Goal: Task Accomplishment & Management: Use online tool/utility

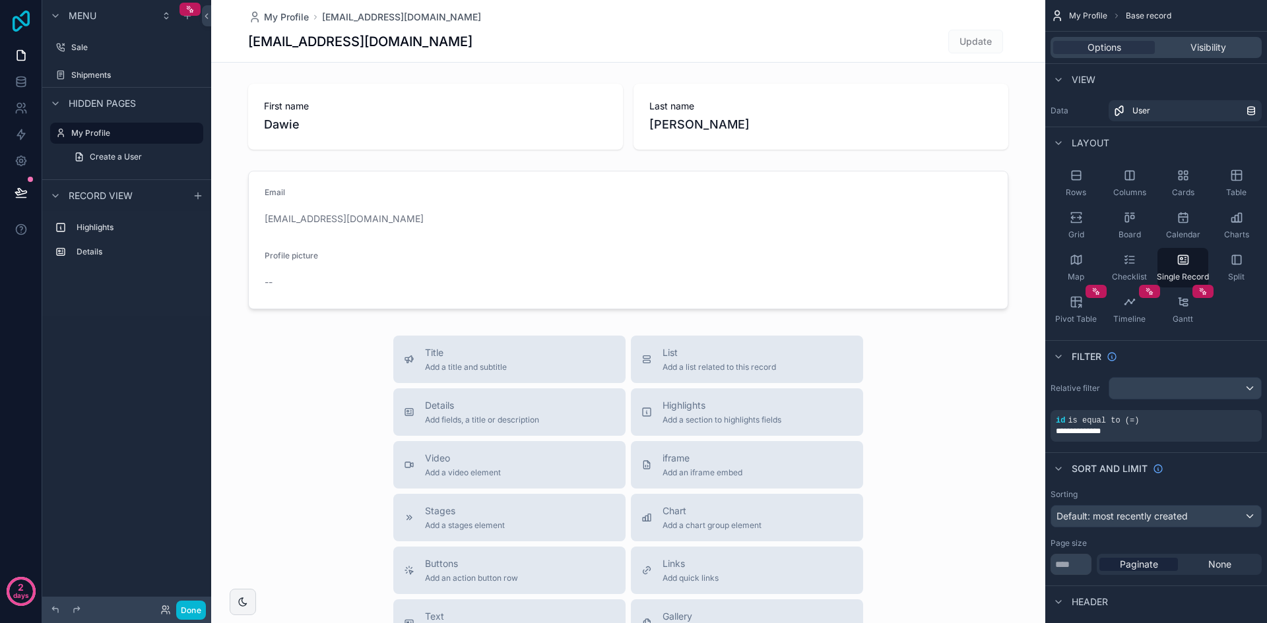
click at [18, 23] on icon at bounding box center [21, 21] width 26 height 21
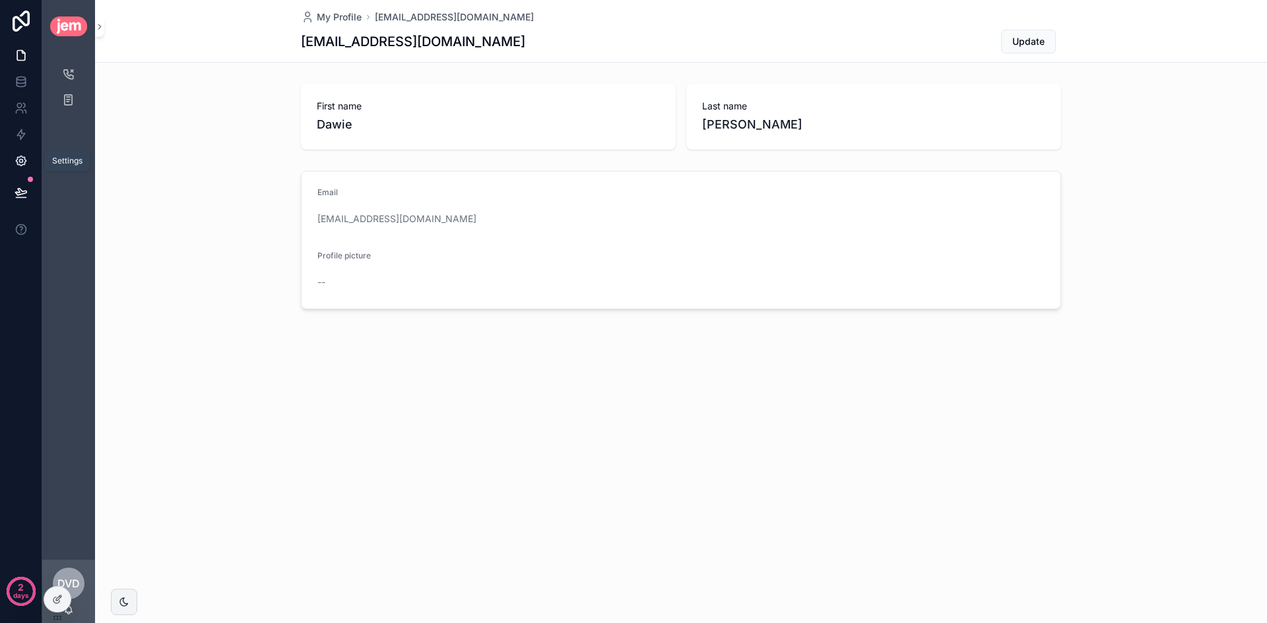
click at [23, 164] on icon at bounding box center [21, 161] width 10 height 10
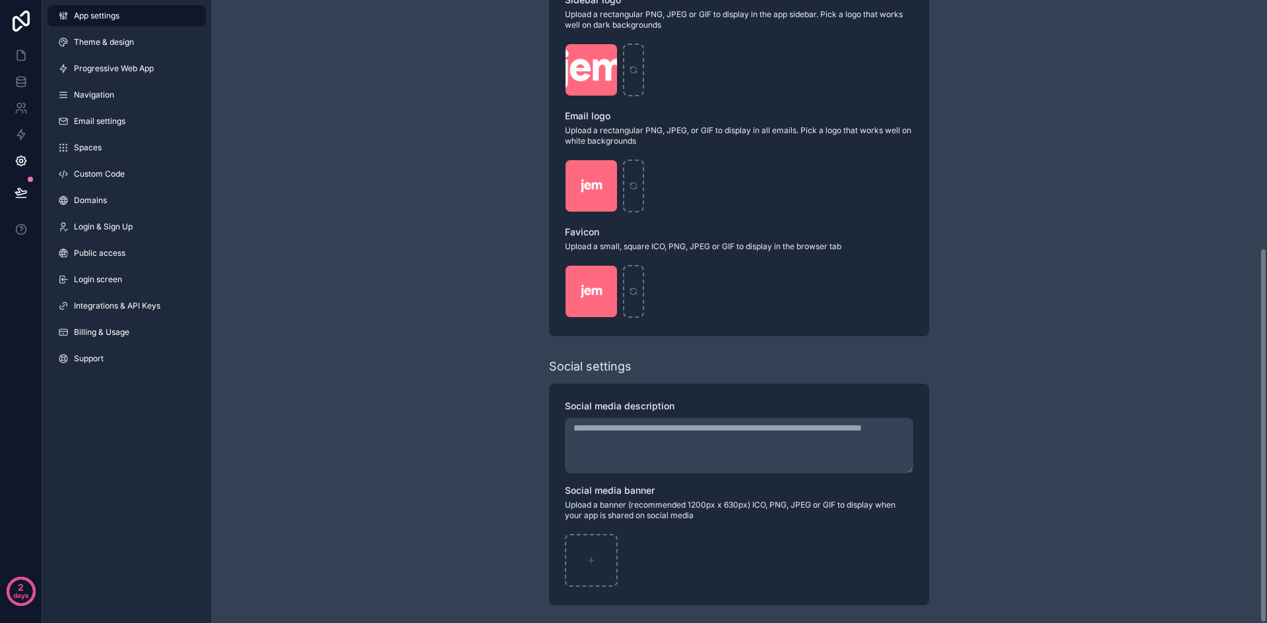
scroll to position [411, 0]
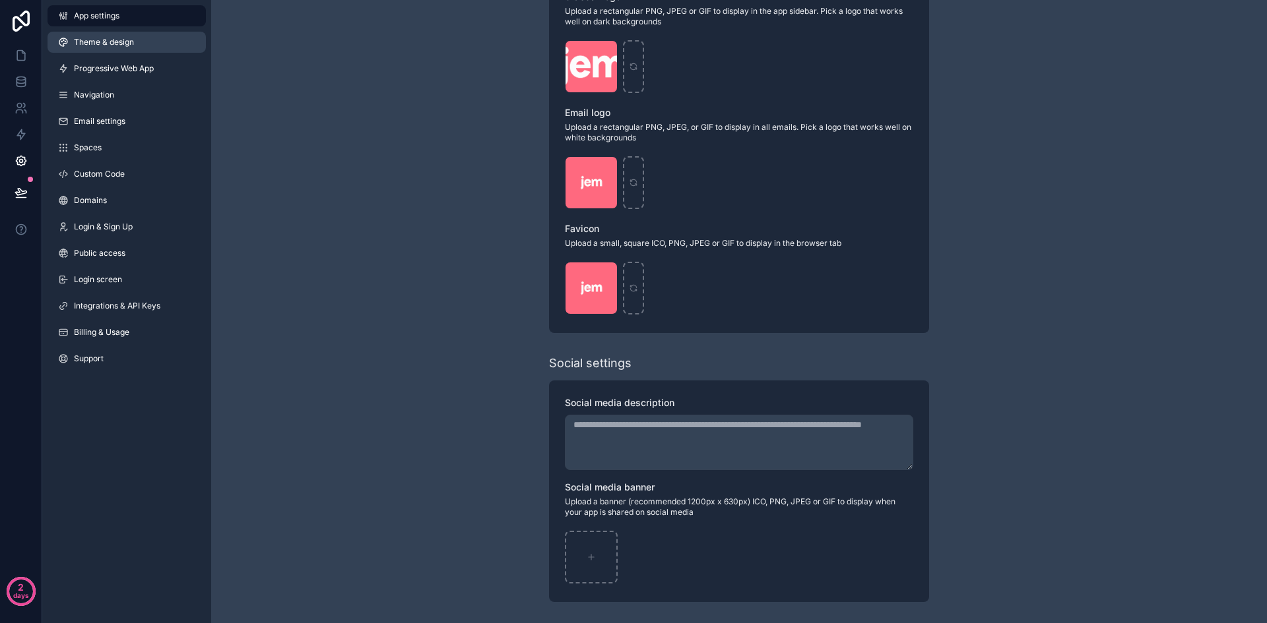
click at [155, 47] on link "Theme & design" at bounding box center [126, 42] width 158 height 21
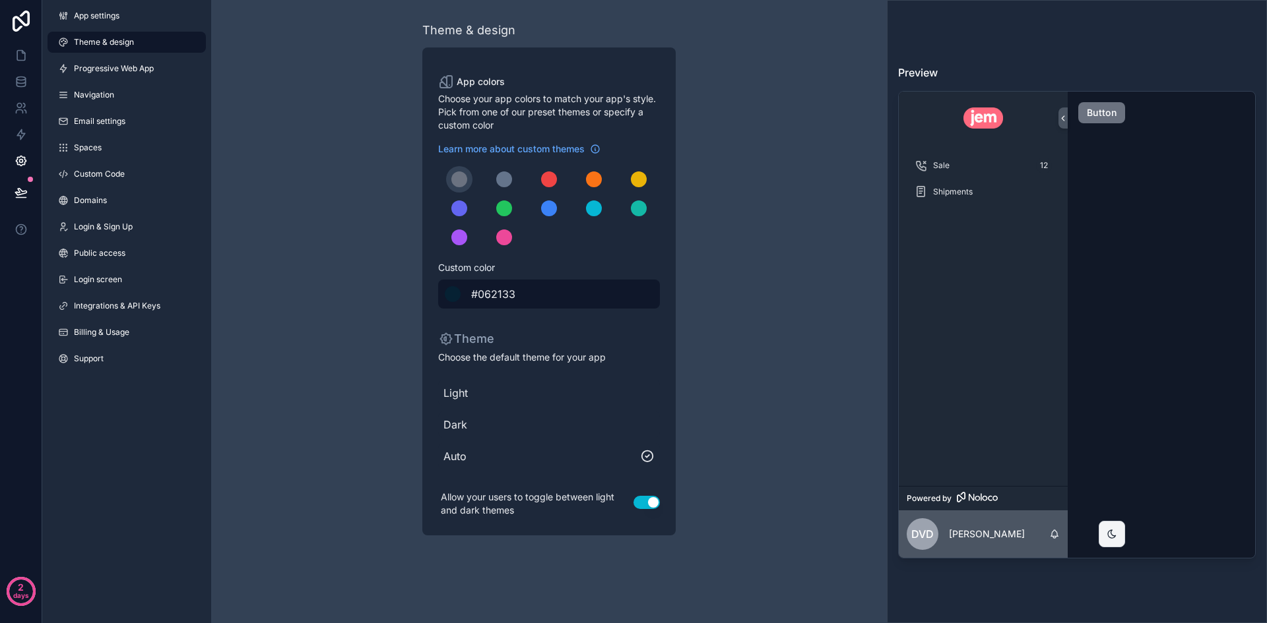
click at [485, 295] on span "#062133" at bounding box center [493, 294] width 44 height 16
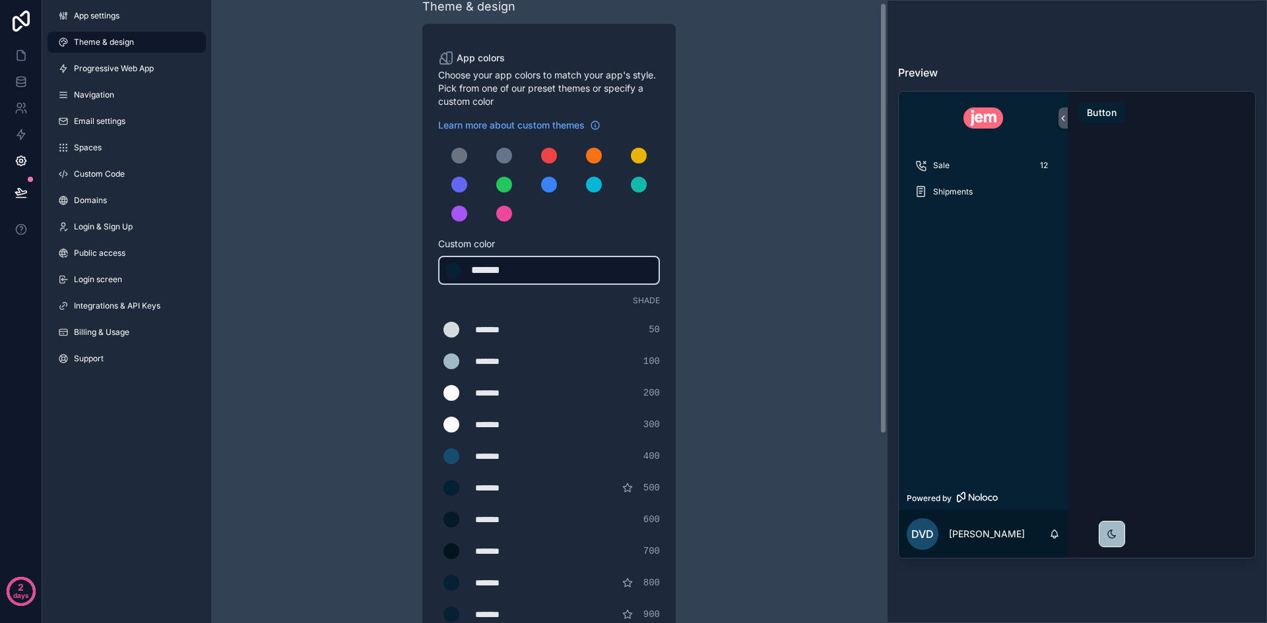
scroll to position [66, 0]
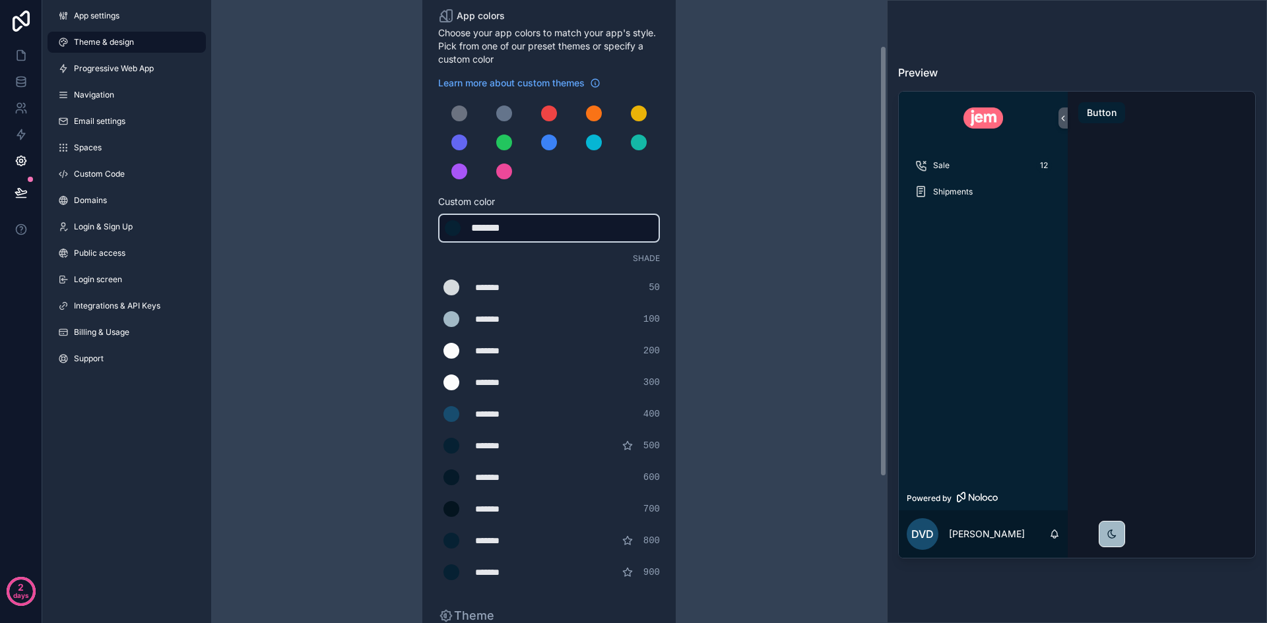
click at [501, 228] on div "*******" at bounding box center [504, 228] width 66 height 16
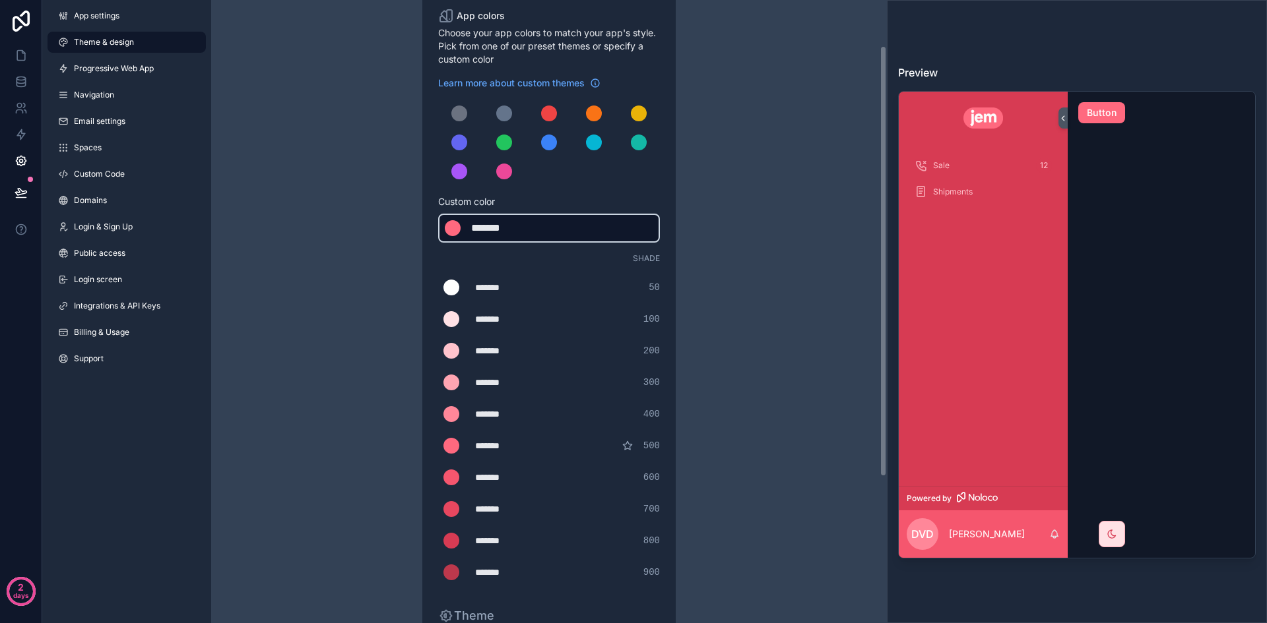
click at [495, 224] on div "*******" at bounding box center [504, 228] width 66 height 16
click at [499, 230] on div "*******" at bounding box center [504, 228] width 66 height 16
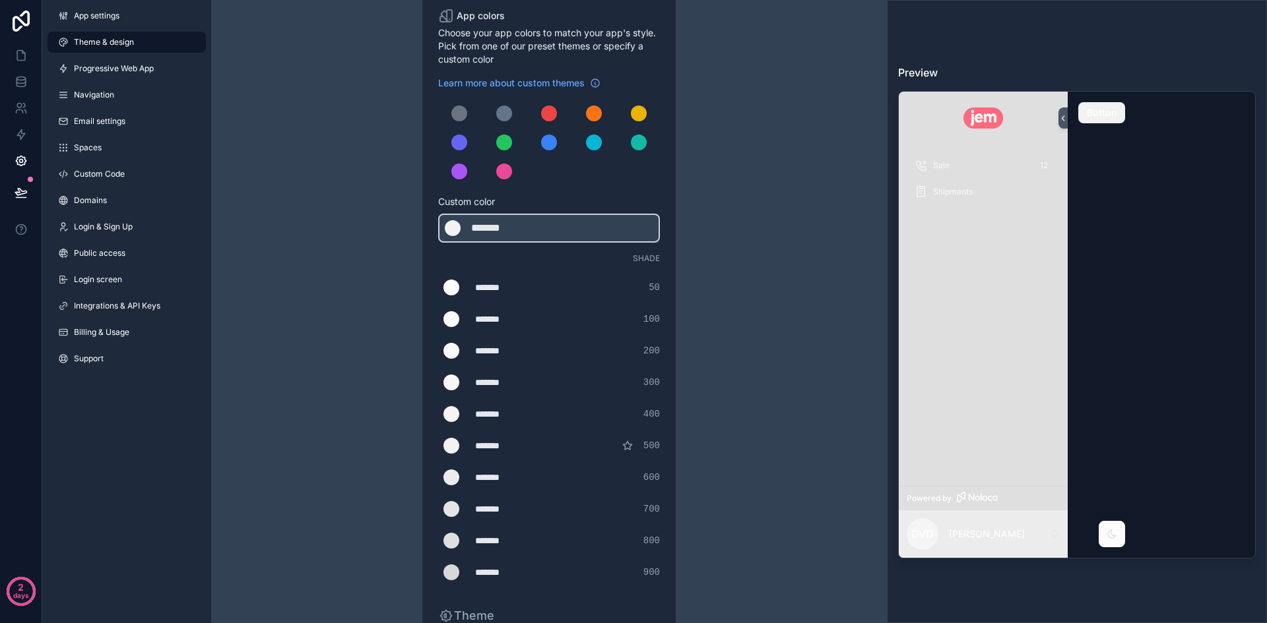
click at [754, 228] on div "Theme & design App colors Choose your app colors to match your app's style. Pic…" at bounding box center [549, 384] width 676 height 900
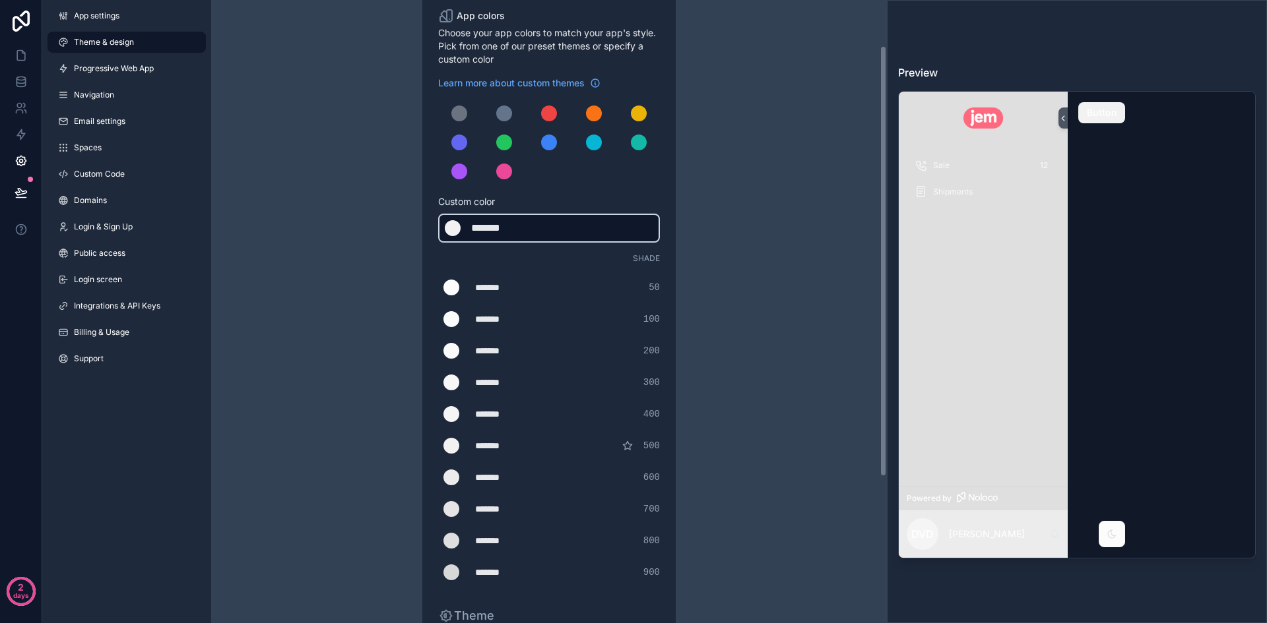
click at [489, 227] on div "*******" at bounding box center [504, 228] width 66 height 16
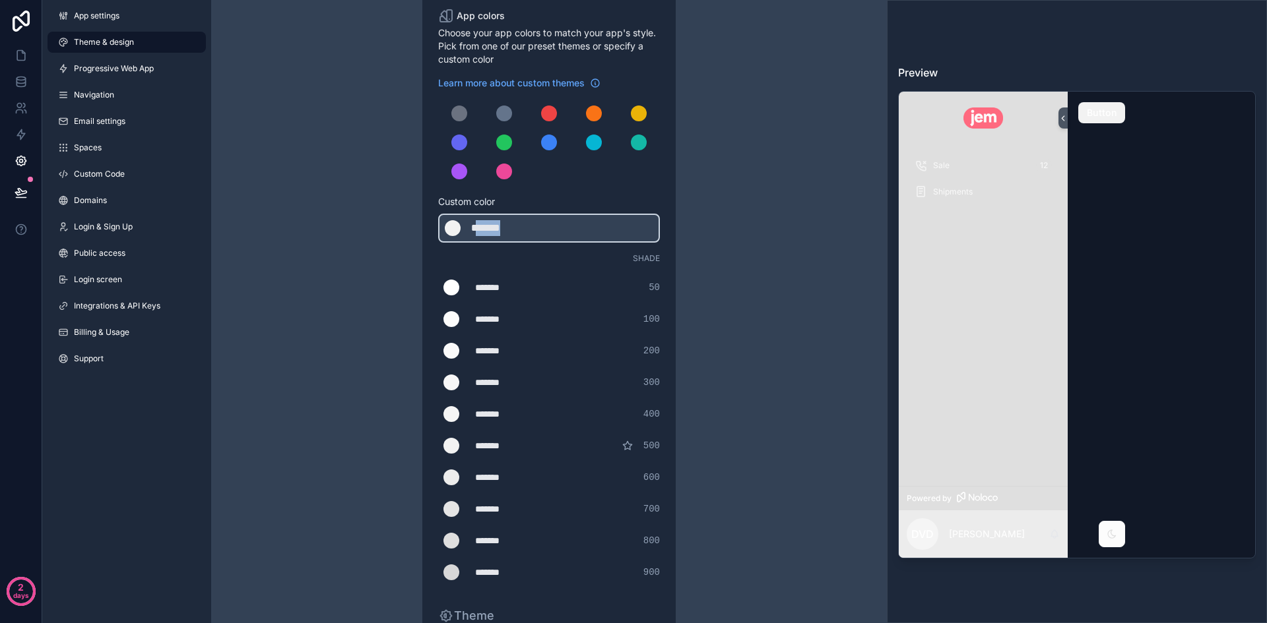
type div "*******"
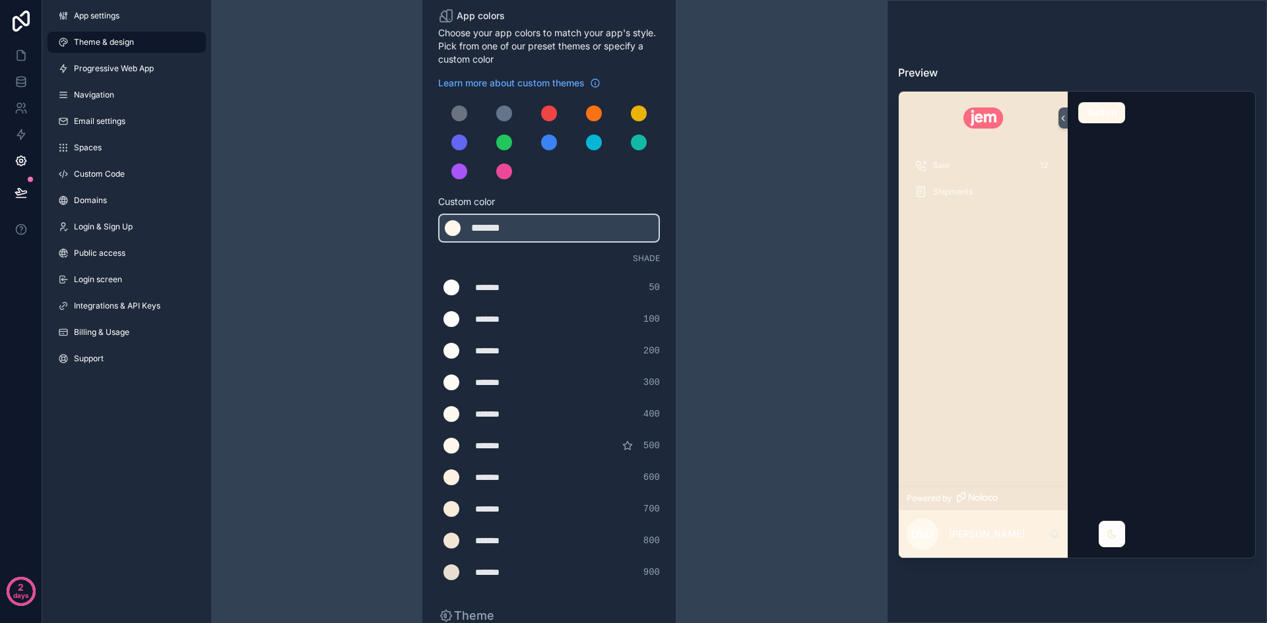
click at [486, 284] on div "*******" at bounding box center [508, 287] width 66 height 13
click at [492, 288] on div "*******" at bounding box center [508, 287] width 66 height 13
type div "*******"
click at [500, 448] on div "*******" at bounding box center [508, 445] width 66 height 13
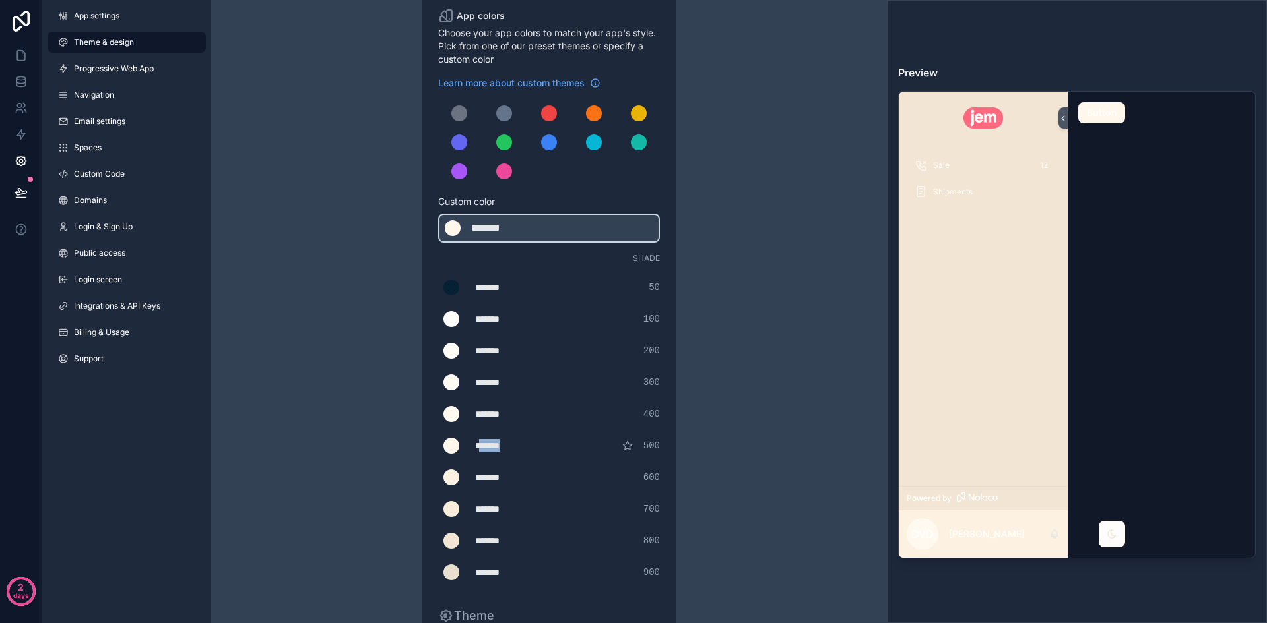
click at [500, 448] on div "*******" at bounding box center [508, 445] width 66 height 13
type div "*******"
click at [499, 324] on div "*******" at bounding box center [508, 319] width 66 height 13
type div "*******"
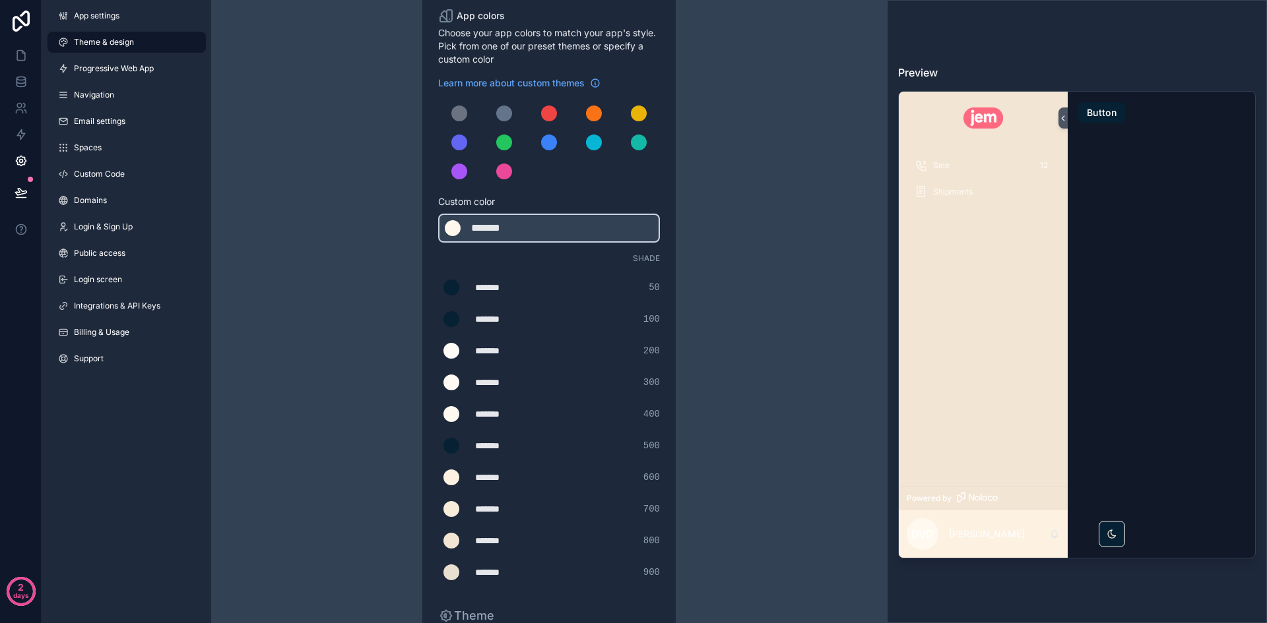
click at [491, 354] on div "*******" at bounding box center [508, 350] width 66 height 13
type div "*******"
click at [497, 285] on div "*******" at bounding box center [508, 287] width 66 height 13
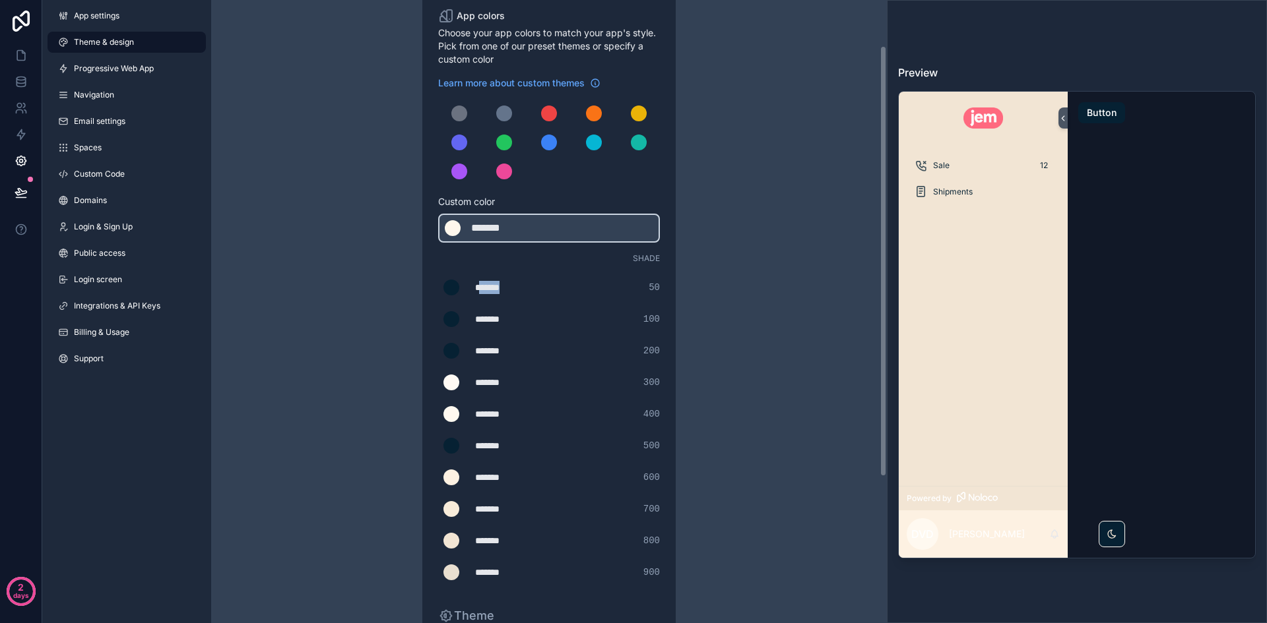
type div "*******"
click at [500, 318] on div "*******" at bounding box center [508, 319] width 66 height 13
type div "*******"
click at [501, 357] on div "*******" at bounding box center [508, 350] width 66 height 13
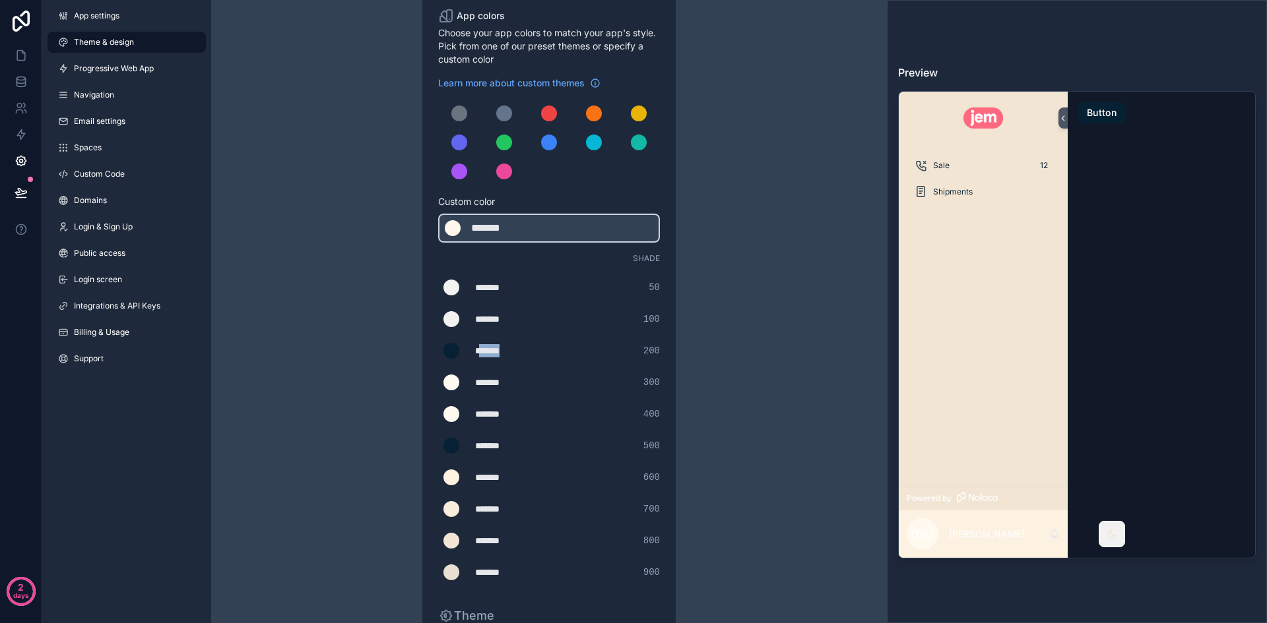
click at [500, 357] on div "*******" at bounding box center [508, 350] width 66 height 13
click at [493, 344] on div "*******" at bounding box center [508, 350] width 66 height 13
type div "*******"
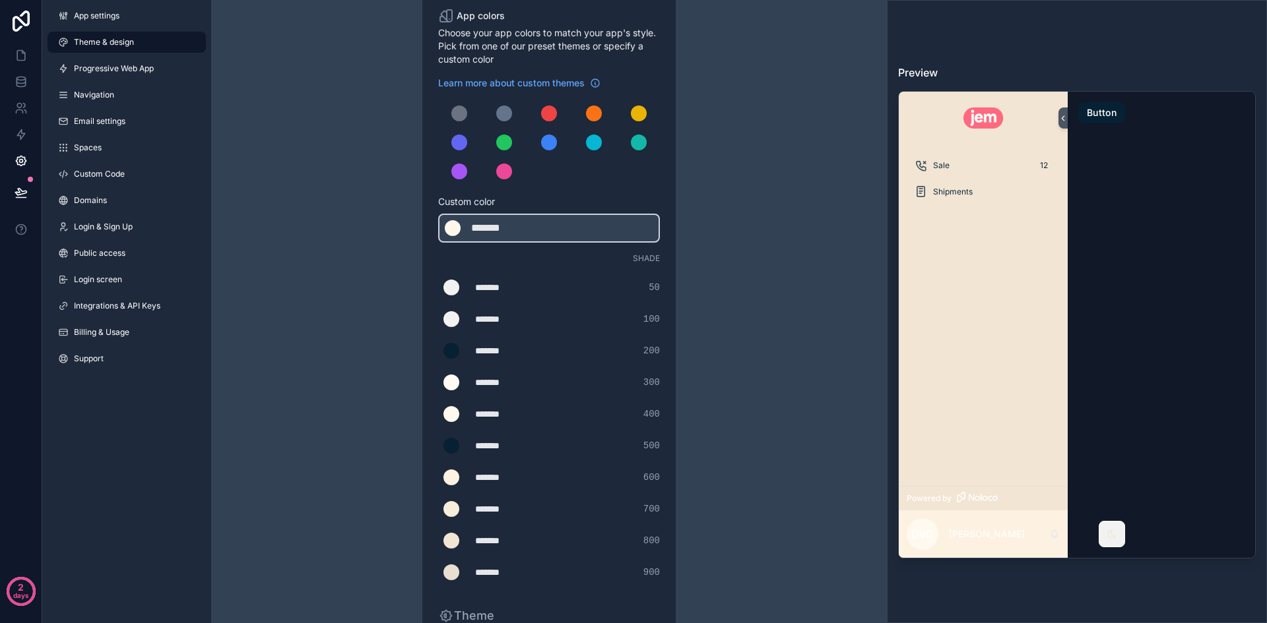
click at [502, 319] on div "*******" at bounding box center [508, 319] width 66 height 13
click at [489, 419] on div "*******" at bounding box center [508, 414] width 66 height 13
type div "*******"
click at [497, 383] on div "*******" at bounding box center [508, 382] width 66 height 13
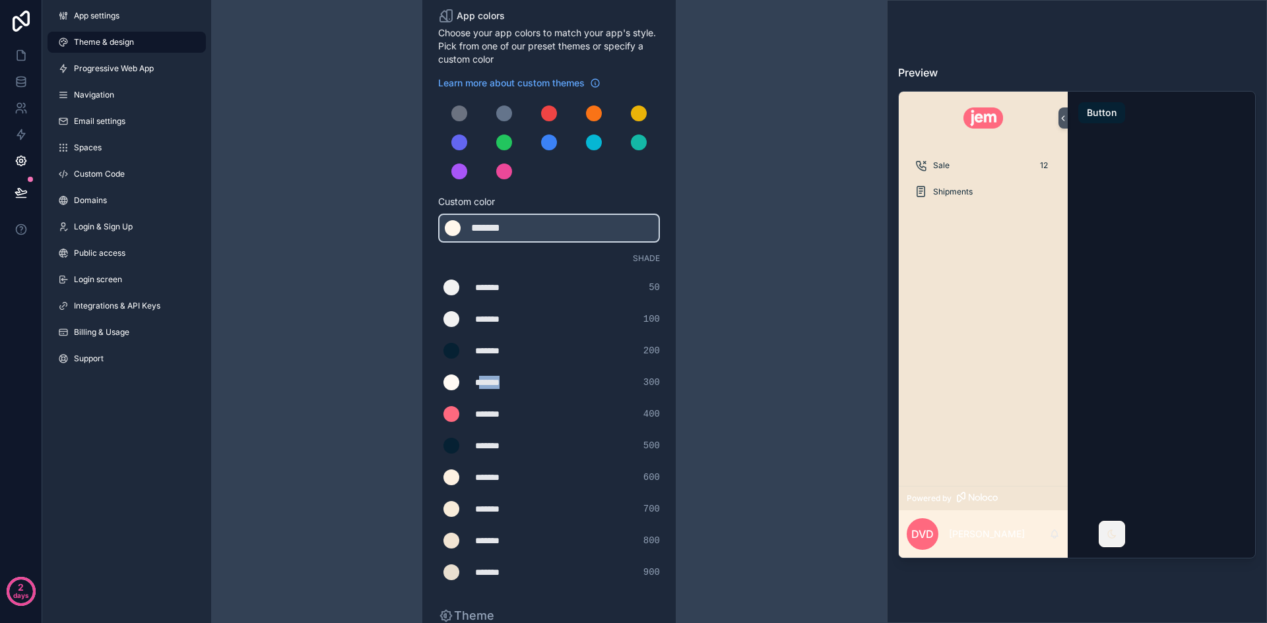
click at [497, 383] on div "*******" at bounding box center [508, 382] width 66 height 13
type div "*******"
click at [497, 316] on div "*******" at bounding box center [508, 319] width 66 height 13
type div "*******"
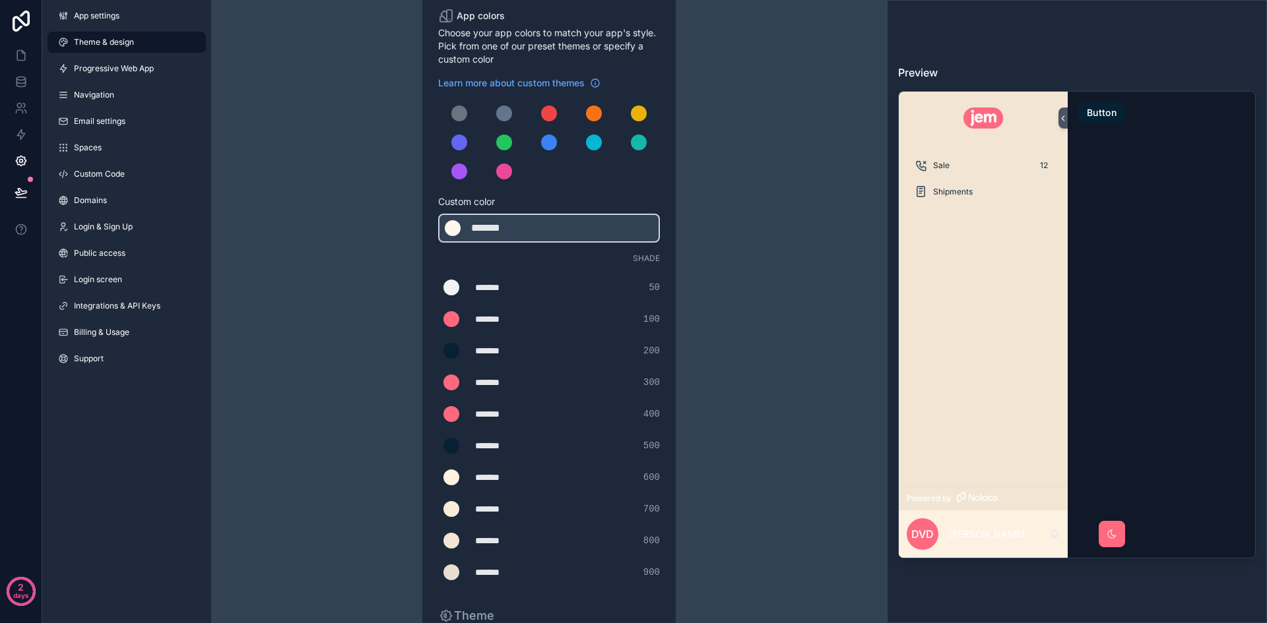
click at [501, 288] on div "*******" at bounding box center [508, 287] width 66 height 13
type div "*******"
click at [499, 445] on div "*******" at bounding box center [508, 445] width 66 height 13
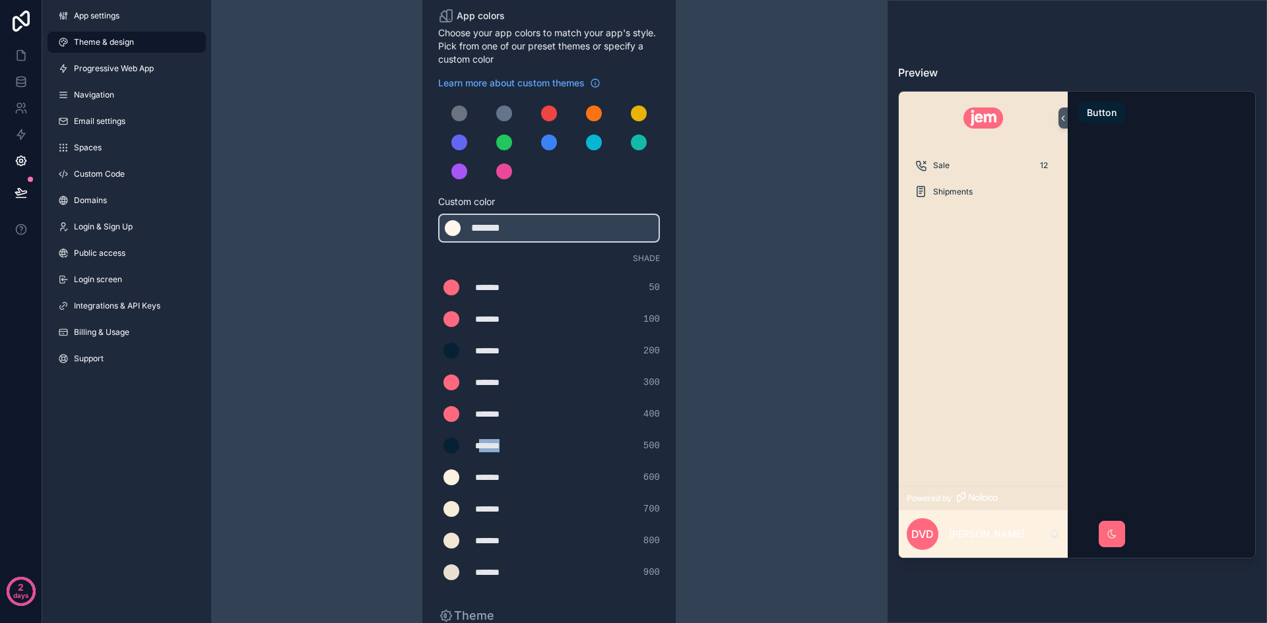
type div "*******"
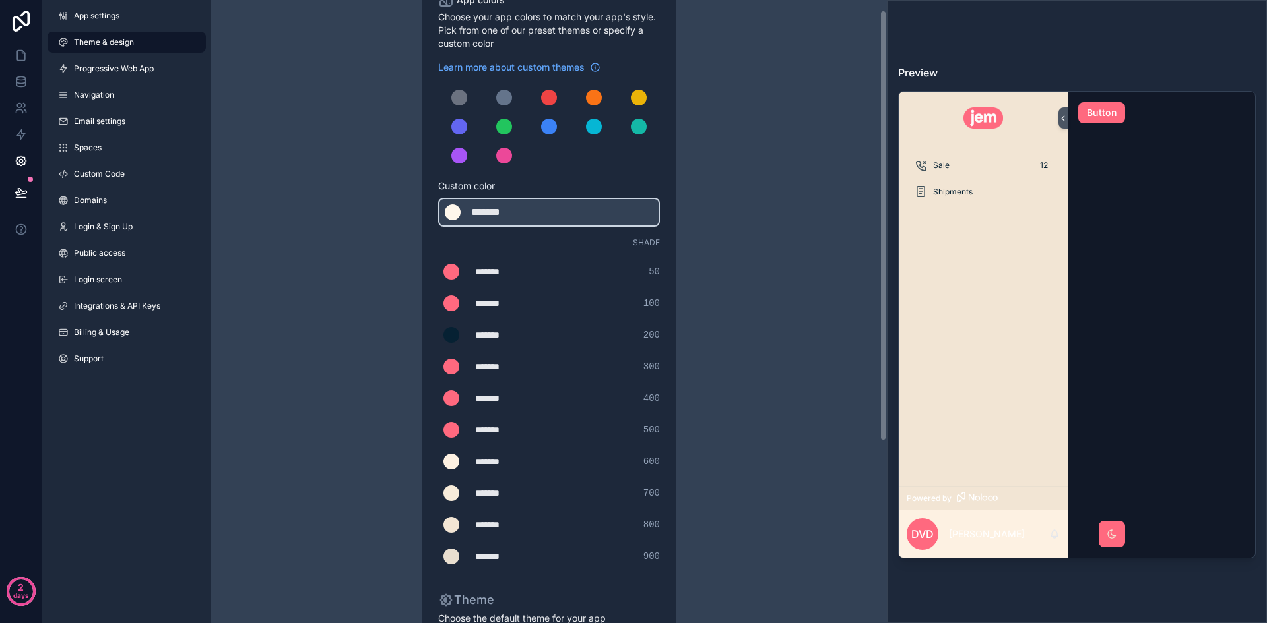
scroll to position [0, 0]
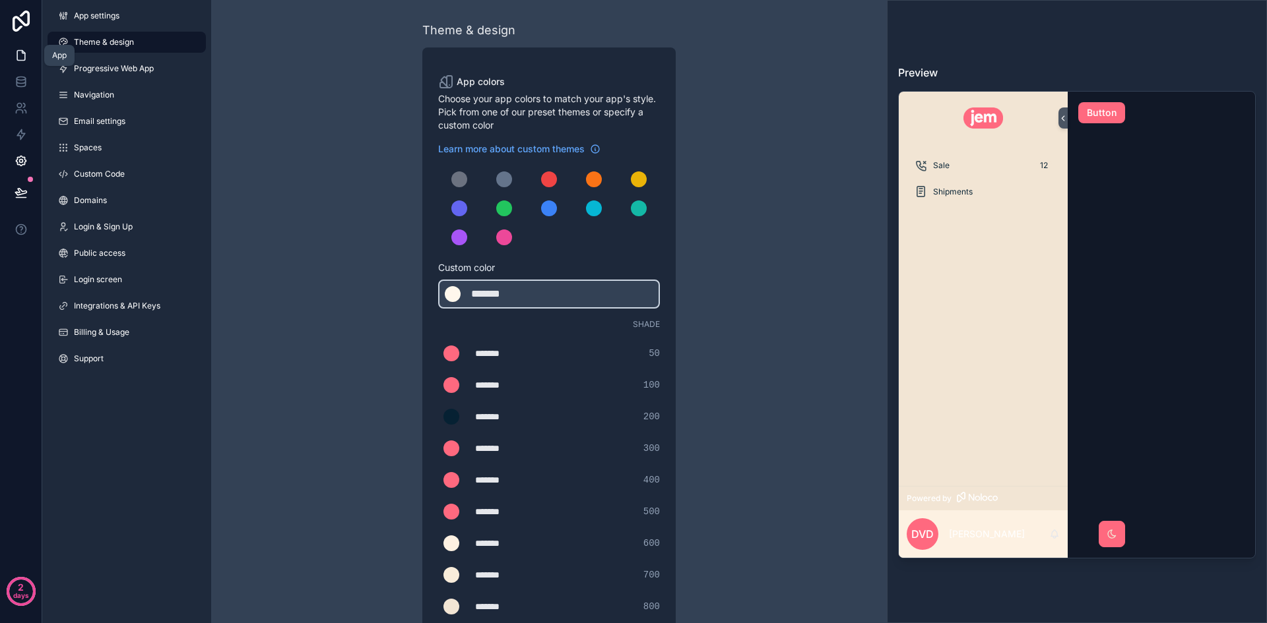
click at [24, 47] on link at bounding box center [21, 55] width 42 height 26
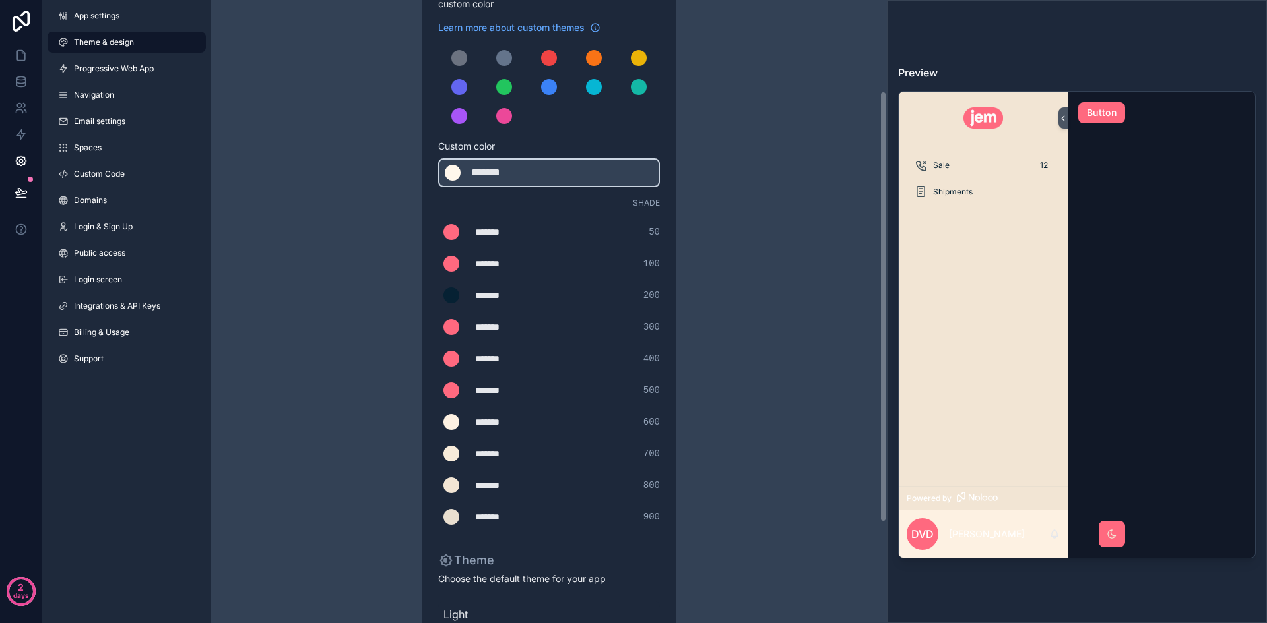
scroll to position [132, 0]
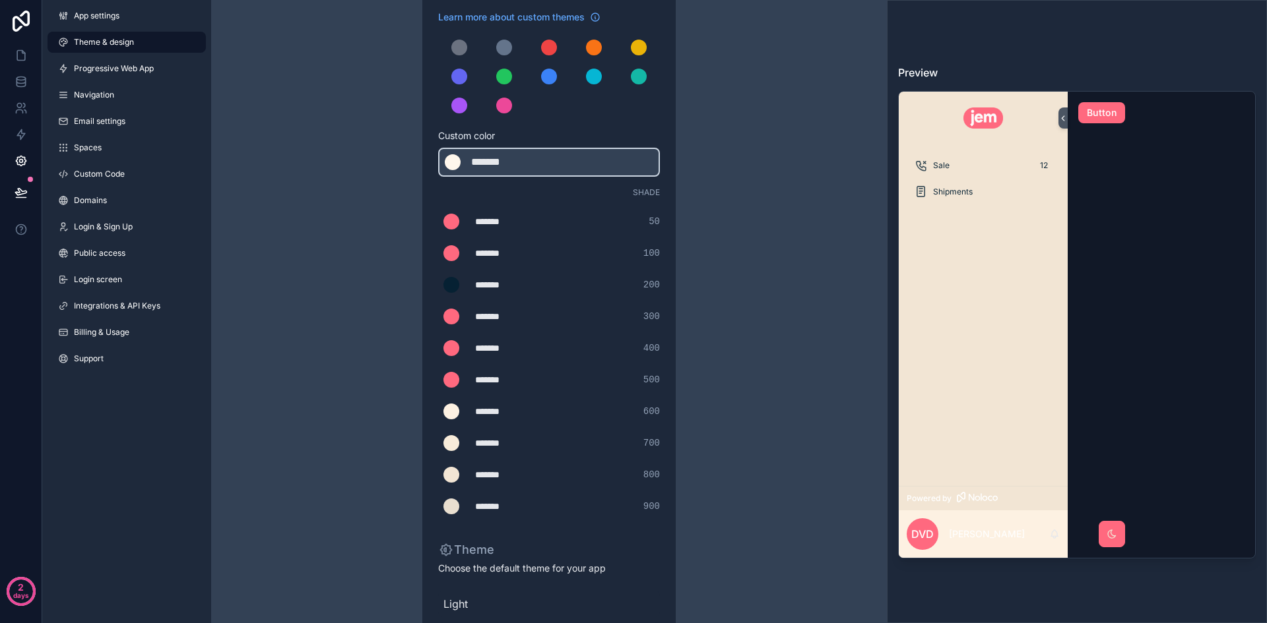
click at [491, 408] on div "*******" at bounding box center [508, 411] width 66 height 13
type div "*******"
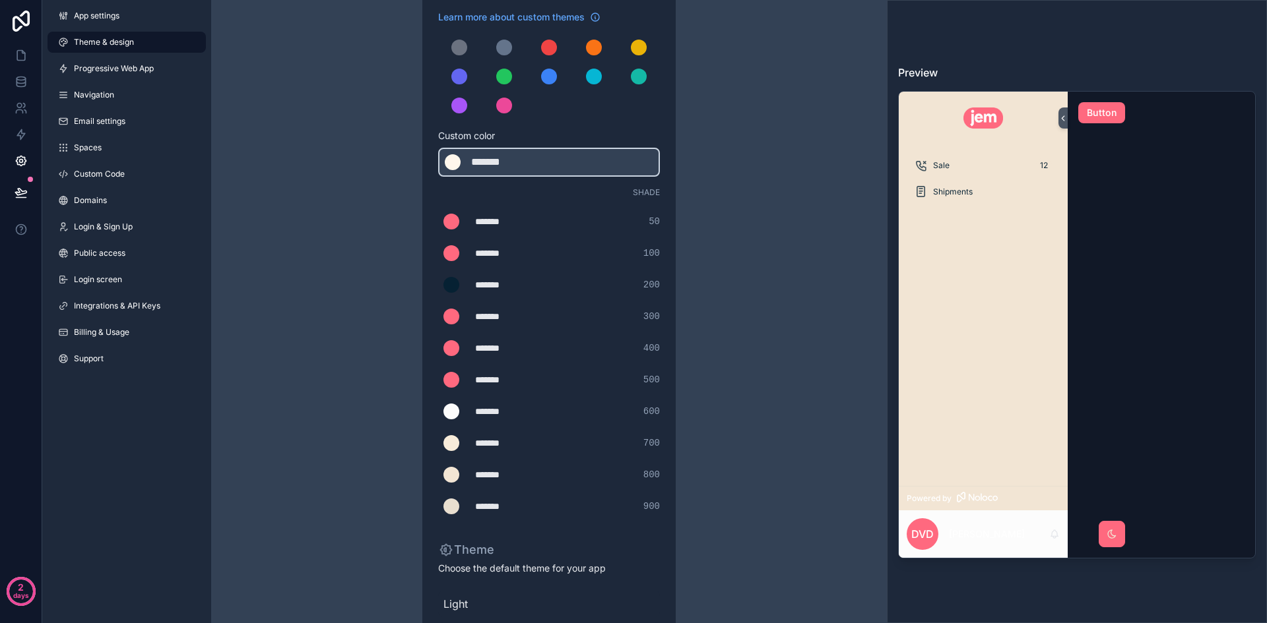
click at [501, 443] on div "*******" at bounding box center [508, 443] width 66 height 13
type div "*******"
click at [501, 416] on div "*******" at bounding box center [508, 411] width 66 height 13
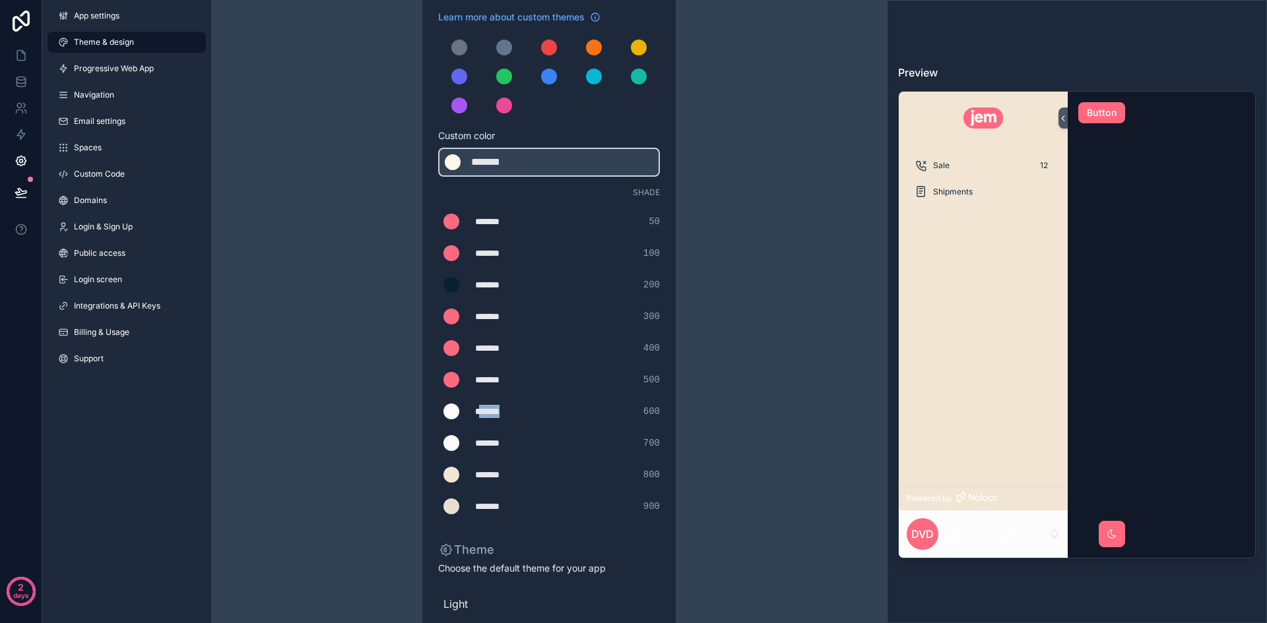
type div "*******"
click at [499, 444] on div "*******" at bounding box center [508, 443] width 66 height 13
type div "*******"
click at [497, 502] on div "*******" at bounding box center [508, 506] width 66 height 13
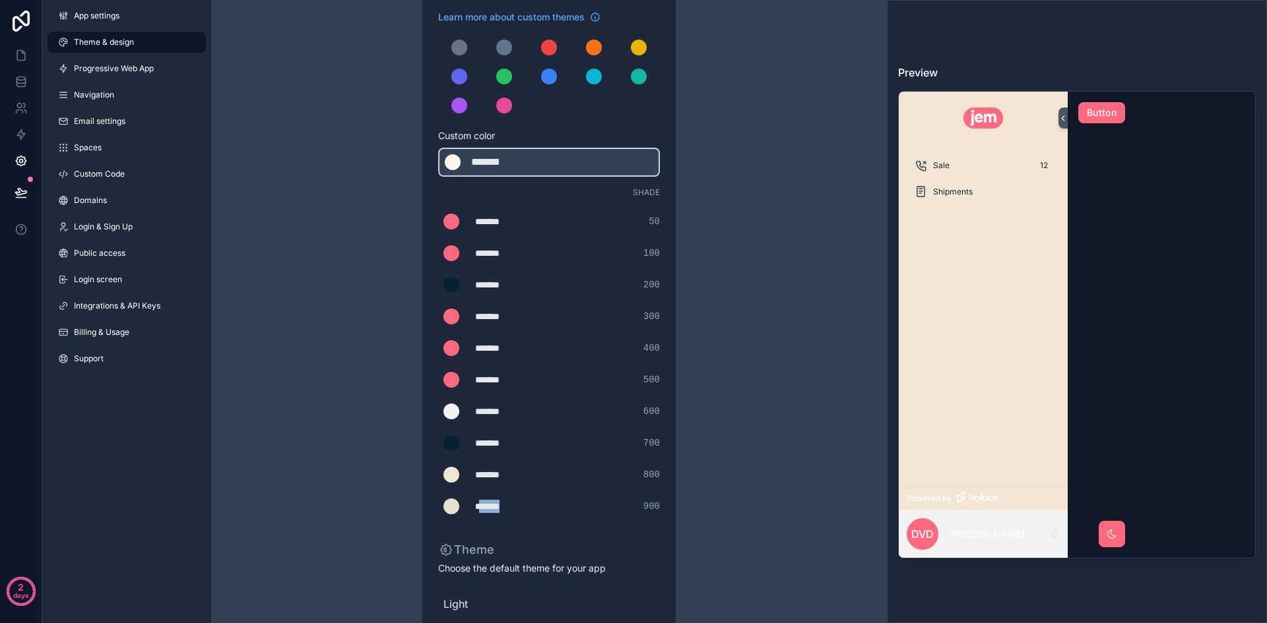
click at [497, 502] on div "*******" at bounding box center [508, 506] width 66 height 13
type div "*******"
click at [497, 479] on div "*******" at bounding box center [508, 474] width 66 height 13
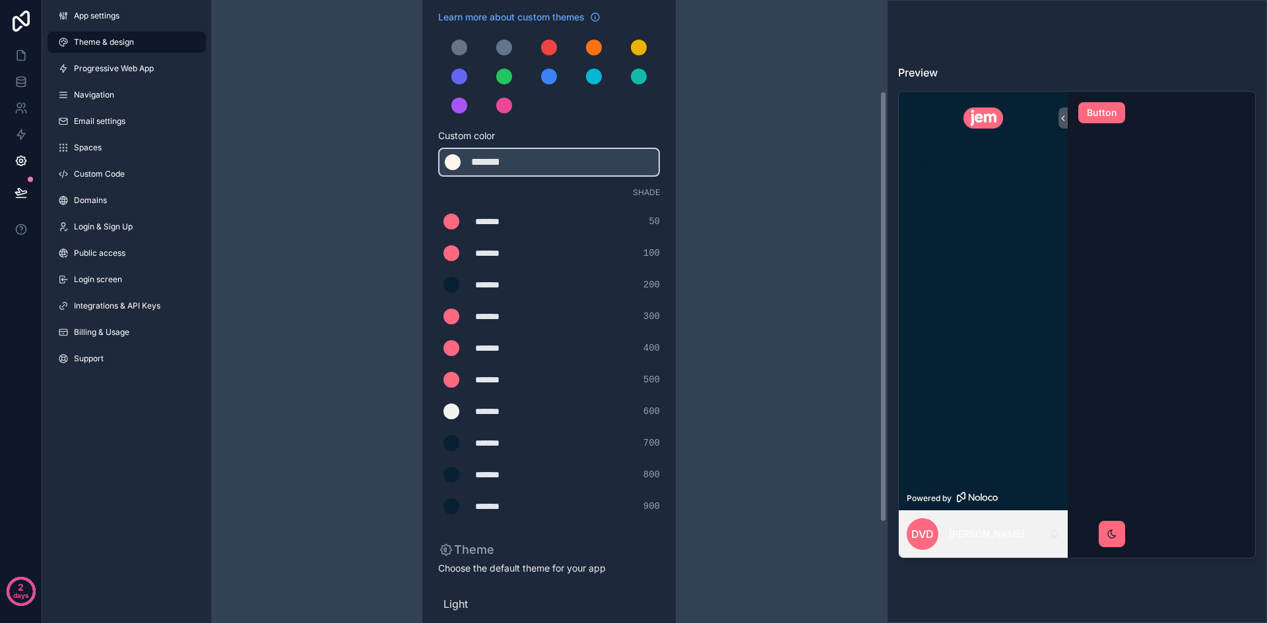
click at [503, 473] on div "*******" at bounding box center [508, 474] width 66 height 13
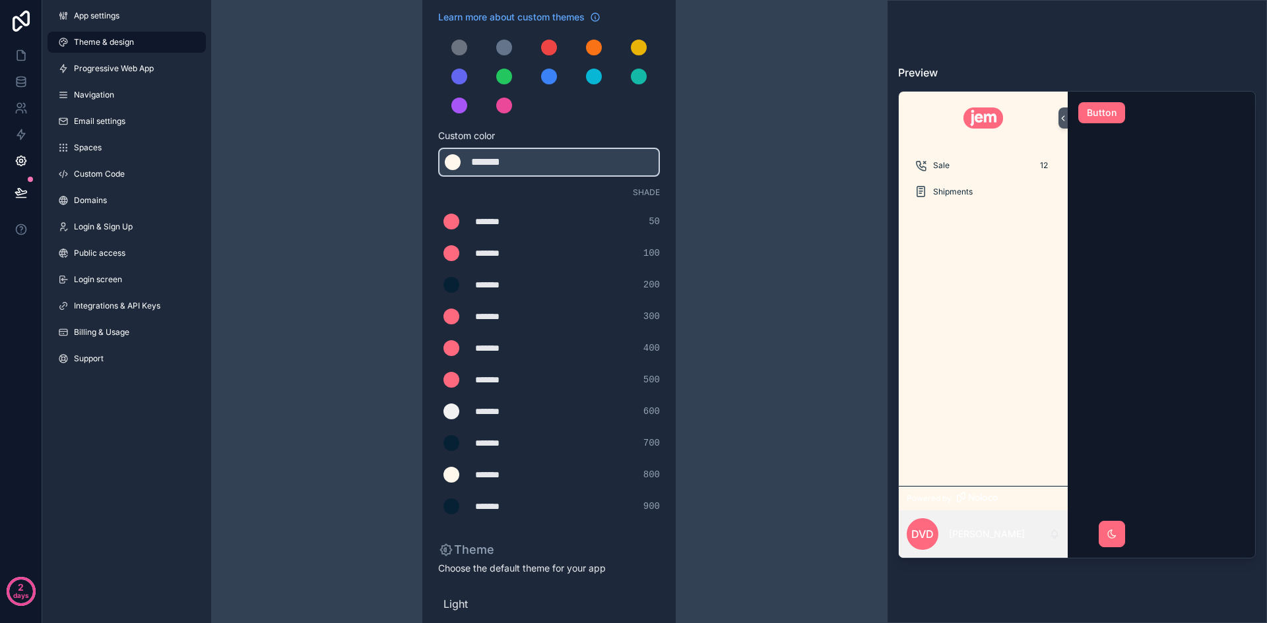
click at [505, 475] on div "*******" at bounding box center [508, 474] width 66 height 13
type div "*******"
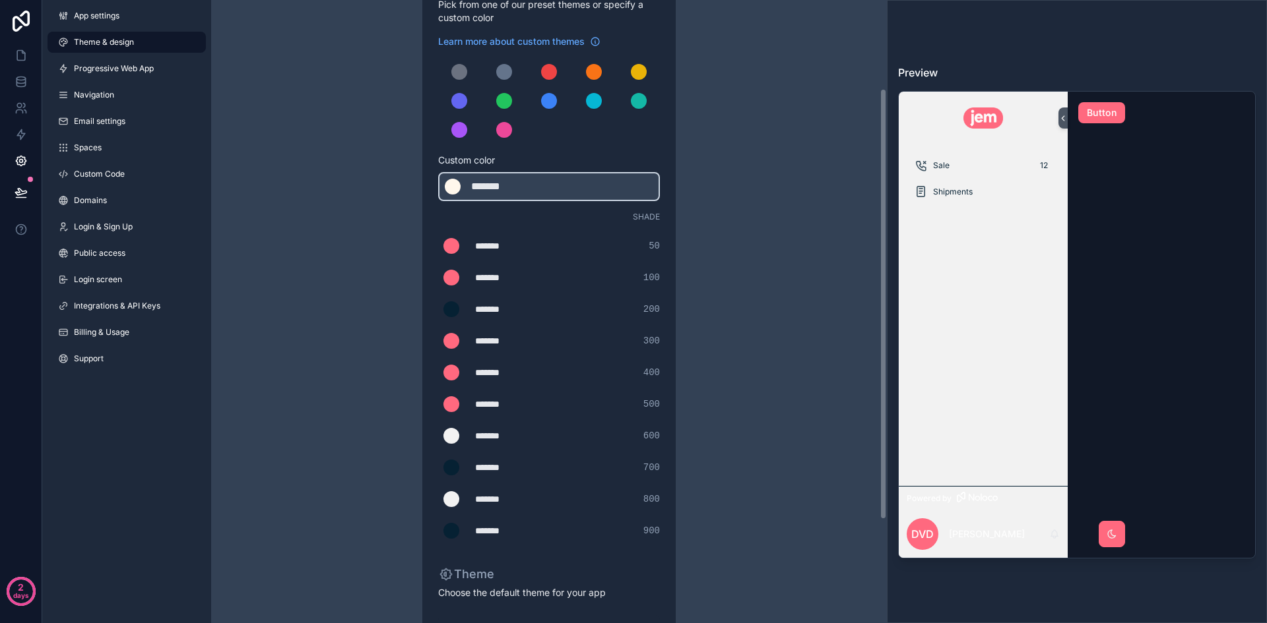
scroll to position [66, 0]
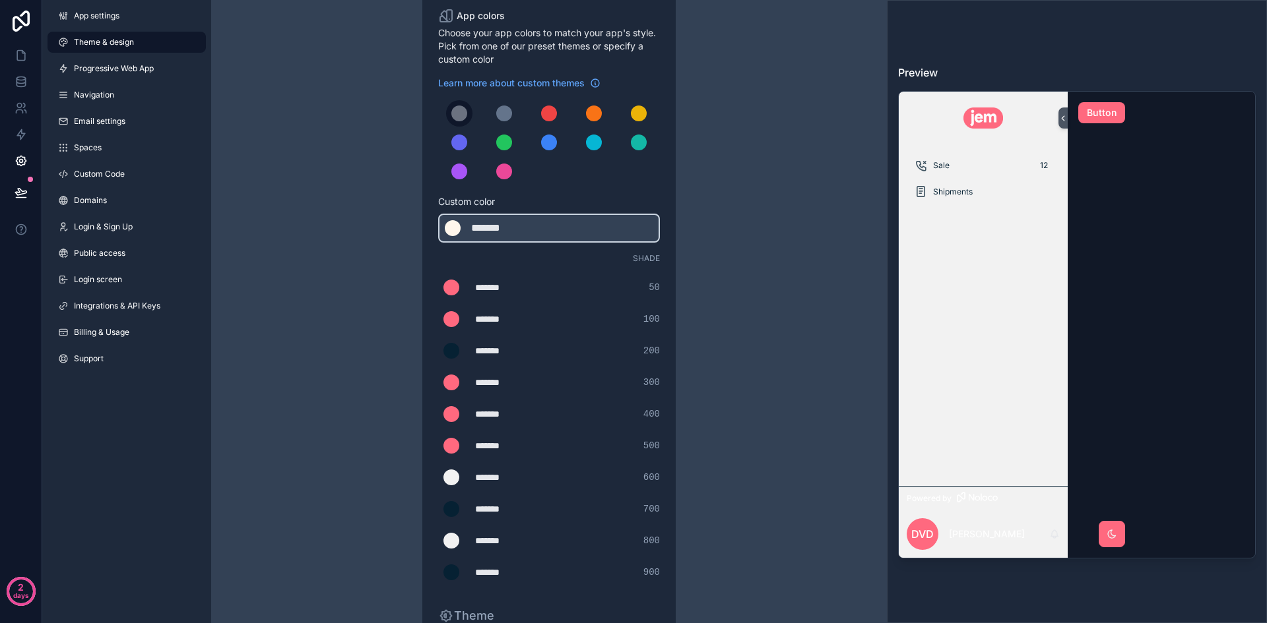
click at [458, 115] on div "scrollable content" at bounding box center [459, 114] width 16 height 16
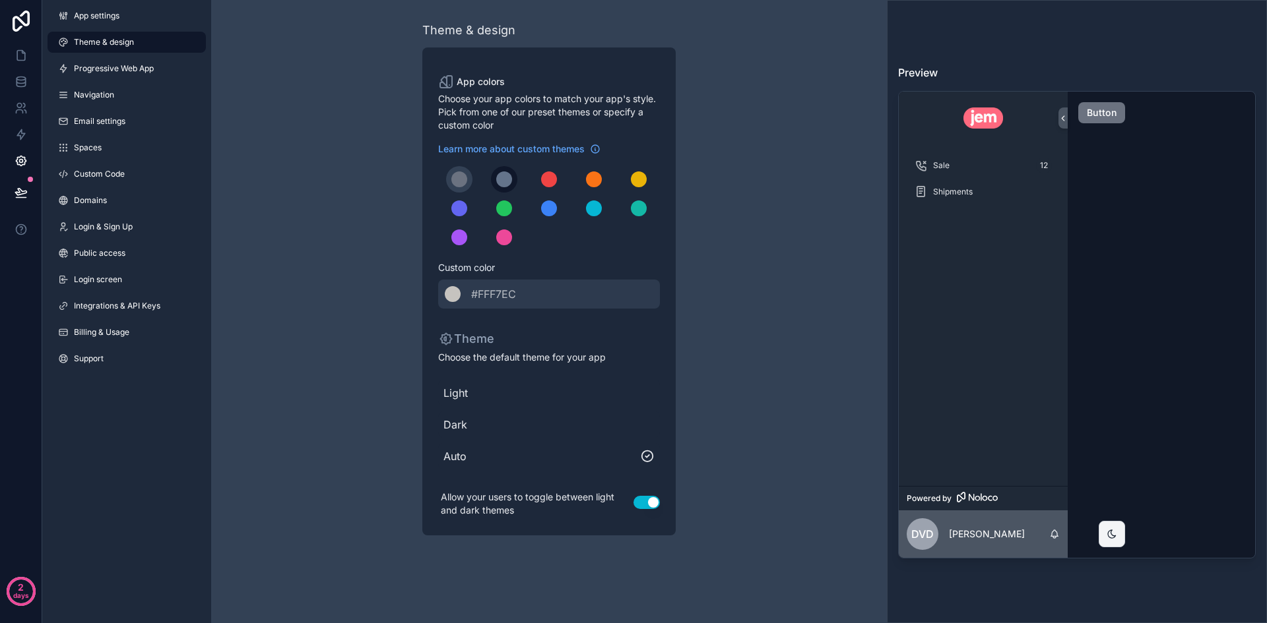
click at [503, 176] on div "scrollable content" at bounding box center [504, 180] width 16 height 16
click at [563, 175] on div "scrollable content" at bounding box center [549, 208] width 222 height 84
click at [588, 179] on div "scrollable content" at bounding box center [594, 180] width 16 height 16
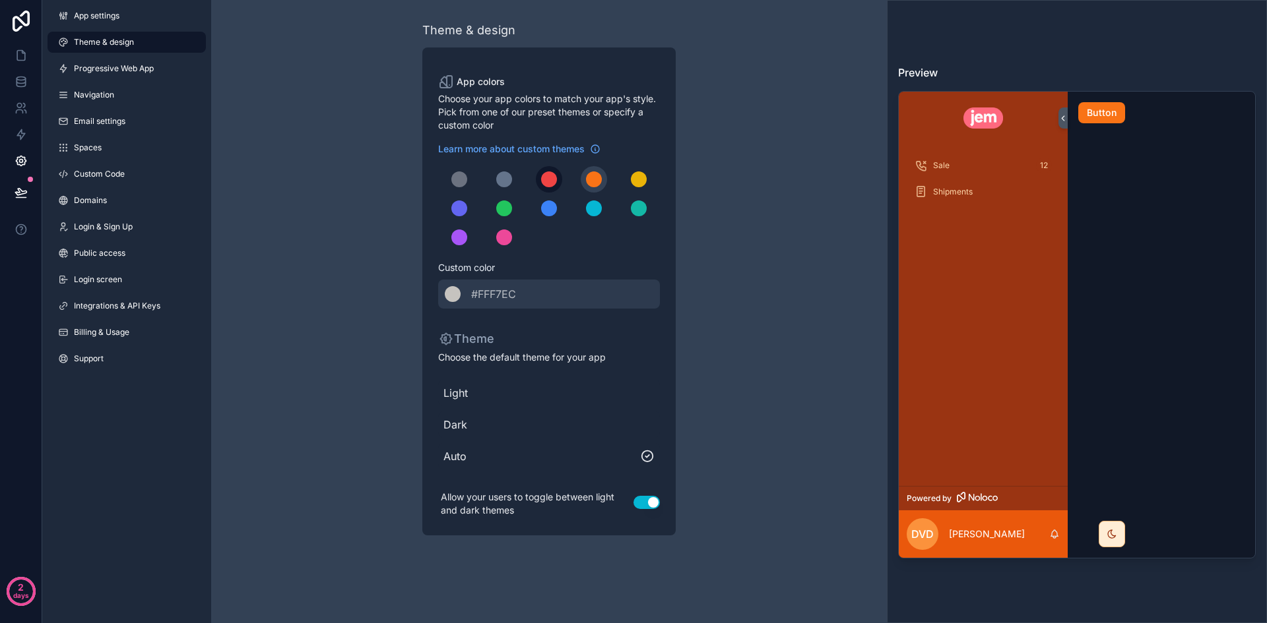
click at [555, 180] on div "scrollable content" at bounding box center [549, 180] width 16 height 16
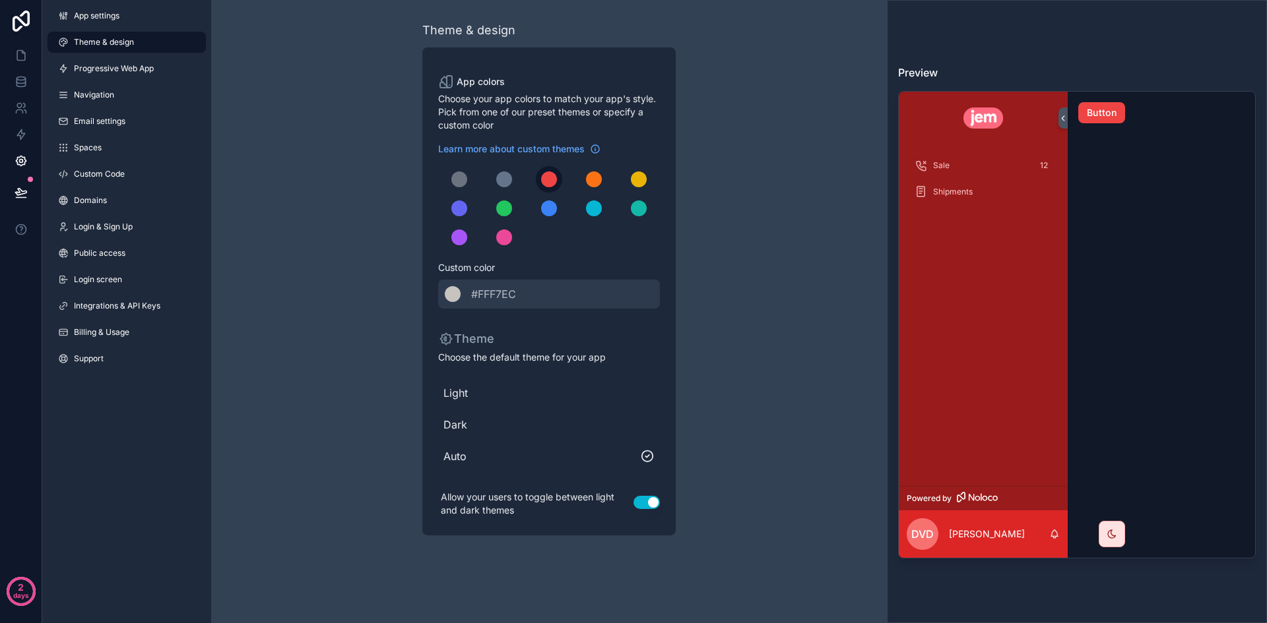
click at [554, 181] on div "scrollable content" at bounding box center [549, 180] width 16 height 16
click at [647, 210] on button "scrollable content" at bounding box center [638, 208] width 26 height 26
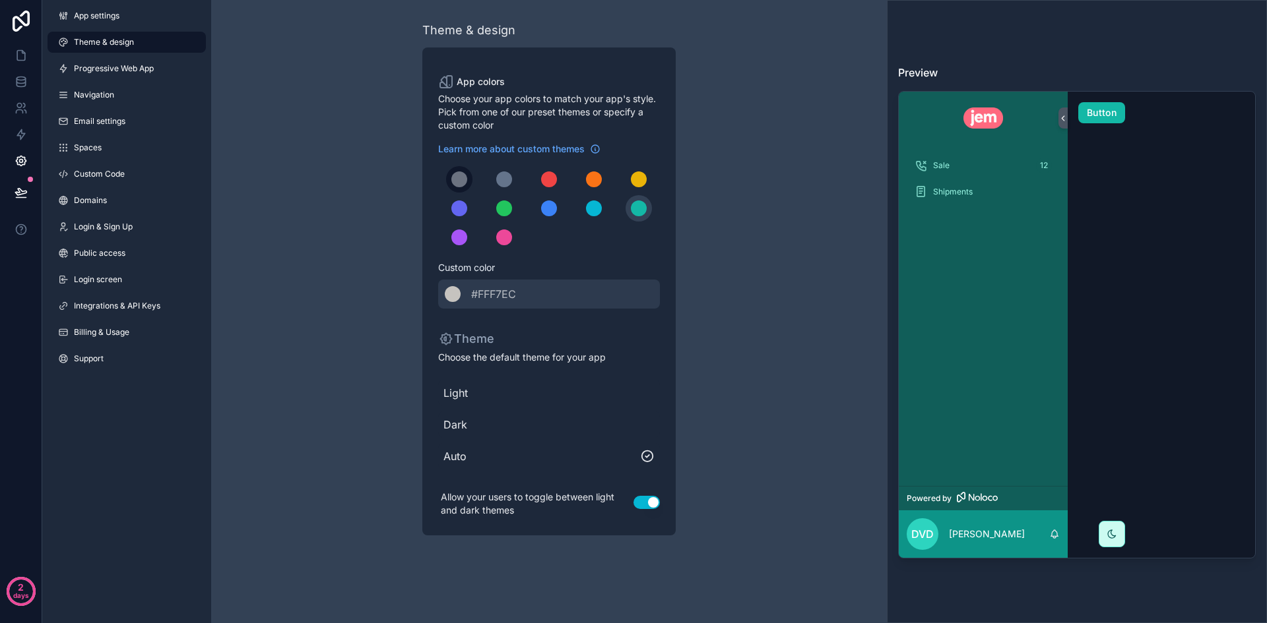
click at [459, 179] on div "scrollable content" at bounding box center [459, 180] width 16 height 16
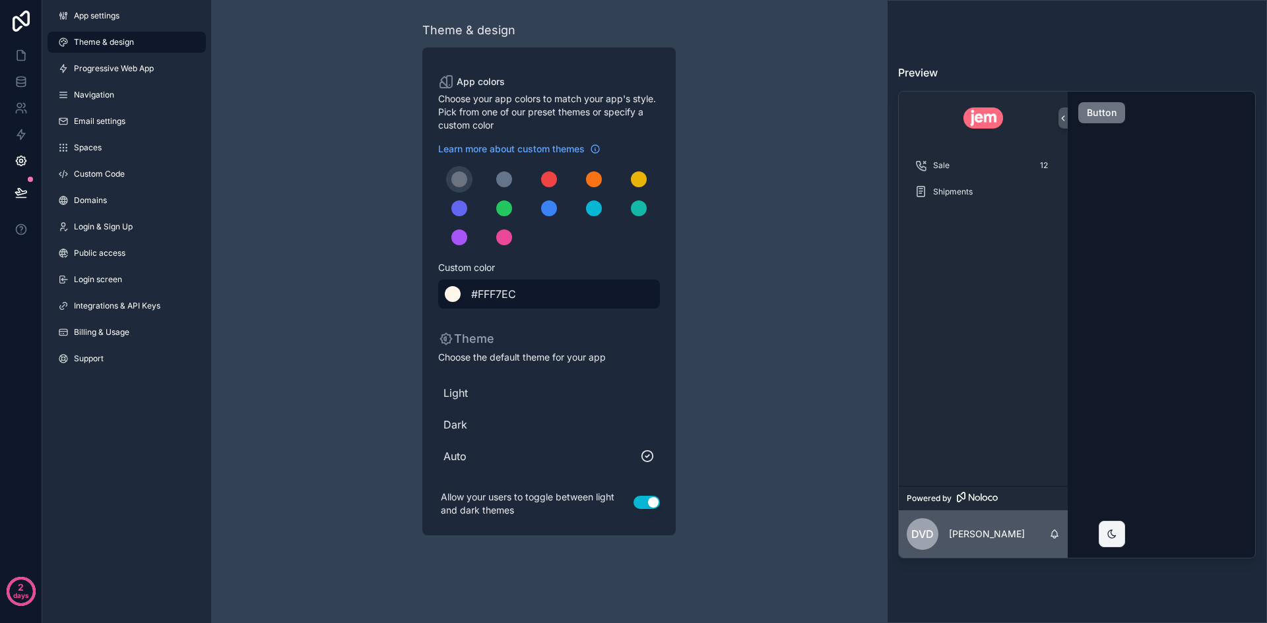
click at [494, 292] on span "#FFF7EC" at bounding box center [493, 294] width 45 height 16
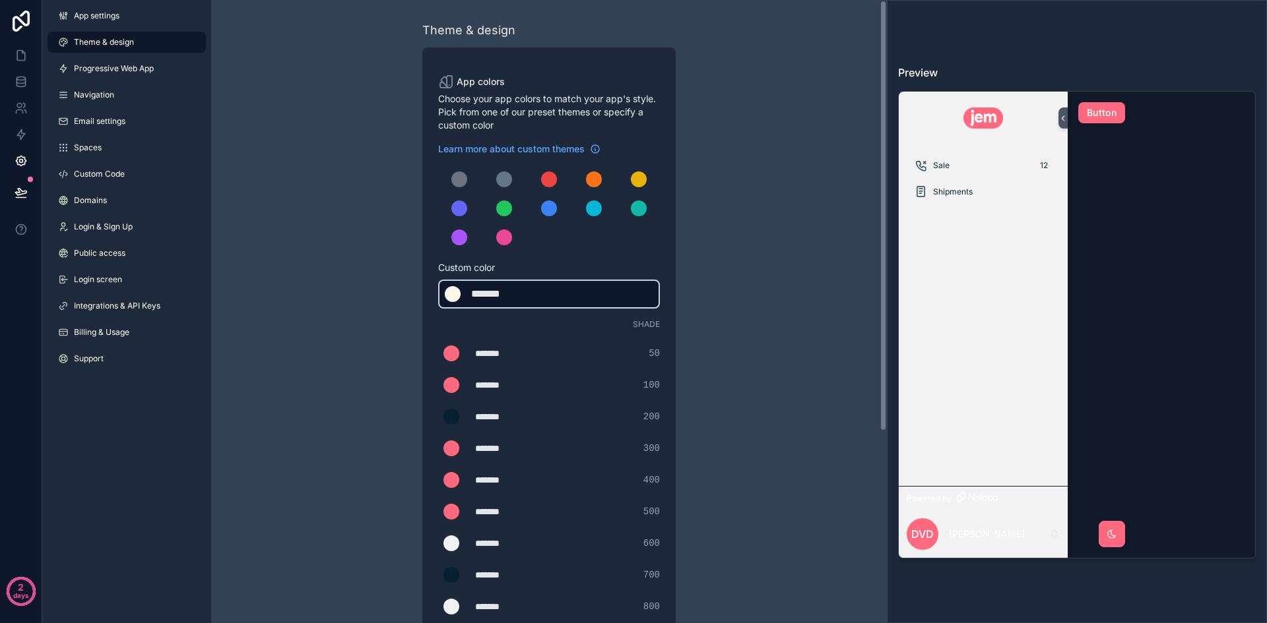
click at [494, 292] on div "*******" at bounding box center [504, 294] width 66 height 16
type div "*******"
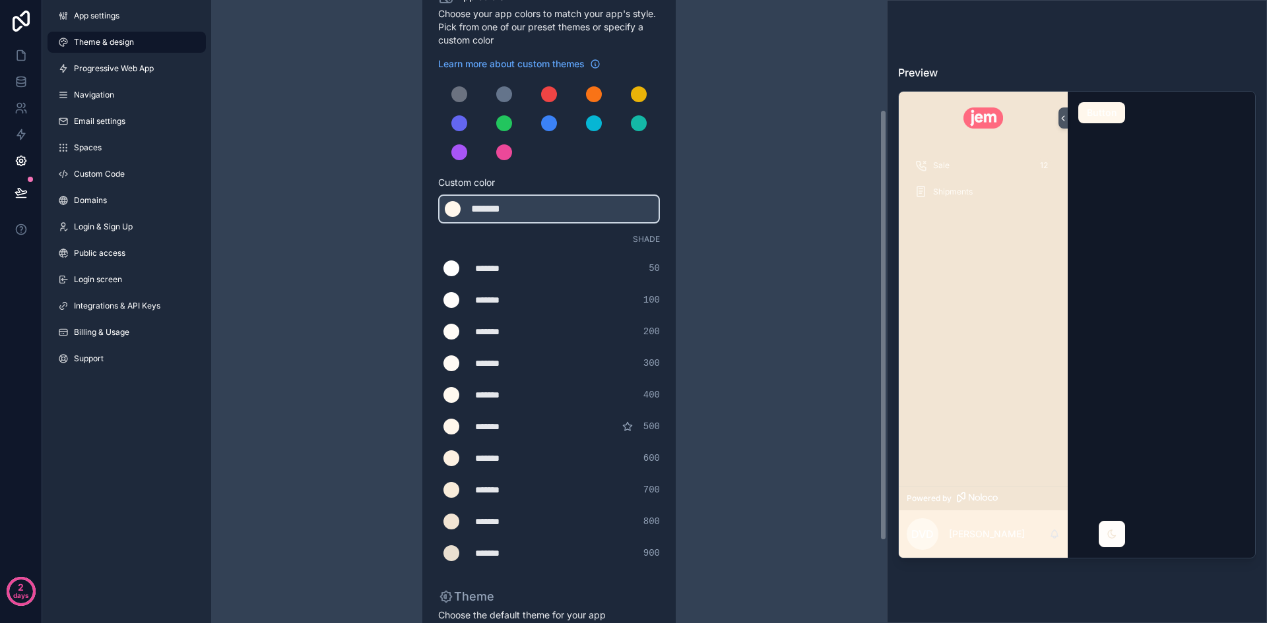
scroll to position [66, 0]
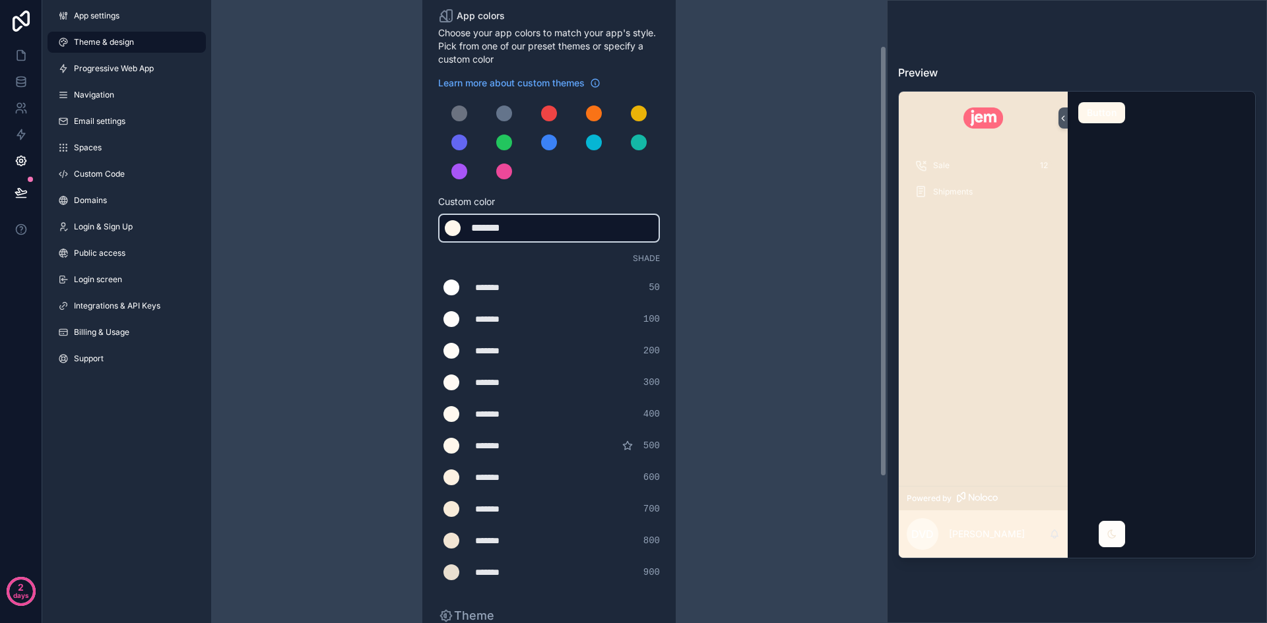
click at [487, 226] on div "*******" at bounding box center [504, 228] width 66 height 16
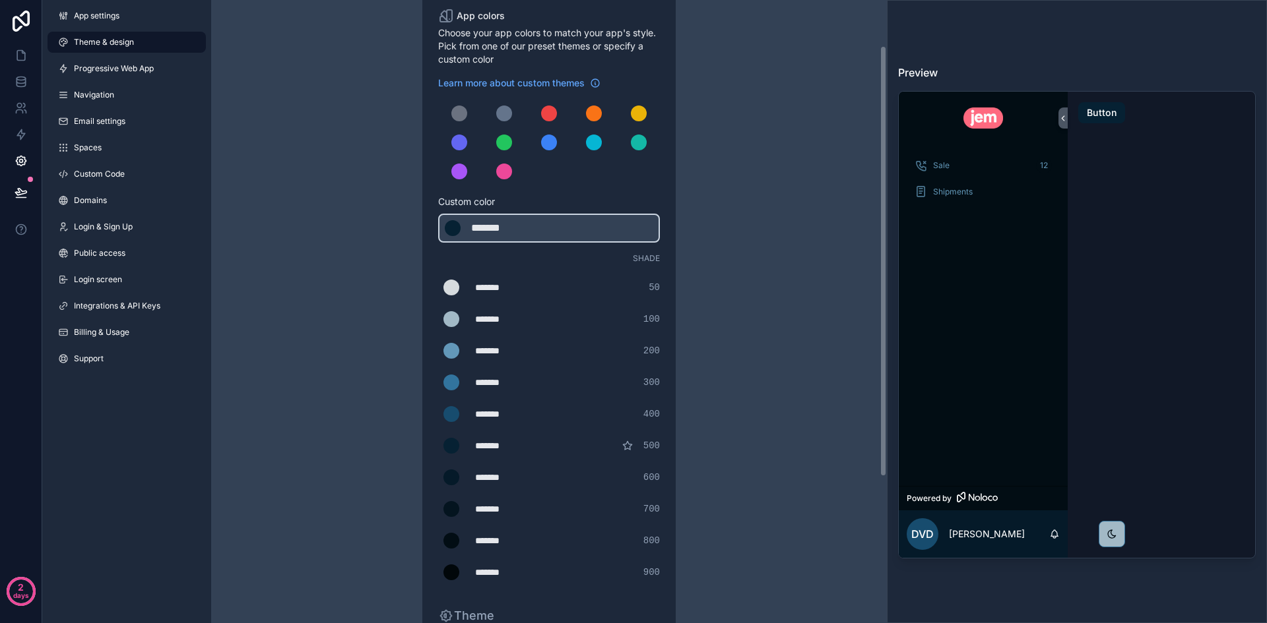
click at [507, 284] on div "*******" at bounding box center [508, 287] width 66 height 13
type div "*******"
click at [499, 317] on div "*******" at bounding box center [508, 319] width 66 height 13
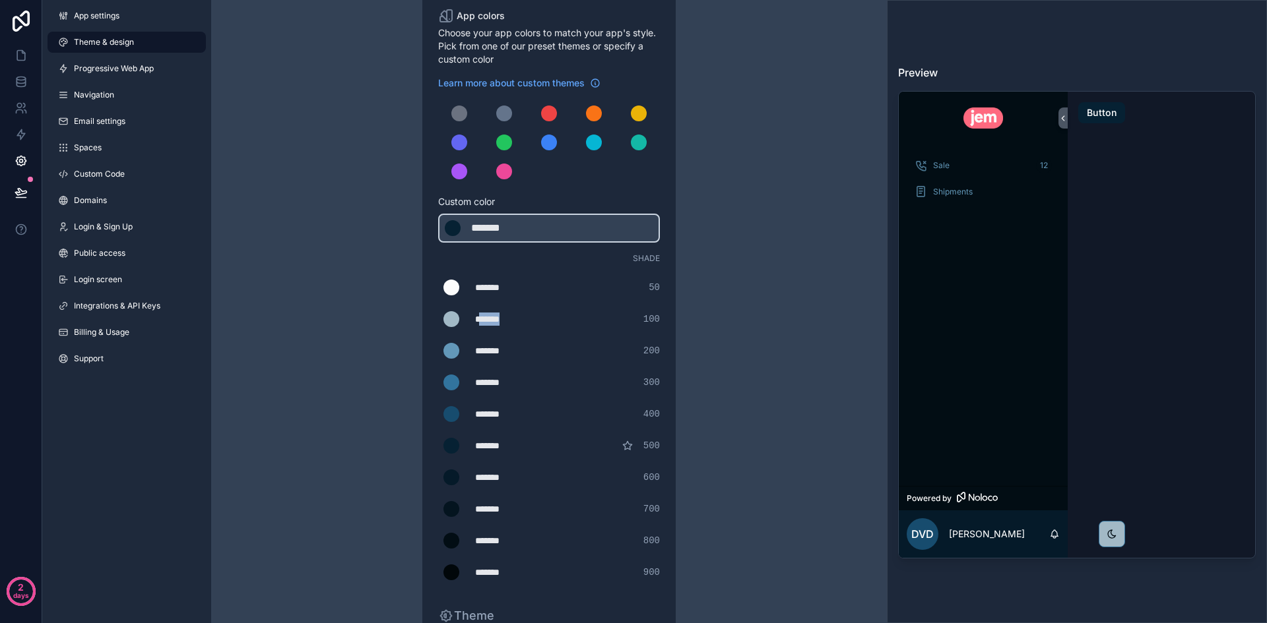
type div "*******"
click at [497, 349] on div "*******" at bounding box center [508, 350] width 66 height 13
type div "*******"
click at [499, 571] on div "*******" at bounding box center [508, 572] width 66 height 13
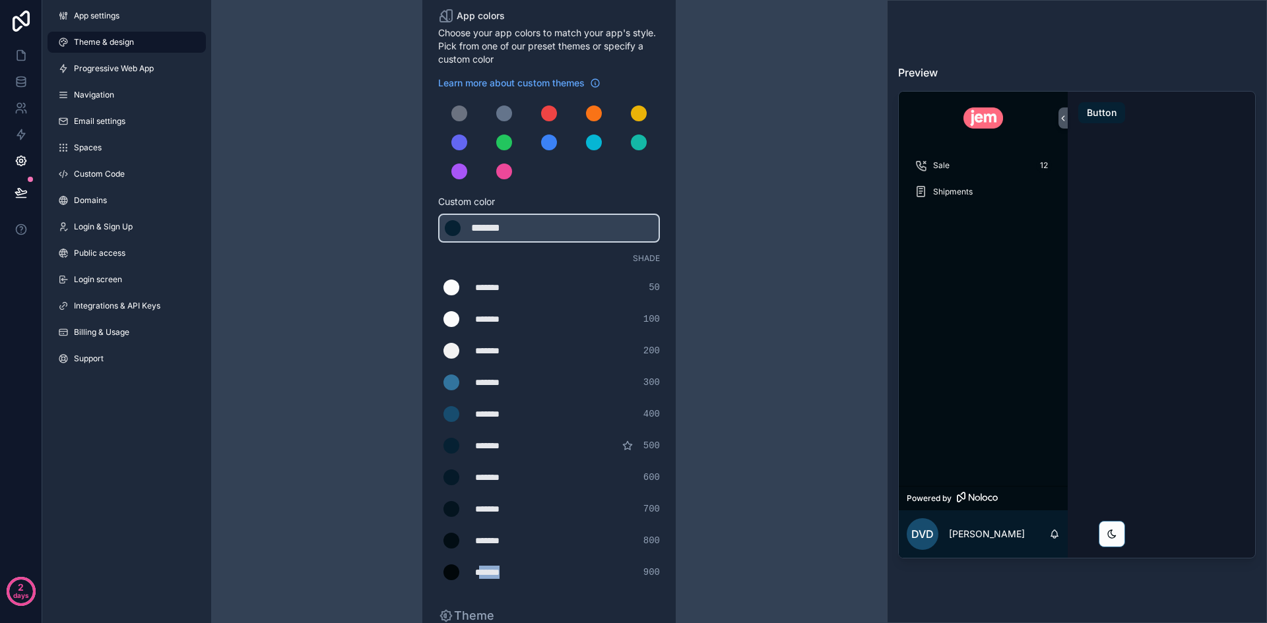
click at [499, 571] on div "*******" at bounding box center [508, 572] width 66 height 13
type div "*******"
click at [504, 544] on div "*******" at bounding box center [508, 540] width 66 height 13
type div "*******"
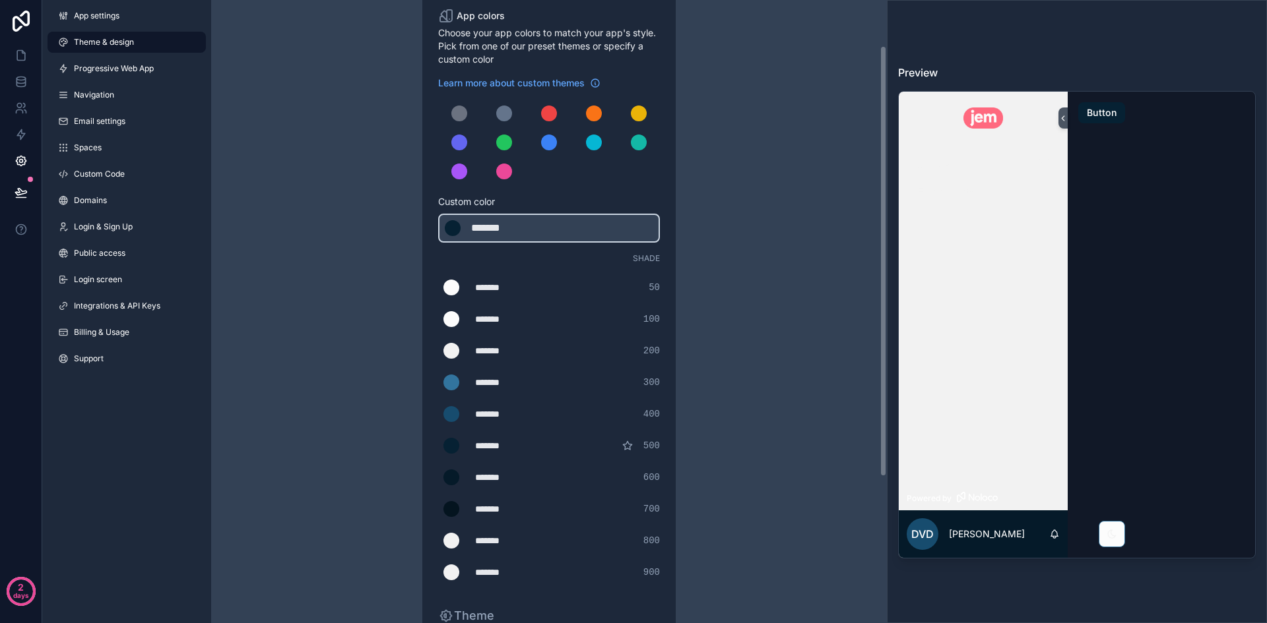
click at [509, 579] on div "*******" at bounding box center [508, 572] width 66 height 13
type div "*******"
click at [495, 344] on div "*******" at bounding box center [508, 350] width 66 height 13
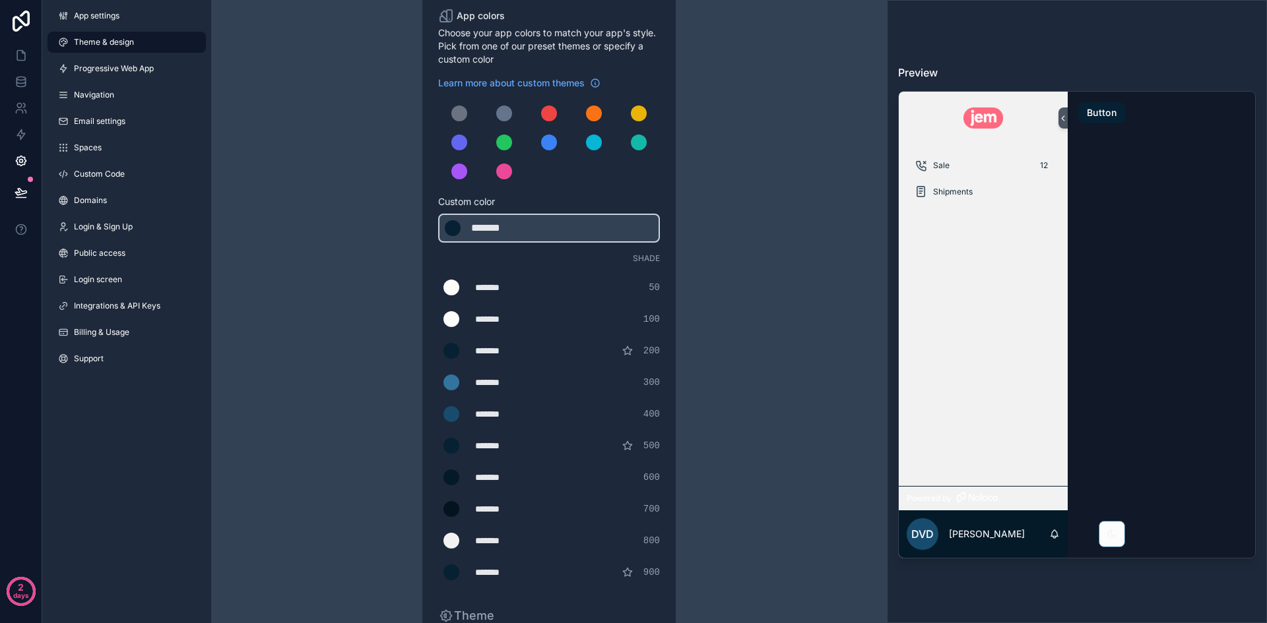
click at [495, 358] on div "******* ******* #062133 200" at bounding box center [549, 351] width 222 height 26
click at [495, 351] on div "*******" at bounding box center [508, 350] width 66 height 13
type div "*******"
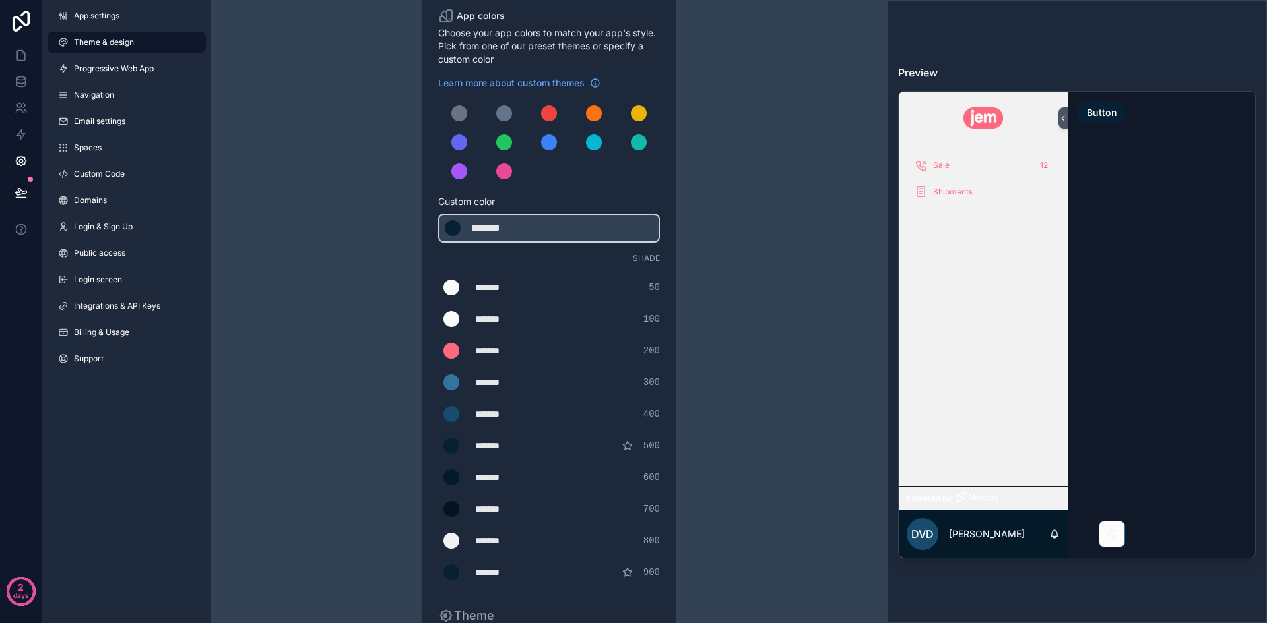
click at [507, 444] on div "*******" at bounding box center [508, 445] width 66 height 13
type div "*******"
click at [505, 571] on div "*******" at bounding box center [508, 572] width 66 height 13
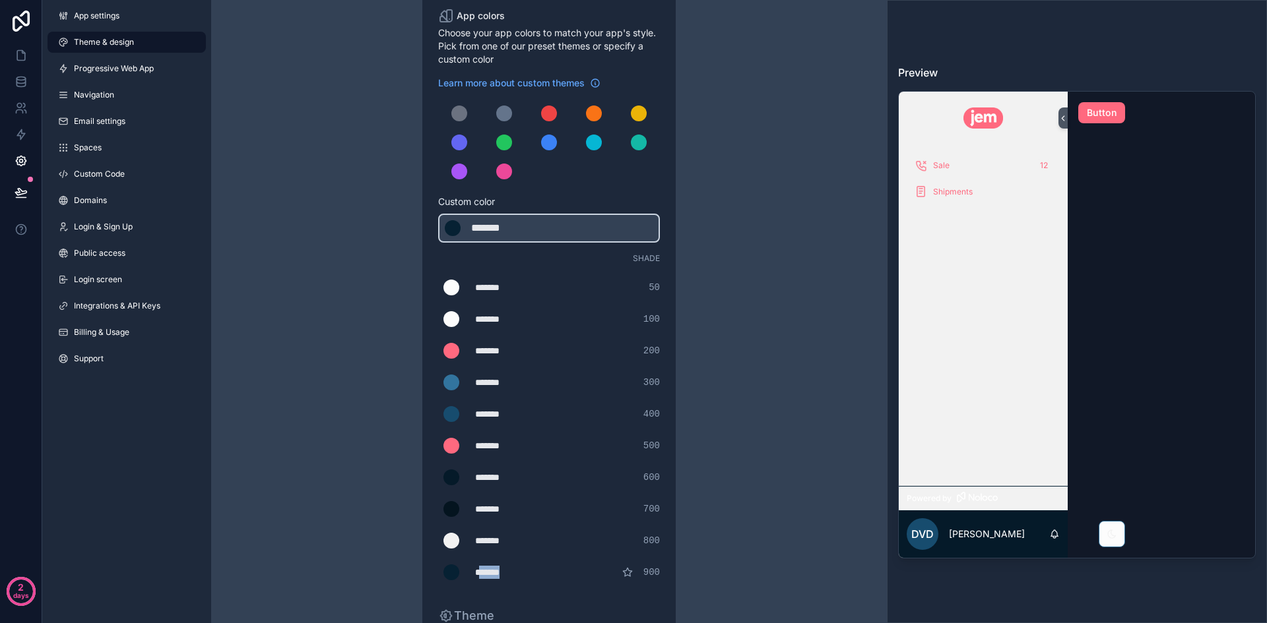
type div "*******"
click at [498, 349] on div "*******" at bounding box center [508, 350] width 66 height 13
type div "*******"
click at [499, 476] on div "*******" at bounding box center [508, 477] width 66 height 13
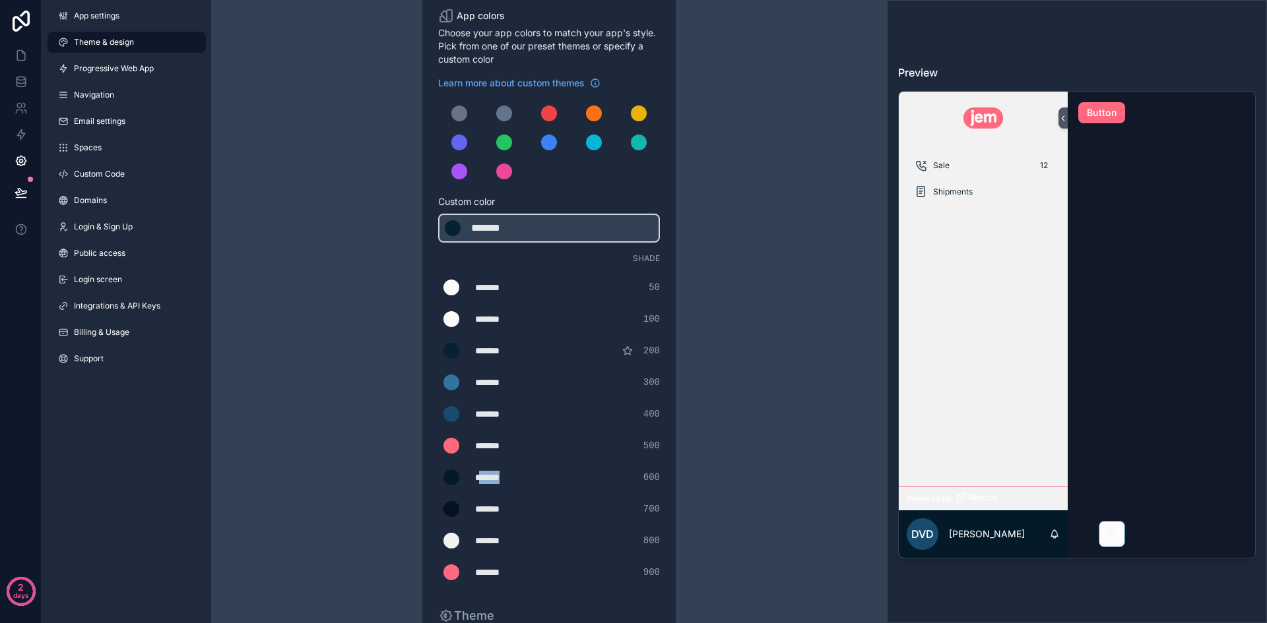
click at [499, 476] on div "*******" at bounding box center [508, 477] width 66 height 13
type div "*******"
click at [499, 509] on div "*******" at bounding box center [508, 509] width 66 height 13
type div "*******"
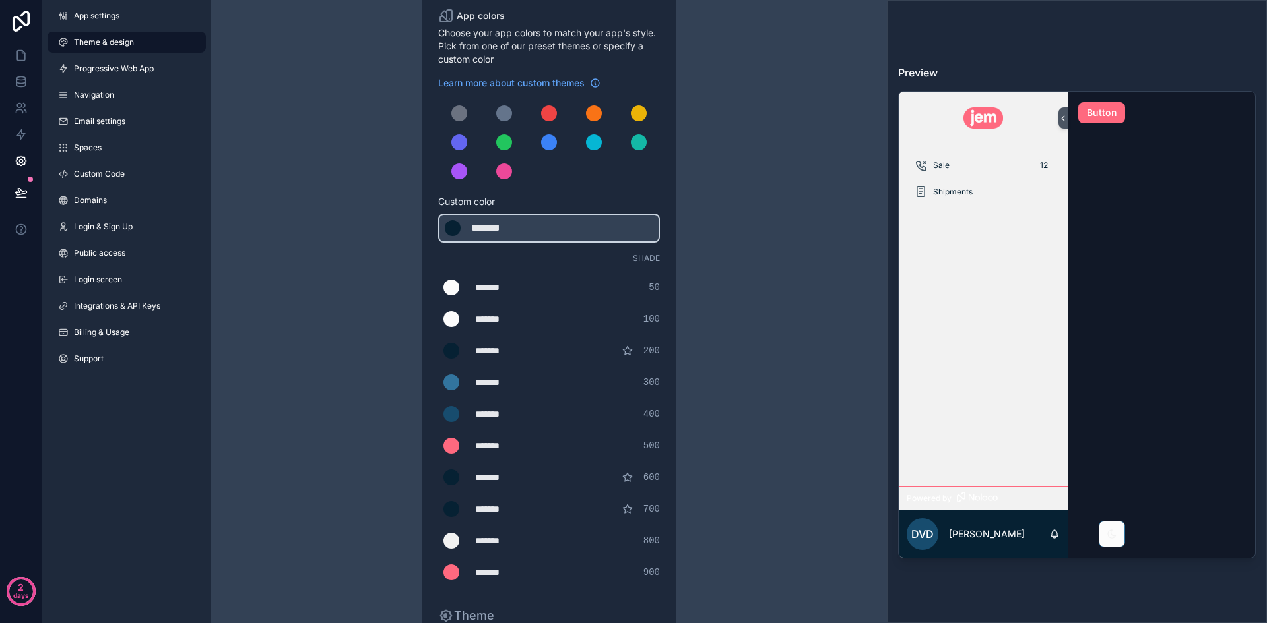
click at [581, 437] on div "******* ******* #FF697F 500" at bounding box center [549, 446] width 222 height 26
click at [496, 385] on div "*******" at bounding box center [508, 382] width 66 height 13
type div "*******"
click at [500, 412] on div "*******" at bounding box center [508, 414] width 66 height 13
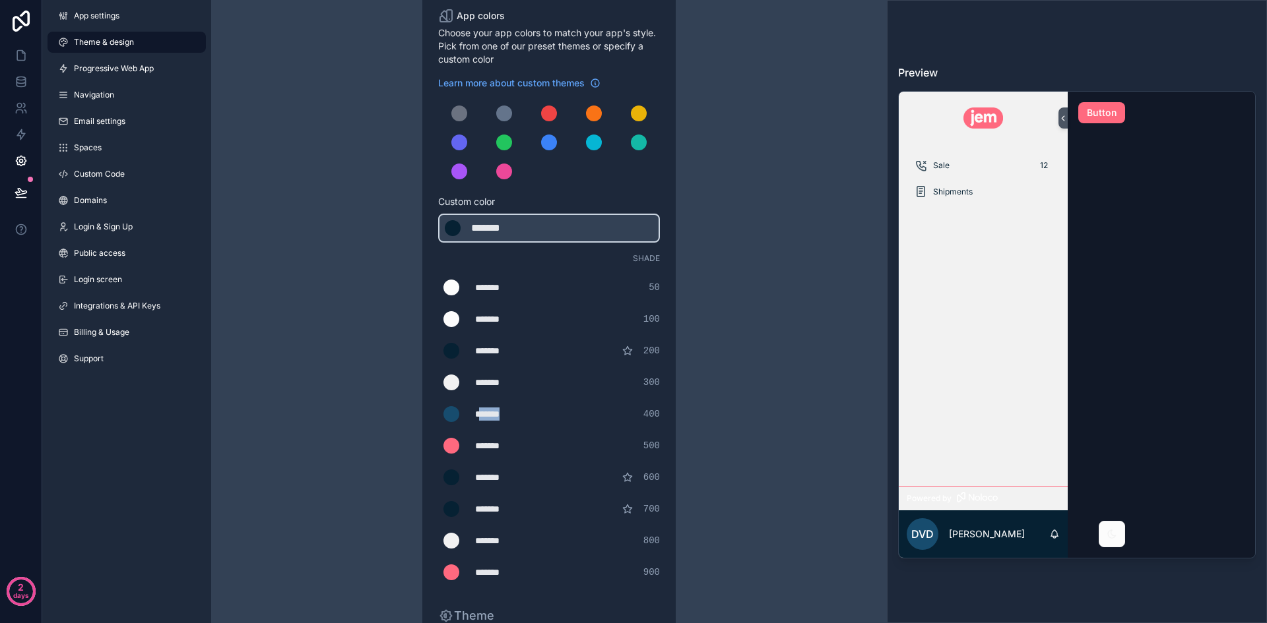
click at [500, 412] on div "*******" at bounding box center [508, 414] width 66 height 13
type div "*******"
click at [497, 448] on div "*******" at bounding box center [508, 445] width 66 height 13
type div "*******"
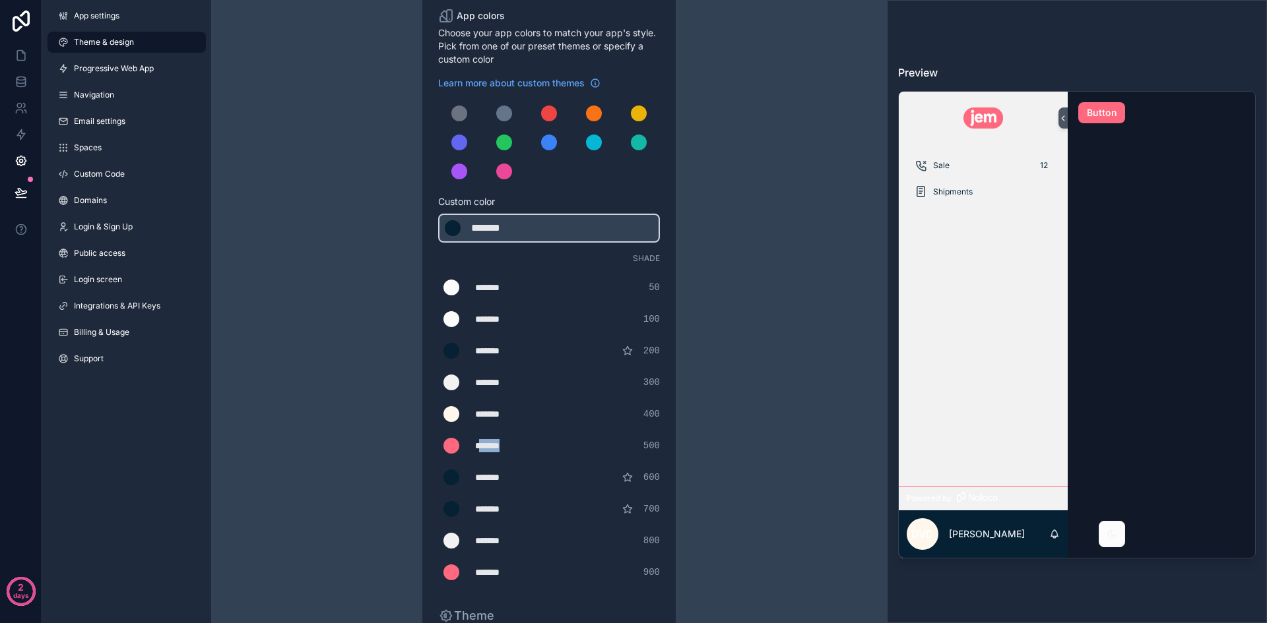
copy div "******"
click at [505, 510] on div "*******" at bounding box center [508, 509] width 66 height 13
type div "*******"
click at [496, 534] on div "*******" at bounding box center [508, 540] width 66 height 13
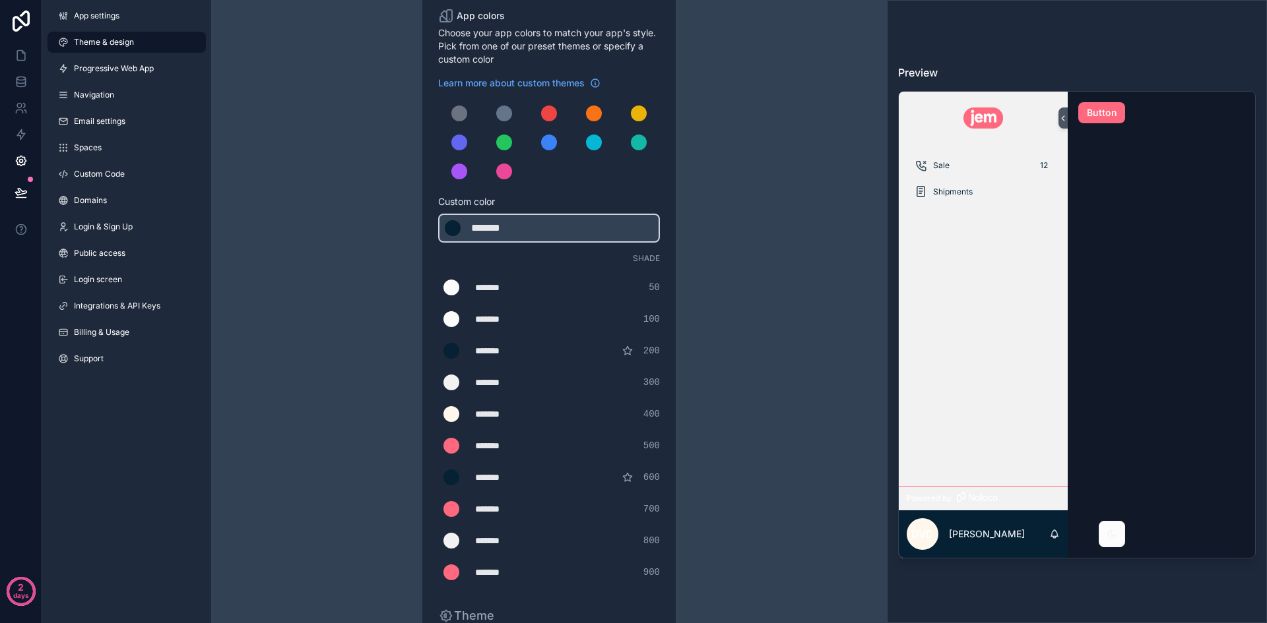
click at [507, 417] on div "*******" at bounding box center [508, 414] width 66 height 13
type div "*******"
click at [499, 413] on div "*******" at bounding box center [508, 414] width 66 height 13
click at [496, 472] on div "*******" at bounding box center [508, 477] width 66 height 13
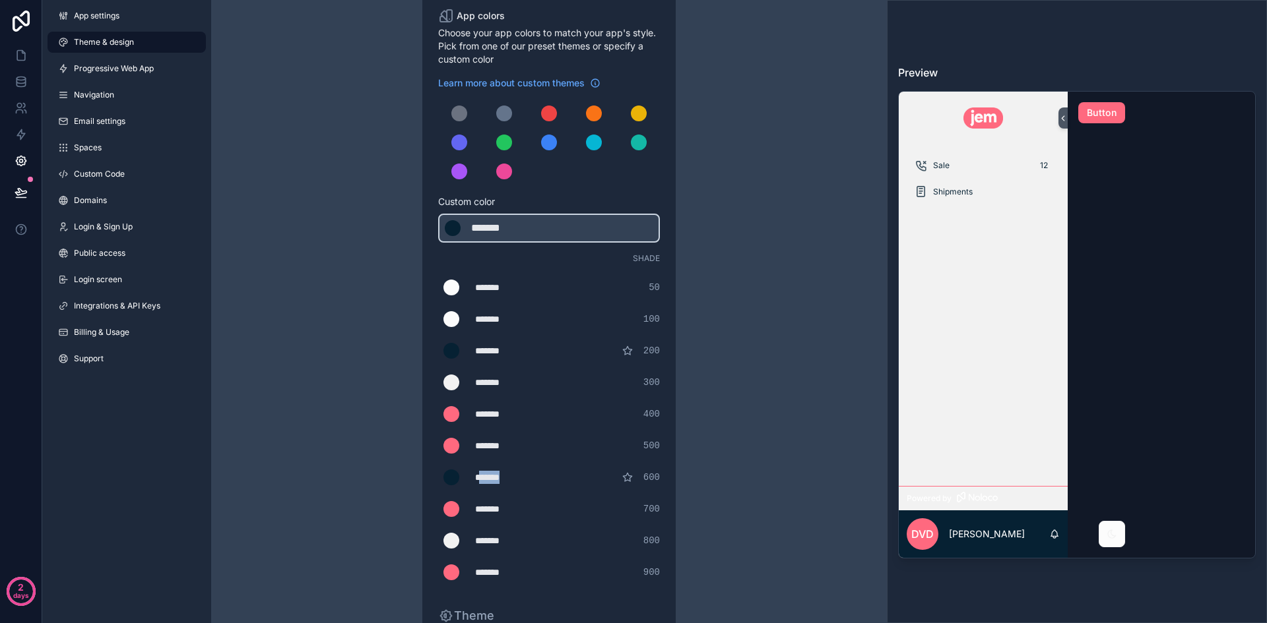
click at [496, 472] on div "*******" at bounding box center [508, 477] width 66 height 13
type div "*******"
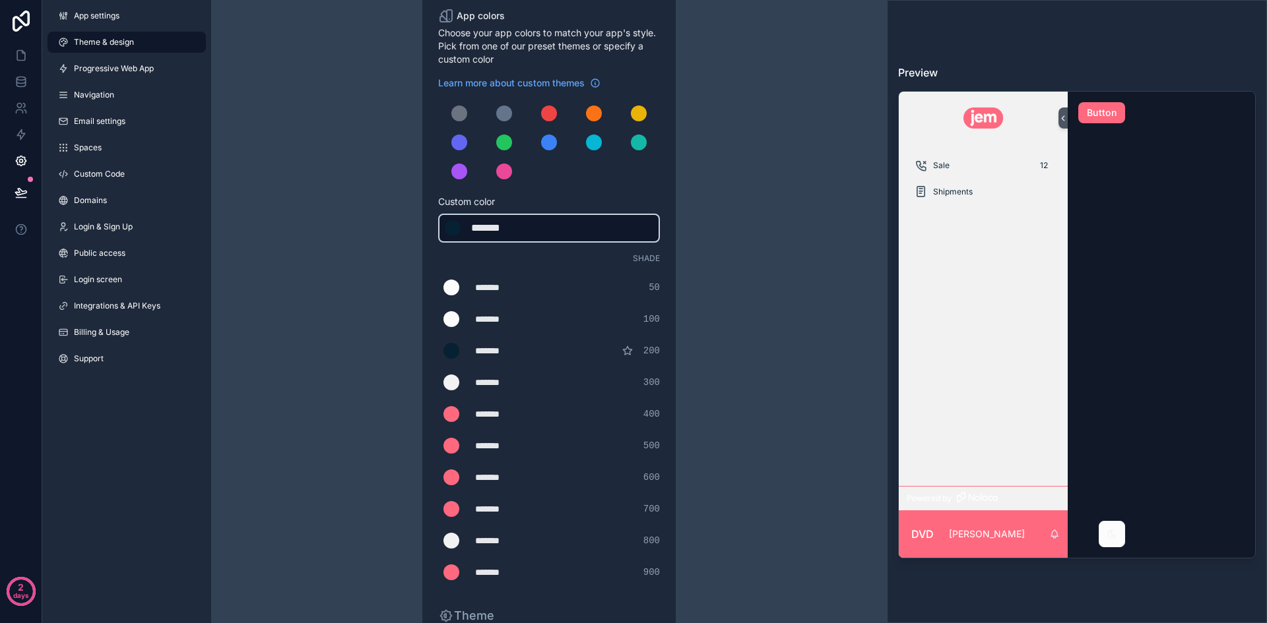
click at [500, 227] on div "*******" at bounding box center [504, 228] width 66 height 16
type div "*******"
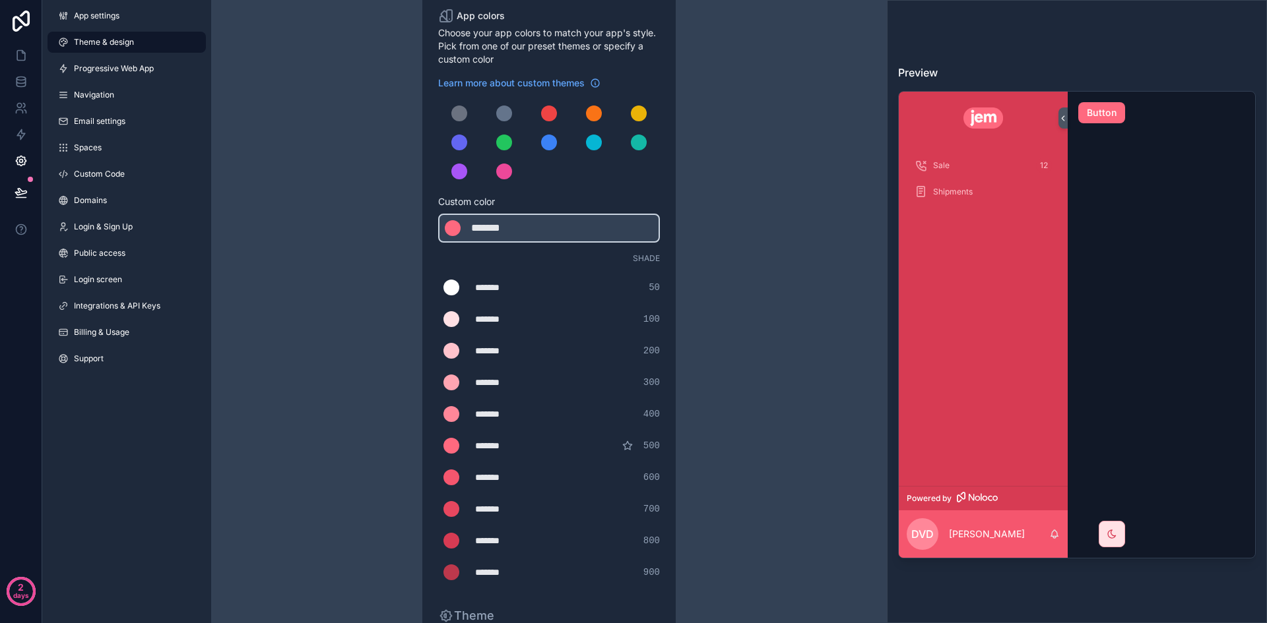
click at [724, 208] on div "Theme & design App colors Choose your app colors to match your app's style. Pic…" at bounding box center [549, 384] width 380 height 900
click at [463, 117] on div "scrollable content" at bounding box center [459, 114] width 16 height 16
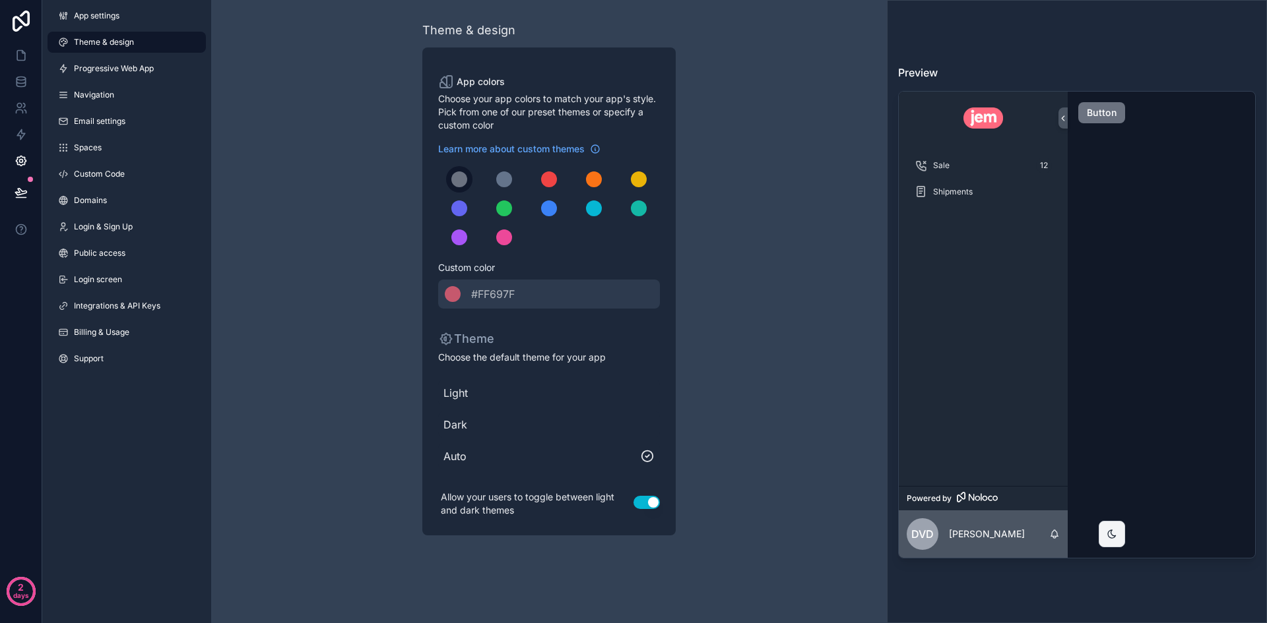
scroll to position [0, 0]
click at [140, 75] on link "Progressive Web App" at bounding box center [126, 68] width 158 height 21
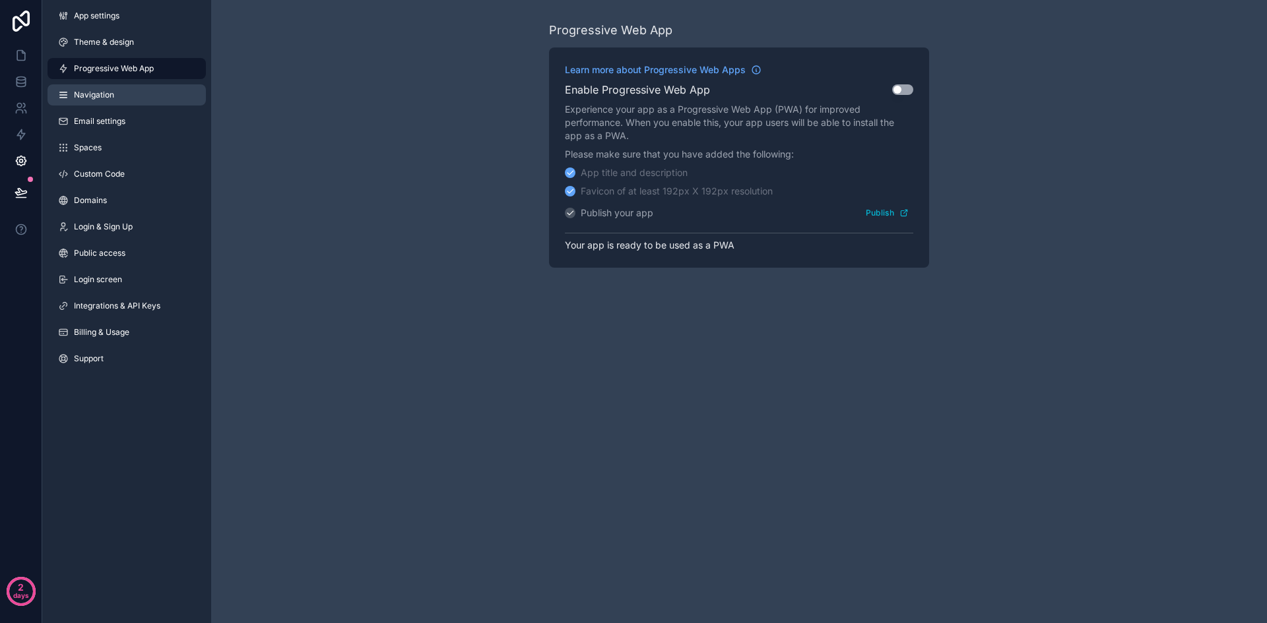
click at [184, 100] on link "Navigation" at bounding box center [126, 94] width 158 height 21
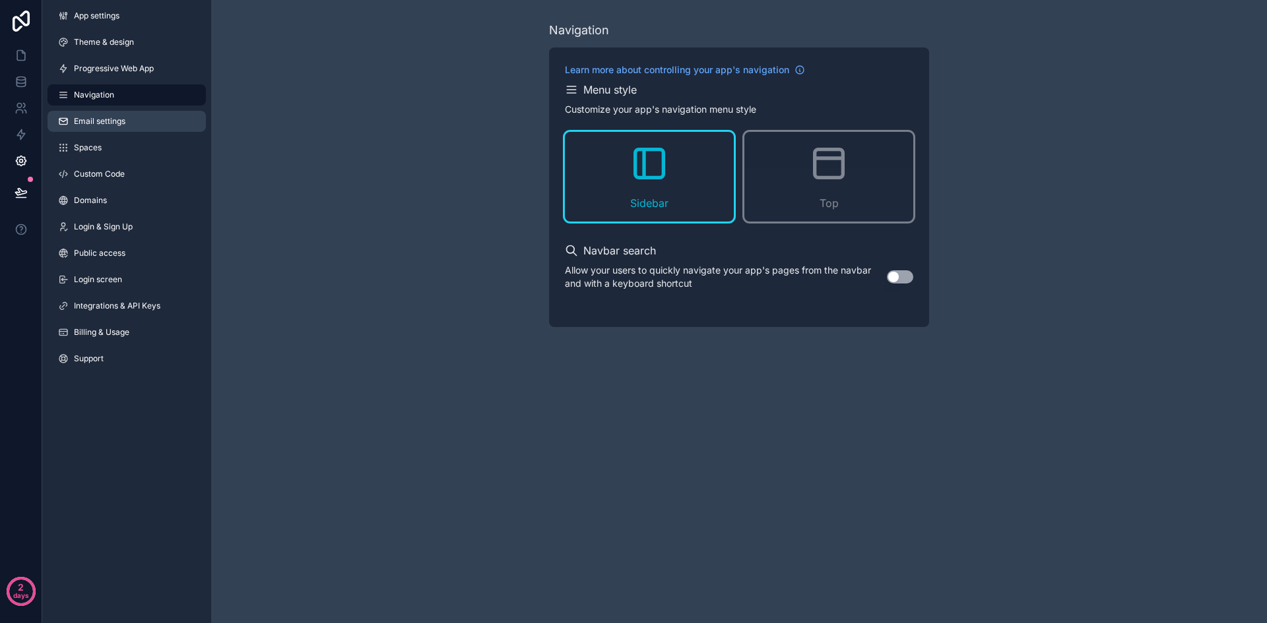
click at [139, 127] on link "Email settings" at bounding box center [126, 121] width 158 height 21
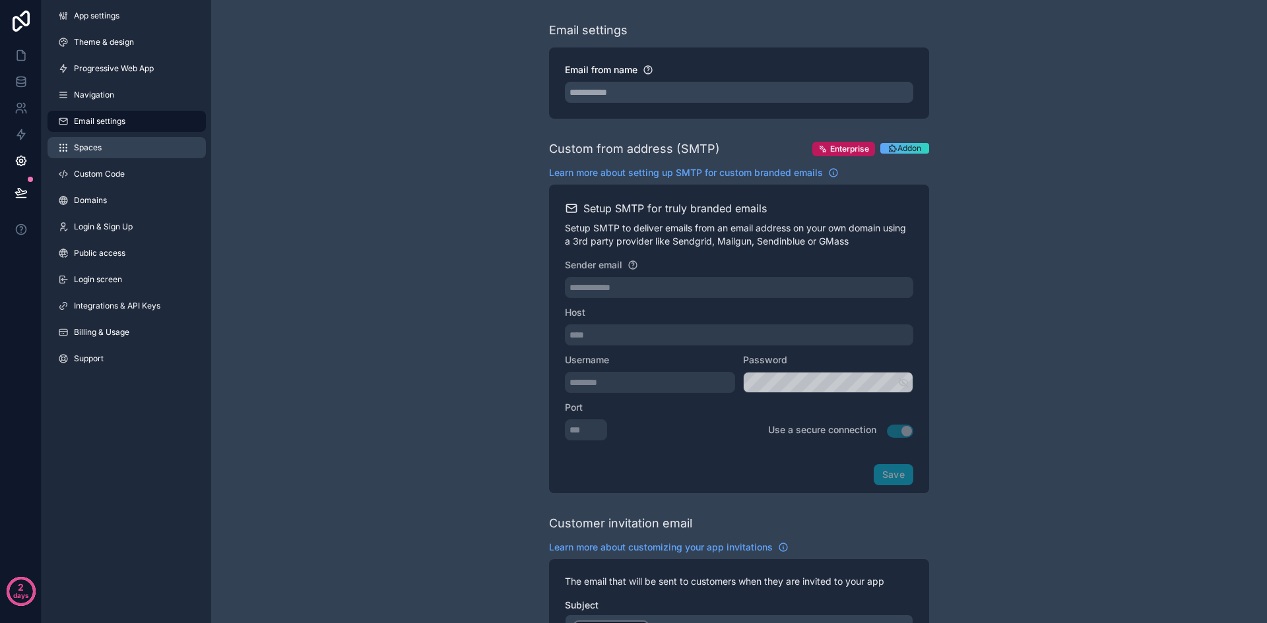
click at [137, 143] on link "Spaces" at bounding box center [126, 147] width 158 height 21
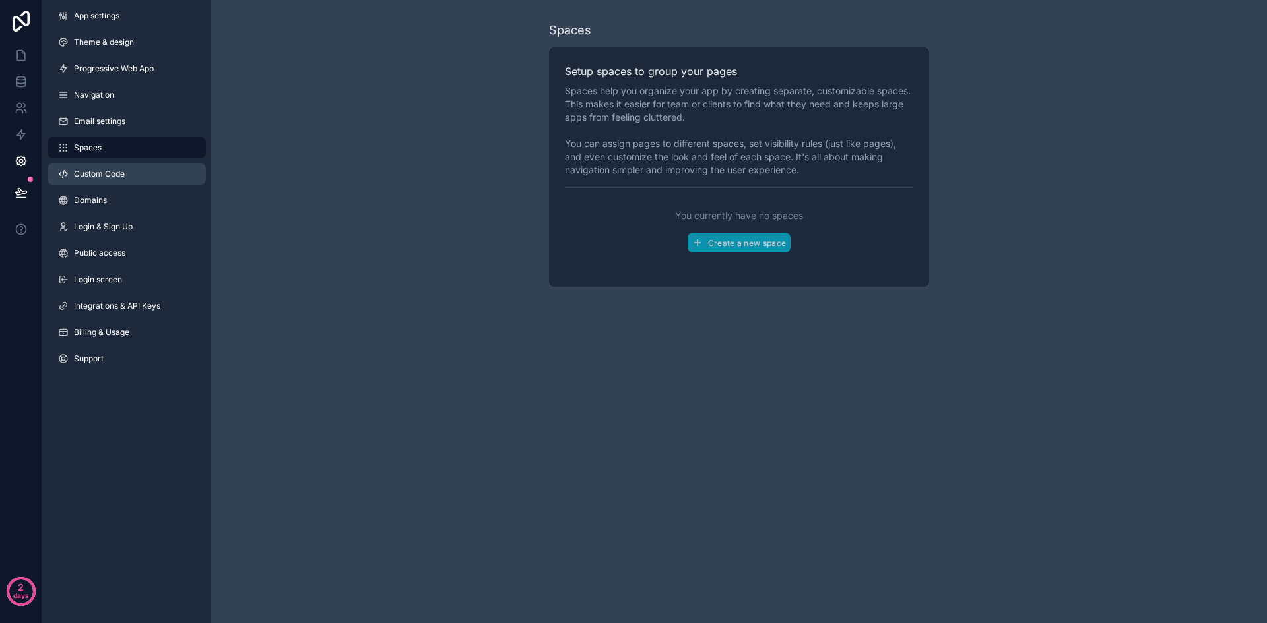
click at [111, 172] on span "Custom Code" at bounding box center [99, 174] width 51 height 11
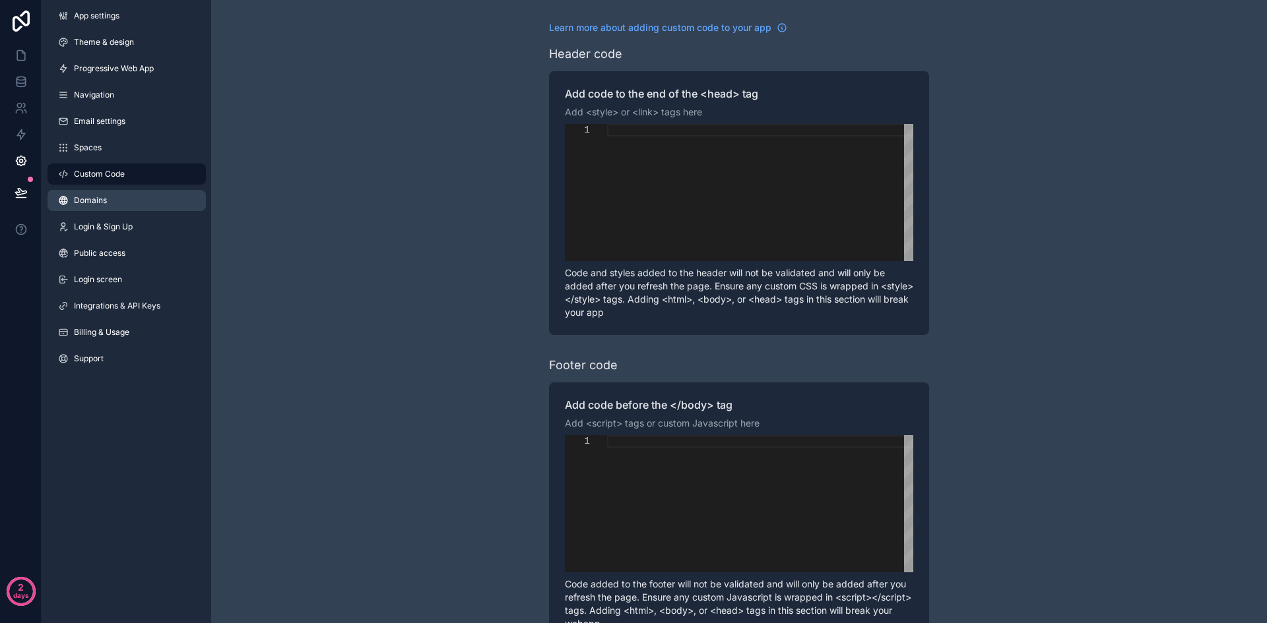
click at [150, 197] on link "Domains" at bounding box center [126, 200] width 158 height 21
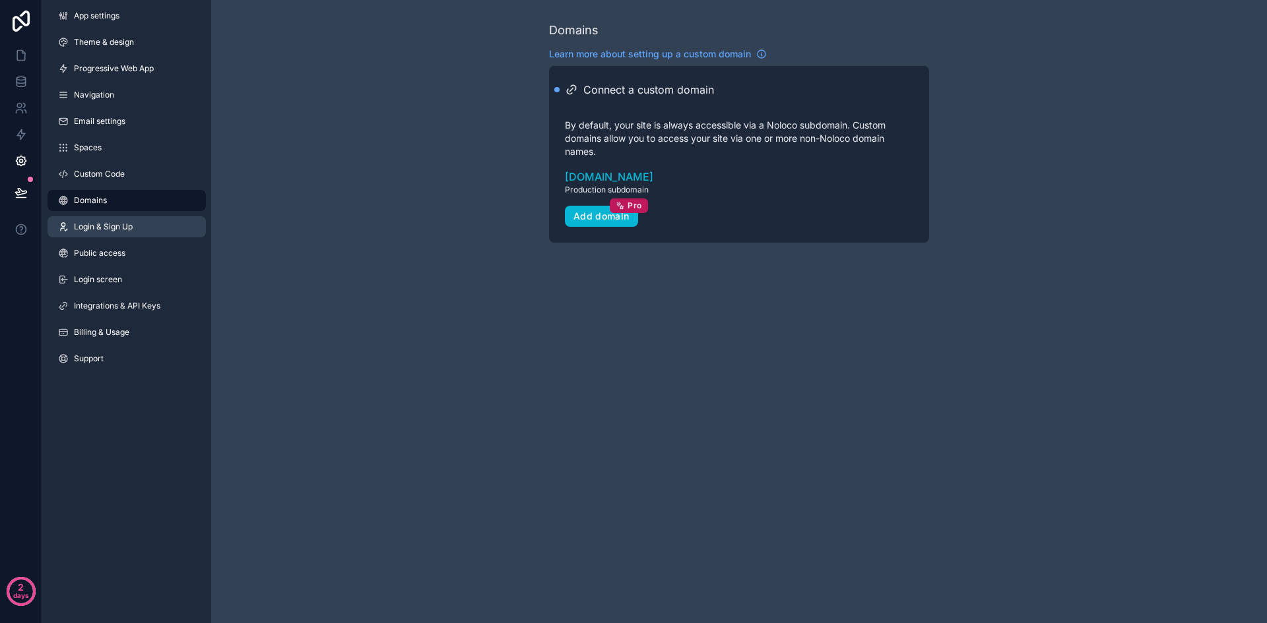
click at [148, 222] on link "Login & Sign Up" at bounding box center [126, 226] width 158 height 21
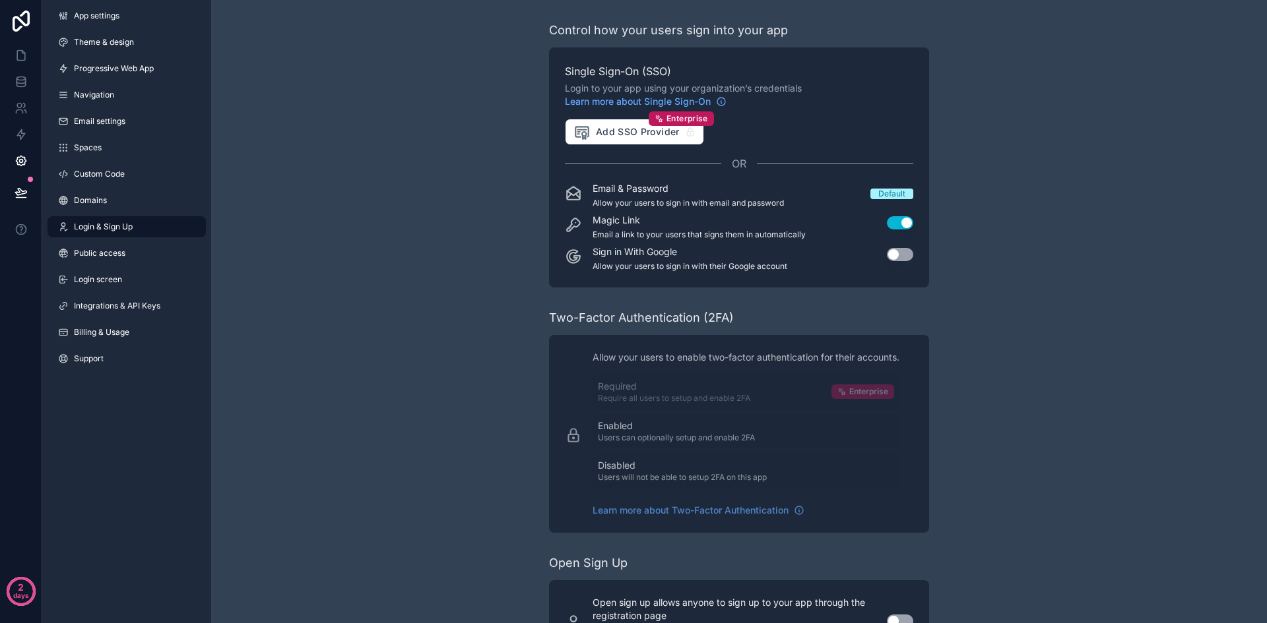
click at [899, 257] on button "Use setting" at bounding box center [900, 254] width 26 height 13
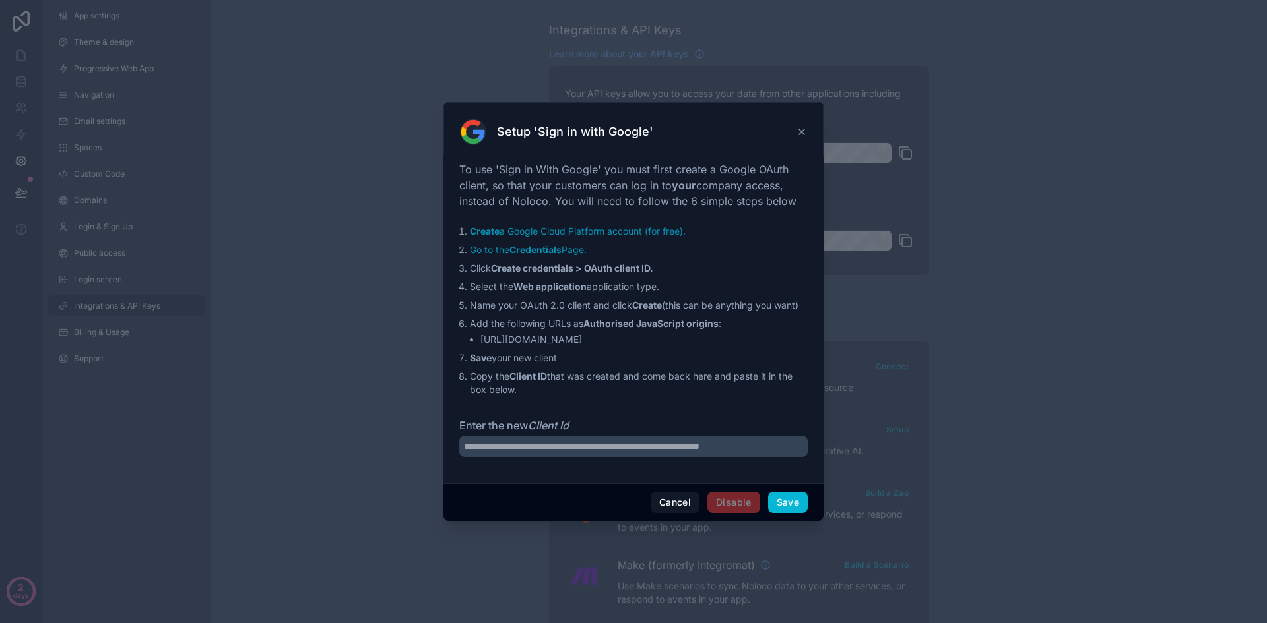
click at [803, 137] on icon at bounding box center [801, 132] width 11 height 11
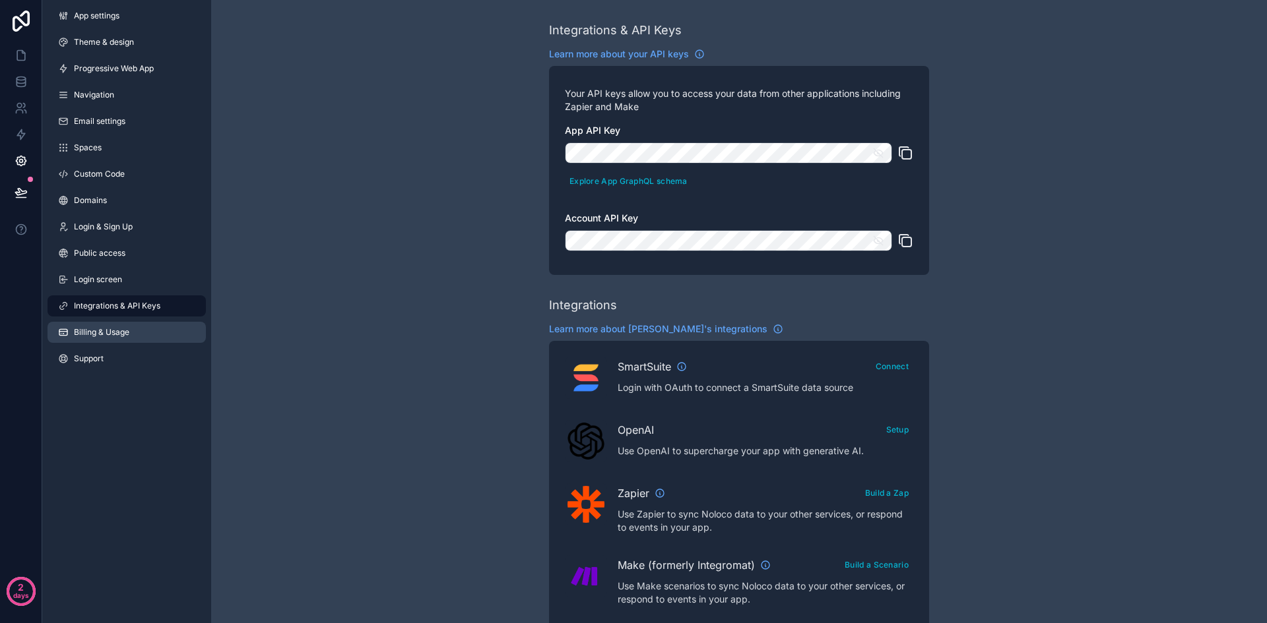
click at [133, 331] on link "Billing & Usage" at bounding box center [126, 332] width 158 height 21
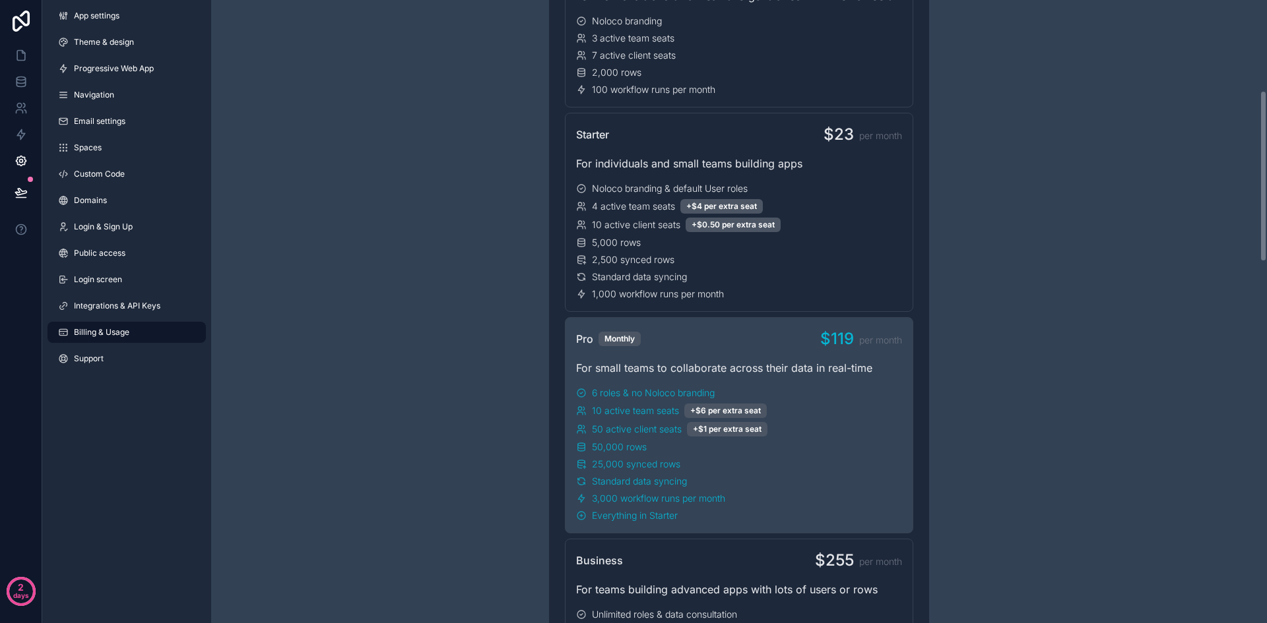
scroll to position [330, 0]
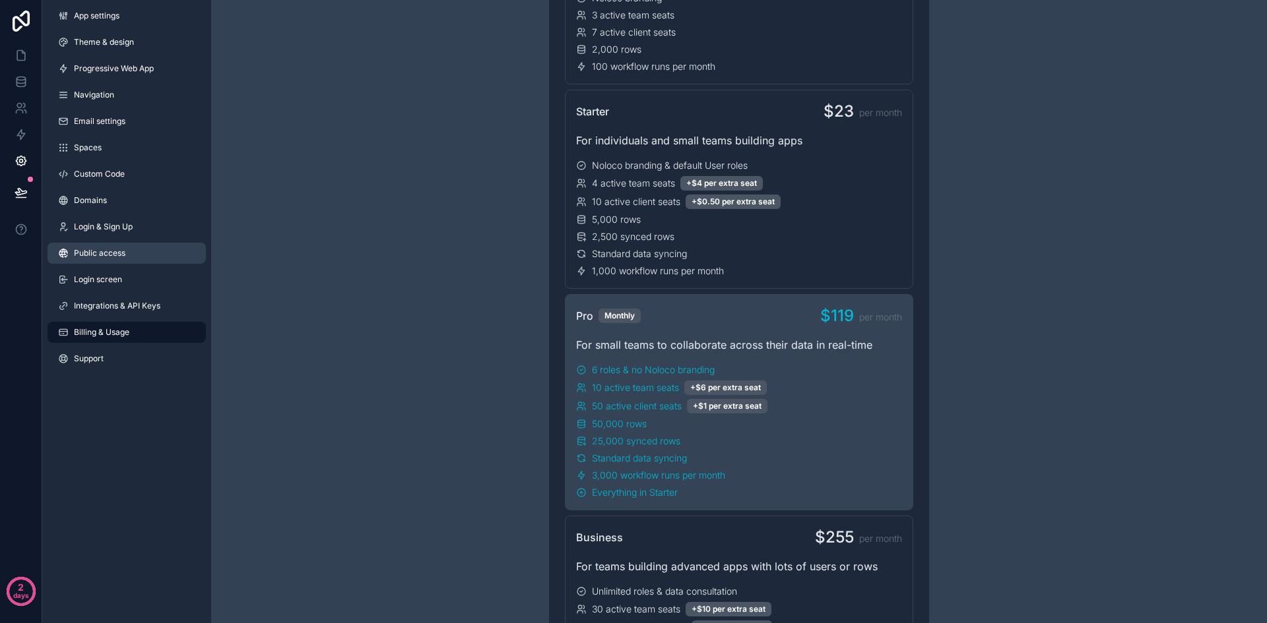
click at [122, 262] on link "Public access" at bounding box center [126, 253] width 158 height 21
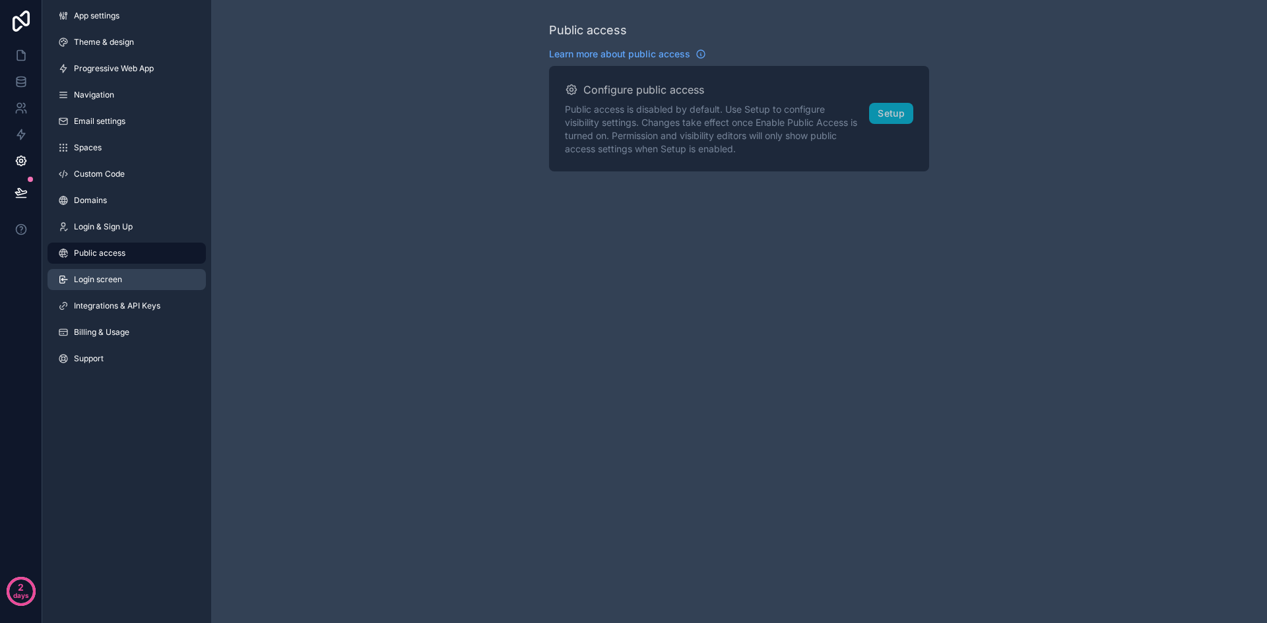
click at [144, 272] on link "Login screen" at bounding box center [126, 279] width 158 height 21
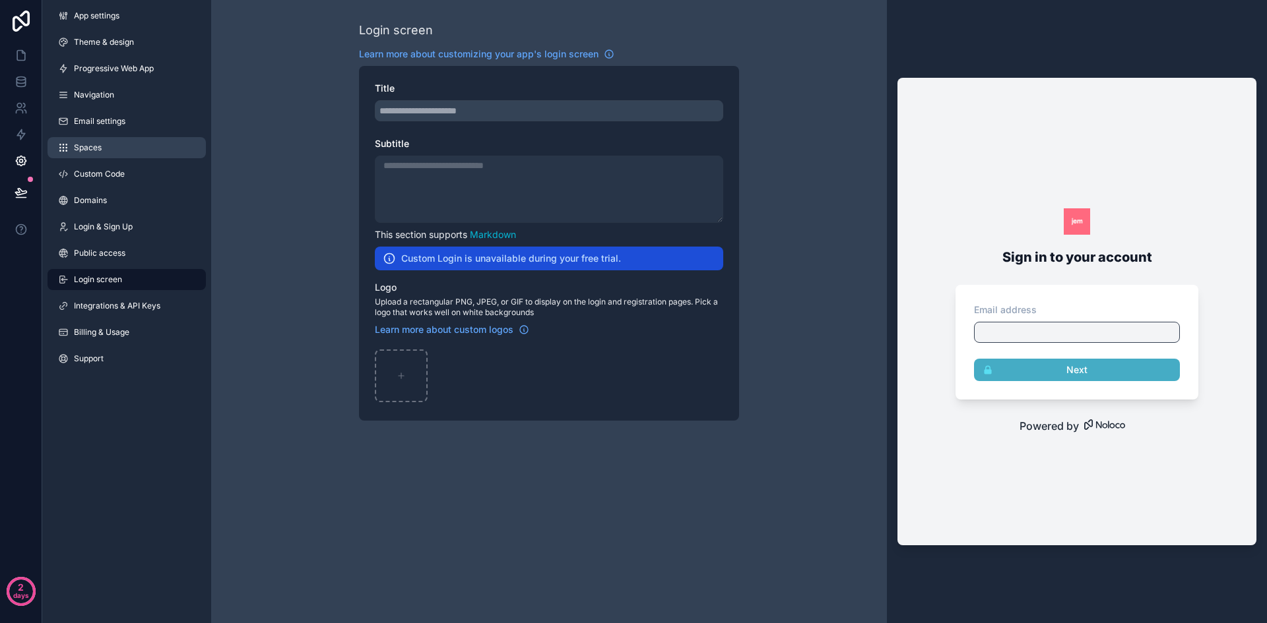
click at [117, 137] on link "Spaces" at bounding box center [126, 147] width 158 height 21
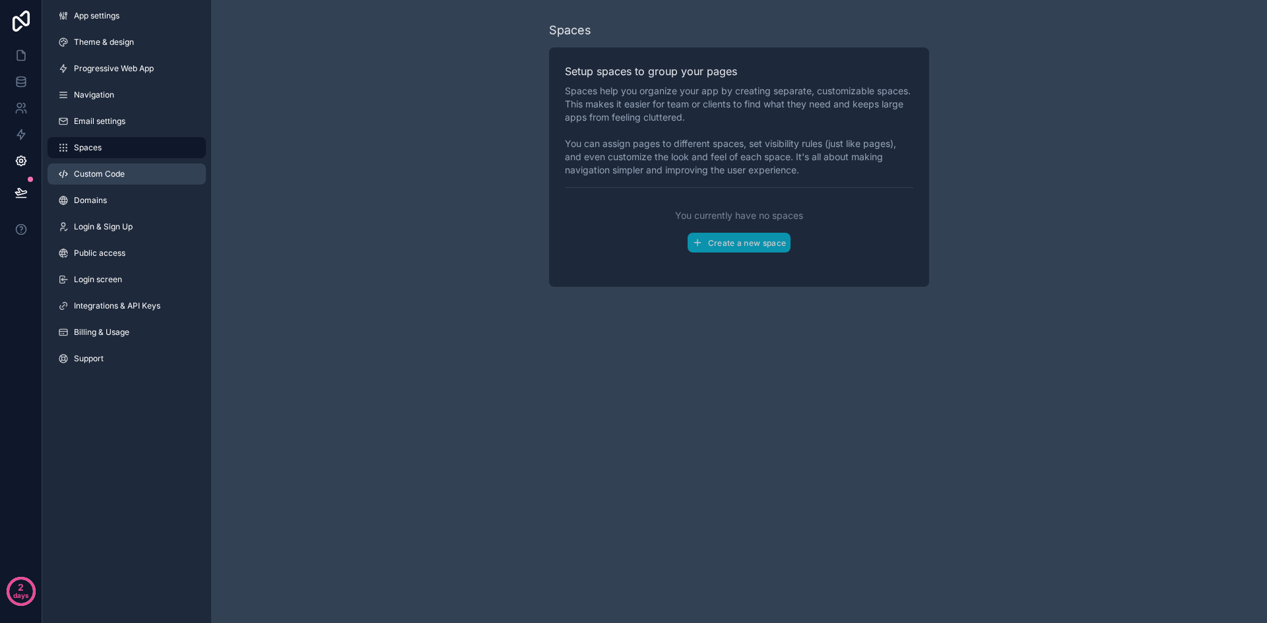
click at [141, 167] on link "Custom Code" at bounding box center [126, 174] width 158 height 21
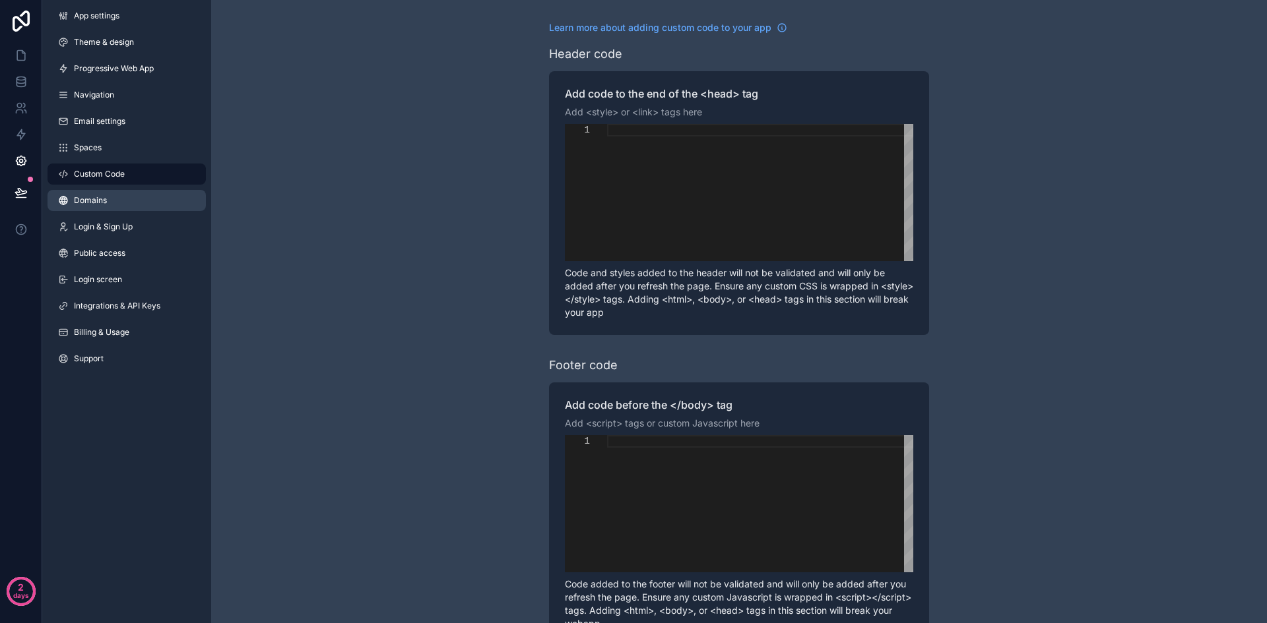
click at [123, 200] on link "Domains" at bounding box center [126, 200] width 158 height 21
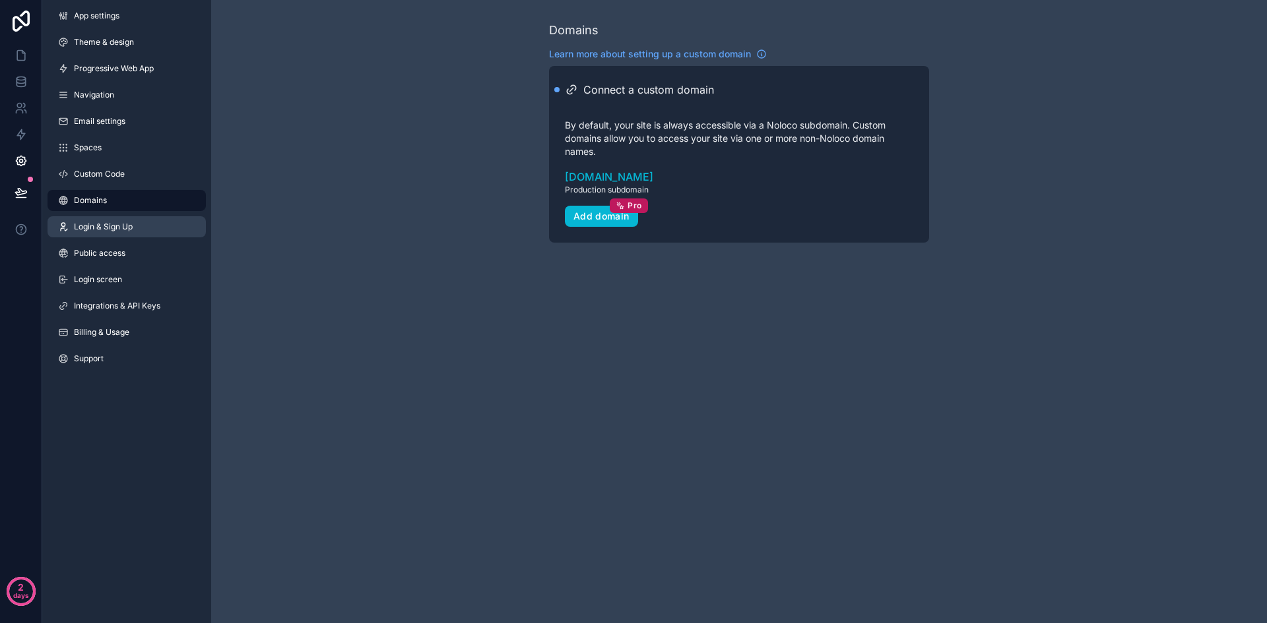
click at [129, 223] on span "Login & Sign Up" at bounding box center [103, 227] width 59 height 11
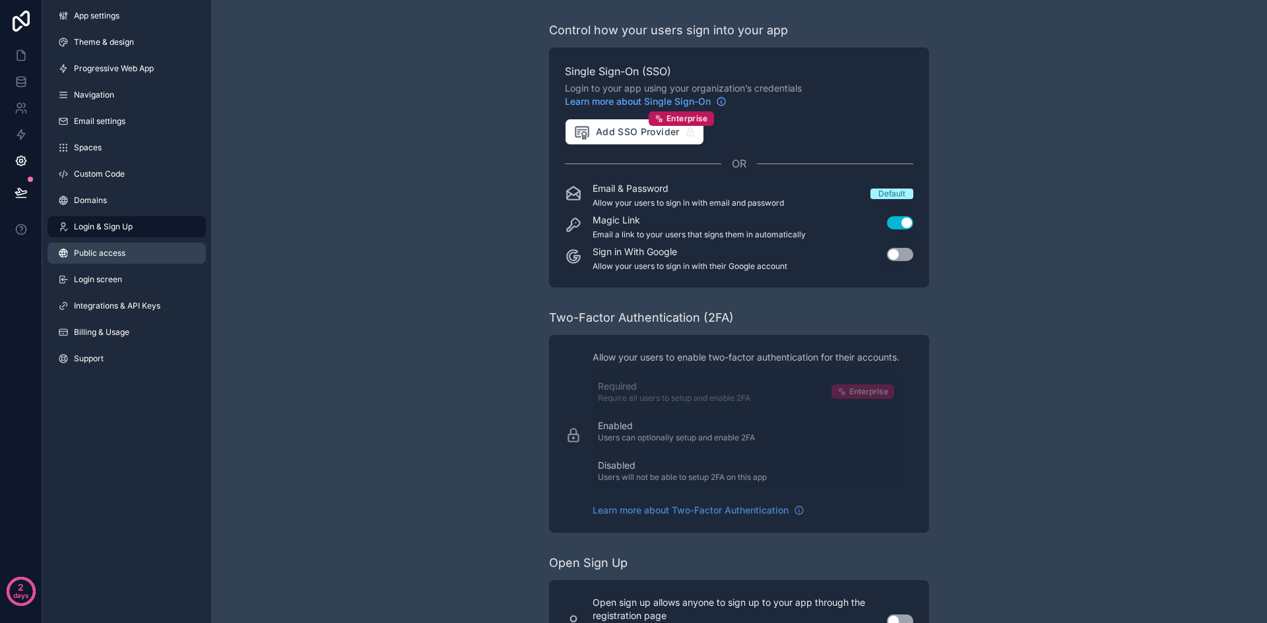
click at [146, 252] on link "Public access" at bounding box center [126, 253] width 158 height 21
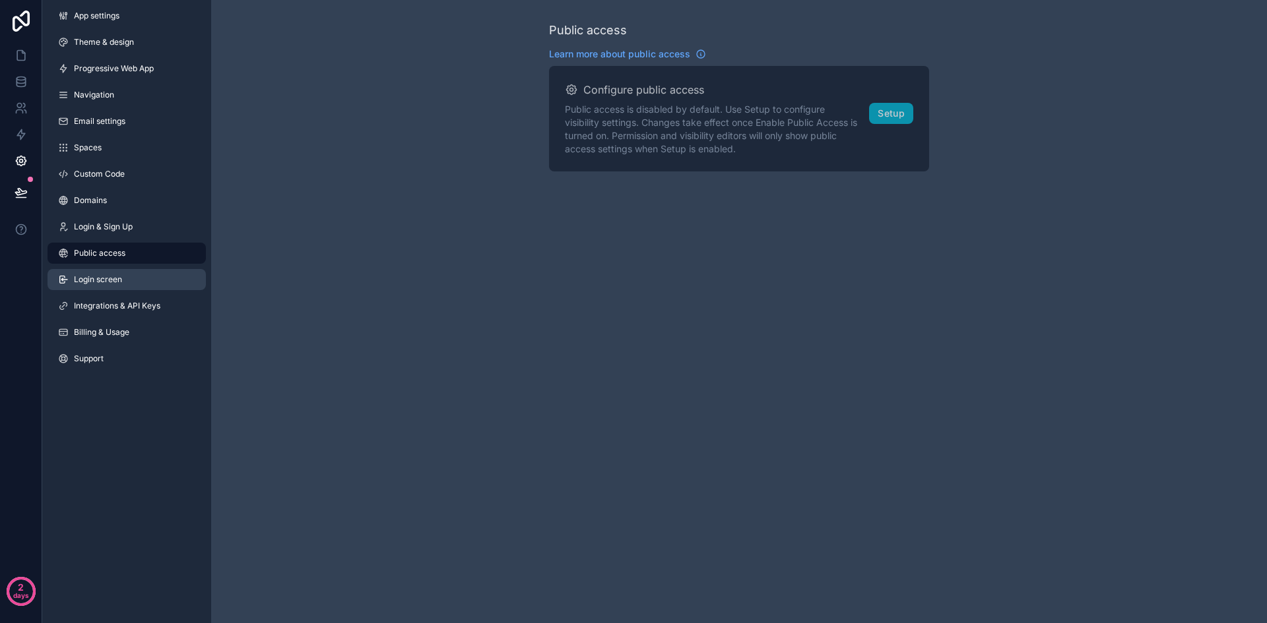
click at [126, 283] on link "Login screen" at bounding box center [126, 279] width 158 height 21
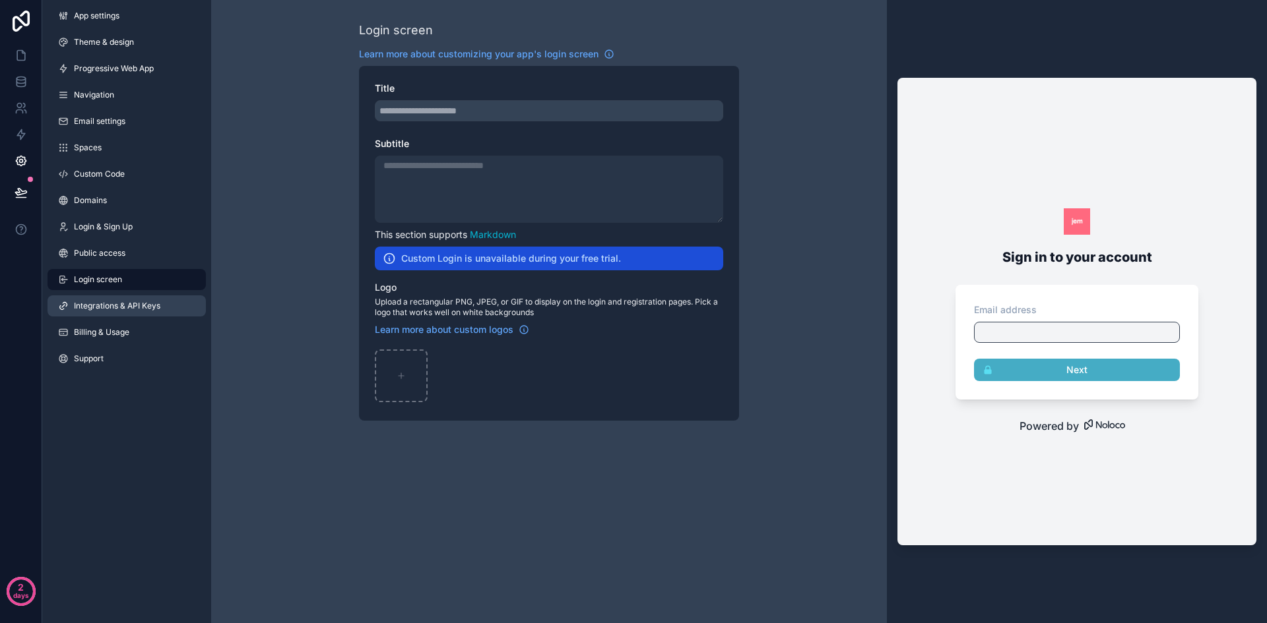
click at [137, 304] on span "Integrations & API Keys" at bounding box center [117, 306] width 86 height 11
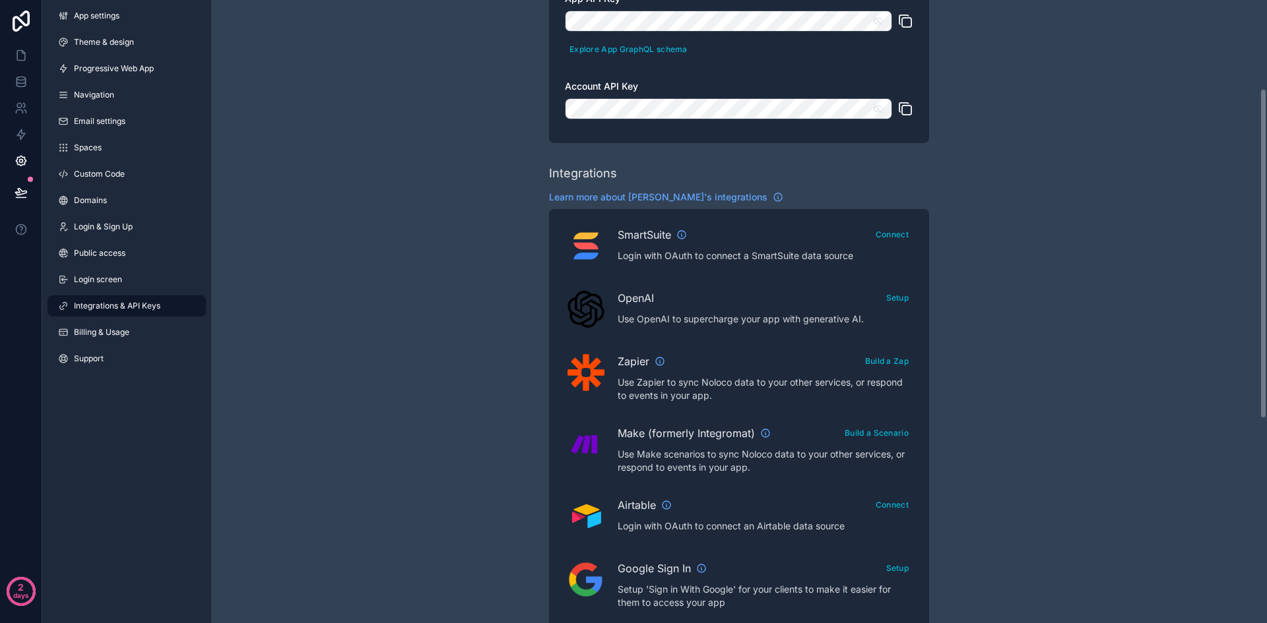
scroll to position [198, 0]
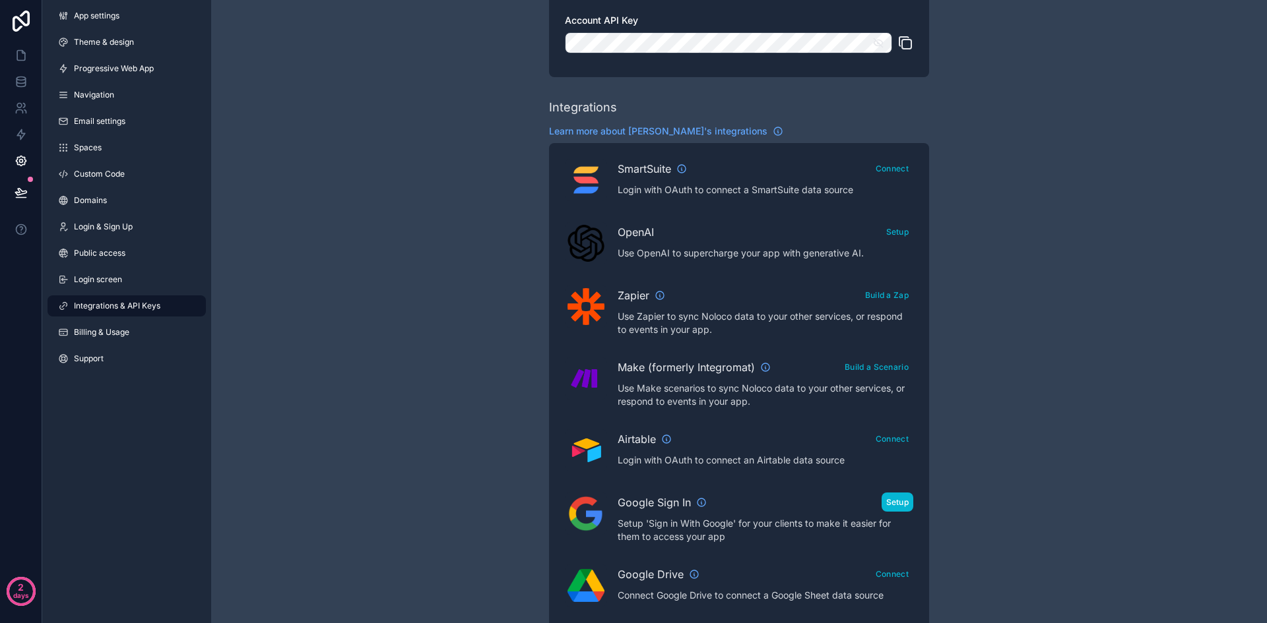
click at [906, 501] on button "Setup" at bounding box center [897, 502] width 32 height 19
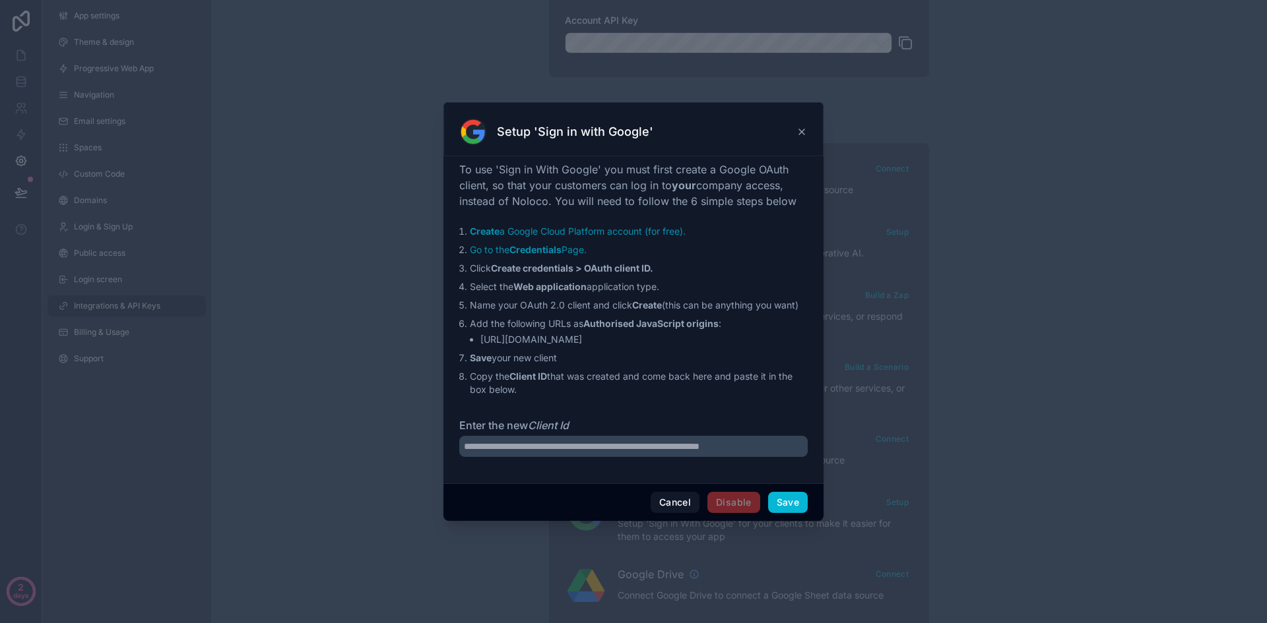
click at [806, 134] on icon at bounding box center [801, 132] width 11 height 11
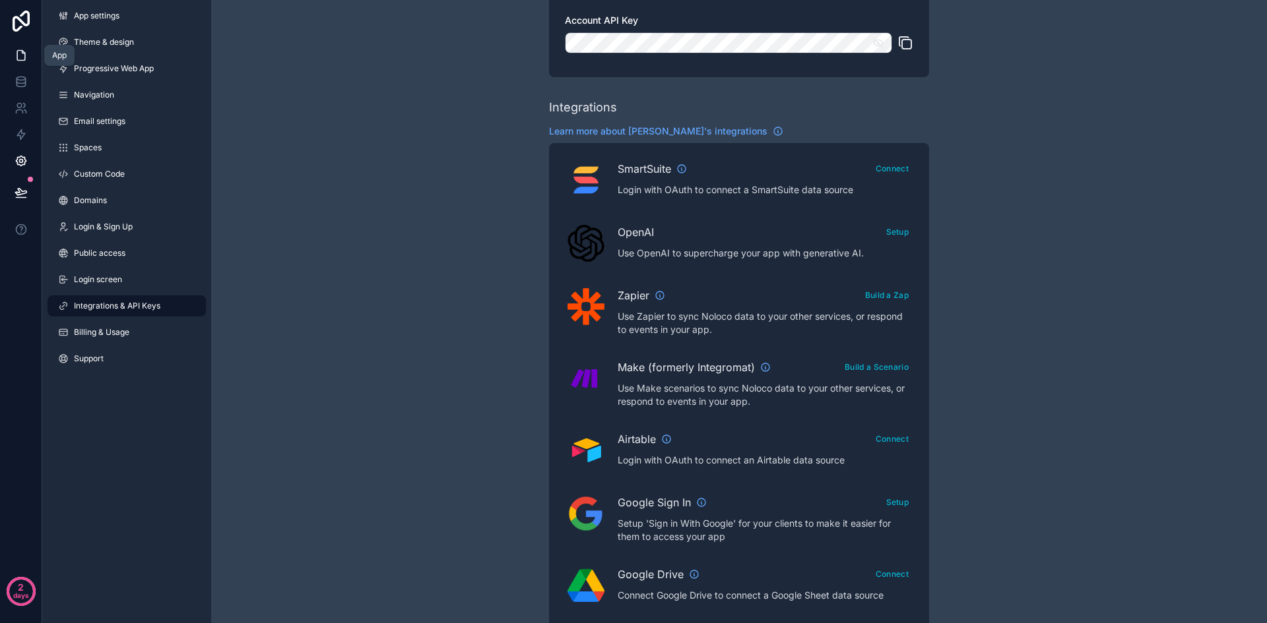
click at [18, 60] on icon at bounding box center [21, 56] width 8 height 10
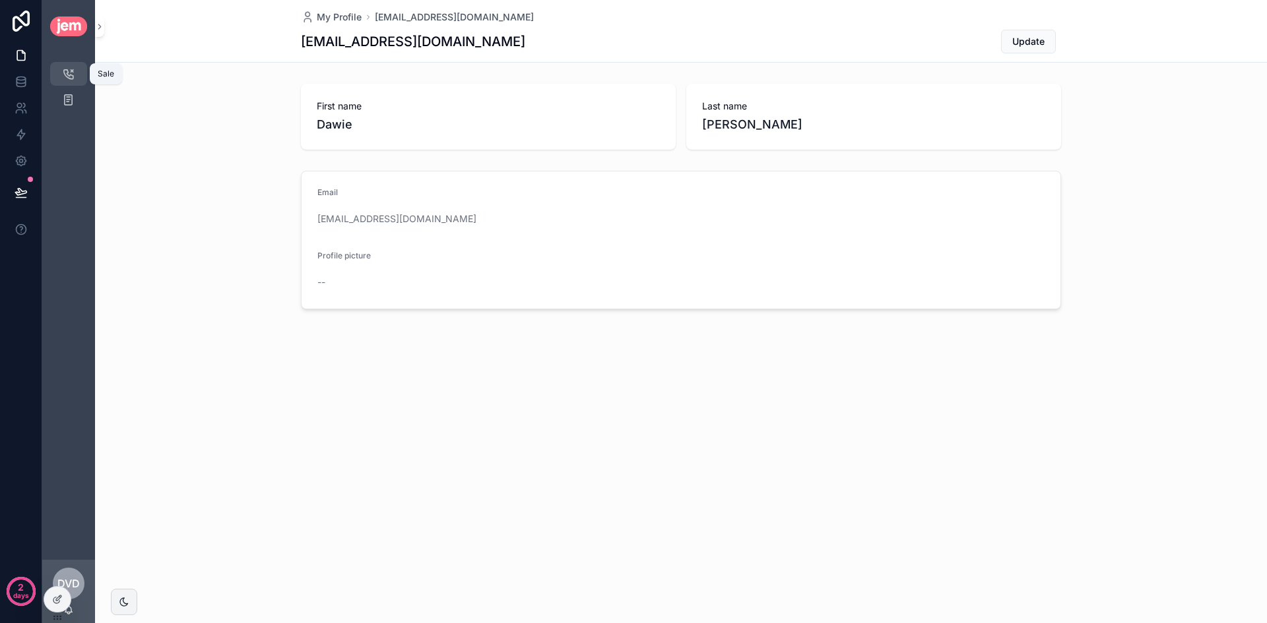
click at [77, 70] on div "Sale 12" at bounding box center [68, 73] width 21 height 21
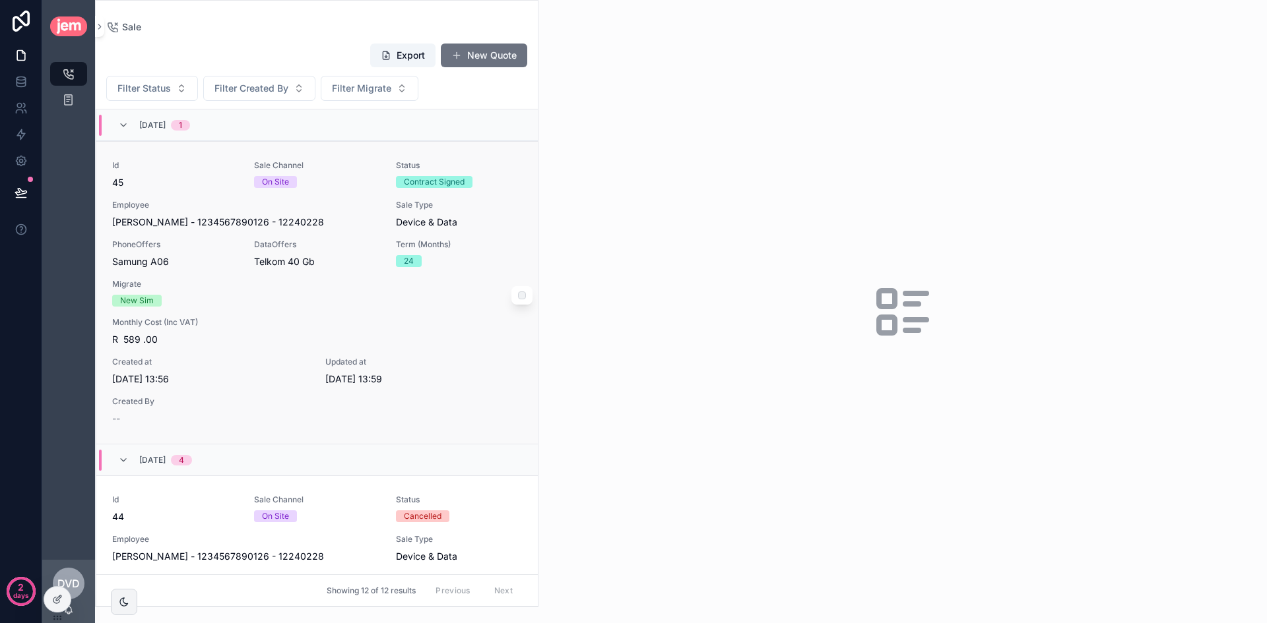
click at [350, 277] on div "Id 45 Sale Channel On Site Status Contract Signed Employee Caroline - van der M…" at bounding box center [317, 292] width 410 height 265
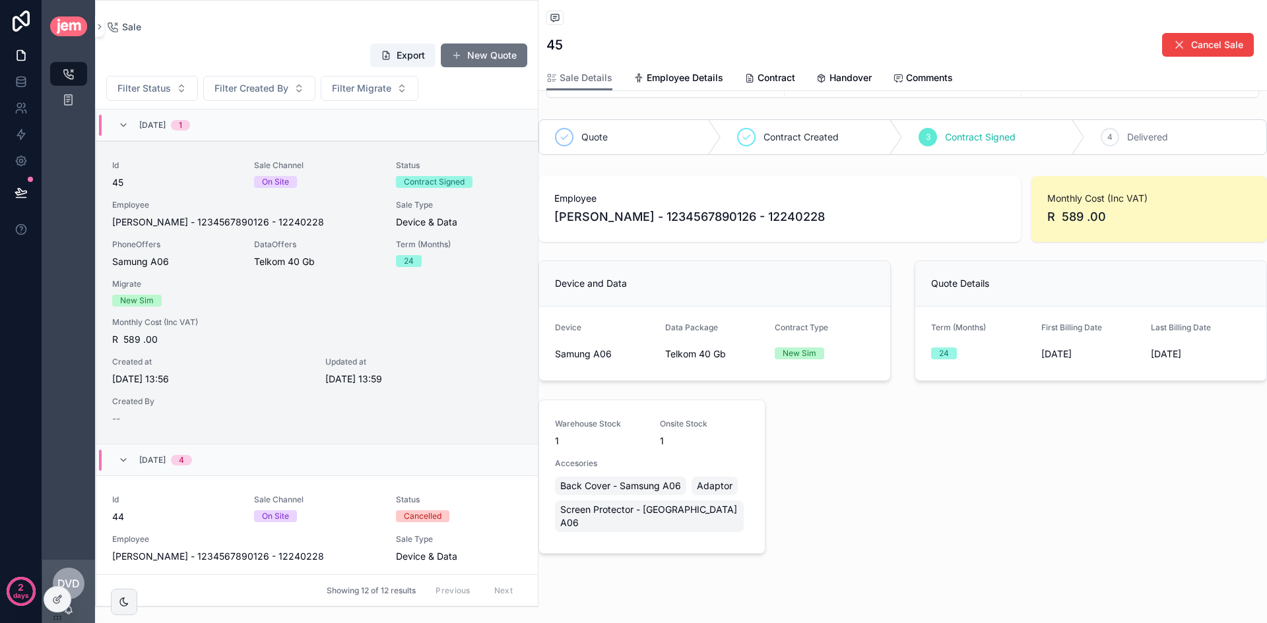
scroll to position [104, 0]
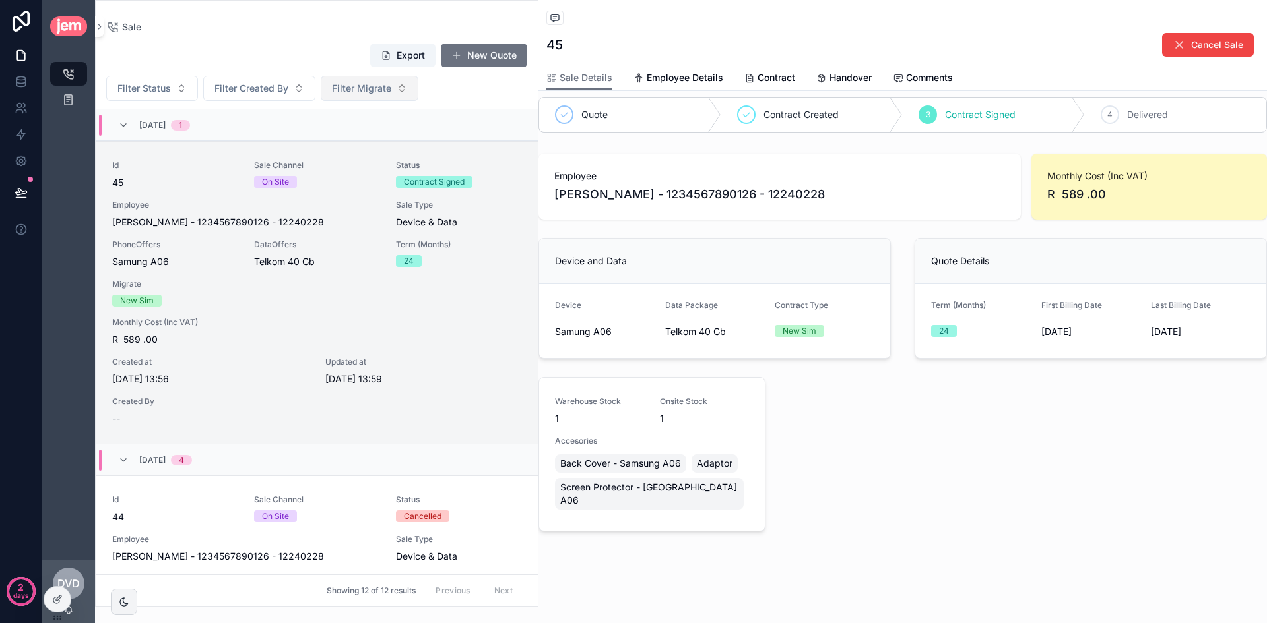
click at [360, 88] on span "Filter Migrate" at bounding box center [361, 88] width 59 height 13
click at [449, 94] on div "Filter Status Filter Created By Filter Migrate" at bounding box center [317, 88] width 442 height 25
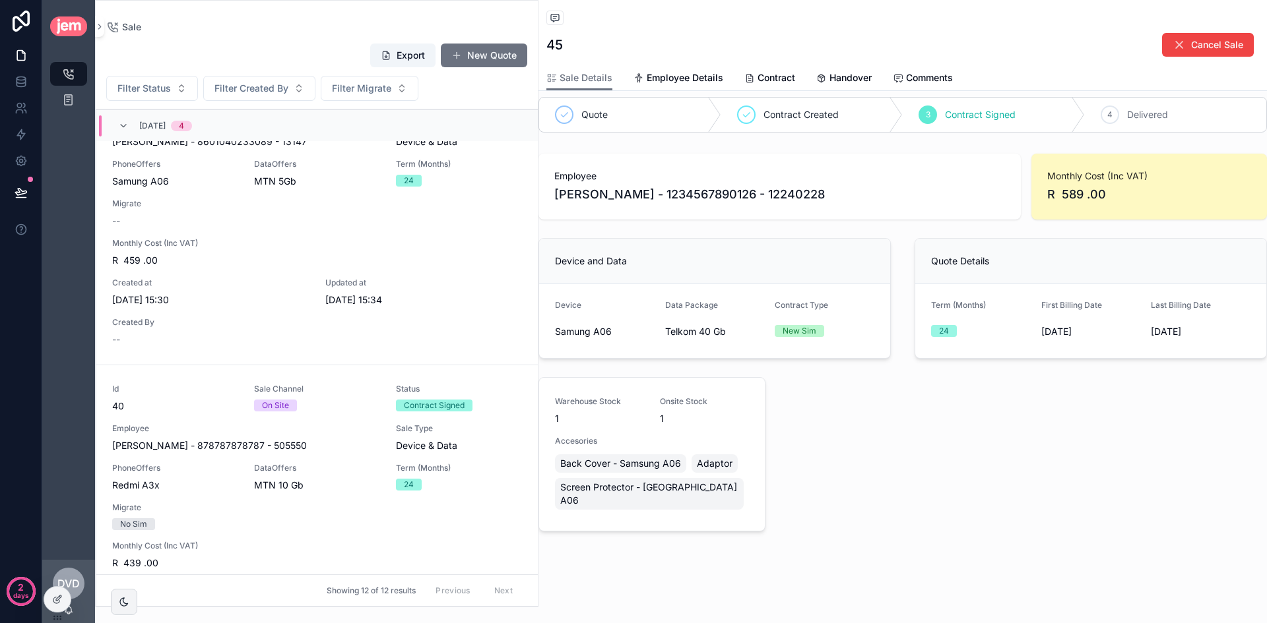
scroll to position [693, 0]
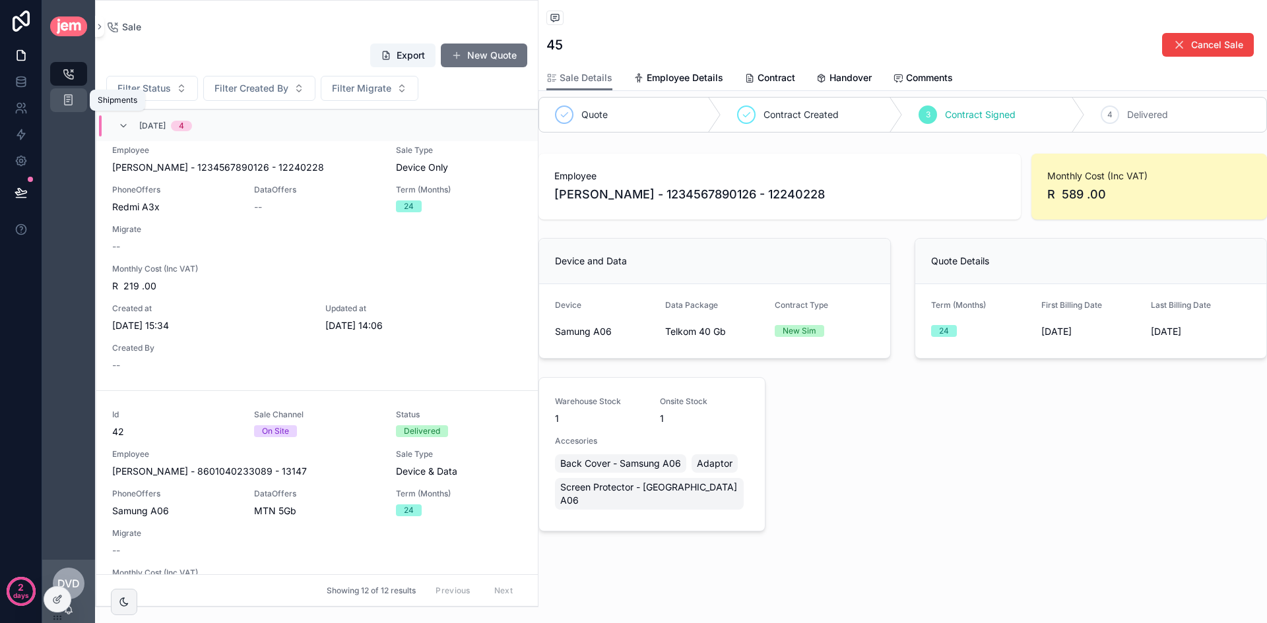
click at [82, 106] on link "Shipments" at bounding box center [68, 100] width 37 height 24
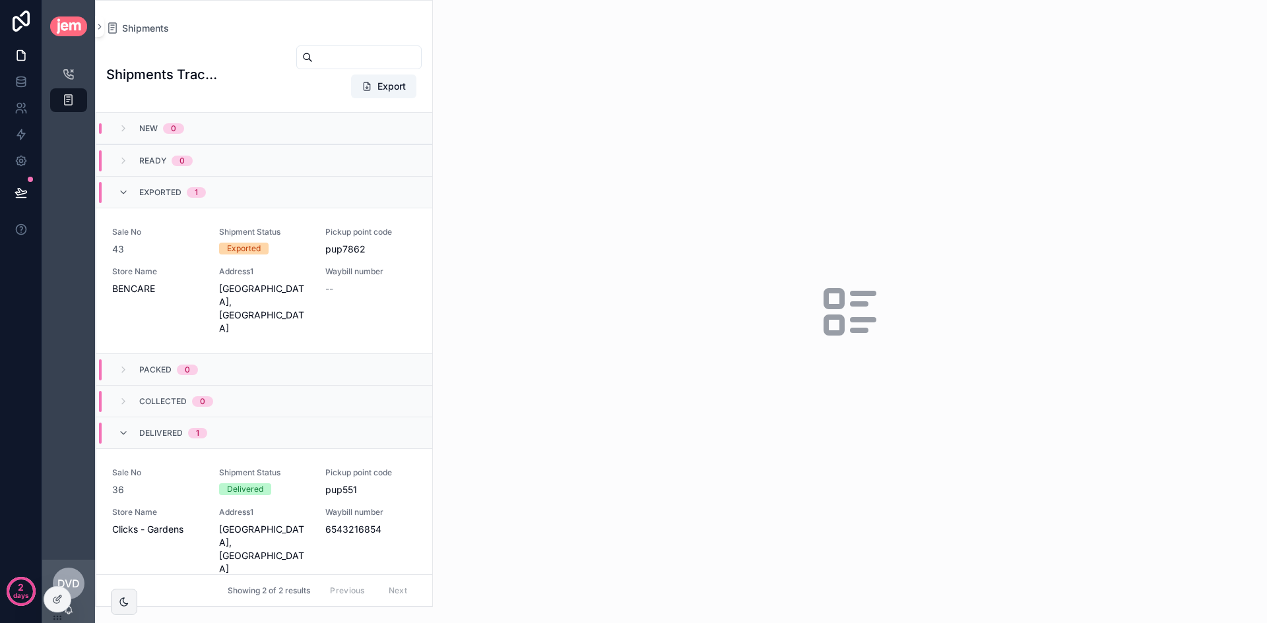
click at [68, 132] on div "Sale 12 Shipments" at bounding box center [68, 306] width 53 height 507
click at [56, 596] on icon at bounding box center [57, 599] width 11 height 11
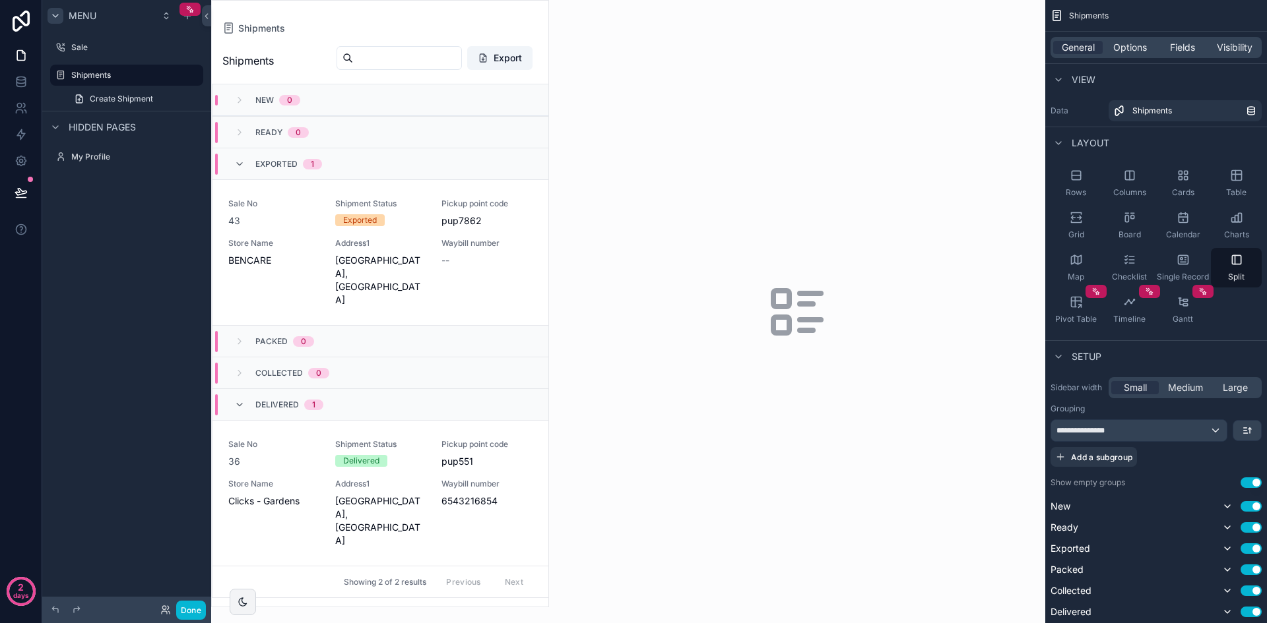
click at [61, 15] on div "scrollable content" at bounding box center [55, 16] width 16 height 16
click at [187, 22] on div "scrollable content" at bounding box center [187, 16] width 16 height 16
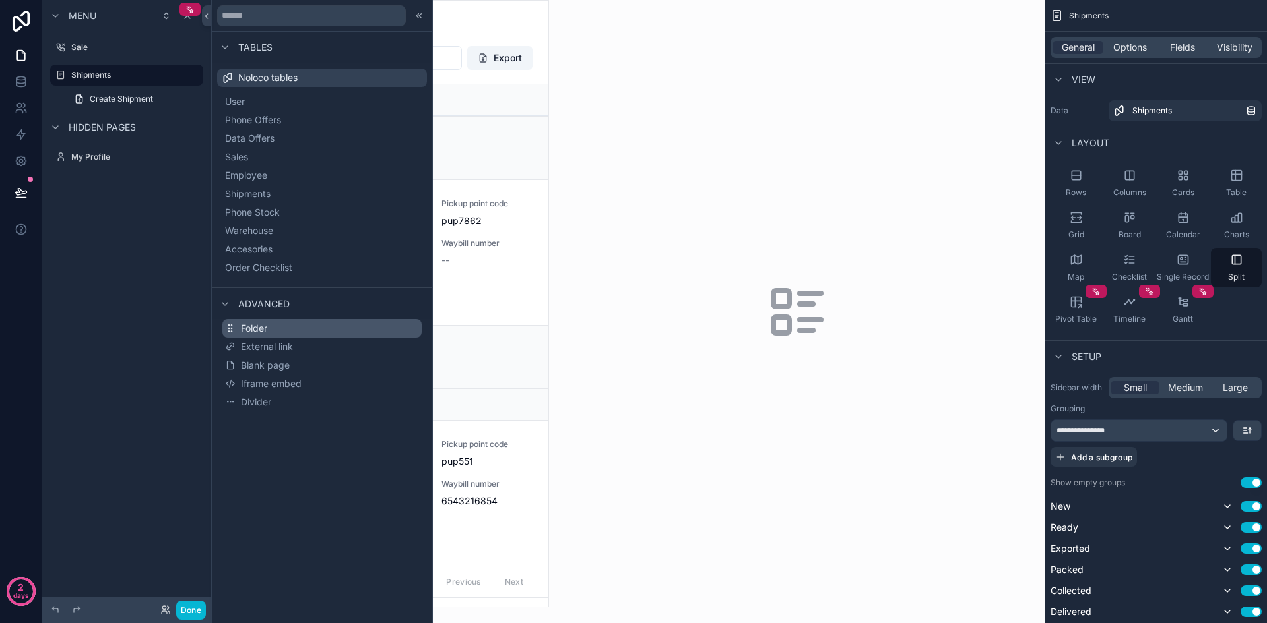
click at [274, 321] on button "Folder" at bounding box center [321, 328] width 199 height 18
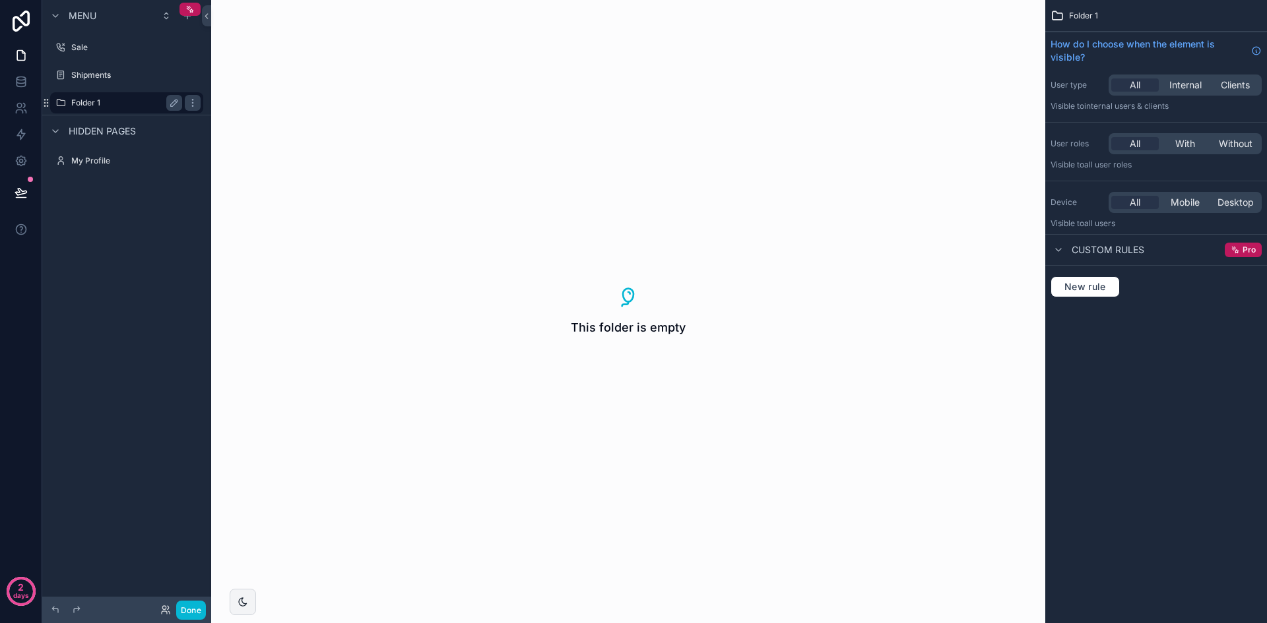
click at [115, 101] on label "Folder 1" at bounding box center [124, 103] width 106 height 11
click at [172, 104] on icon "scrollable content" at bounding box center [174, 103] width 11 height 11
click at [130, 102] on input "********" at bounding box center [116, 103] width 90 height 16
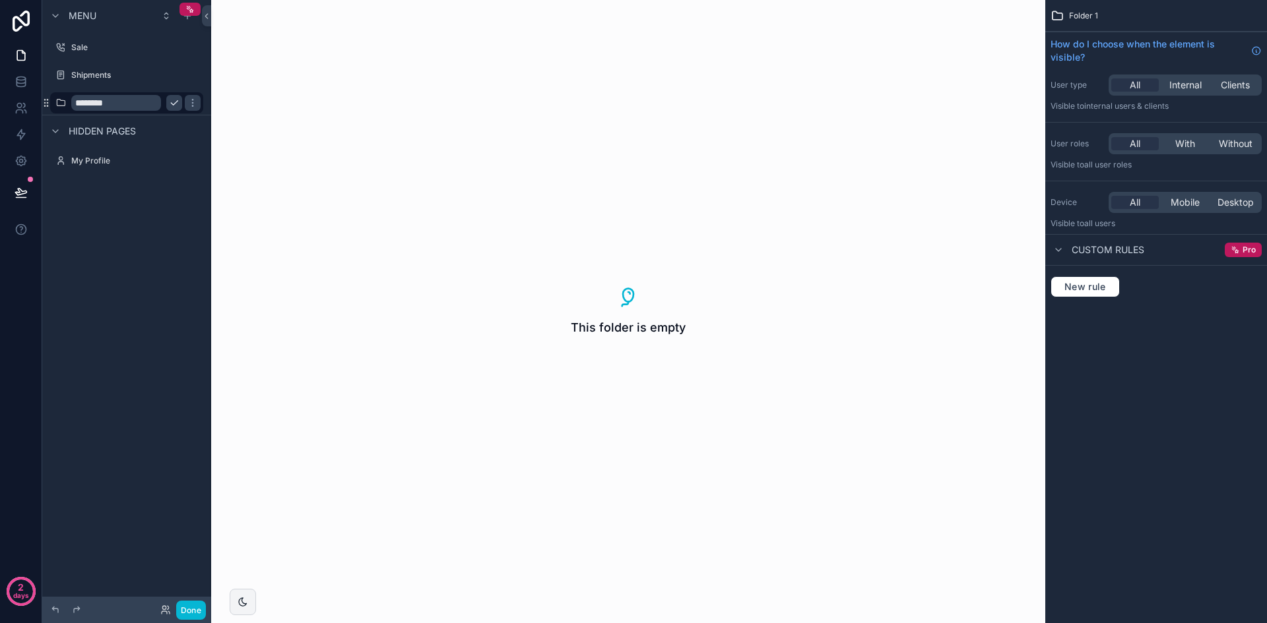
click at [130, 102] on input "********" at bounding box center [116, 103] width 90 height 16
type input "*********"
click at [187, 102] on icon "scrollable content" at bounding box center [192, 103] width 11 height 11
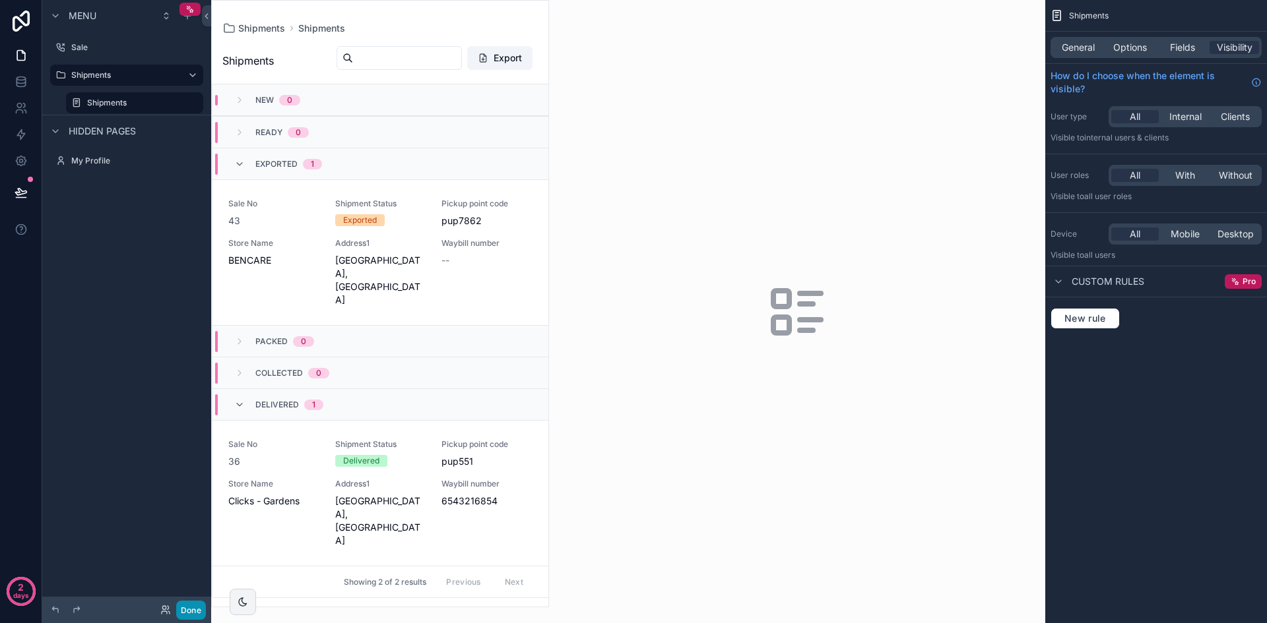
click at [195, 612] on button "Done" at bounding box center [191, 610] width 30 height 19
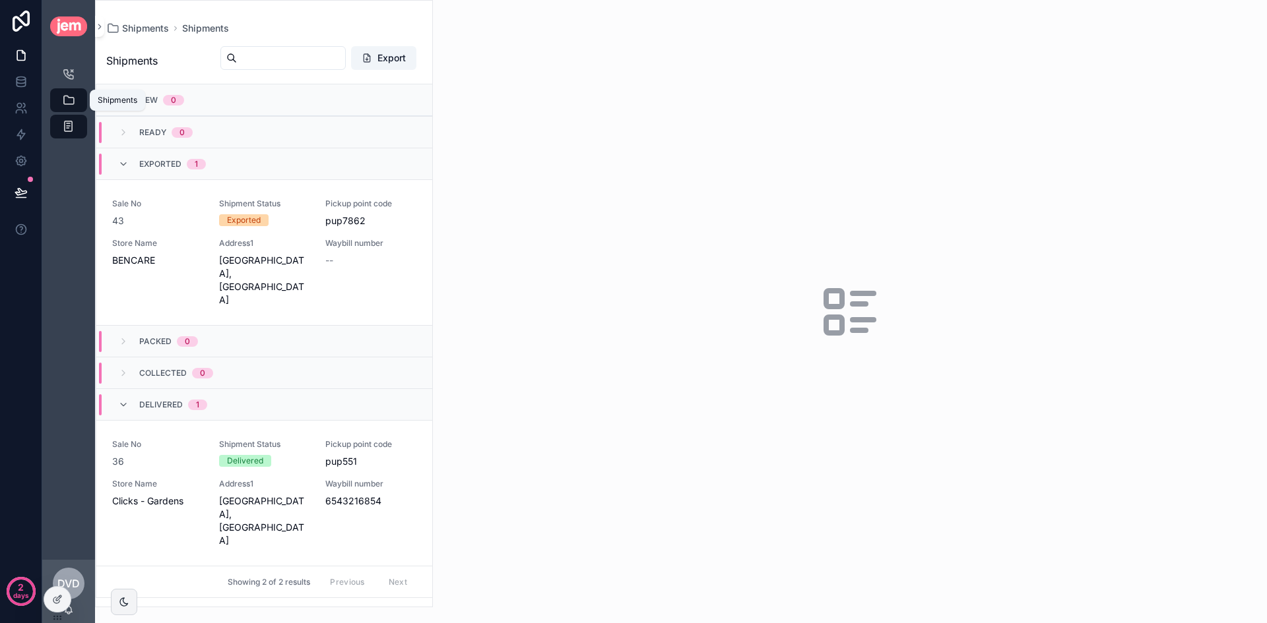
click at [69, 101] on icon "scrollable content" at bounding box center [68, 100] width 13 height 13
click at [76, 69] on div "Sale 12" at bounding box center [68, 73] width 21 height 21
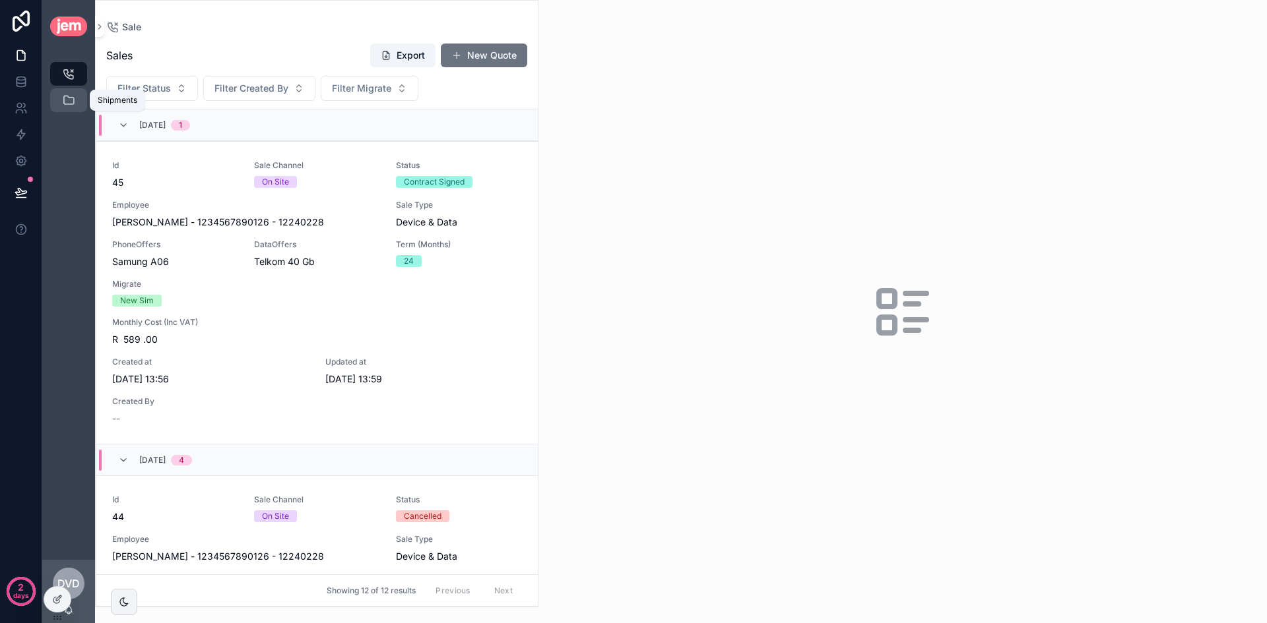
click at [72, 105] on icon "scrollable content" at bounding box center [68, 100] width 13 height 13
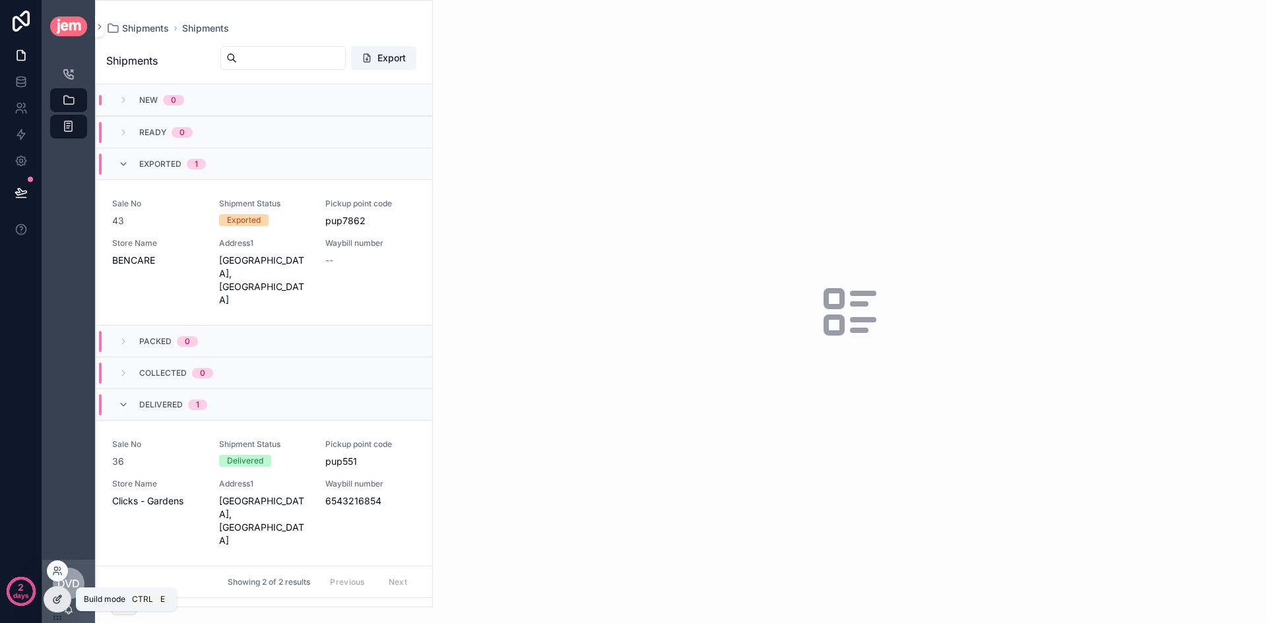
click at [61, 596] on icon at bounding box center [58, 598] width 5 height 5
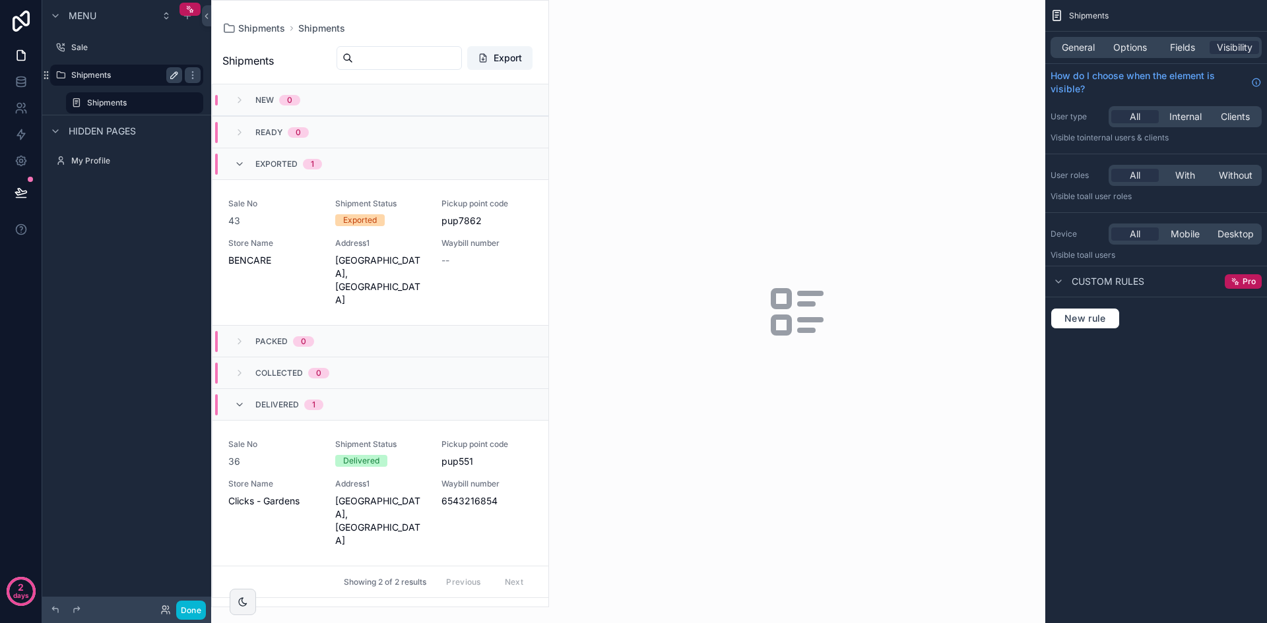
click at [169, 74] on icon "scrollable content" at bounding box center [174, 75] width 11 height 11
click at [64, 77] on icon "scrollable content" at bounding box center [60, 75] width 11 height 11
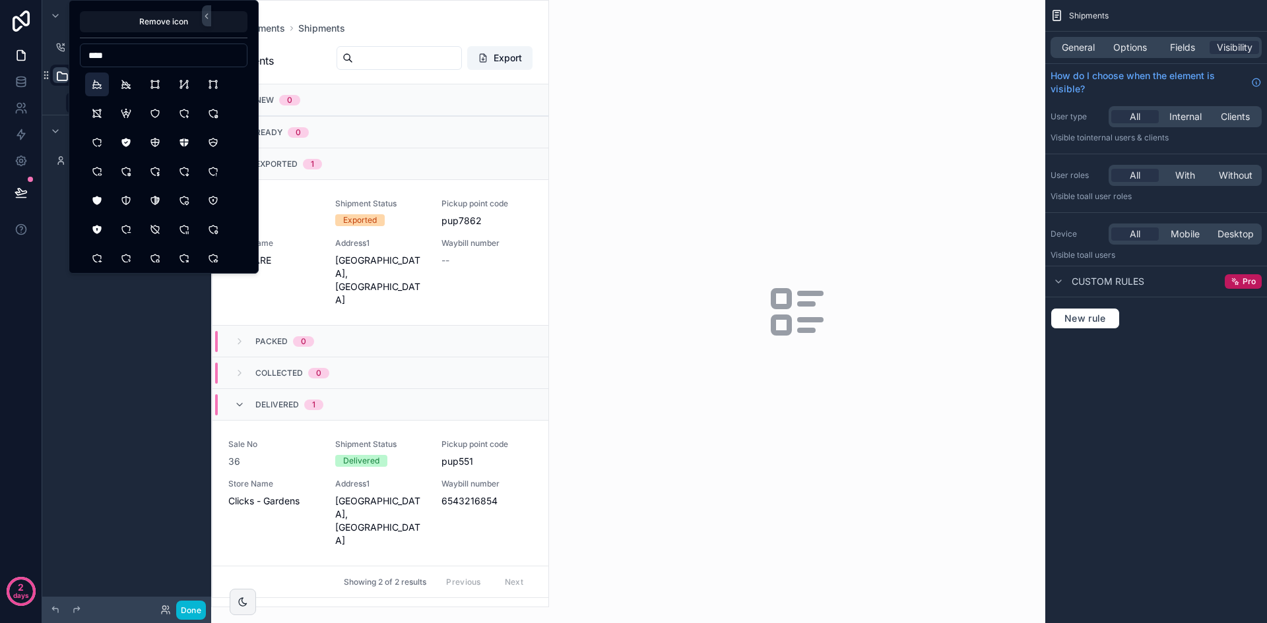
type input "****"
click at [98, 88] on button "Ship" at bounding box center [97, 85] width 24 height 24
click at [77, 341] on div "Menu Sale ********* Shipments Hidden pages My Profile" at bounding box center [126, 304] width 169 height 608
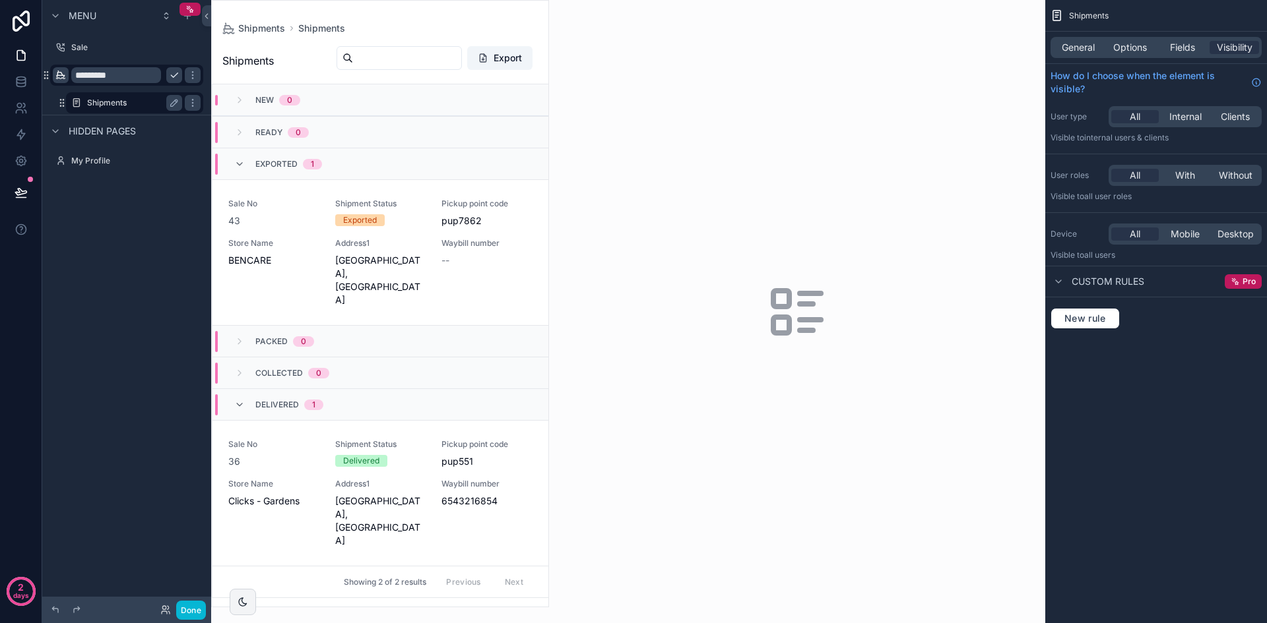
click at [131, 100] on label "Shipments" at bounding box center [132, 103] width 90 height 11
click at [171, 102] on icon "scrollable content" at bounding box center [174, 103] width 11 height 11
click at [131, 108] on input "*********" at bounding box center [124, 103] width 74 height 16
type input "*******"
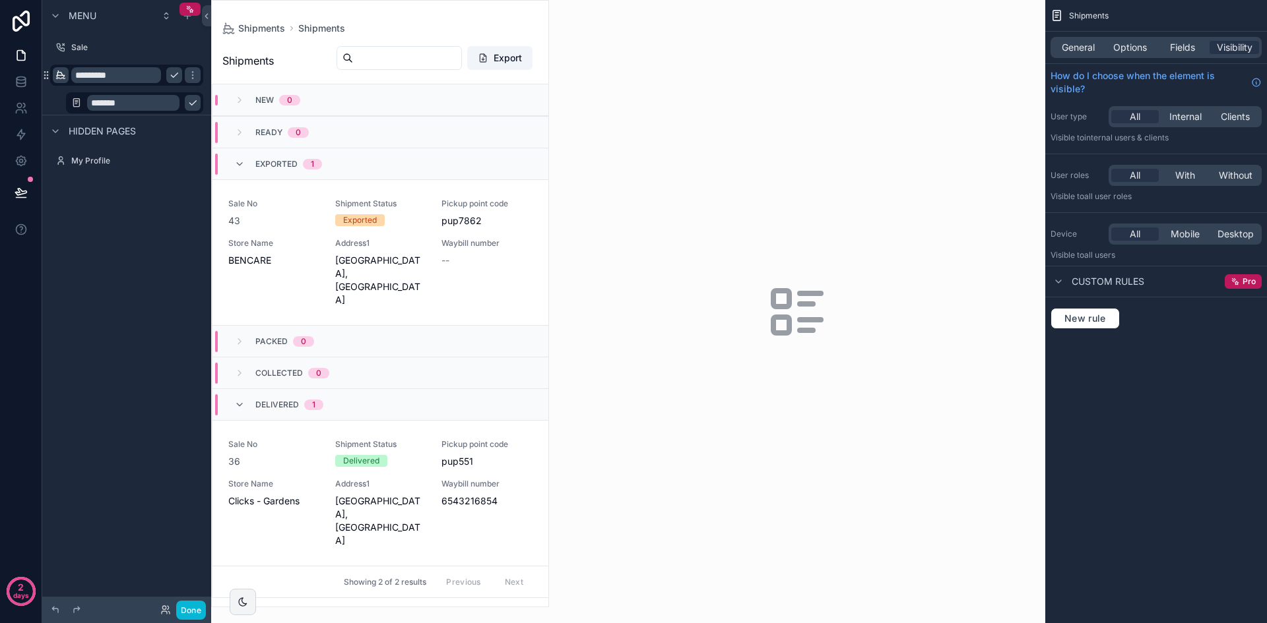
click at [185, 106] on button "scrollable content" at bounding box center [193, 103] width 16 height 16
click at [171, 75] on icon "scrollable content" at bounding box center [174, 75] width 7 height 5
click at [154, 100] on label "Listing" at bounding box center [132, 103] width 90 height 11
click at [191, 104] on icon "scrollable content" at bounding box center [192, 103] width 11 height 11
click at [242, 116] on span "Clone" at bounding box center [247, 117] width 24 height 13
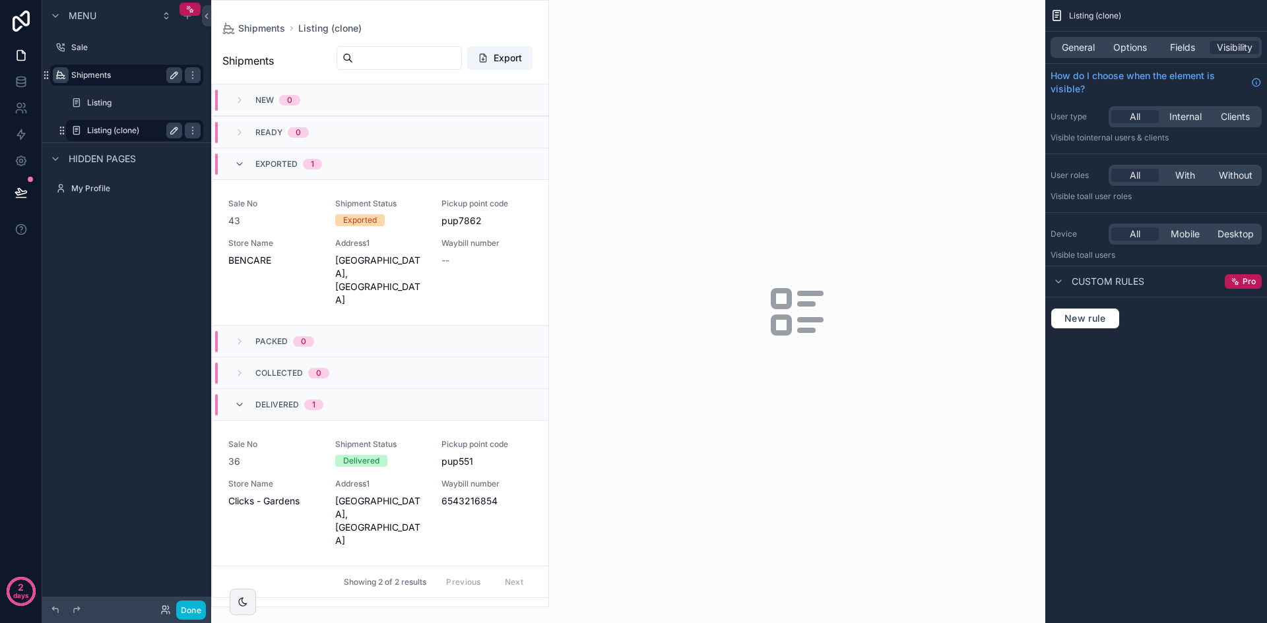
click at [175, 131] on icon "scrollable content" at bounding box center [174, 130] width 7 height 7
click at [148, 132] on input "**********" at bounding box center [124, 131] width 74 height 16
type input "*****"
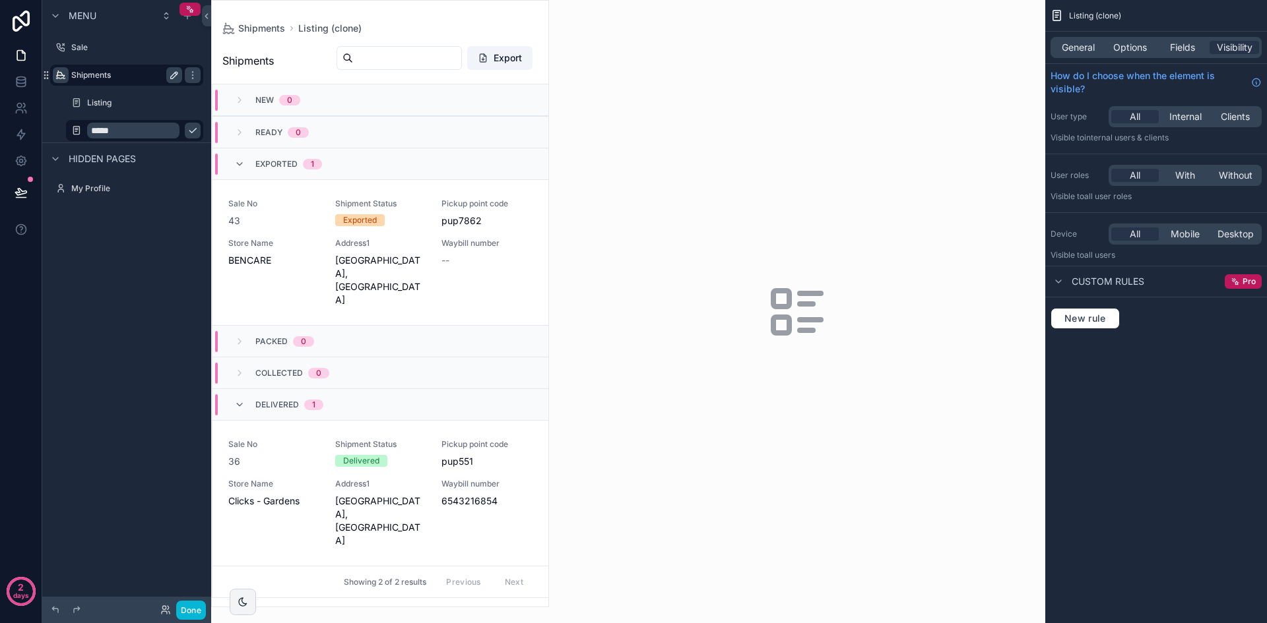
click at [189, 132] on icon "scrollable content" at bounding box center [192, 131] width 7 height 5
click at [204, 297] on div "Menu Sale Shipments Listing Table Hidden pages My Profile" at bounding box center [126, 304] width 169 height 608
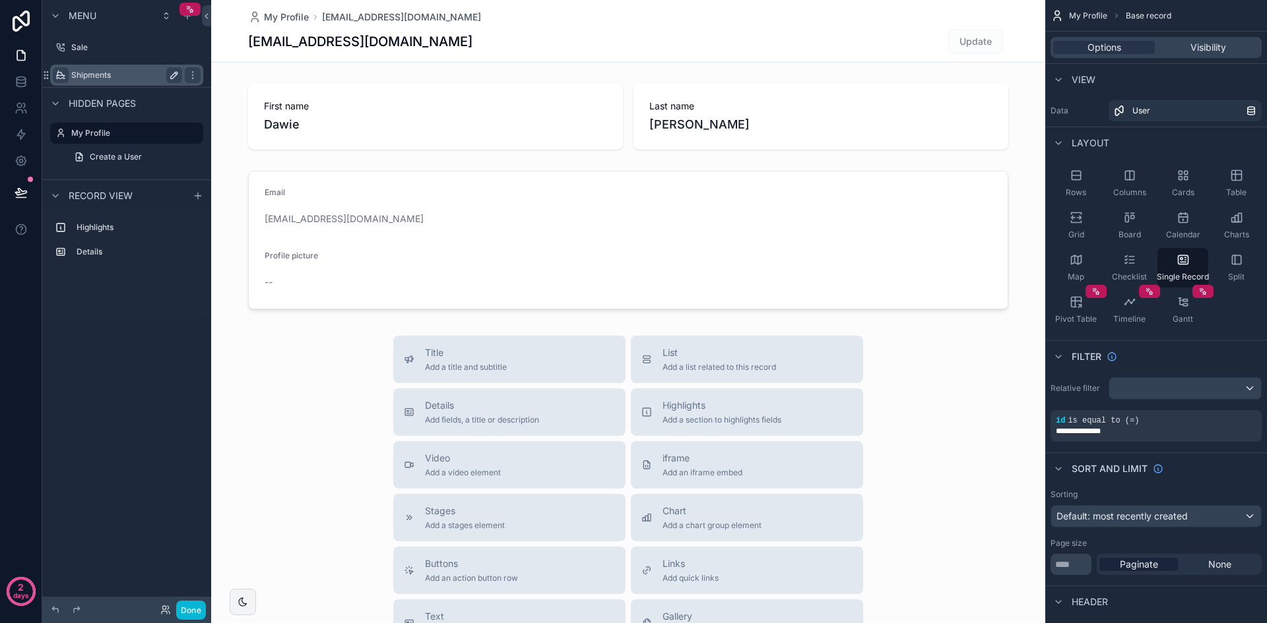
click at [115, 77] on label "Shipments" at bounding box center [124, 75] width 106 height 11
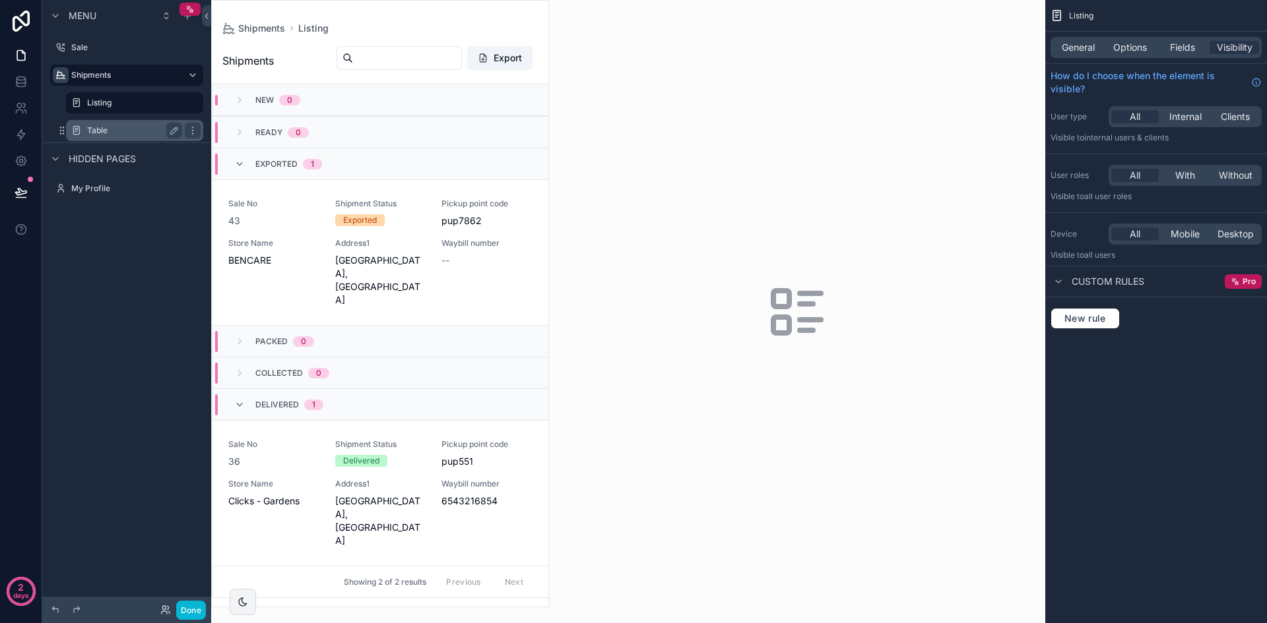
click at [113, 126] on label "Table" at bounding box center [132, 130] width 90 height 11
click at [77, 101] on icon "scrollable content" at bounding box center [76, 103] width 11 height 11
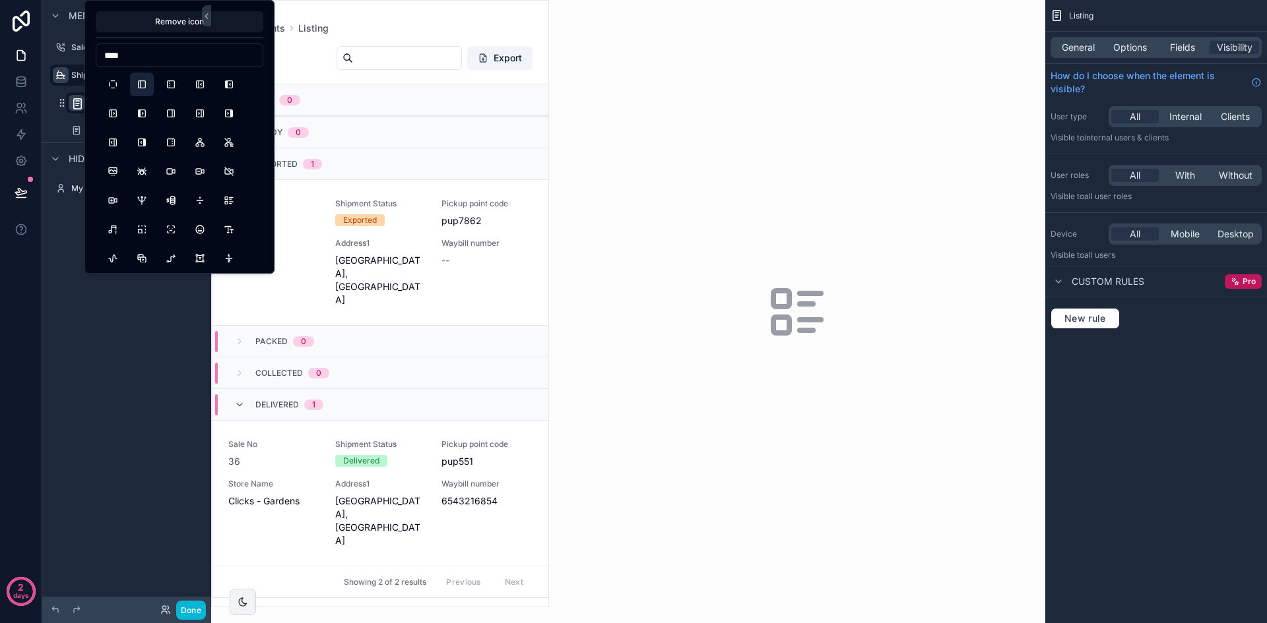
type input "****"
click at [144, 86] on button "LayoutSidebar" at bounding box center [142, 85] width 24 height 24
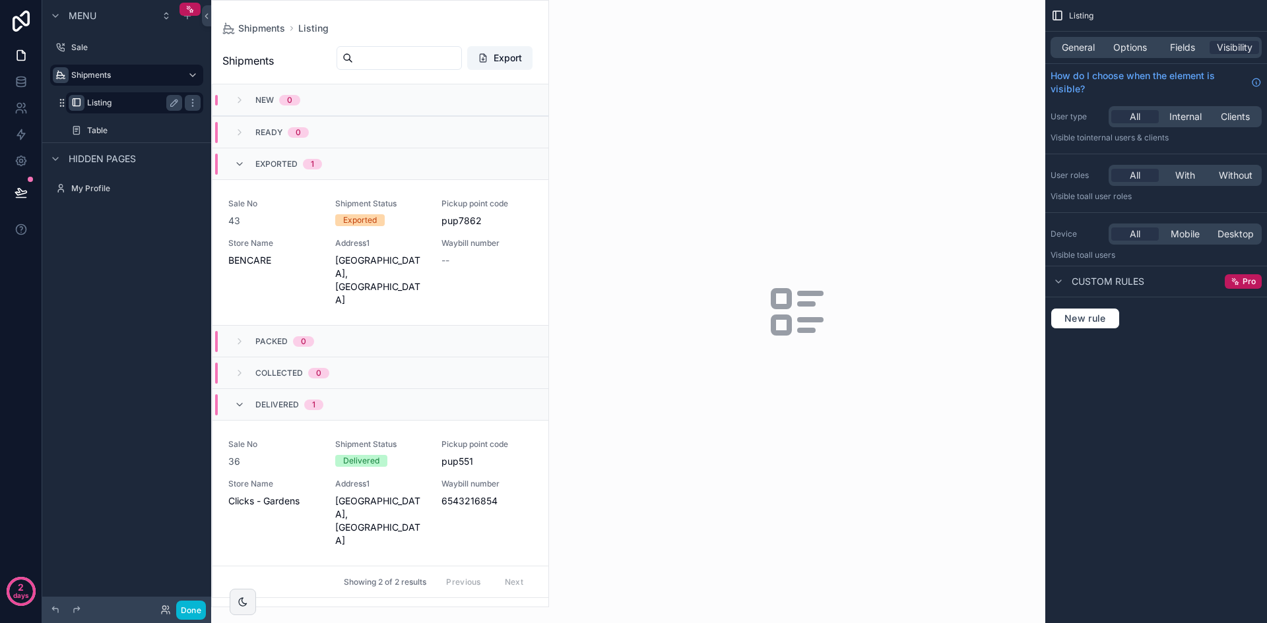
click at [86, 312] on div "Menu Sale Shipments Listing Table Hidden pages My Profile" at bounding box center [126, 304] width 169 height 608
click at [127, 131] on label "Table" at bounding box center [132, 130] width 90 height 11
click at [1085, 41] on span "General" at bounding box center [1077, 47] width 33 height 13
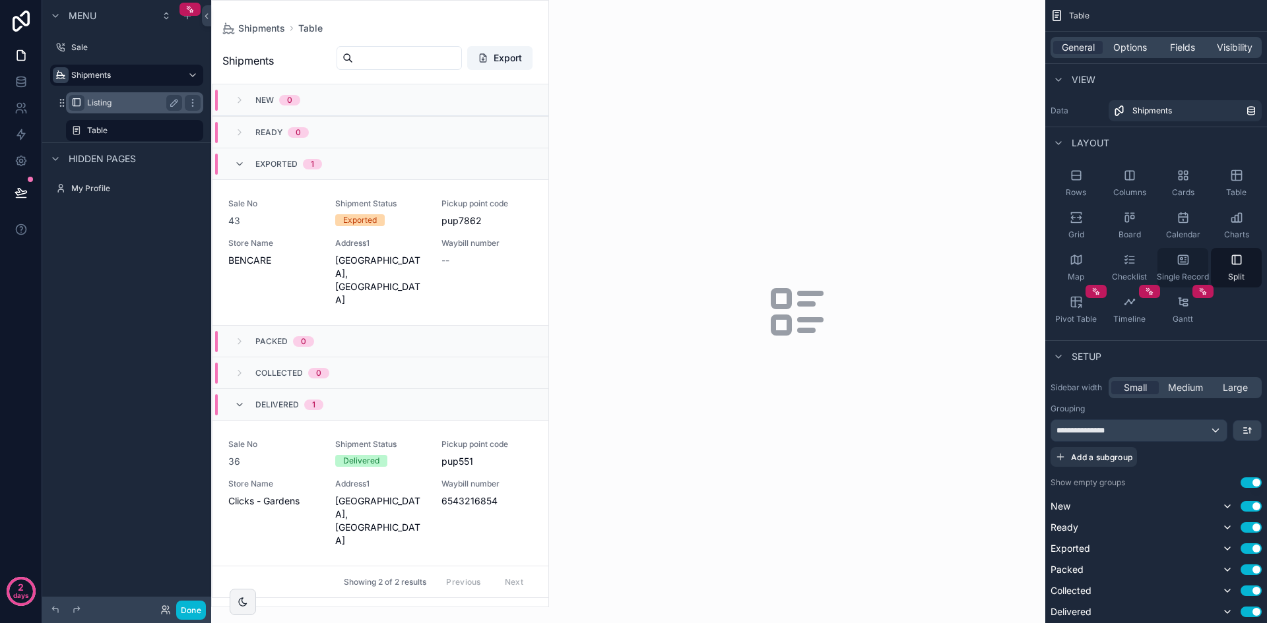
click at [1195, 261] on div "Single Record" at bounding box center [1182, 268] width 51 height 40
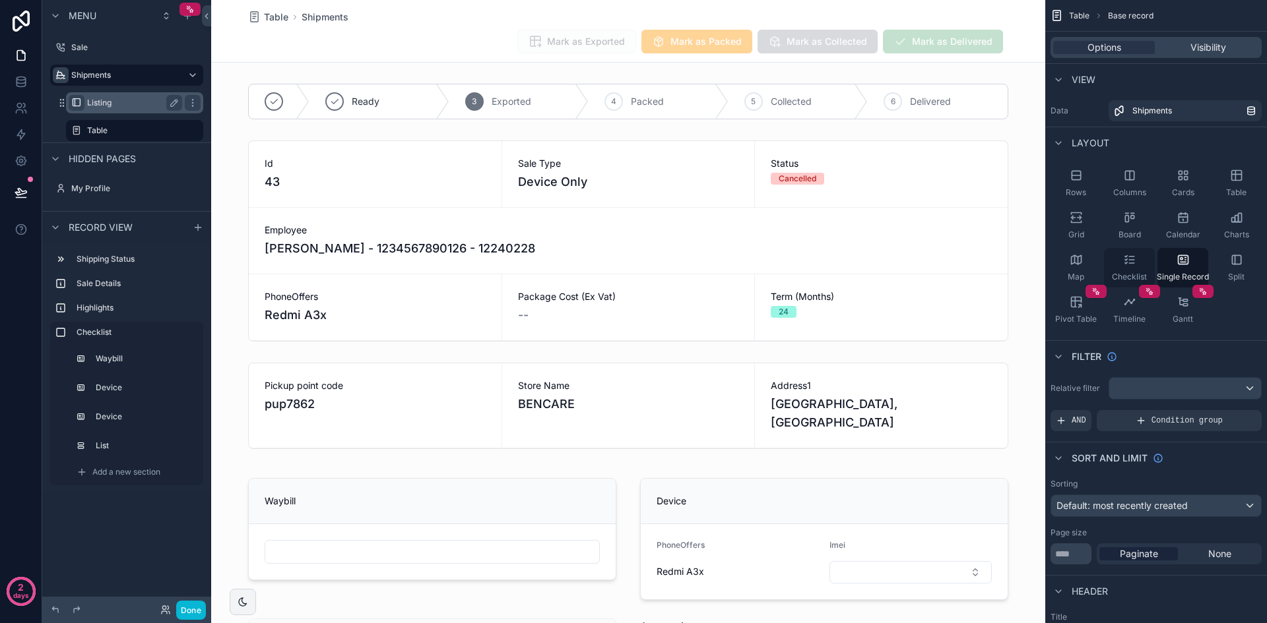
click at [1135, 260] on icon "scrollable content" at bounding box center [1129, 259] width 13 height 13
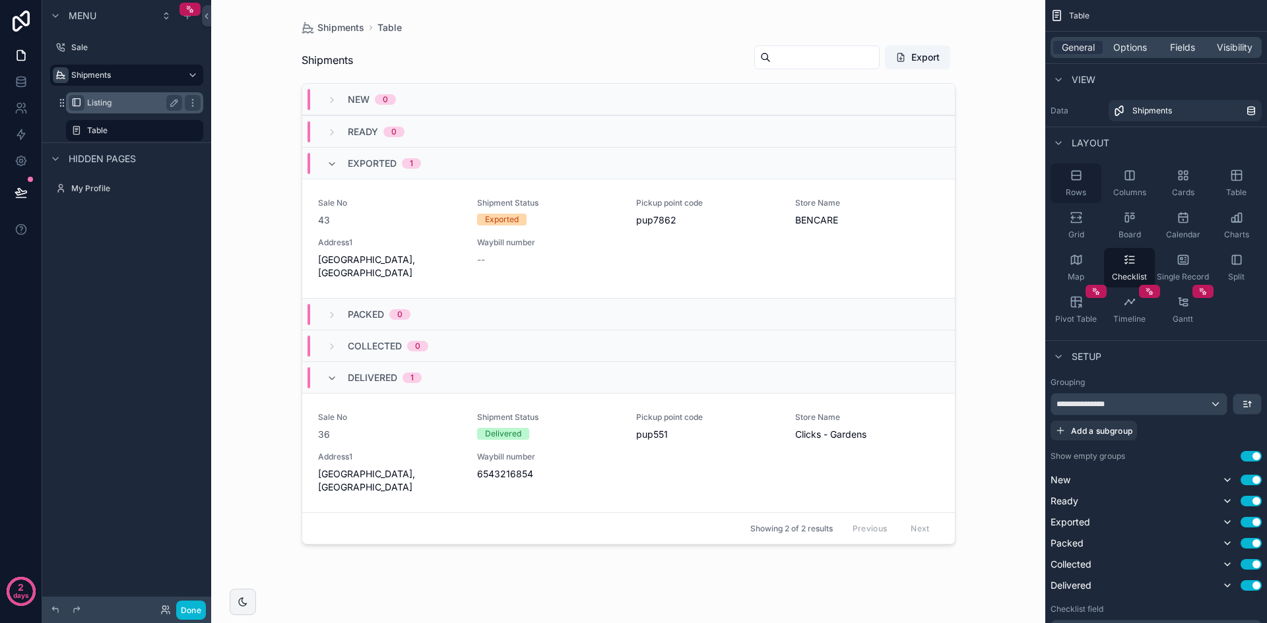
click at [1084, 177] on div "Rows" at bounding box center [1075, 184] width 51 height 40
click at [1079, 183] on div "Rows" at bounding box center [1075, 184] width 51 height 40
click at [1128, 179] on icon "scrollable content" at bounding box center [1129, 175] width 9 height 9
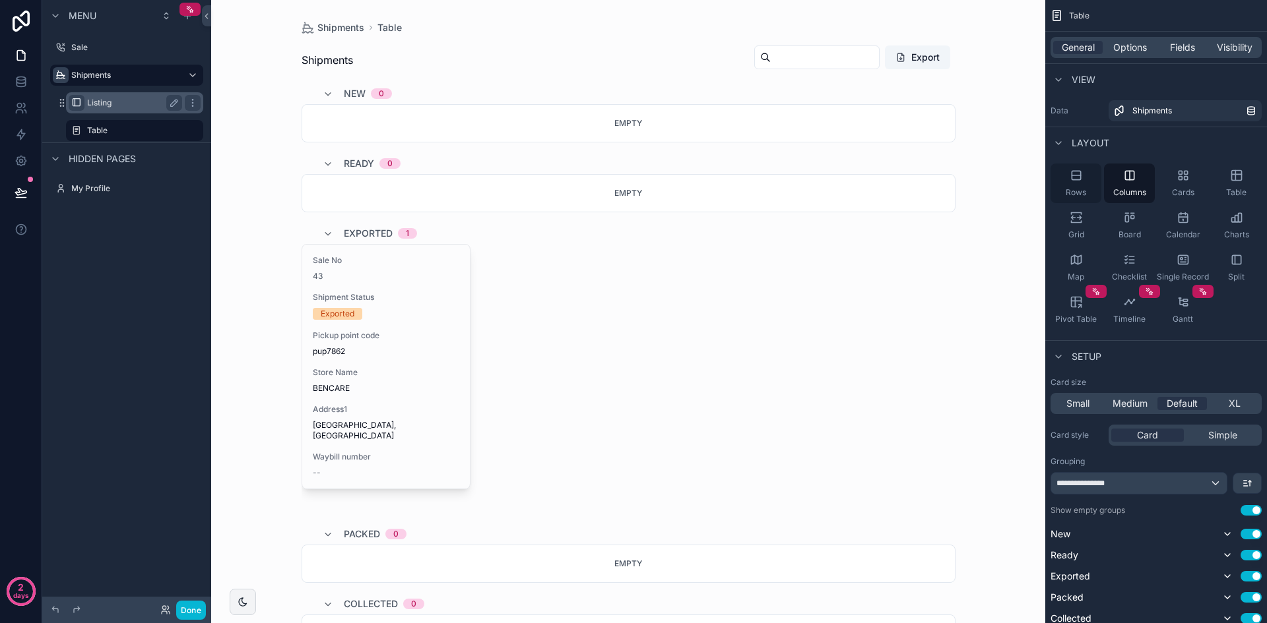
click at [1073, 179] on icon "scrollable content" at bounding box center [1075, 175] width 9 height 9
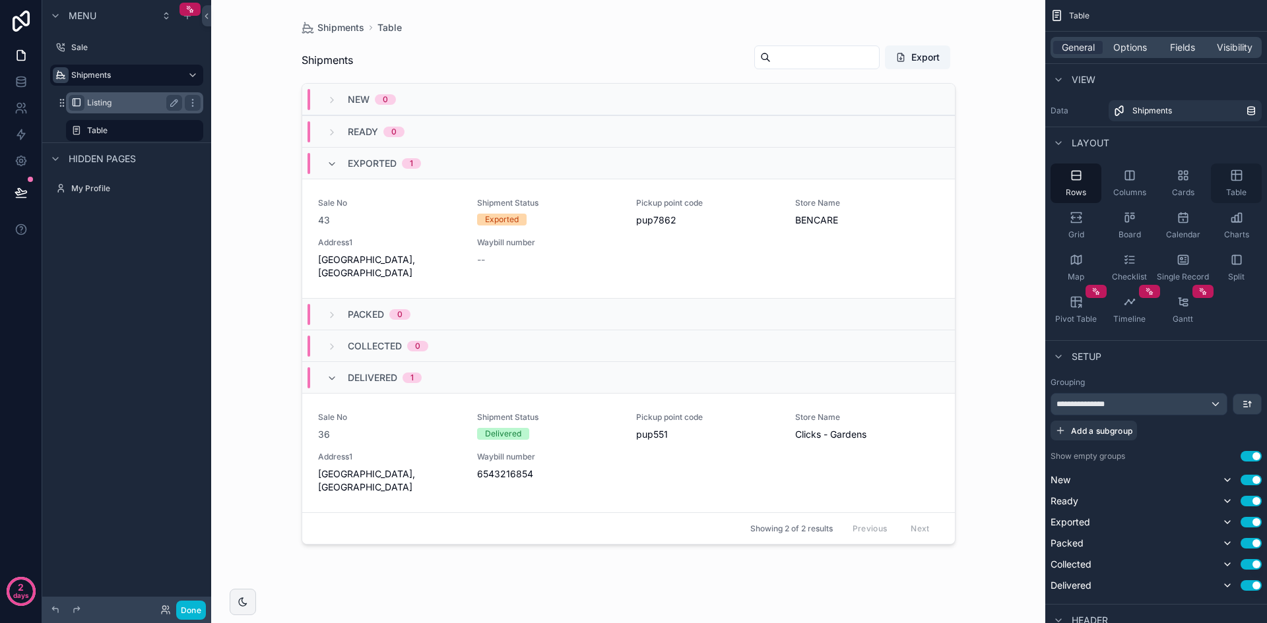
click at [1245, 185] on div "Table" at bounding box center [1235, 184] width 51 height 40
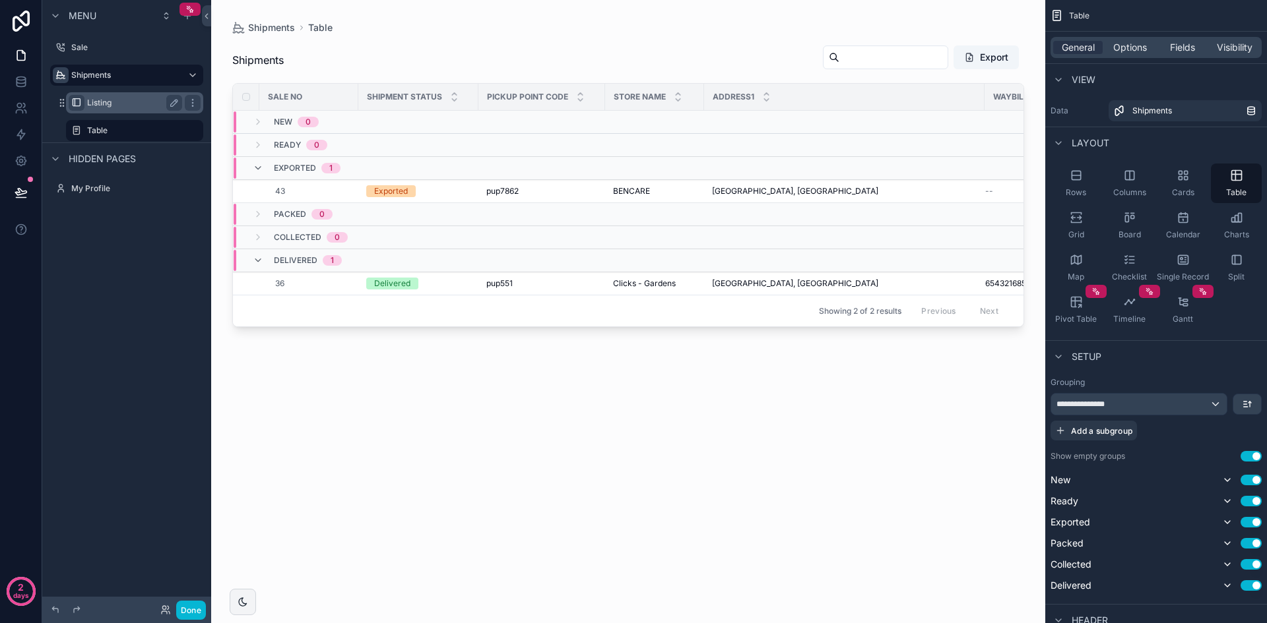
click at [604, 200] on div "scrollable content" at bounding box center [628, 304] width 834 height 608
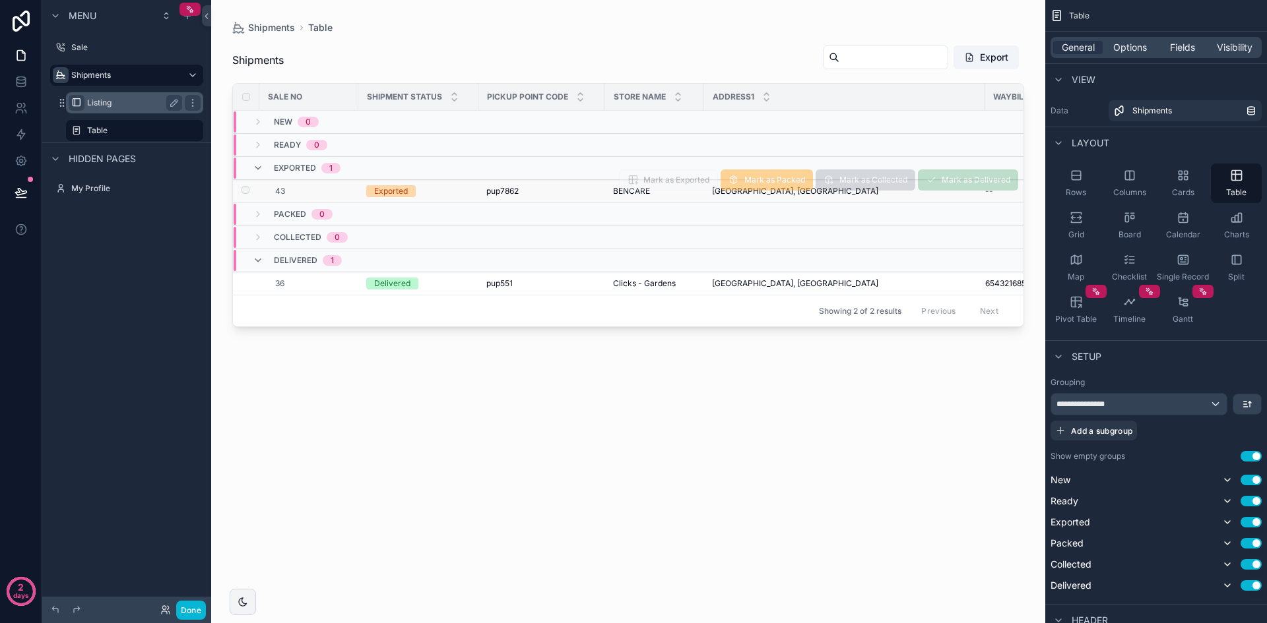
click at [543, 197] on div "pup7862 pup7862" at bounding box center [541, 191] width 111 height 11
click at [662, 197] on div "BENCARE BENCARE" at bounding box center [654, 191] width 83 height 11
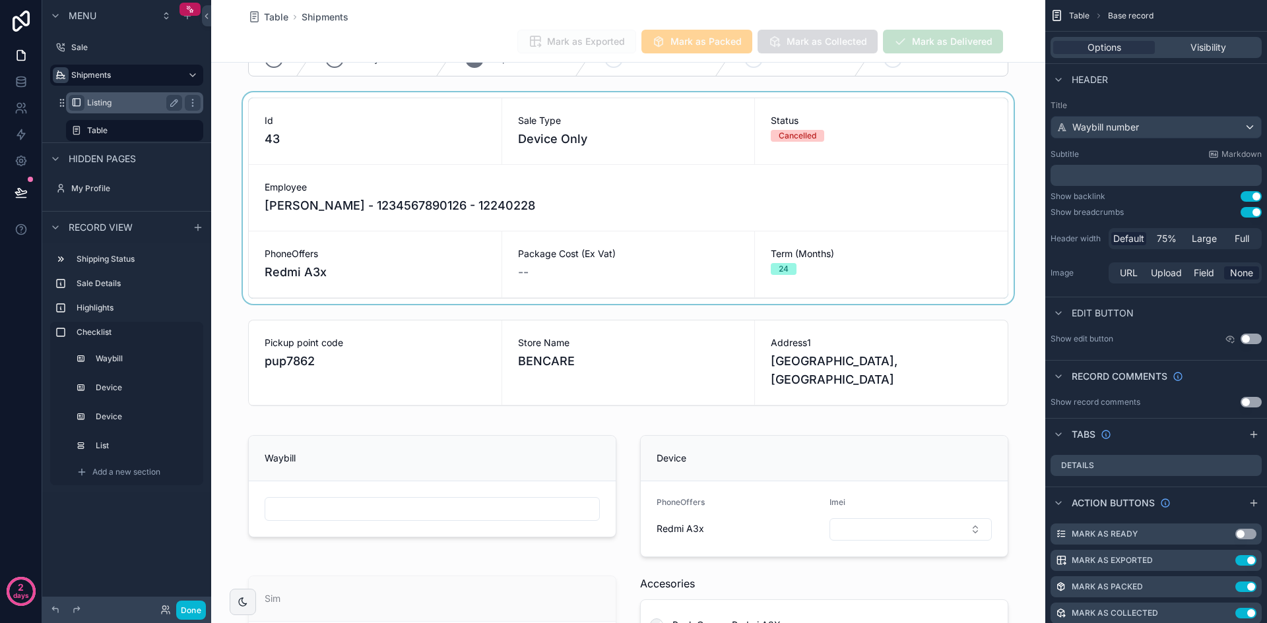
scroll to position [66, 0]
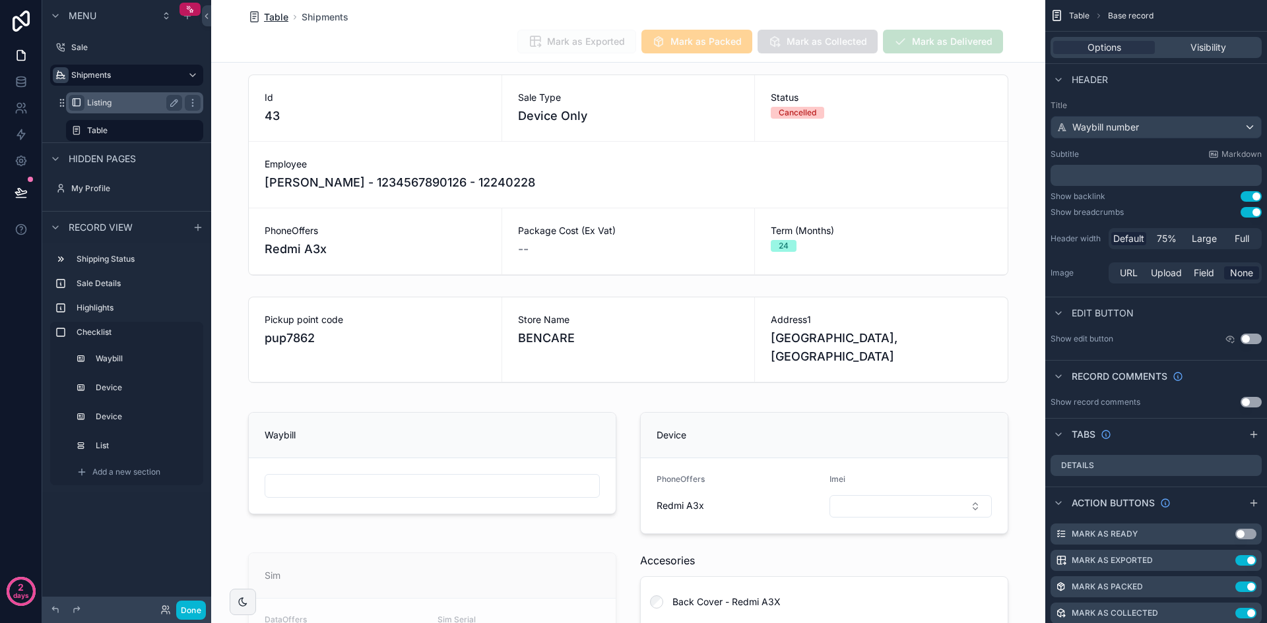
click at [270, 20] on span "Table" at bounding box center [276, 17] width 24 height 13
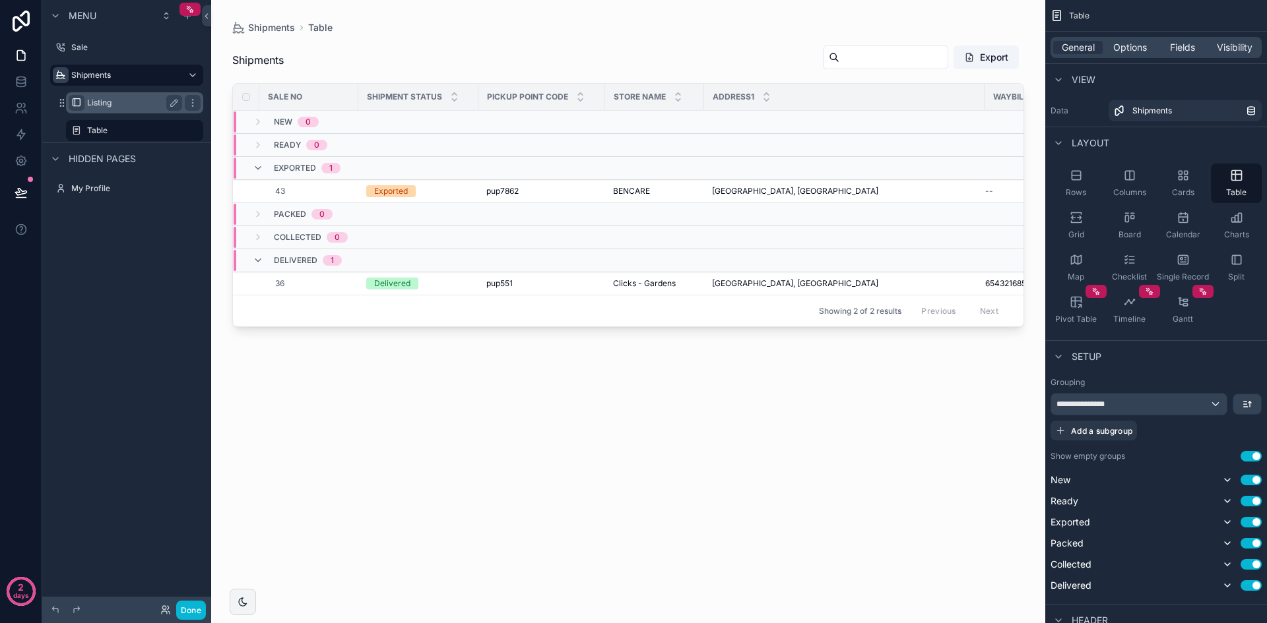
click at [1189, 55] on div "General Options Fields Visibility" at bounding box center [1155, 47] width 211 height 21
click at [1189, 53] on span "Fields" at bounding box center [1182, 47] width 25 height 13
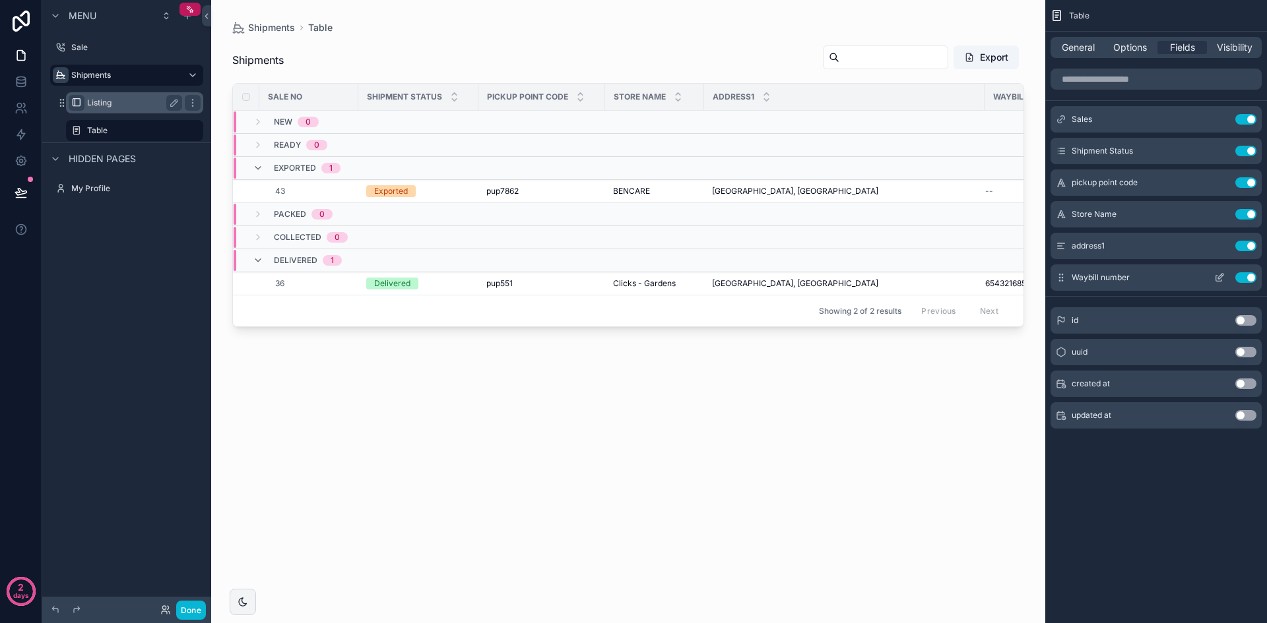
click at [1216, 276] on icon "scrollable content" at bounding box center [1219, 279] width 6 height 6
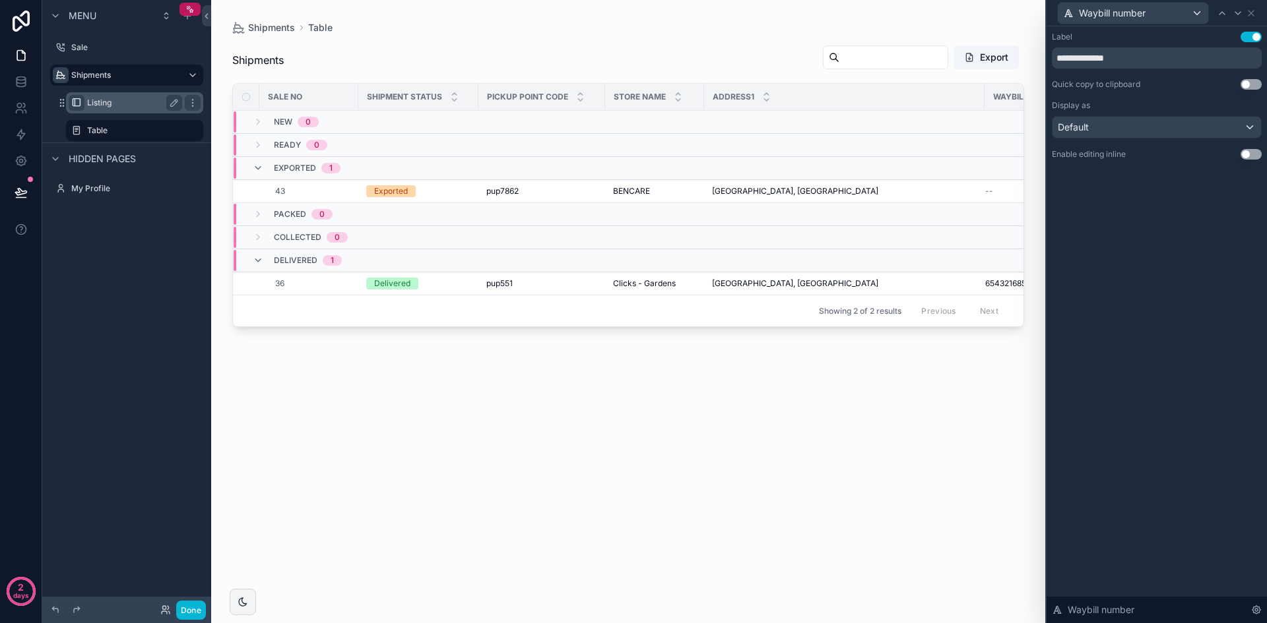
click at [1248, 154] on button "Use setting" at bounding box center [1250, 154] width 21 height 11
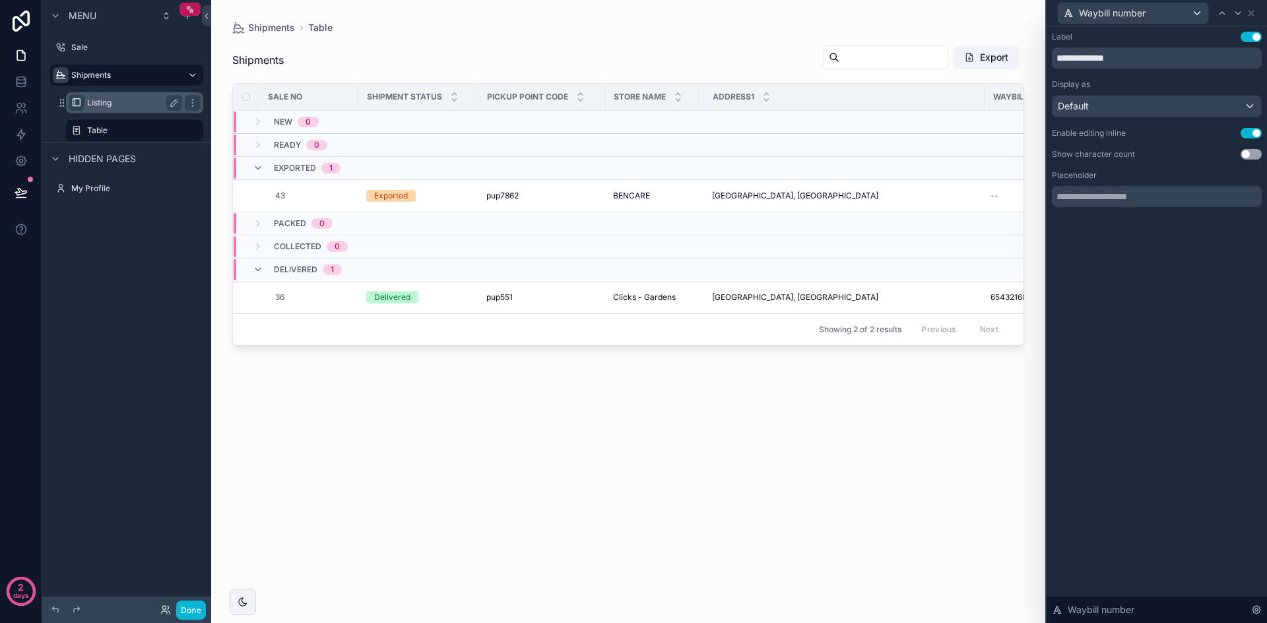
click at [1257, 14] on div "Waybill number" at bounding box center [1157, 13] width 210 height 26
click at [1253, 14] on icon at bounding box center [1250, 13] width 11 height 11
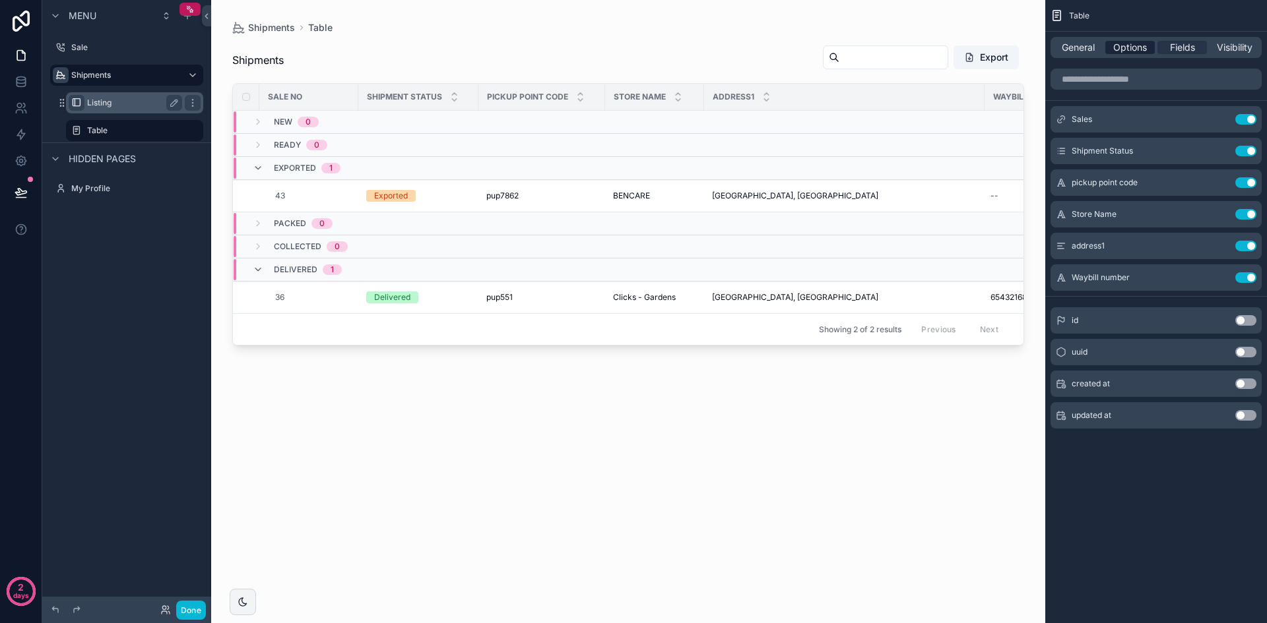
click at [1129, 49] on span "Options" at bounding box center [1130, 47] width 34 height 13
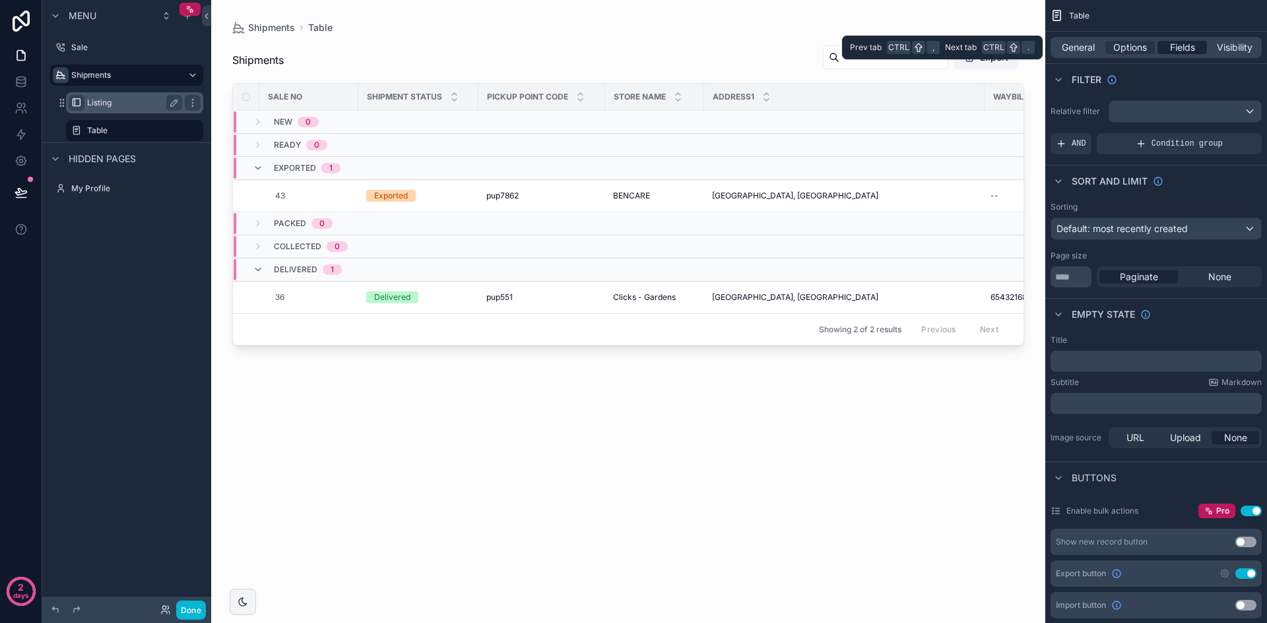
click at [1191, 52] on span "Fields" at bounding box center [1182, 47] width 25 height 13
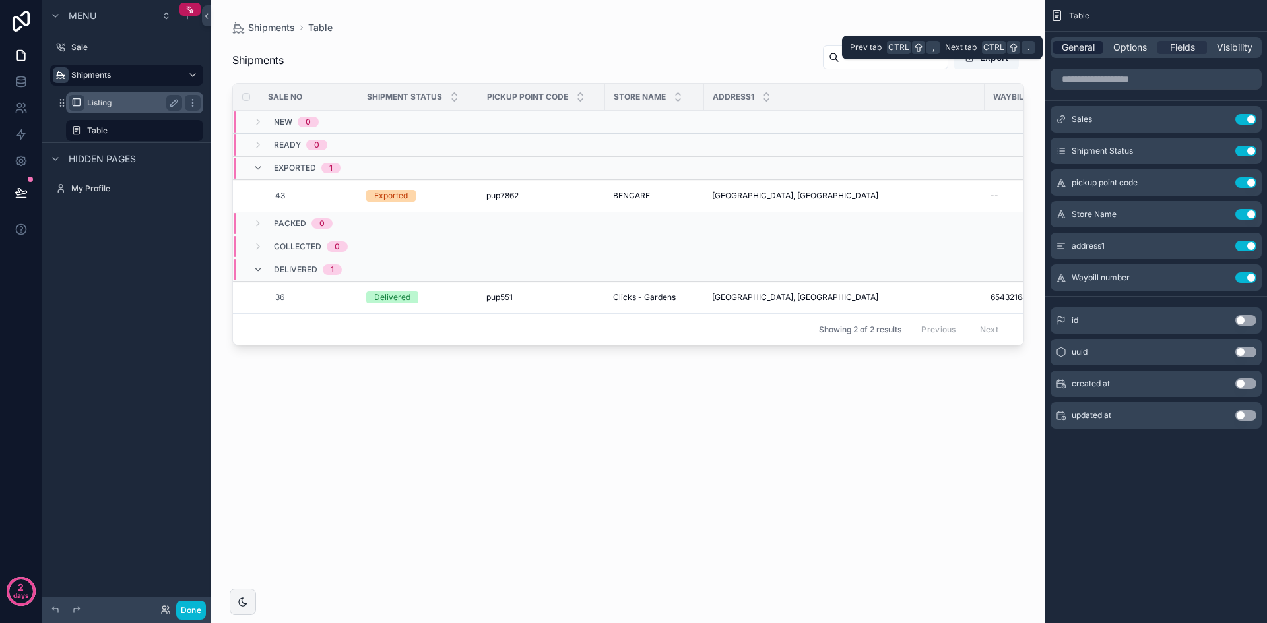
click at [1069, 47] on span "General" at bounding box center [1077, 47] width 33 height 13
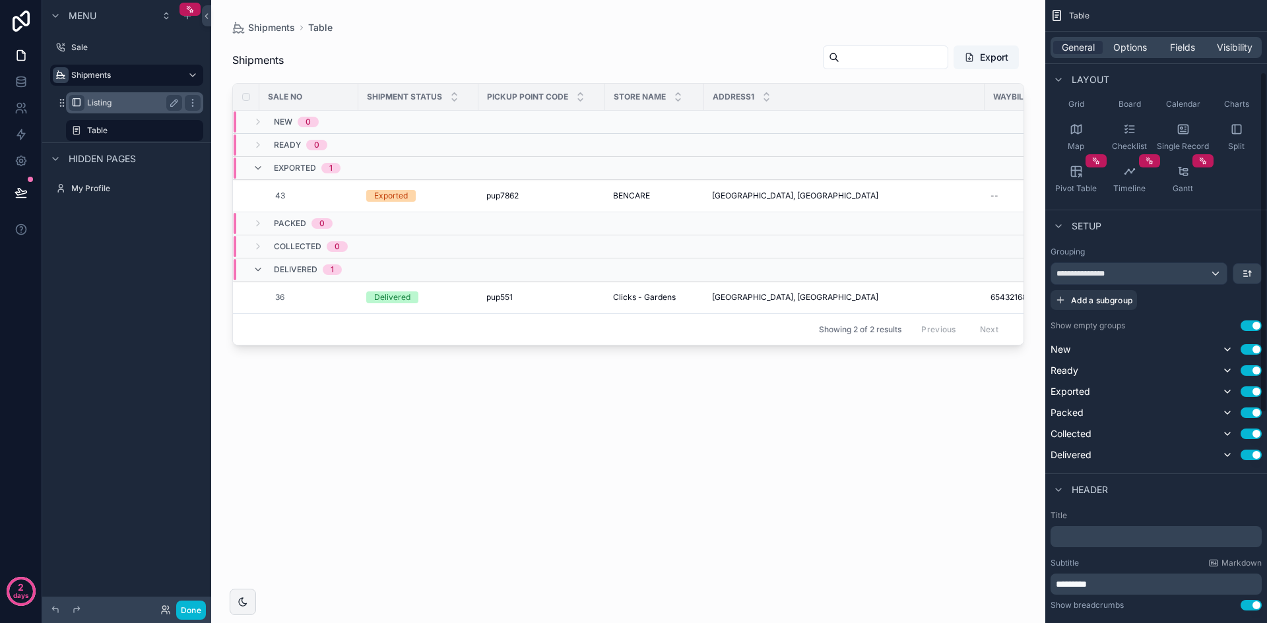
scroll to position [132, 0]
click at [1230, 350] on icon "scrollable content" at bounding box center [1227, 348] width 11 height 11
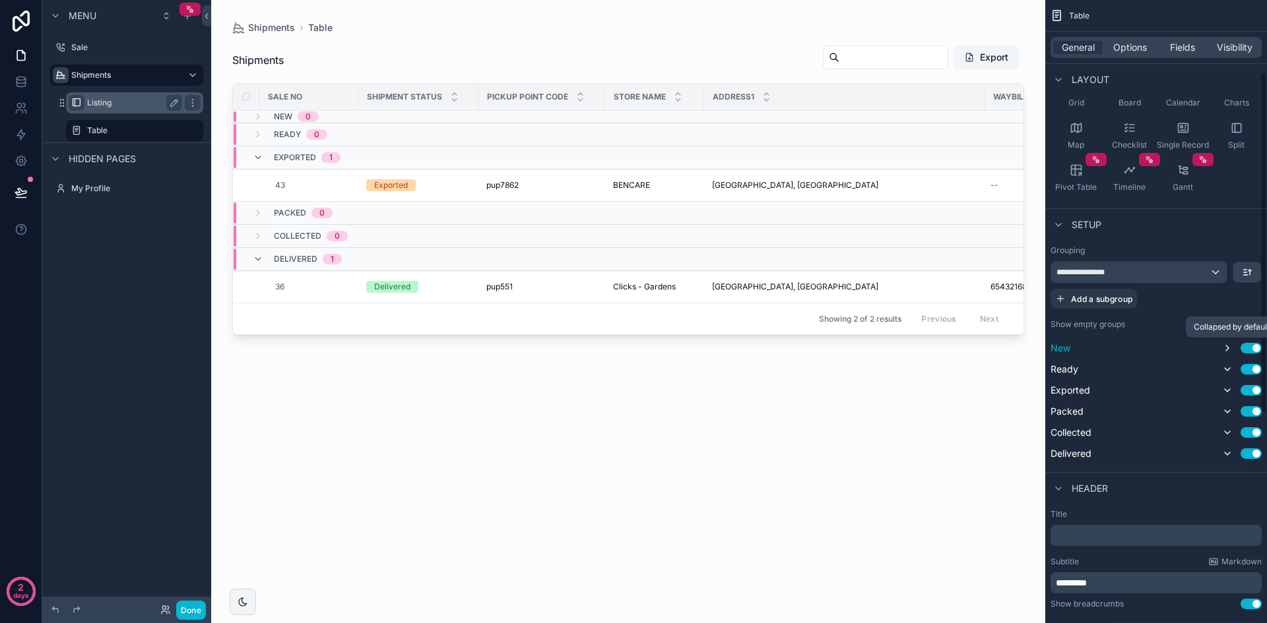
click at [1230, 350] on icon "scrollable content" at bounding box center [1227, 348] width 11 height 11
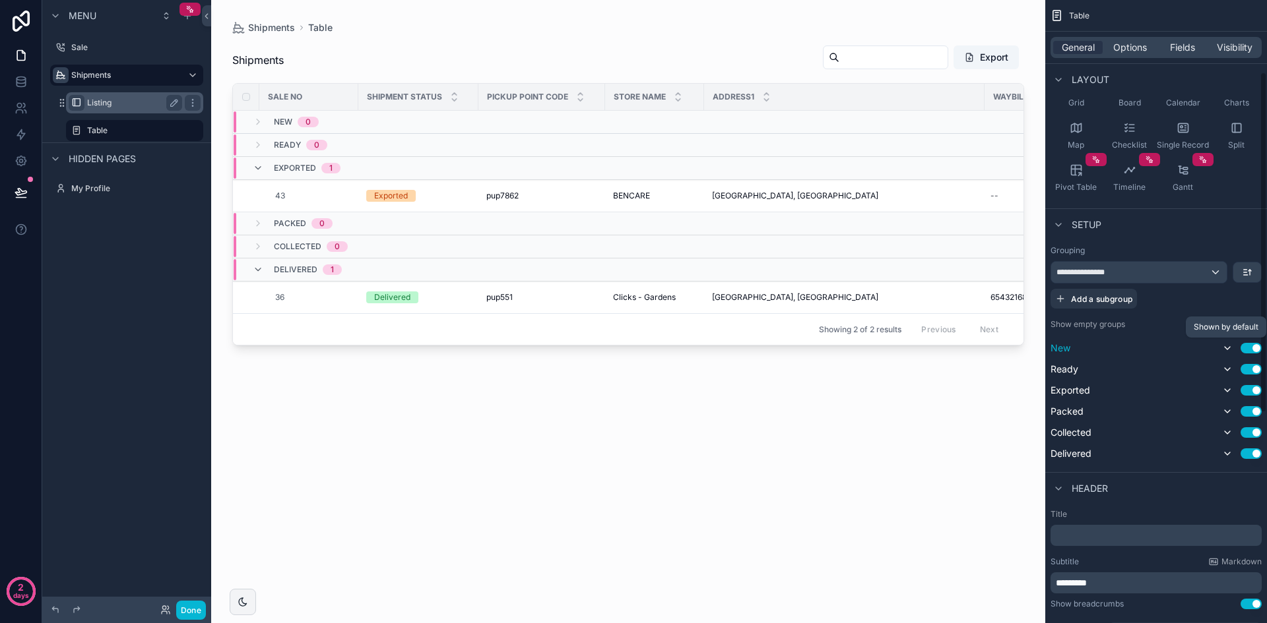
click at [1230, 350] on icon "scrollable content" at bounding box center [1227, 348] width 11 height 11
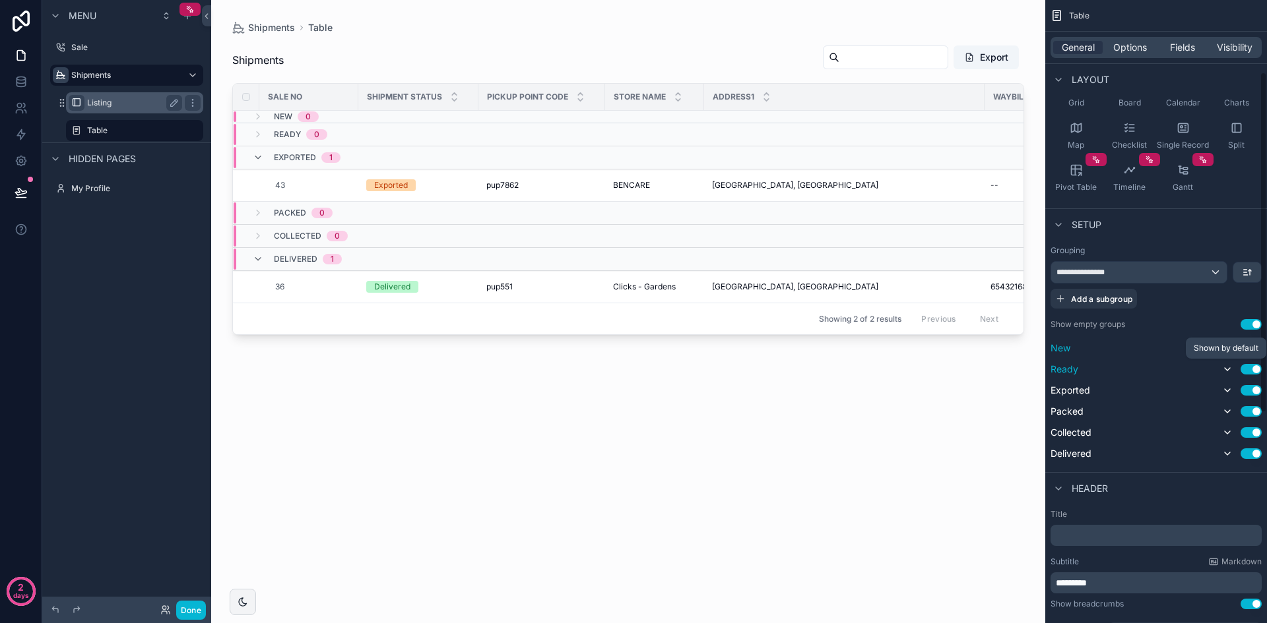
click at [1231, 365] on icon "scrollable content" at bounding box center [1227, 369] width 11 height 11
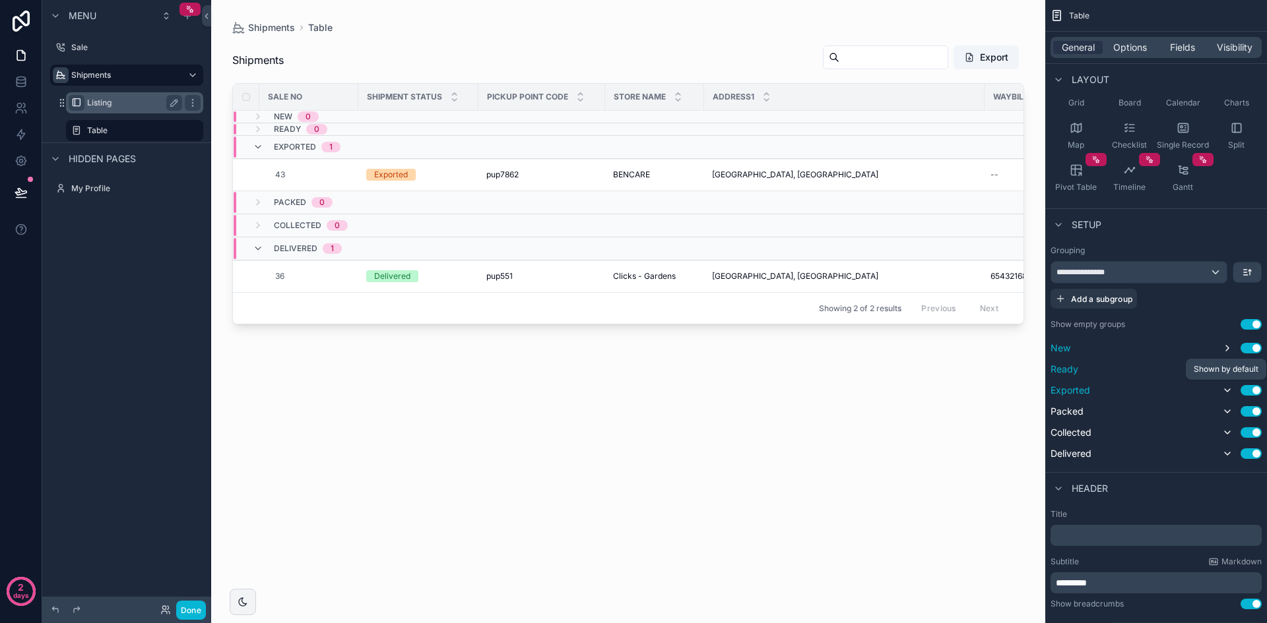
click at [1231, 388] on icon "scrollable content" at bounding box center [1227, 390] width 11 height 11
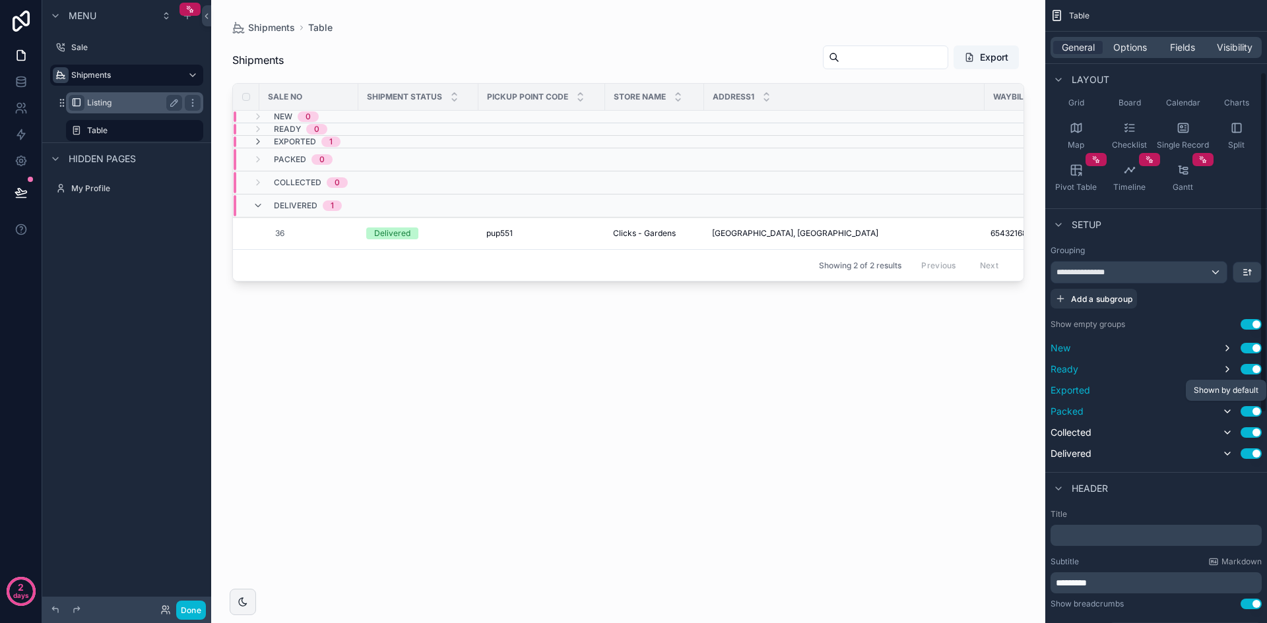
click at [1226, 408] on icon "scrollable content" at bounding box center [1227, 411] width 11 height 11
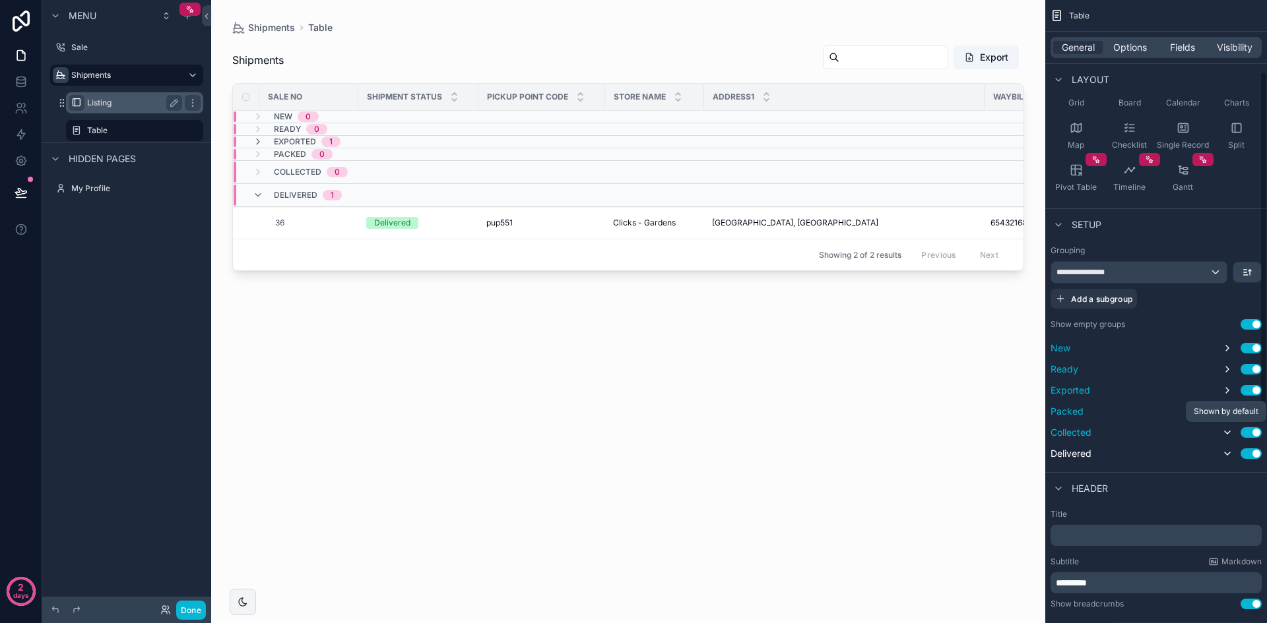
click at [1226, 429] on icon "scrollable content" at bounding box center [1227, 432] width 11 height 11
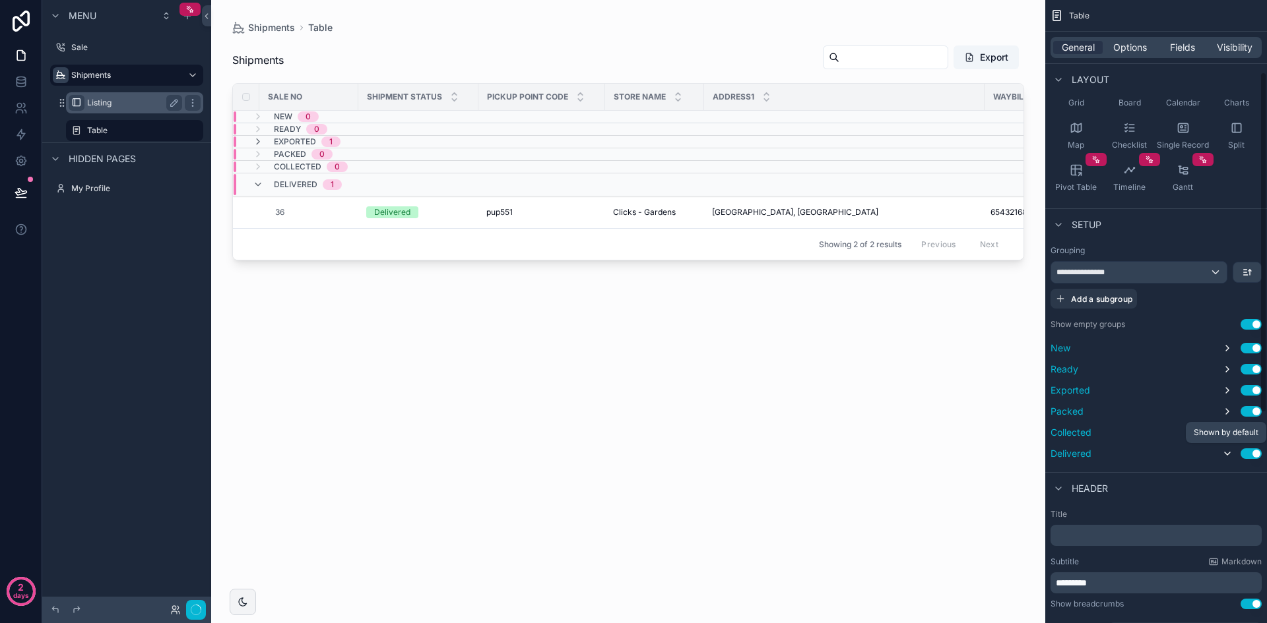
click at [1224, 455] on icon "scrollable content" at bounding box center [1227, 454] width 11 height 11
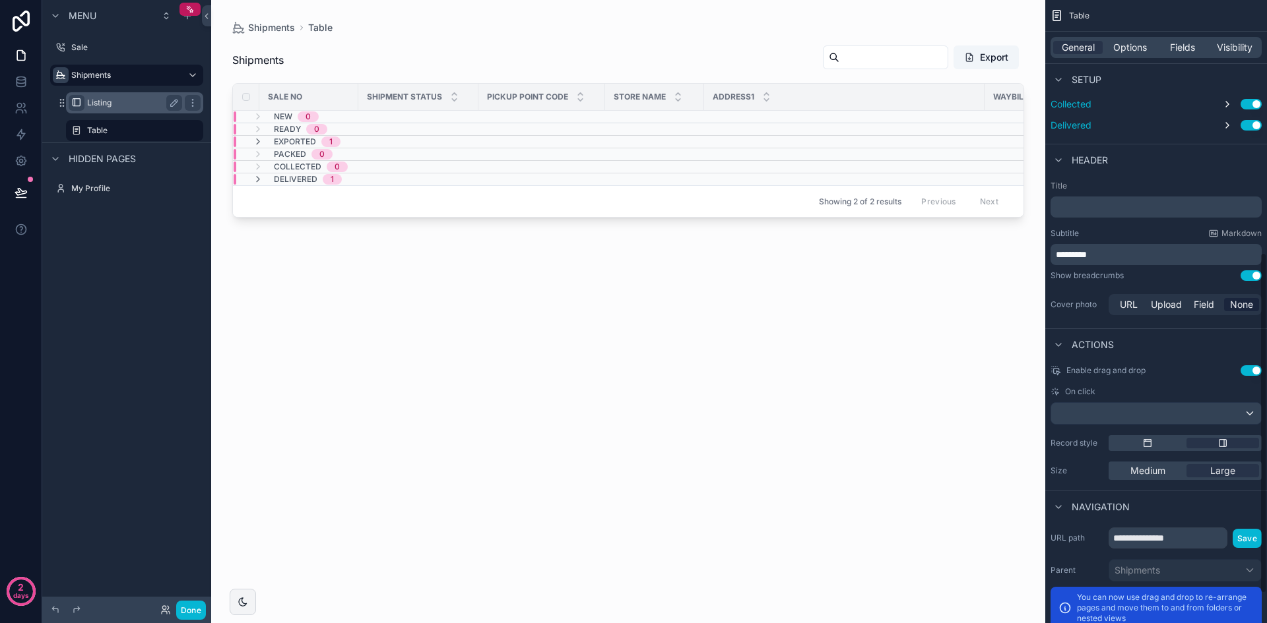
scroll to position [462, 0]
click at [1207, 411] on div "scrollable content" at bounding box center [1156, 412] width 210 height 21
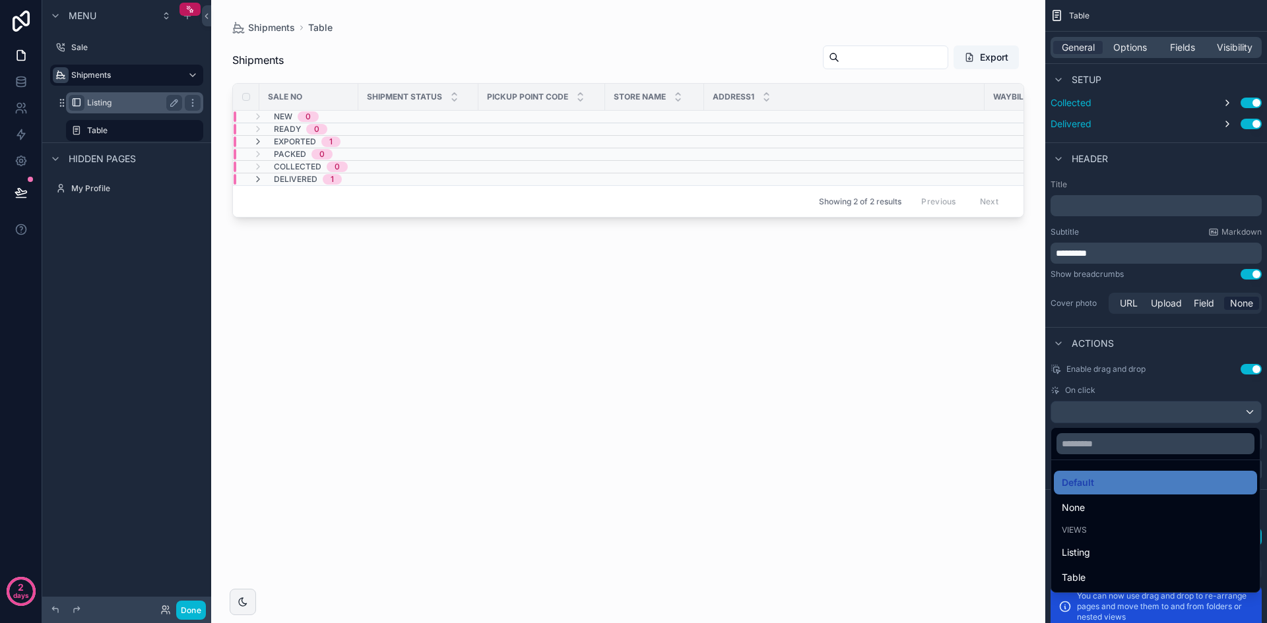
click at [1171, 385] on div "scrollable content" at bounding box center [633, 311] width 1267 height 623
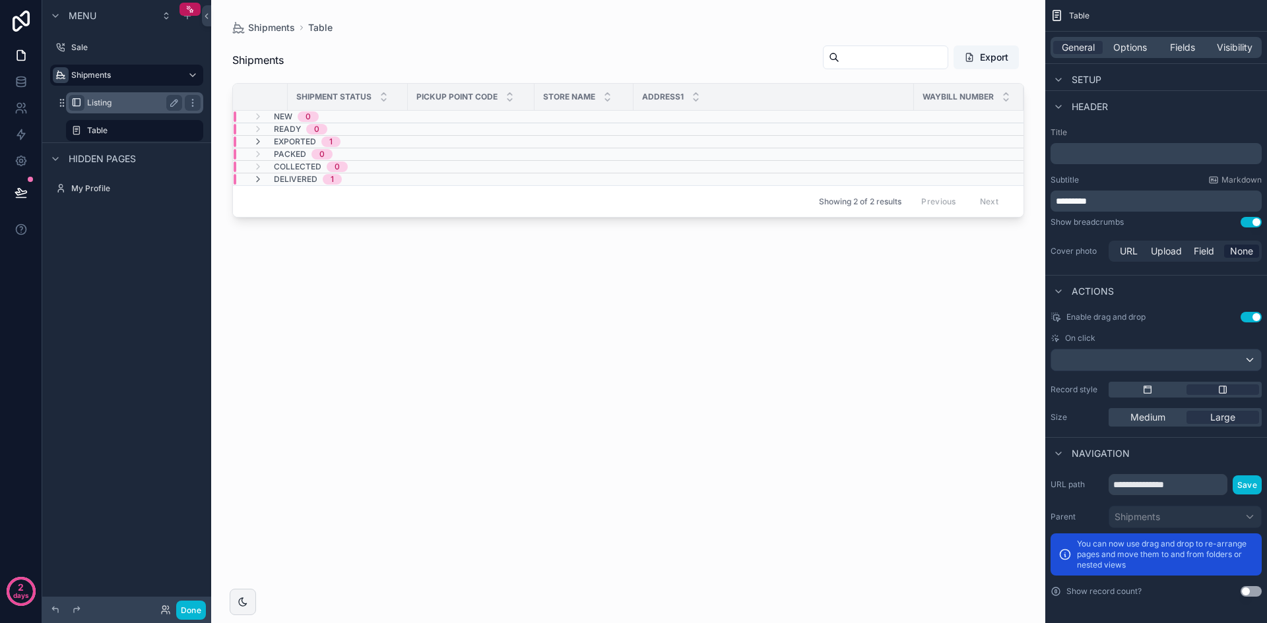
scroll to position [0, 0]
click at [1254, 595] on button "Use setting" at bounding box center [1250, 591] width 21 height 11
click at [1251, 588] on button "Use setting" at bounding box center [1250, 591] width 21 height 11
click at [1064, 75] on div "scrollable content" at bounding box center [1058, 80] width 16 height 16
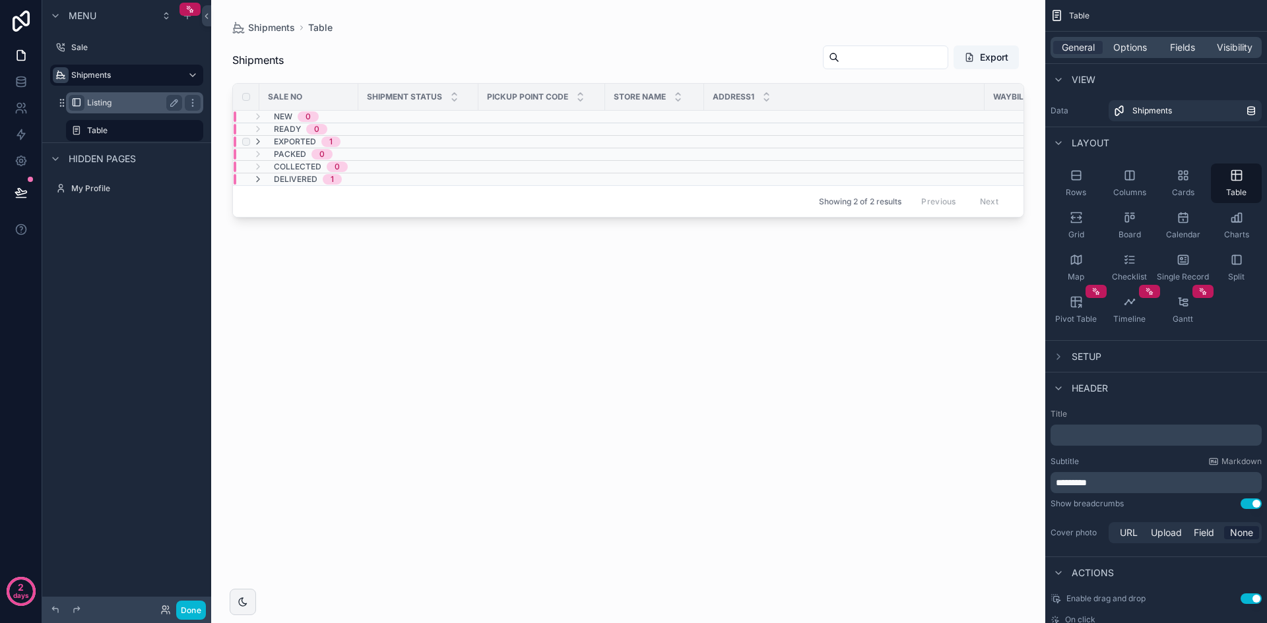
click at [265, 143] on div "Exported 1" at bounding box center [297, 142] width 88 height 11
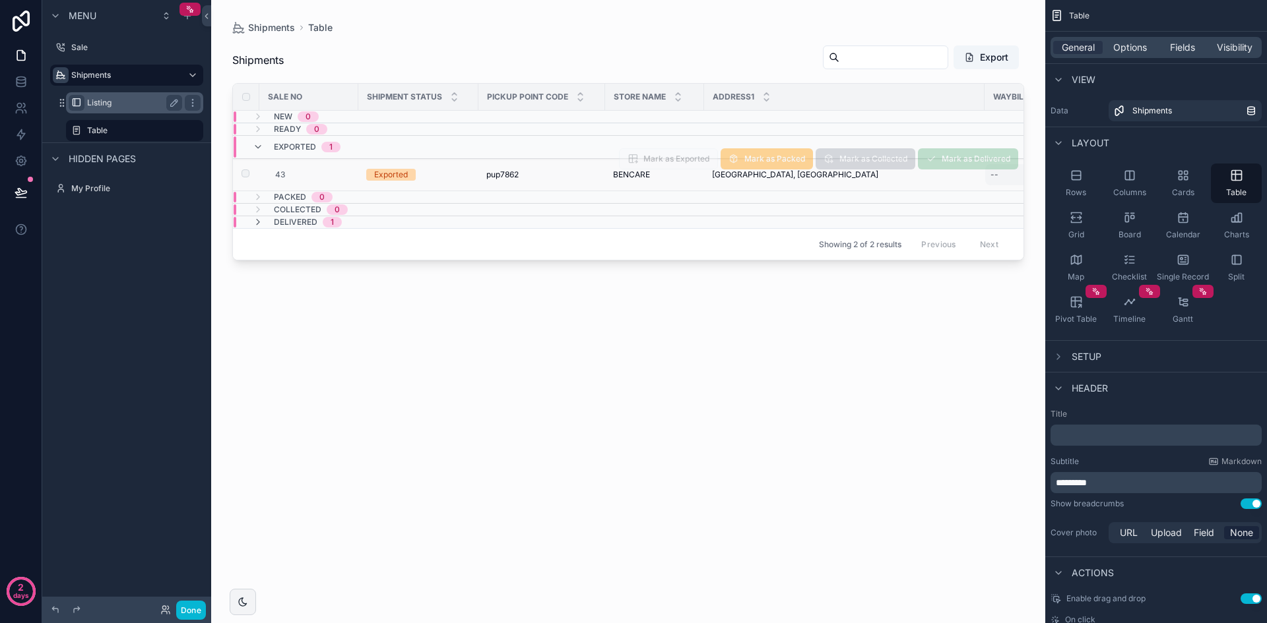
click at [1009, 177] on div "--" at bounding box center [1031, 174] width 93 height 21
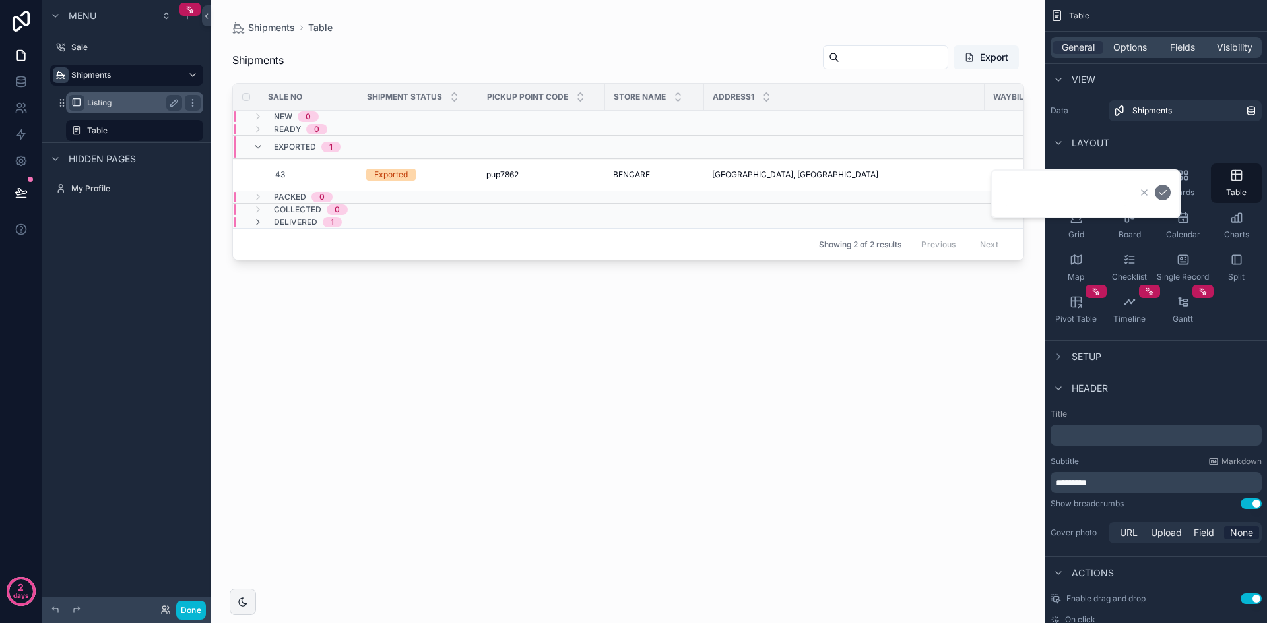
click at [984, 367] on div "Shipments Export Sale No Shipment Status Pickup point code Store Name Address1 …" at bounding box center [628, 320] width 792 height 573
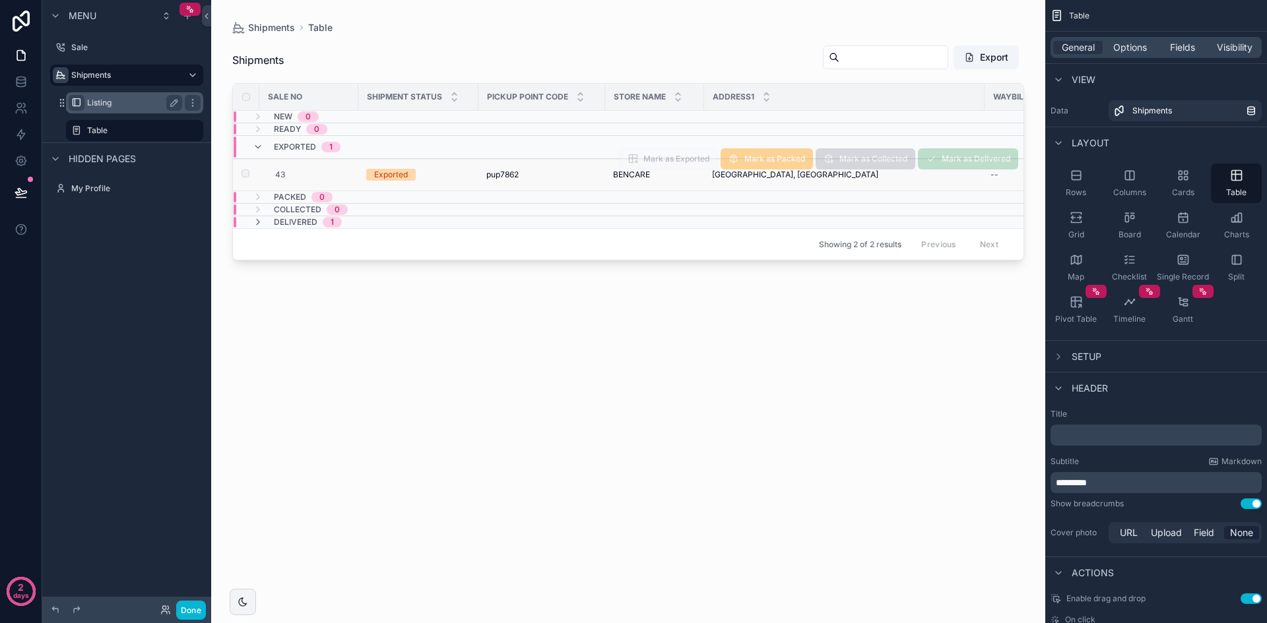
click at [337, 172] on div "43" at bounding box center [312, 175] width 75 height 11
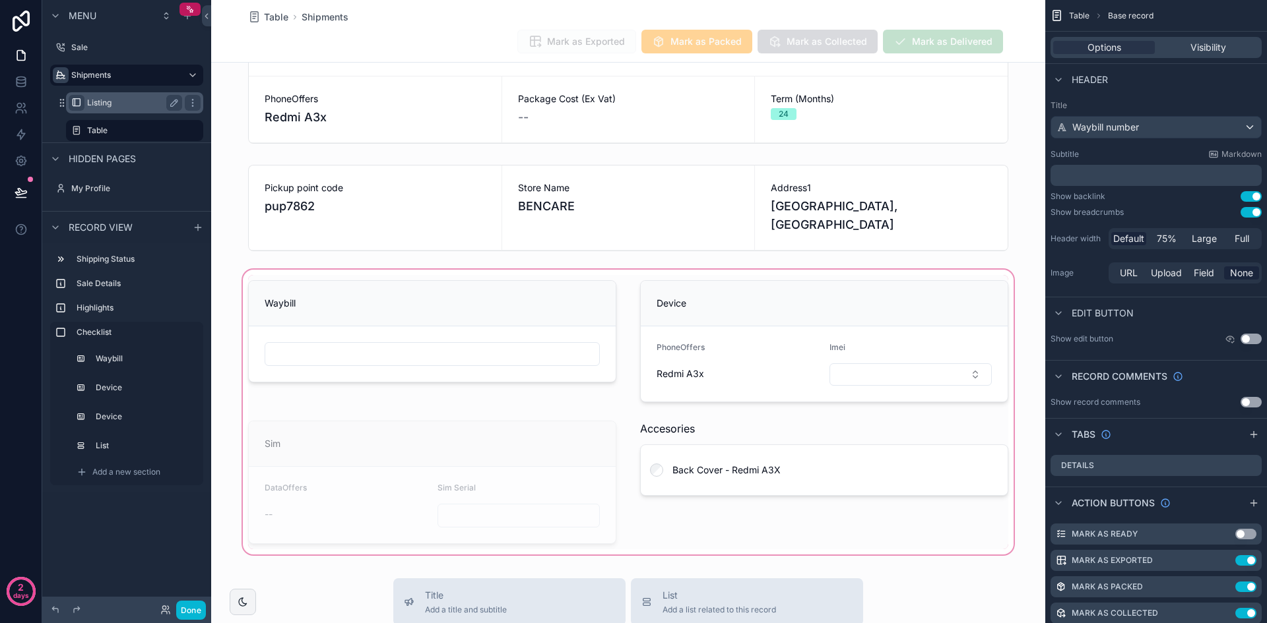
scroll to position [264, 0]
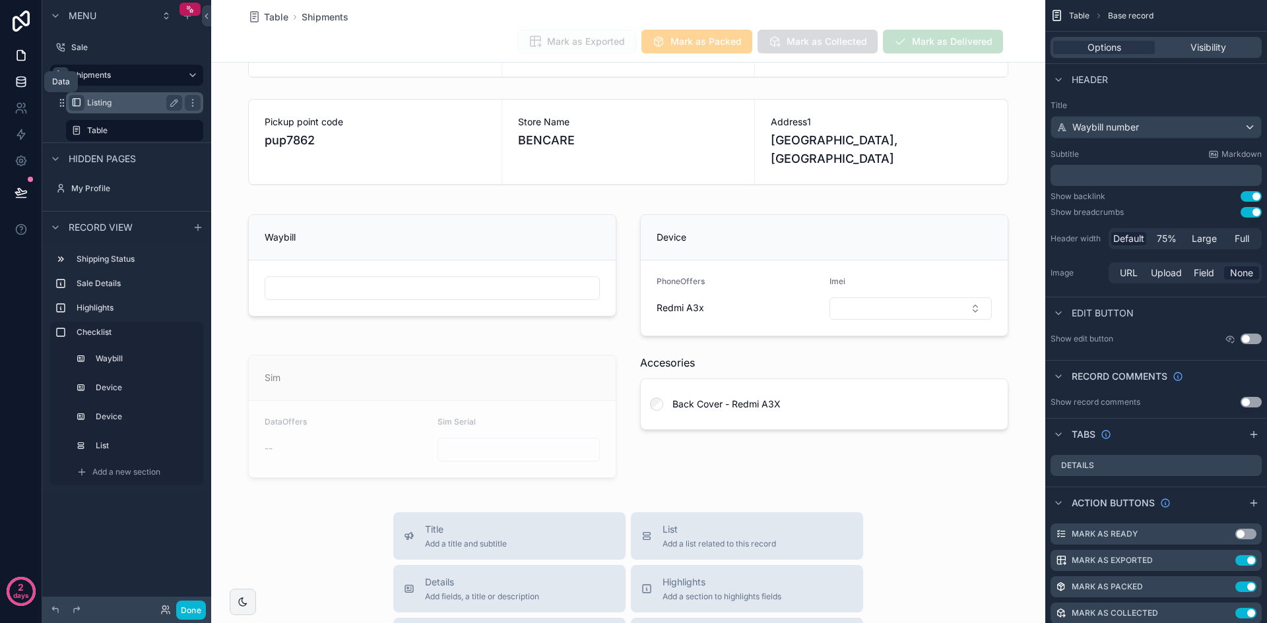
click at [30, 81] on link at bounding box center [21, 82] width 42 height 26
click at [187, 21] on div "scrollable content" at bounding box center [187, 16] width 16 height 16
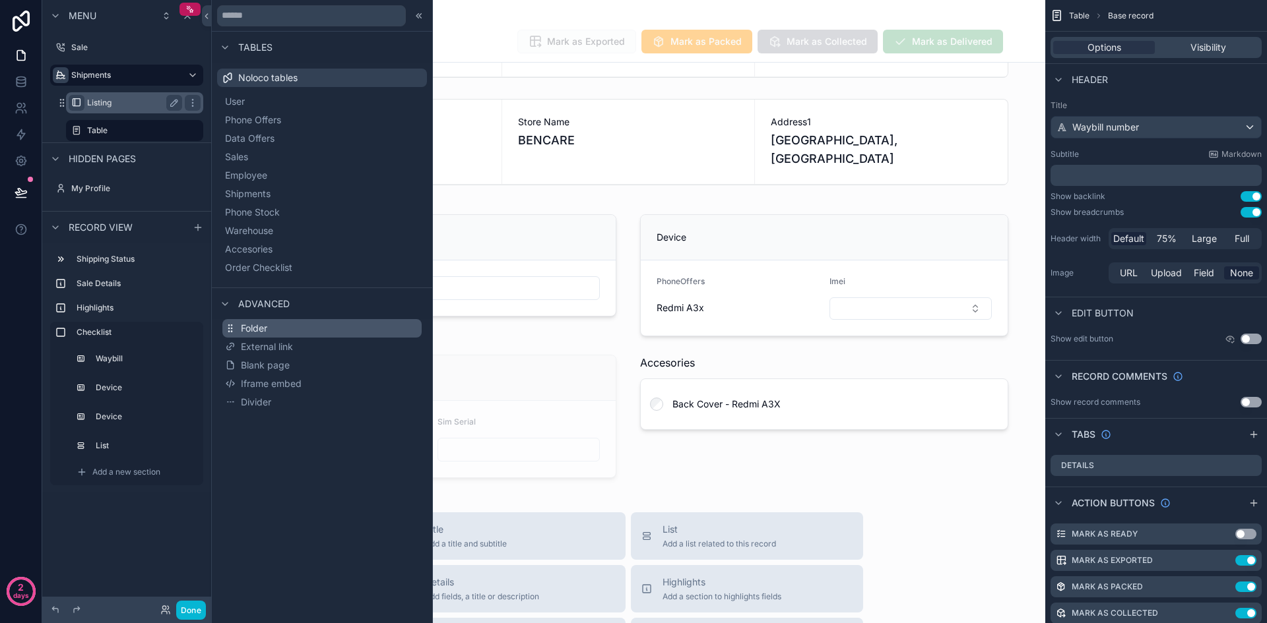
click at [315, 321] on button "Folder" at bounding box center [321, 328] width 199 height 18
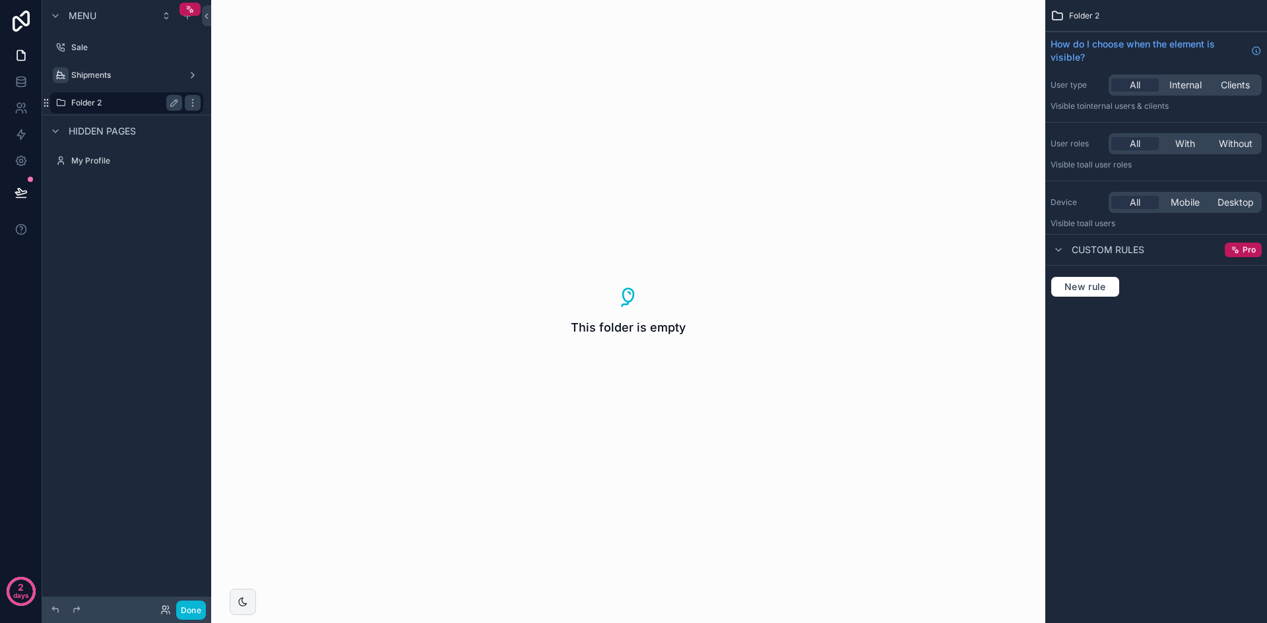
click at [137, 104] on label "Folder 2" at bounding box center [124, 103] width 106 height 11
click at [94, 102] on label "Folder 2" at bounding box center [124, 103] width 106 height 11
click at [172, 102] on icon "scrollable content" at bounding box center [174, 103] width 11 height 11
click at [114, 107] on input "********" at bounding box center [116, 103] width 90 height 16
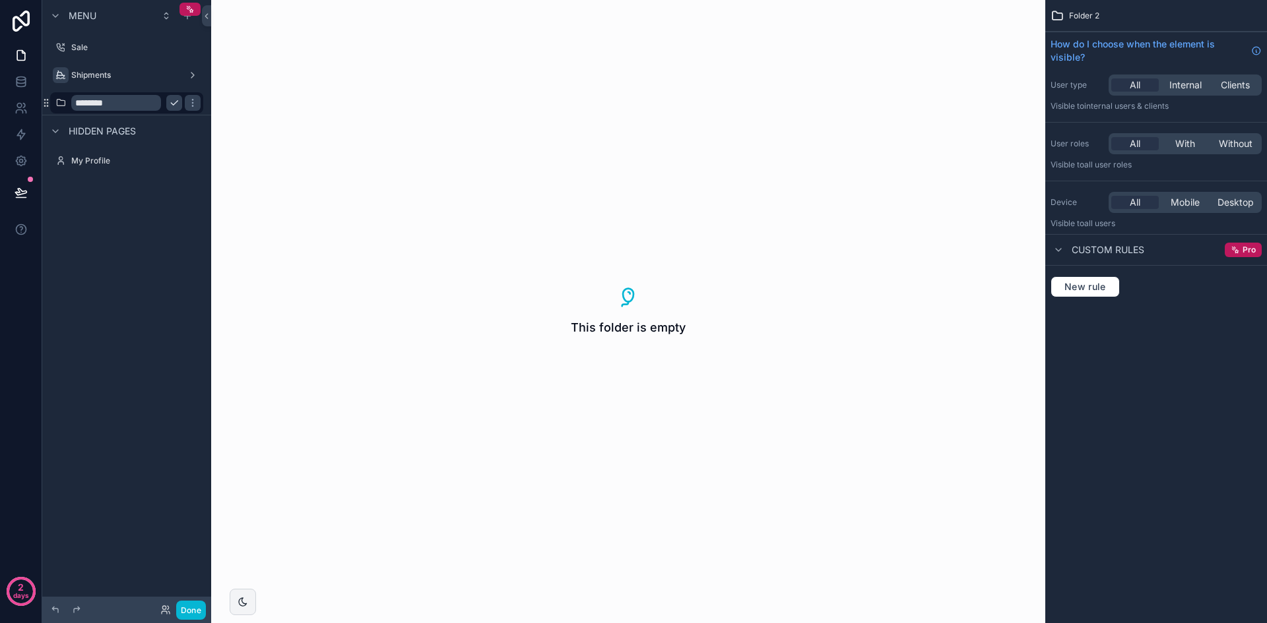
click at [114, 107] on input "********" at bounding box center [116, 103] width 90 height 16
type input "*****"
click at [61, 103] on icon "scrollable content" at bounding box center [60, 103] width 11 height 11
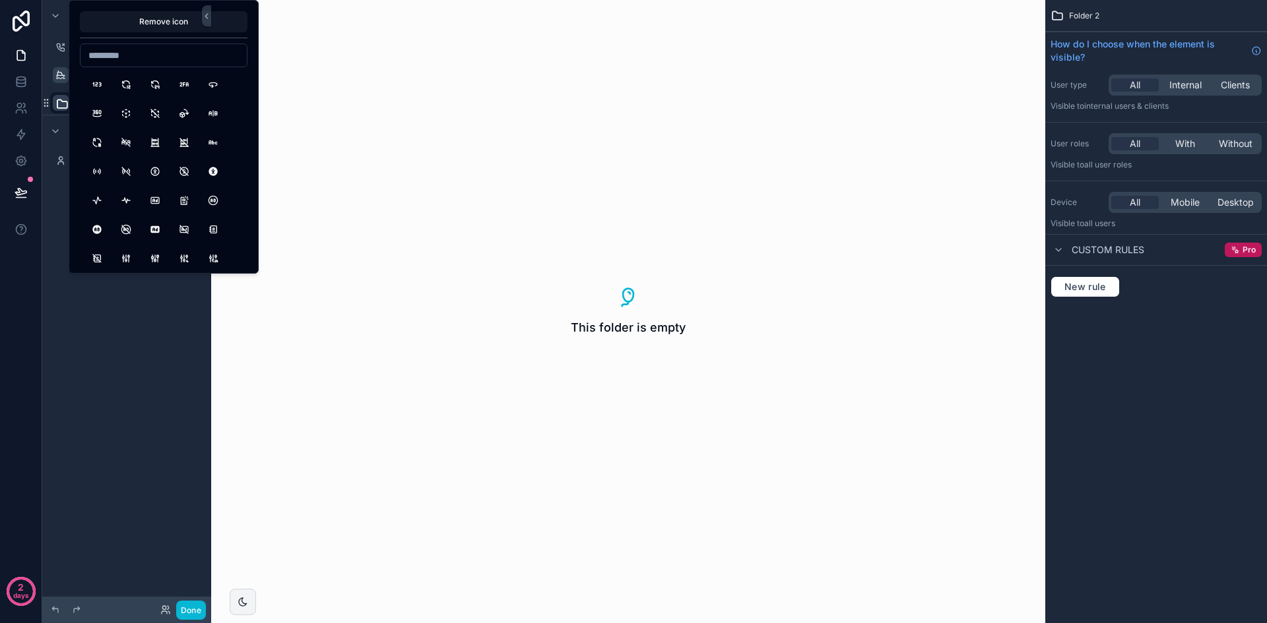
click at [131, 61] on input at bounding box center [163, 55] width 166 height 18
click at [131, 61] on input "****" at bounding box center [163, 55] width 166 height 18
click at [102, 59] on input "*****" at bounding box center [163, 55] width 166 height 18
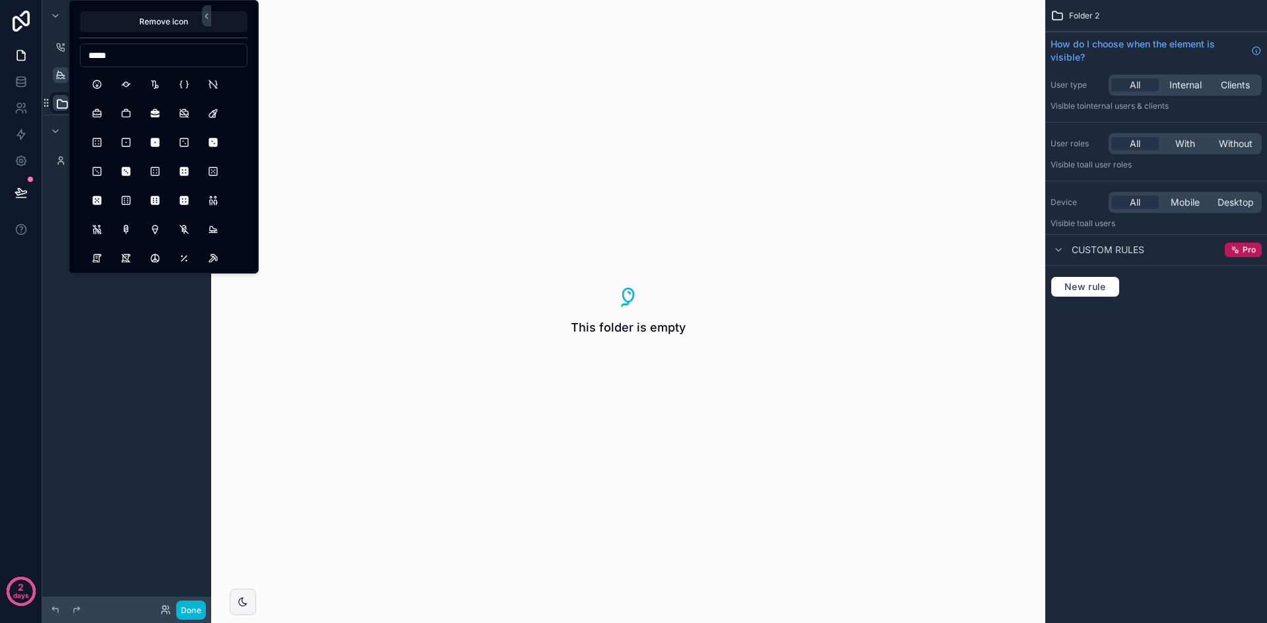
click at [102, 59] on input "*****" at bounding box center [163, 55] width 166 height 18
click at [102, 59] on input "********" at bounding box center [163, 55] width 166 height 18
type input "****"
click at [100, 84] on button "Cash" at bounding box center [97, 85] width 24 height 24
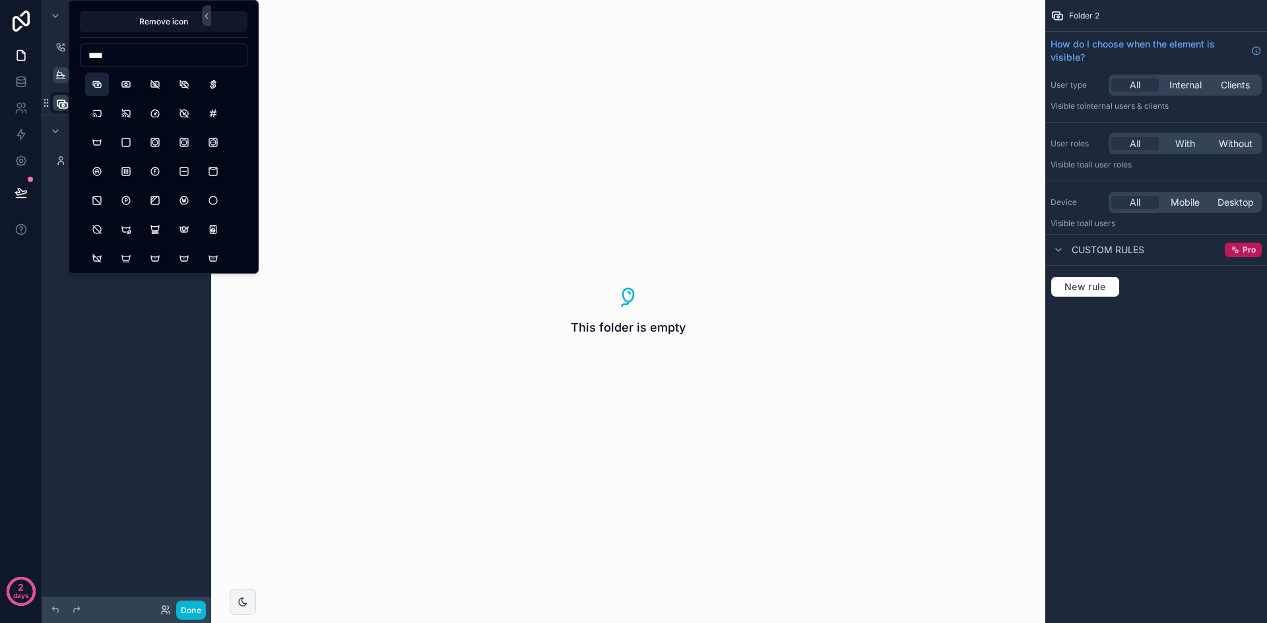
click at [160, 351] on div "Menu Sale Shipments ***** Hidden pages My Profile" at bounding box center [126, 304] width 169 height 608
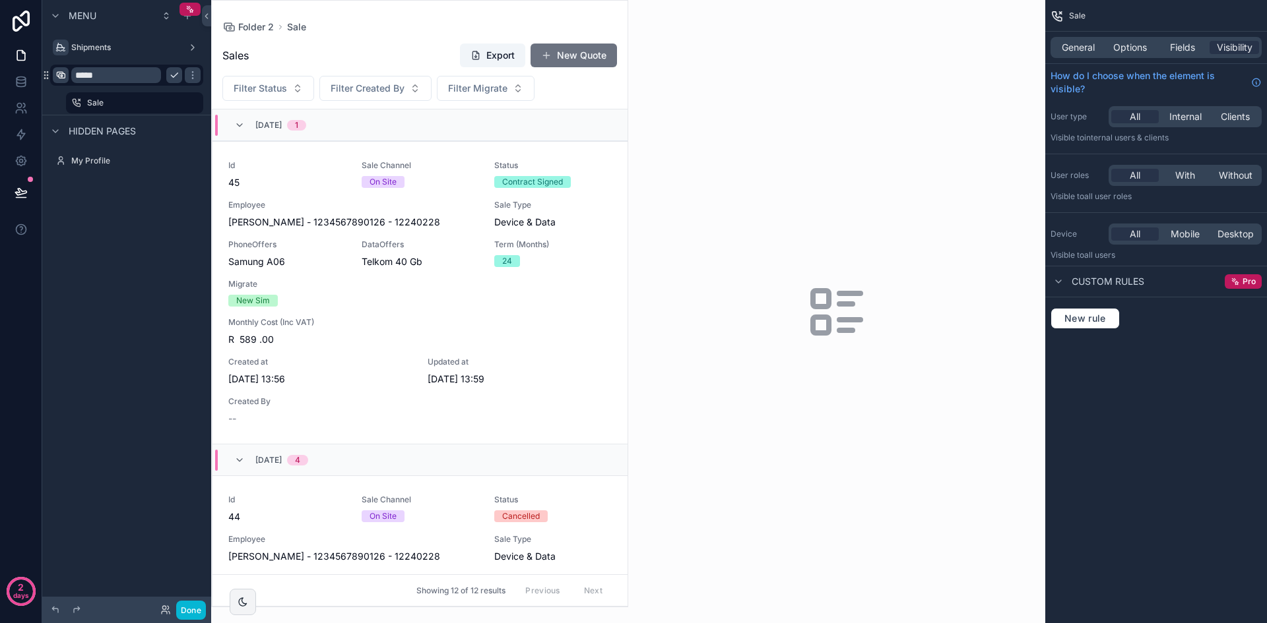
click at [177, 75] on icon "scrollable content" at bounding box center [174, 75] width 11 height 11
click at [171, 75] on icon "scrollable content" at bounding box center [174, 75] width 11 height 11
click at [135, 75] on input "****" at bounding box center [124, 75] width 74 height 16
click at [103, 72] on input "****" at bounding box center [124, 75] width 74 height 16
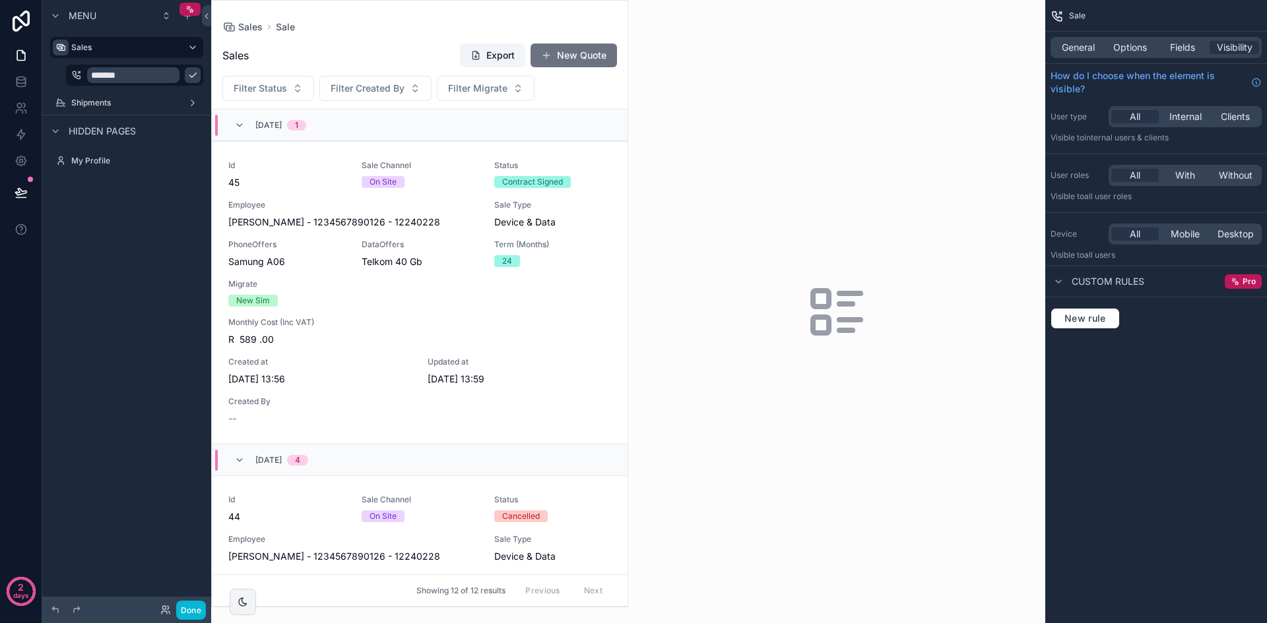
type input "*******"
click at [187, 72] on icon "scrollable content" at bounding box center [192, 75] width 11 height 11
click at [185, 20] on icon "scrollable content" at bounding box center [187, 16] width 11 height 11
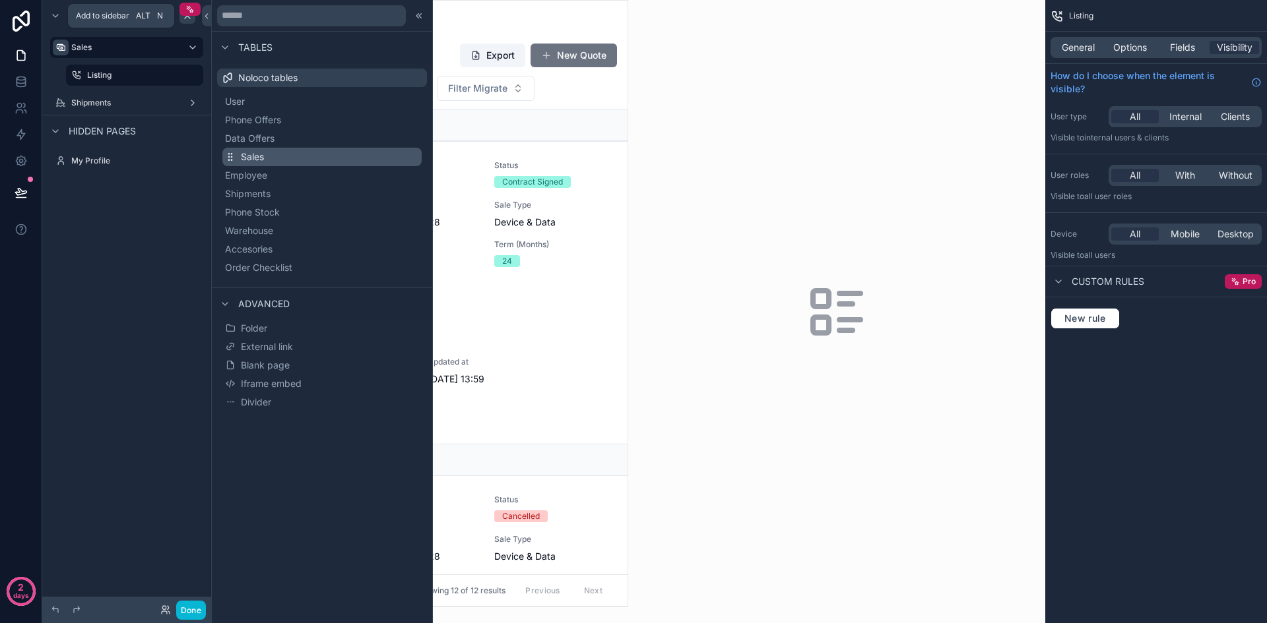
click at [297, 148] on button "Sales" at bounding box center [321, 157] width 199 height 18
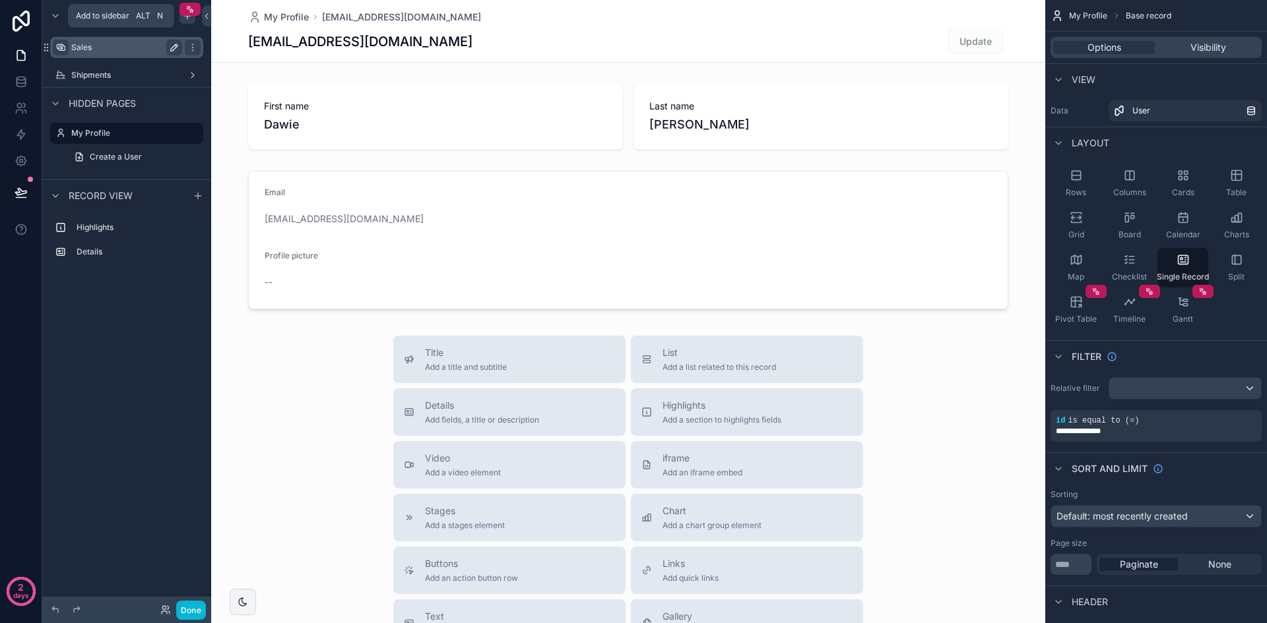
click at [125, 46] on label "Sales" at bounding box center [124, 47] width 106 height 11
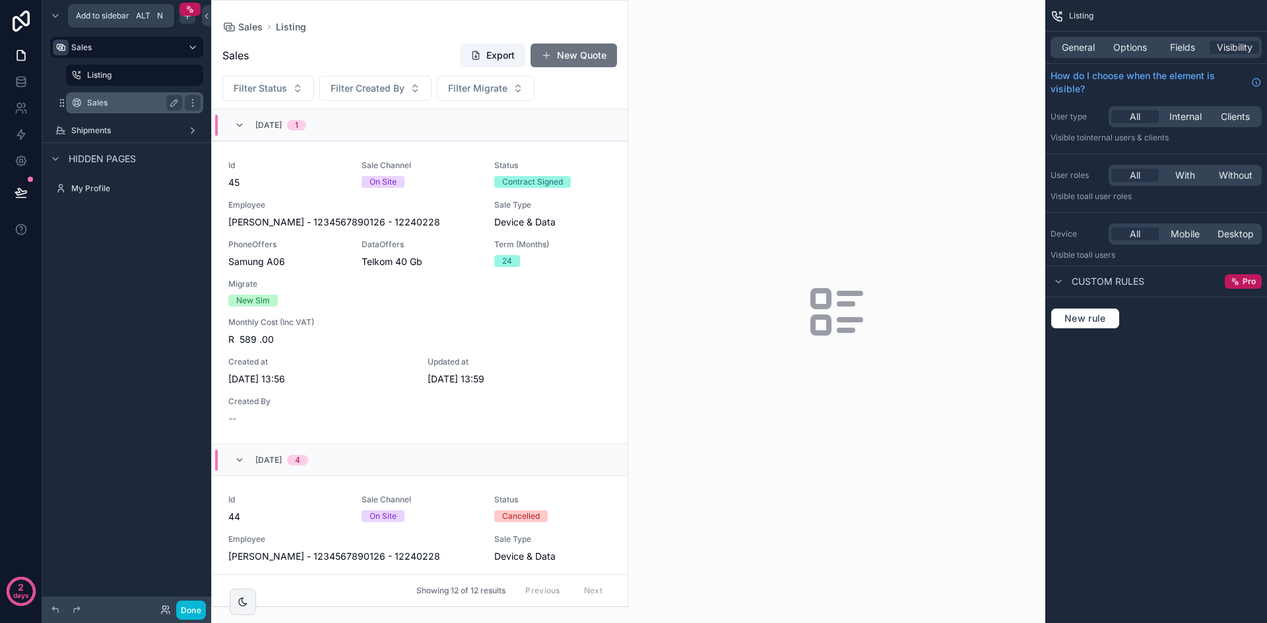
click at [120, 100] on label "Sales" at bounding box center [132, 103] width 90 height 11
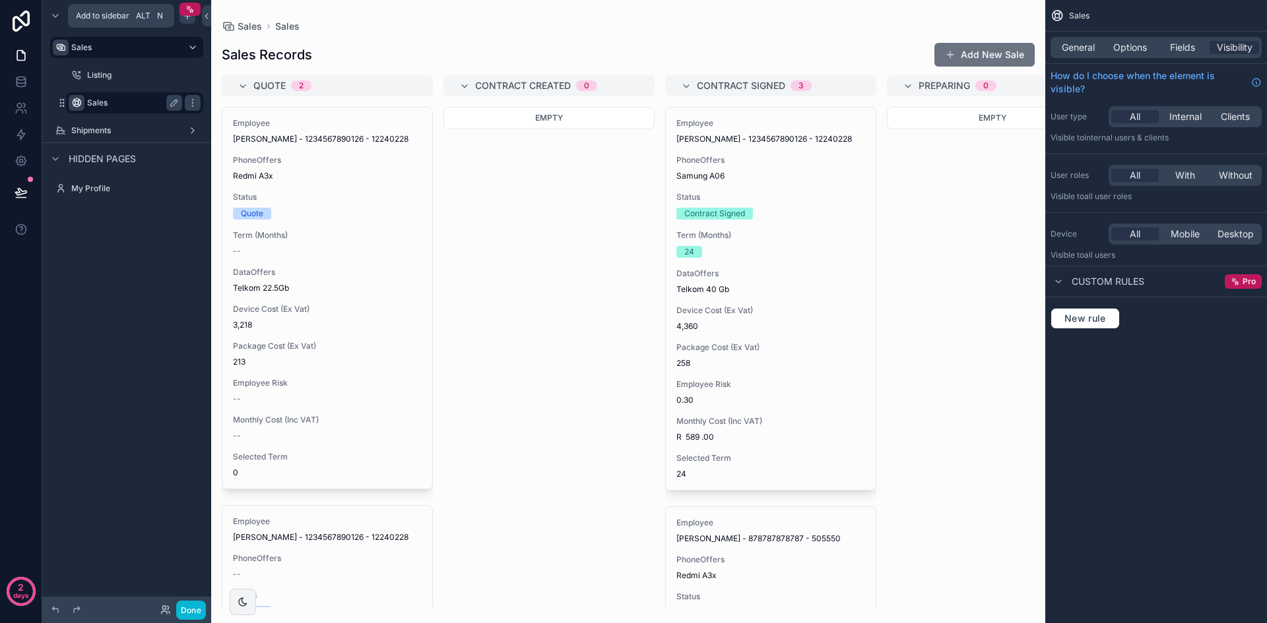
click at [76, 106] on icon "scrollable content" at bounding box center [76, 103] width 11 height 11
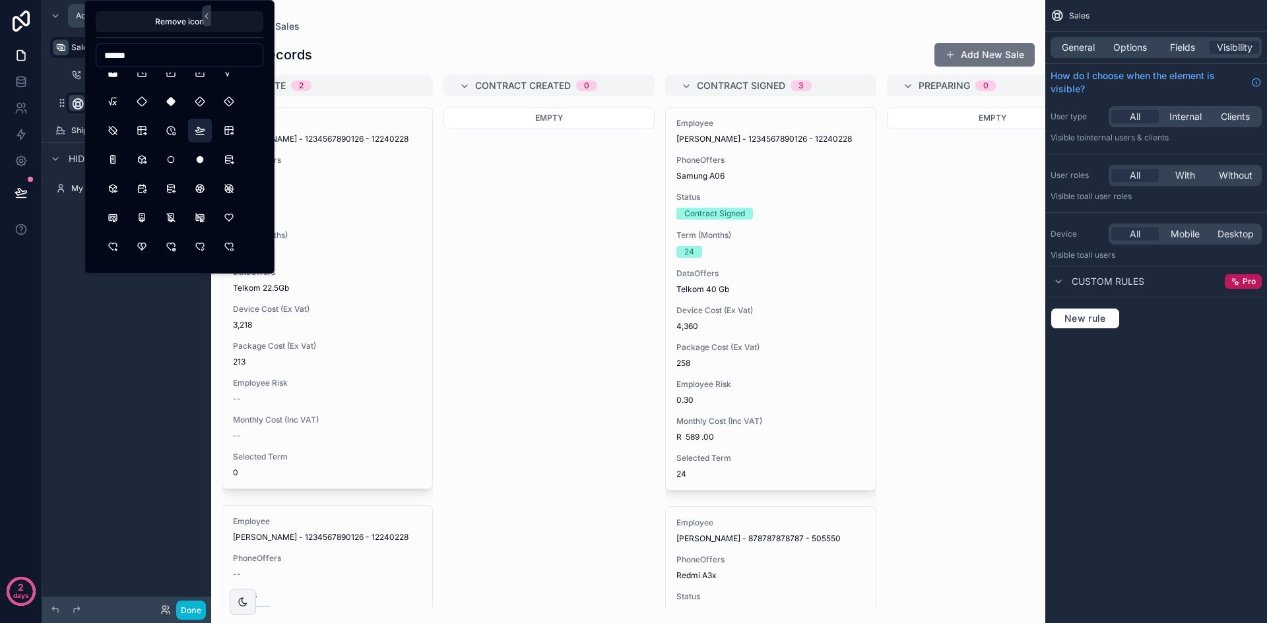
scroll to position [198, 0]
click at [133, 56] on input "******" at bounding box center [179, 55] width 166 height 18
click at [141, 59] on input "*****" at bounding box center [179, 55] width 166 height 18
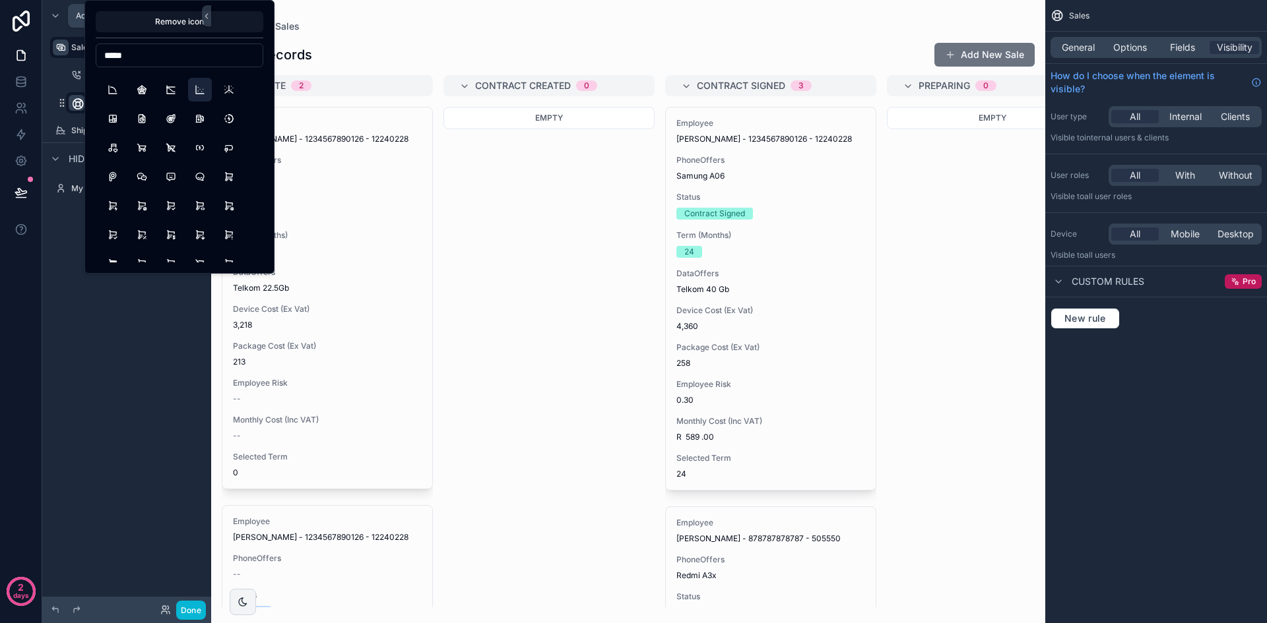
type input "*****"
click at [201, 96] on button "ChartScatter" at bounding box center [200, 90] width 24 height 24
click at [118, 353] on div "Menu Sales Listing ***** Shipments Hidden pages My Profile" at bounding box center [126, 304] width 169 height 608
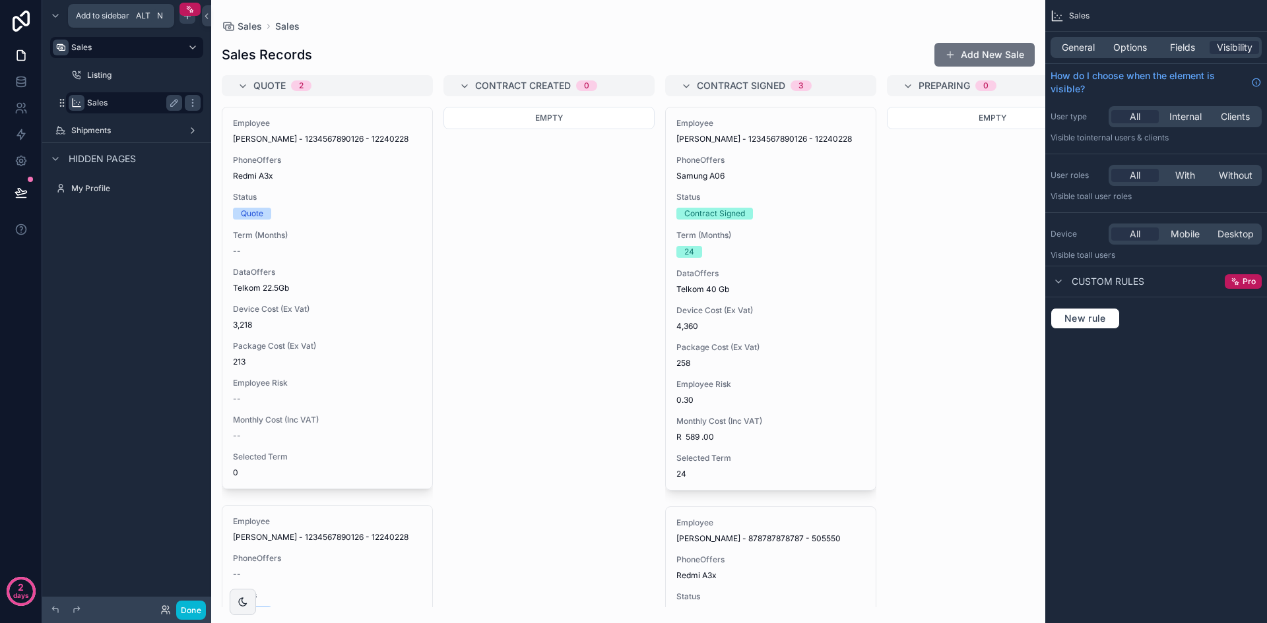
click at [149, 105] on label "Sales" at bounding box center [132, 103] width 90 height 11
click at [1094, 44] on span "General" at bounding box center [1077, 47] width 33 height 13
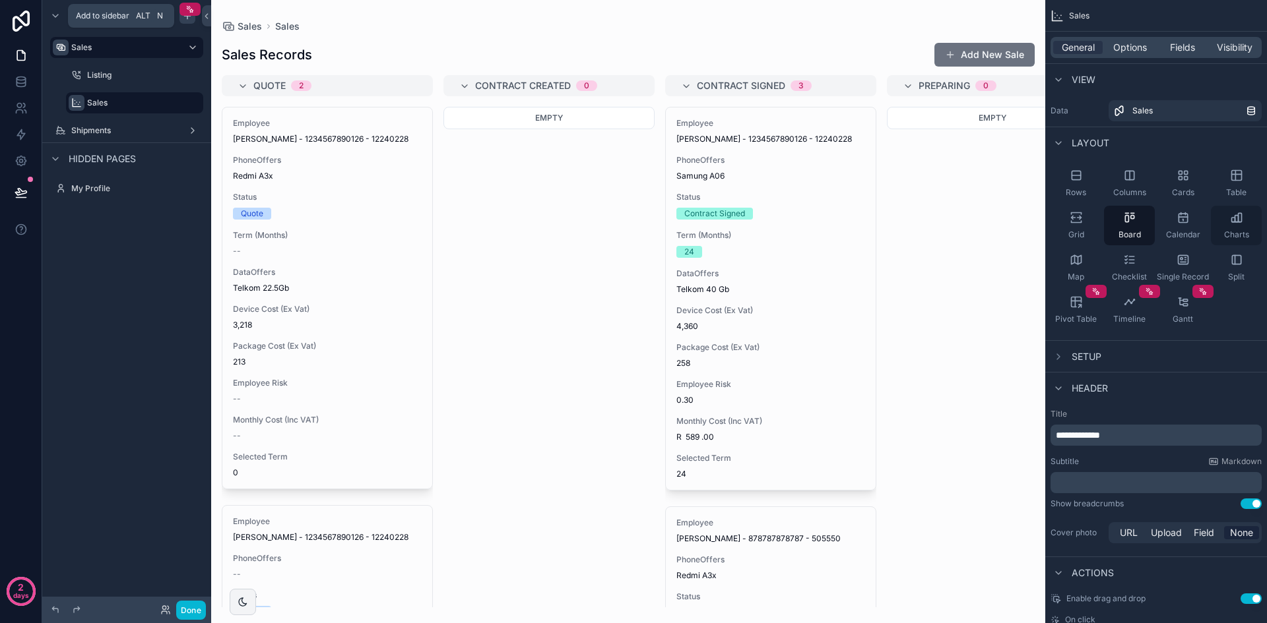
click at [1242, 223] on icon "scrollable content" at bounding box center [1236, 217] width 13 height 13
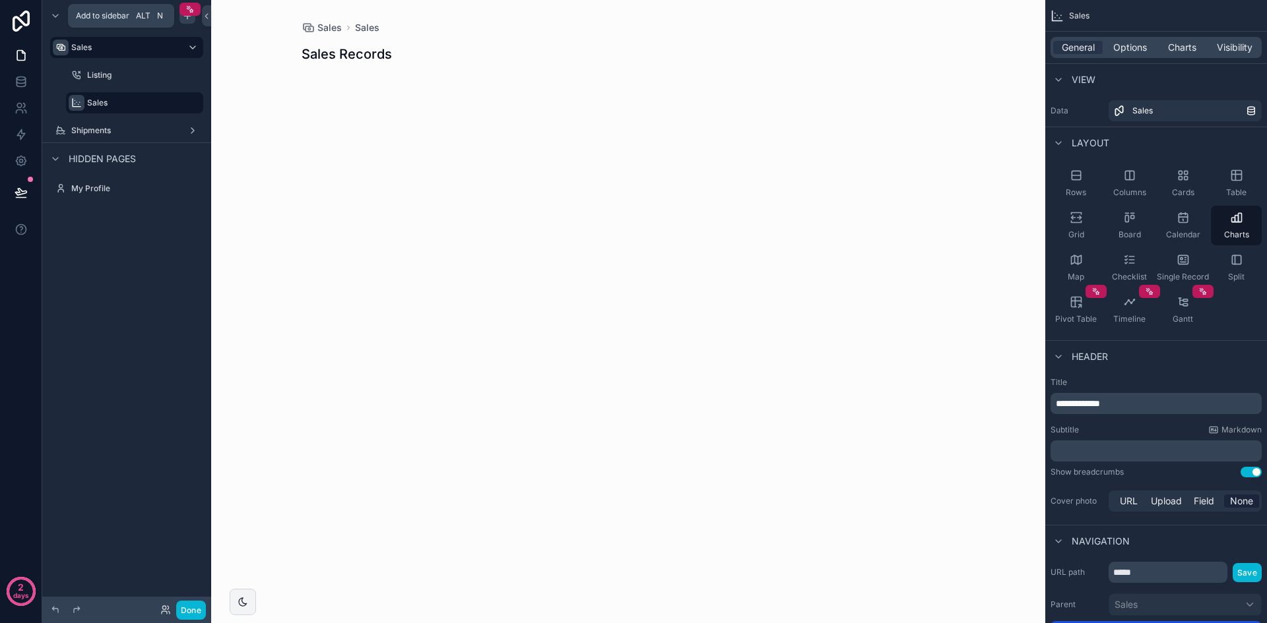
click at [1128, 402] on p "**********" at bounding box center [1156, 403] width 203 height 13
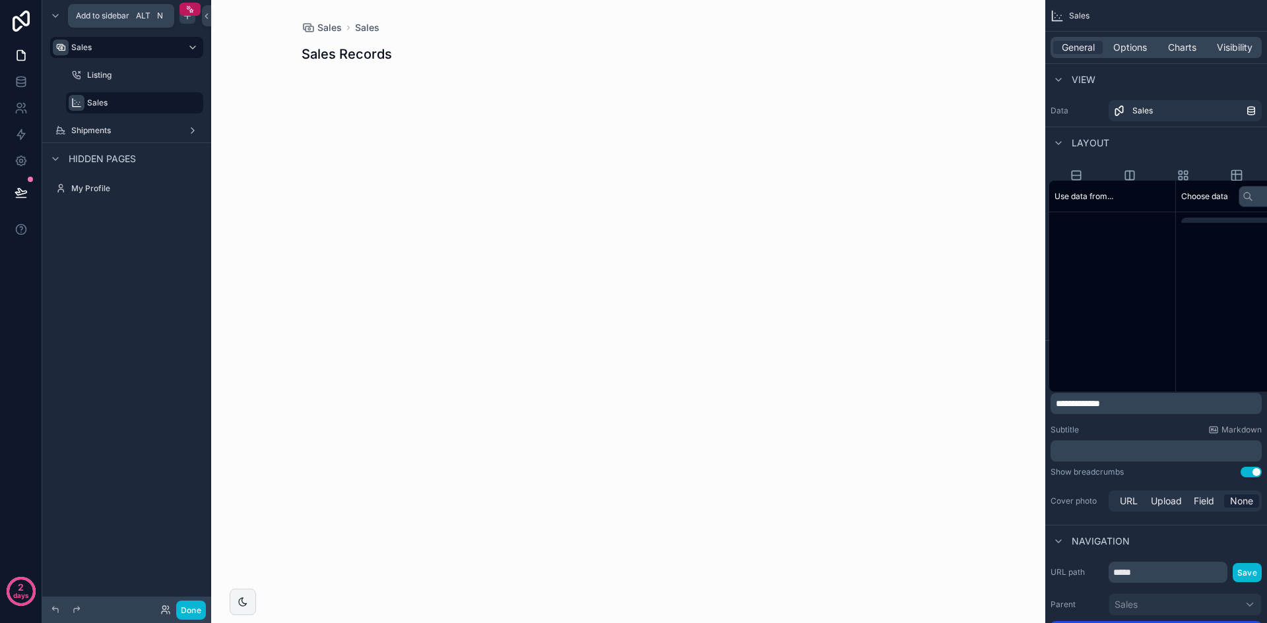
click at [1128, 402] on p "**********" at bounding box center [1156, 403] width 203 height 13
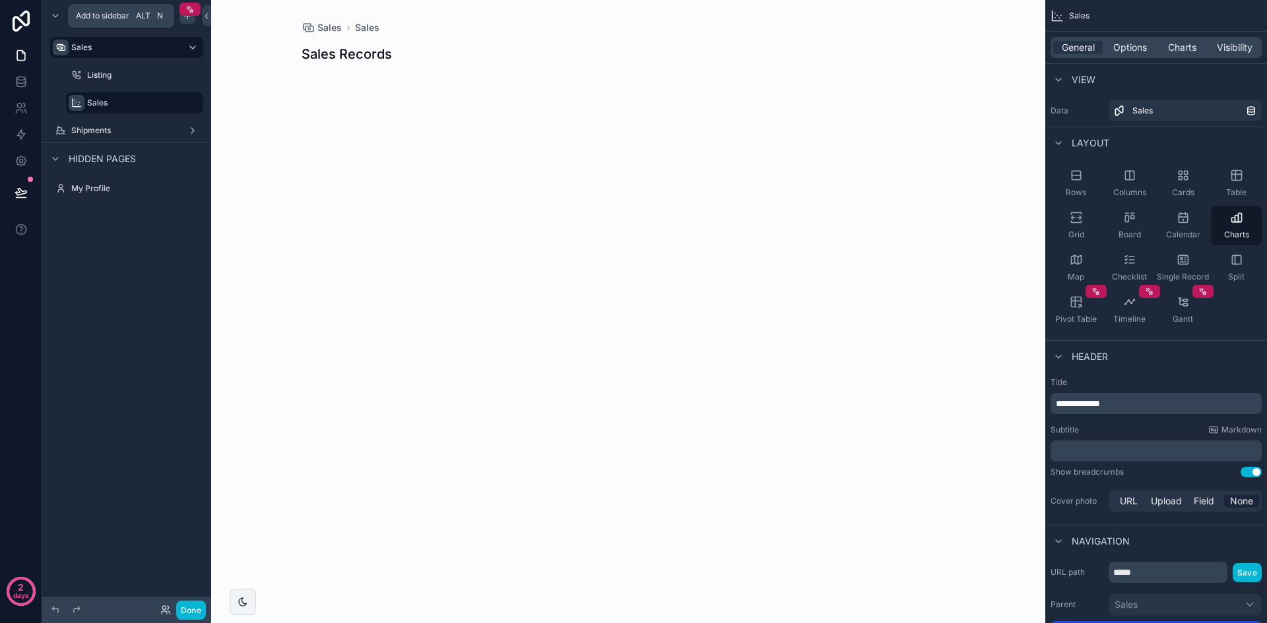
click at [1100, 402] on span "**********" at bounding box center [1077, 403] width 44 height 9
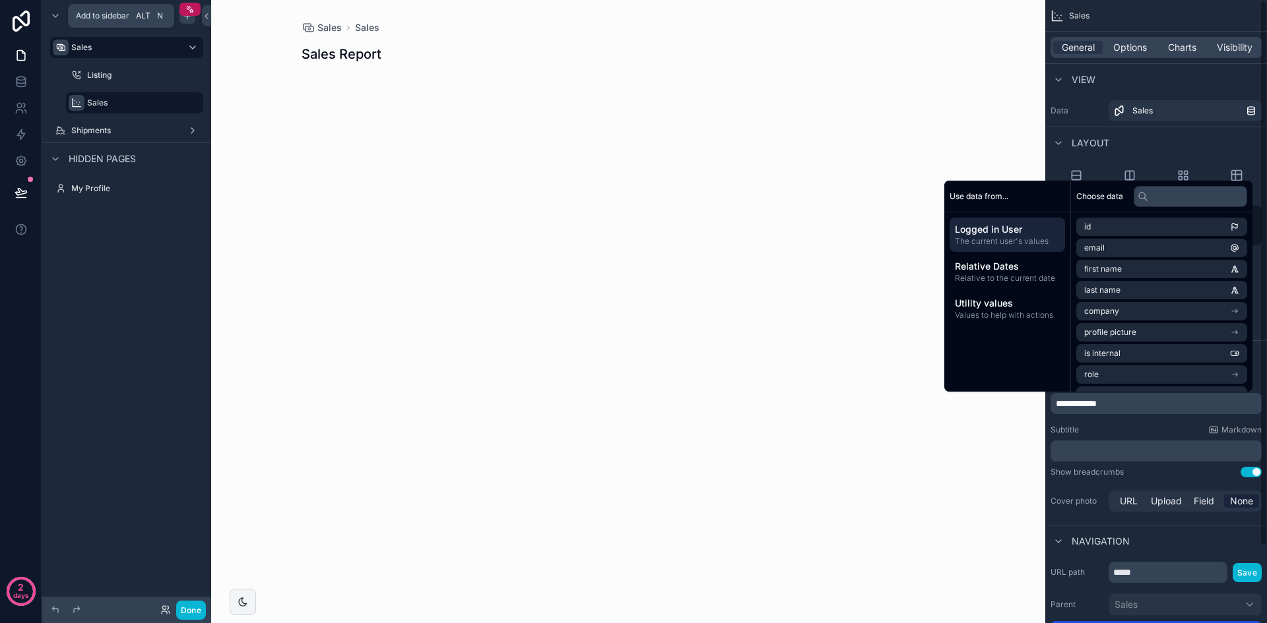
click at [1150, 427] on div "Subtitle Markdown" at bounding box center [1155, 430] width 211 height 11
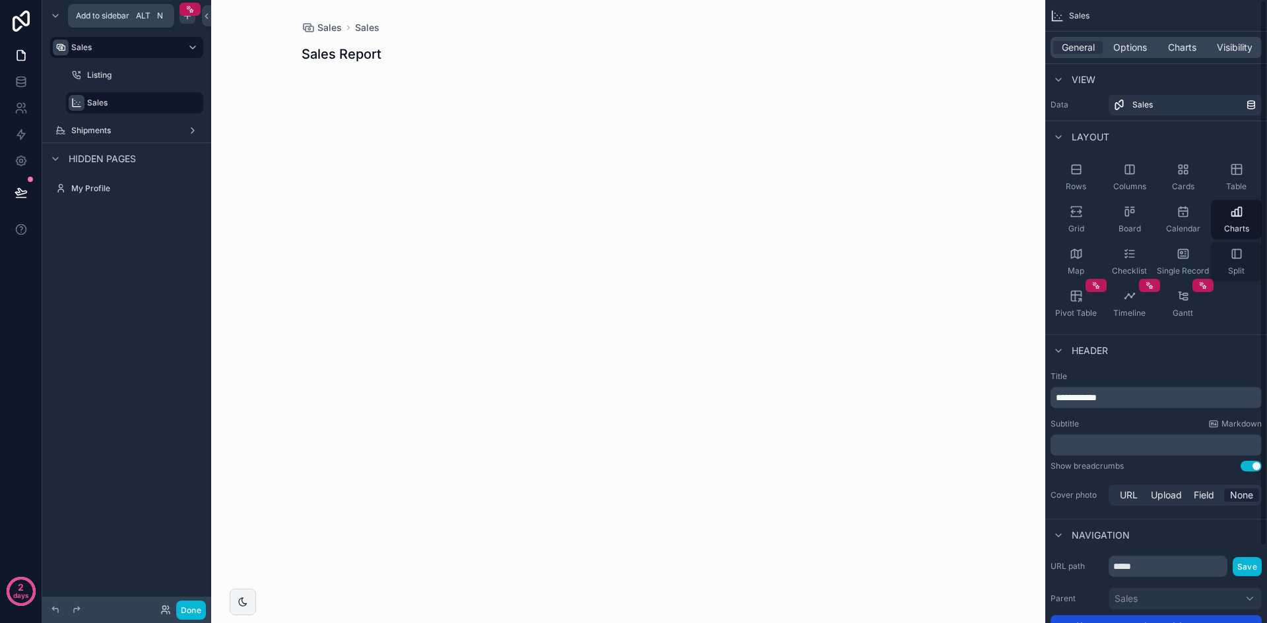
scroll to position [0, 0]
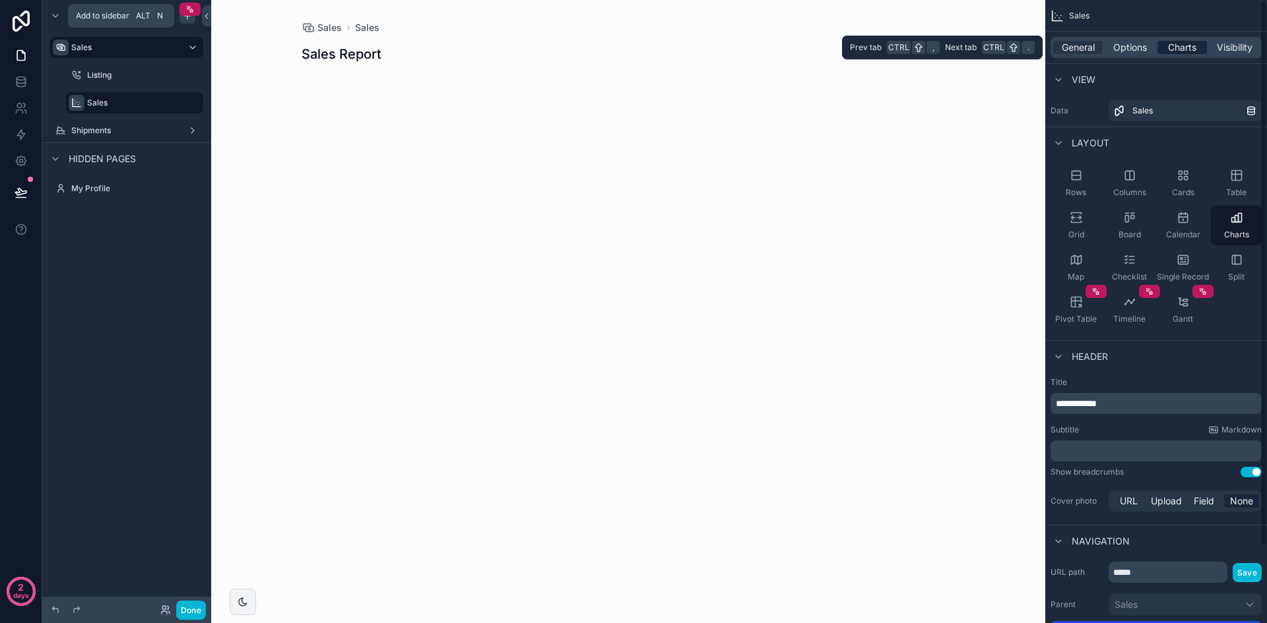
click at [1170, 49] on span "Charts" at bounding box center [1182, 47] width 28 height 13
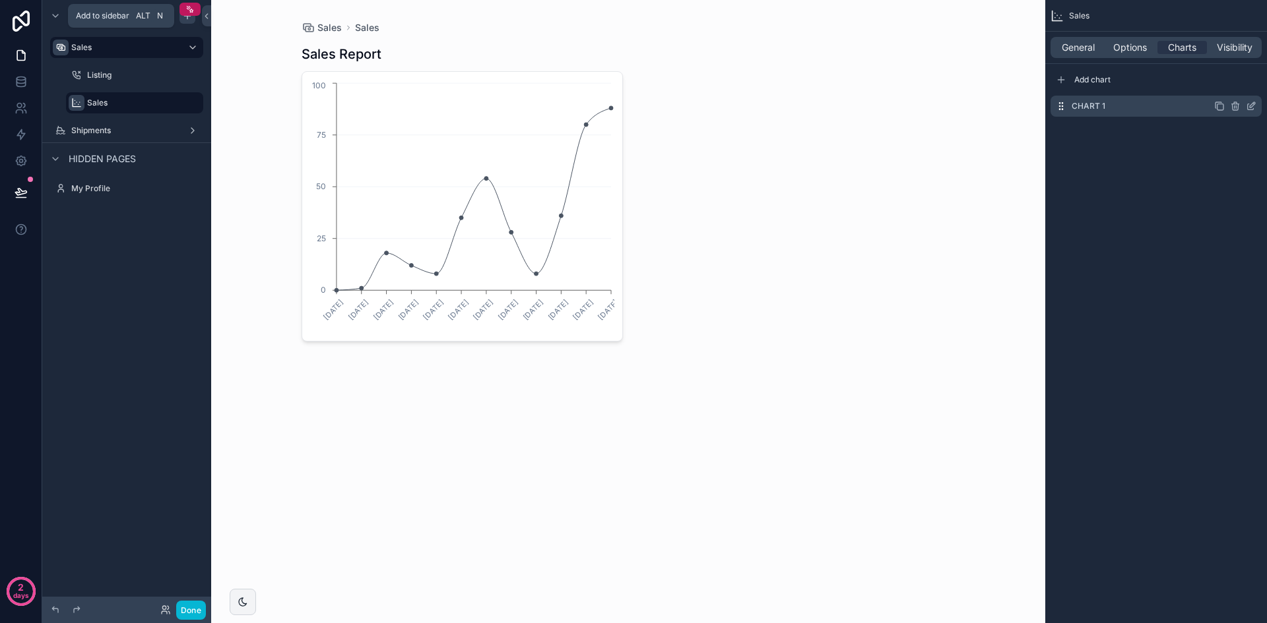
click at [1252, 107] on icon "scrollable content" at bounding box center [1250, 106] width 11 height 11
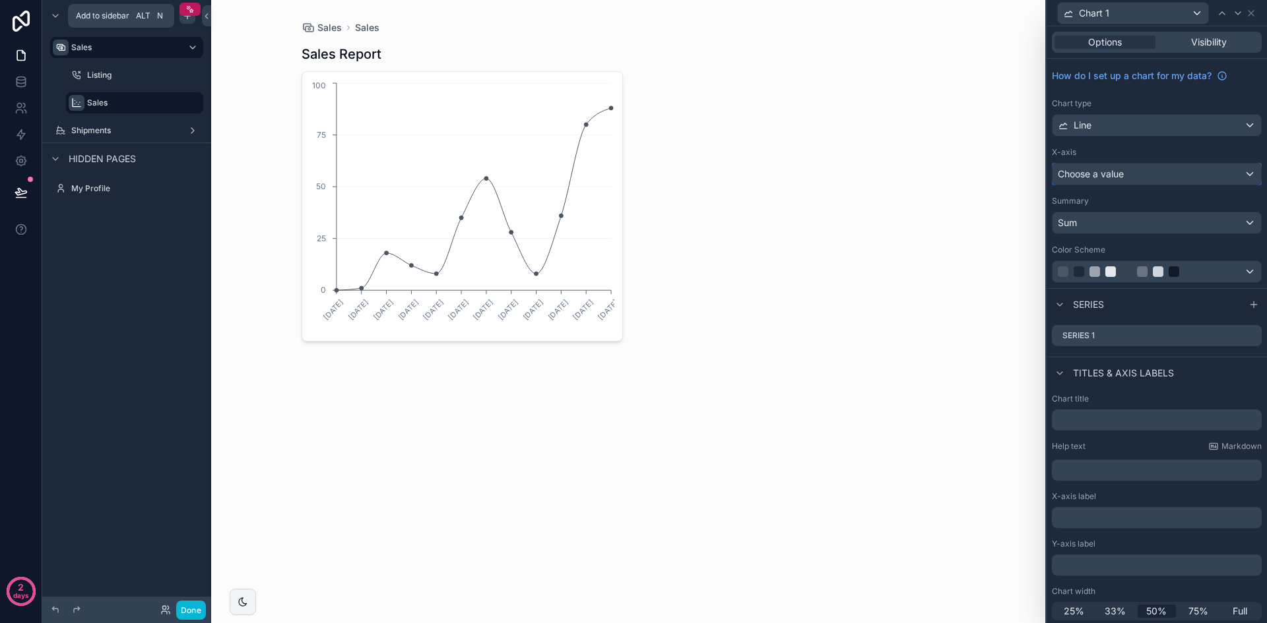
click at [1151, 178] on div "Choose a value" at bounding box center [1156, 174] width 208 height 21
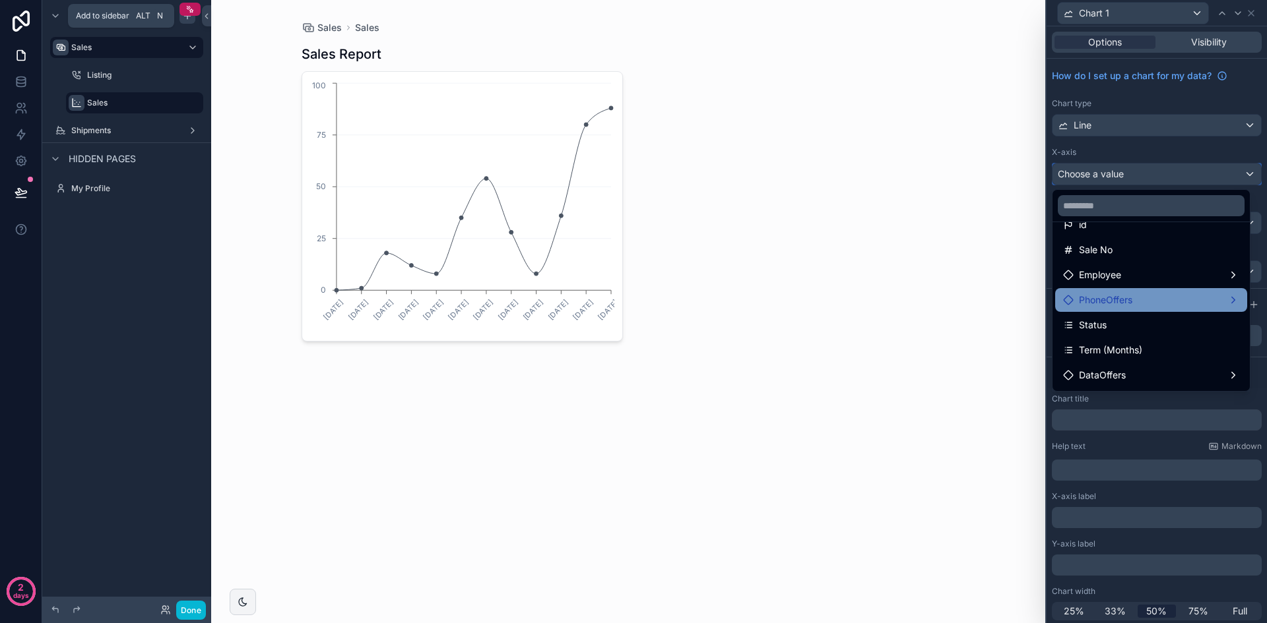
scroll to position [66, 0]
click at [1139, 299] on div "Status" at bounding box center [1151, 304] width 176 height 16
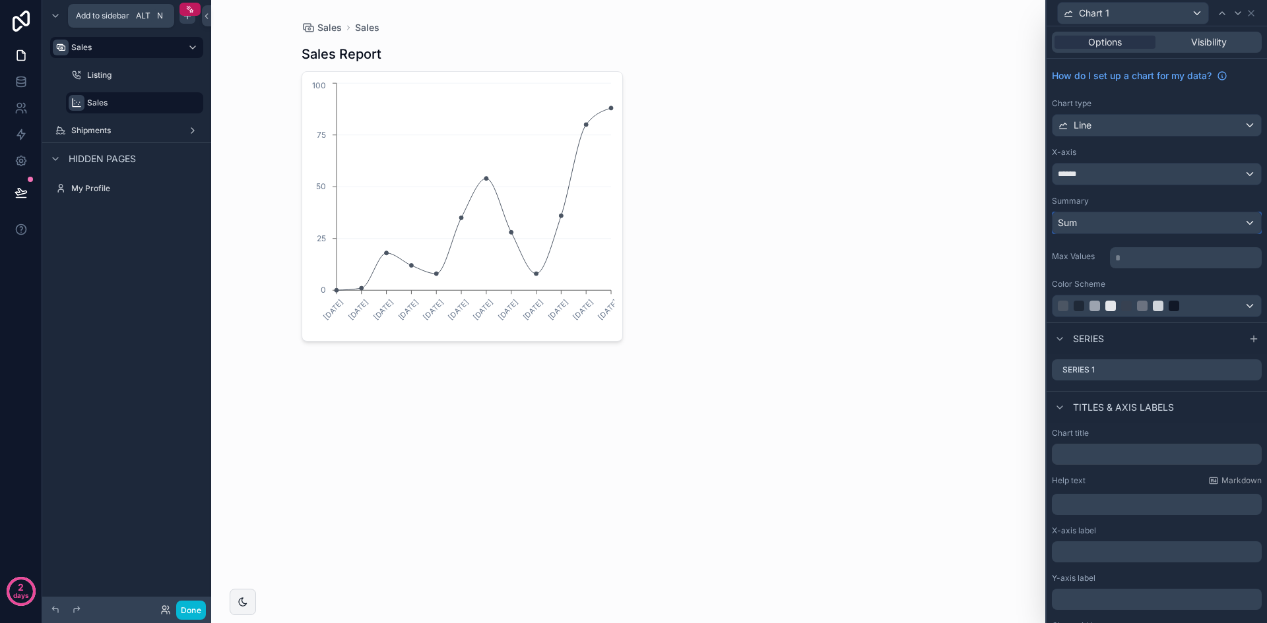
click at [1143, 230] on div "Sum" at bounding box center [1156, 222] width 208 height 21
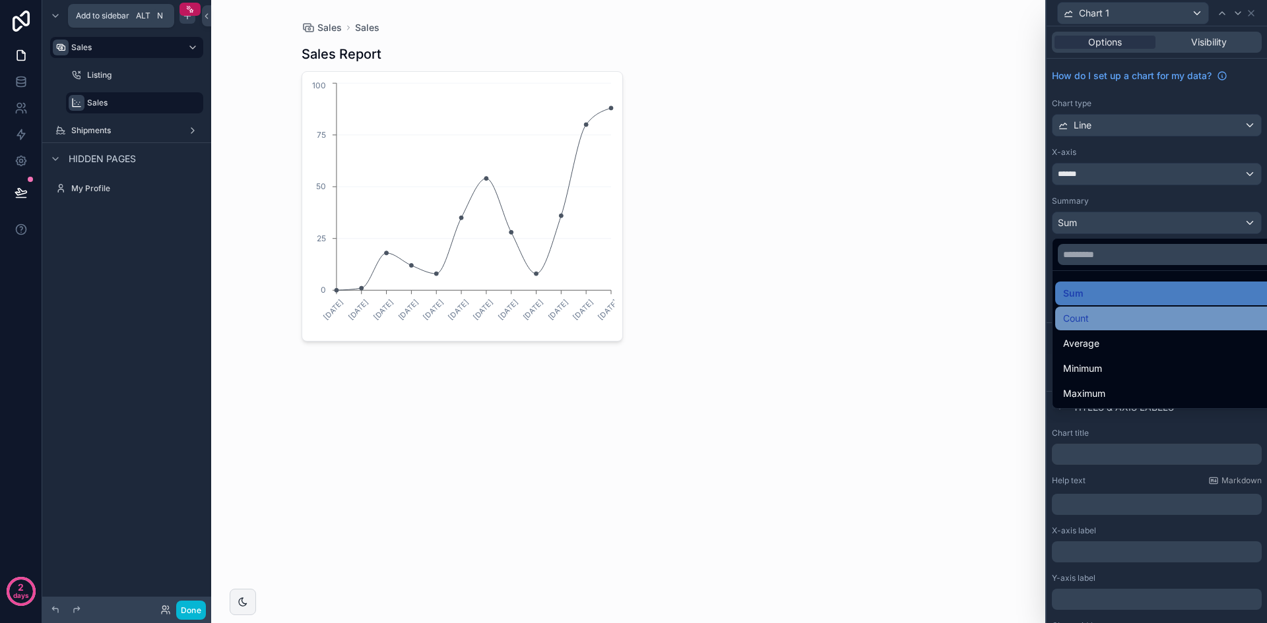
click at [1117, 312] on div "Count" at bounding box center [1167, 319] width 208 height 16
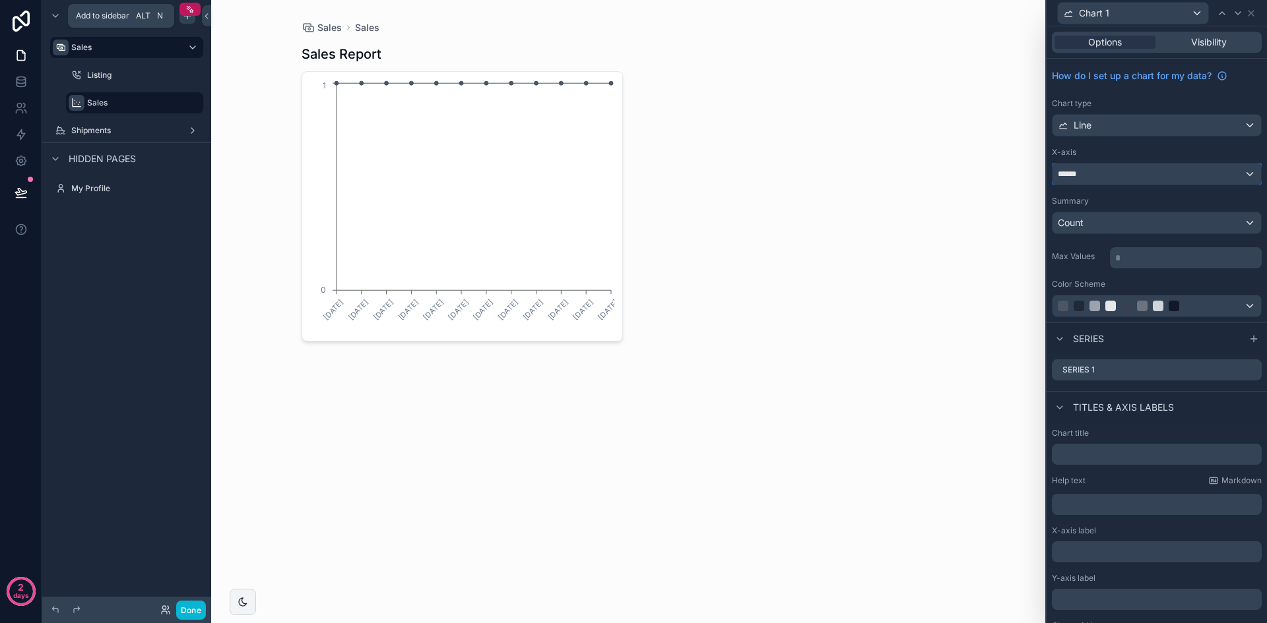
click at [1135, 172] on div "******" at bounding box center [1156, 174] width 208 height 21
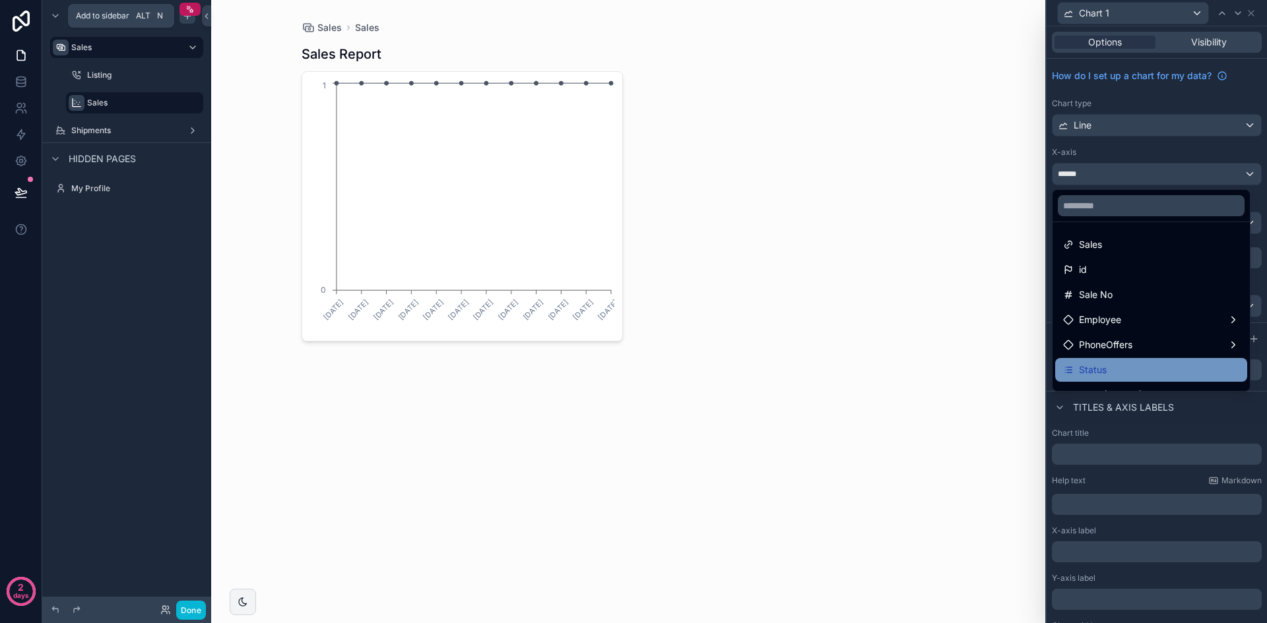
click at [1138, 372] on div "Status" at bounding box center [1151, 370] width 176 height 16
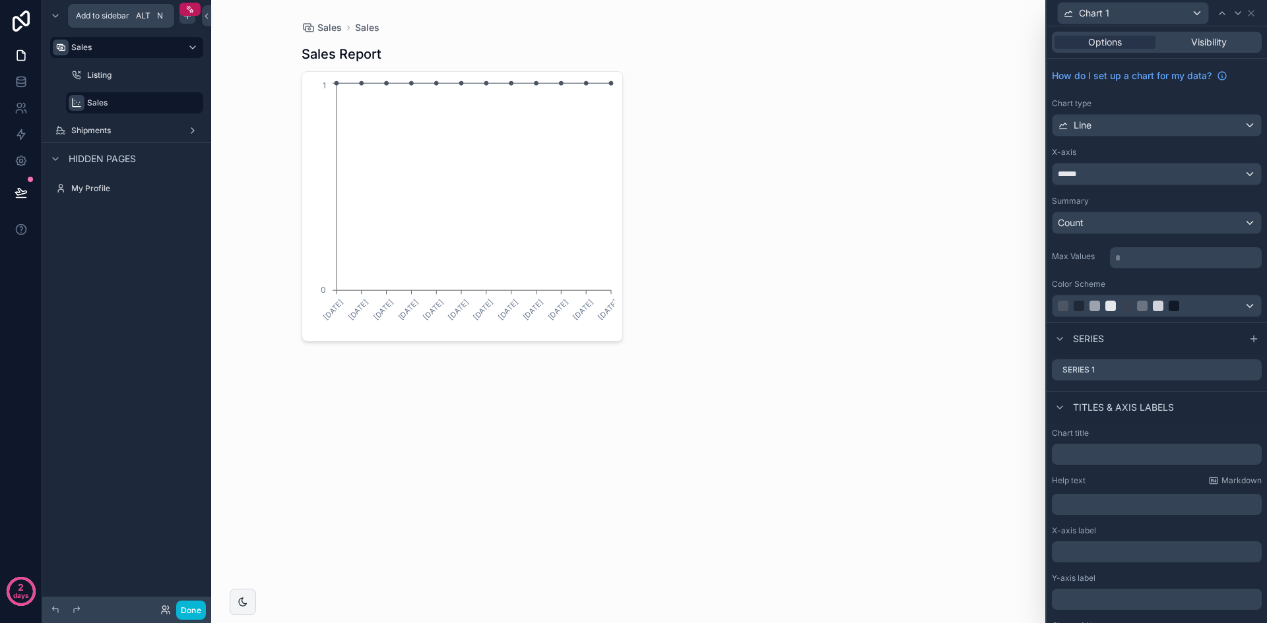
scroll to position [37, 0]
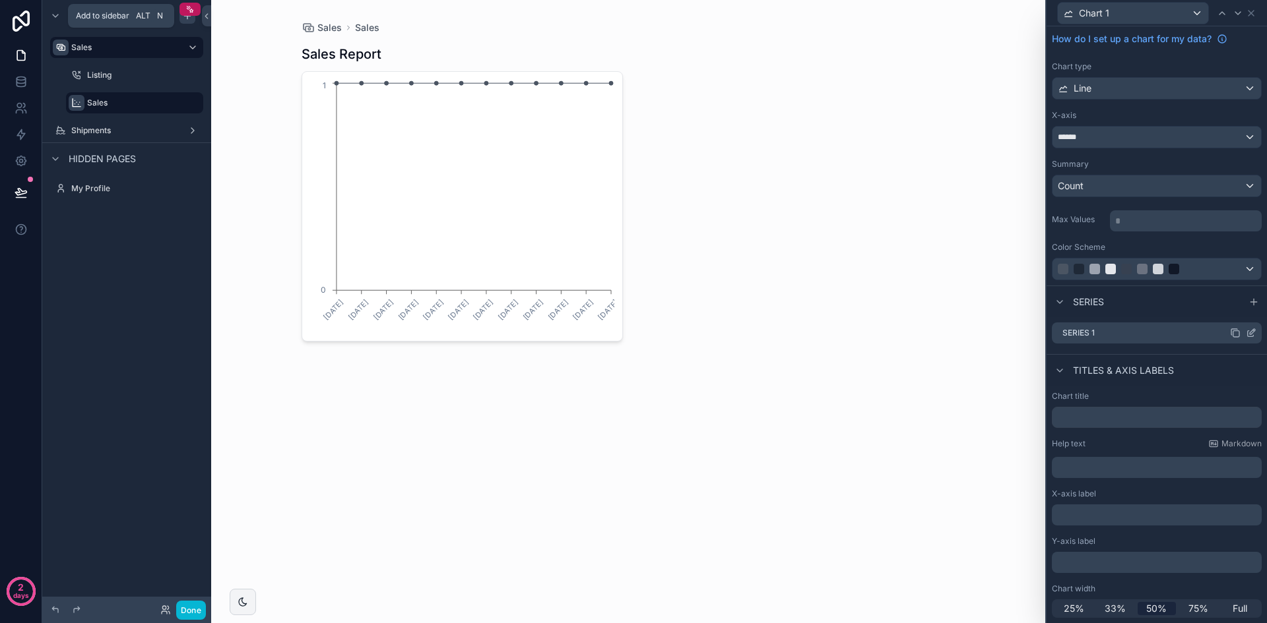
click at [1245, 330] on icon at bounding box center [1250, 333] width 11 height 11
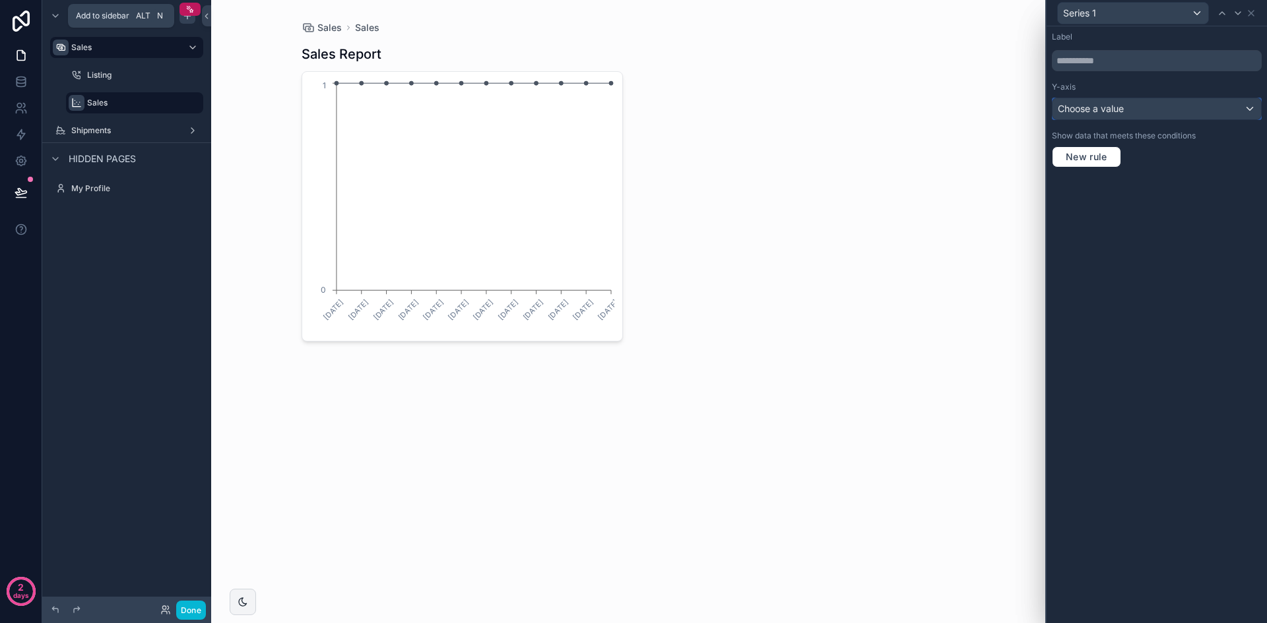
click at [1136, 110] on div "Choose a value" at bounding box center [1156, 108] width 208 height 21
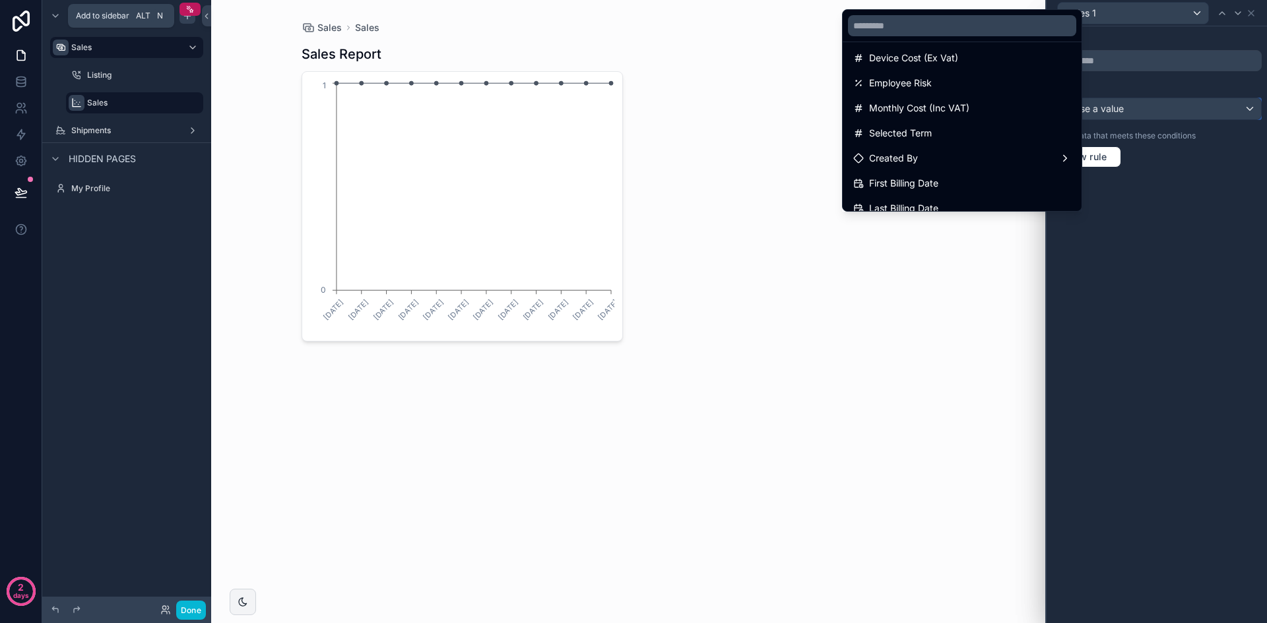
scroll to position [198, 0]
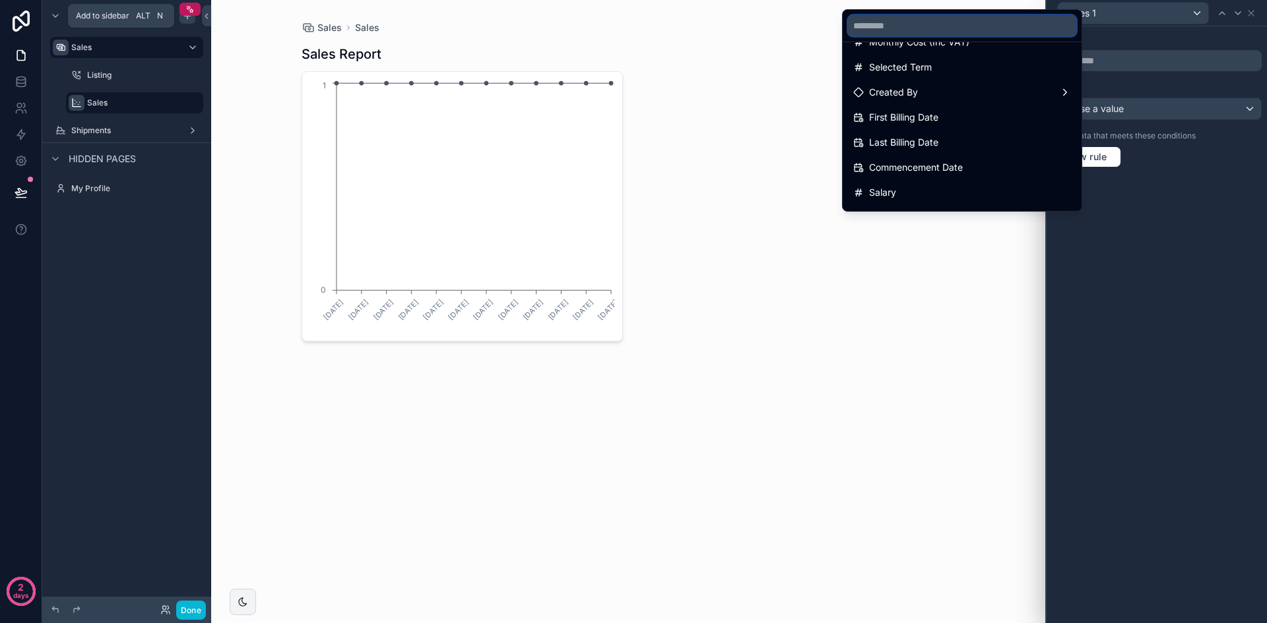
click at [955, 25] on input "text" at bounding box center [962, 25] width 228 height 21
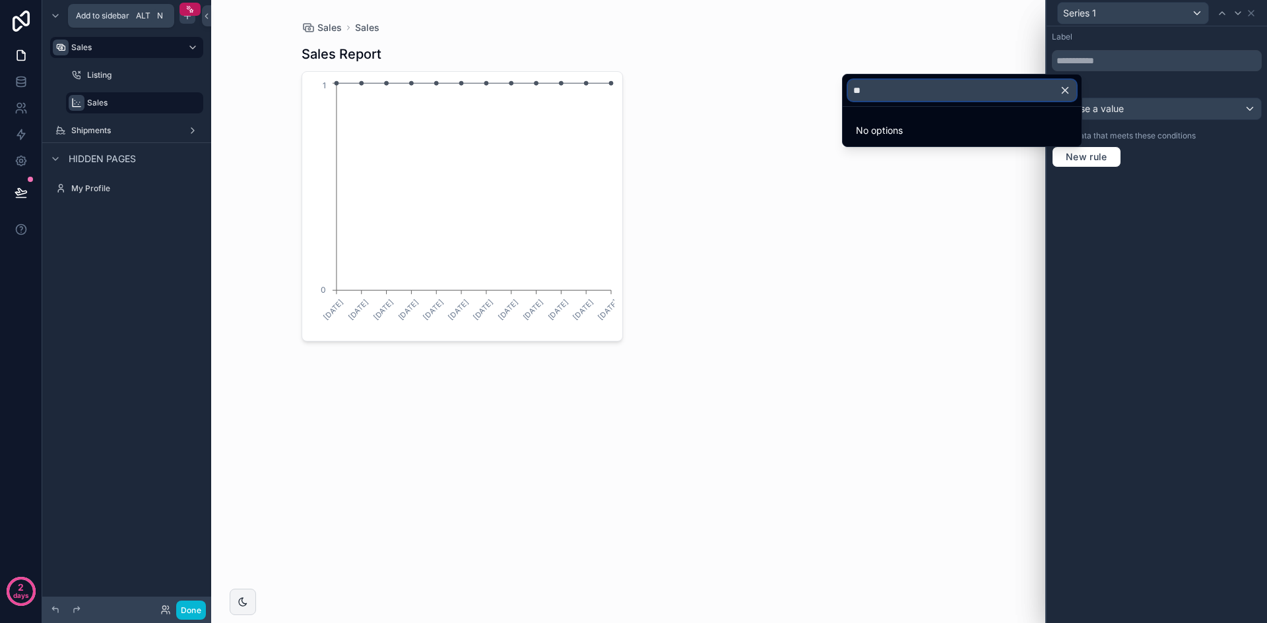
type input "*"
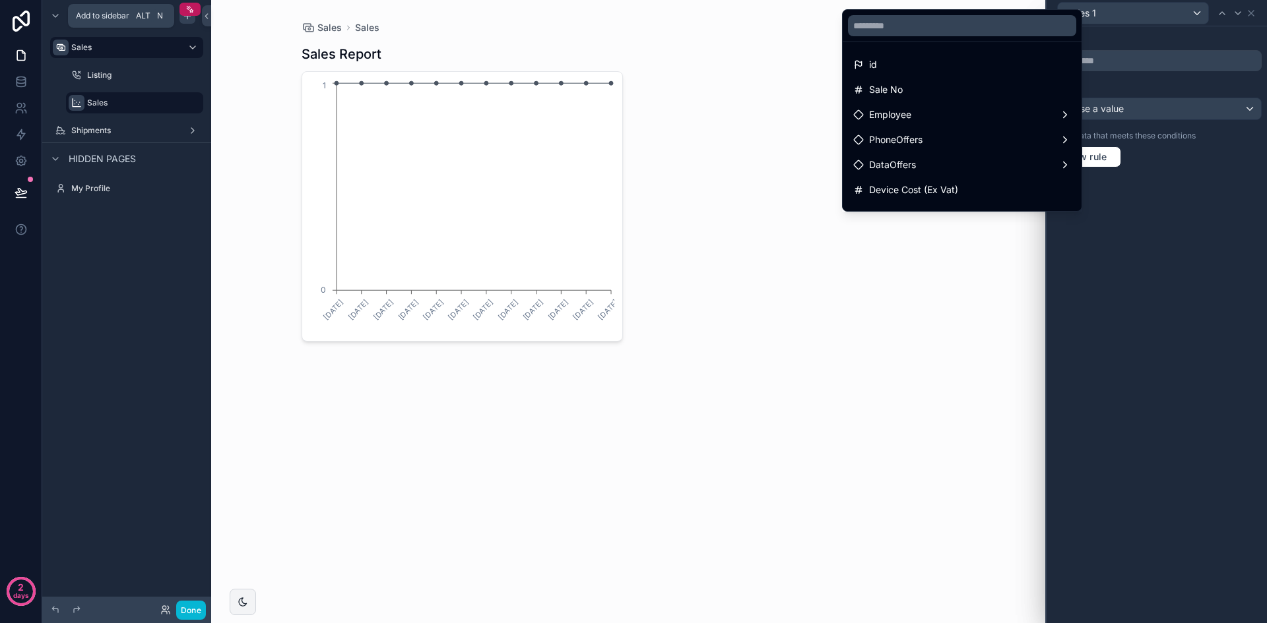
click at [1171, 222] on div at bounding box center [1156, 311] width 220 height 623
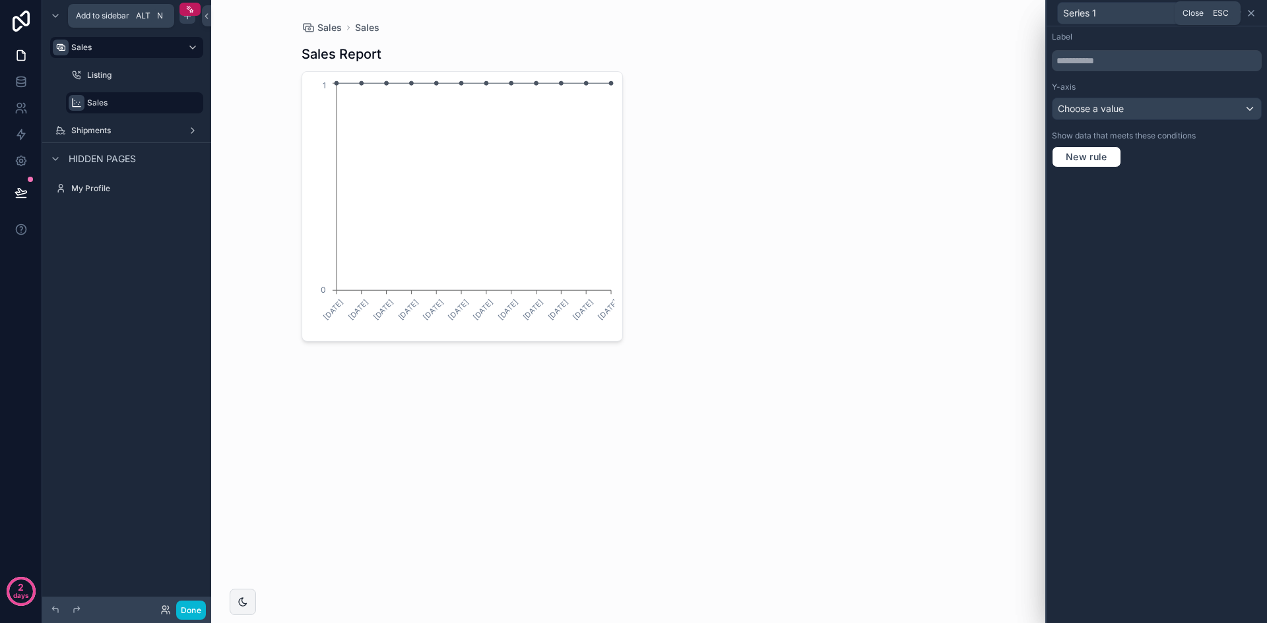
click at [1253, 15] on icon at bounding box center [1250, 13] width 5 height 5
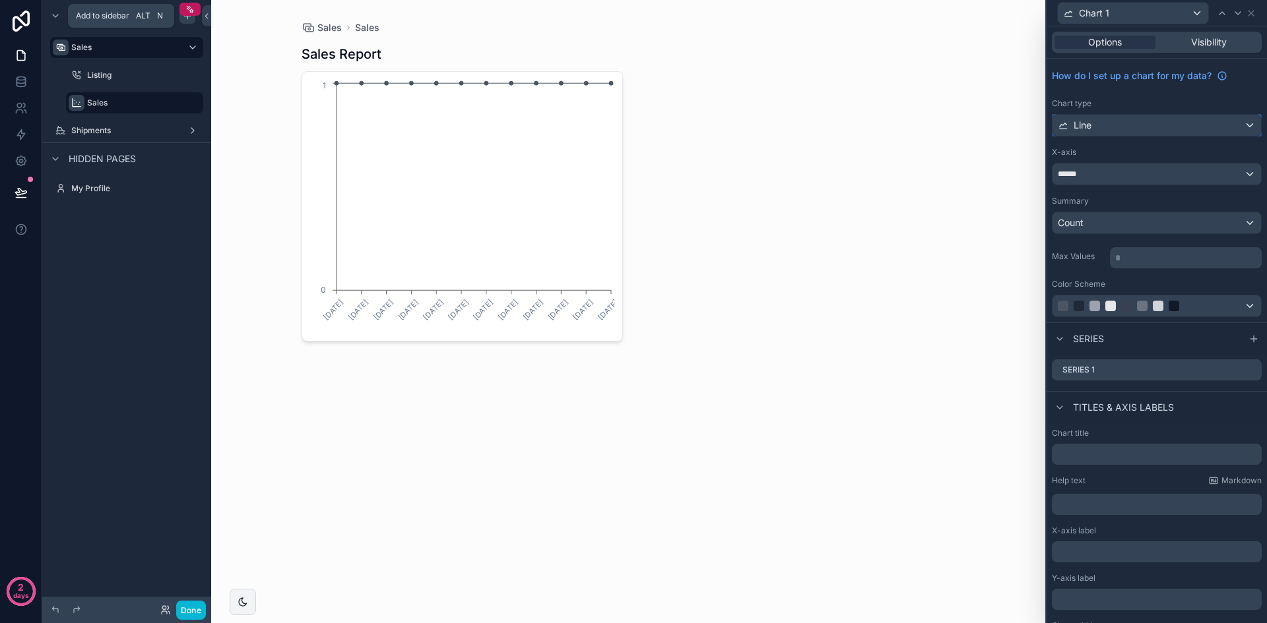
click at [1135, 117] on div "Line" at bounding box center [1156, 125] width 208 height 21
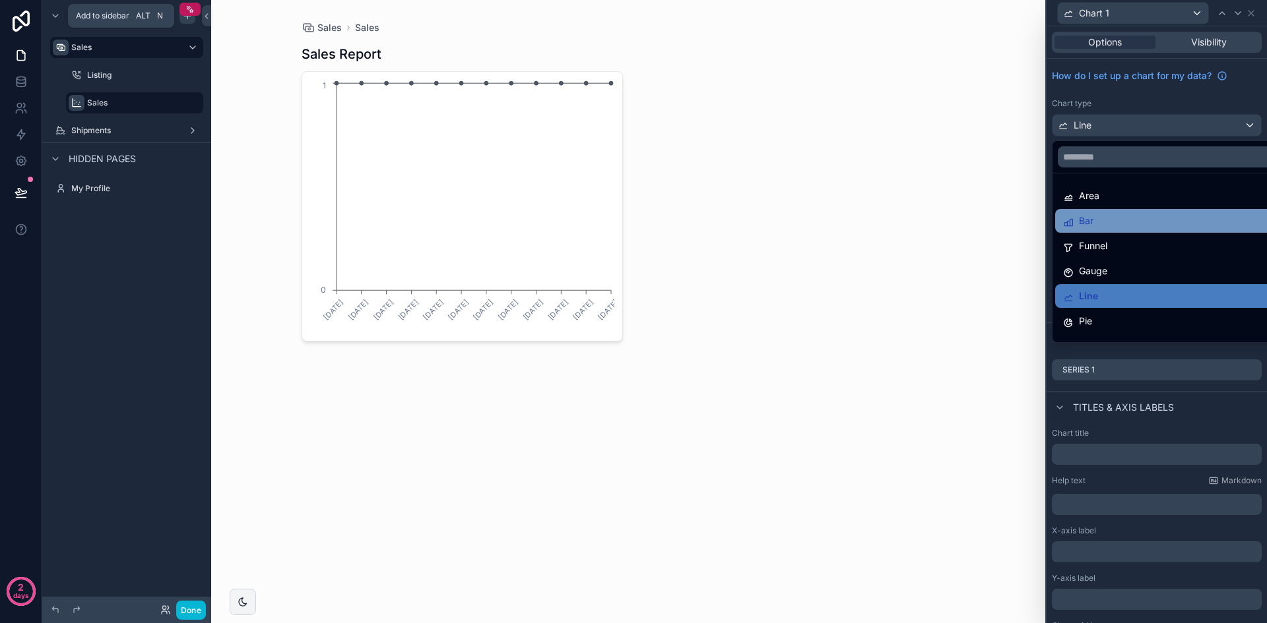
click at [1131, 220] on div "Bar" at bounding box center [1167, 221] width 208 height 16
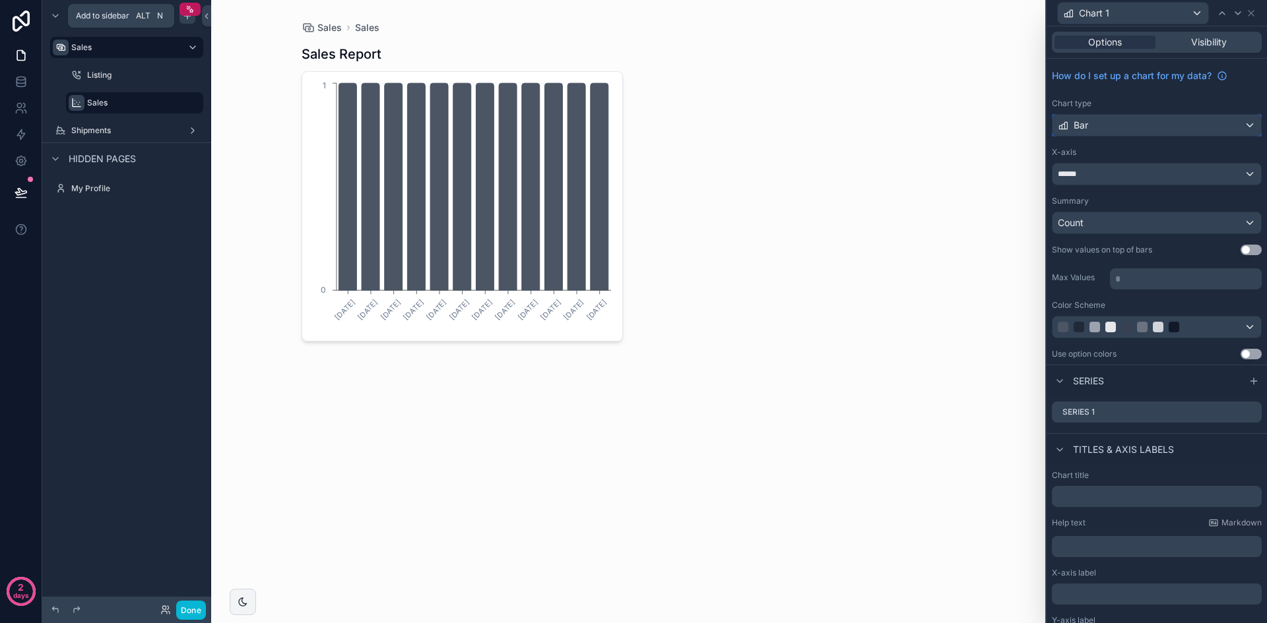
click at [1146, 132] on div "Bar" at bounding box center [1156, 125] width 208 height 21
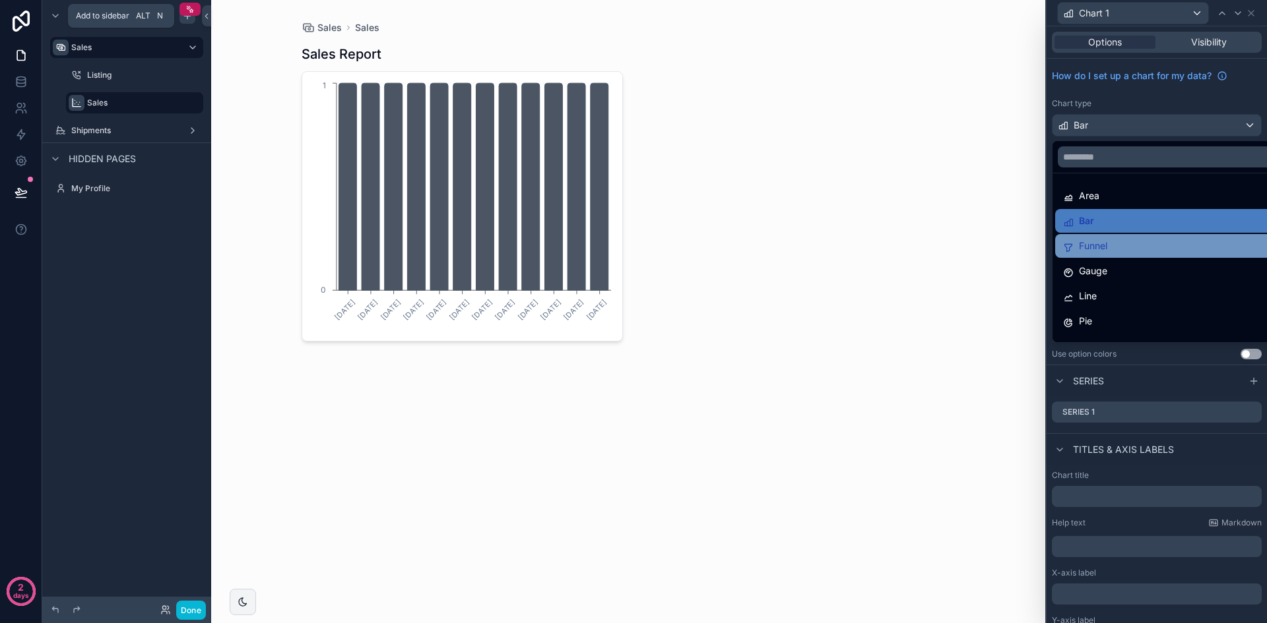
click at [1137, 234] on div "Funnel" at bounding box center [1167, 246] width 224 height 24
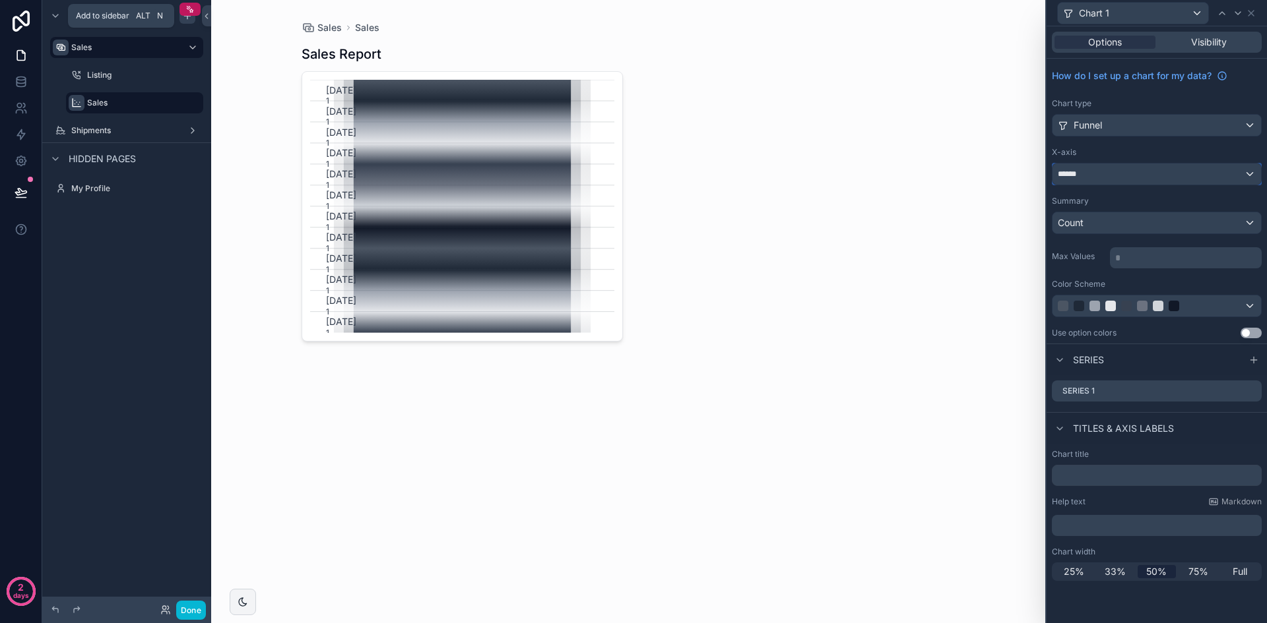
click at [1152, 173] on div "******" at bounding box center [1156, 174] width 208 height 21
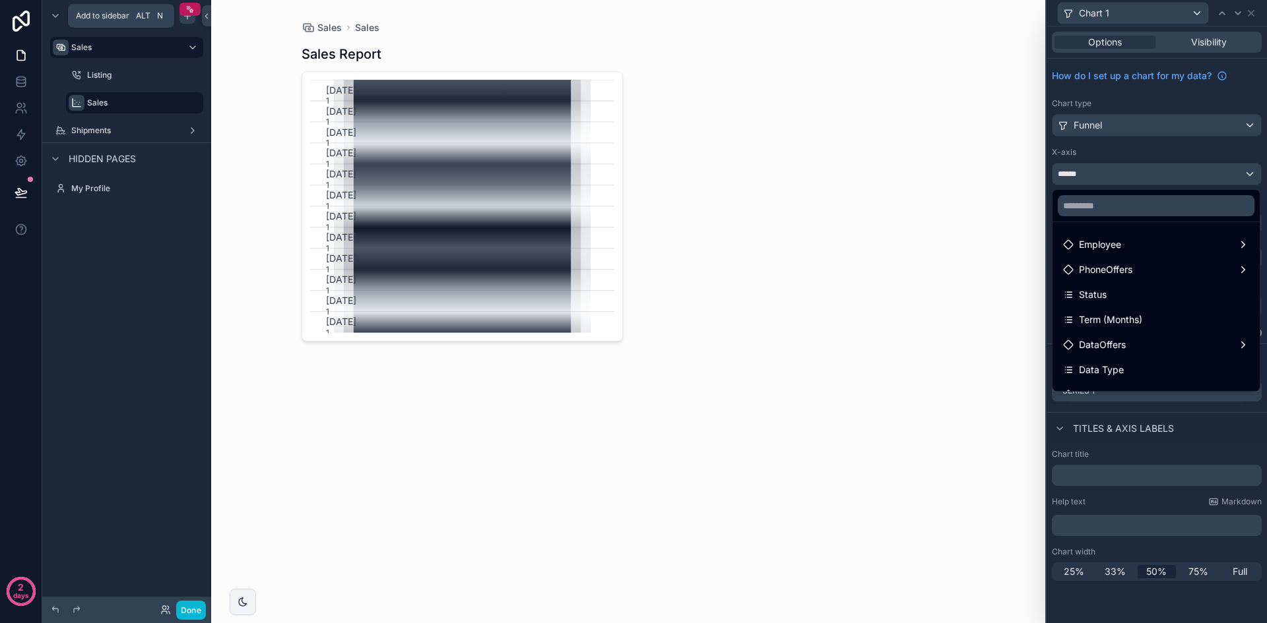
click at [1152, 164] on div at bounding box center [1156, 311] width 220 height 623
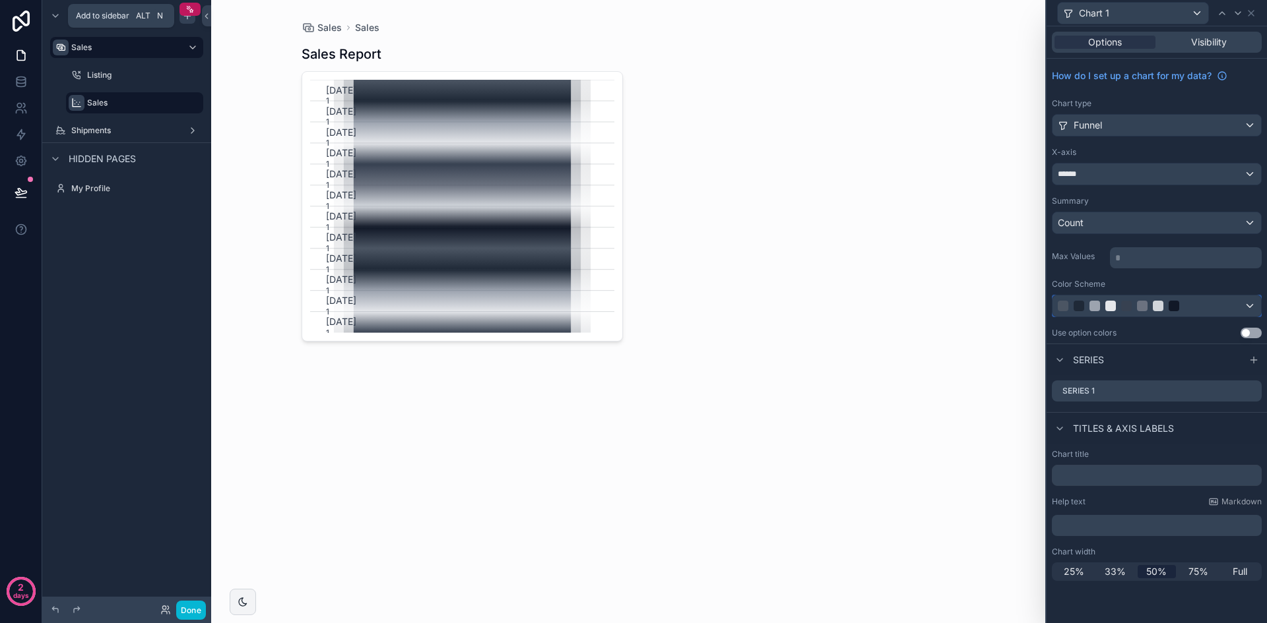
click at [1210, 303] on div at bounding box center [1141, 306] width 169 height 11
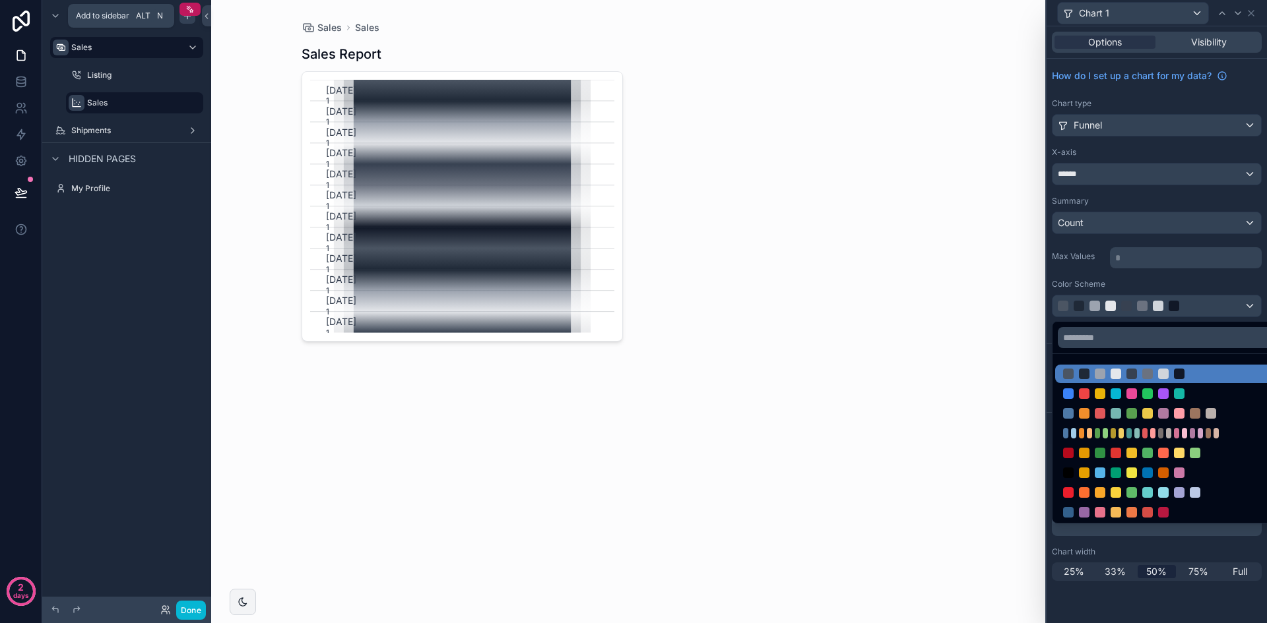
click at [1210, 303] on div at bounding box center [1156, 311] width 220 height 623
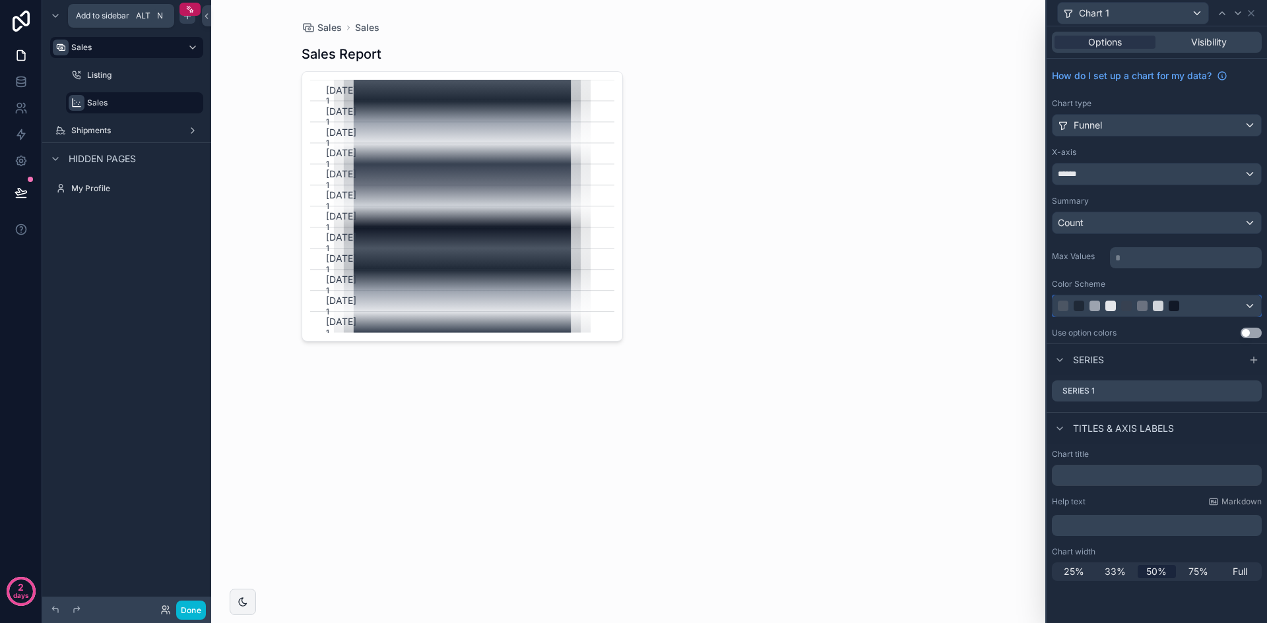
click at [1212, 303] on div at bounding box center [1141, 306] width 169 height 11
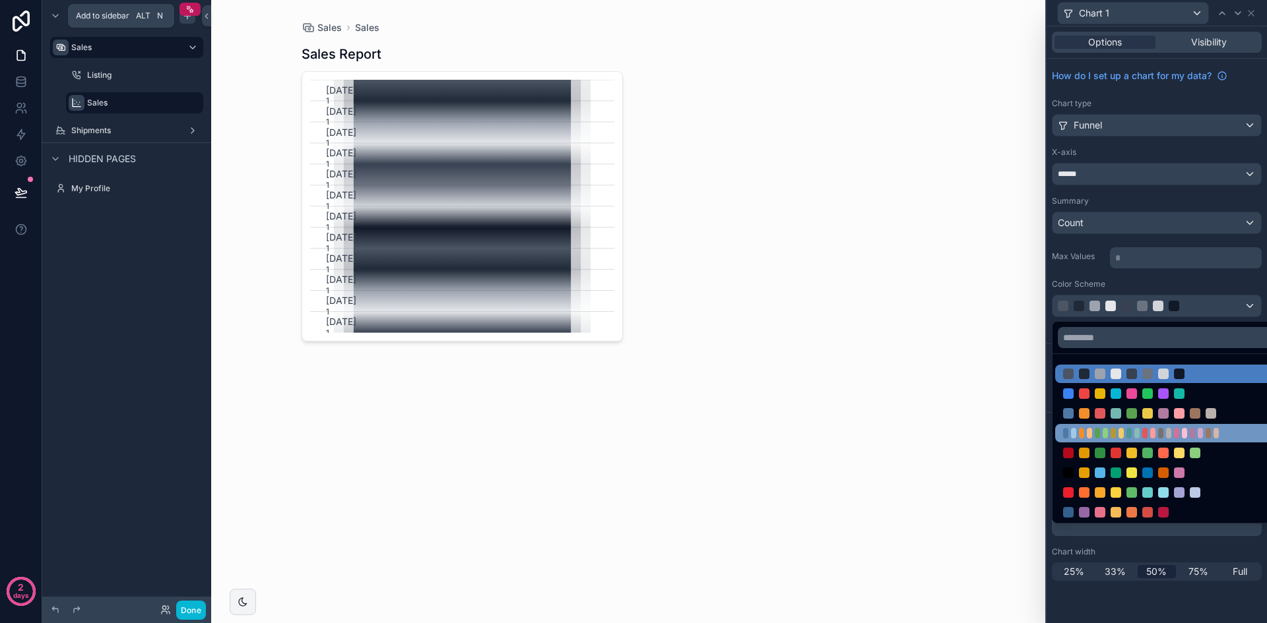
click at [1178, 437] on div at bounding box center [1176, 433] width 5 height 11
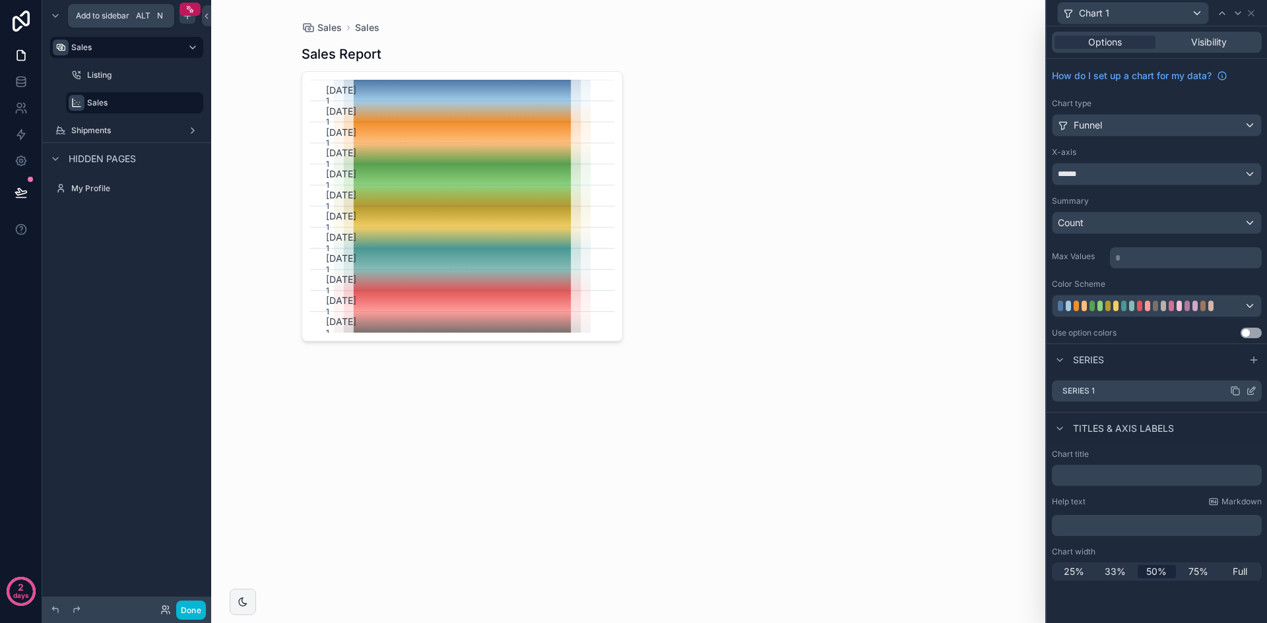
click at [1255, 390] on icon at bounding box center [1250, 391] width 11 height 11
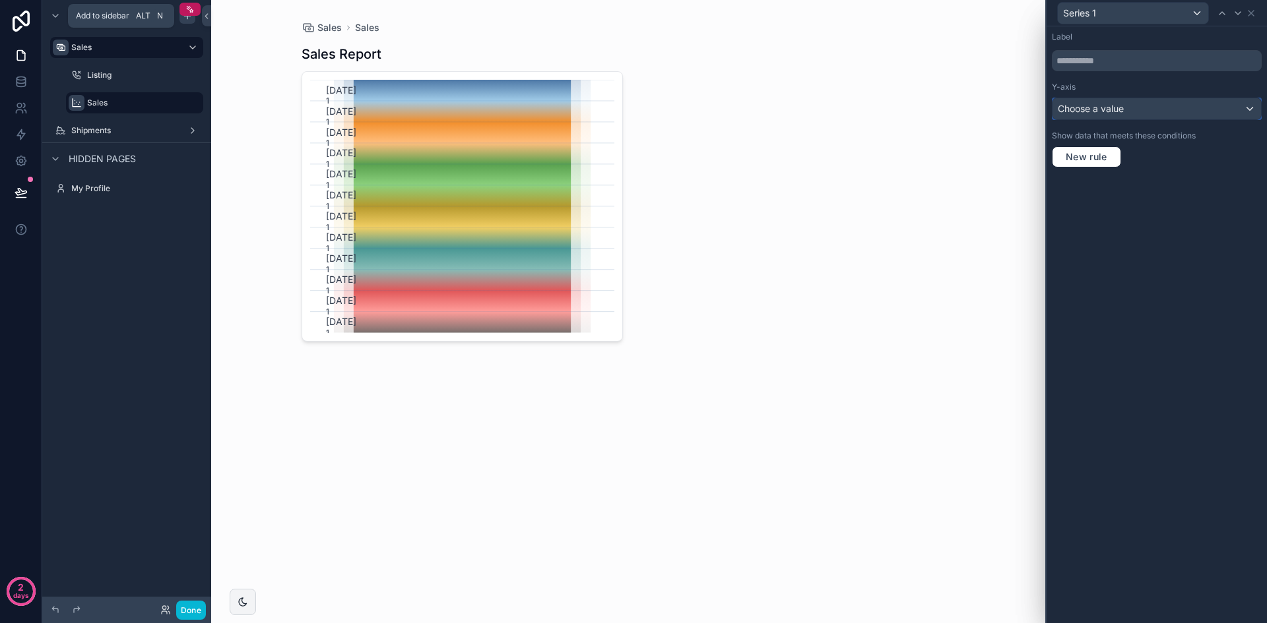
click at [1154, 104] on div "Choose a value" at bounding box center [1156, 108] width 208 height 21
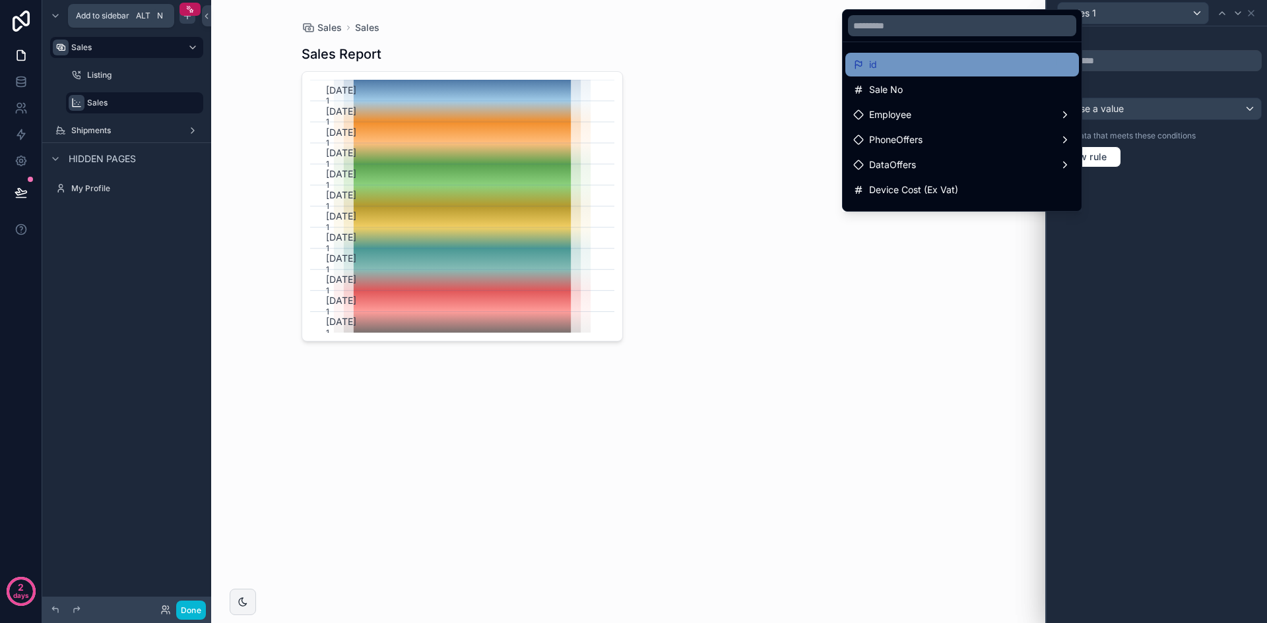
click at [958, 73] on div "id" at bounding box center [962, 65] width 234 height 24
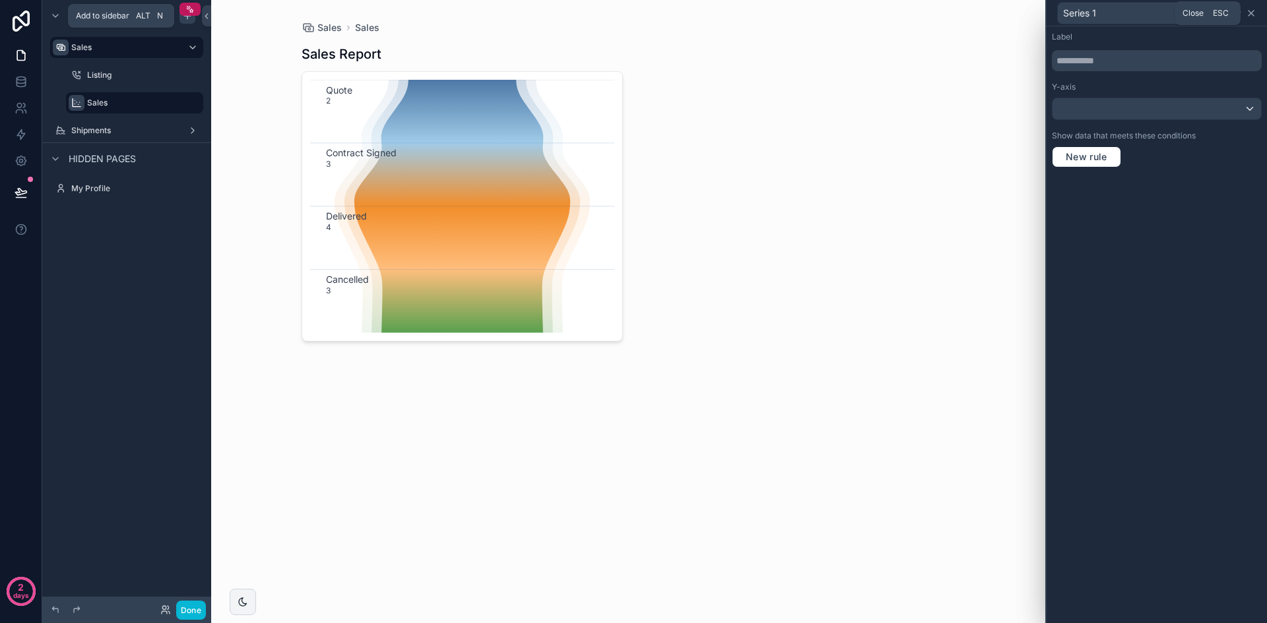
click at [1253, 14] on icon at bounding box center [1250, 13] width 11 height 11
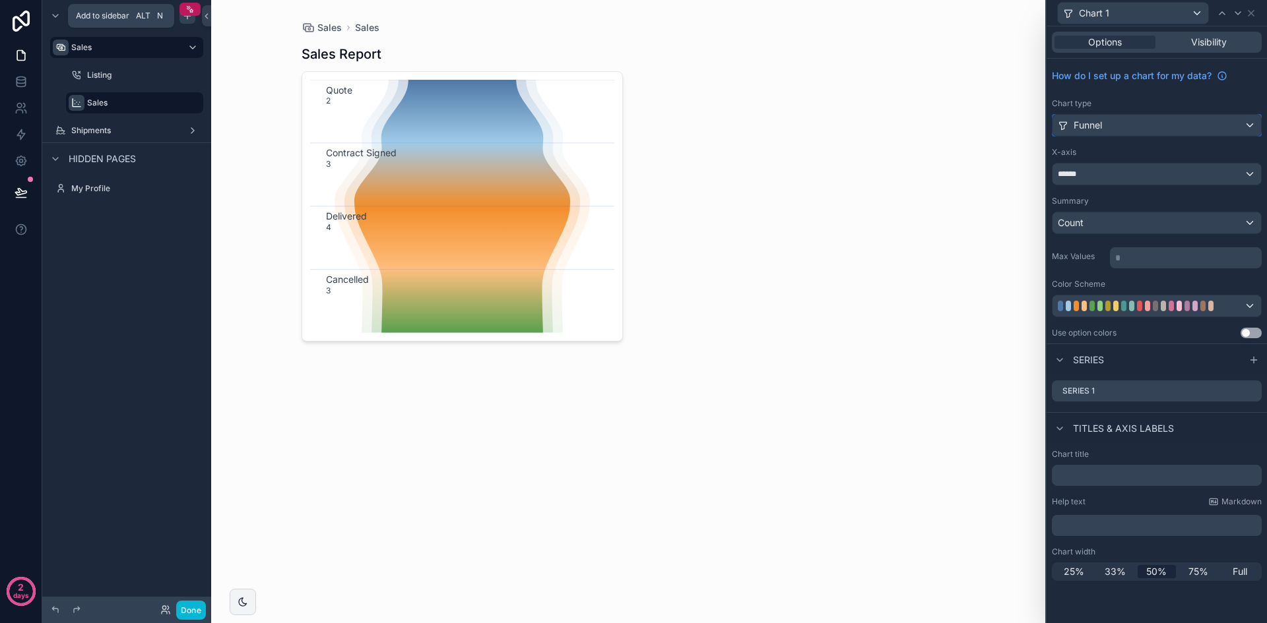
click at [1139, 123] on div "Funnel" at bounding box center [1156, 125] width 208 height 21
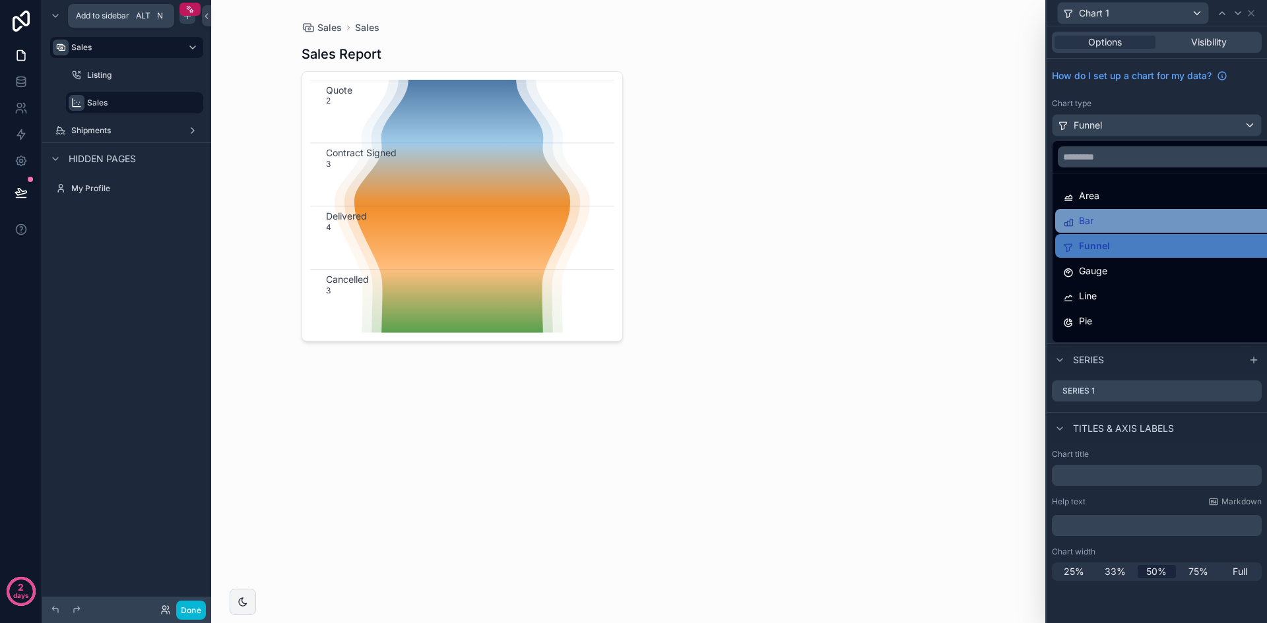
click at [1115, 214] on div "Bar" at bounding box center [1172, 221] width 218 height 16
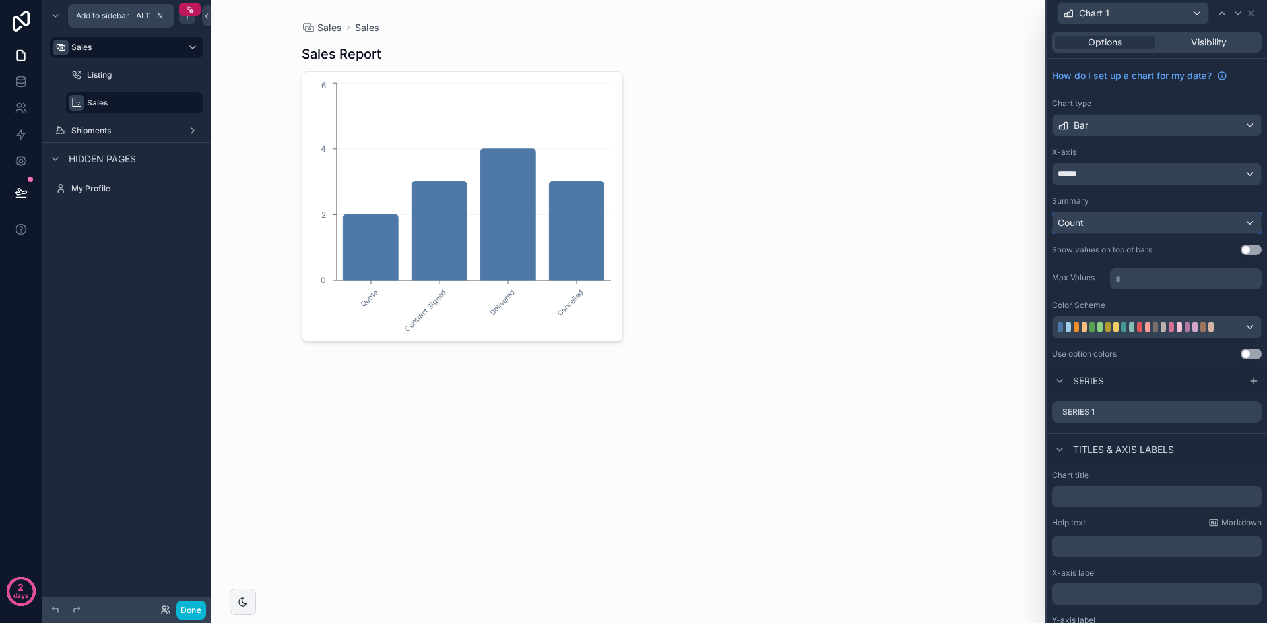
click at [1178, 230] on div "Count" at bounding box center [1156, 222] width 208 height 21
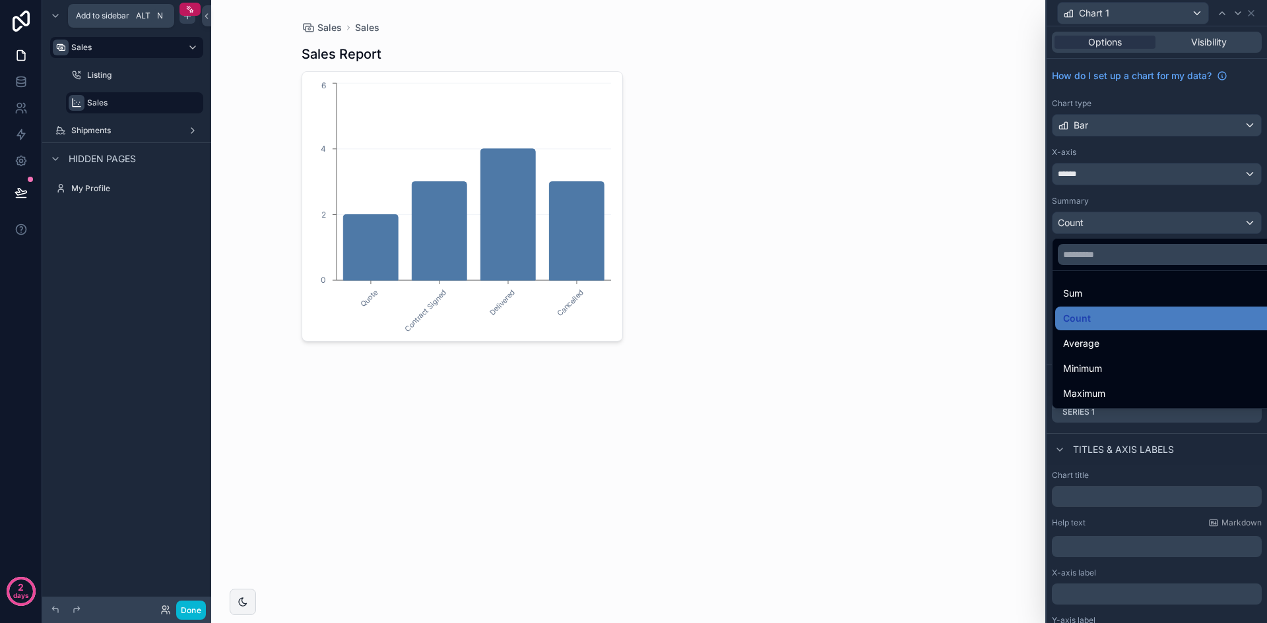
click at [1179, 200] on div at bounding box center [1156, 311] width 220 height 623
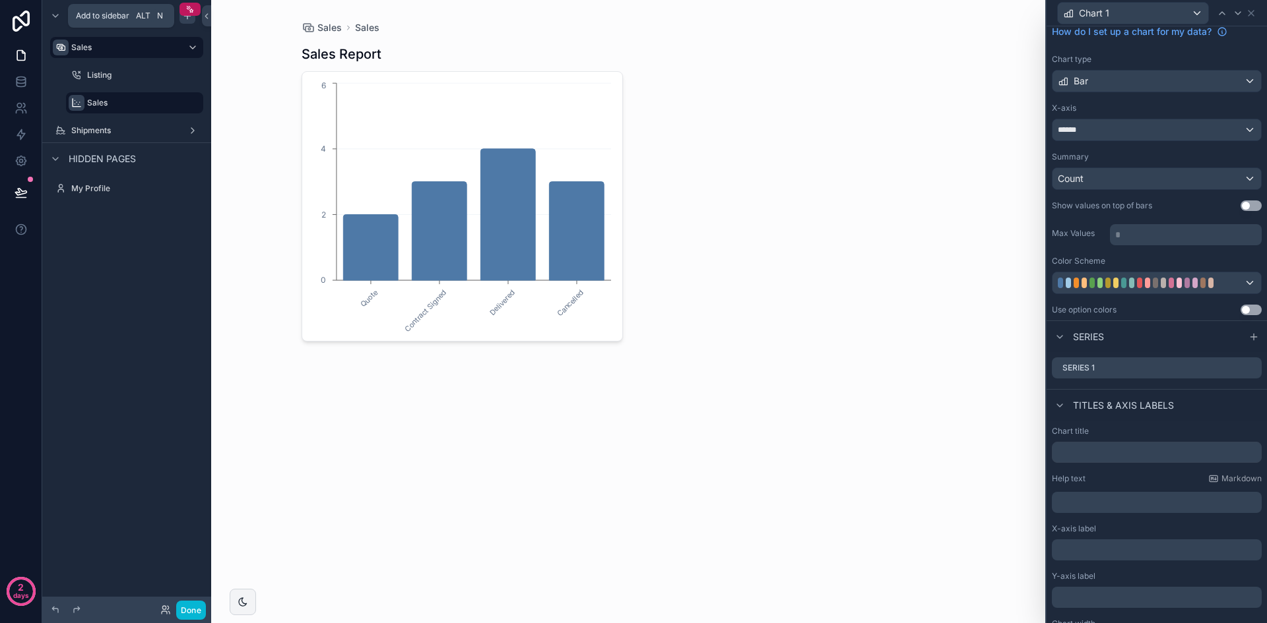
scroll to position [79, 0]
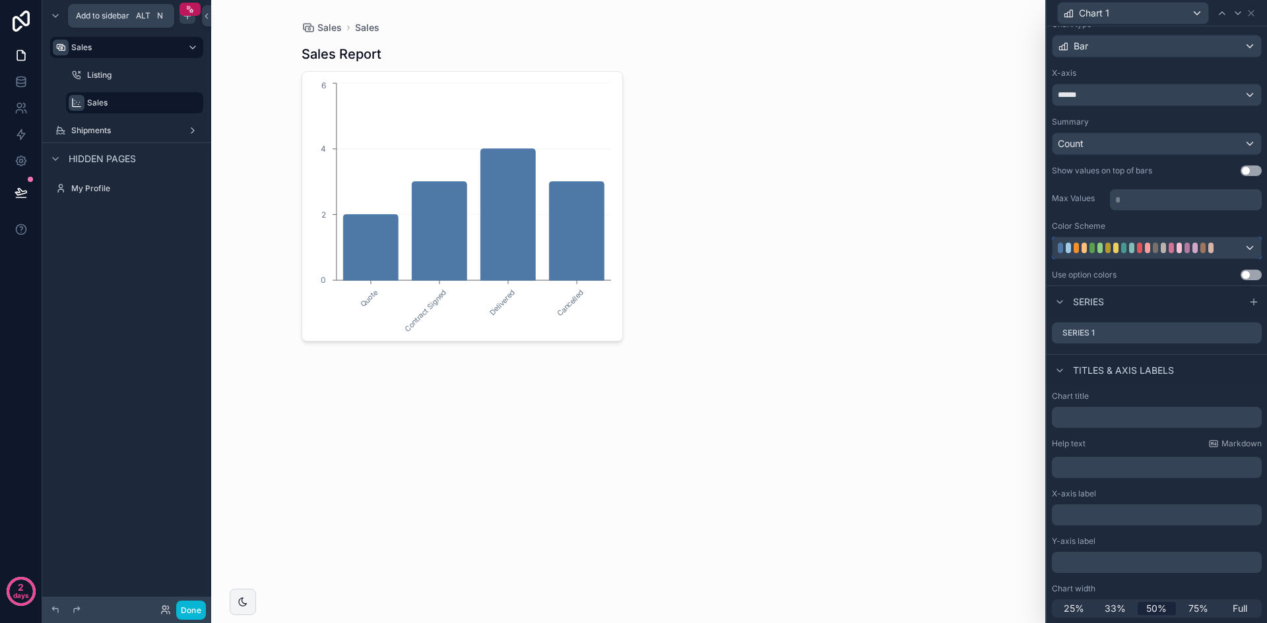
click at [1226, 243] on div at bounding box center [1141, 248] width 169 height 11
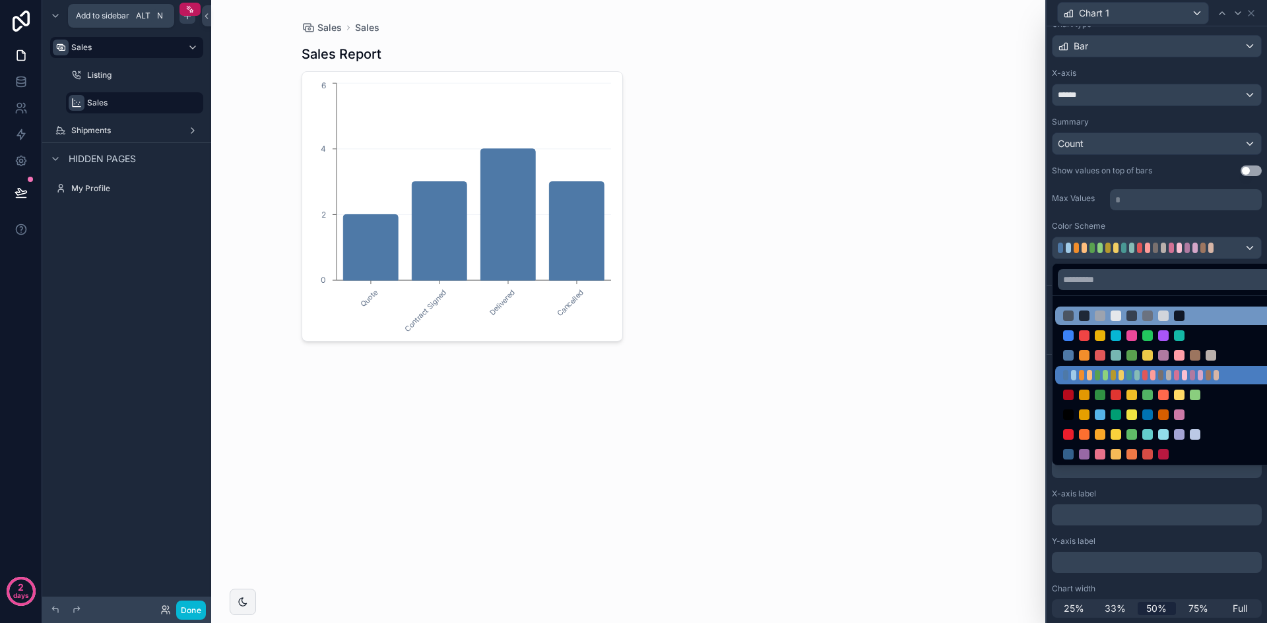
click at [1162, 319] on div at bounding box center [1163, 316] width 11 height 11
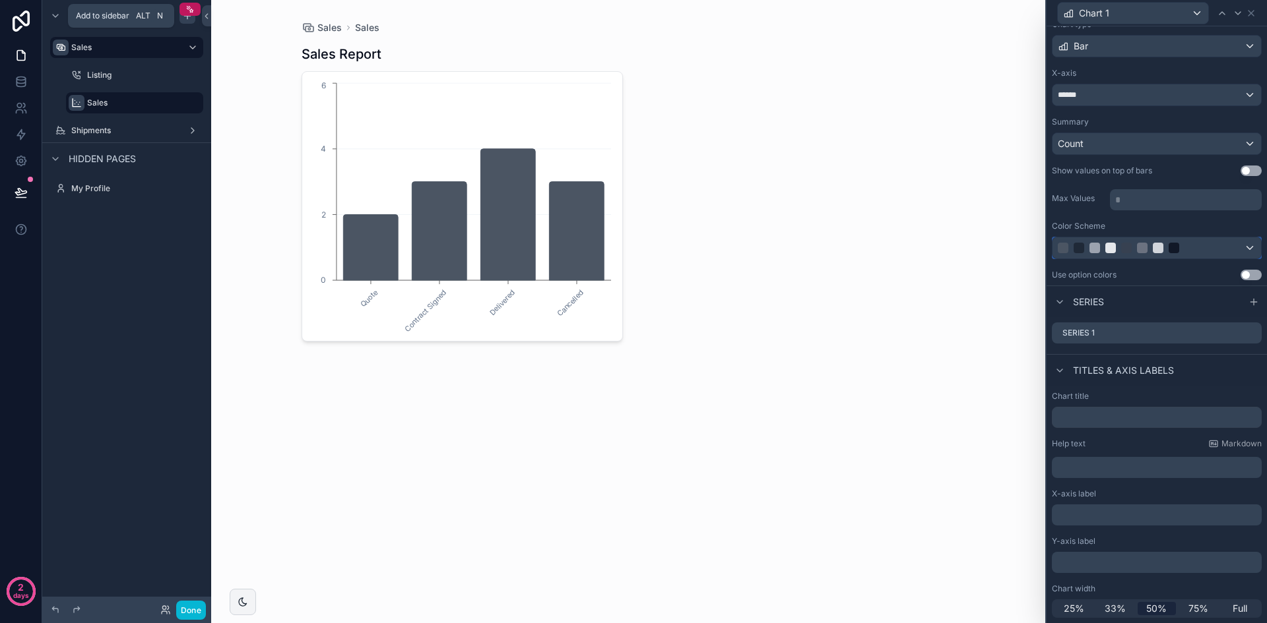
click at [1210, 241] on div at bounding box center [1156, 247] width 208 height 21
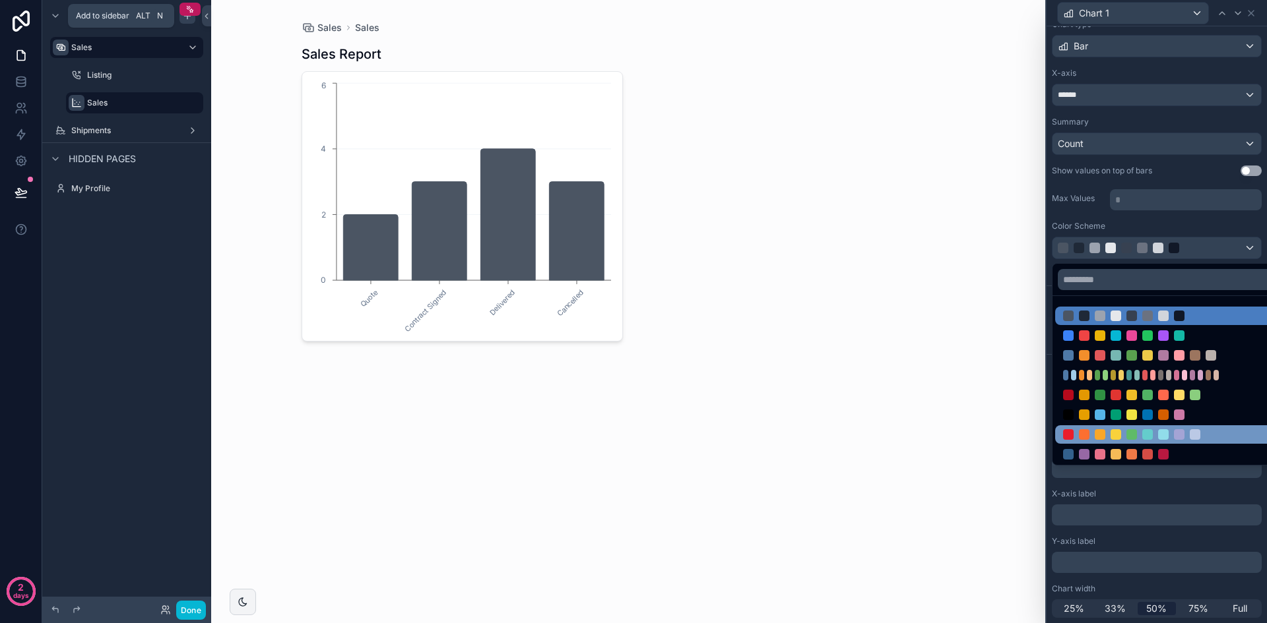
click at [1154, 440] on div at bounding box center [1167, 434] width 224 height 18
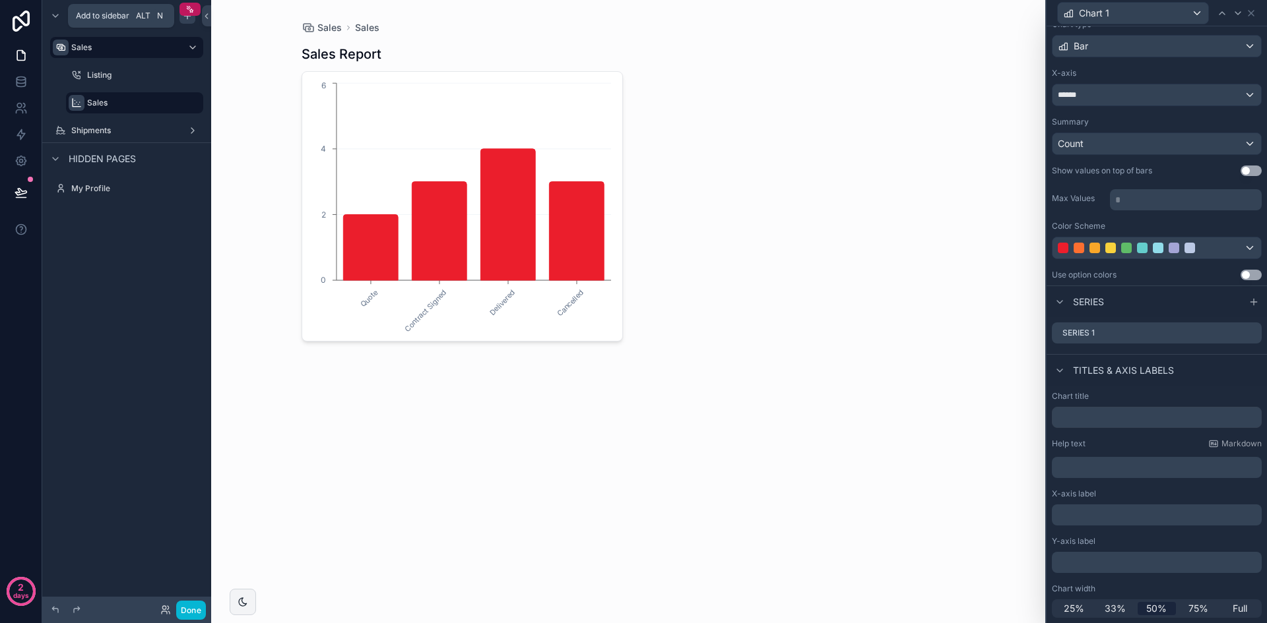
click at [1240, 170] on button "Use setting" at bounding box center [1250, 171] width 21 height 11
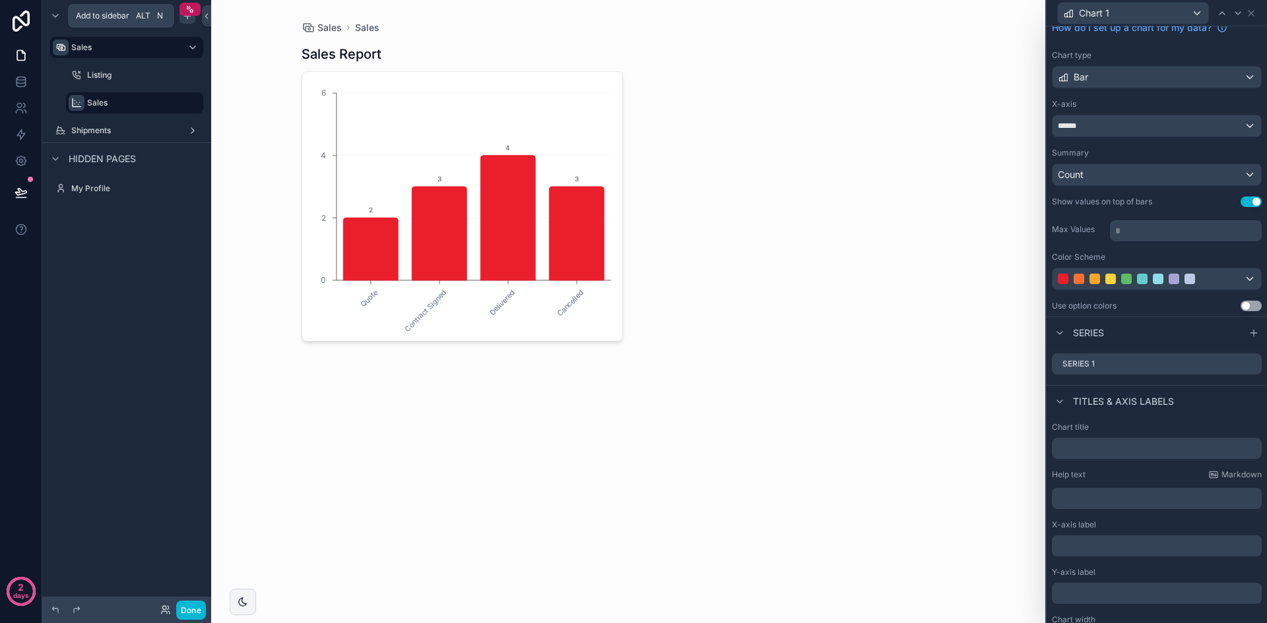
scroll to position [0, 0]
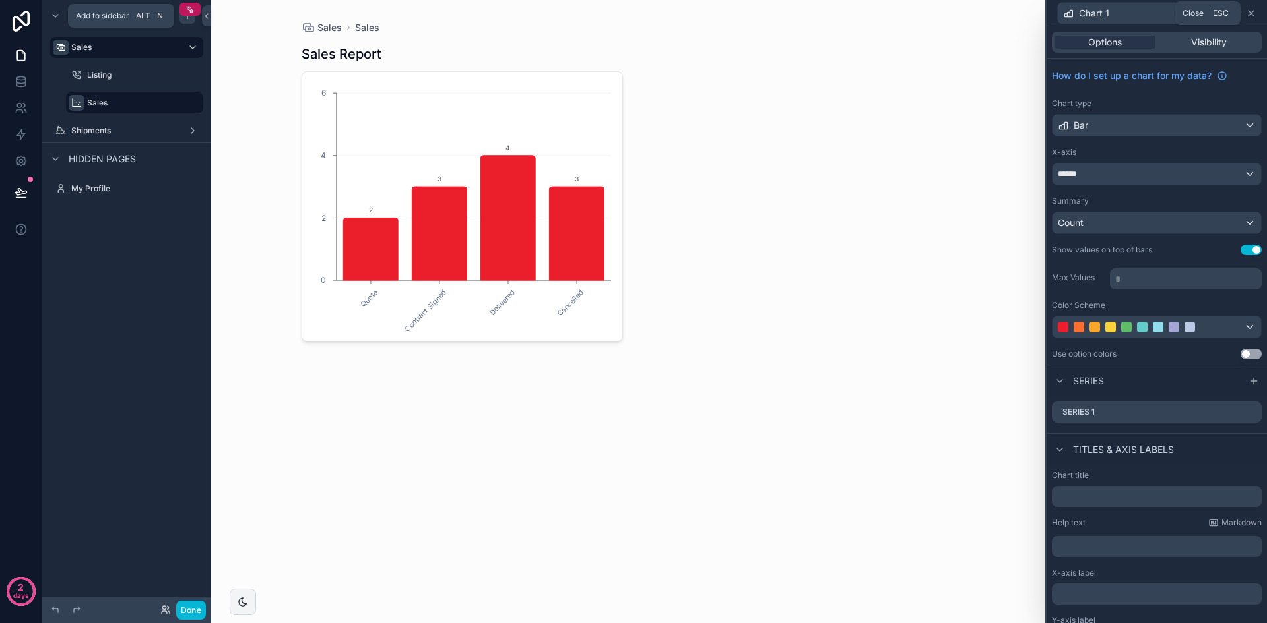
click at [1253, 13] on icon at bounding box center [1250, 13] width 11 height 11
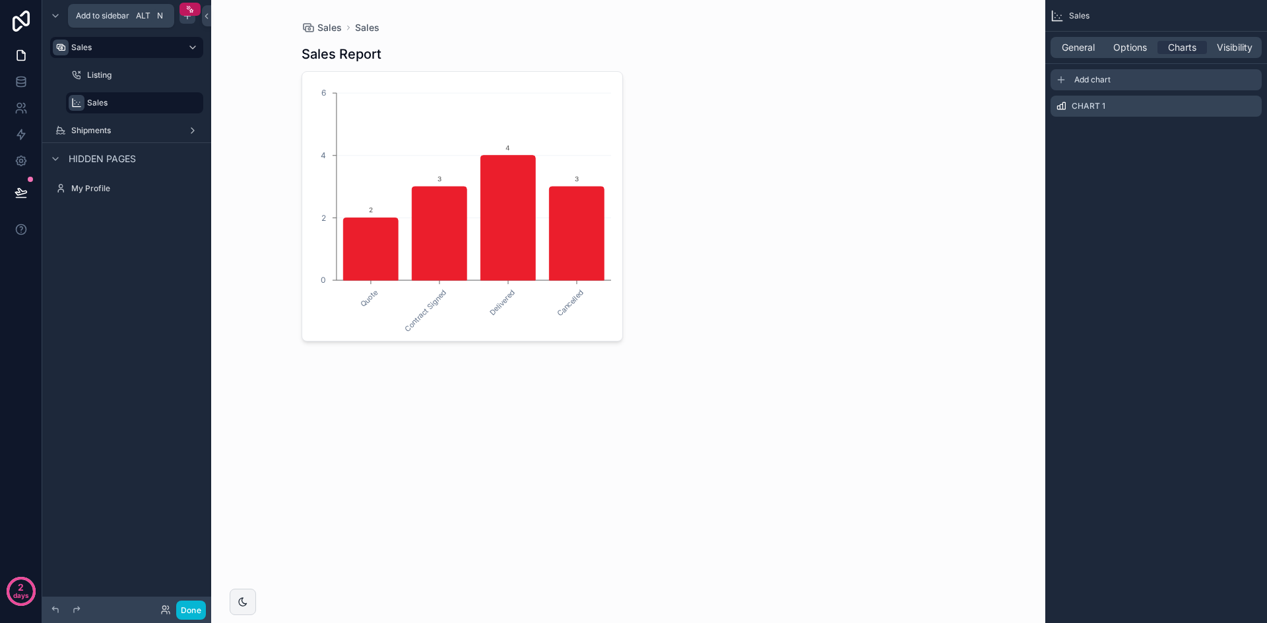
click at [1114, 80] on div "Add chart" at bounding box center [1155, 79] width 211 height 21
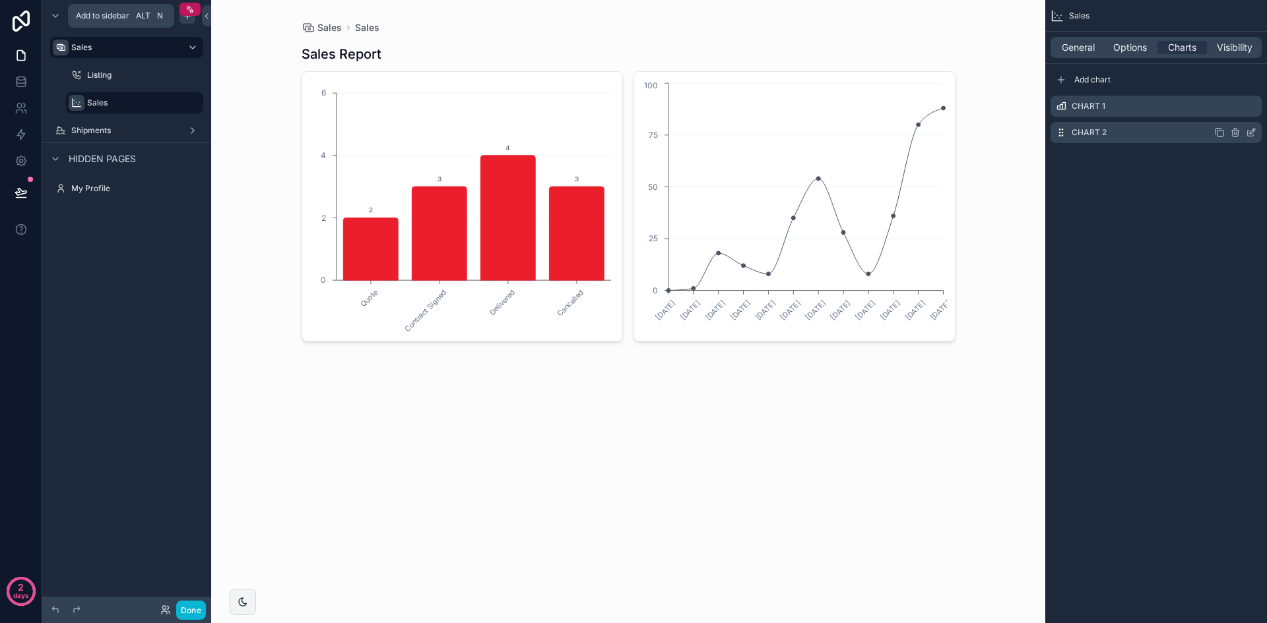
click at [1250, 131] on icon "scrollable content" at bounding box center [1250, 132] width 11 height 11
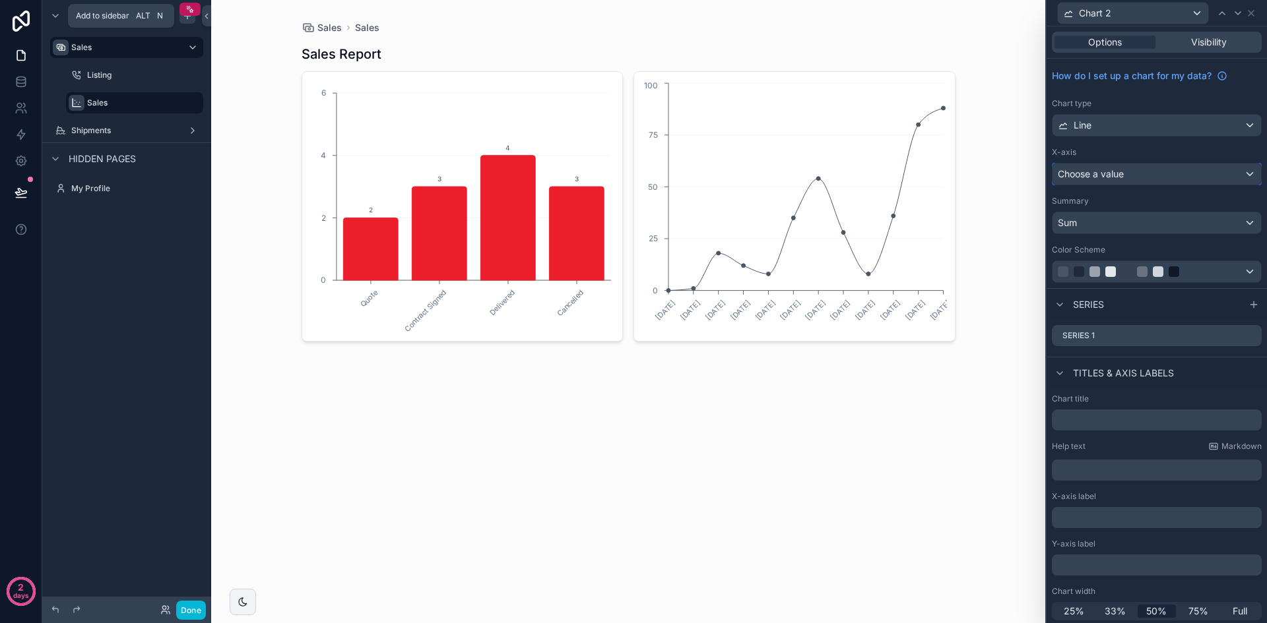
click at [1137, 179] on div "Choose a value" at bounding box center [1156, 174] width 208 height 21
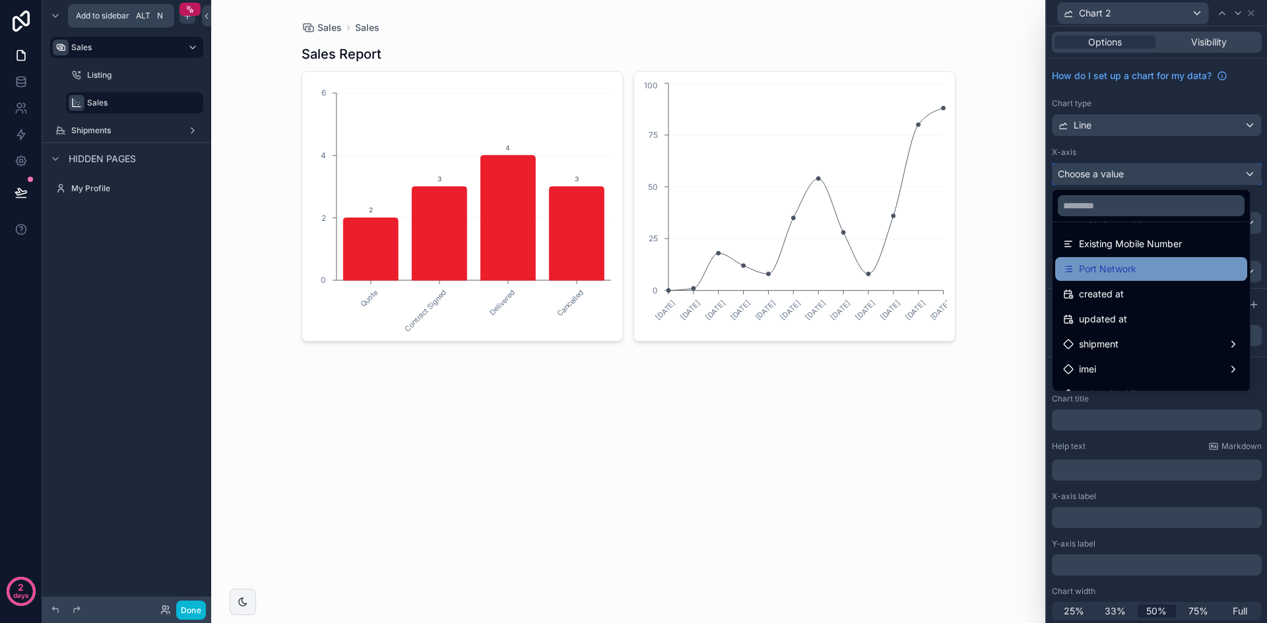
scroll to position [805, 0]
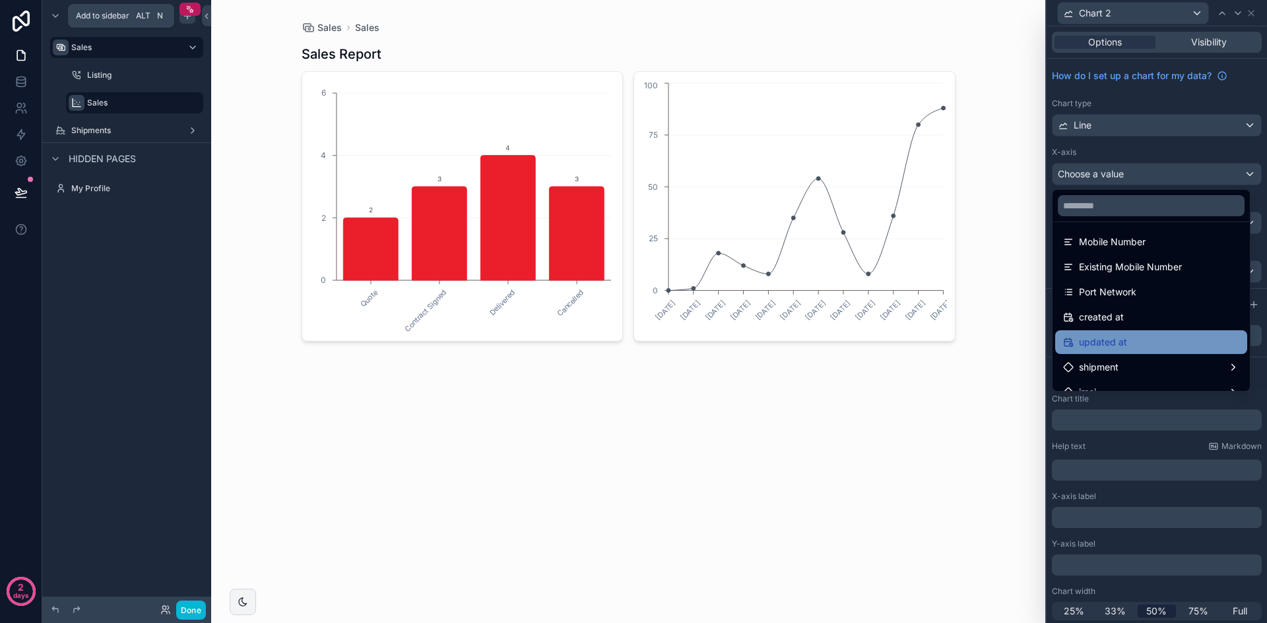
click at [1146, 344] on div "updated at" at bounding box center [1151, 342] width 176 height 16
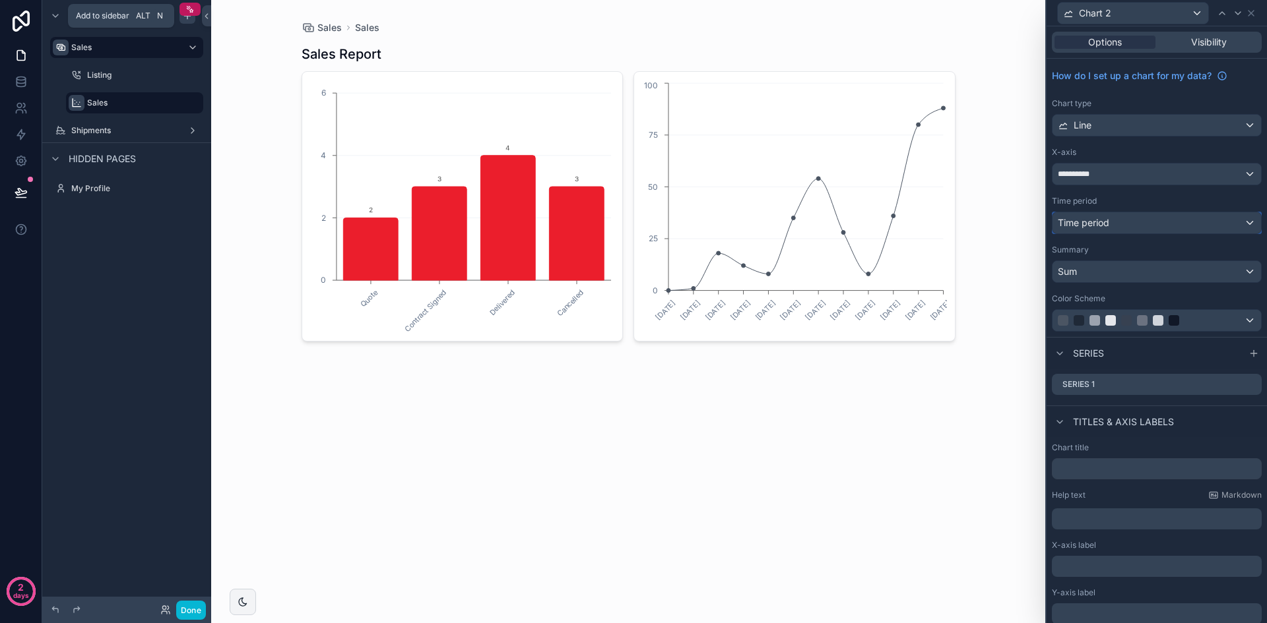
click at [1183, 222] on div "Time period" at bounding box center [1156, 222] width 208 height 21
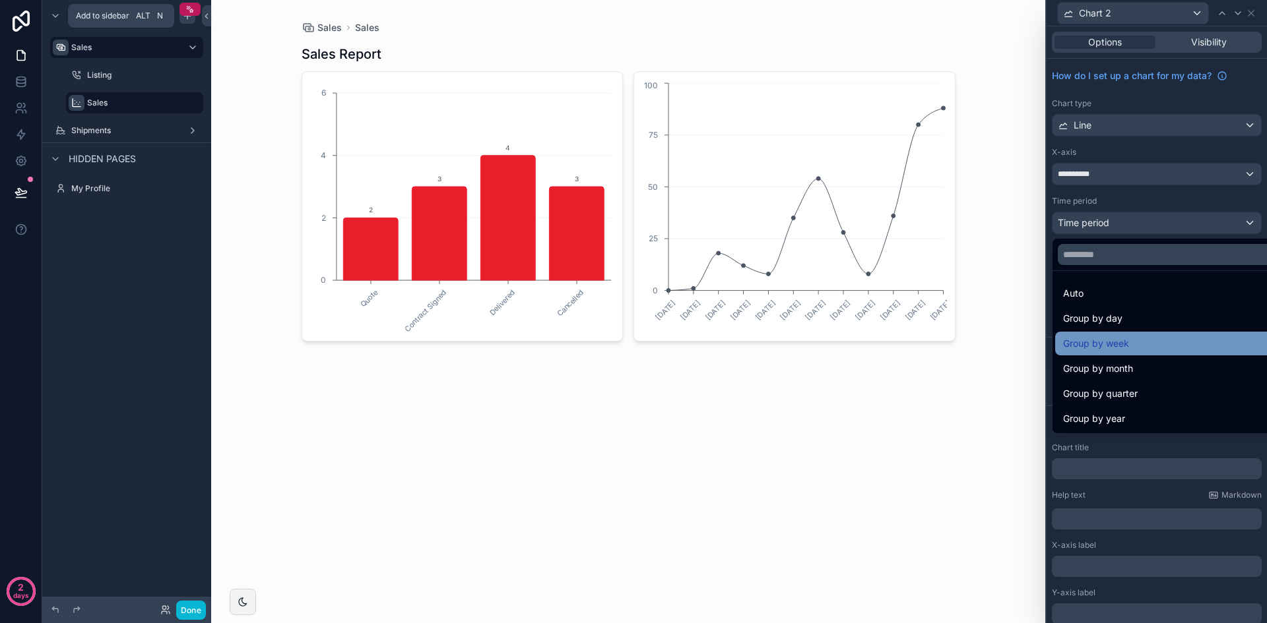
click at [1191, 336] on div "Group by week" at bounding box center [1167, 344] width 208 height 16
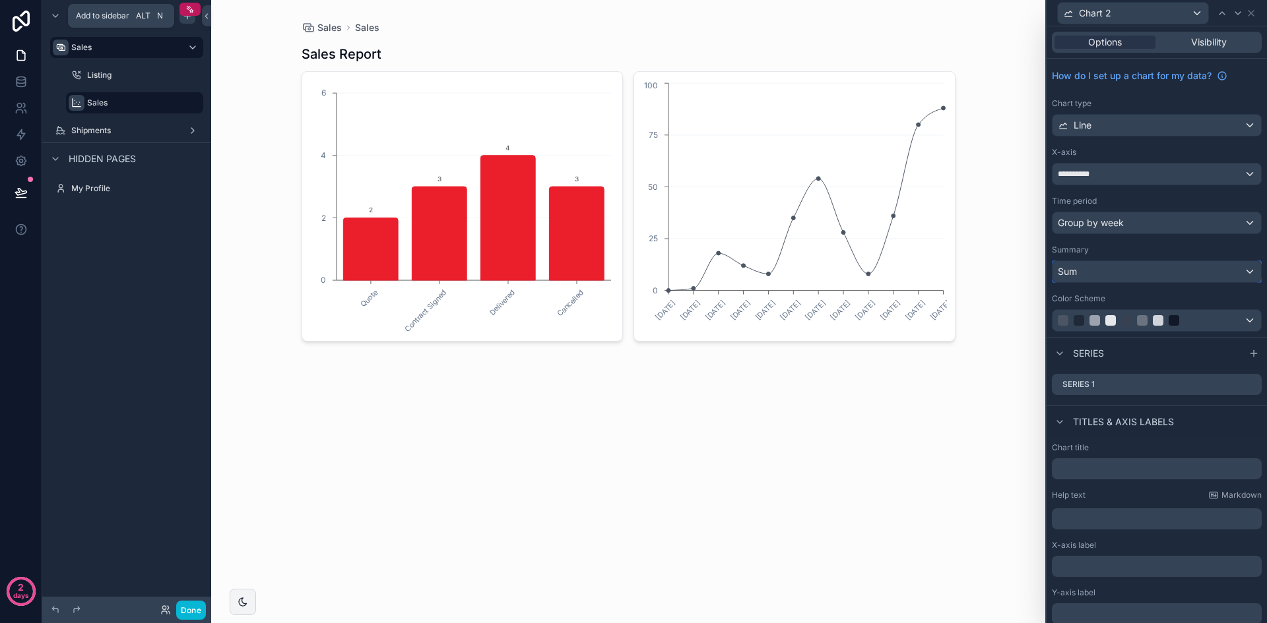
click at [1170, 276] on div "Sum" at bounding box center [1156, 271] width 208 height 21
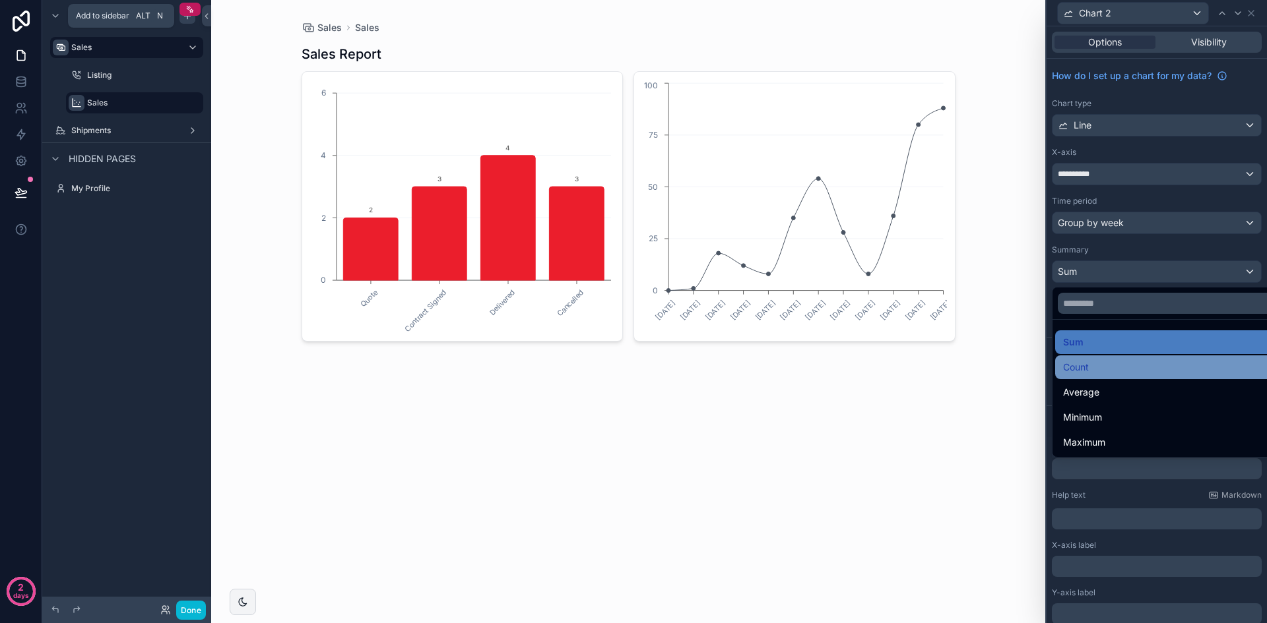
click at [1154, 369] on div "Count" at bounding box center [1167, 368] width 208 height 16
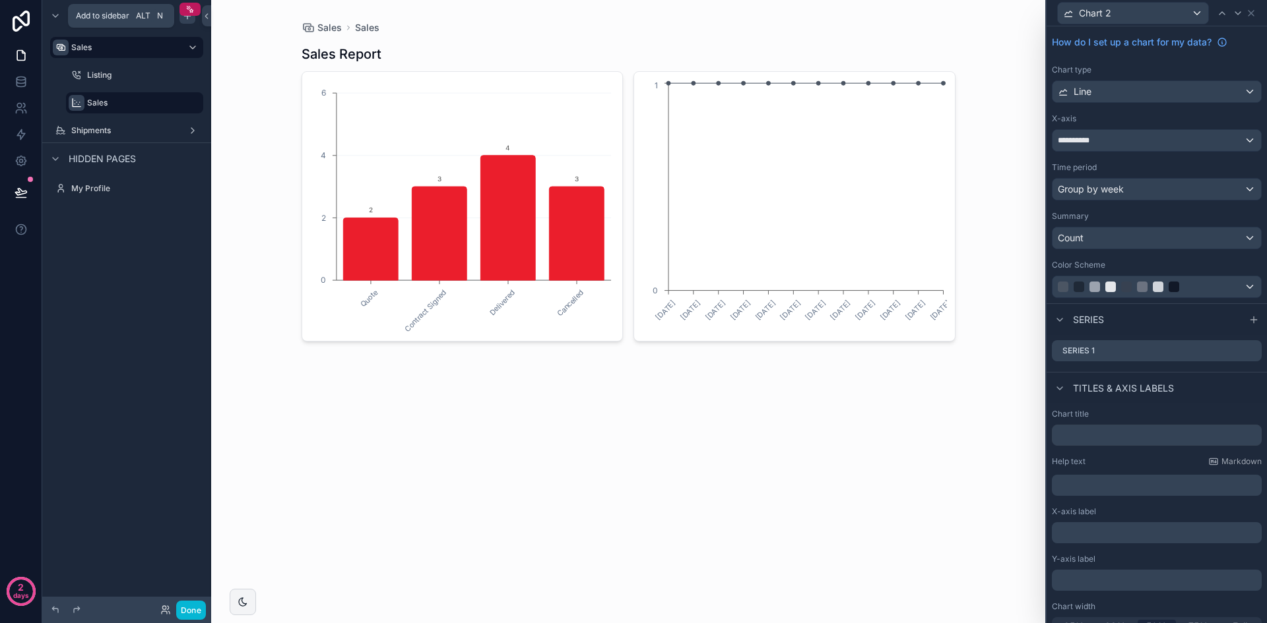
scroll to position [51, 0]
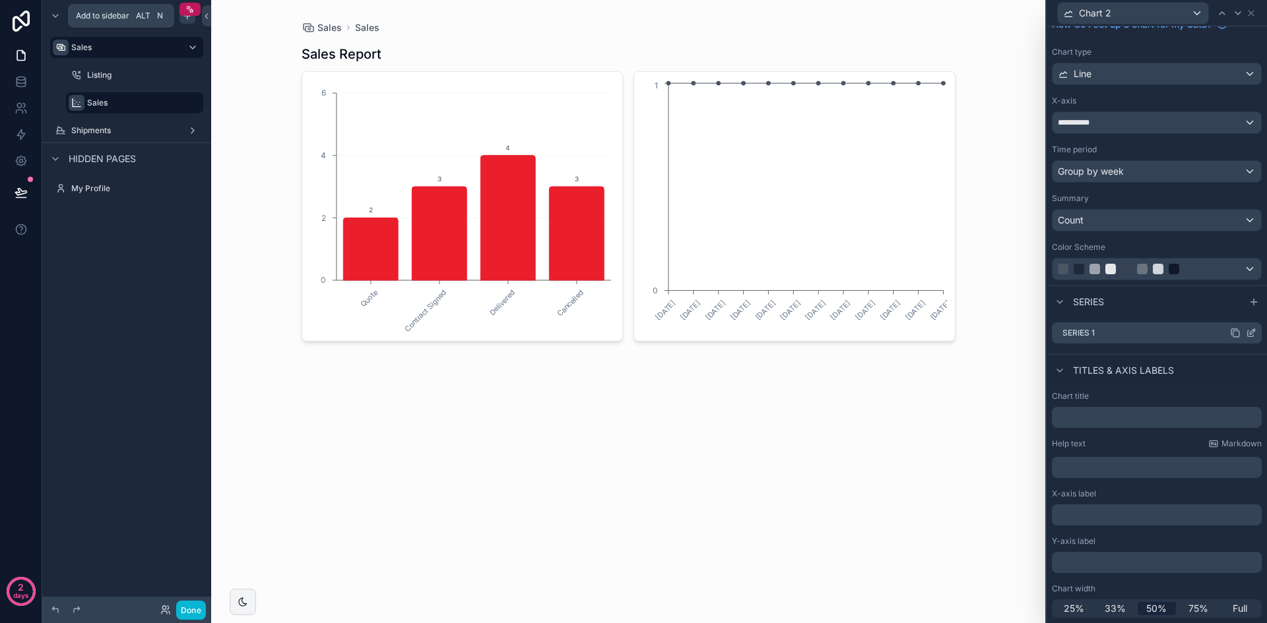
click at [1249, 334] on icon at bounding box center [1251, 331] width 5 height 5
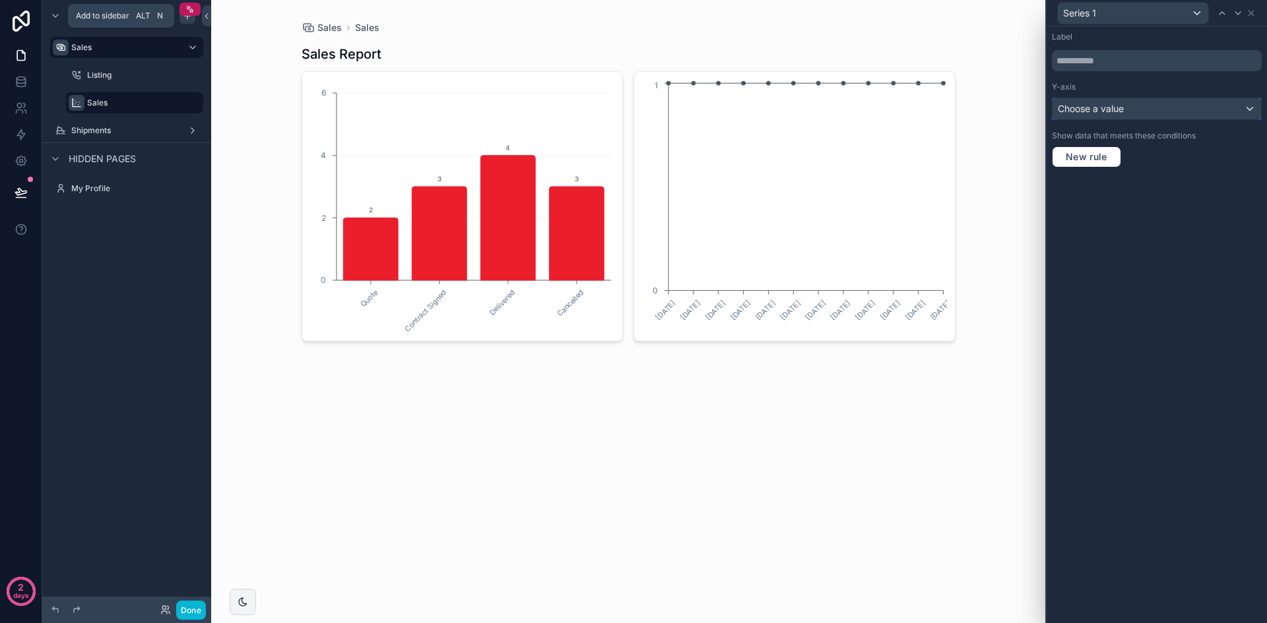
click at [1174, 107] on div "Choose a value" at bounding box center [1156, 108] width 208 height 21
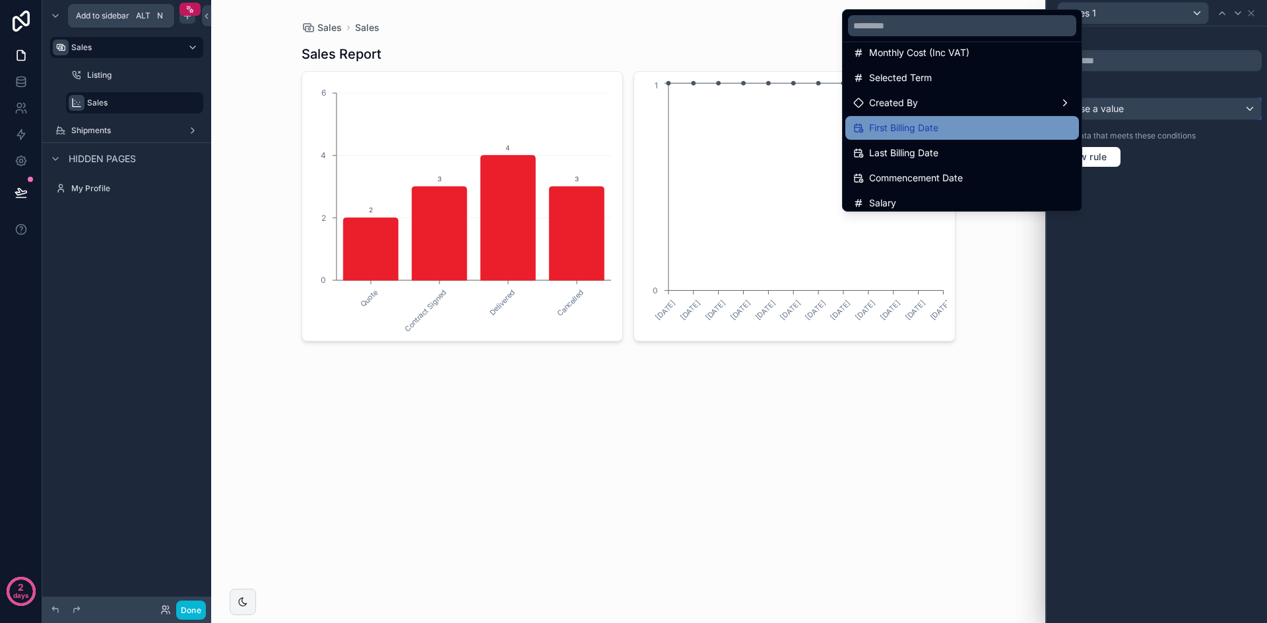
scroll to position [121, 0]
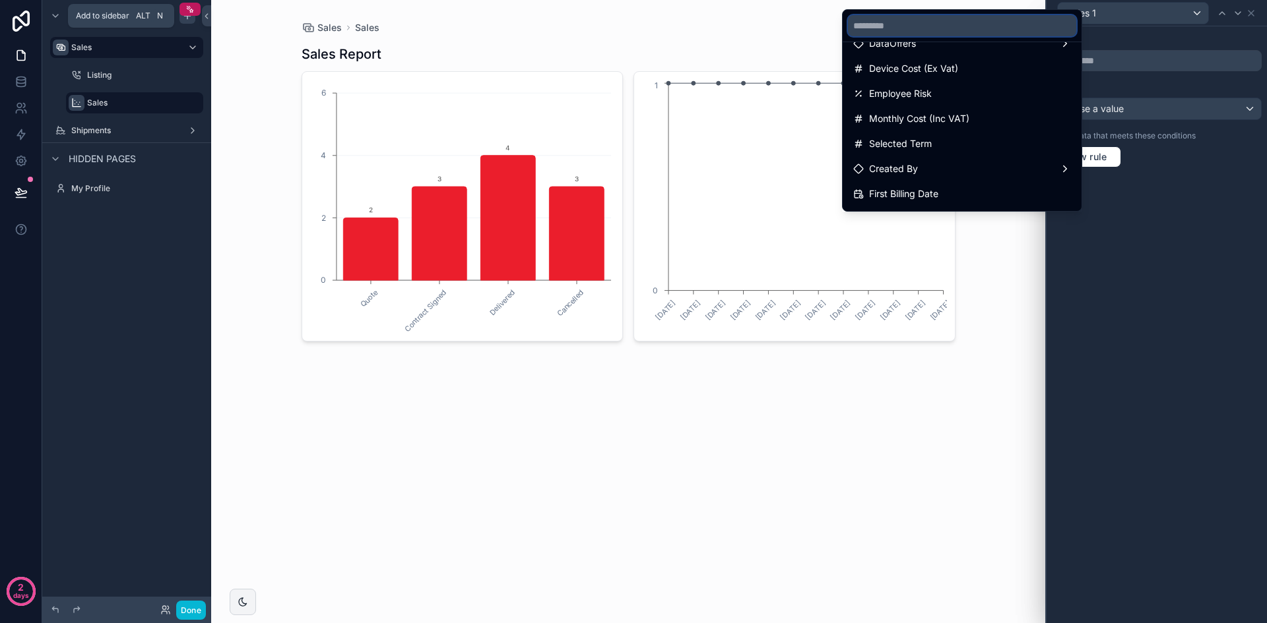
click at [956, 22] on input "text" at bounding box center [962, 25] width 228 height 21
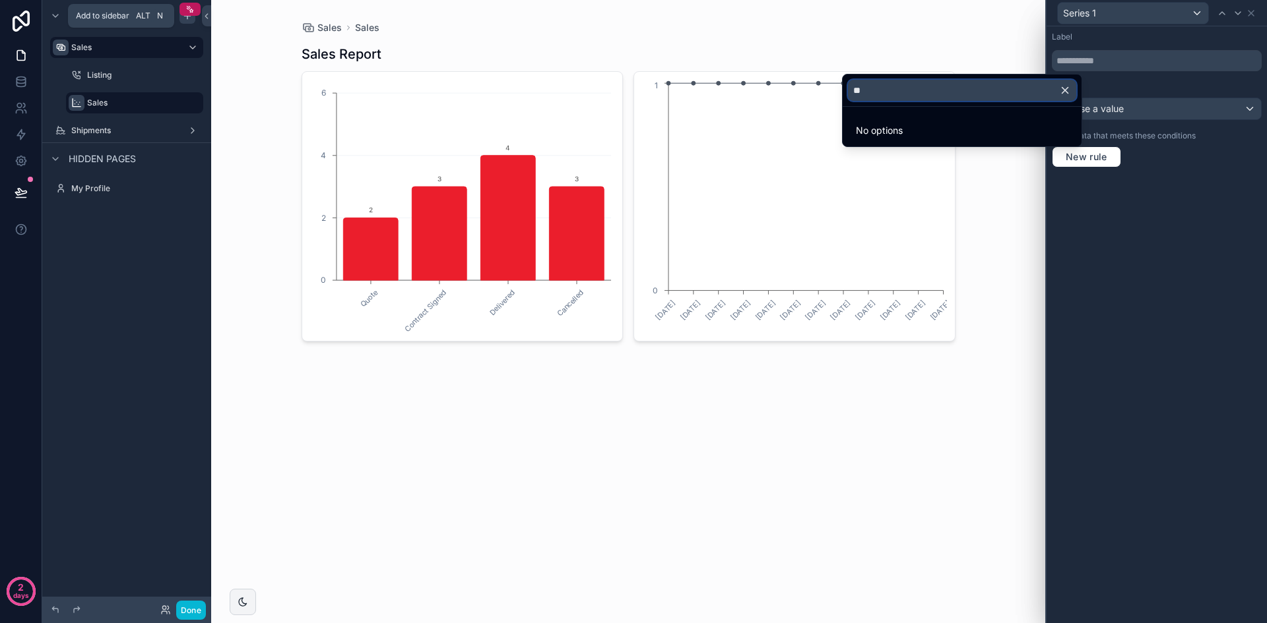
type input "*"
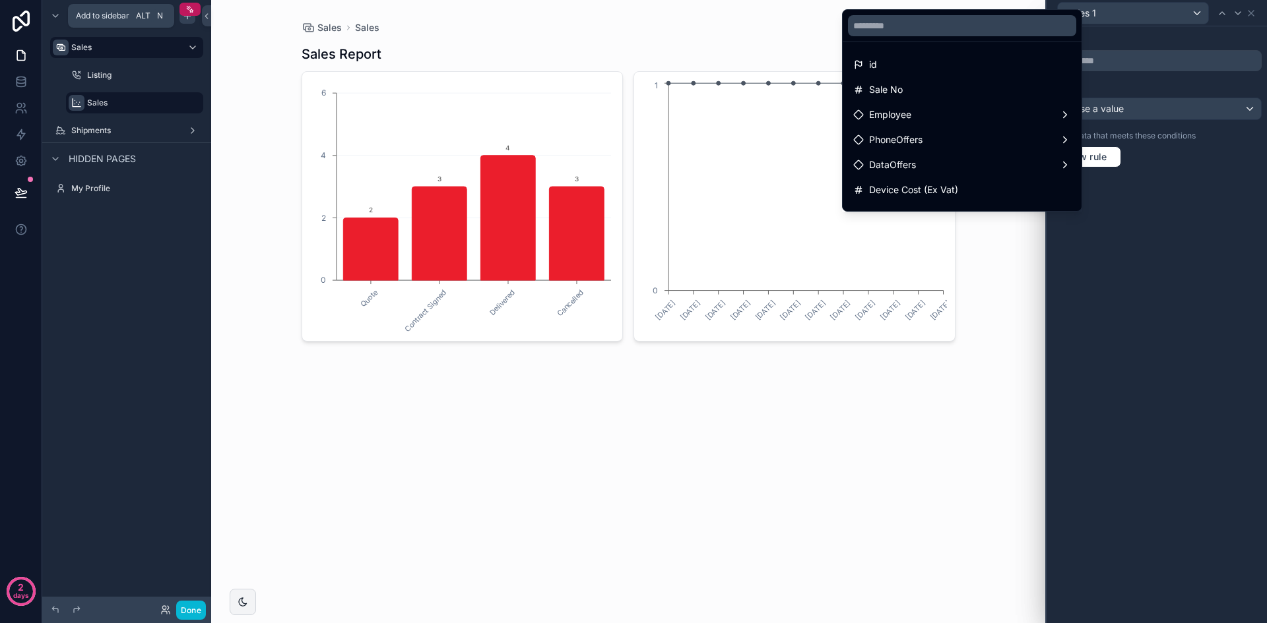
click at [1210, 223] on div at bounding box center [1156, 311] width 220 height 623
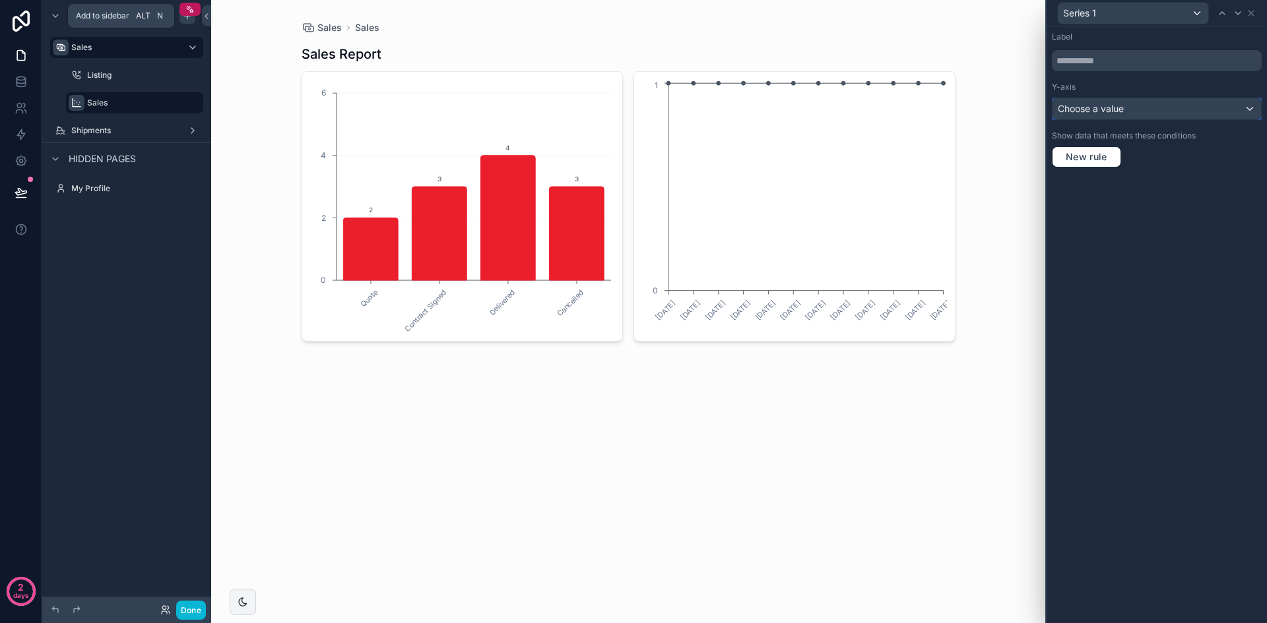
click at [1228, 105] on div "Choose a value" at bounding box center [1156, 108] width 208 height 21
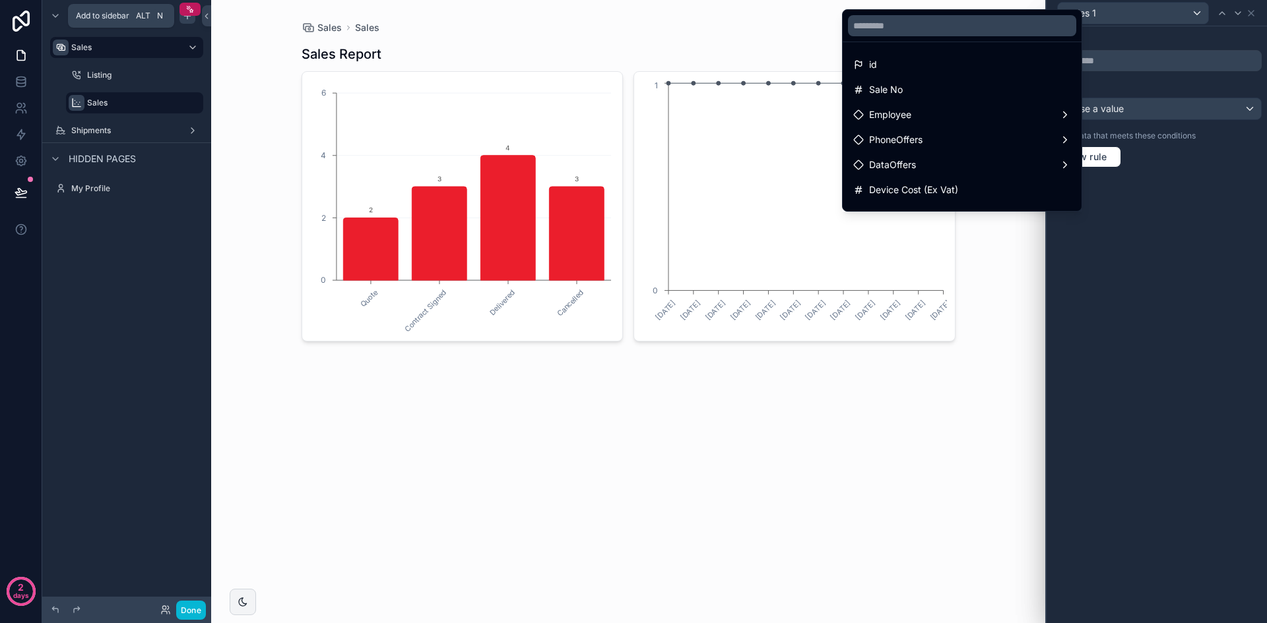
click at [1139, 280] on div at bounding box center [1156, 311] width 220 height 623
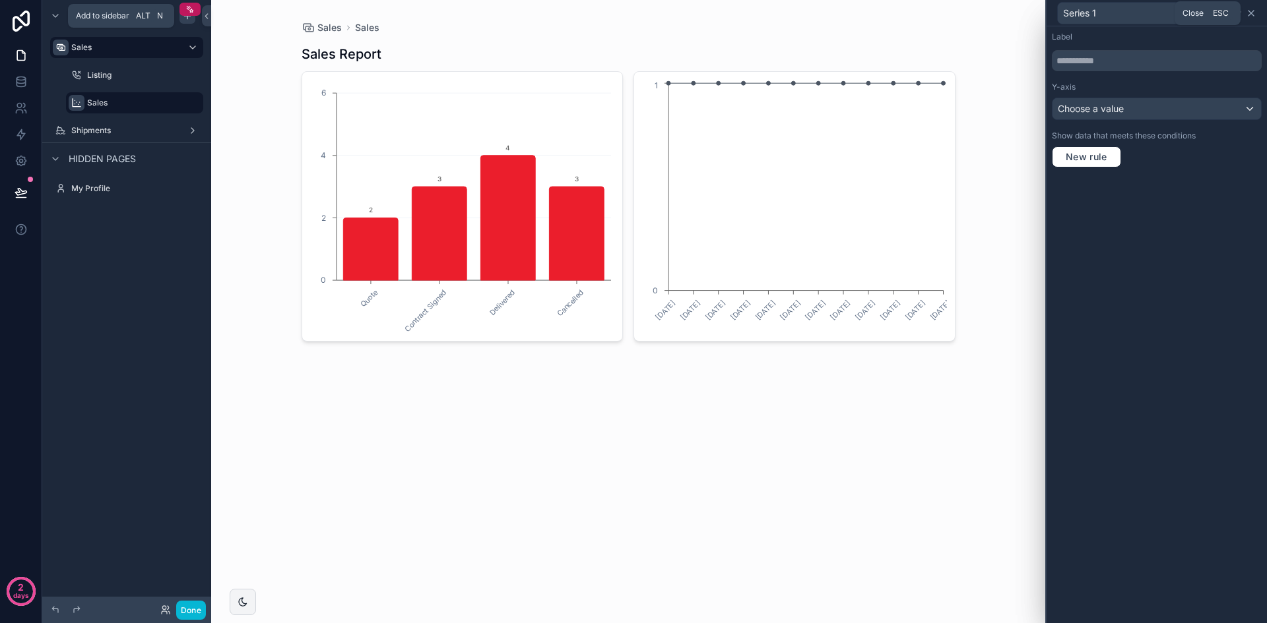
click at [1255, 13] on icon at bounding box center [1250, 13] width 11 height 11
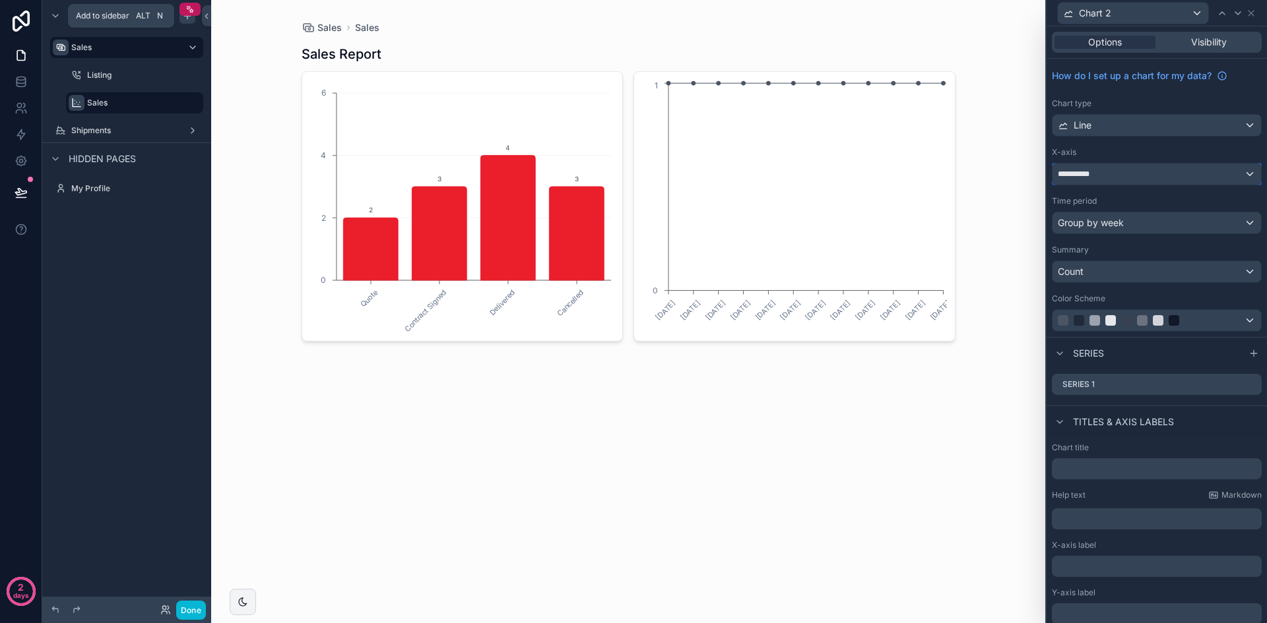
click at [1238, 174] on div "**********" at bounding box center [1156, 174] width 208 height 21
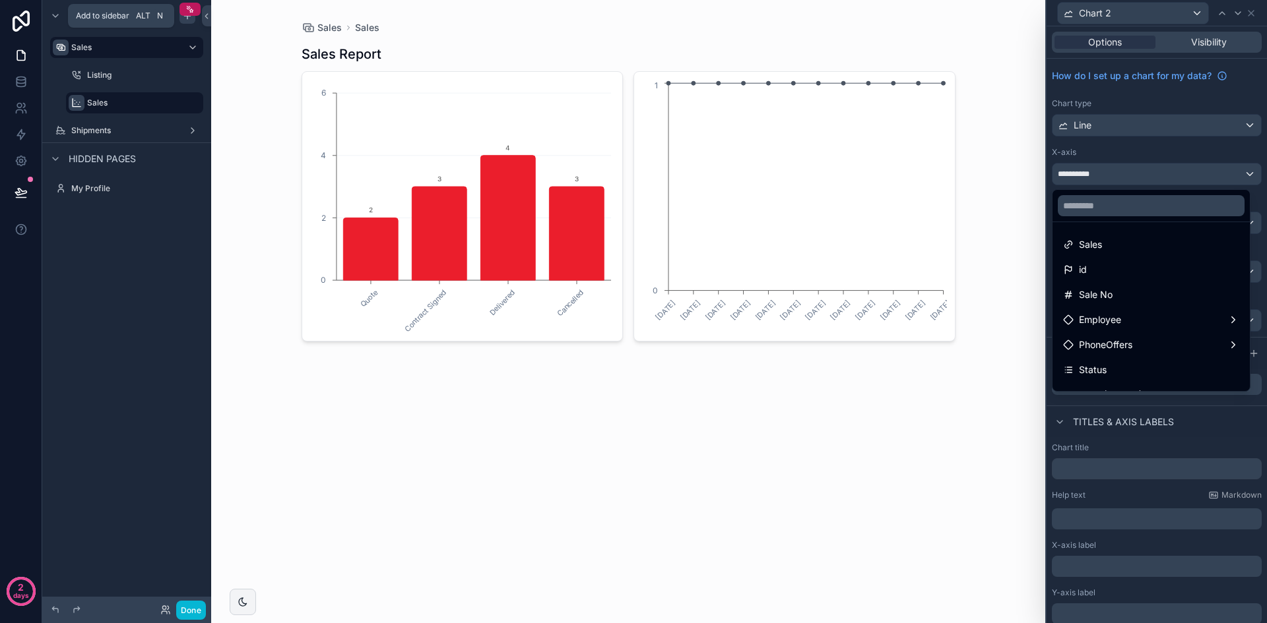
click at [1189, 150] on div at bounding box center [1156, 311] width 220 height 623
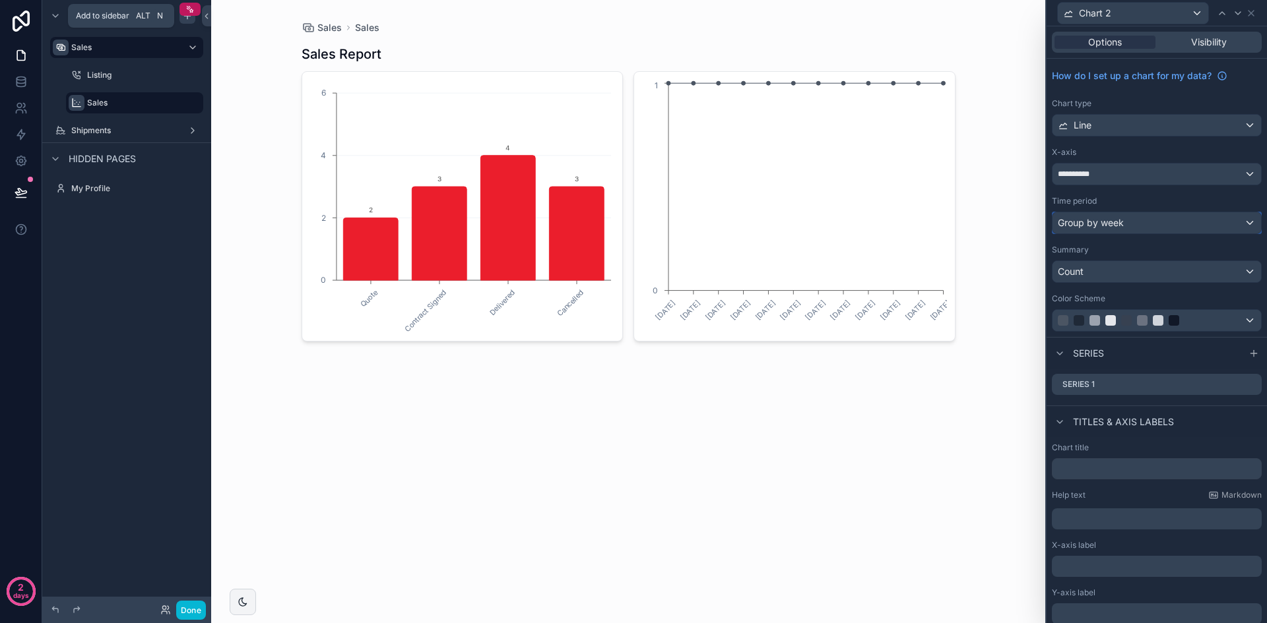
click at [1192, 221] on div "Group by week" at bounding box center [1156, 222] width 208 height 21
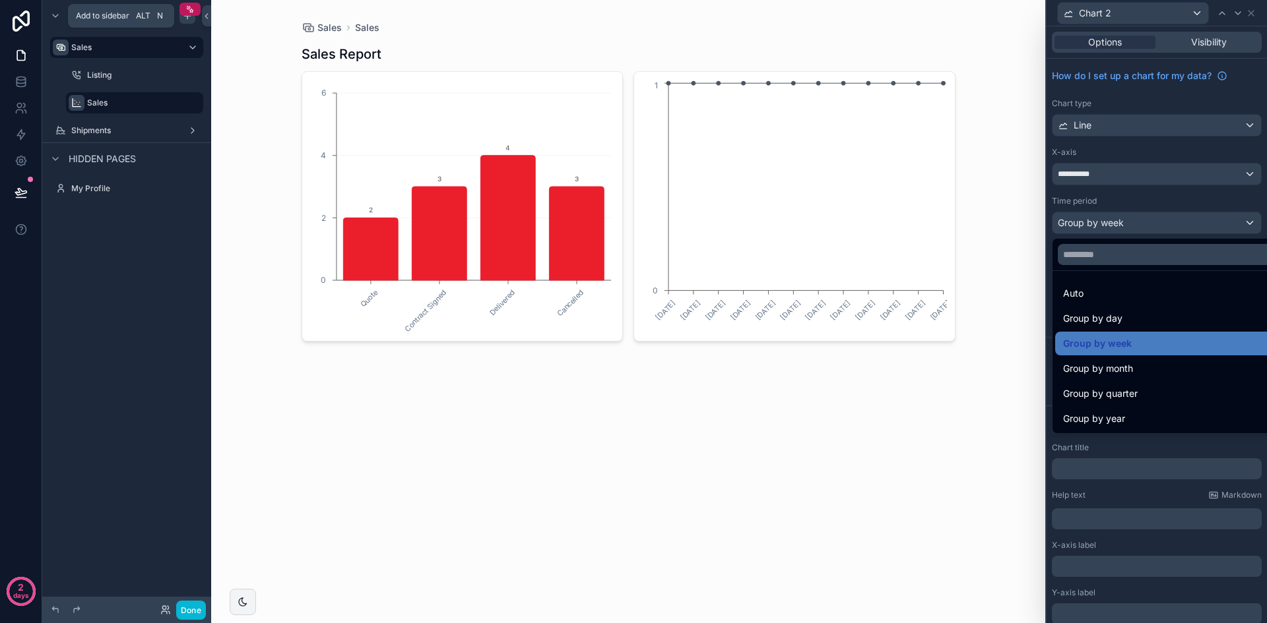
click at [1191, 201] on div at bounding box center [1156, 311] width 220 height 623
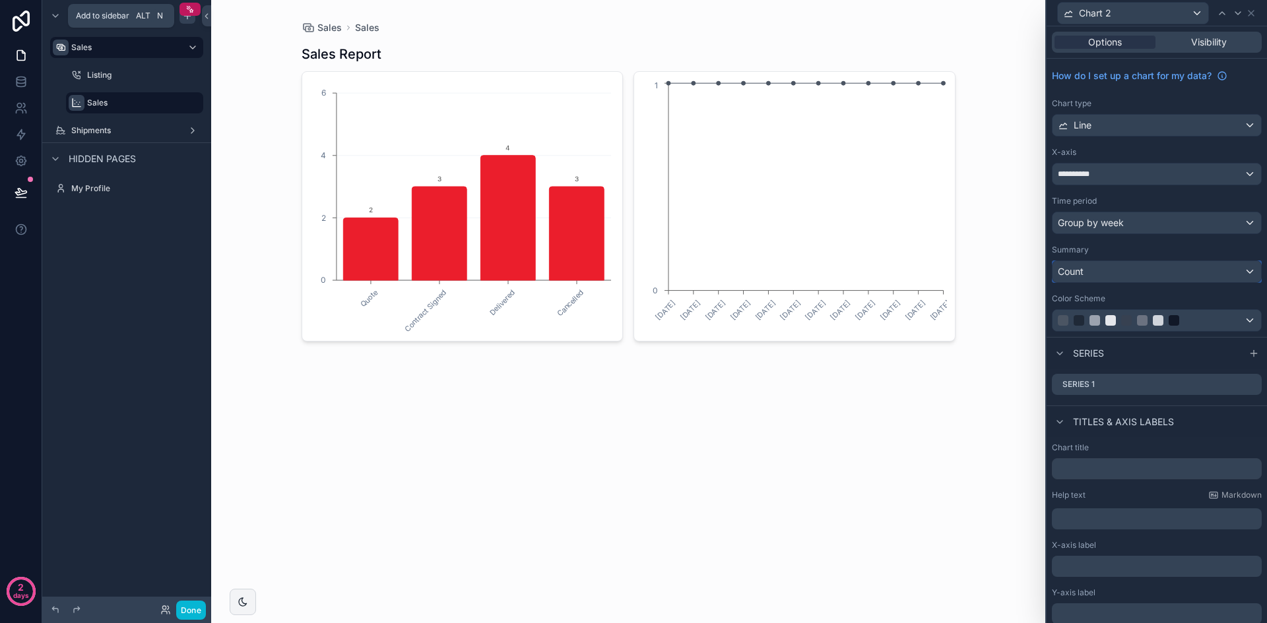
click at [1178, 272] on div "Count" at bounding box center [1156, 271] width 208 height 21
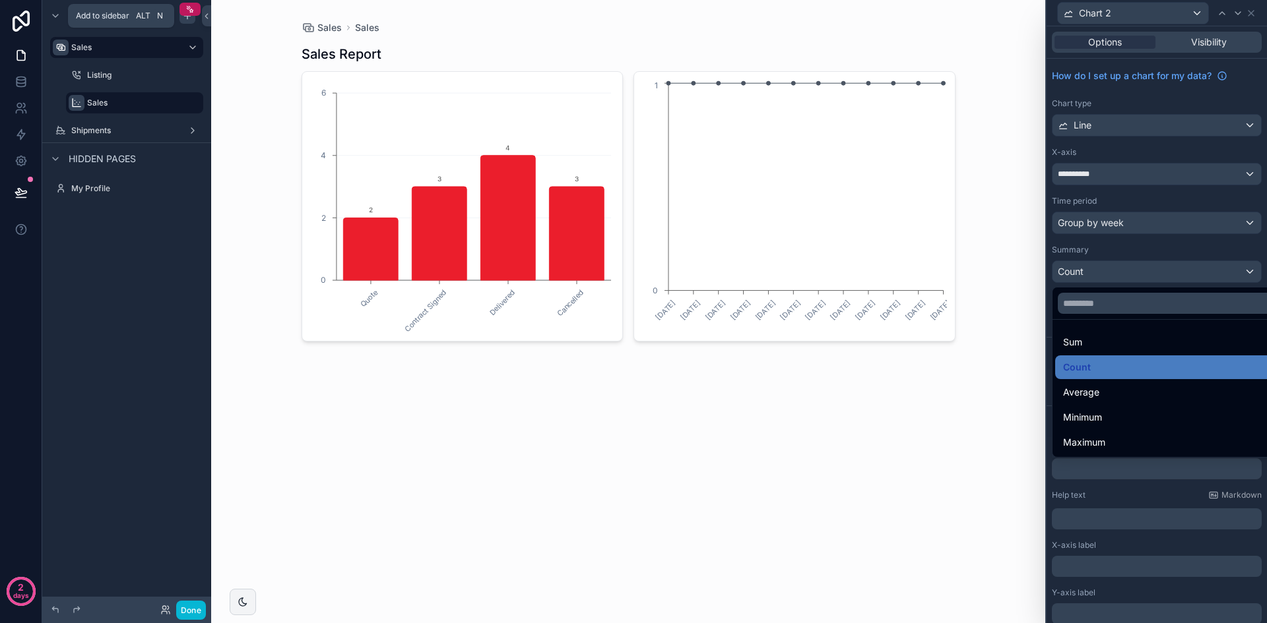
click at [1176, 254] on div at bounding box center [1156, 311] width 220 height 623
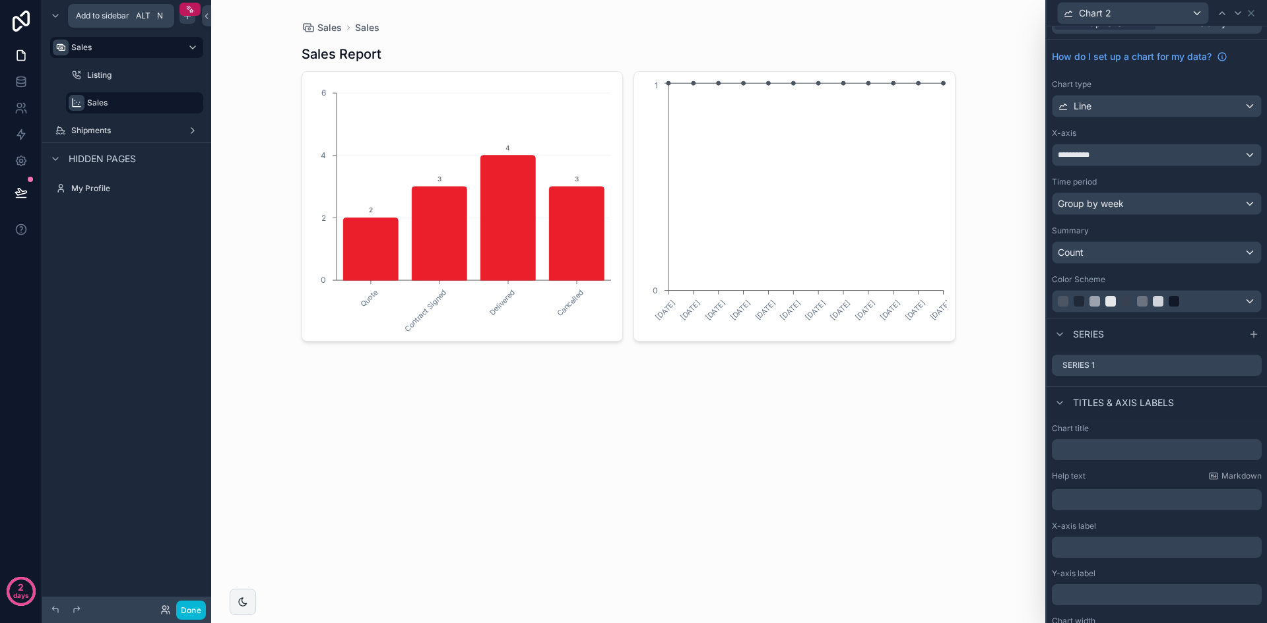
scroll to position [51, 0]
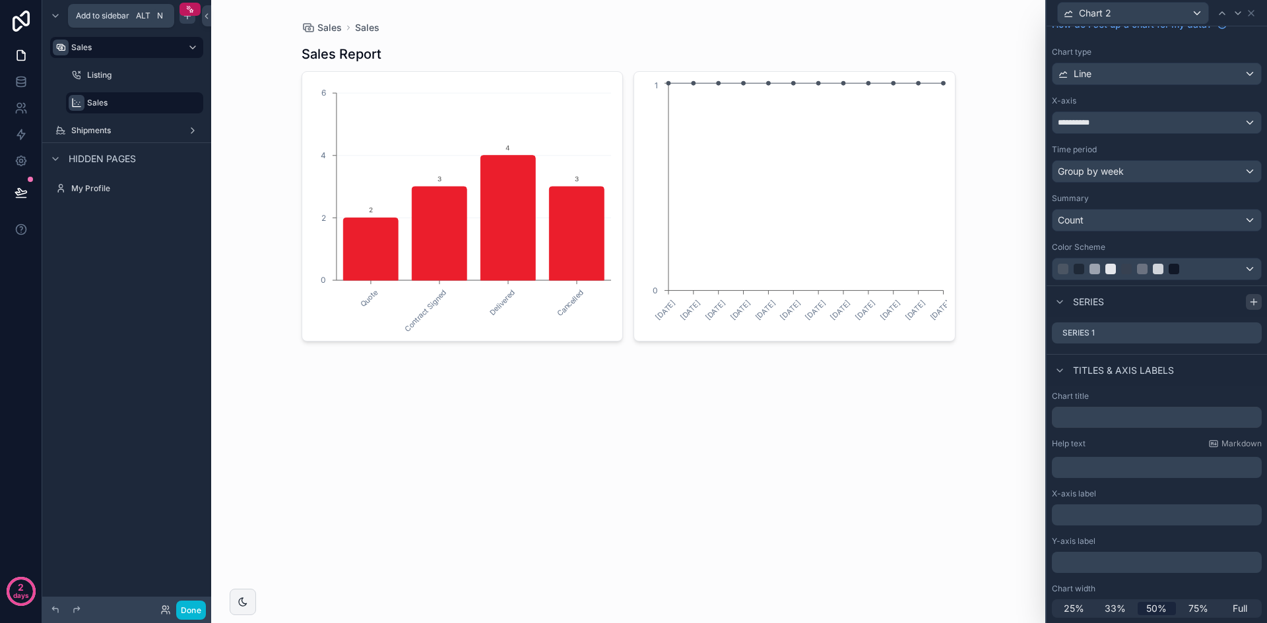
click at [1248, 303] on icon at bounding box center [1253, 302] width 11 height 11
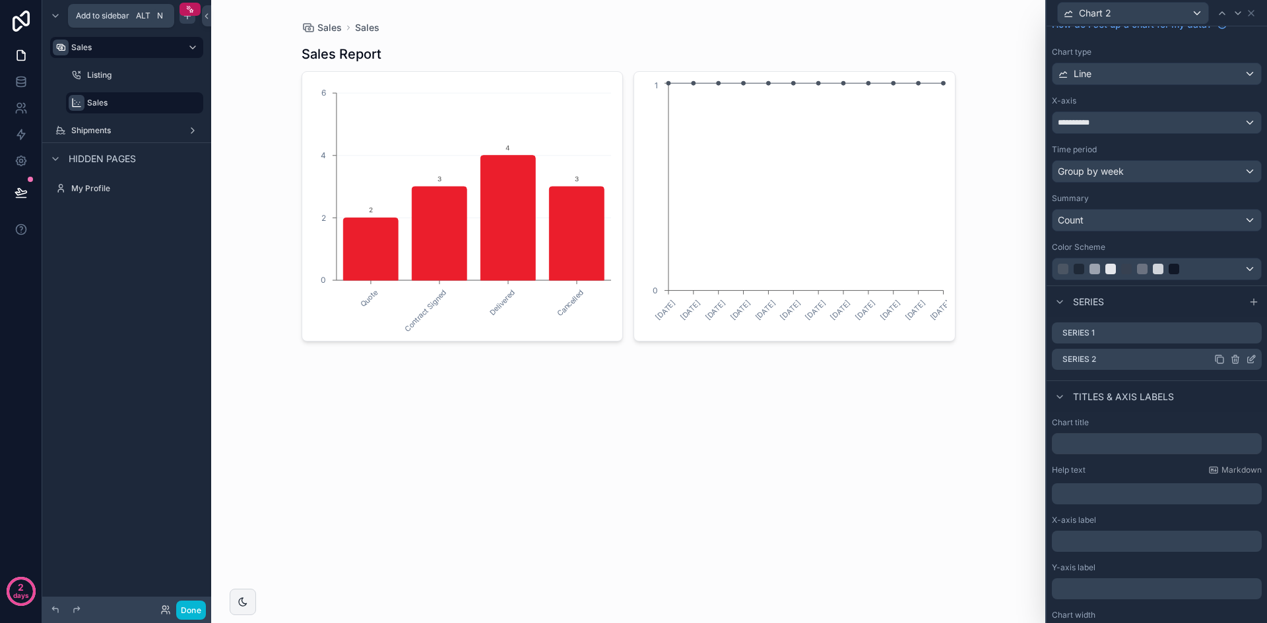
click at [1230, 360] on icon at bounding box center [1235, 359] width 11 height 11
click at [1233, 342] on icon at bounding box center [1229, 338] width 11 height 11
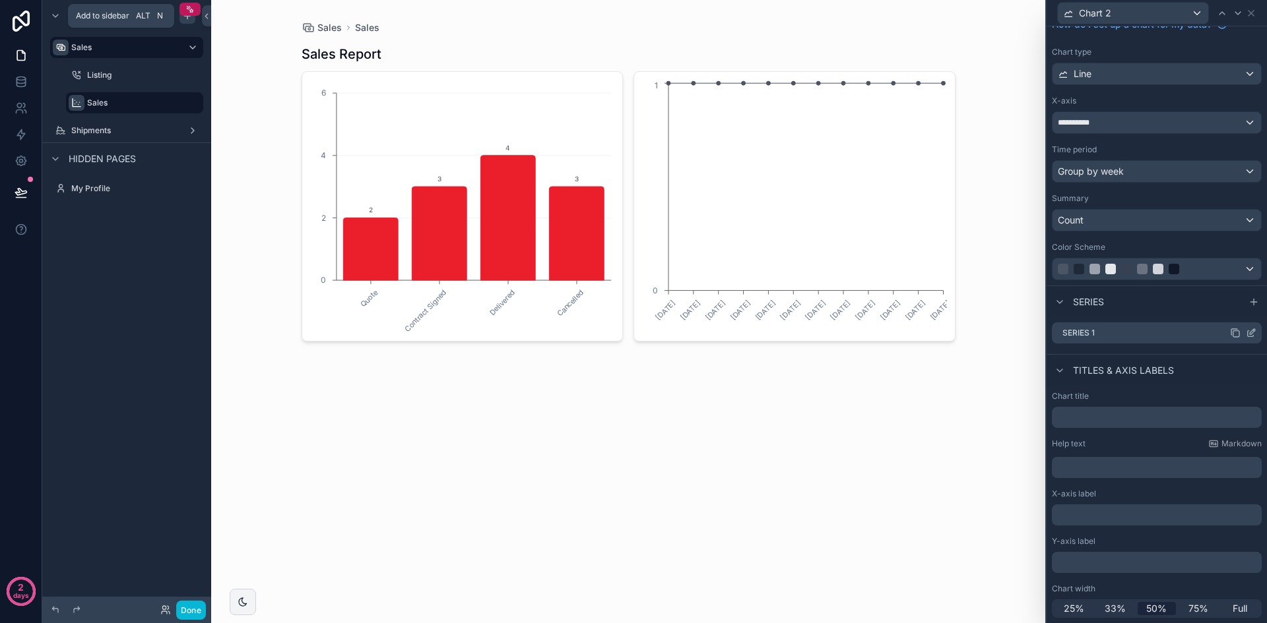
click at [1245, 334] on icon at bounding box center [1250, 333] width 11 height 11
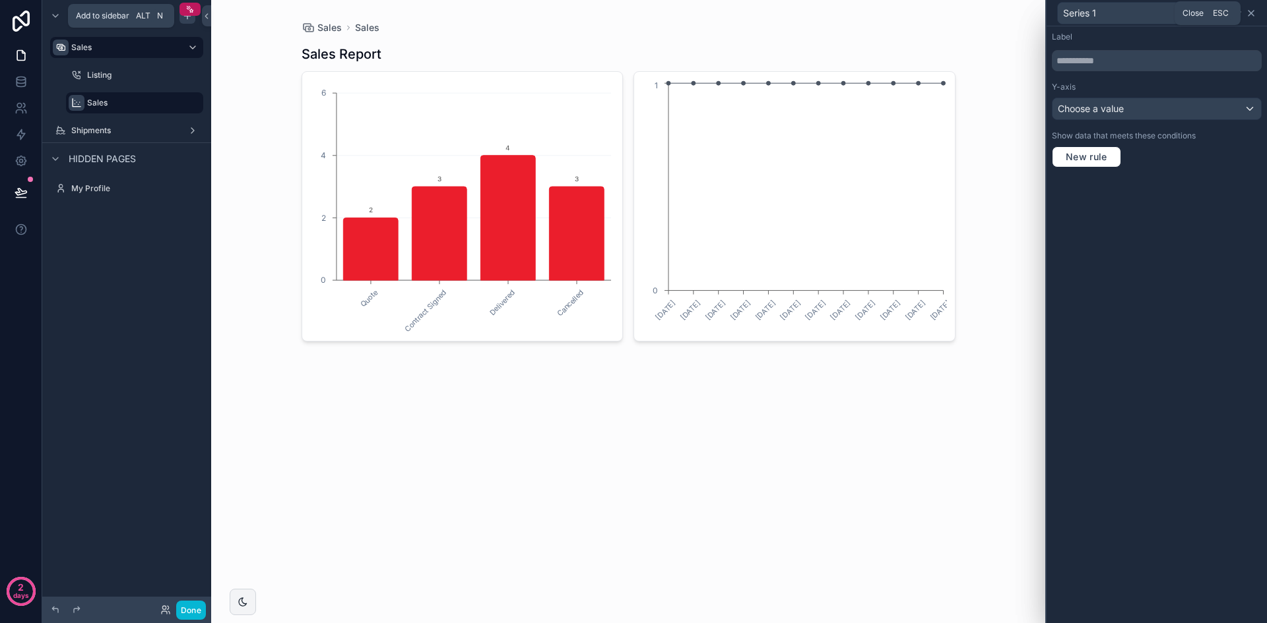
click at [1255, 14] on icon at bounding box center [1250, 13] width 11 height 11
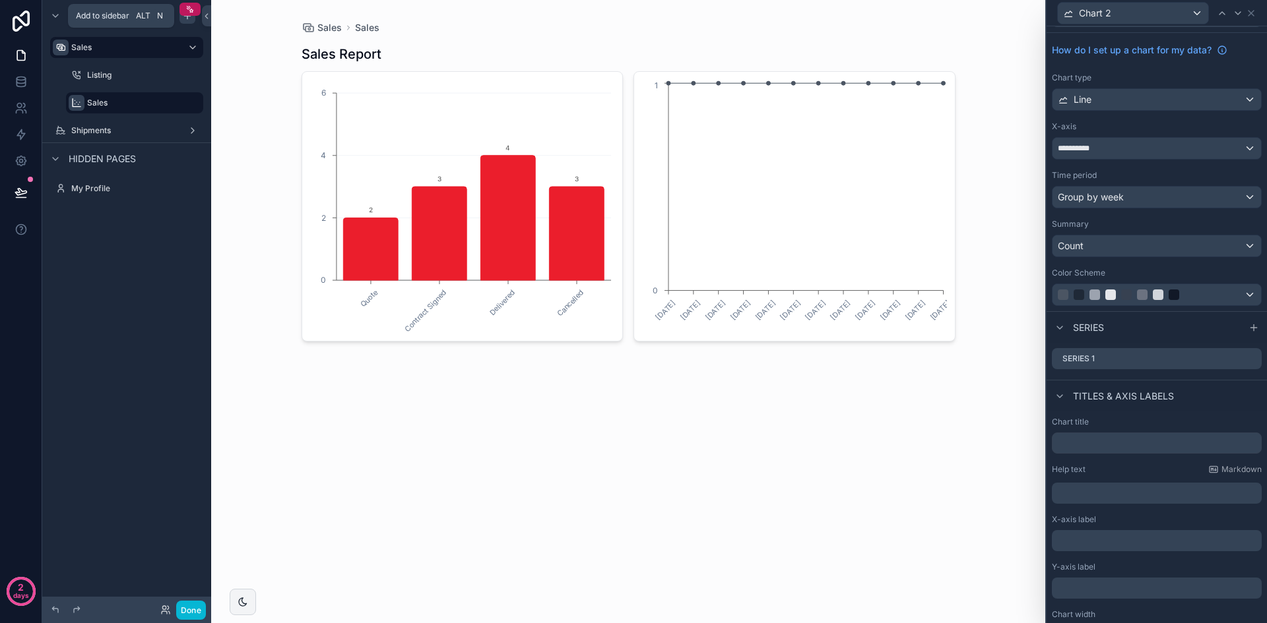
scroll to position [0, 0]
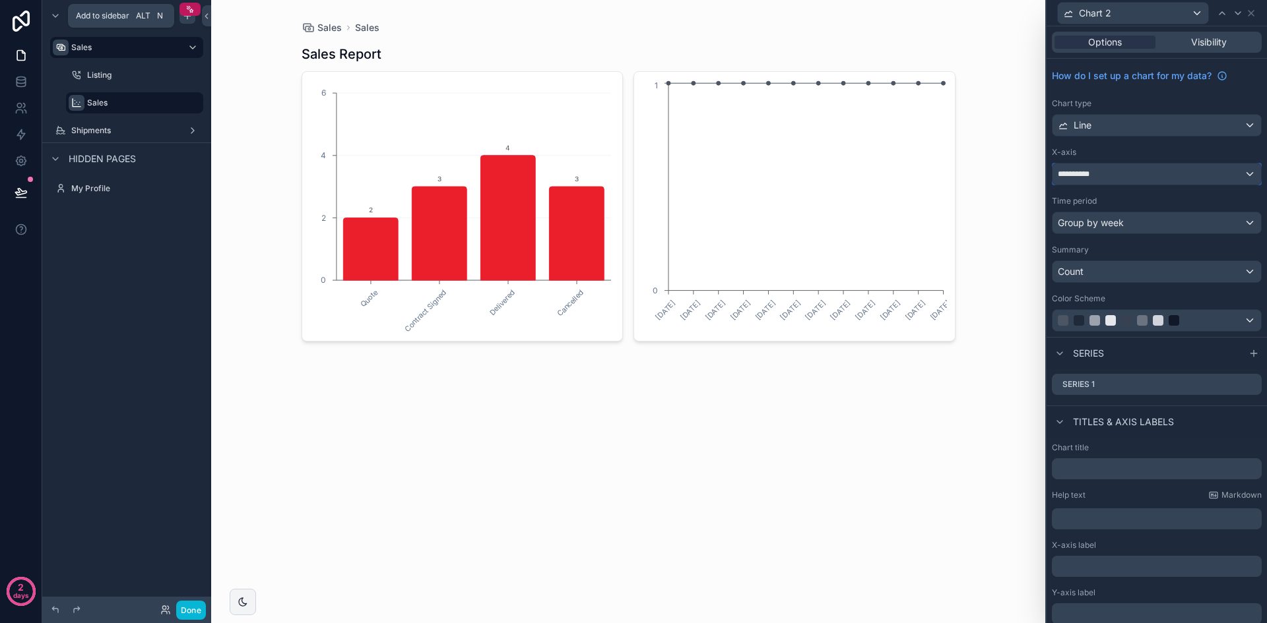
click at [1165, 164] on div "**********" at bounding box center [1156, 174] width 208 height 21
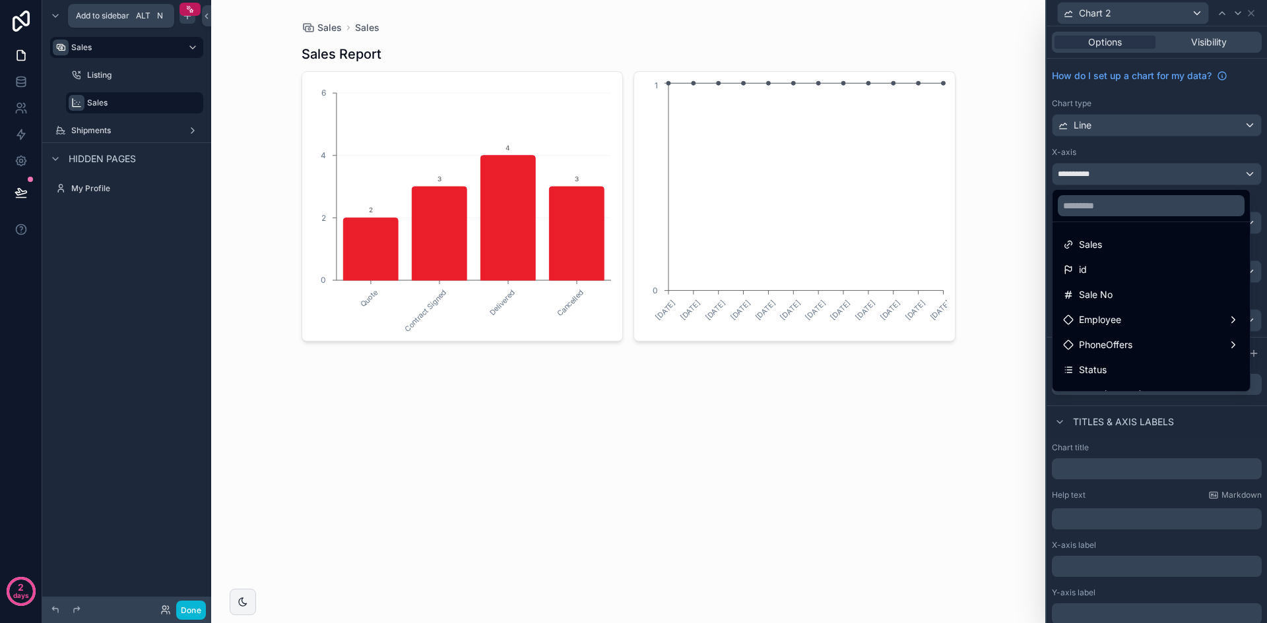
click at [1172, 159] on div at bounding box center [1156, 311] width 220 height 623
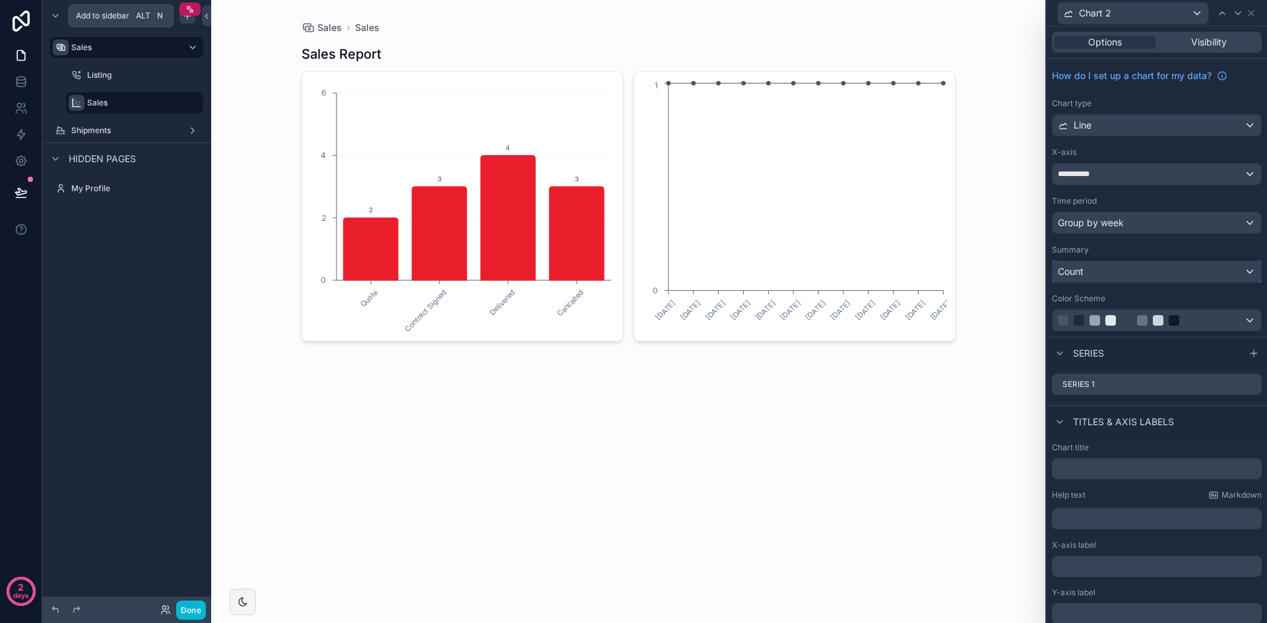
click at [1183, 269] on div "Count" at bounding box center [1156, 271] width 208 height 21
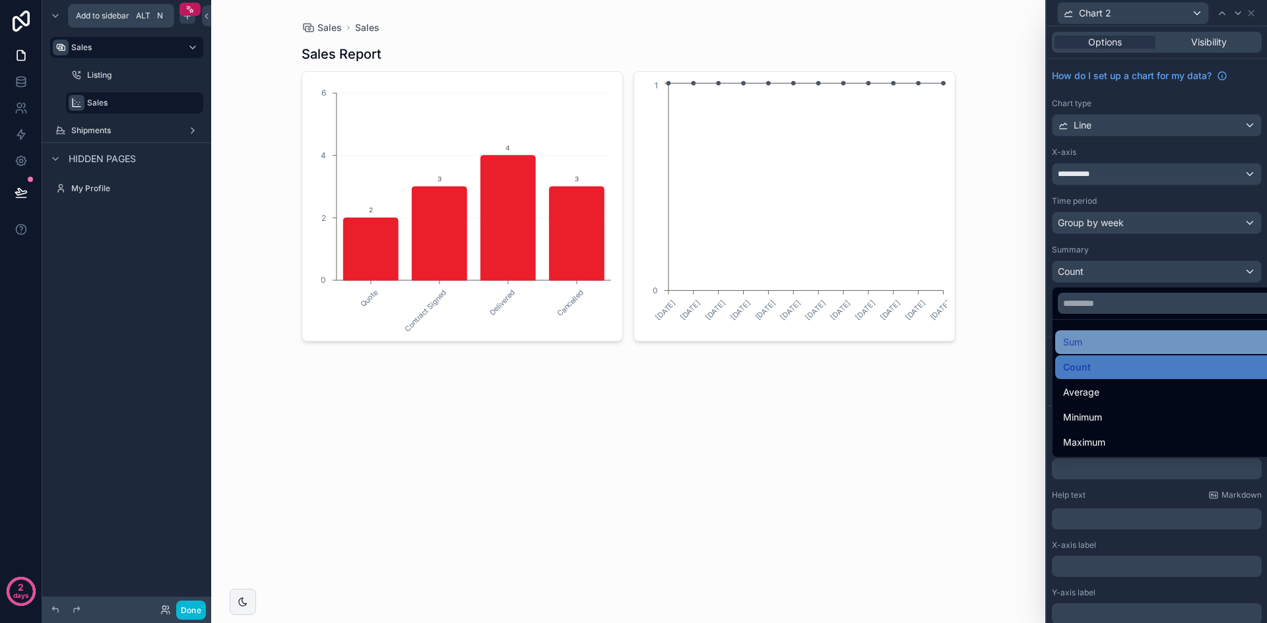
click at [1174, 343] on div "Sum" at bounding box center [1167, 342] width 208 height 16
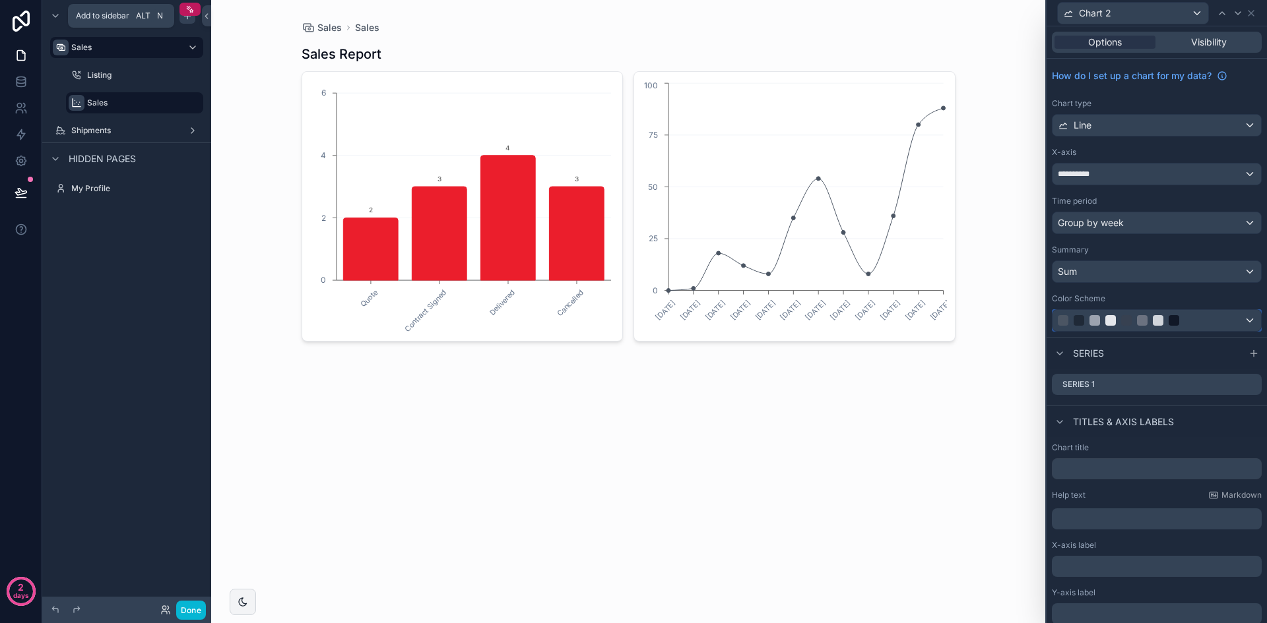
click at [1213, 322] on div at bounding box center [1141, 320] width 169 height 11
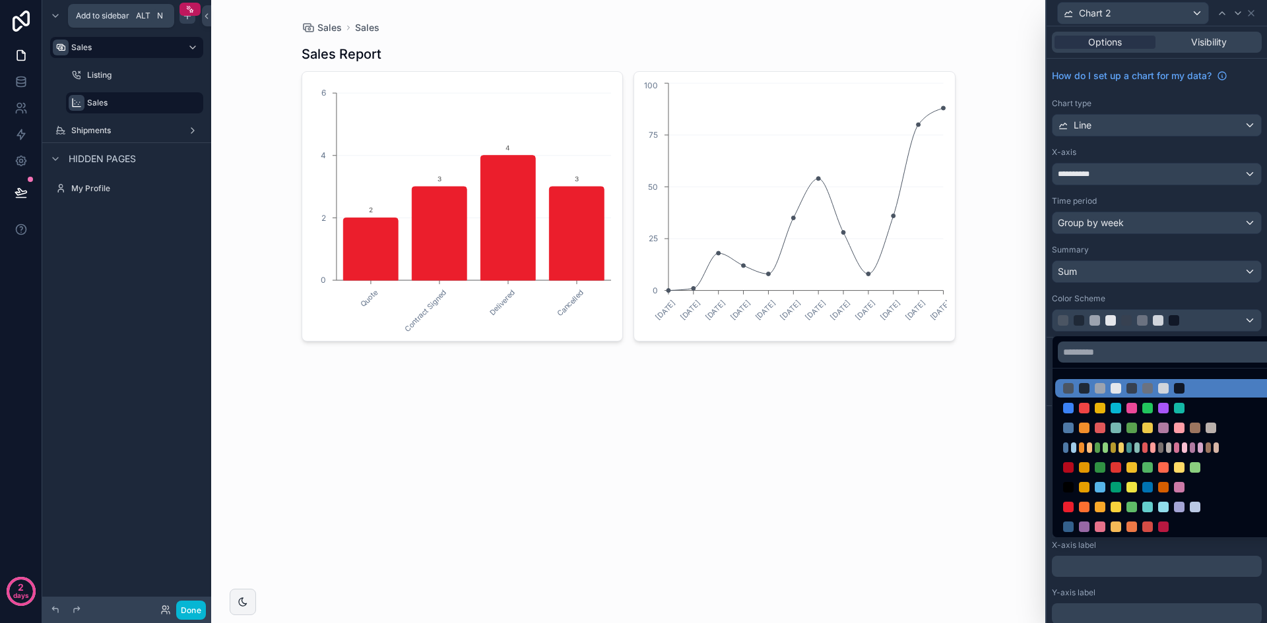
click at [1203, 294] on div at bounding box center [1156, 311] width 220 height 623
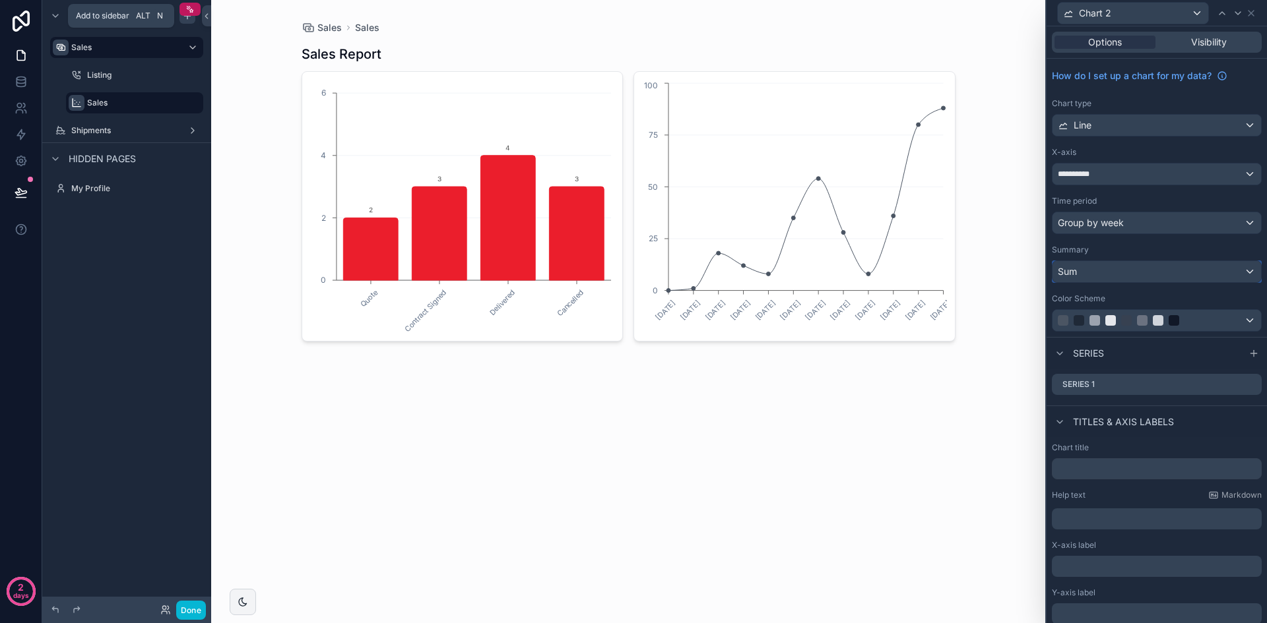
click at [1201, 272] on div "Sum" at bounding box center [1156, 271] width 208 height 21
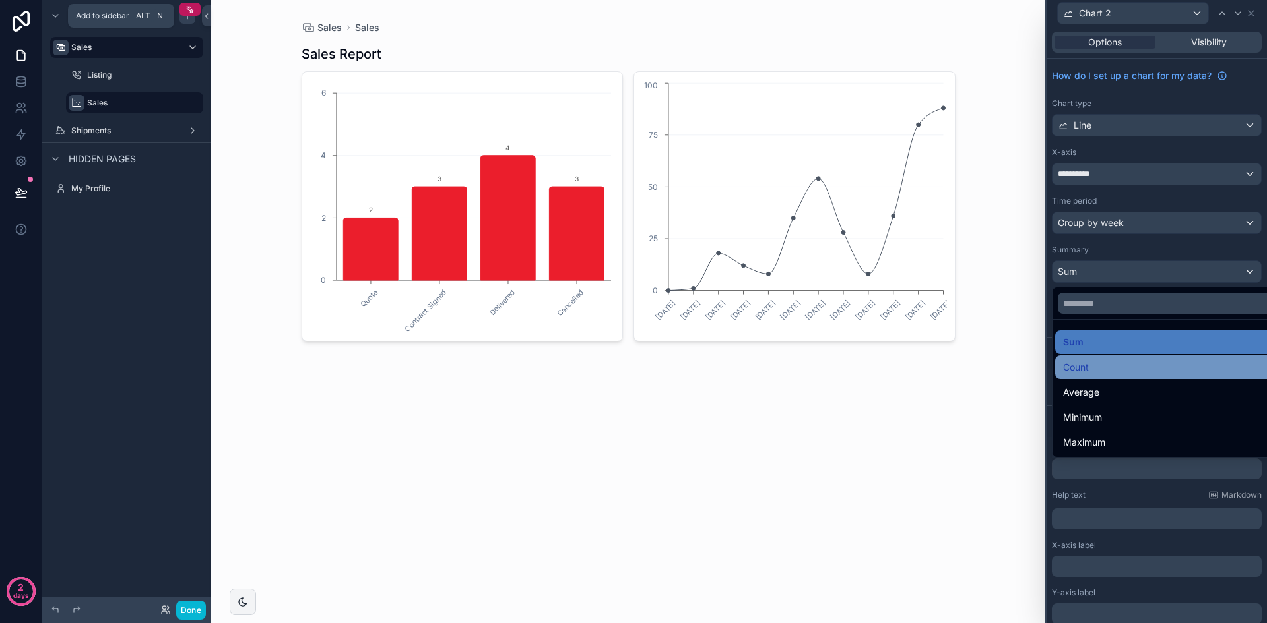
click at [1193, 359] on div "Count" at bounding box center [1167, 368] width 224 height 24
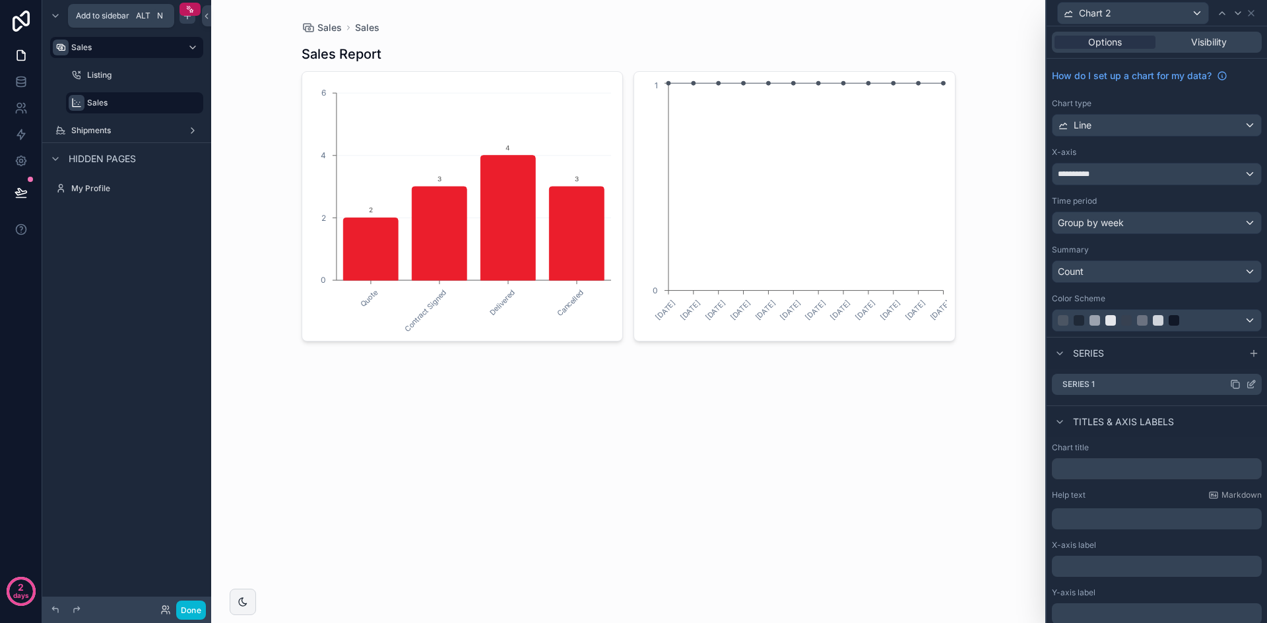
click at [1106, 380] on div "Series 1" at bounding box center [1157, 384] width 210 height 21
click at [1245, 384] on icon at bounding box center [1250, 384] width 11 height 11
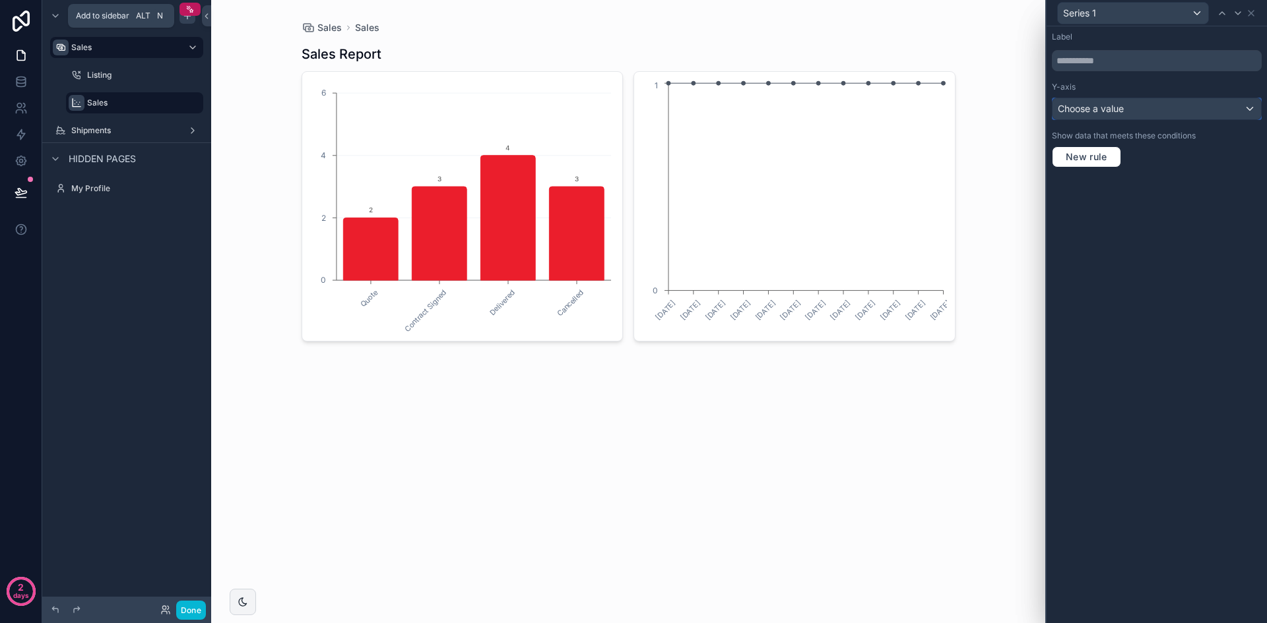
click at [1168, 110] on div "Choose a value" at bounding box center [1156, 108] width 208 height 21
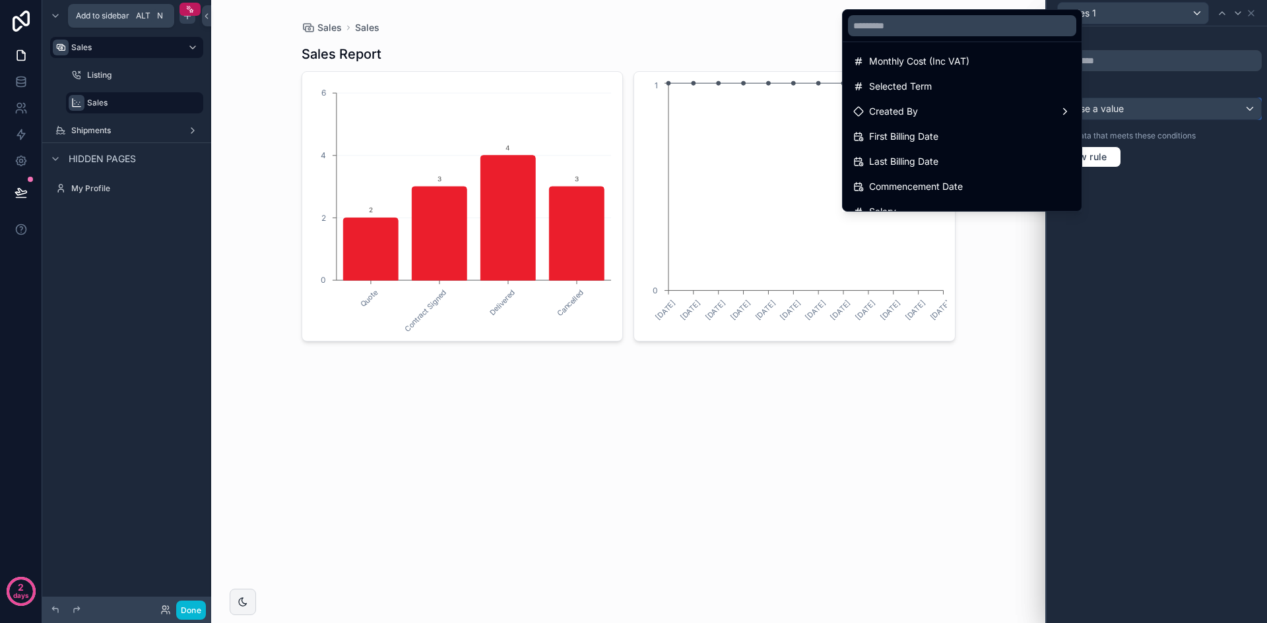
scroll to position [121, 0]
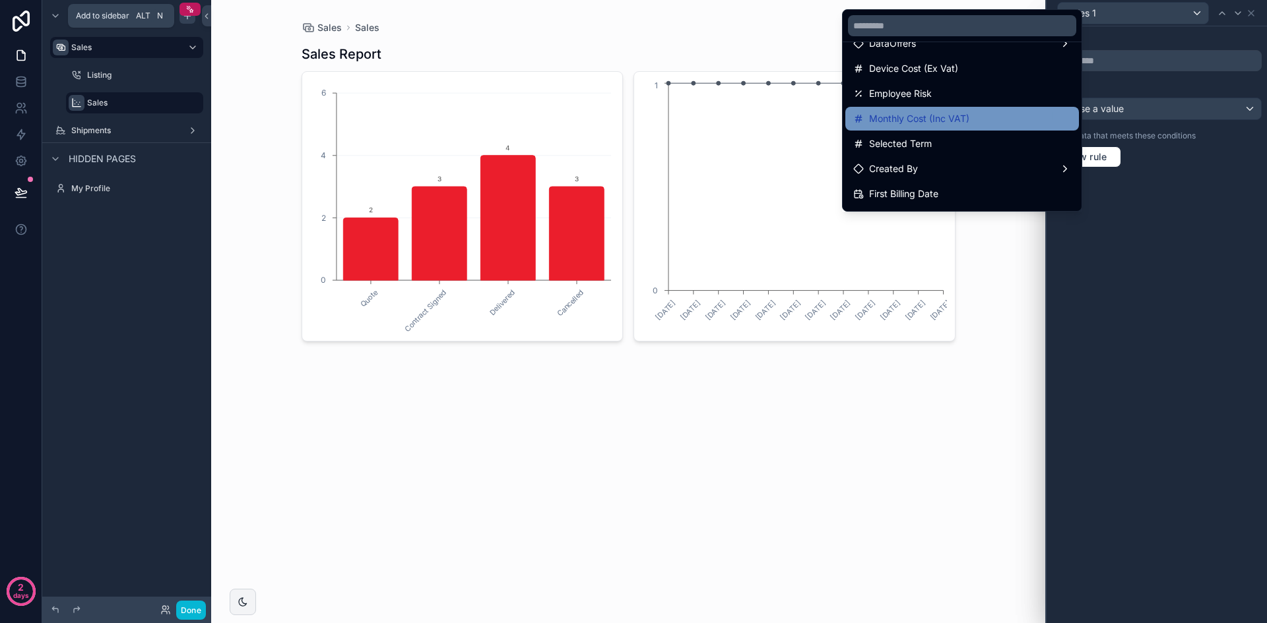
click at [974, 126] on div "Monthly Cost (Inc VAT)" at bounding box center [962, 119] width 218 height 16
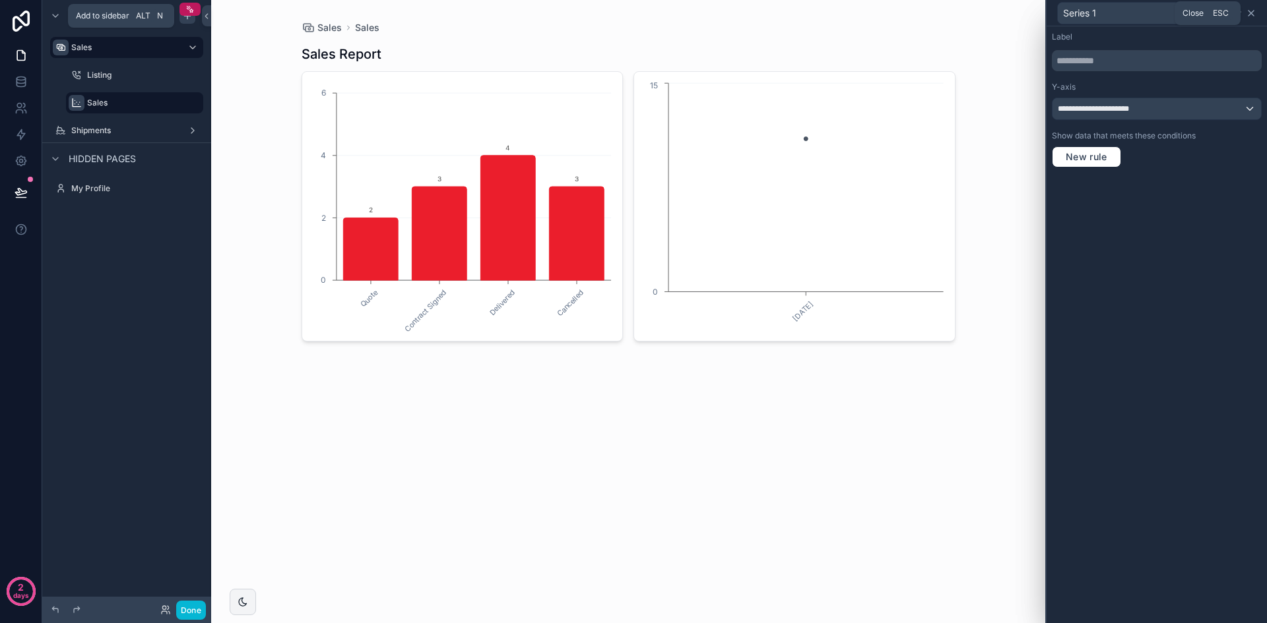
click at [1252, 11] on icon at bounding box center [1250, 13] width 5 height 5
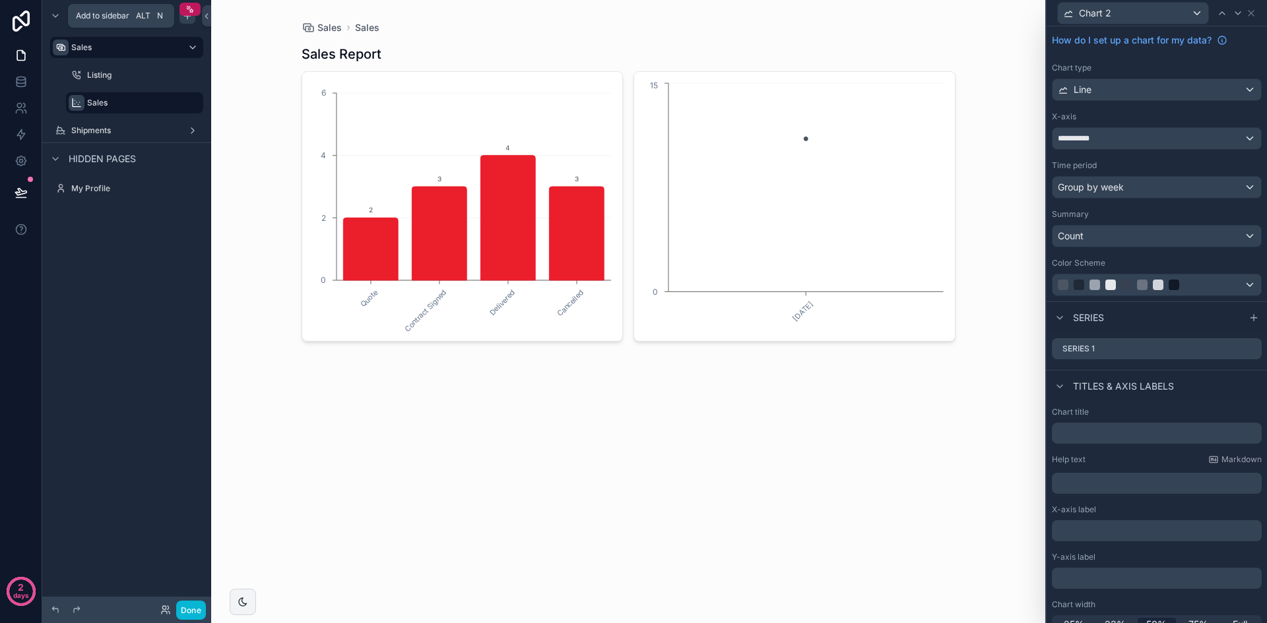
scroll to position [51, 0]
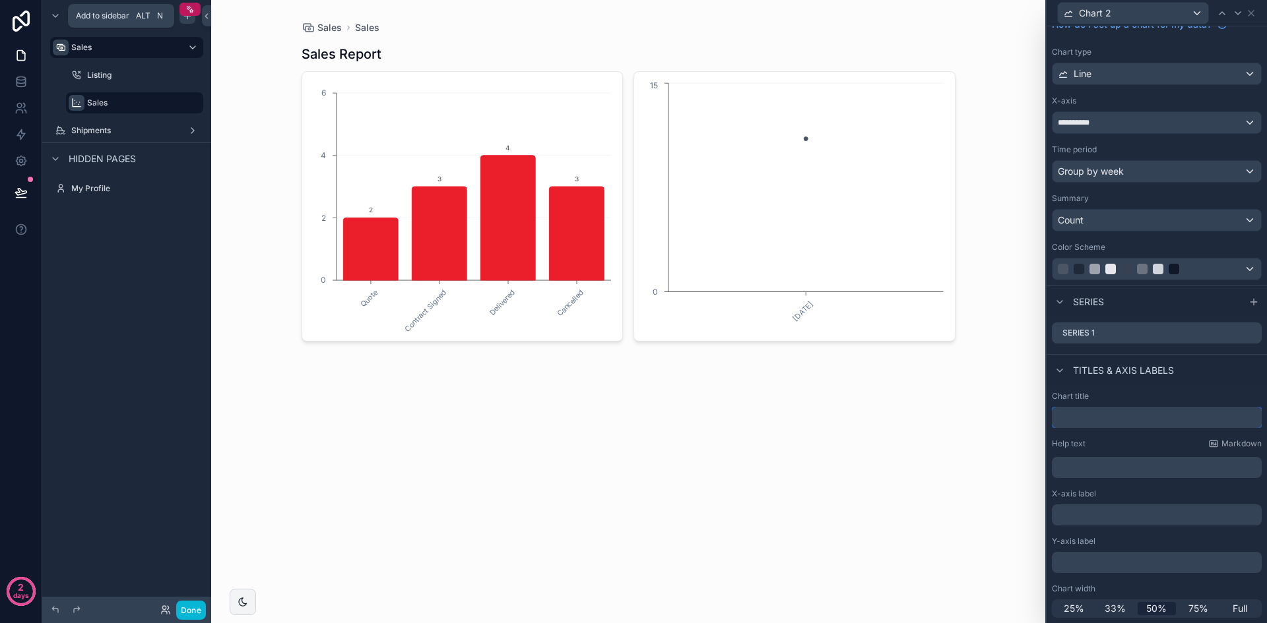
click at [1131, 421] on input "text" at bounding box center [1157, 417] width 210 height 21
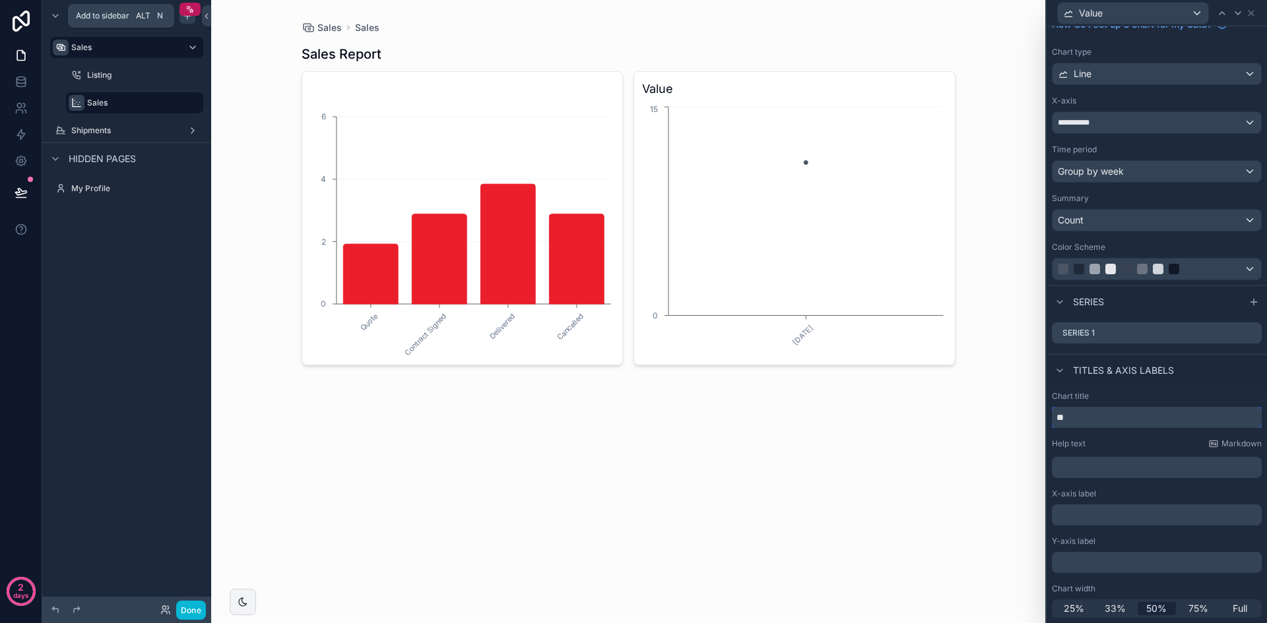
type input "*"
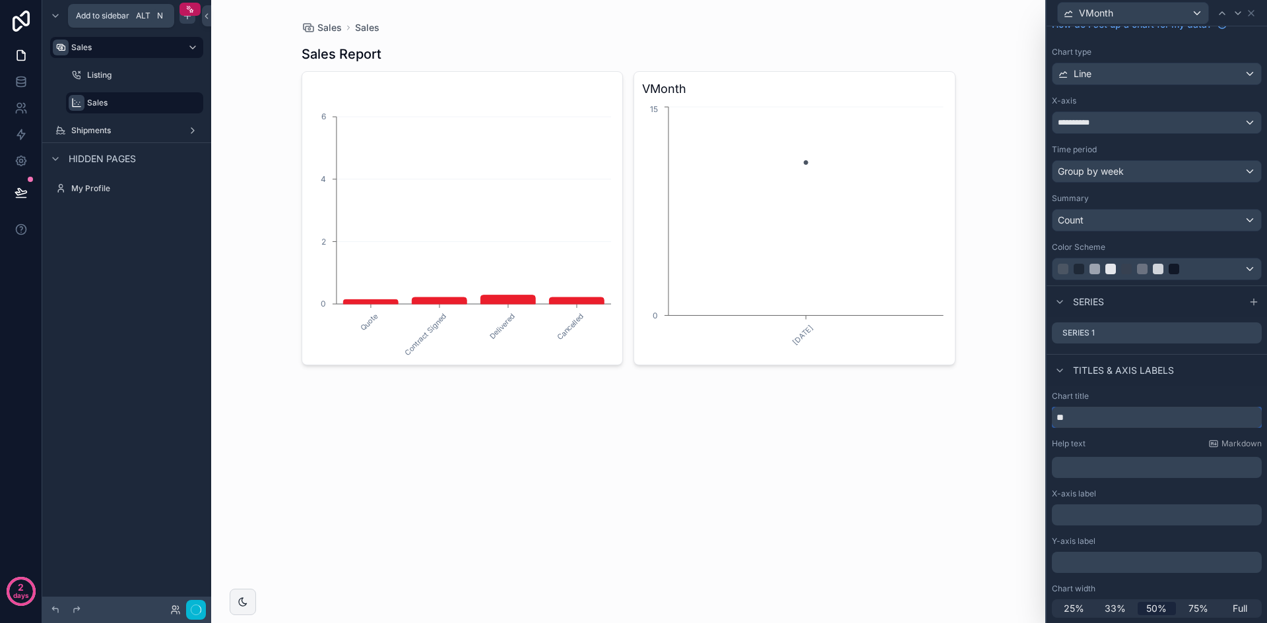
type input "*"
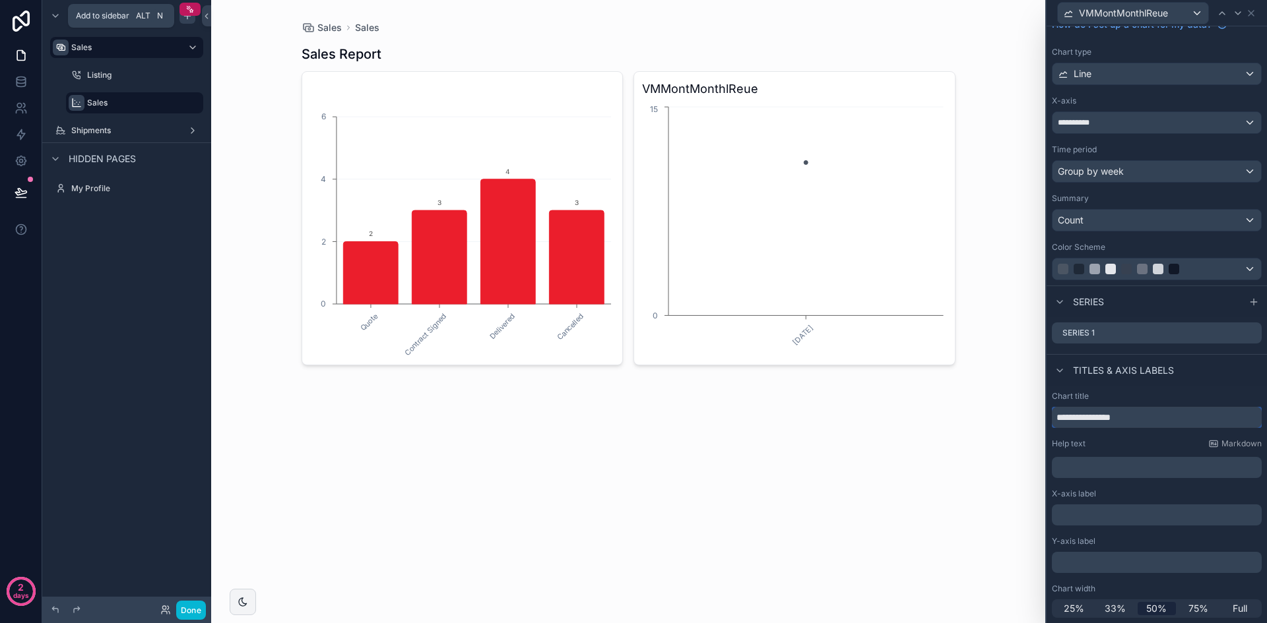
click at [1100, 417] on input "**********" at bounding box center [1157, 417] width 210 height 21
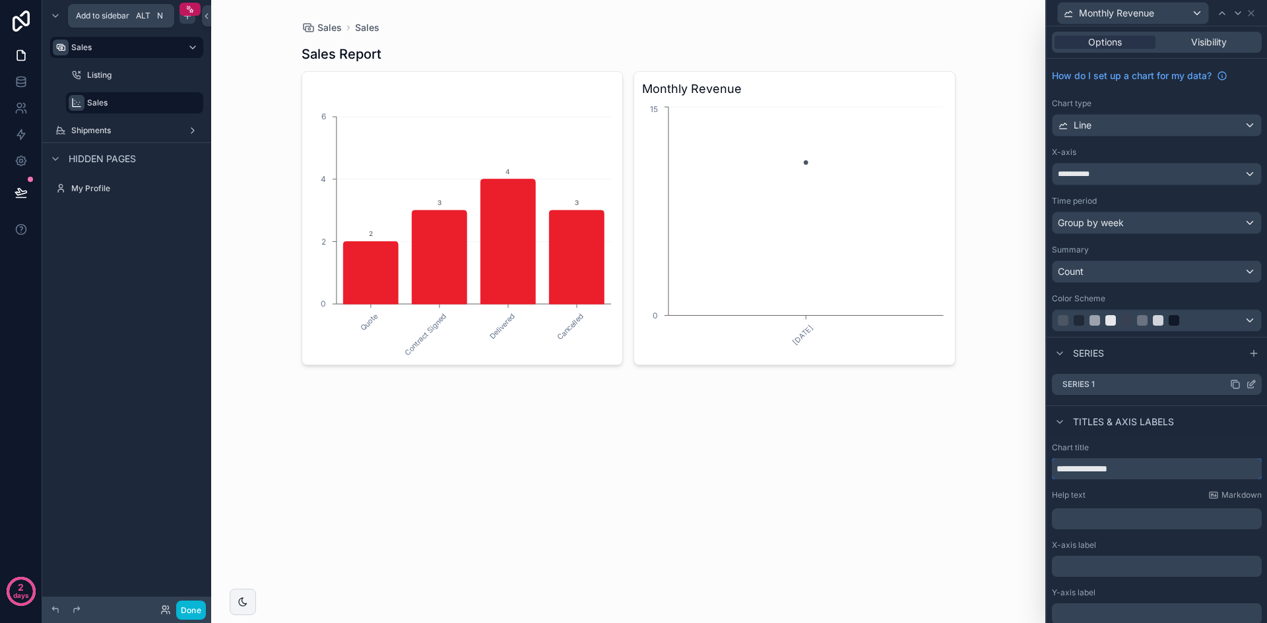
type input "**********"
click at [1245, 387] on icon at bounding box center [1250, 384] width 11 height 11
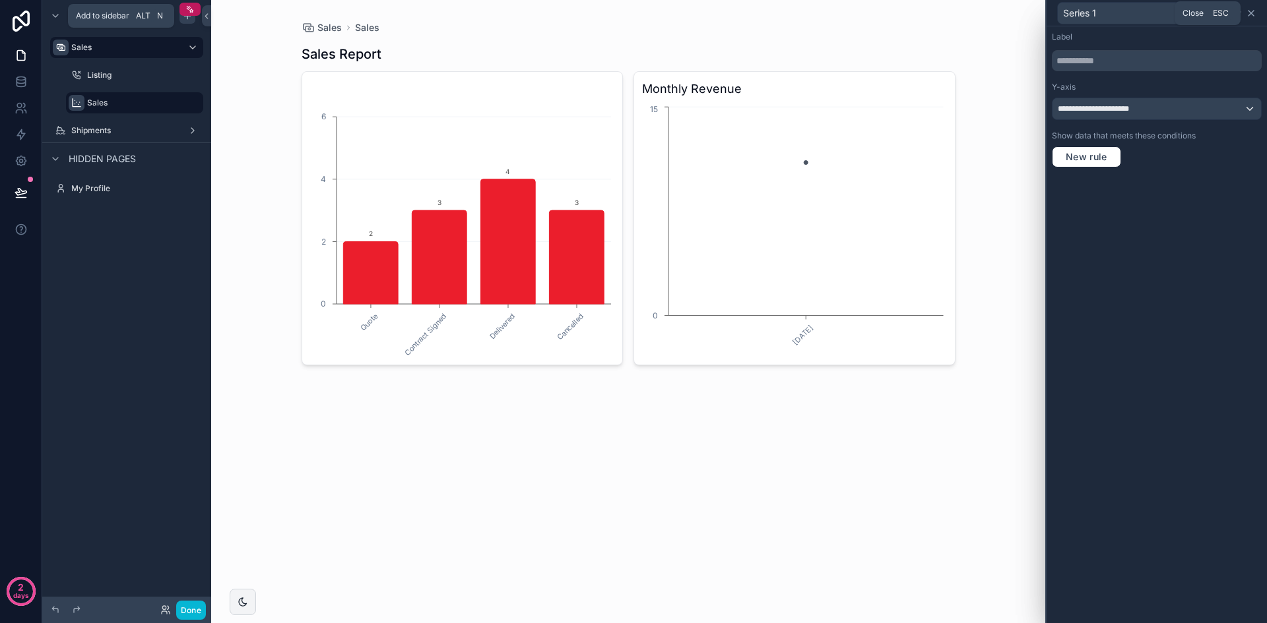
click at [1255, 15] on icon at bounding box center [1250, 13] width 11 height 11
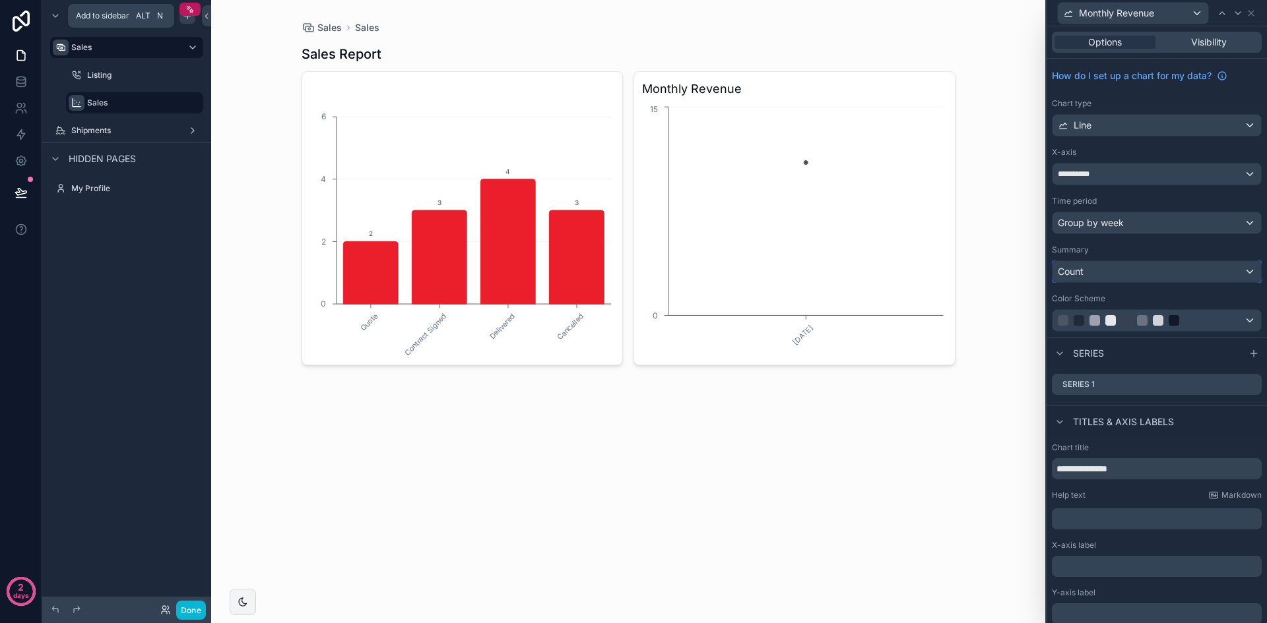
click at [1148, 275] on div "Count" at bounding box center [1156, 271] width 208 height 21
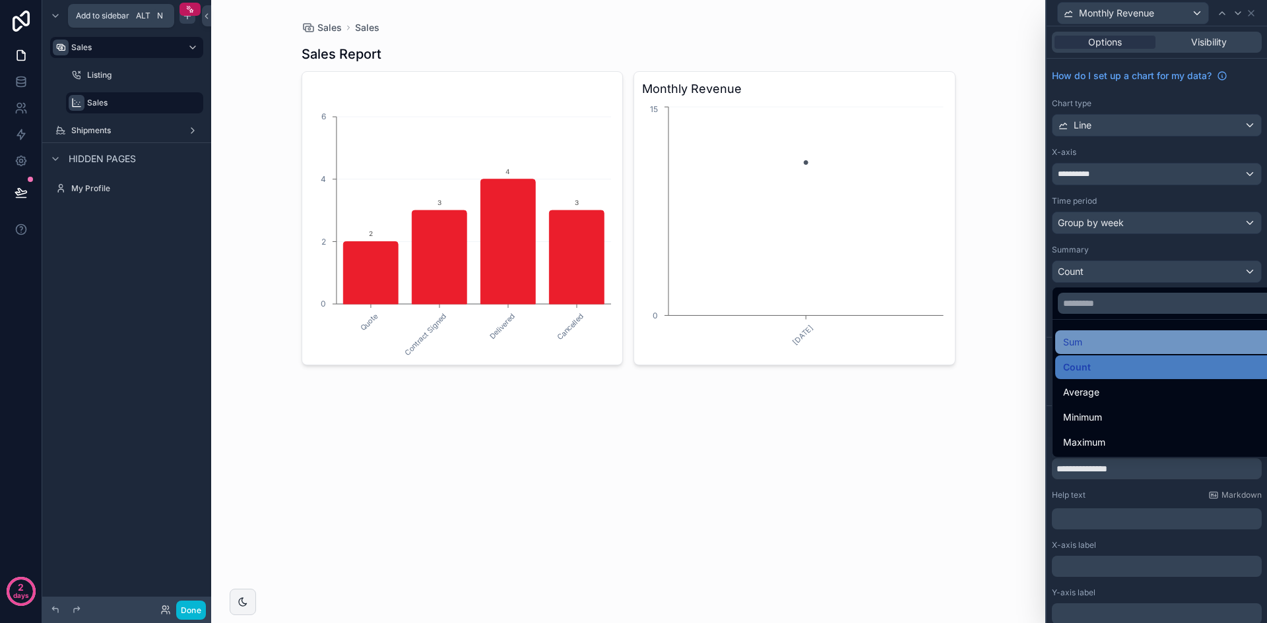
drag, startPoint x: 1137, startPoint y: 350, endPoint x: 1131, endPoint y: 353, distance: 6.8
click at [1131, 353] on div "Sum" at bounding box center [1167, 342] width 224 height 24
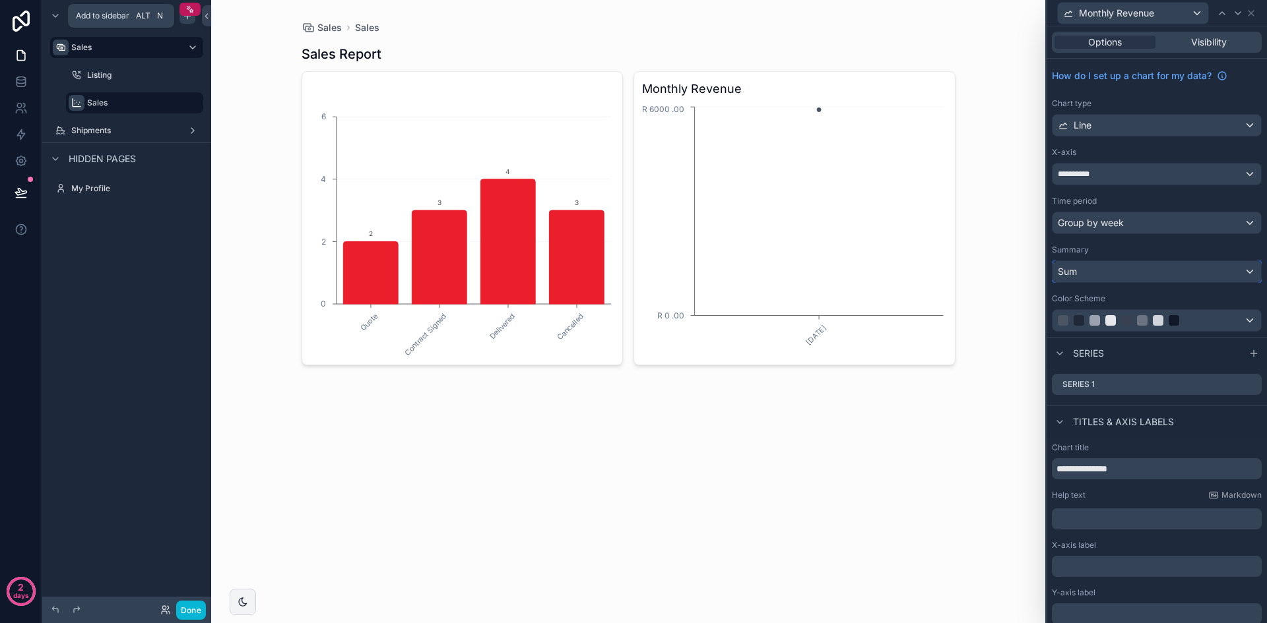
click at [1118, 272] on div "Sum" at bounding box center [1156, 271] width 208 height 21
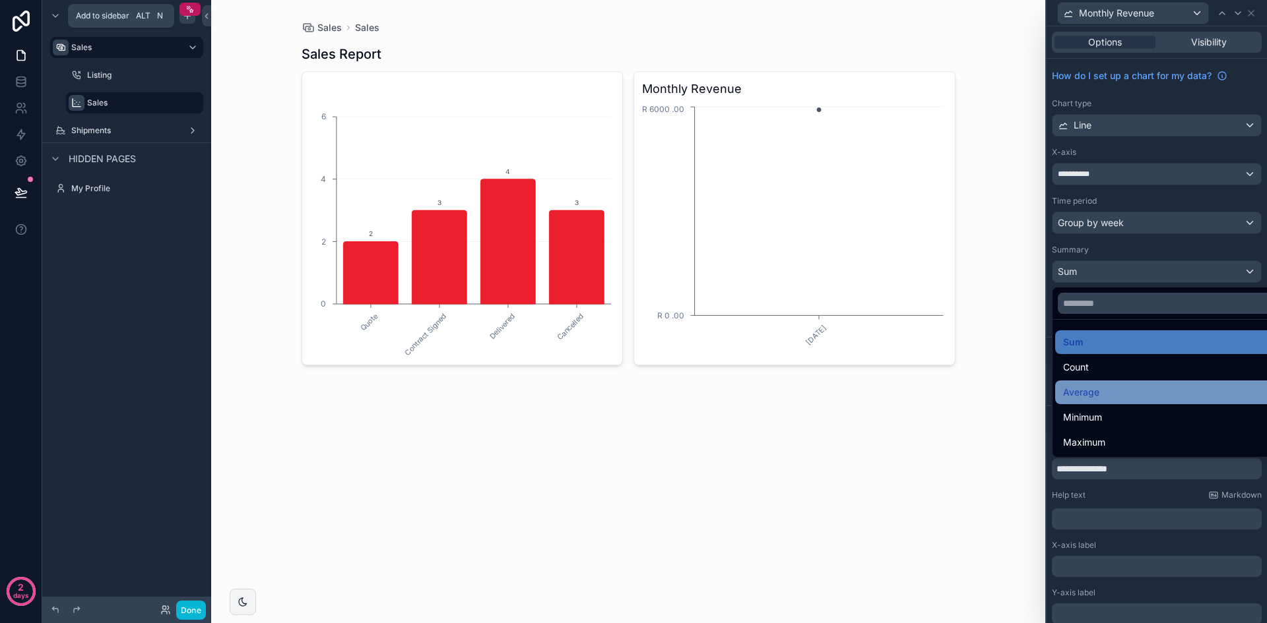
click at [1120, 383] on div "Average" at bounding box center [1167, 393] width 224 height 24
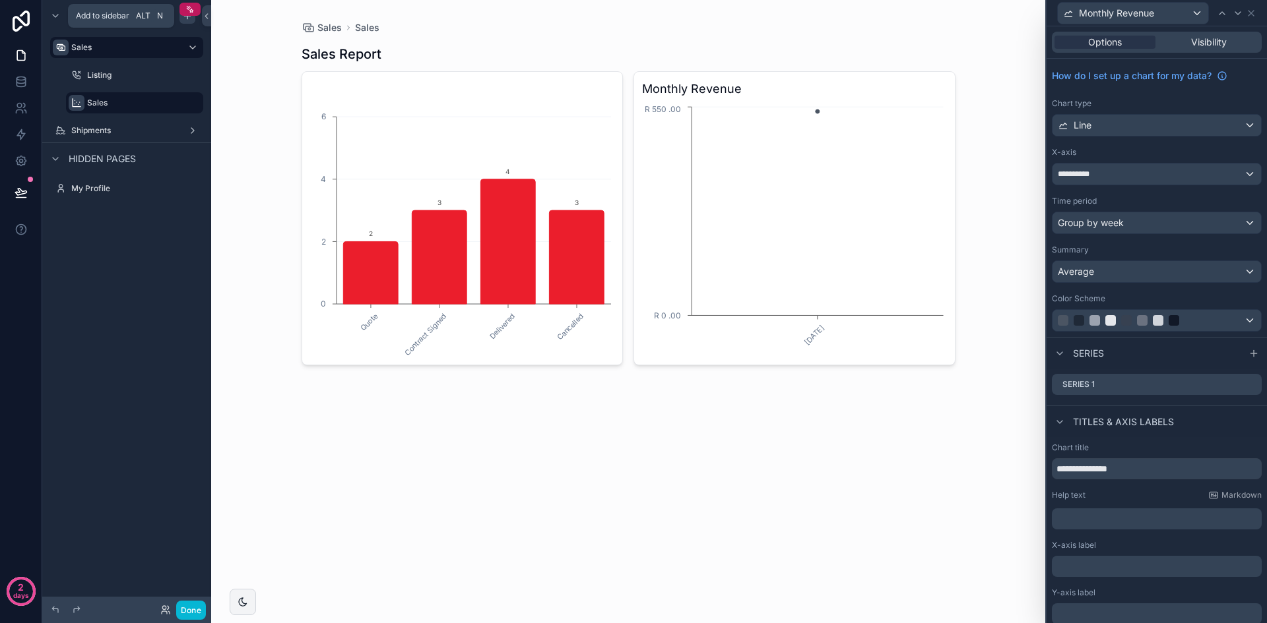
click at [755, 460] on div "Sales Sales Sales Report Quote Contract Signed Delivered Cancelled 0 2 4 6 2 3 …" at bounding box center [628, 311] width 834 height 623
click at [560, 105] on div "scrollable content" at bounding box center [628, 204] width 675 height 408
click at [1252, 11] on icon at bounding box center [1250, 13] width 11 height 11
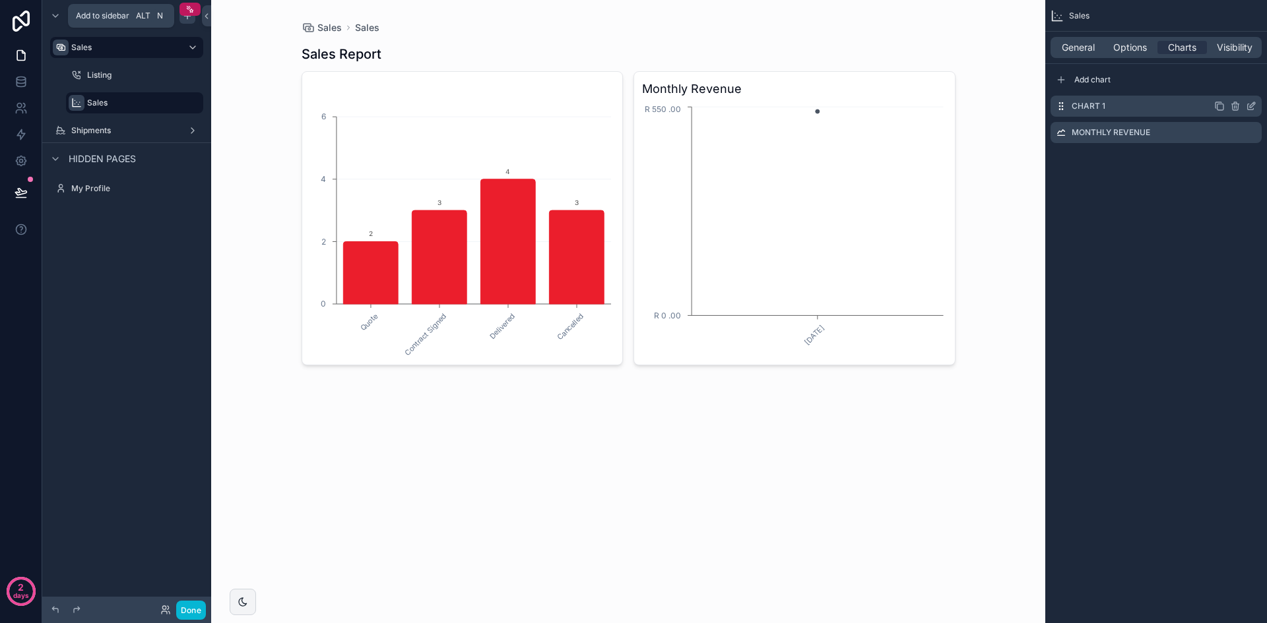
click at [1251, 107] on icon "scrollable content" at bounding box center [1250, 106] width 11 height 11
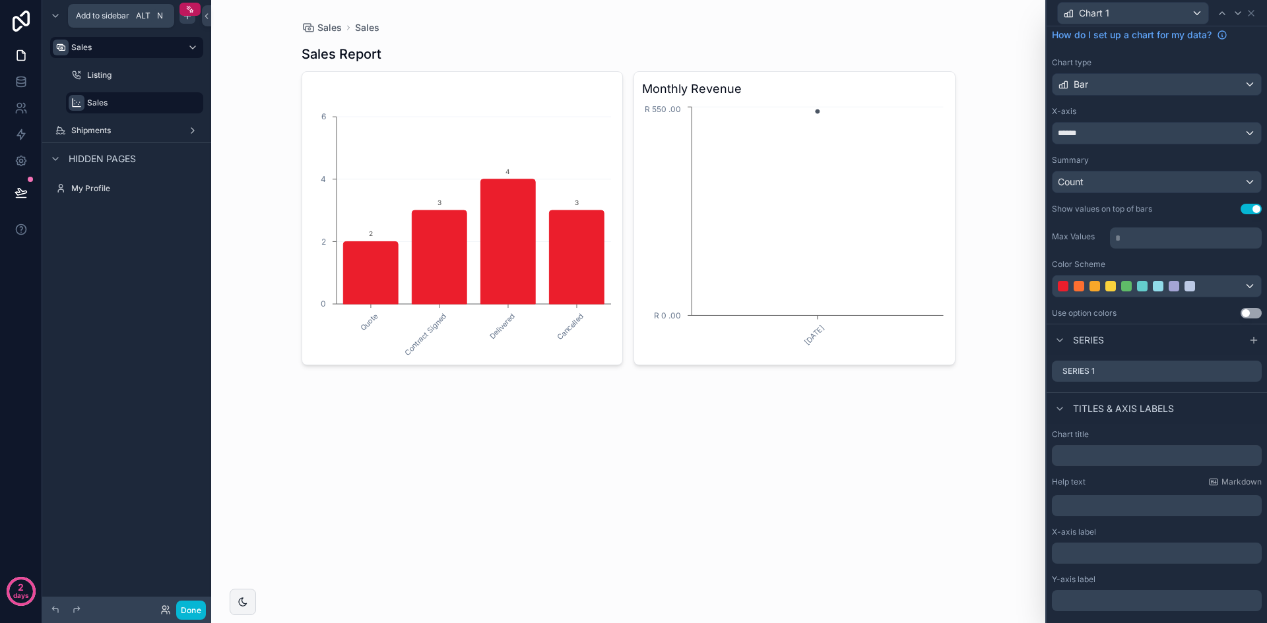
scroll to position [79, 0]
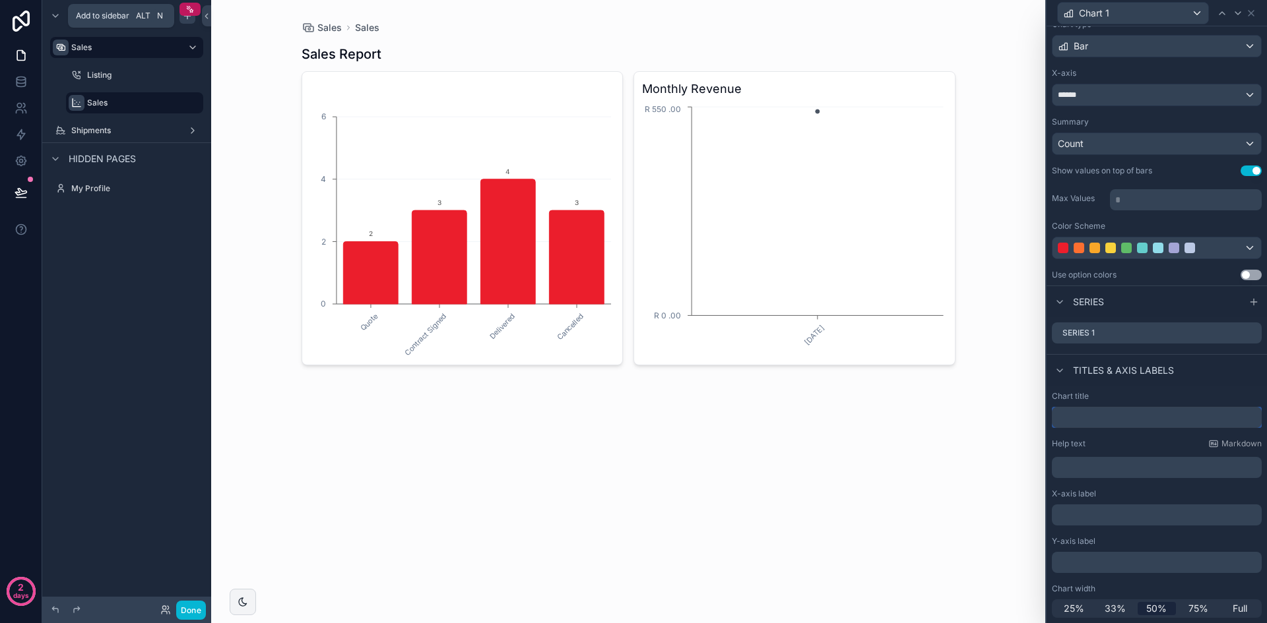
click at [1106, 416] on input "text" at bounding box center [1157, 417] width 210 height 21
type input "******"
click at [809, 478] on div "Sales Sales Sales Report Status Quote Contract Signed Delivered Cancelled 0 2 4…" at bounding box center [628, 311] width 834 height 623
click at [1245, 334] on icon at bounding box center [1250, 333] width 11 height 11
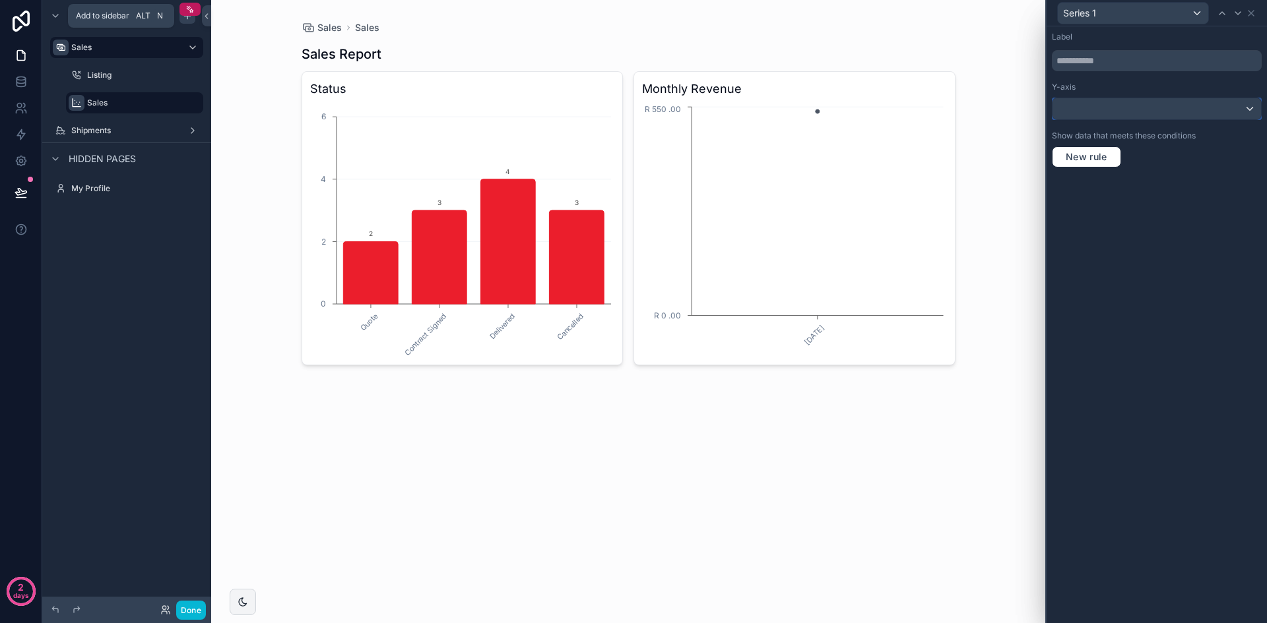
click at [1234, 106] on div at bounding box center [1156, 108] width 208 height 21
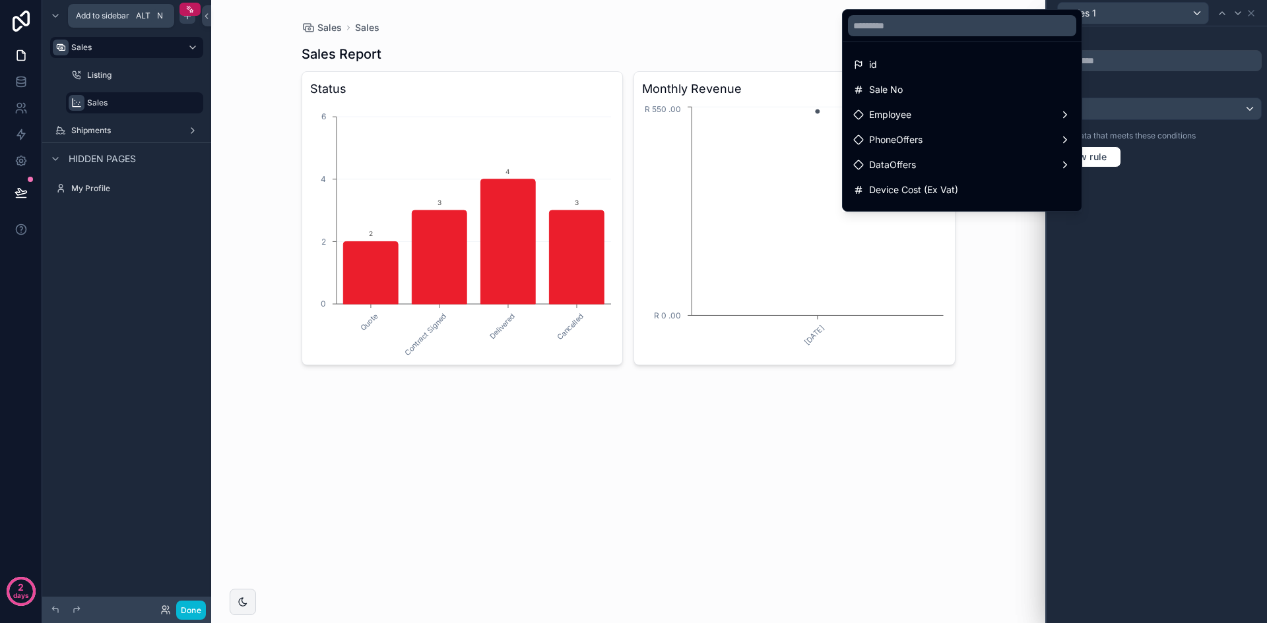
click at [1166, 261] on div at bounding box center [1156, 311] width 220 height 623
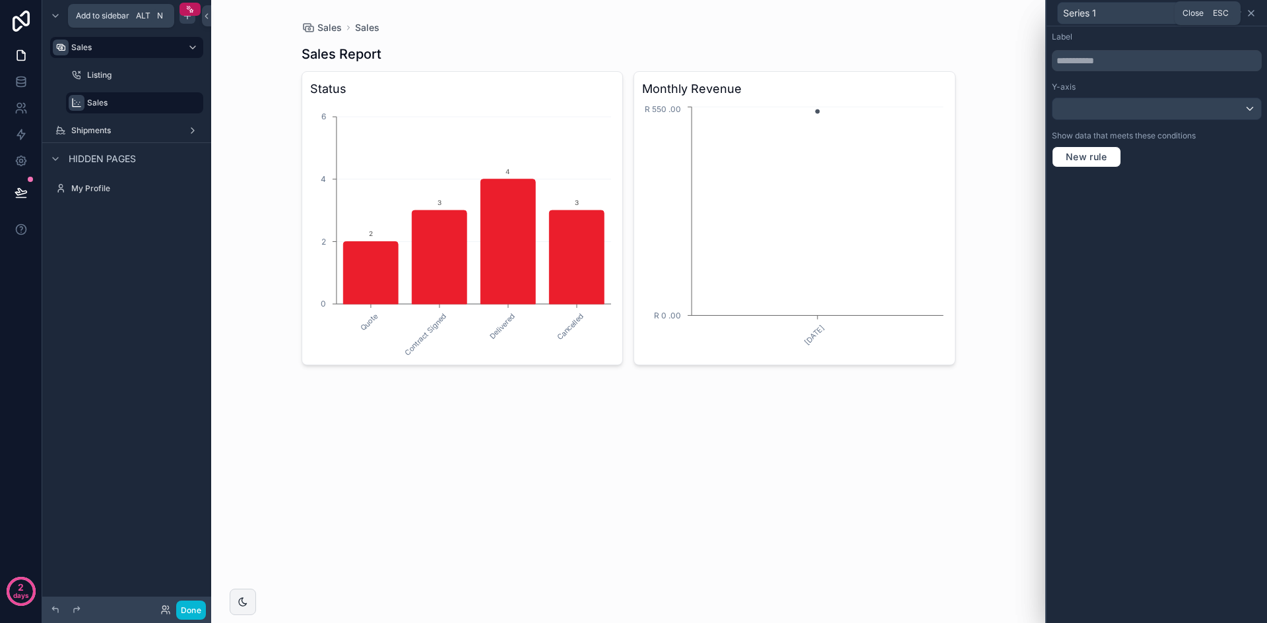
click at [1252, 15] on icon at bounding box center [1250, 13] width 5 height 5
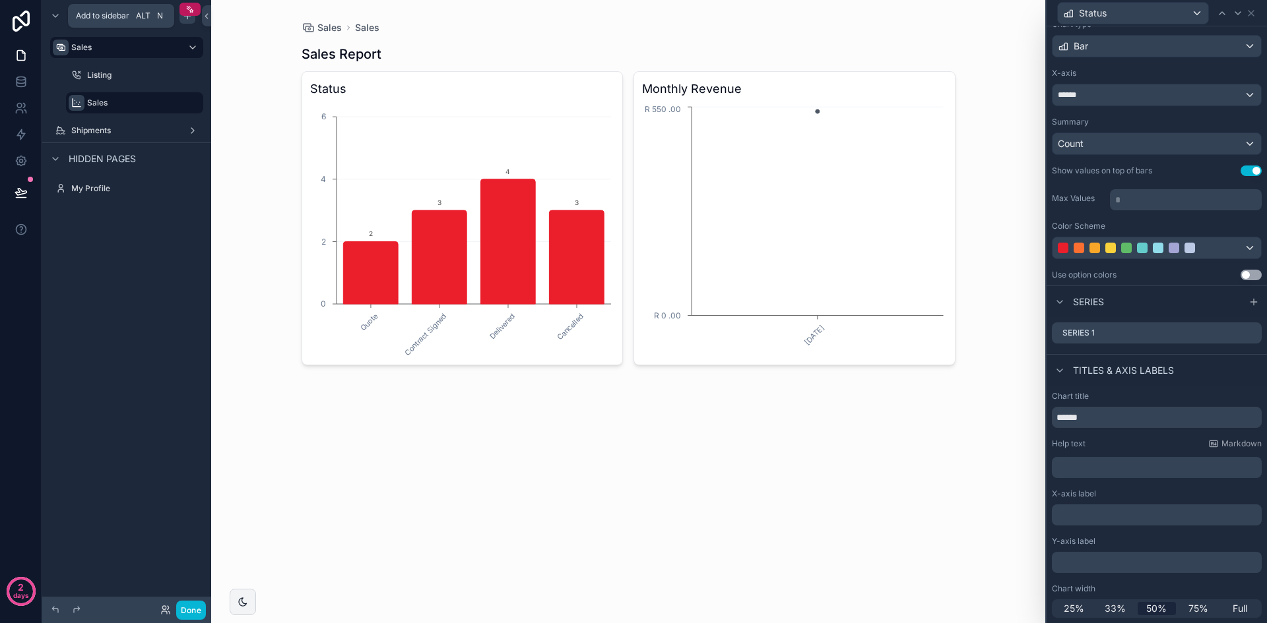
click at [760, 563] on div "Sales Sales Sales Report Status Quote Contract Signed Delivered Cancelled 0 2 4…" at bounding box center [628, 311] width 834 height 623
click at [840, 427] on div "Sales Sales Sales Report Status Quote Contract Signed Delivered Cancelled 0 2 4…" at bounding box center [628, 311] width 834 height 623
click at [745, 447] on div "Sales Sales Sales Report Status Quote Contract Signed Delivered Cancelled 0 2 4…" at bounding box center [628, 311] width 834 height 623
click at [133, 75] on label "Listing" at bounding box center [132, 75] width 90 height 11
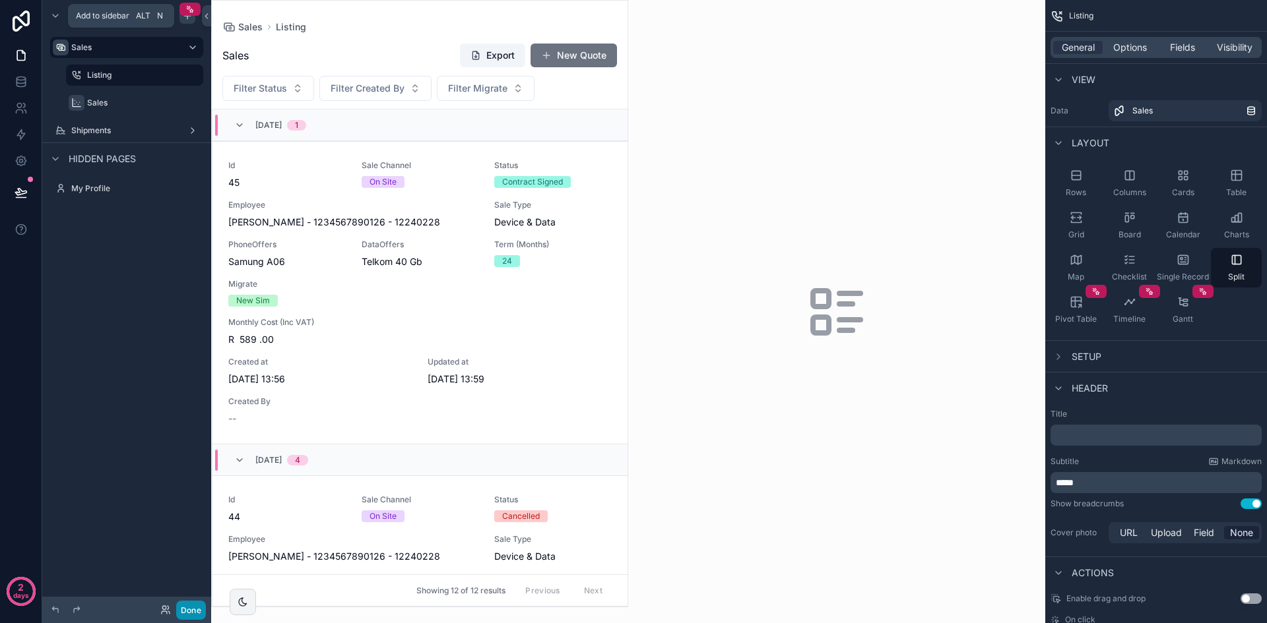
click at [186, 608] on button "Done" at bounding box center [191, 610] width 30 height 19
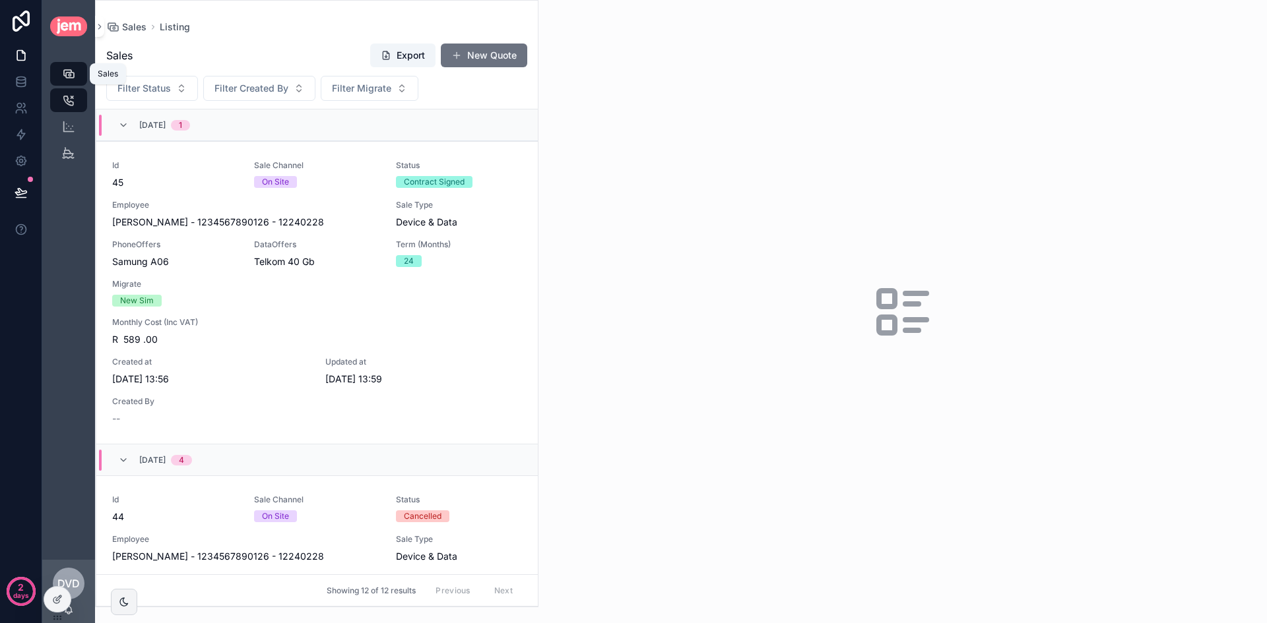
click at [76, 74] on div "Sales" at bounding box center [68, 73] width 21 height 21
click at [68, 153] on icon "scrollable content" at bounding box center [68, 152] width 13 height 13
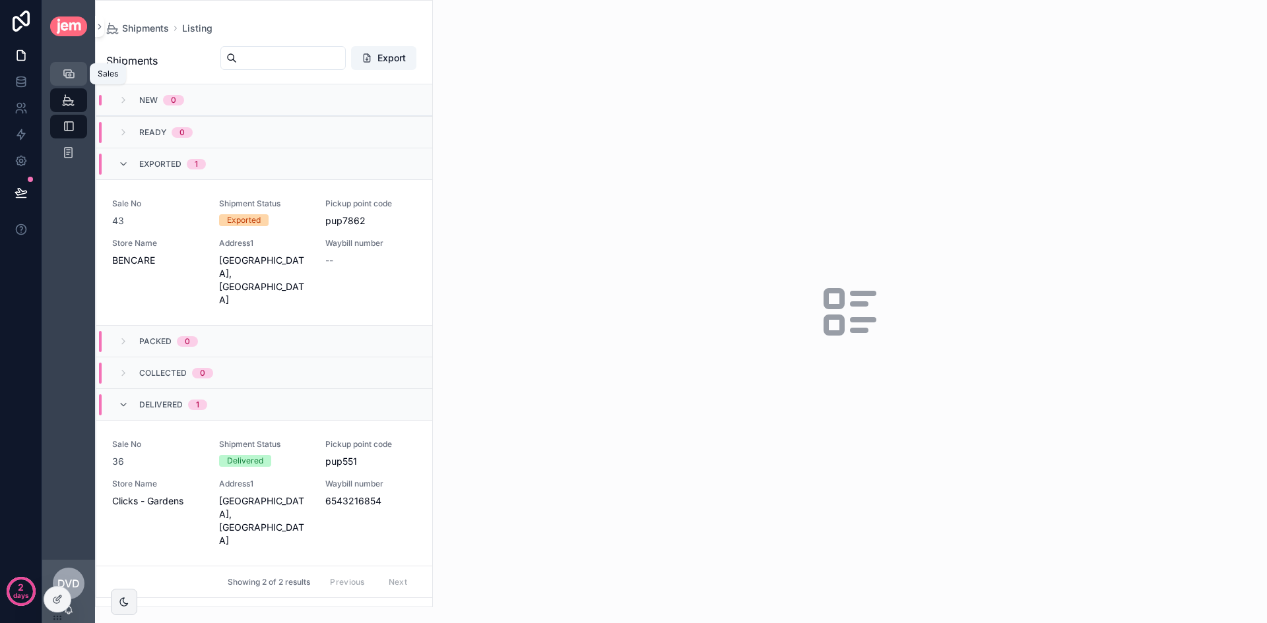
click at [68, 73] on icon "scrollable content" at bounding box center [68, 73] width 13 height 13
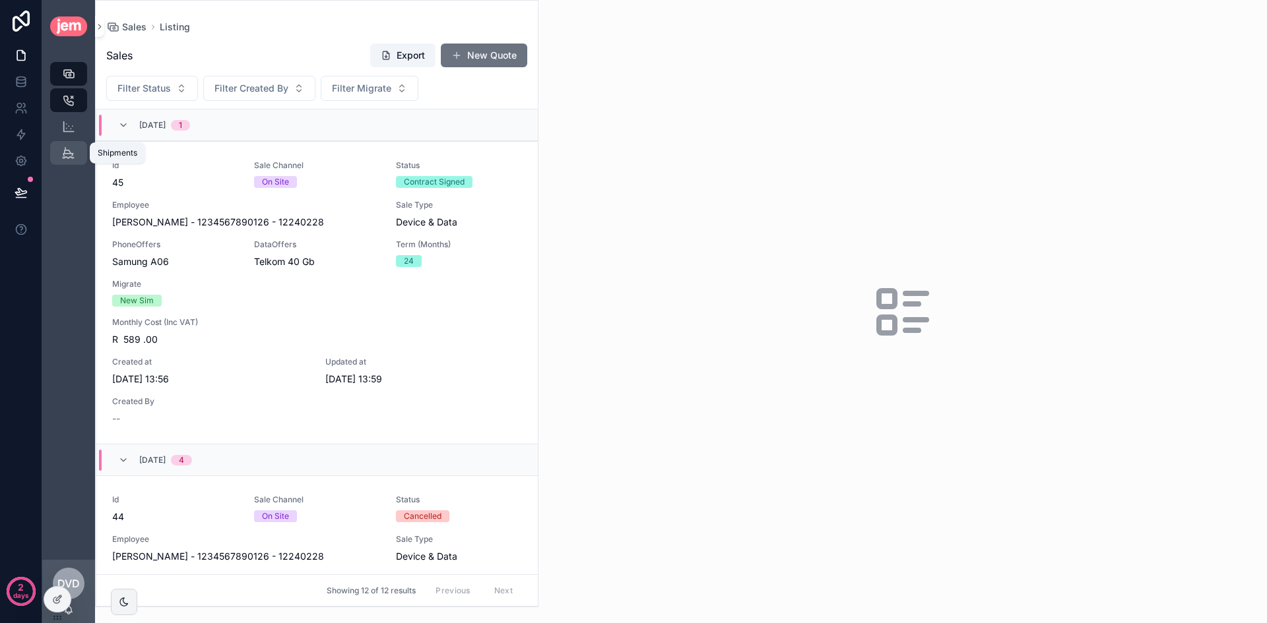
click at [70, 154] on icon "scrollable content" at bounding box center [68, 152] width 13 height 13
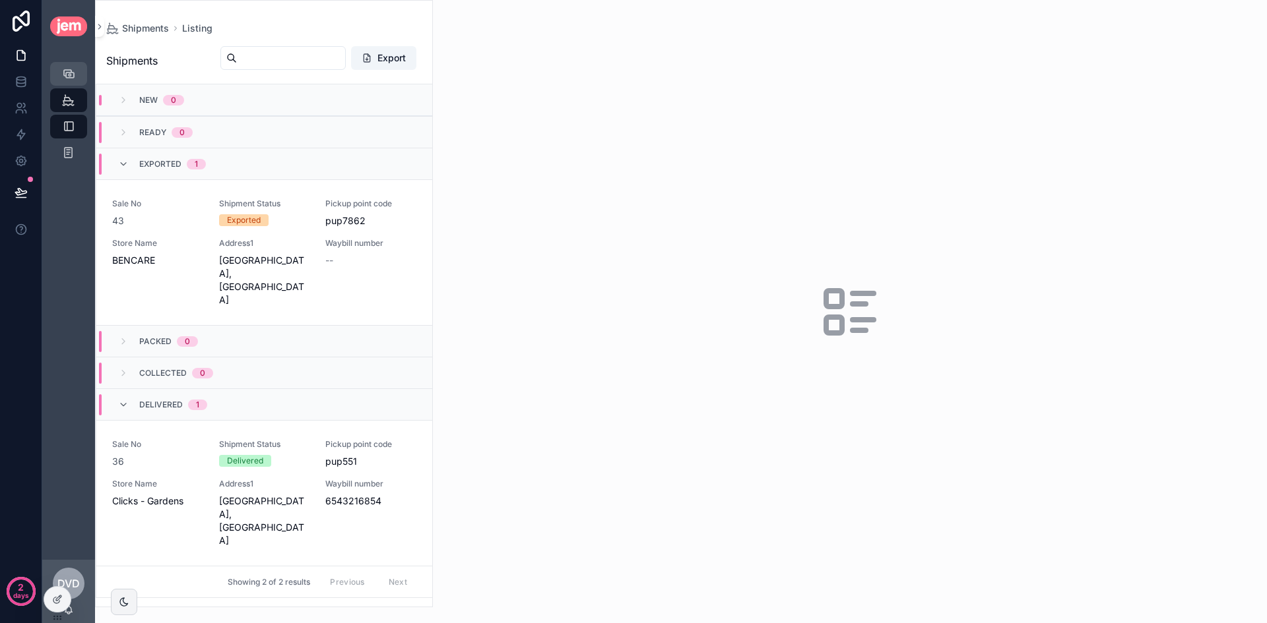
click at [71, 68] on icon "scrollable content" at bounding box center [68, 73] width 13 height 13
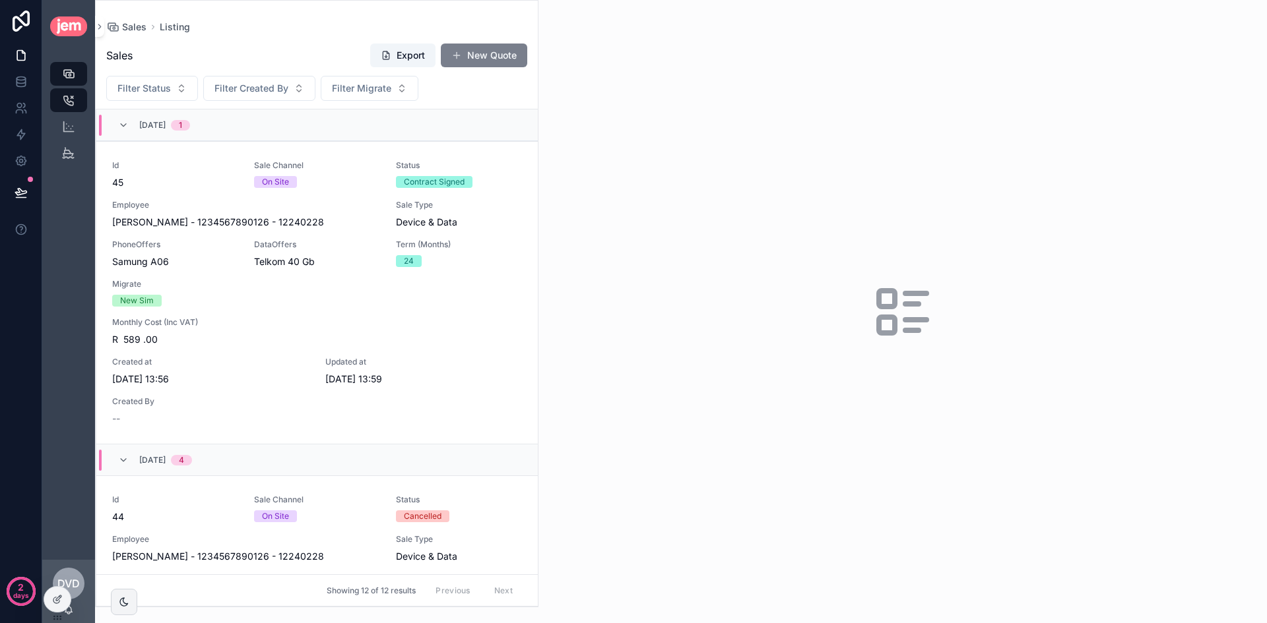
click at [485, 52] on button "New Quote" at bounding box center [484, 56] width 86 height 24
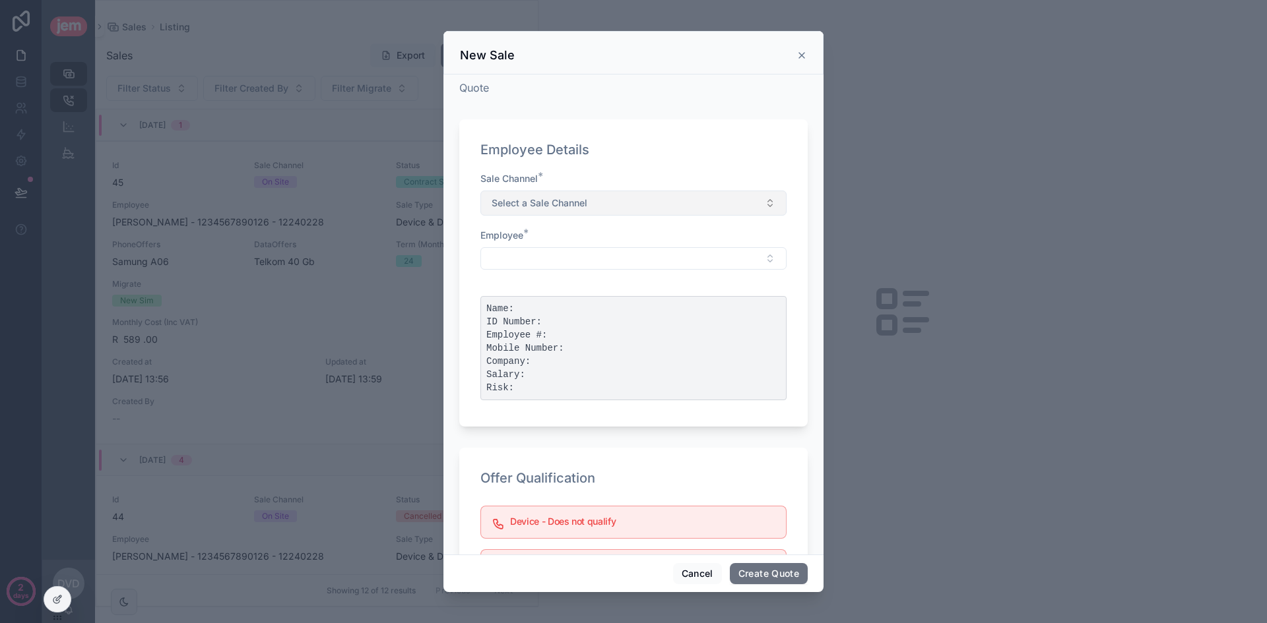
click at [593, 191] on button "Select a Sale Channel" at bounding box center [633, 203] width 306 height 25
click at [533, 272] on div "On Site" at bounding box center [629, 276] width 290 height 20
click at [615, 263] on button "Select Button" at bounding box center [633, 258] width 306 height 22
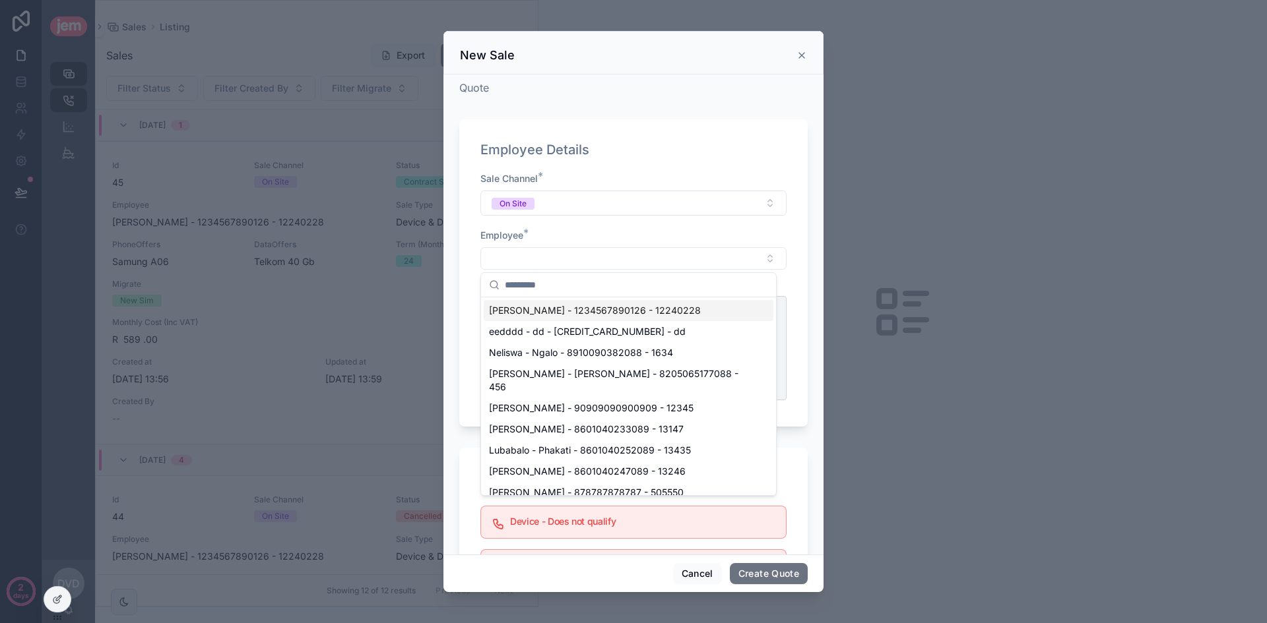
click at [644, 314] on span "[PERSON_NAME] - 1234567890126 - 12240228" at bounding box center [595, 310] width 212 height 13
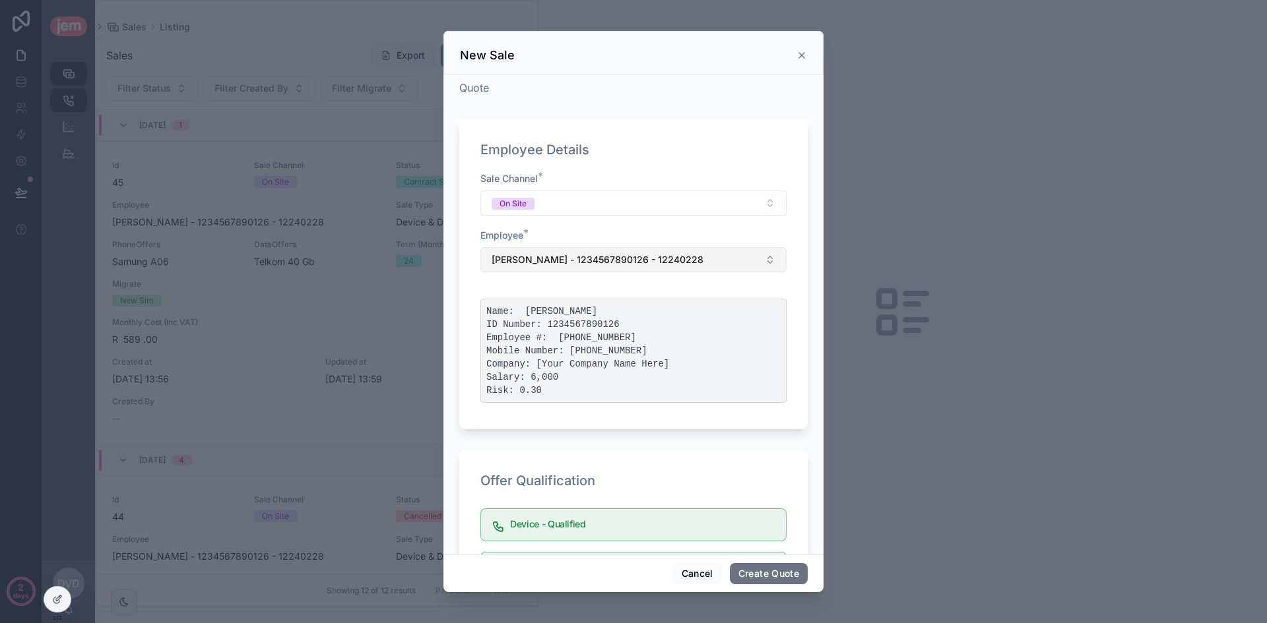
drag, startPoint x: 615, startPoint y: 259, endPoint x: 625, endPoint y: 269, distance: 14.0
click at [618, 259] on span "[PERSON_NAME] - 1234567890126 - 12240228" at bounding box center [597, 259] width 212 height 13
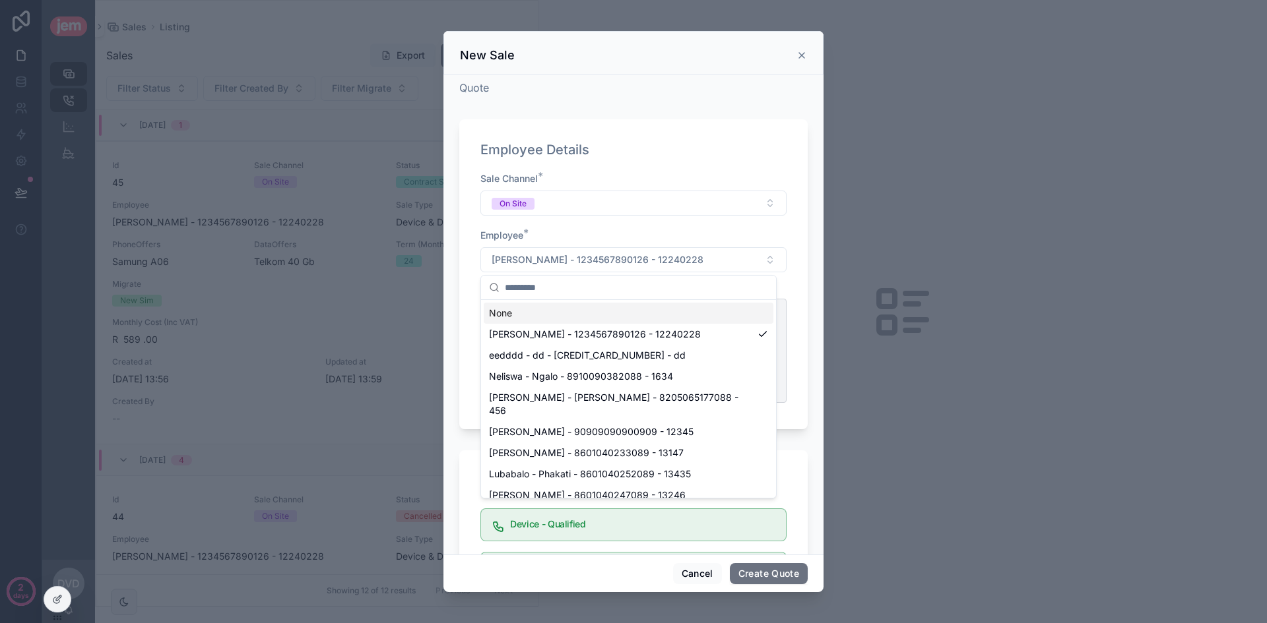
click at [792, 226] on div "Employee Details Sale Channel * On Site Employee * Caroline - van der Merwe - 1…" at bounding box center [633, 274] width 348 height 310
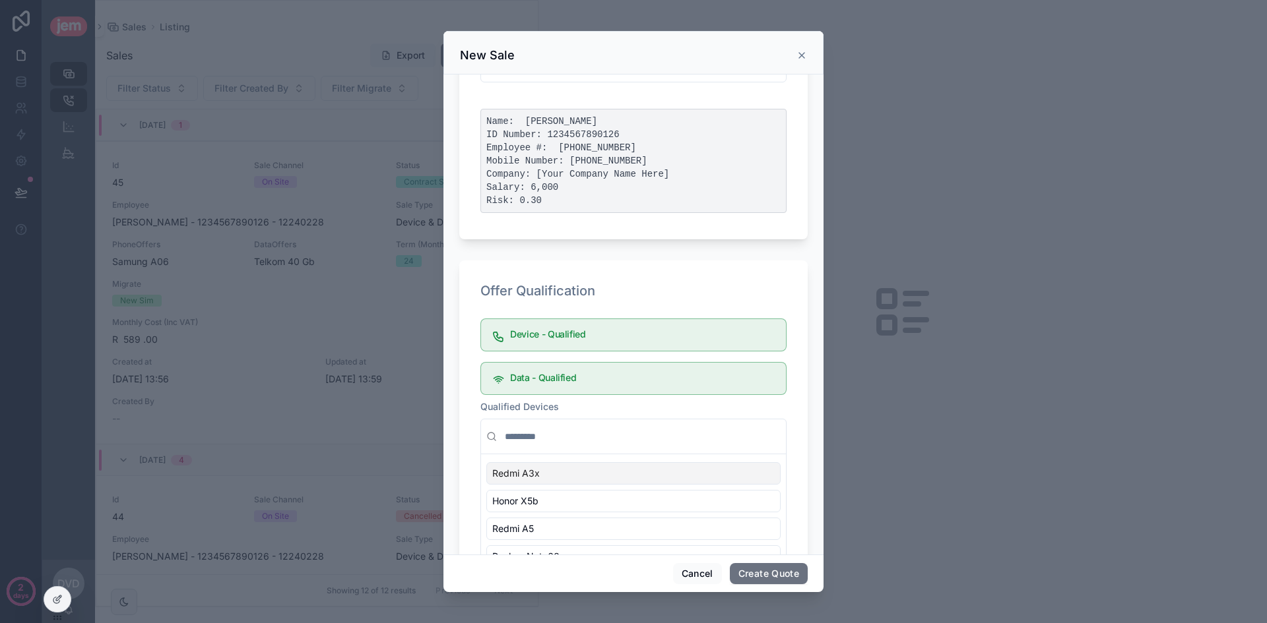
scroll to position [66, 0]
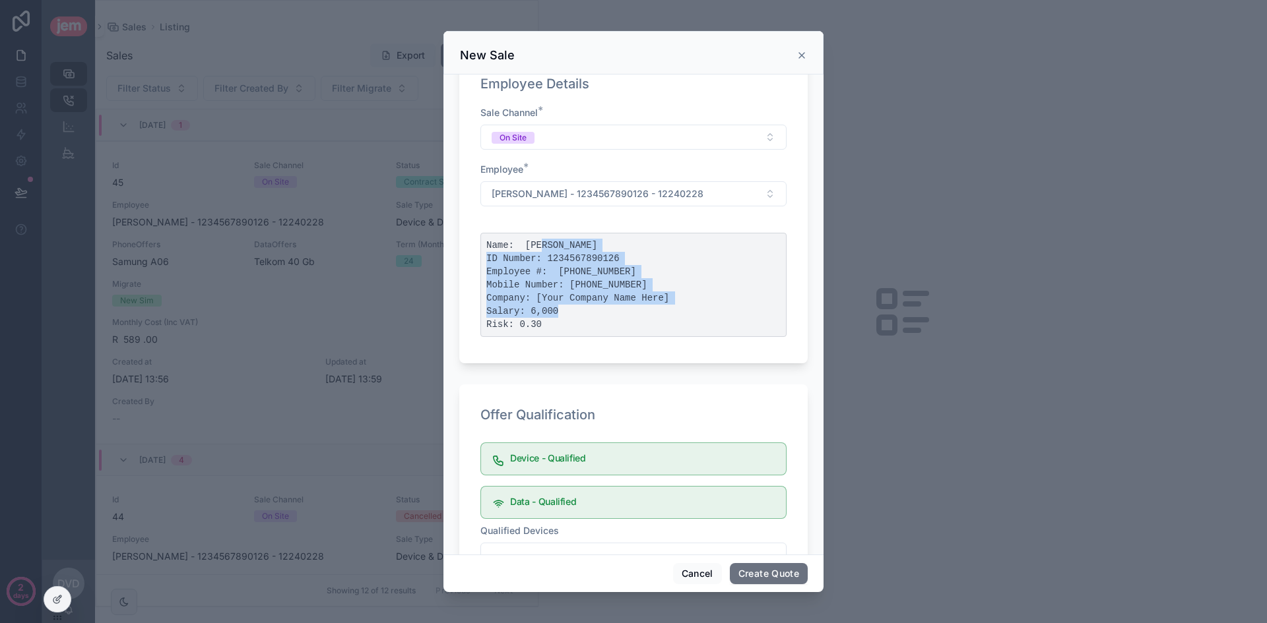
drag, startPoint x: 558, startPoint y: 246, endPoint x: 654, endPoint y: 311, distance: 116.0
click at [654, 311] on pre "Name: Caroline van der Merwe ID Number: 1234567890126 Employee #: 12240228 Mobi…" at bounding box center [633, 285] width 306 height 104
click at [530, 305] on pre "Name: Caroline van der Merwe ID Number: 1234567890126 Employee #: 12240228 Mobi…" at bounding box center [633, 285] width 306 height 104
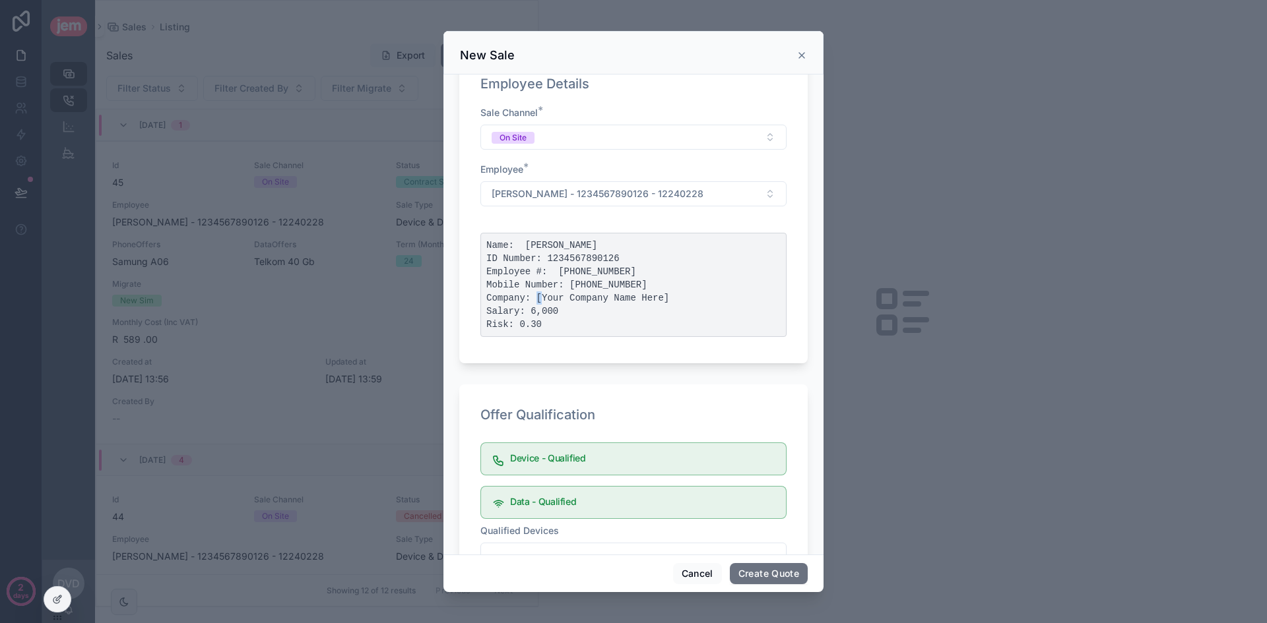
click at [530, 305] on pre "Name: Caroline van der Merwe ID Number: 1234567890126 Employee #: 12240228 Mobi…" at bounding box center [633, 285] width 306 height 104
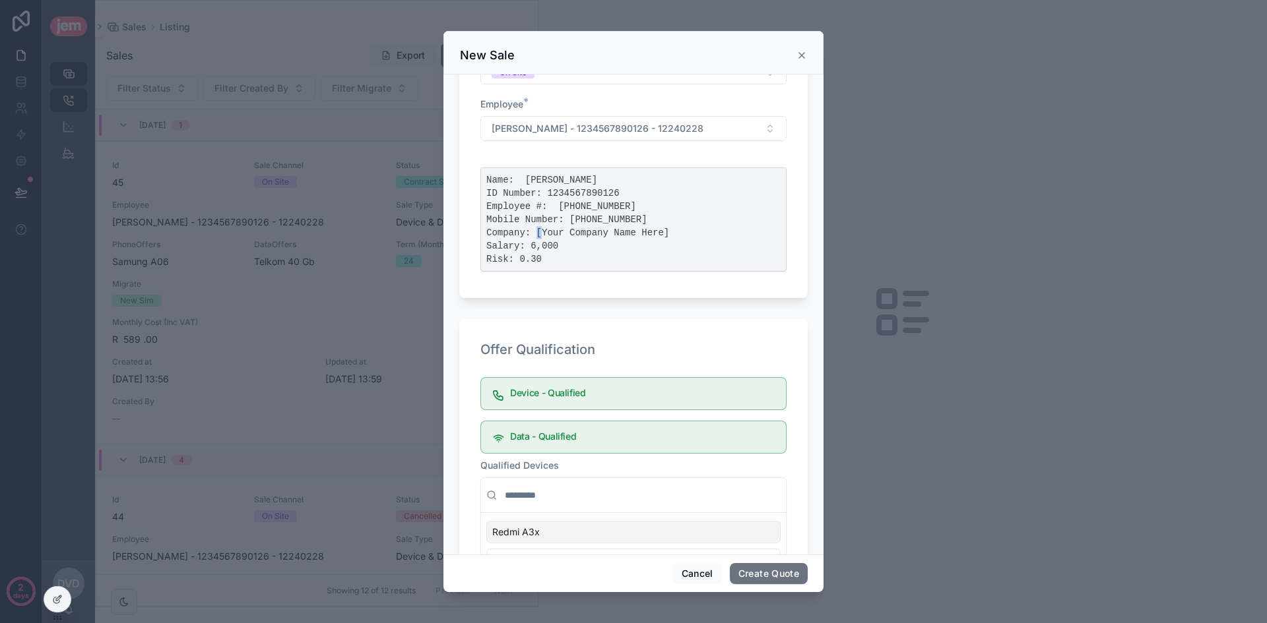
scroll to position [132, 0]
click at [575, 385] on div "Device - Qualified" at bounding box center [633, 393] width 306 height 33
click at [567, 439] on h5 "Data - Qualified" at bounding box center [642, 435] width 265 height 9
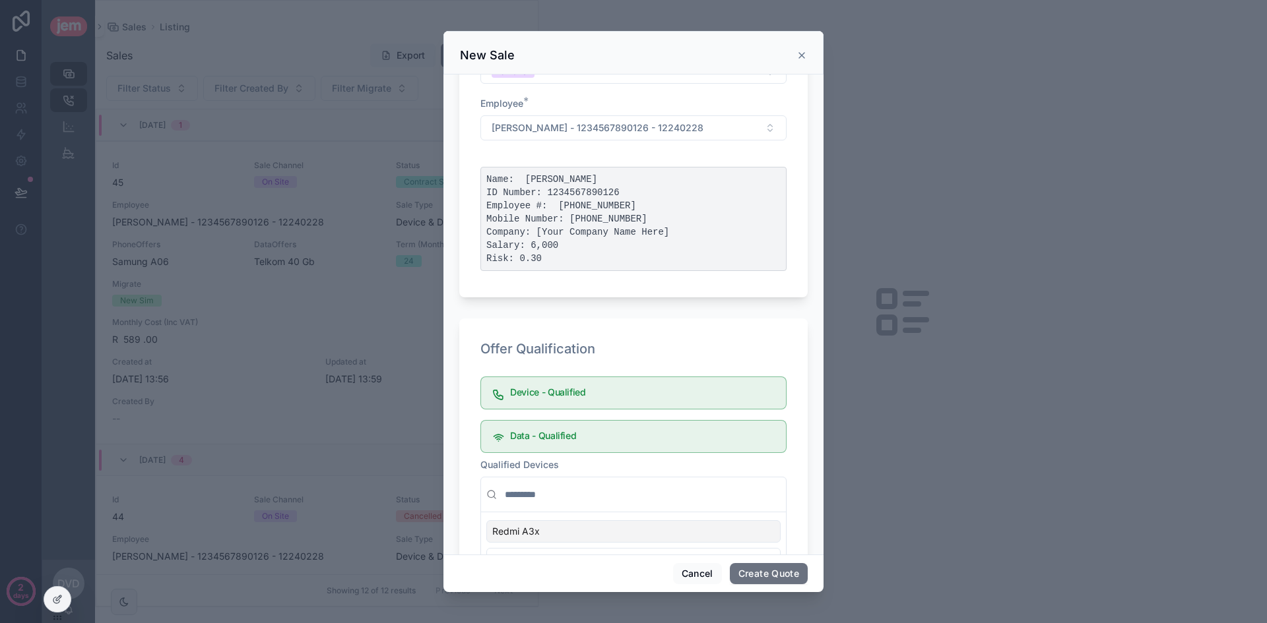
click at [738, 395] on h5 "Device - Qualified" at bounding box center [642, 392] width 265 height 9
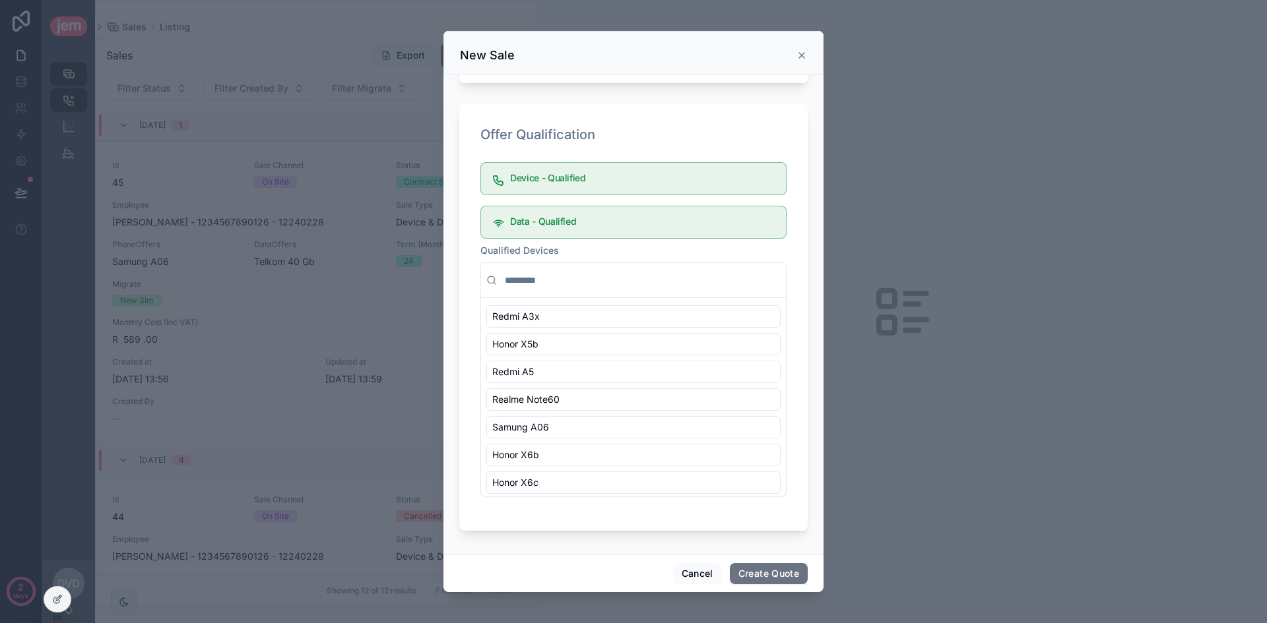
scroll to position [0, 0]
click at [769, 570] on button "Create Quote" at bounding box center [769, 573] width 78 height 21
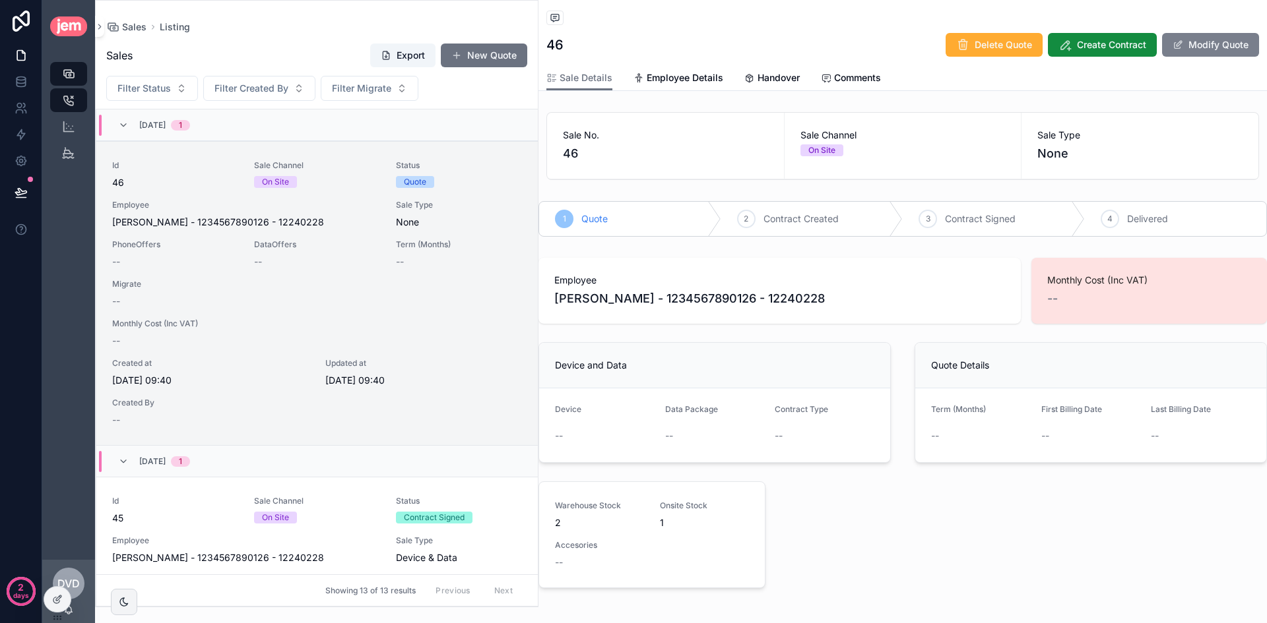
click at [1193, 47] on button "Modify Quote" at bounding box center [1210, 45] width 97 height 24
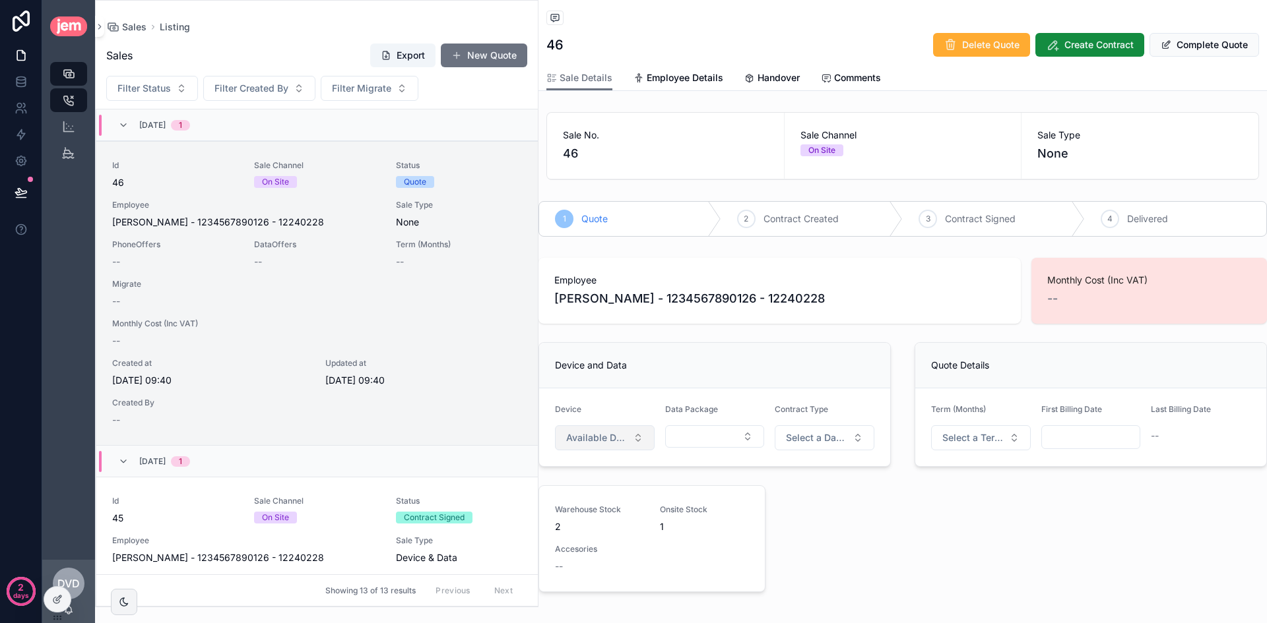
click at [621, 432] on span "Available Devices" at bounding box center [596, 437] width 61 height 13
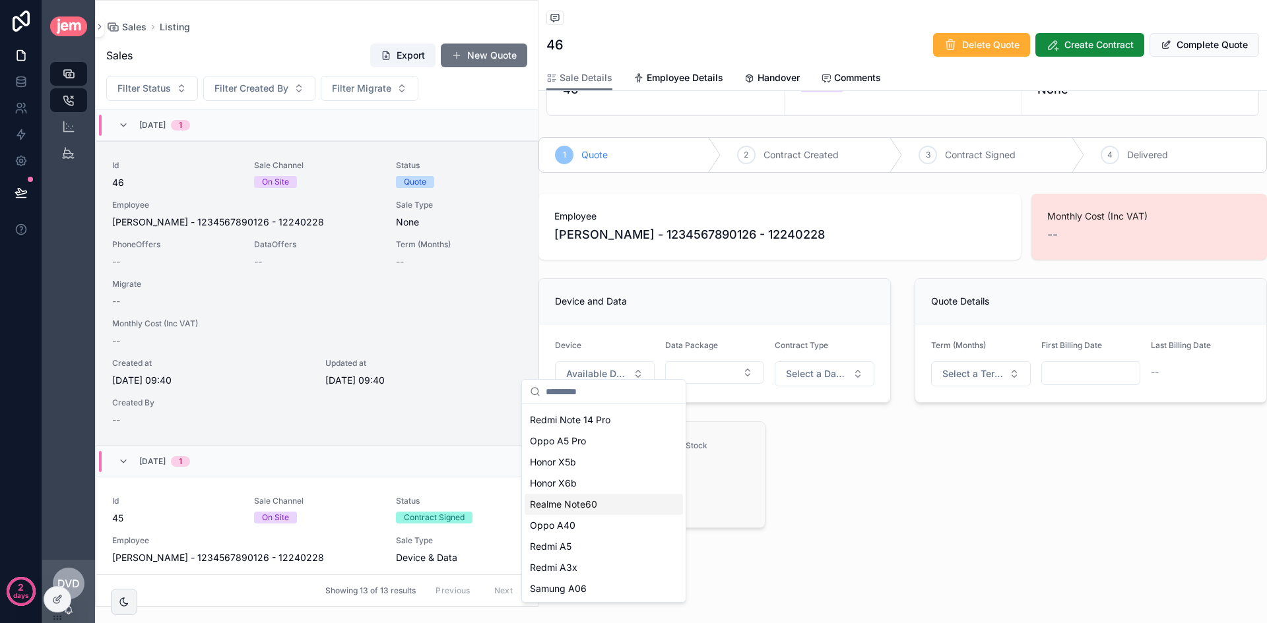
scroll to position [74, 0]
click at [559, 584] on span "Samung A06" at bounding box center [558, 588] width 57 height 13
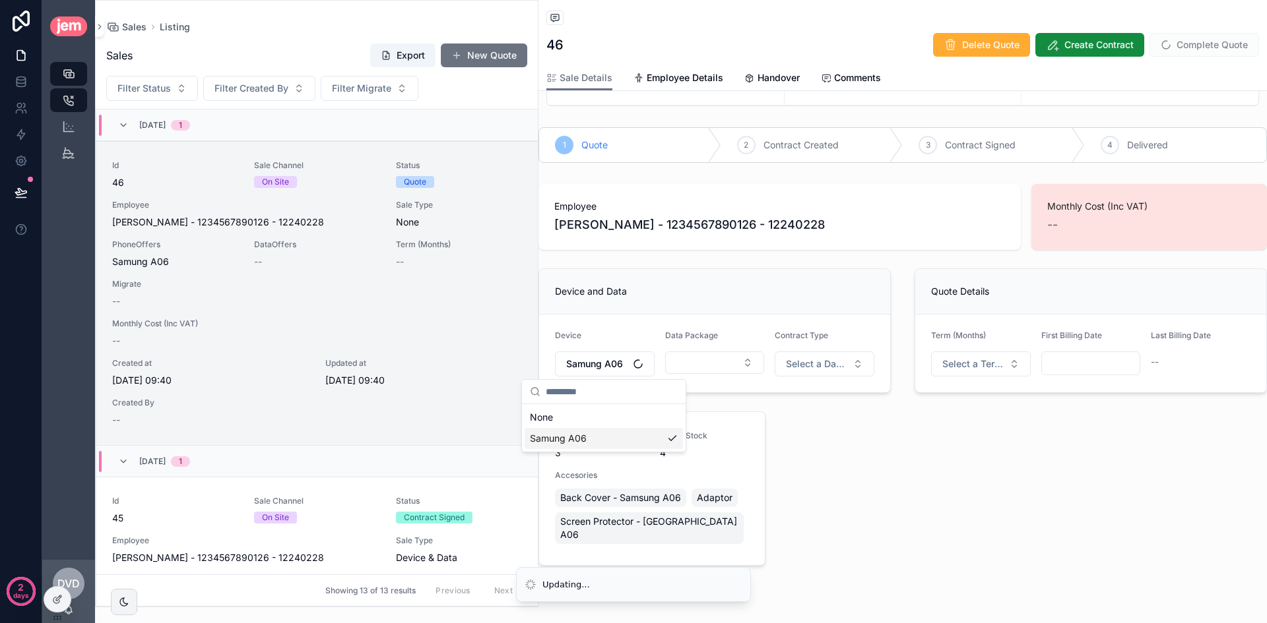
scroll to position [0, 0]
drag, startPoint x: 656, startPoint y: 451, endPoint x: 667, endPoint y: 452, distance: 11.2
click at [667, 452] on div "Warehouse Stock 3 Onsite Stock 4 Accesories Back Cover - Samsung A06 Adaptor Sc…" at bounding box center [652, 489] width 194 height 116
click at [676, 452] on span "4" at bounding box center [704, 453] width 89 height 13
drag, startPoint x: 664, startPoint y: 453, endPoint x: 656, endPoint y: 451, distance: 8.0
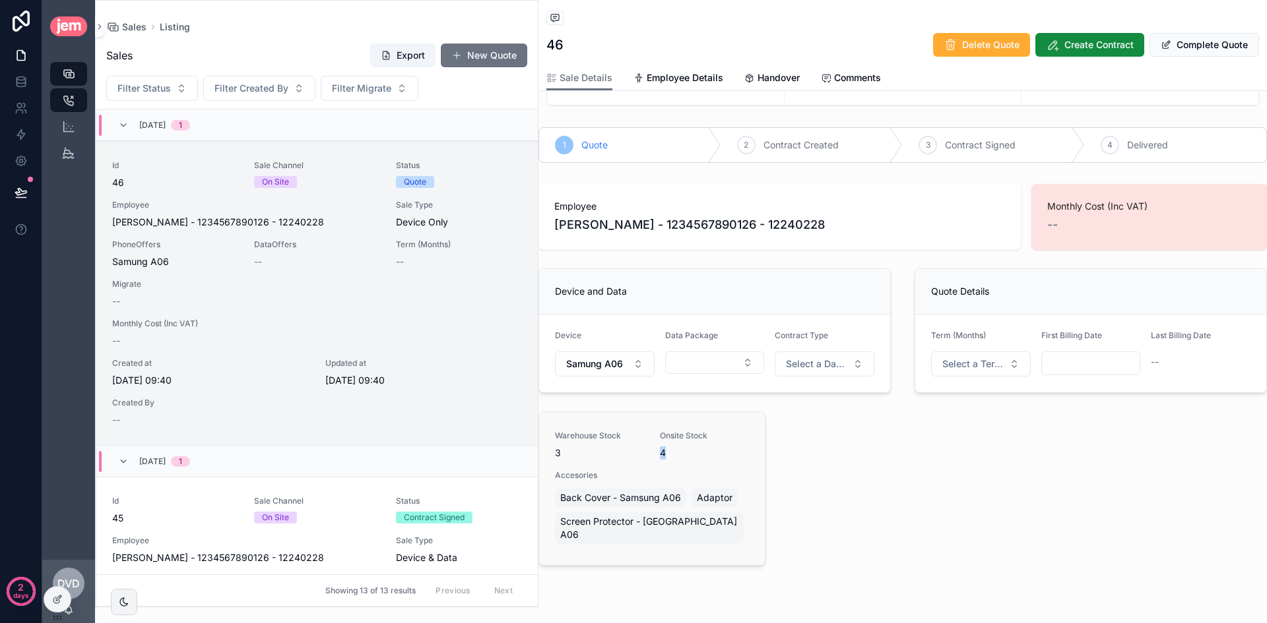
click at [656, 451] on div "Warehouse Stock 3 Onsite Stock 4 Accesories Back Cover - Samsung A06 Adaptor Sc…" at bounding box center [652, 489] width 194 height 116
click at [699, 361] on button "Select Button" at bounding box center [715, 363] width 100 height 22
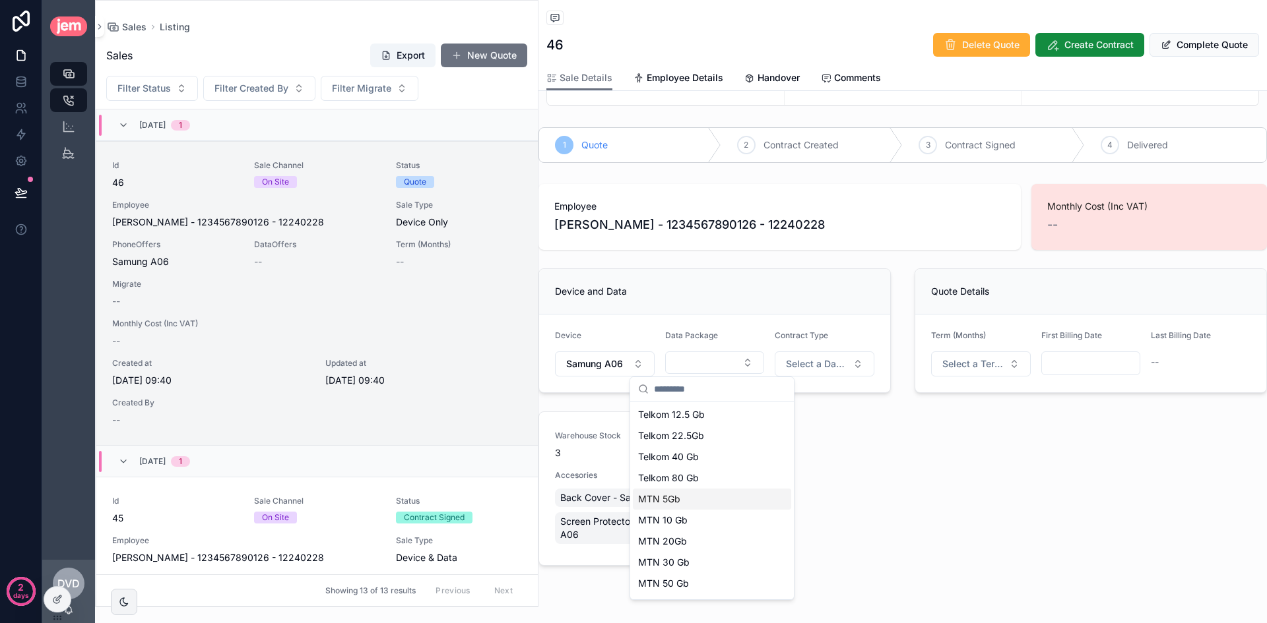
click at [686, 496] on div "MTN 5Gb" at bounding box center [712, 499] width 158 height 21
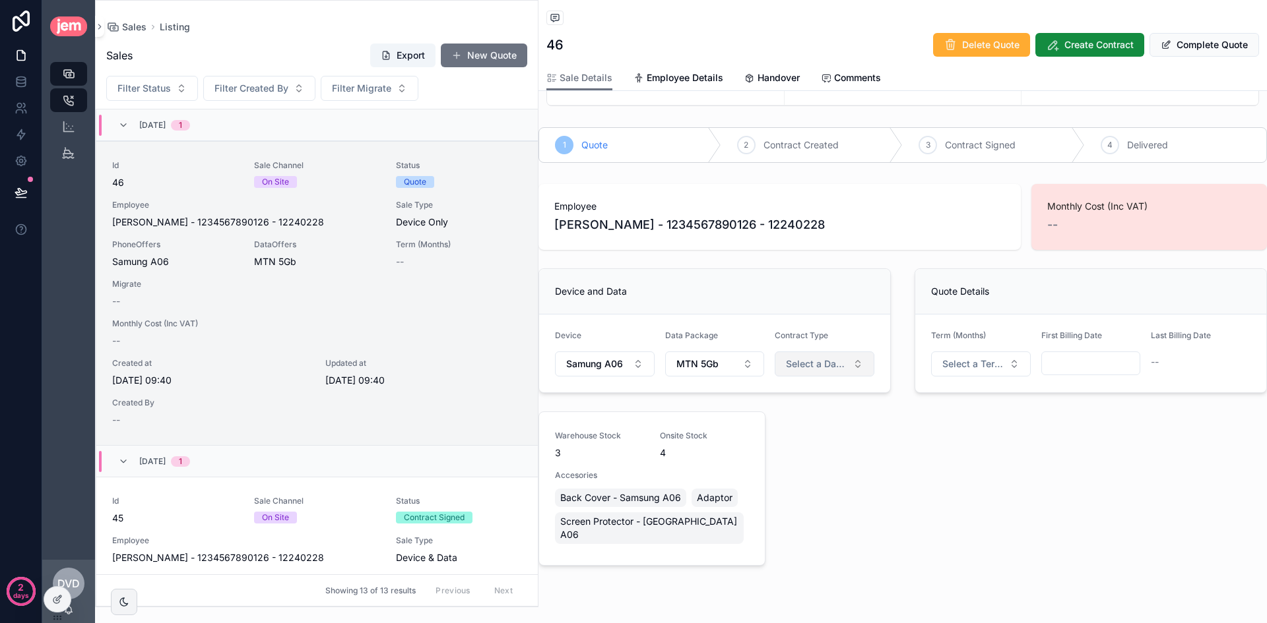
click at [831, 373] on button "Select a Data Type" at bounding box center [824, 364] width 100 height 25
click at [793, 439] on span "New Sim" at bounding box center [770, 437] width 49 height 12
click at [809, 362] on div "New Sim" at bounding box center [811, 365] width 34 height 12
click at [797, 489] on div "Port" at bounding box center [820, 496] width 158 height 20
click at [881, 499] on button "Select a Port Network" at bounding box center [875, 507] width 141 height 25
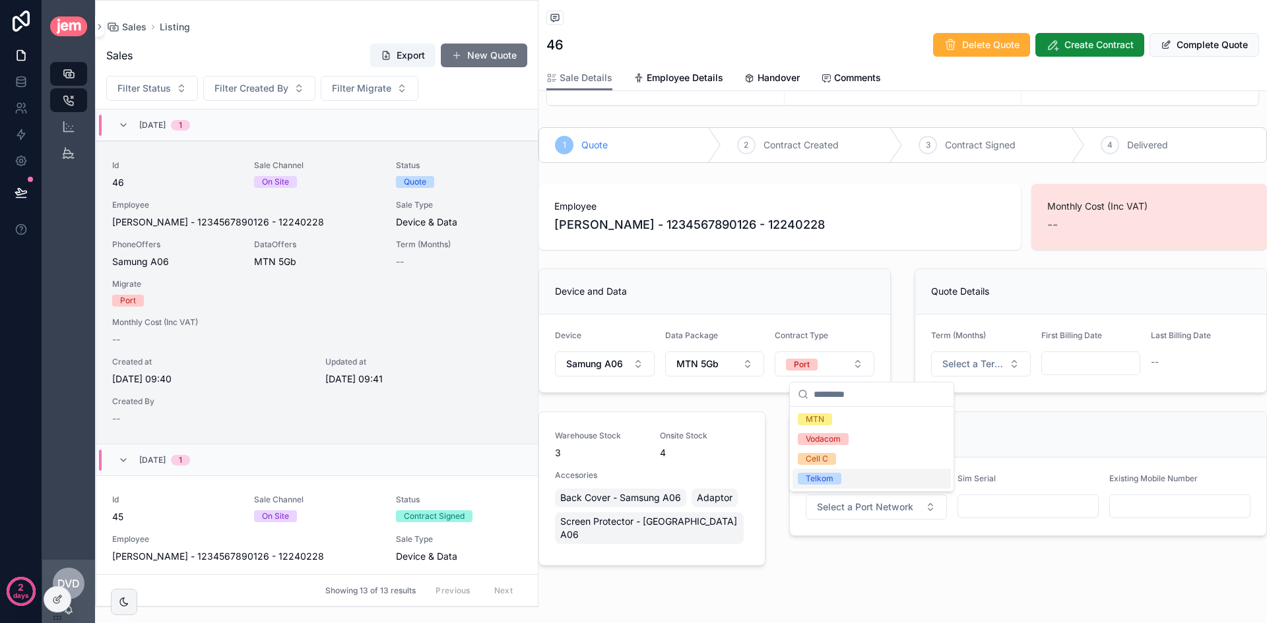
click at [982, 507] on input "scrollable content" at bounding box center [1028, 506] width 140 height 18
click at [1158, 511] on input "scrollable content" at bounding box center [1180, 506] width 140 height 18
click at [1009, 506] on input "scrollable content" at bounding box center [1028, 506] width 140 height 18
click at [1154, 504] on input "scrollable content" at bounding box center [1180, 506] width 140 height 18
click at [1060, 503] on input "scrollable content" at bounding box center [1028, 506] width 140 height 18
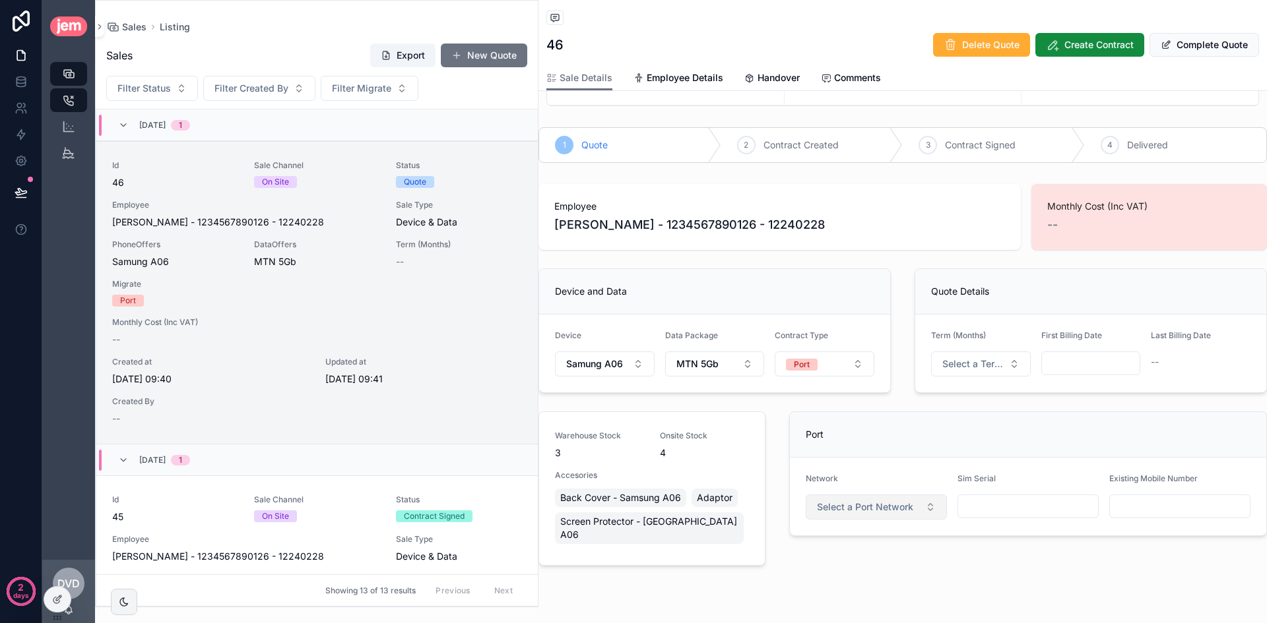
click at [900, 506] on span "Select a Port Network" at bounding box center [865, 507] width 96 height 13
click at [833, 456] on span "Cell C" at bounding box center [817, 459] width 38 height 12
click at [807, 364] on span "Port" at bounding box center [802, 365] width 32 height 12
click at [794, 433] on div "No Sim" at bounding box center [820, 437] width 158 height 20
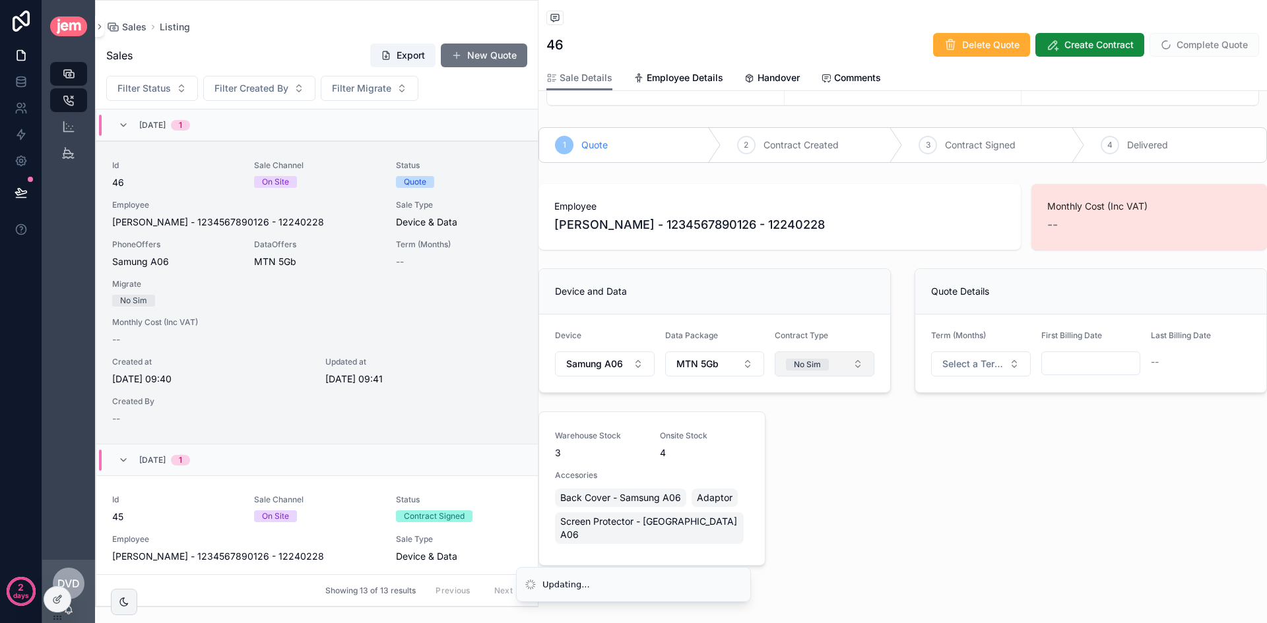
click at [814, 374] on button "No Sim" at bounding box center [824, 364] width 100 height 25
click at [819, 460] on div "New Sim" at bounding box center [820, 457] width 158 height 20
click at [942, 363] on span "Select a Term (Months)" at bounding box center [972, 364] width 61 height 13
click at [933, 451] on div "24" at bounding box center [975, 457] width 158 height 20
click at [1075, 374] on div "scrollable content" at bounding box center [1091, 364] width 100 height 24
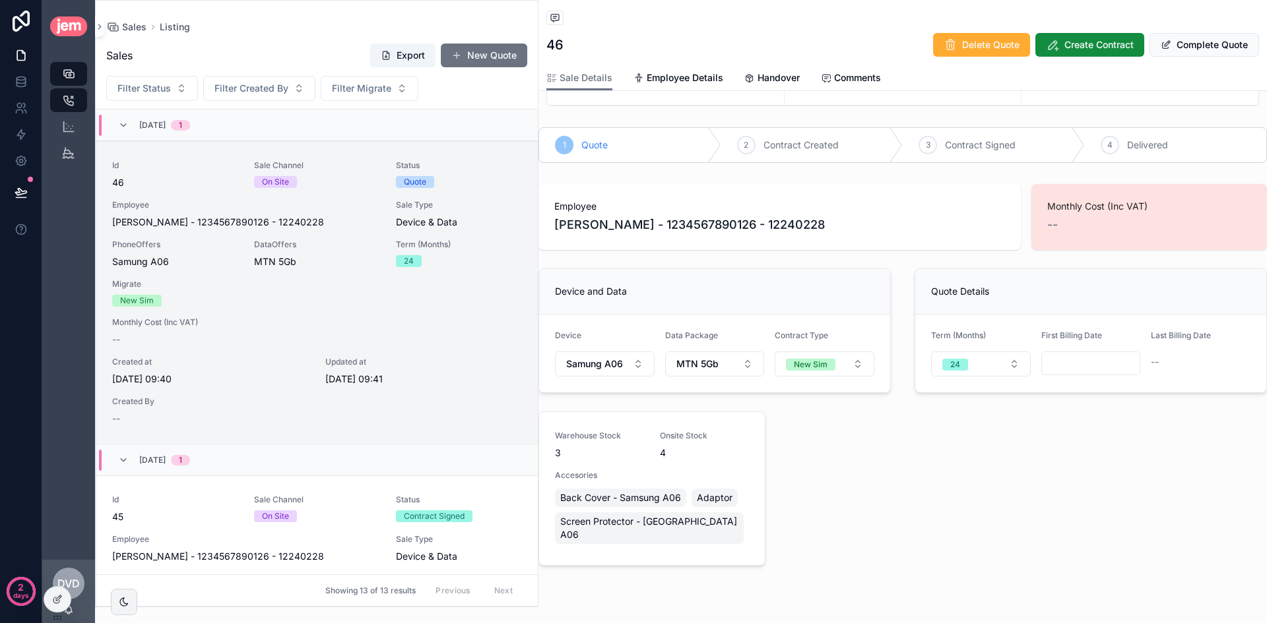
click at [1071, 364] on input "scrollable content" at bounding box center [1091, 363] width 98 height 18
click at [1156, 403] on button "scrollable content" at bounding box center [1155, 396] width 24 height 24
click at [1060, 470] on button "1" at bounding box center [1060, 473] width 24 height 24
type input "**********"
click at [1047, 305] on div "Quote Details" at bounding box center [1090, 292] width 351 height 46
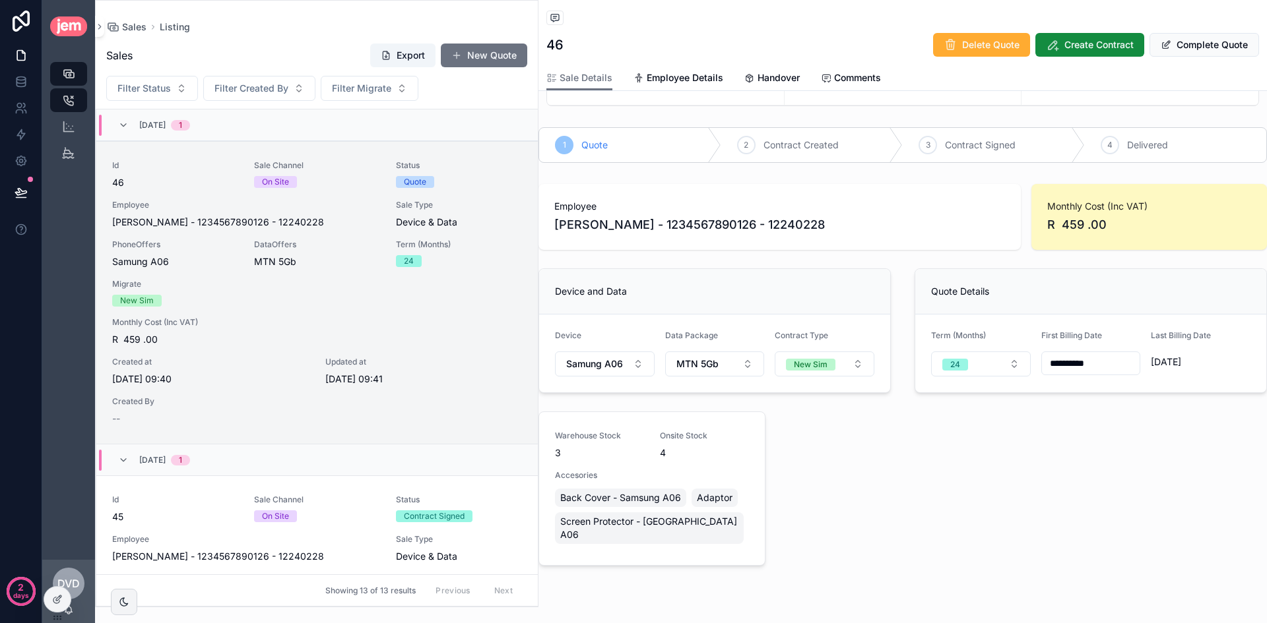
click at [1081, 227] on span "R 459 .00" at bounding box center [1149, 225] width 204 height 18
click at [586, 498] on span "Back Cover - Samsung A06" at bounding box center [620, 497] width 121 height 13
click at [703, 498] on span "Adaptor" at bounding box center [715, 497] width 36 height 13
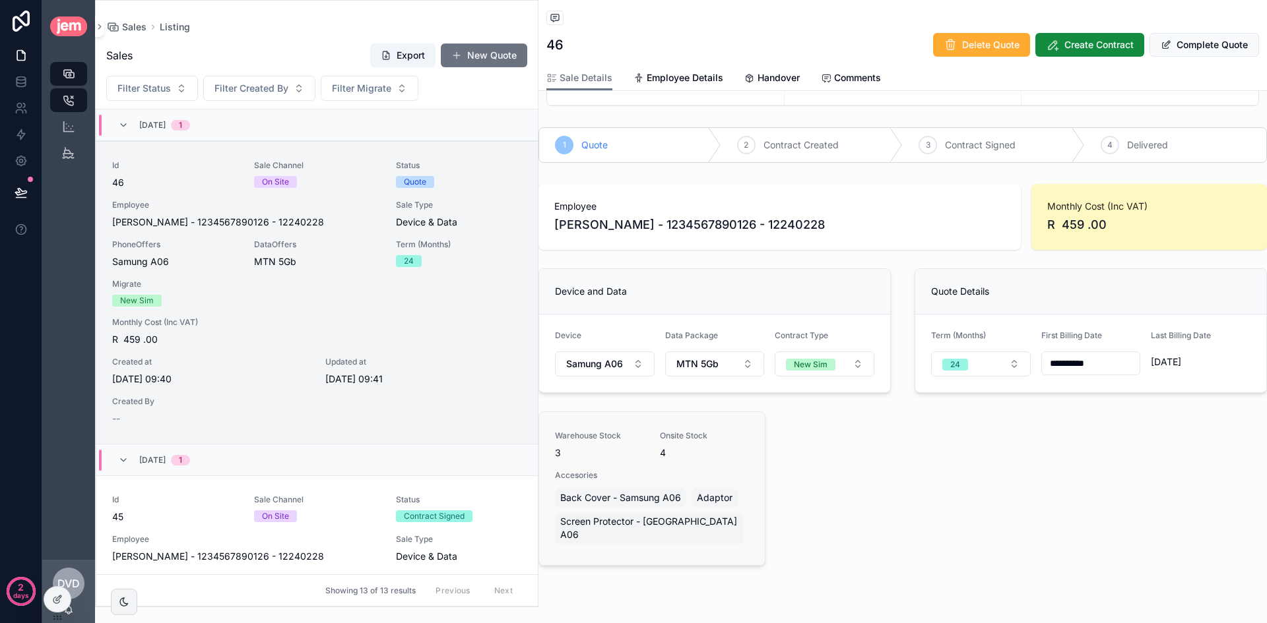
click at [601, 530] on div "Screen Protector - Samsun A06" at bounding box center [649, 529] width 189 height 32
click at [664, 523] on span "Screen Protector - Samsun A06" at bounding box center [649, 528] width 178 height 26
click at [1214, 42] on button "Complete Quote" at bounding box center [1204, 45] width 110 height 24
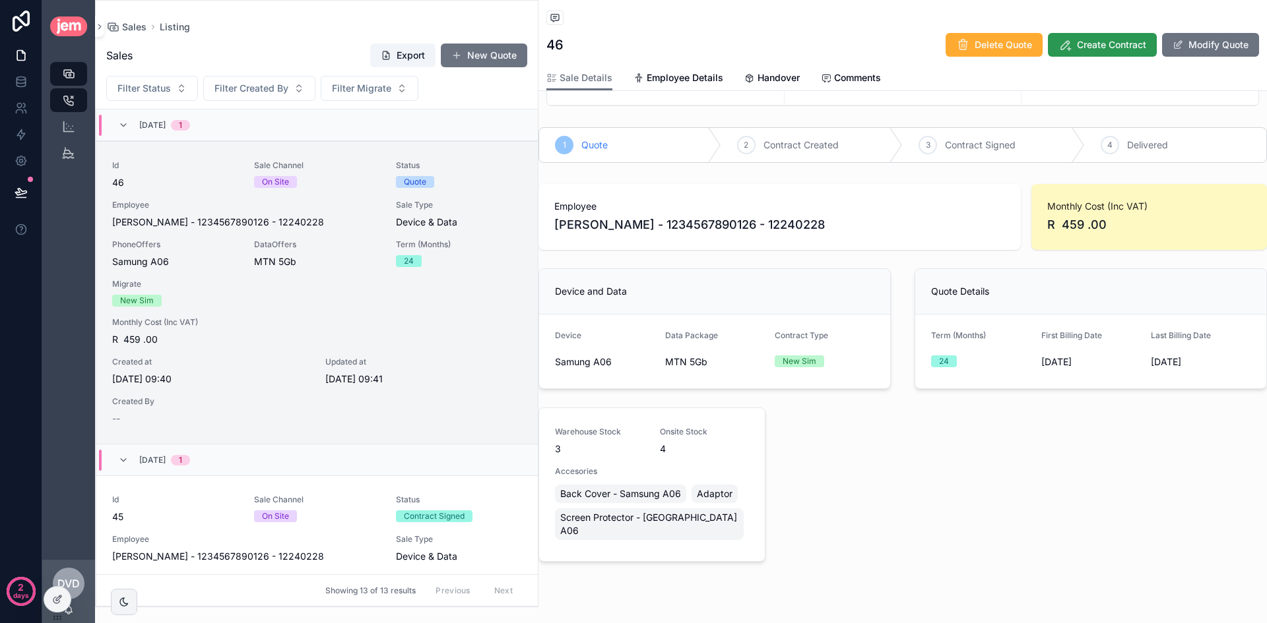
click at [1106, 50] on span "Create Contract" at bounding box center [1111, 44] width 69 height 13
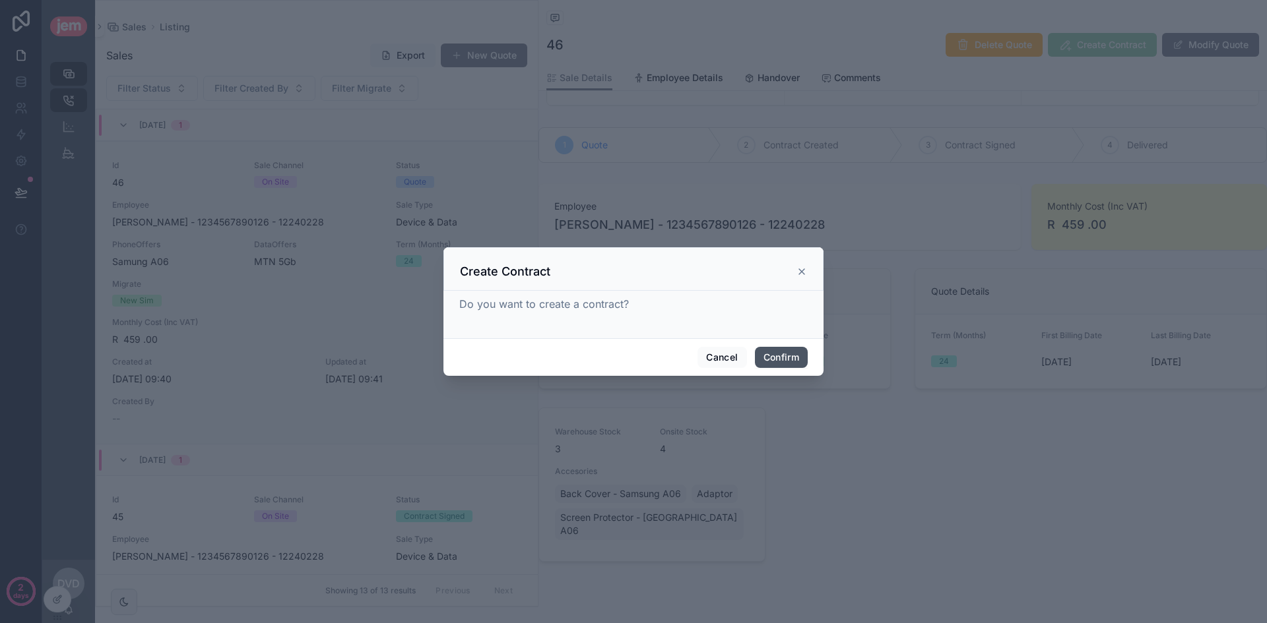
click at [772, 358] on button "Confirm" at bounding box center [781, 357] width 53 height 21
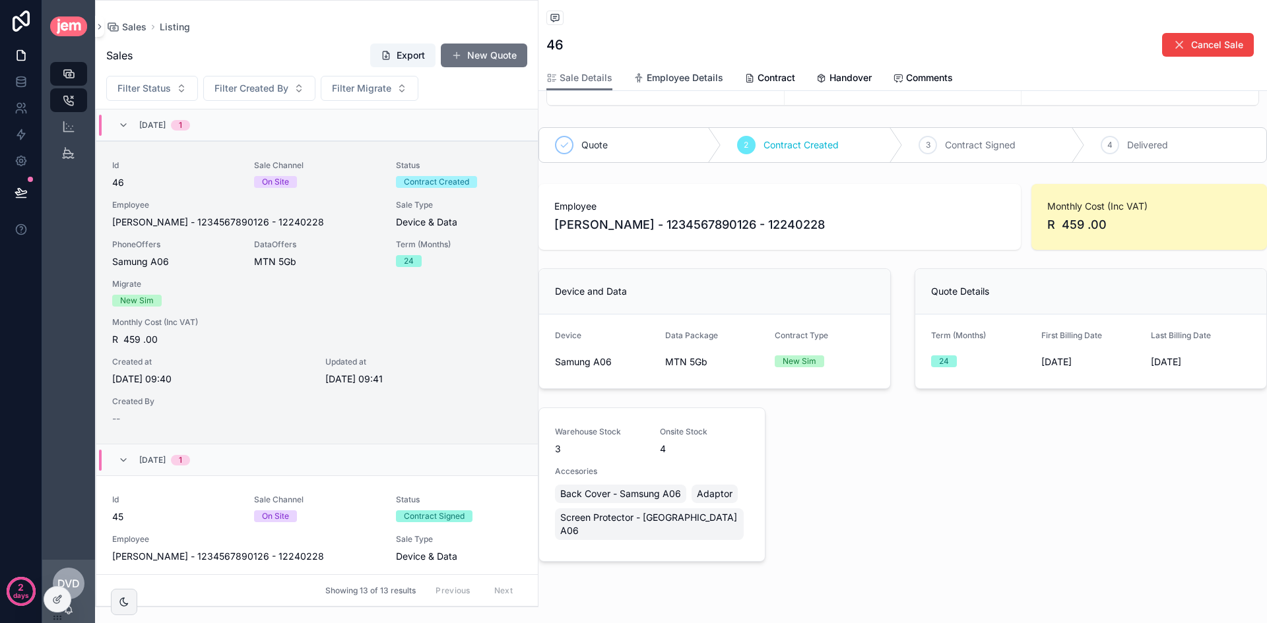
click at [672, 73] on span "Employee Details" at bounding box center [684, 77] width 77 height 13
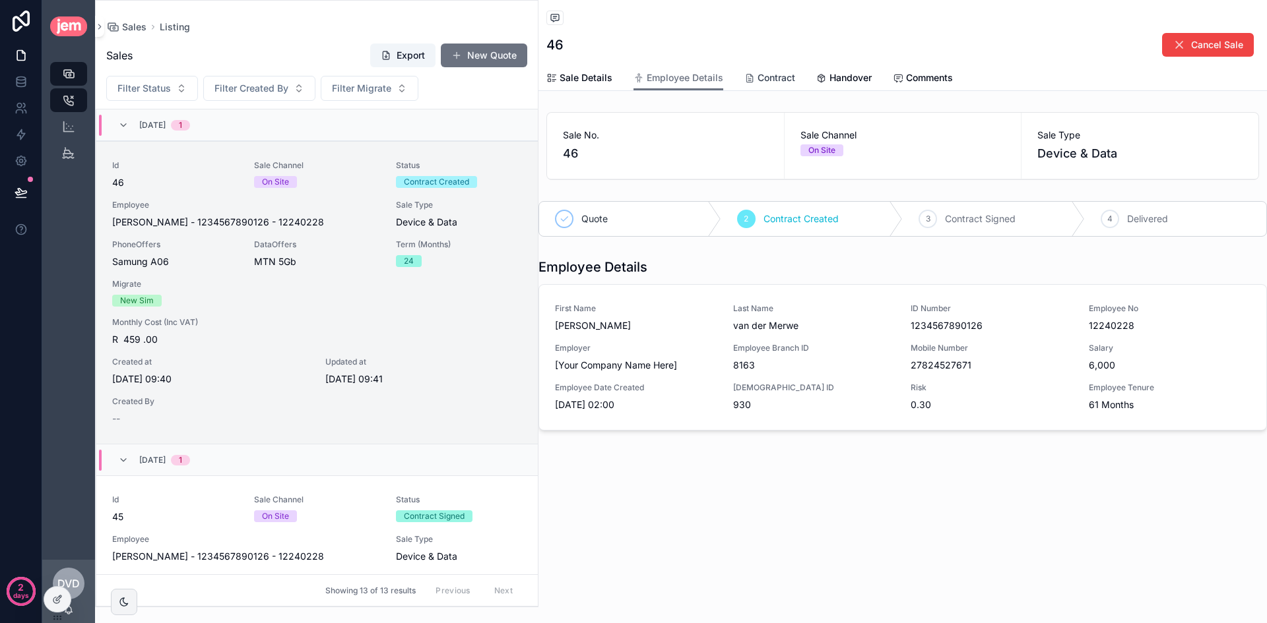
click at [778, 77] on span "Contract" at bounding box center [776, 77] width 38 height 13
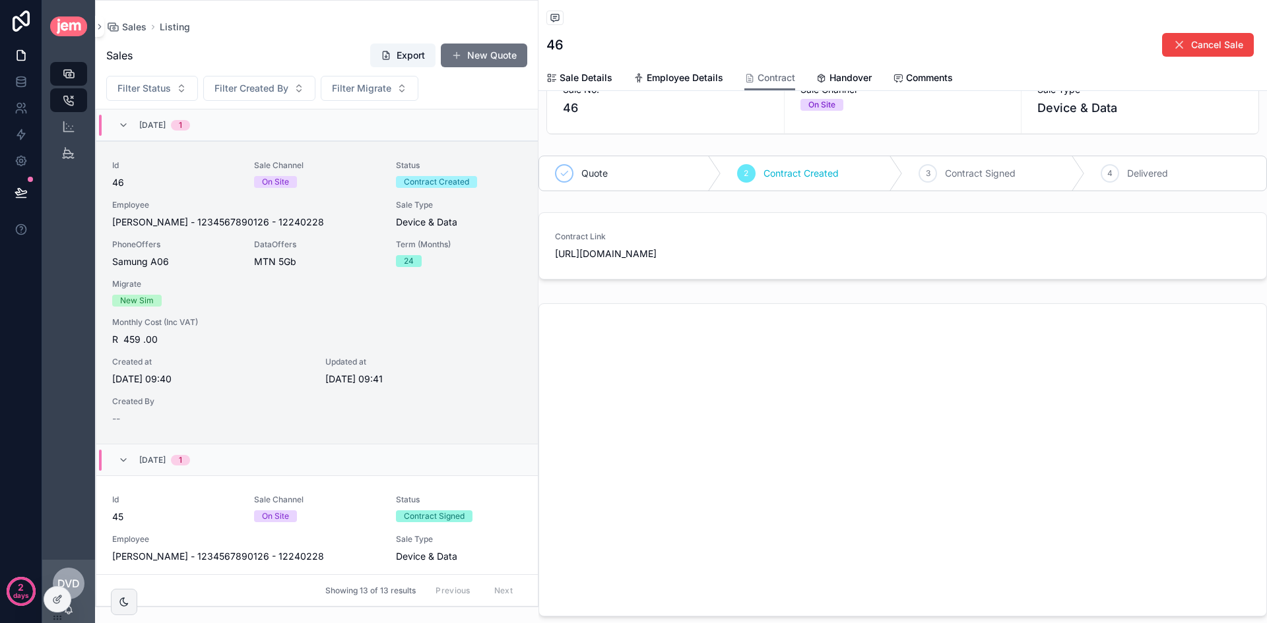
scroll to position [66, 0]
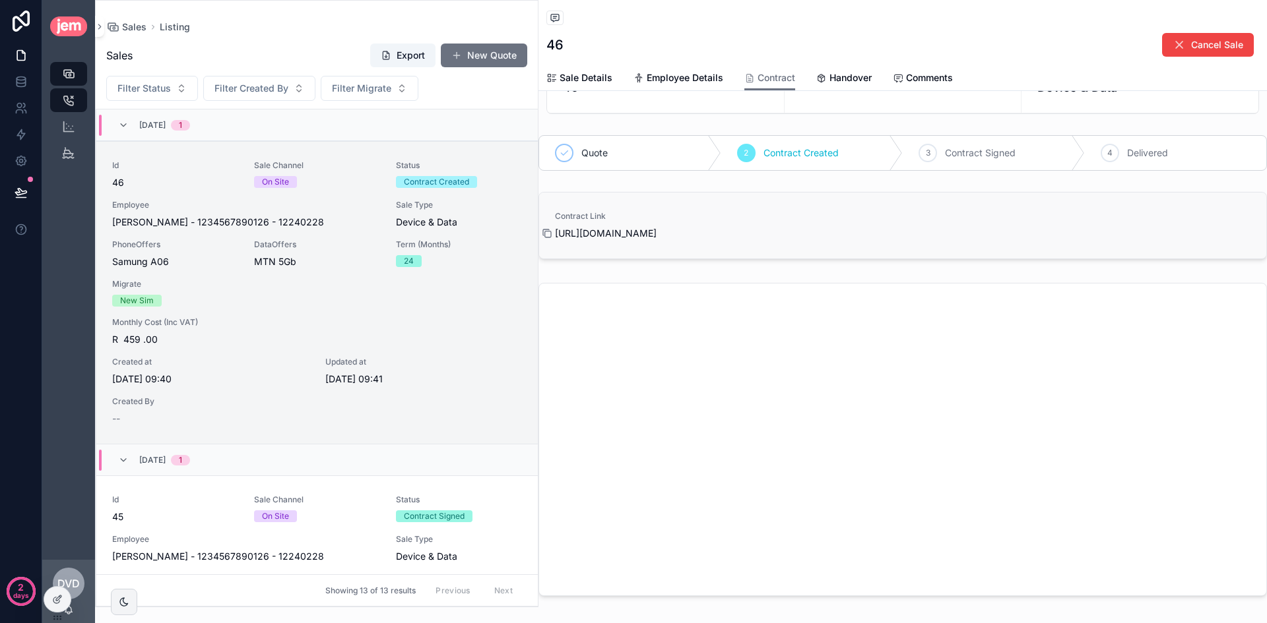
click at [557, 231] on div "scrollable content" at bounding box center [552, 233] width 21 height 11
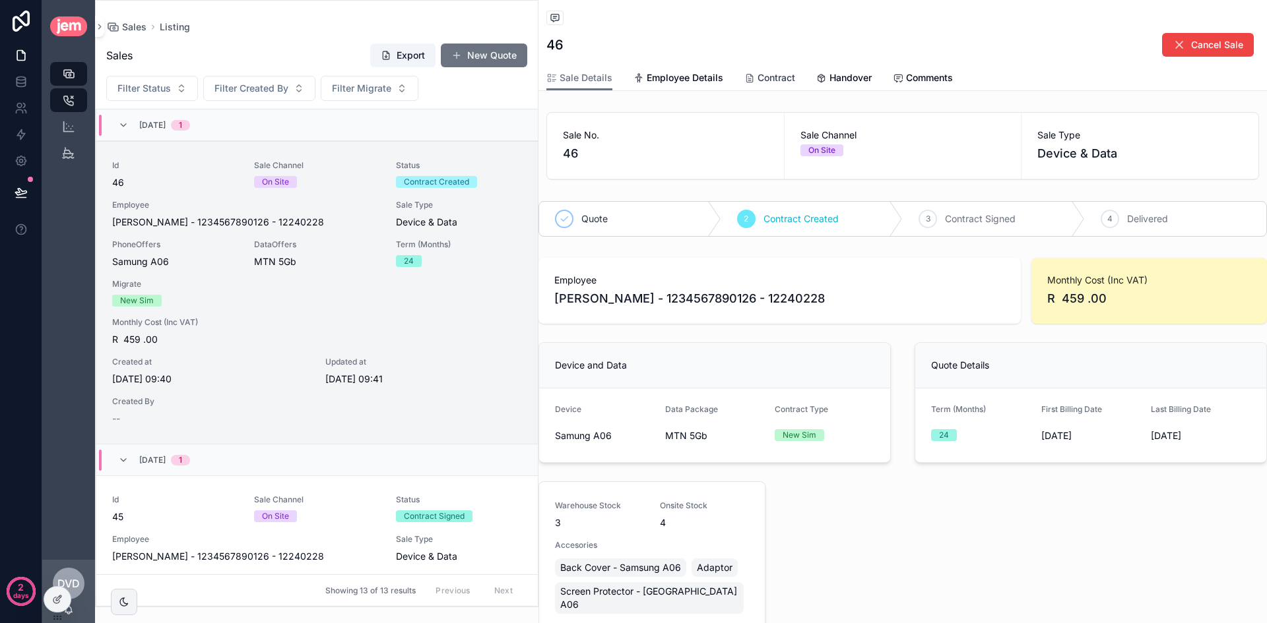
click at [772, 79] on span "Contract" at bounding box center [776, 77] width 38 height 13
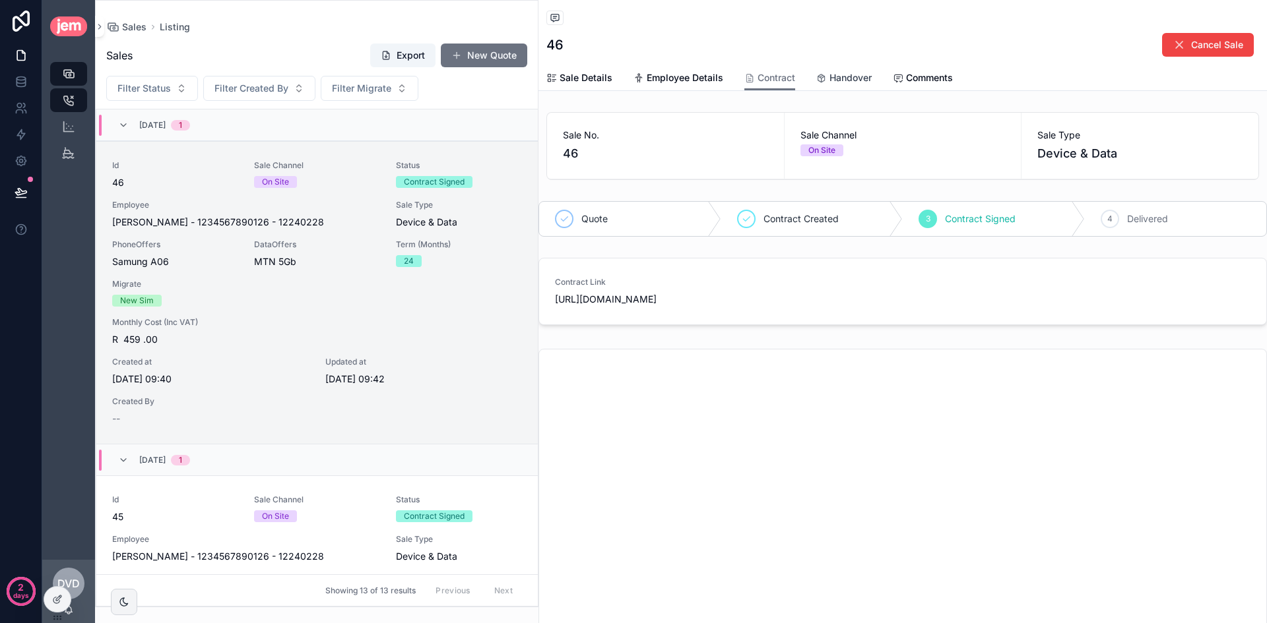
click at [850, 75] on span "Handover" at bounding box center [850, 77] width 42 height 13
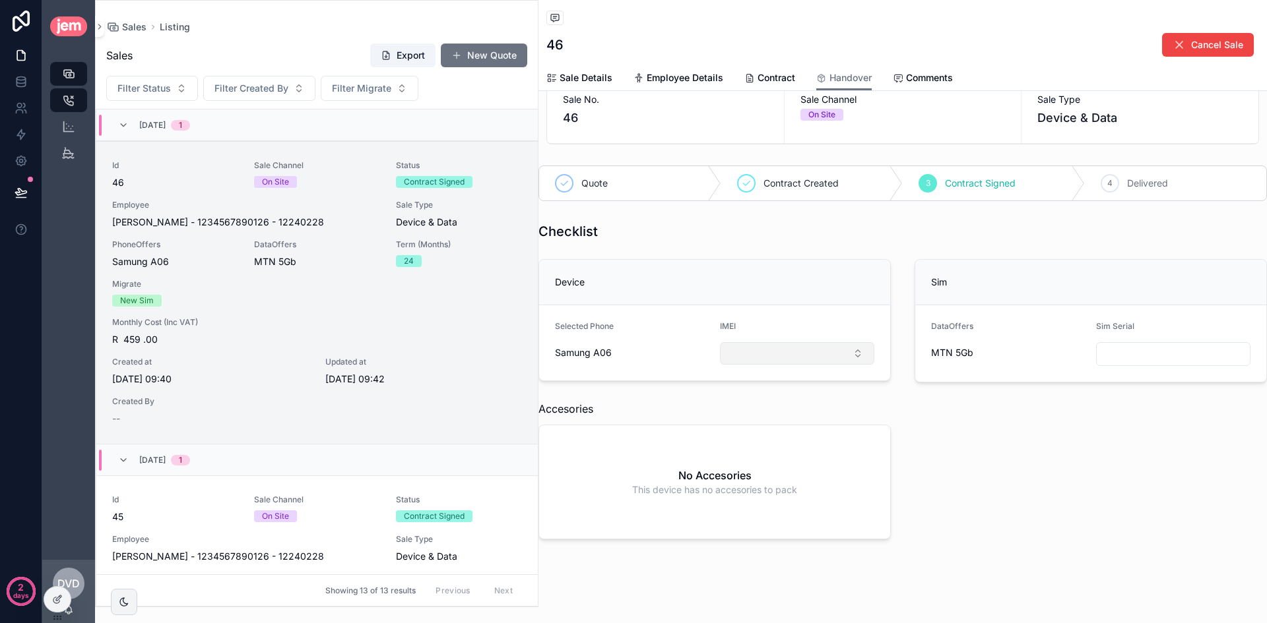
scroll to position [51, 0]
click at [803, 336] on button "Select Button" at bounding box center [797, 347] width 154 height 22
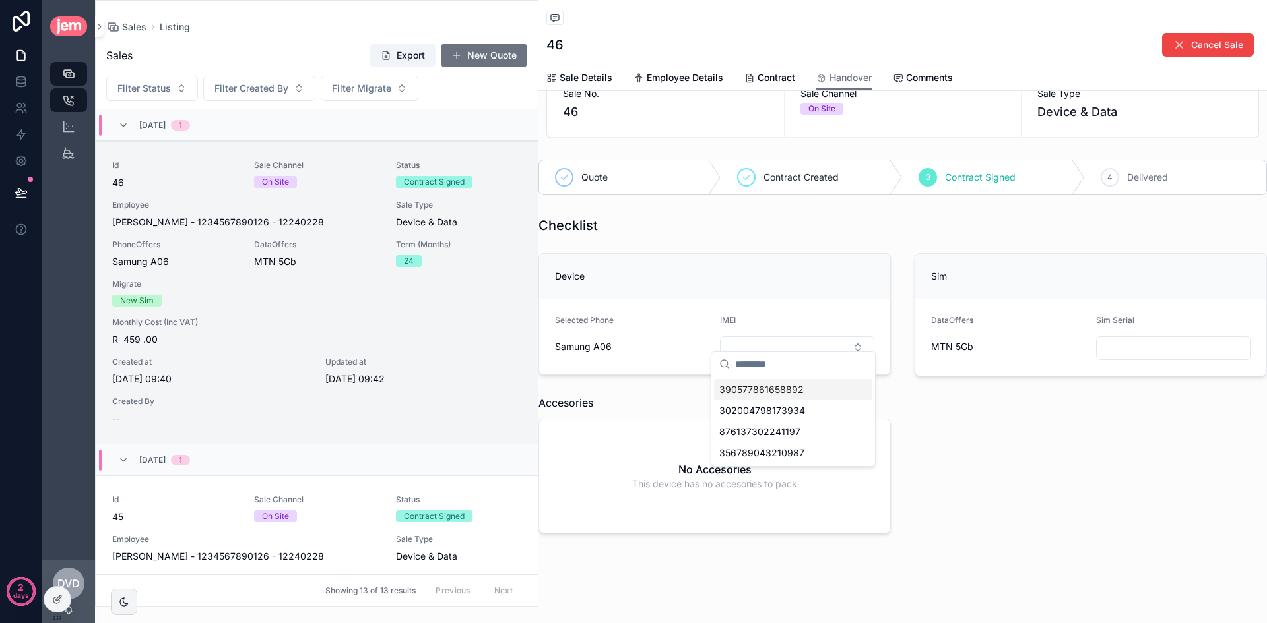
click at [789, 385] on span "390577861658892" at bounding box center [761, 389] width 84 height 13
click at [1121, 338] on input "scrollable content" at bounding box center [1172, 347] width 153 height 18
click at [778, 335] on button "390577861658892" at bounding box center [797, 347] width 154 height 25
click at [1172, 318] on div "Sim Serial" at bounding box center [1173, 322] width 154 height 16
click at [1151, 342] on input "scrollable content" at bounding box center [1172, 347] width 153 height 18
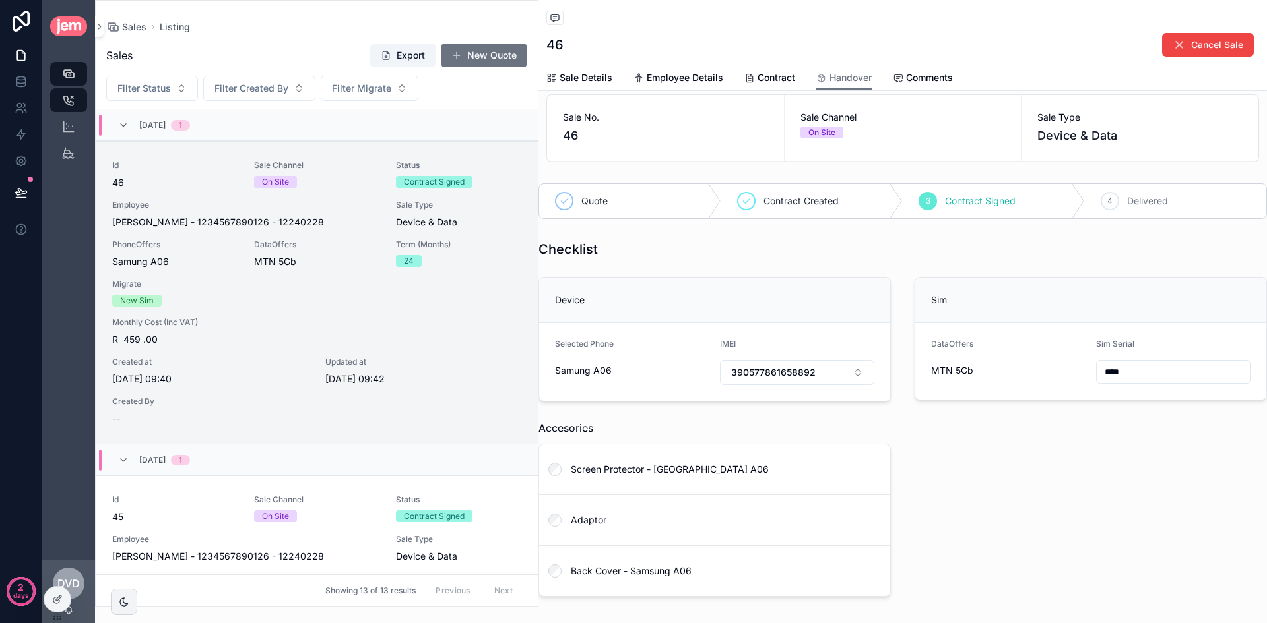
scroll to position [0, 0]
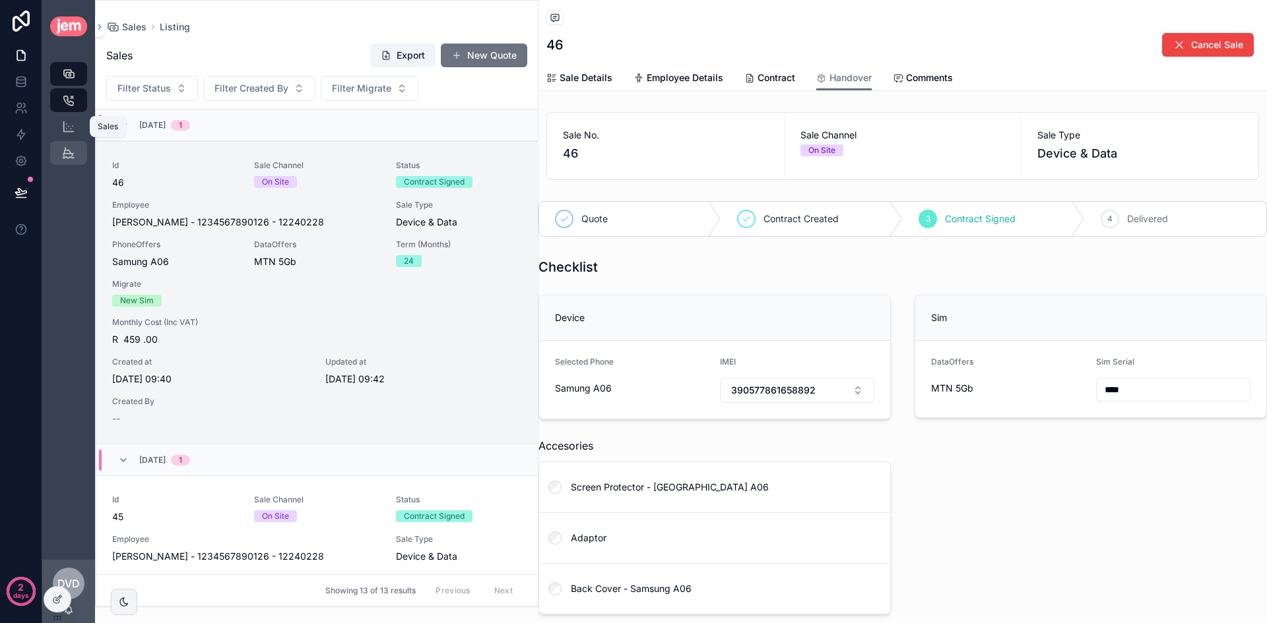
type input "****"
click at [69, 152] on icon "scrollable content" at bounding box center [68, 152] width 13 height 13
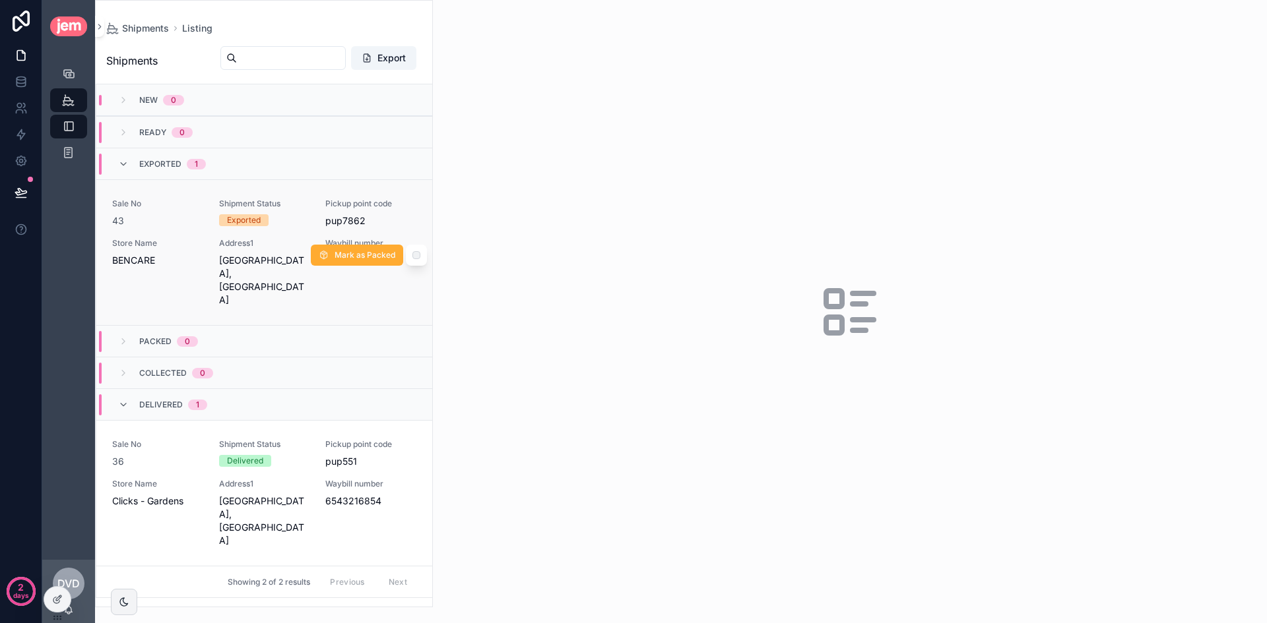
click at [267, 243] on span "Address1" at bounding box center [264, 243] width 91 height 11
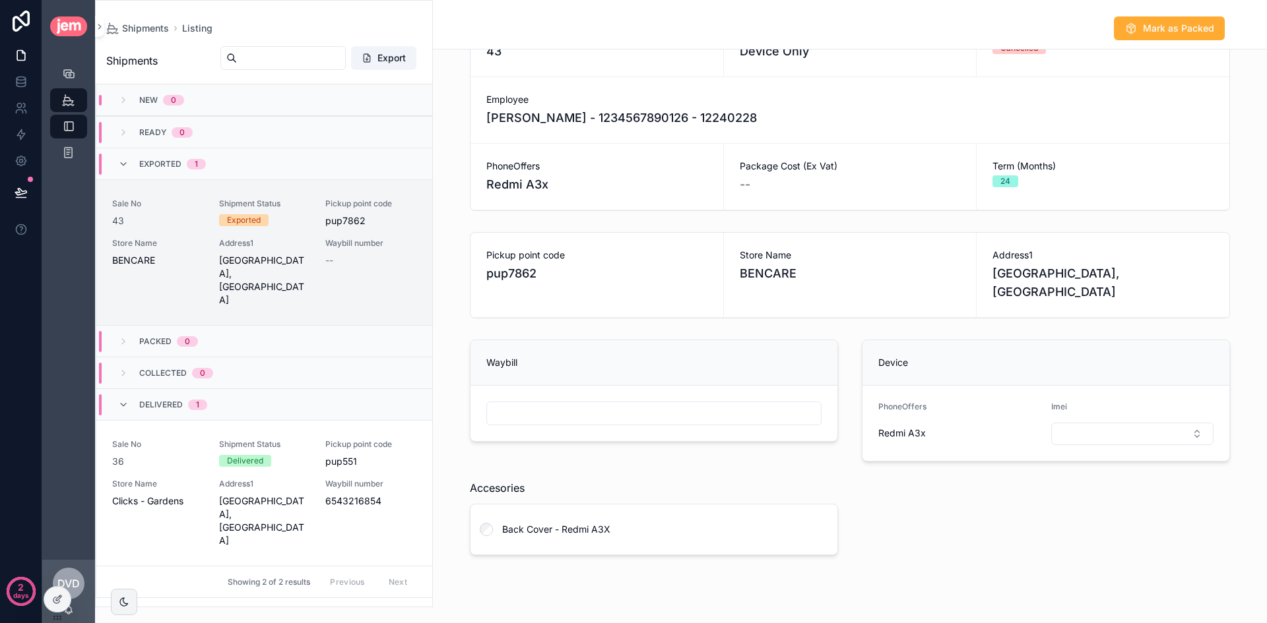
scroll to position [158, 0]
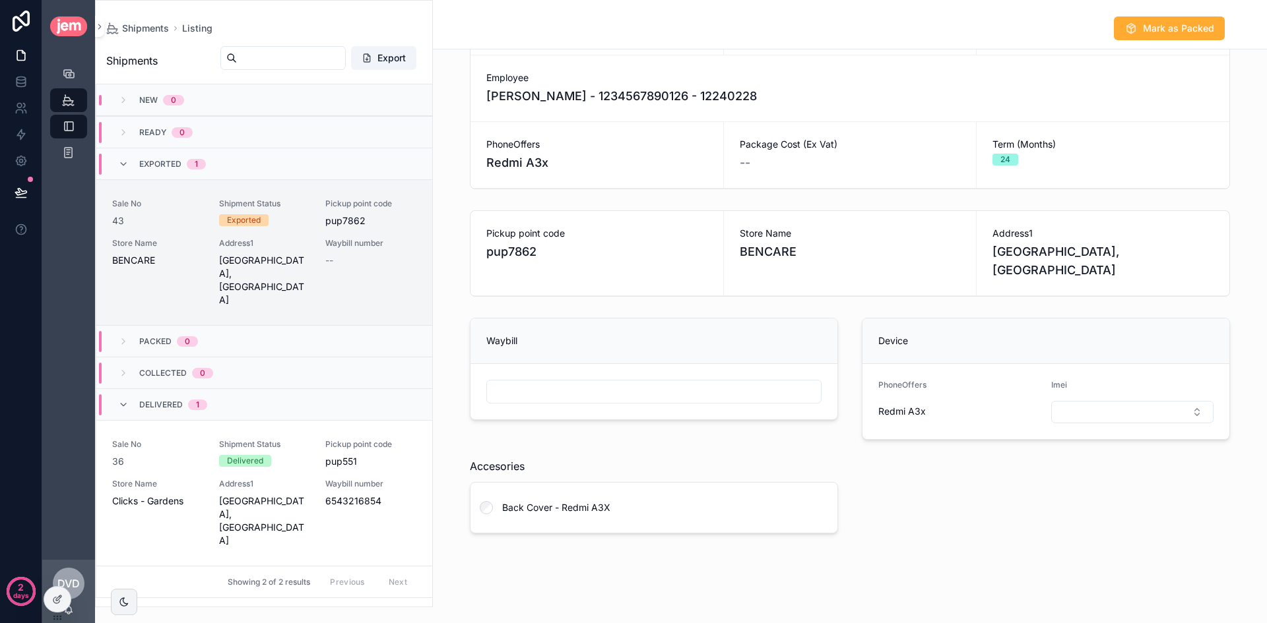
click at [627, 388] on input "scrollable content" at bounding box center [654, 392] width 334 height 18
click at [1114, 410] on button "Select Button" at bounding box center [1132, 412] width 162 height 22
click at [913, 416] on span "Redmi A3x" at bounding box center [901, 411] width 47 height 13
click at [871, 412] on form "PhoneOffers Redmi A3x Imei" at bounding box center [1045, 401] width 367 height 75
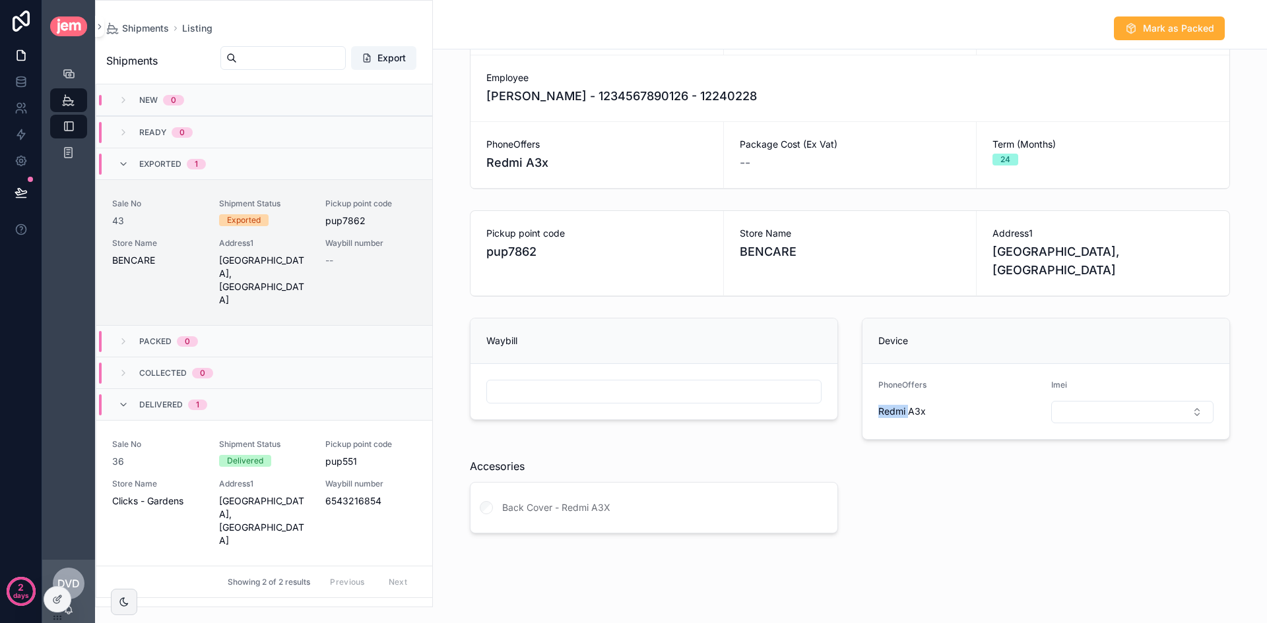
click at [871, 412] on form "PhoneOffers Redmi A3x Imei" at bounding box center [1045, 401] width 367 height 75
click at [1072, 410] on button "Select Button" at bounding box center [1132, 412] width 162 height 22
click at [1092, 458] on span "732150886297411" at bounding box center [1093, 464] width 80 height 13
click at [621, 381] on div "scrollable content" at bounding box center [653, 389] width 335 height 24
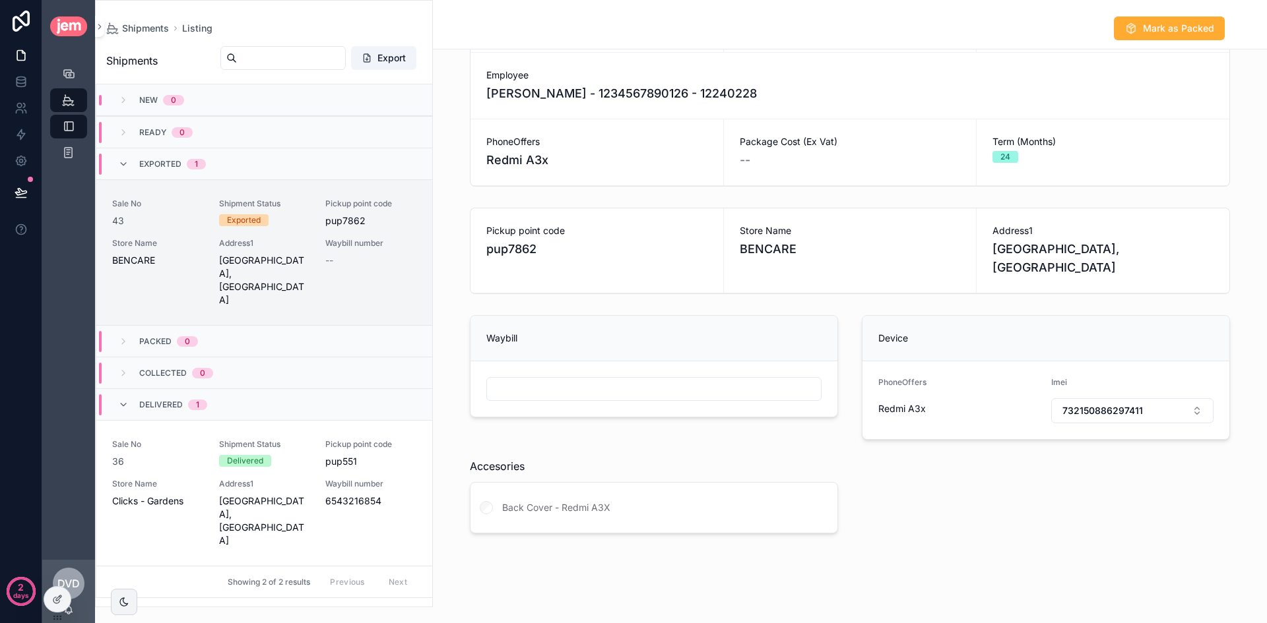
click at [625, 390] on input "scrollable content" at bounding box center [654, 389] width 334 height 18
type input "**********"
click at [854, 440] on div "Device PhoneOffers Redmi A3x Imei 732150886297411" at bounding box center [1046, 377] width 384 height 135
click at [1162, 30] on span "Mark as Packed" at bounding box center [1178, 28] width 71 height 13
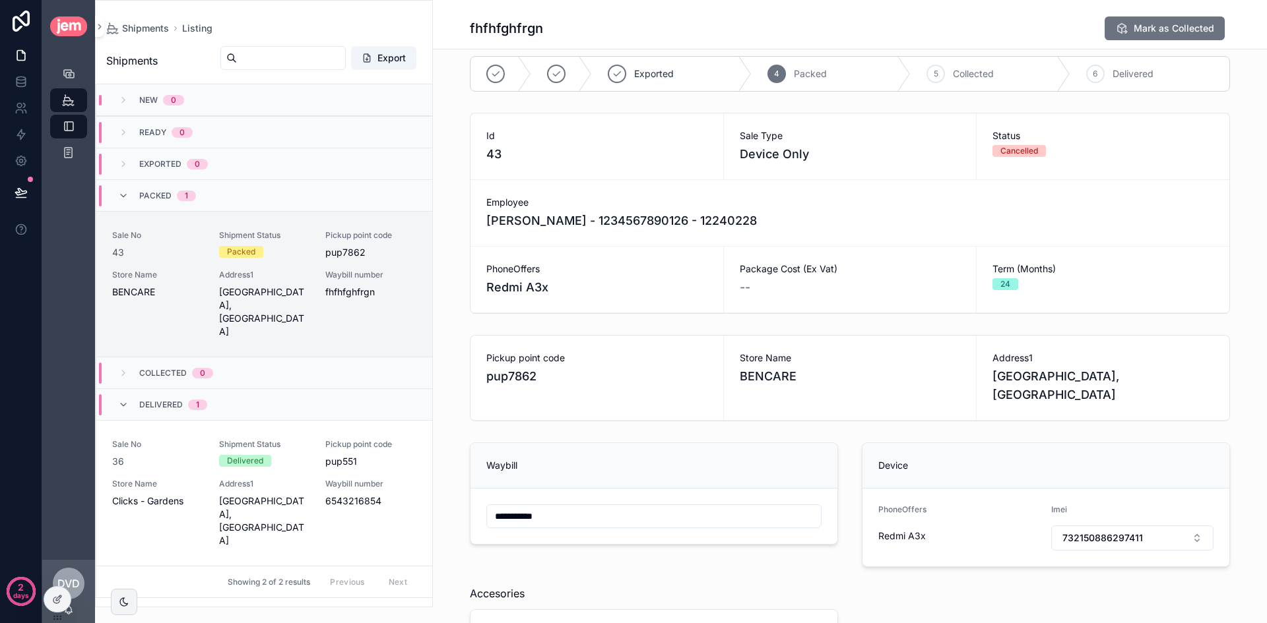
scroll to position [0, 0]
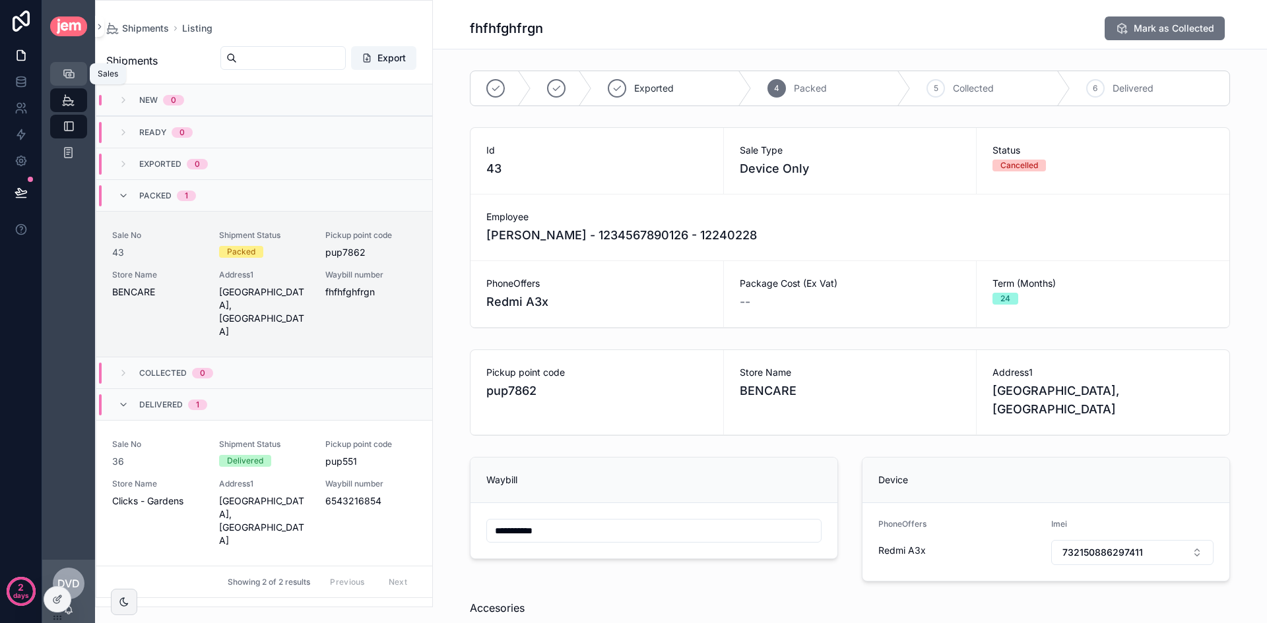
click at [61, 67] on div "Sales" at bounding box center [68, 73] width 21 height 21
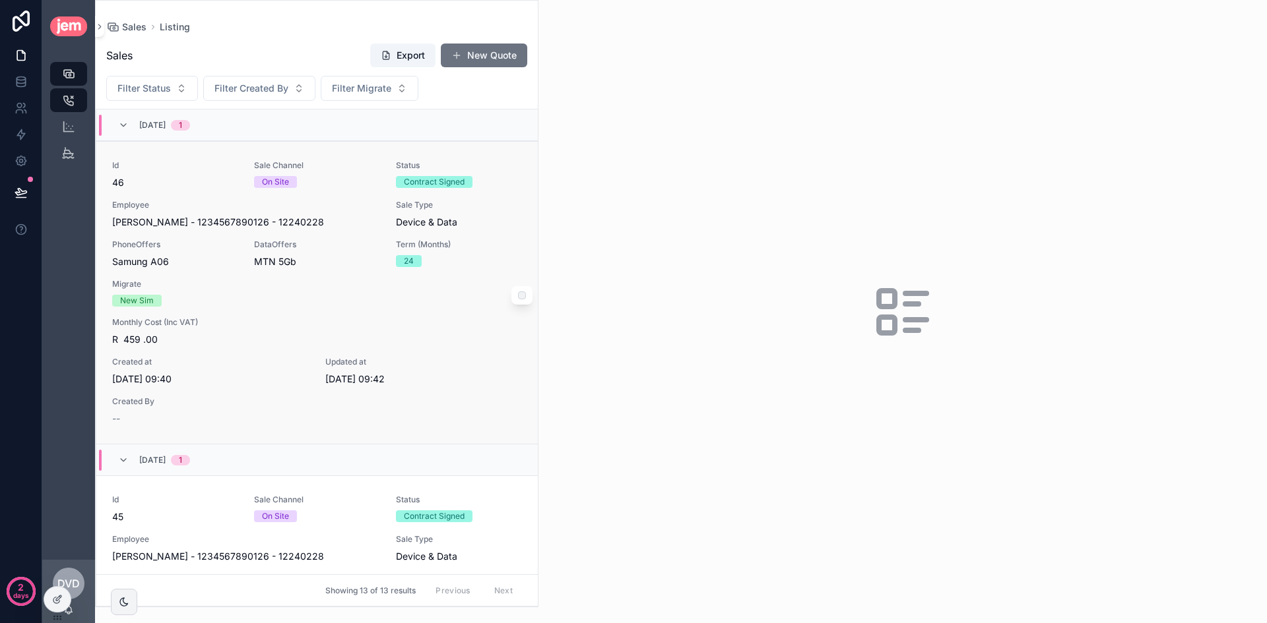
click at [360, 174] on div "Sale Channel On Site" at bounding box center [317, 174] width 126 height 28
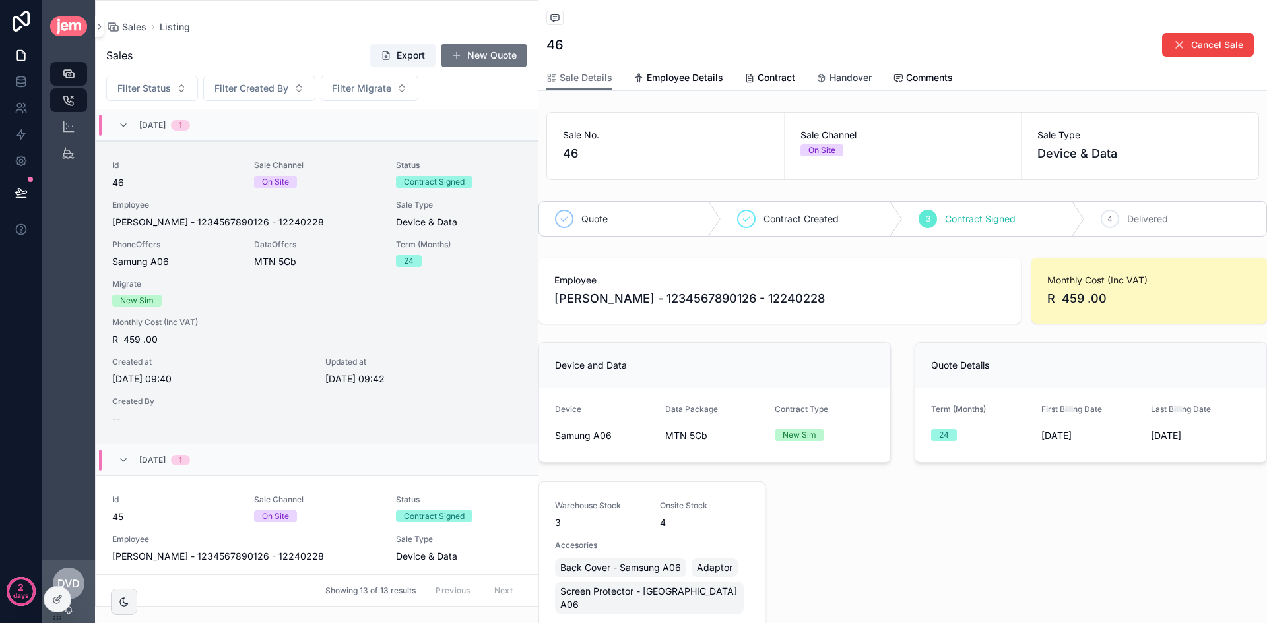
click at [862, 79] on span "Handover" at bounding box center [850, 77] width 42 height 13
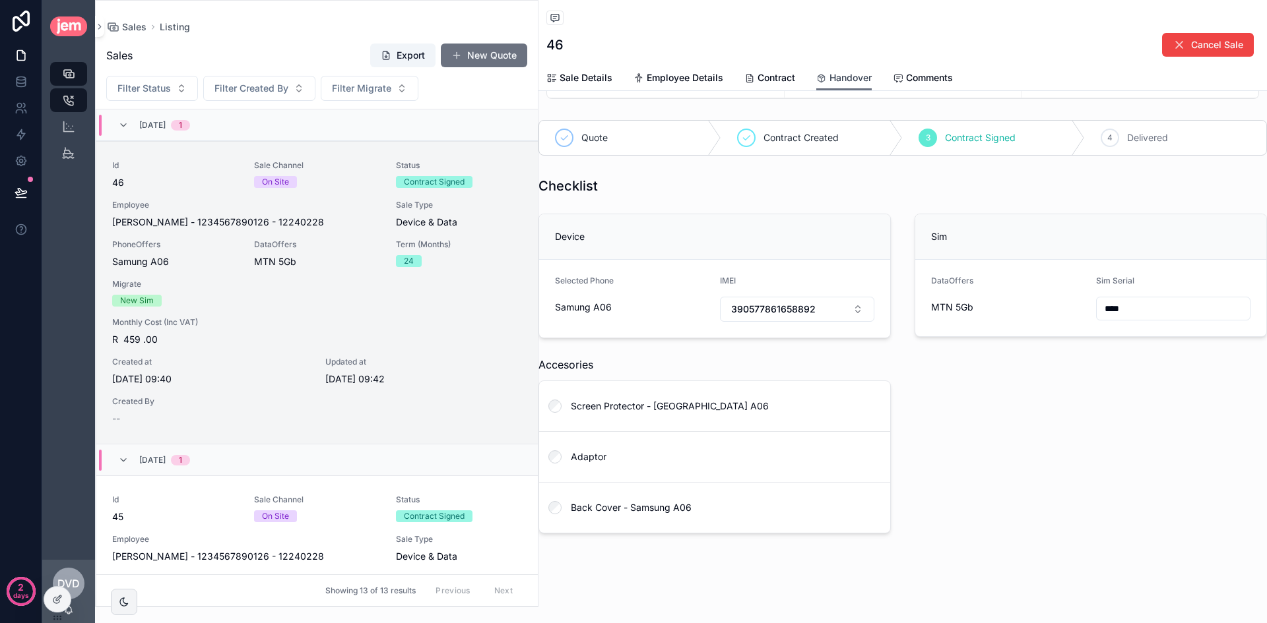
scroll to position [91, 0]
click at [1076, 502] on div "Checklist Device Selected Phone Samung A06 IMEI 390577861658892 Sim DataOffers …" at bounding box center [902, 355] width 744 height 367
click at [69, 149] on icon "scrollable content" at bounding box center [68, 152] width 13 height 13
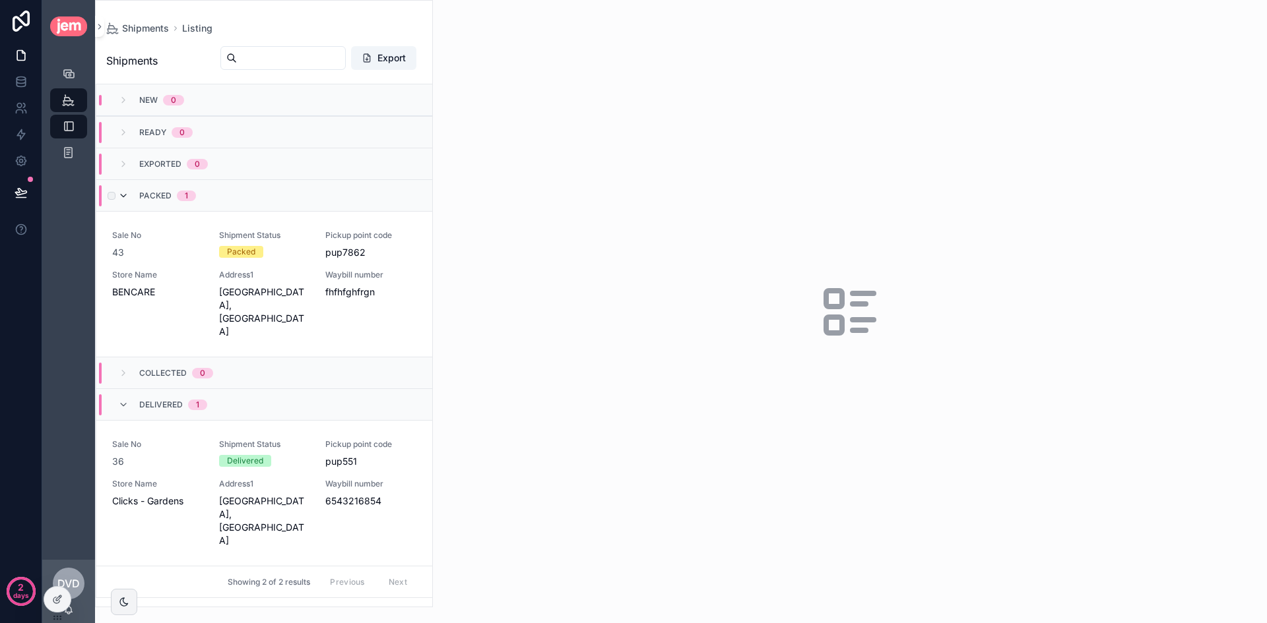
click at [128, 192] on icon "scrollable content" at bounding box center [123, 196] width 11 height 11
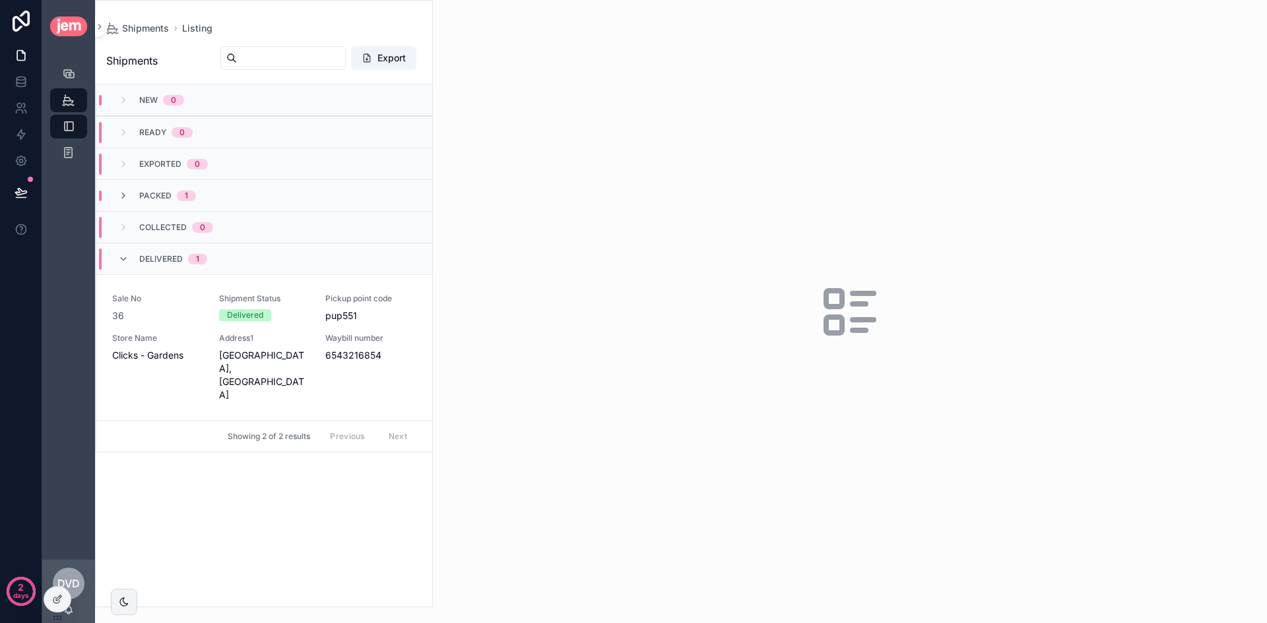
click at [128, 192] on icon "scrollable content" at bounding box center [123, 196] width 11 height 11
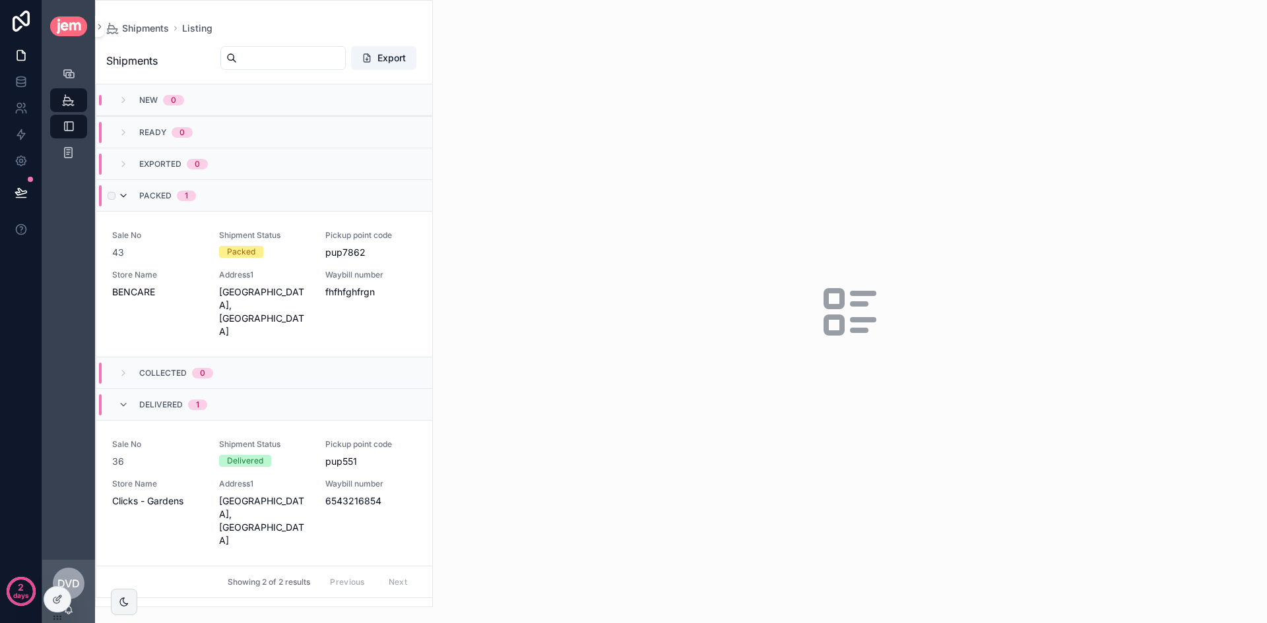
click at [128, 195] on icon "scrollable content" at bounding box center [123, 196] width 11 height 11
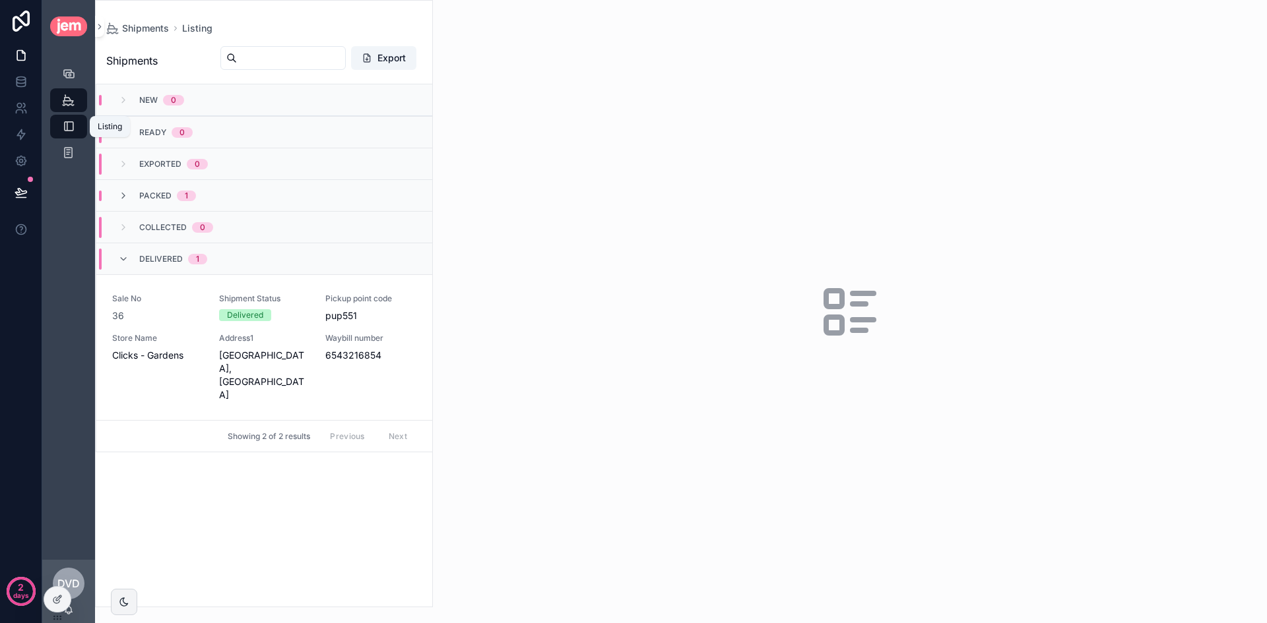
click at [75, 131] on div "Listing" at bounding box center [68, 126] width 21 height 21
click at [73, 123] on icon "scrollable content" at bounding box center [68, 126] width 13 height 13
click at [376, 327] on div "Sale No 36 Shipment Status Delivered Pickup point code pup551 Store Name Clicks…" at bounding box center [264, 348] width 304 height 108
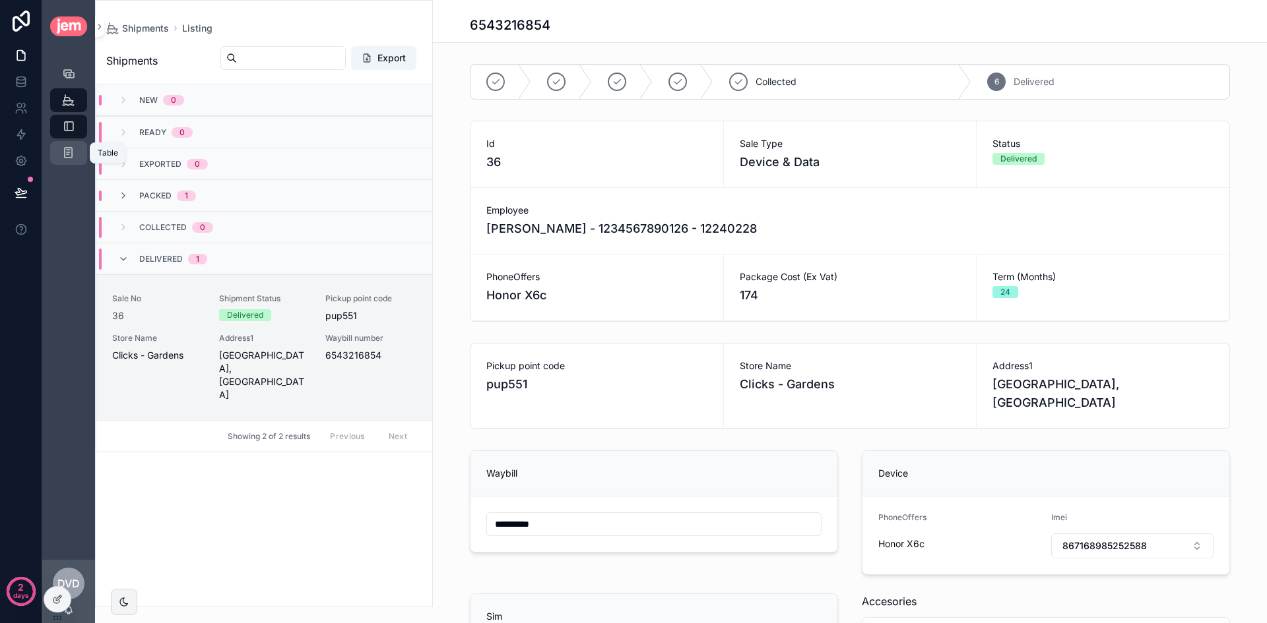
click at [80, 156] on link "Table 2" at bounding box center [68, 153] width 37 height 24
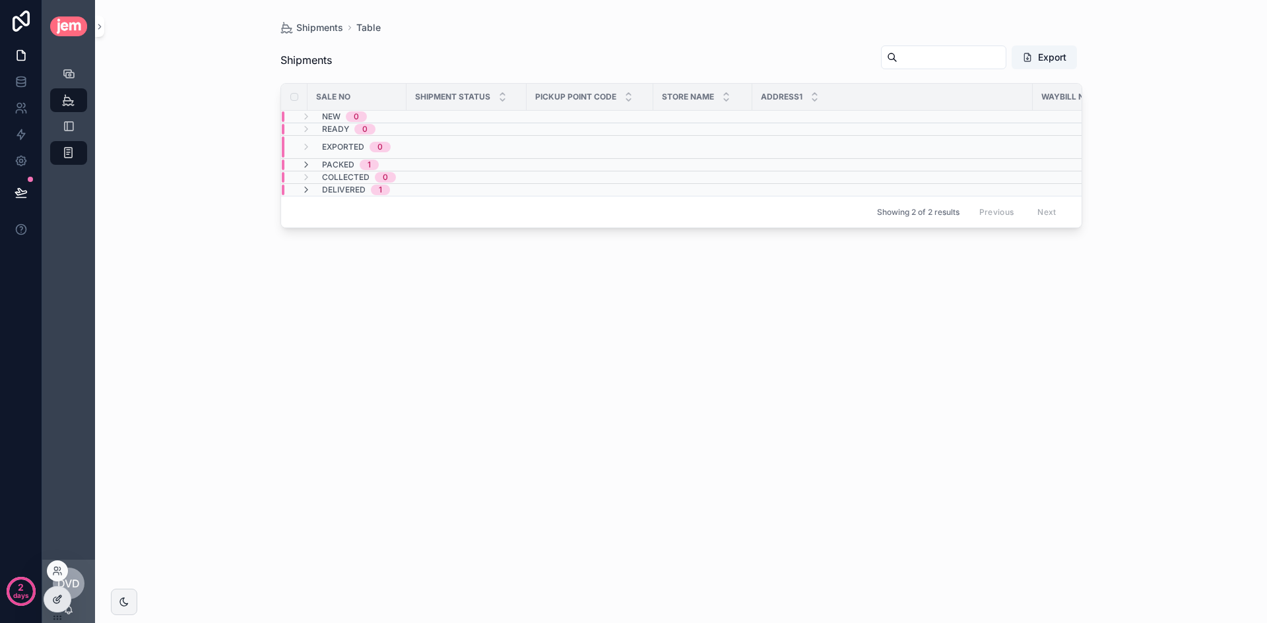
click at [62, 597] on icon at bounding box center [57, 599] width 11 height 11
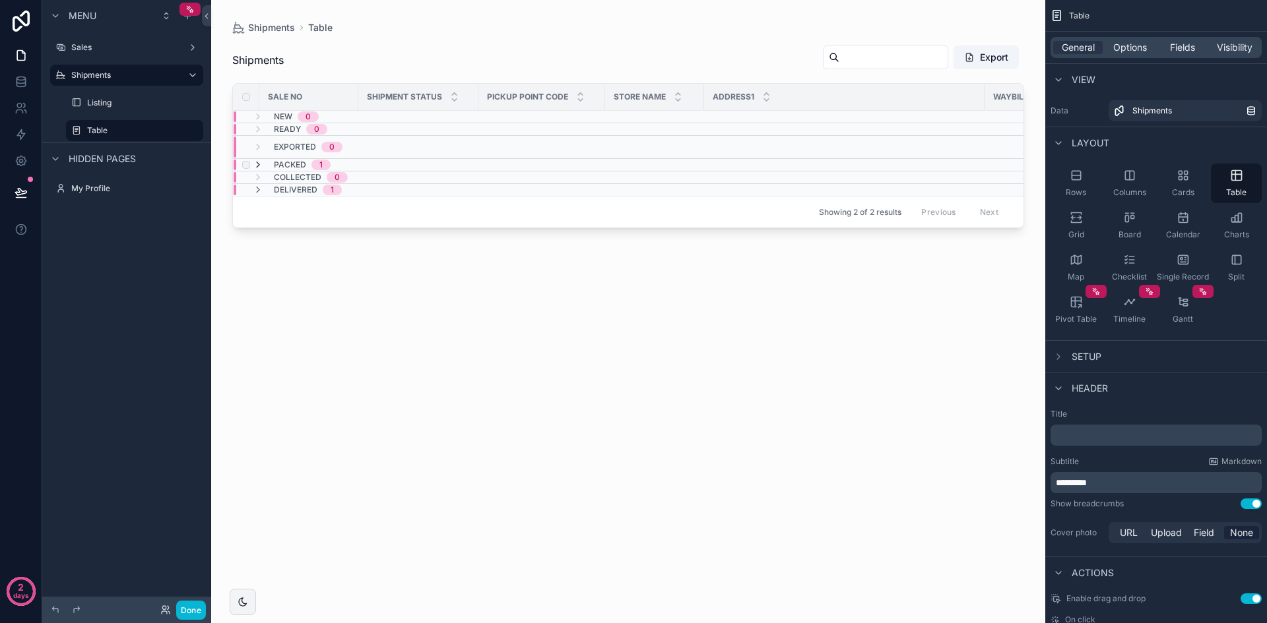
click at [255, 160] on icon "scrollable content" at bounding box center [258, 165] width 11 height 11
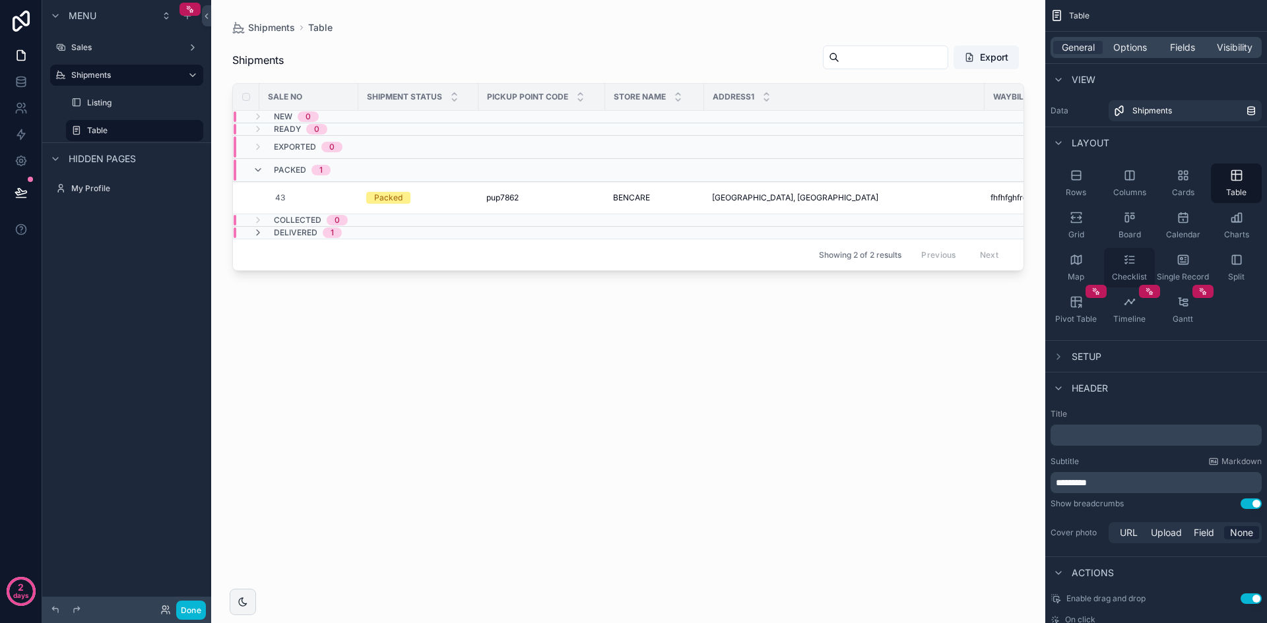
click at [1137, 261] on div "Checklist" at bounding box center [1129, 268] width 51 height 40
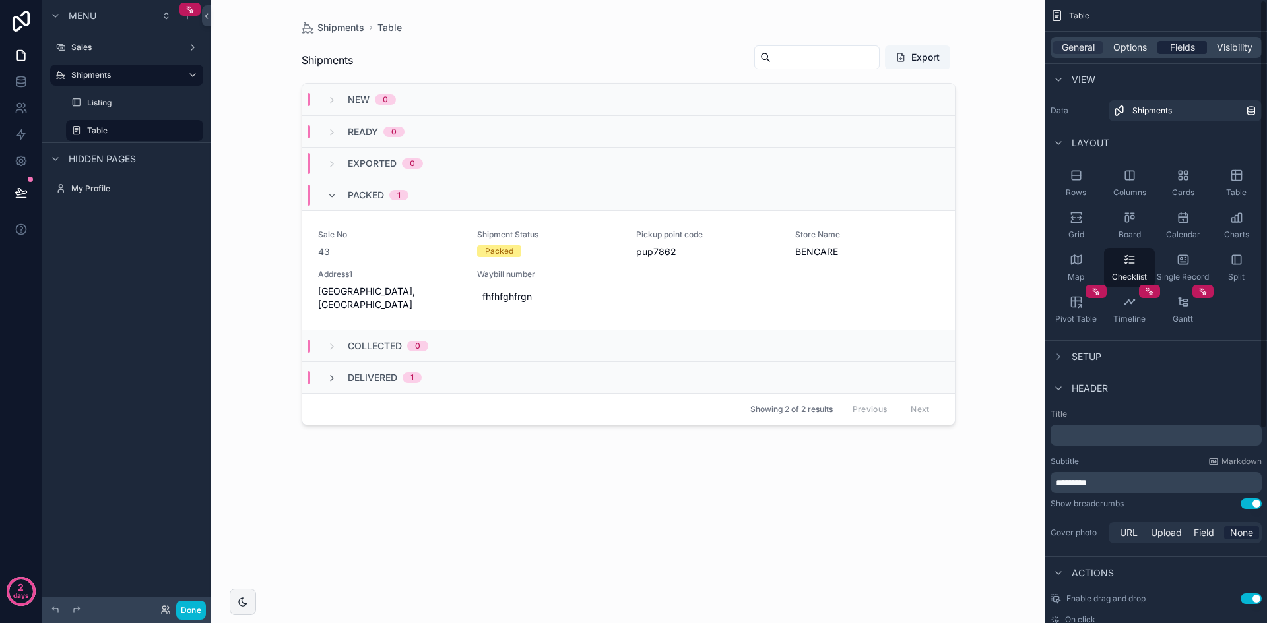
click at [1185, 53] on span "Fields" at bounding box center [1182, 47] width 25 height 13
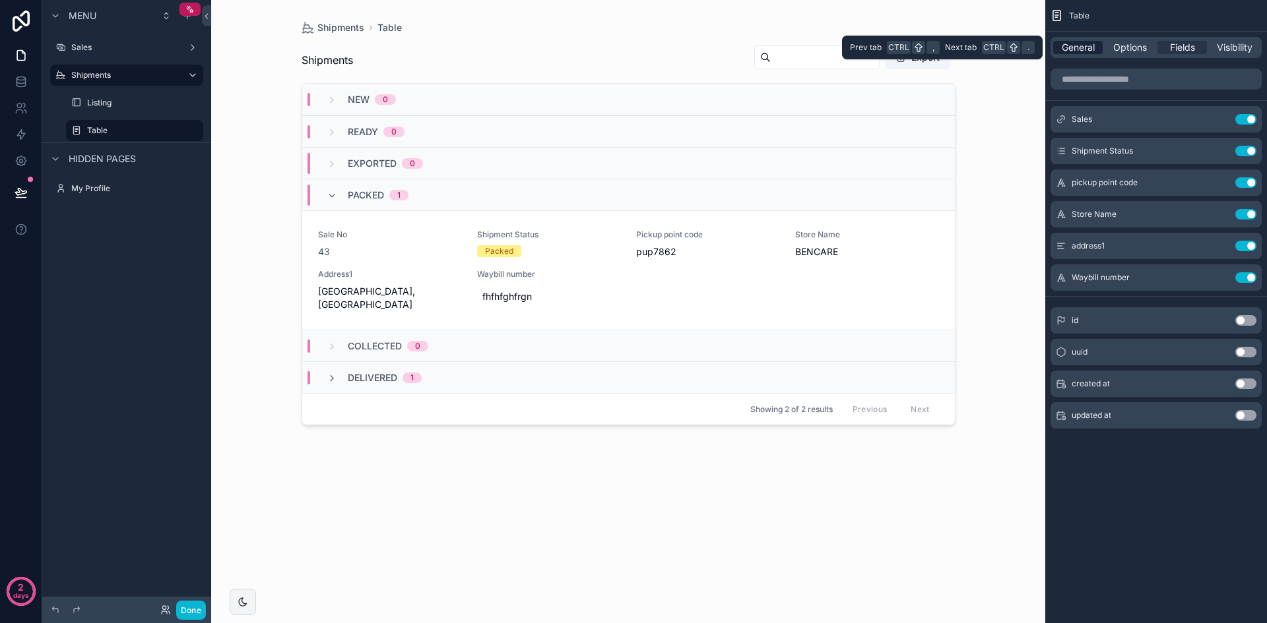
click at [1079, 52] on span "General" at bounding box center [1077, 47] width 33 height 13
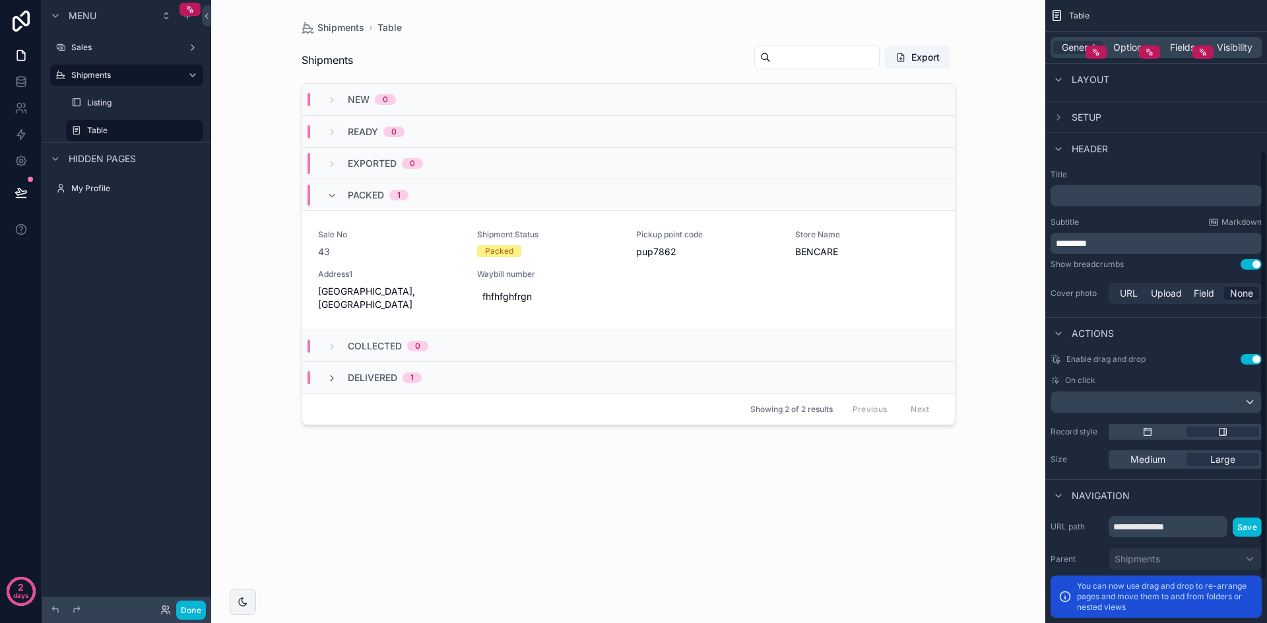
scroll to position [216, 0]
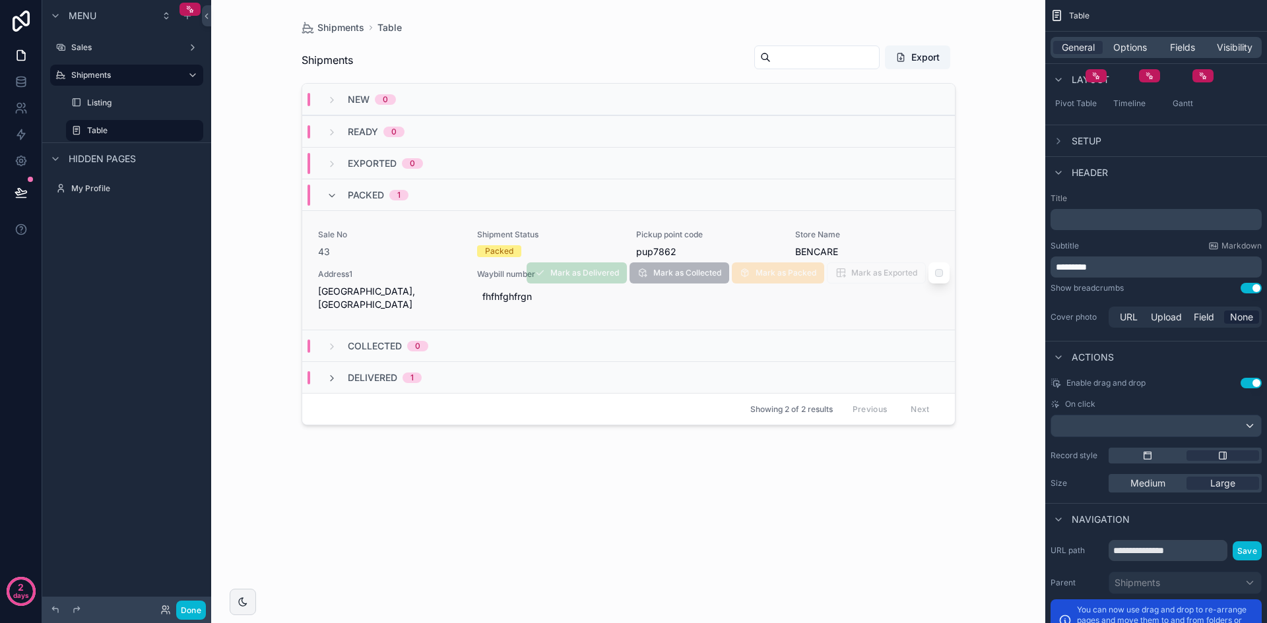
click at [666, 305] on div "Sale No 43 Shipment Status Packed Pickup point code pup7862 Store Name BENCARE …" at bounding box center [628, 271] width 621 height 82
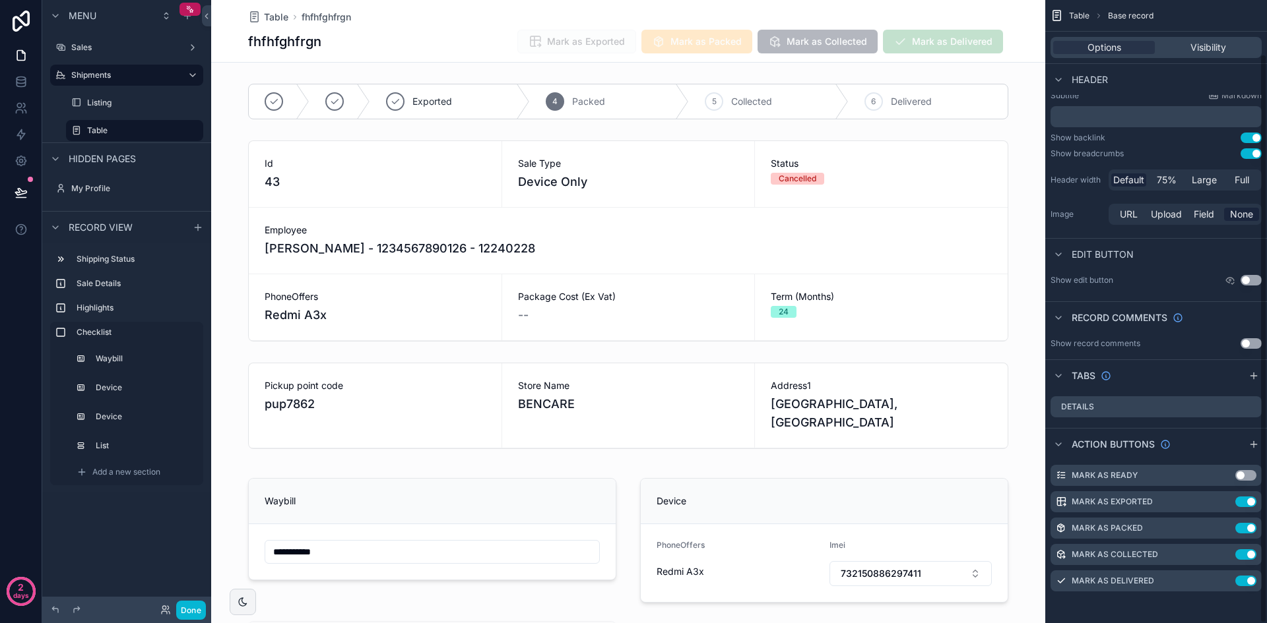
scroll to position [59, 0]
click at [138, 125] on div "Table" at bounding box center [134, 131] width 95 height 16
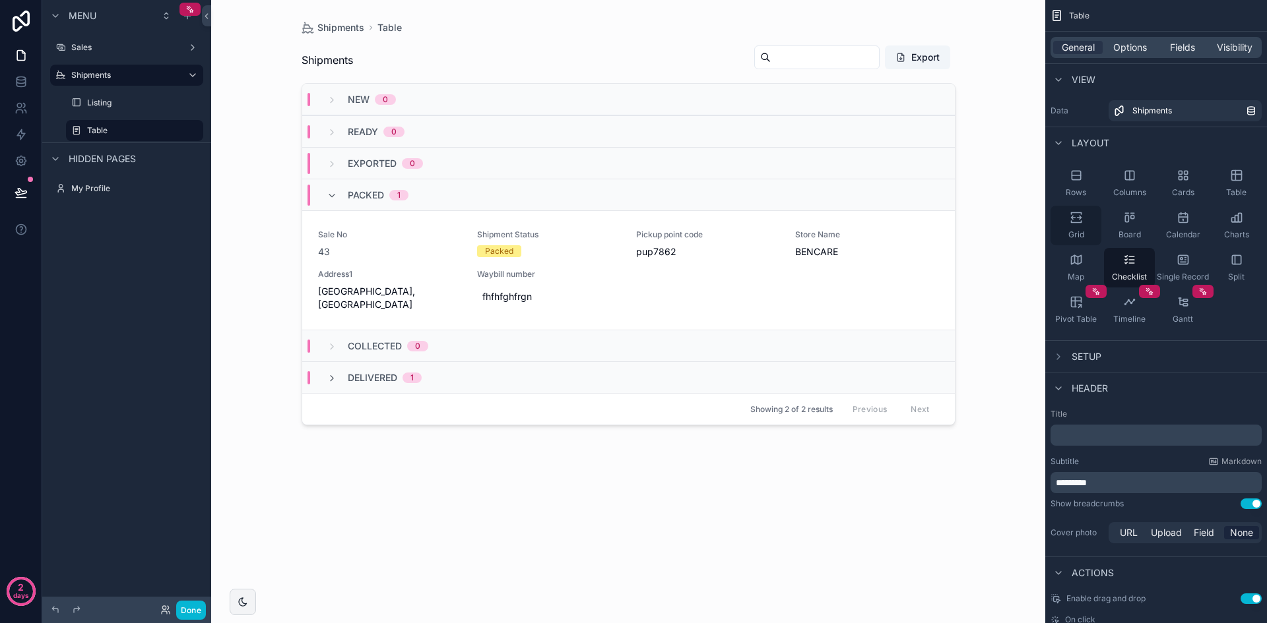
click at [1086, 222] on div "Grid" at bounding box center [1075, 226] width 51 height 40
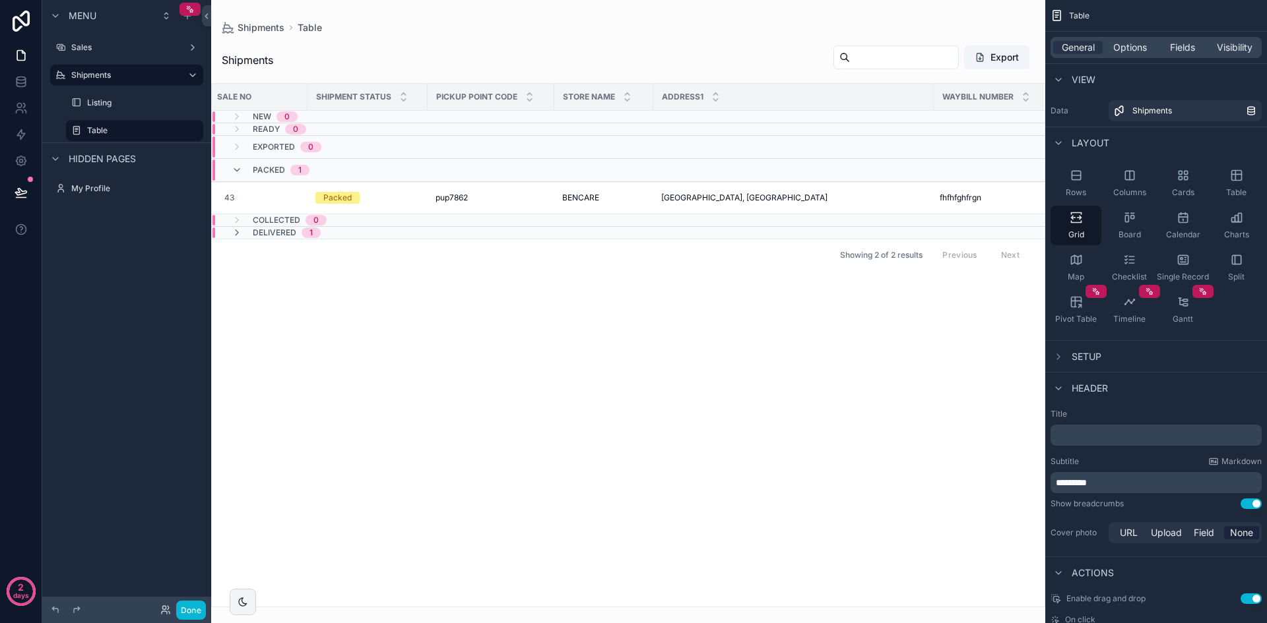
scroll to position [0, 40]
drag, startPoint x: 527, startPoint y: 207, endPoint x: 625, endPoint y: 214, distance: 97.9
click at [1125, 44] on span "Options" at bounding box center [1130, 47] width 34 height 13
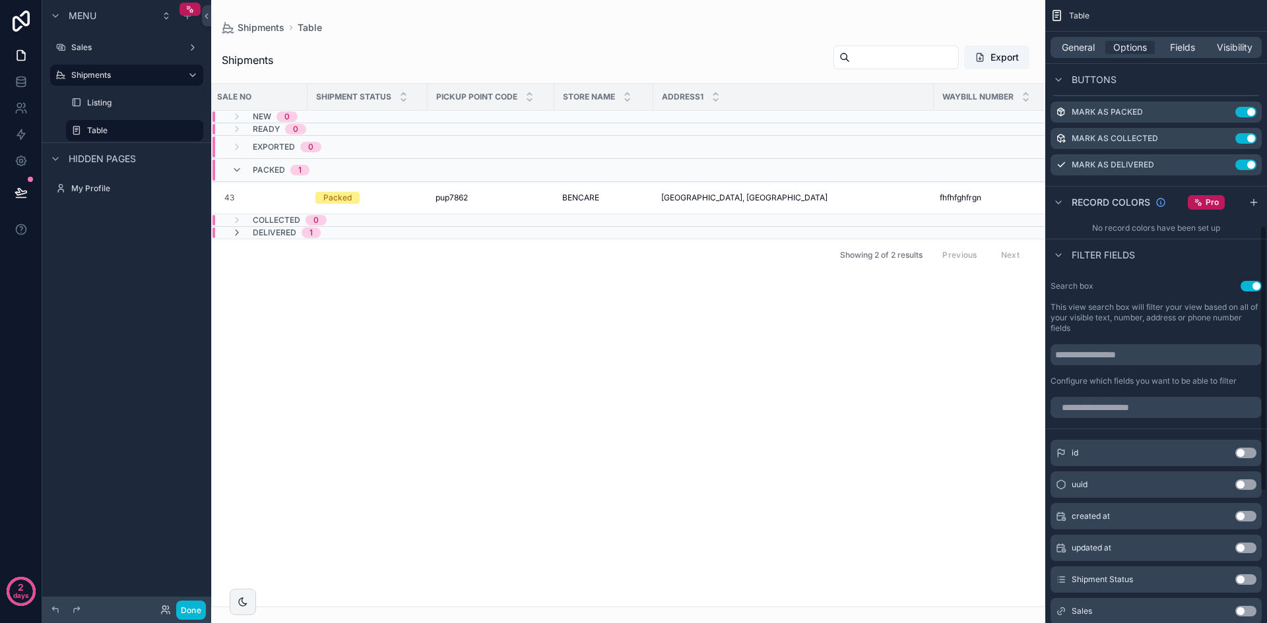
scroll to position [835, 0]
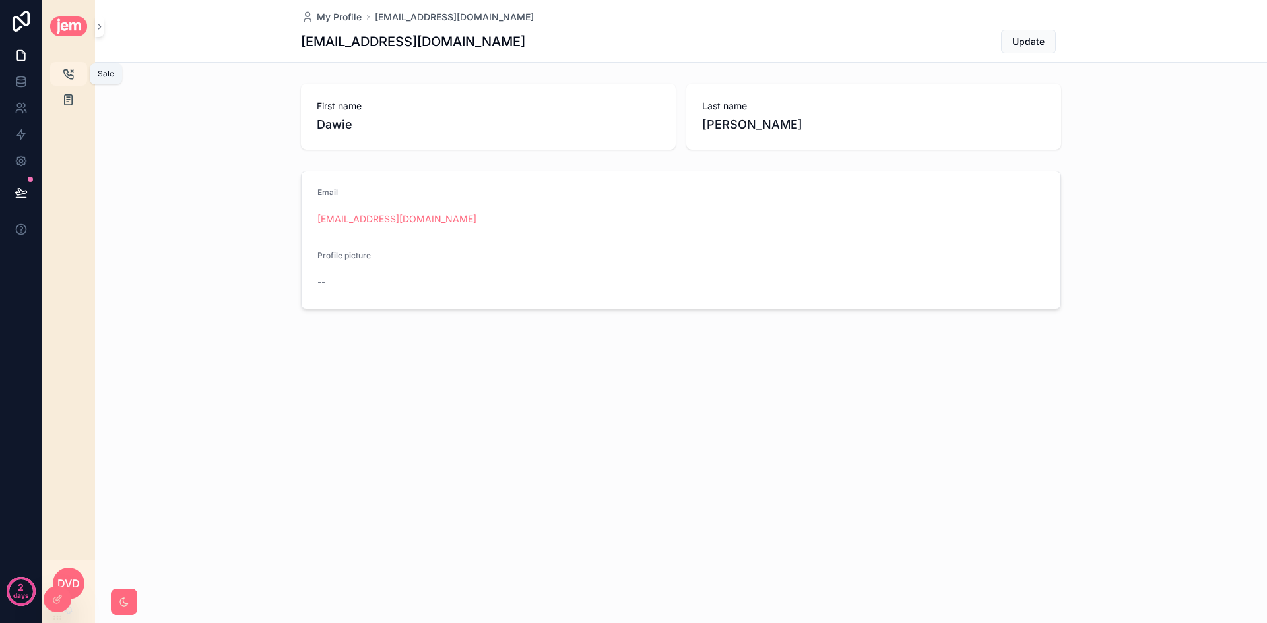
click at [69, 78] on icon "scrollable content" at bounding box center [68, 73] width 13 height 13
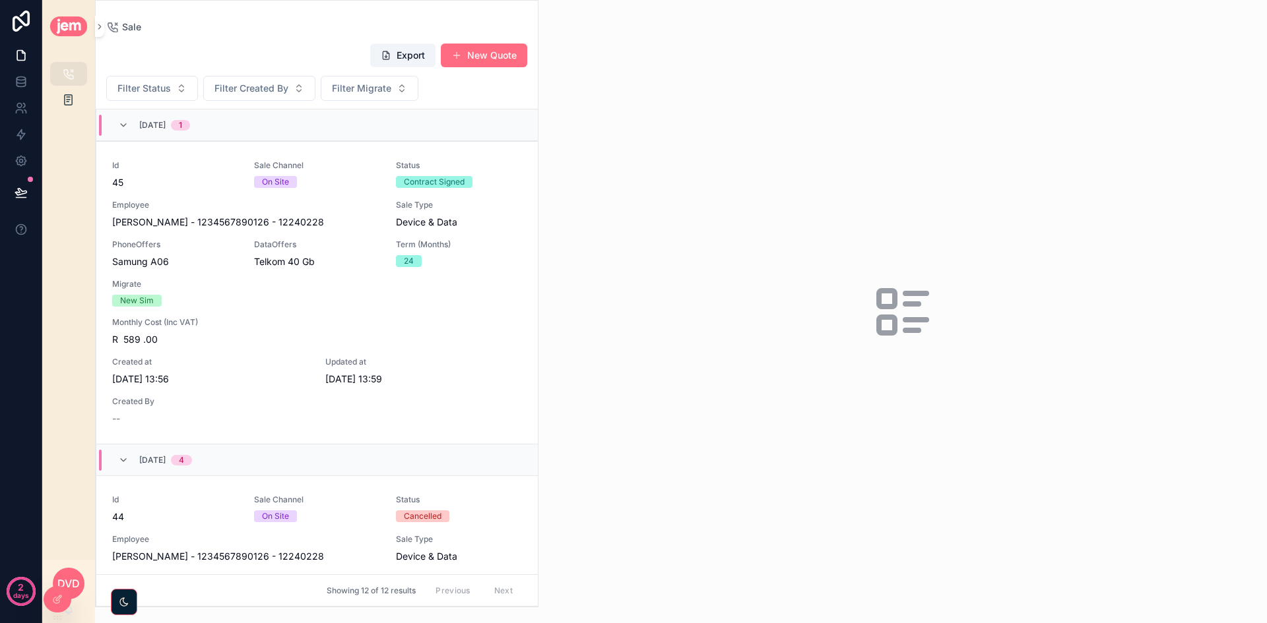
click at [127, 605] on icon "scrollable content" at bounding box center [124, 602] width 8 height 8
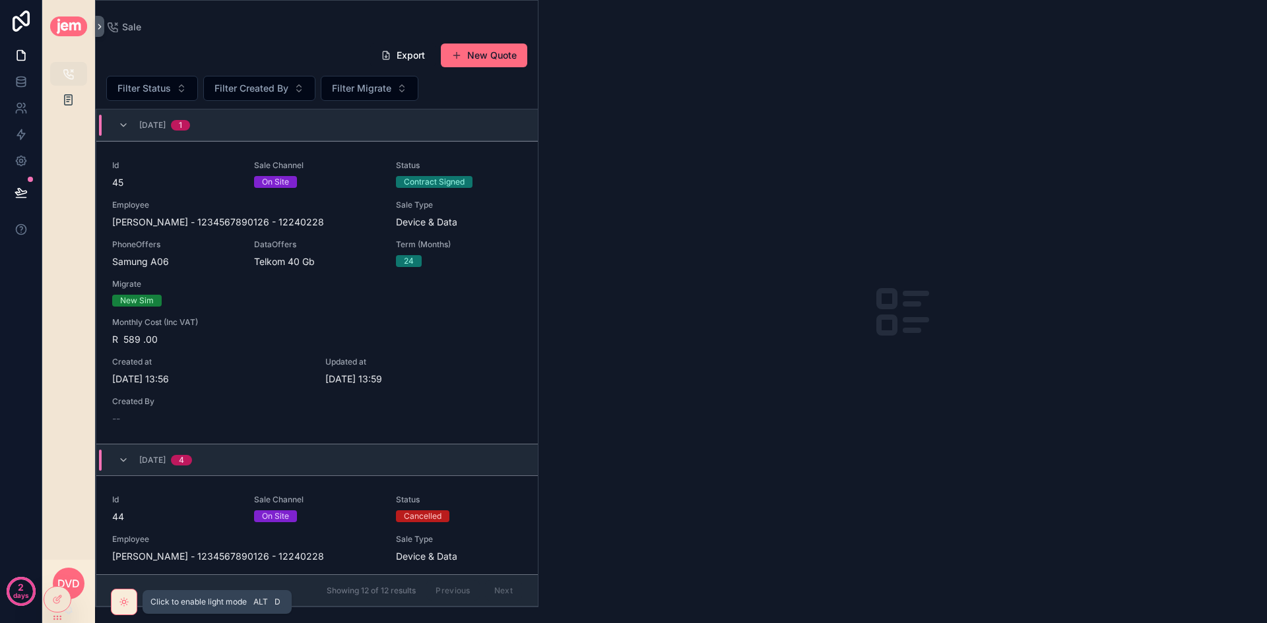
click at [127, 605] on icon "scrollable content" at bounding box center [124, 602] width 8 height 8
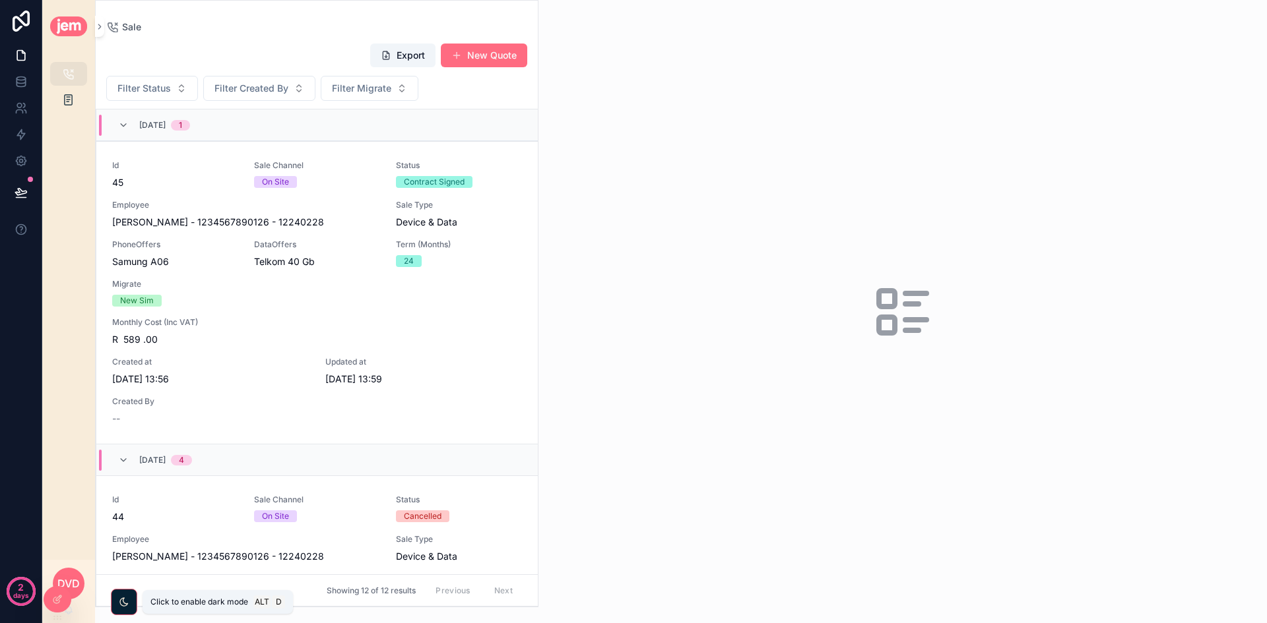
click at [129, 604] on icon "scrollable content" at bounding box center [124, 602] width 11 height 11
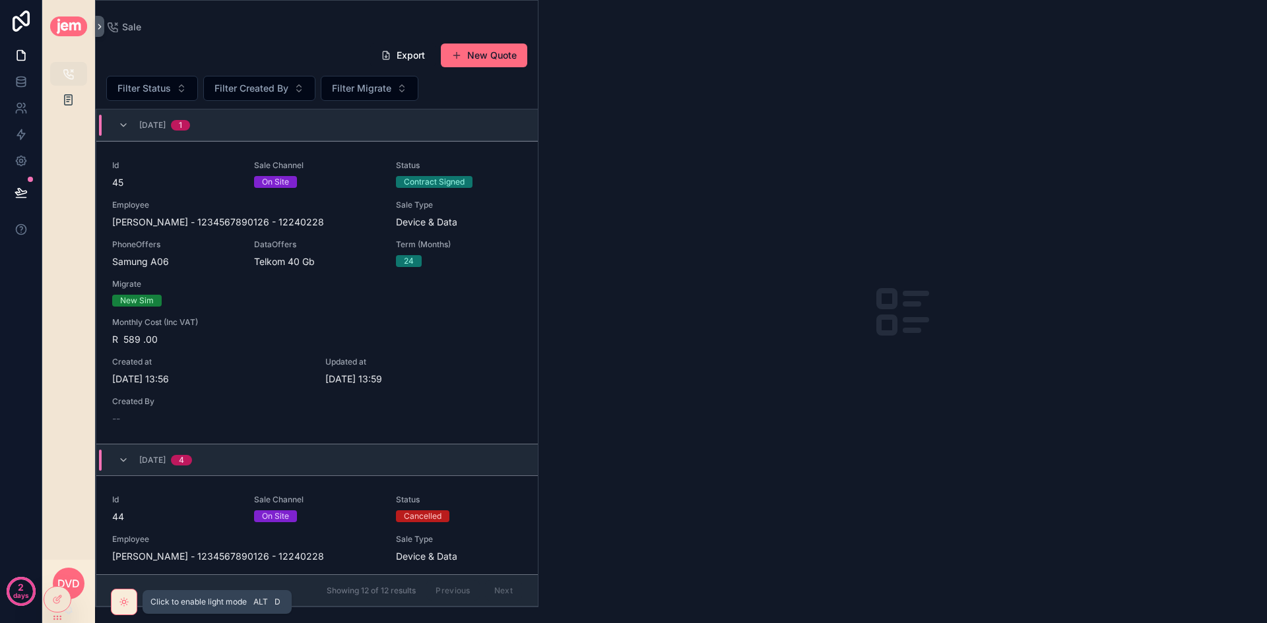
click at [129, 604] on icon "scrollable content" at bounding box center [124, 602] width 11 height 11
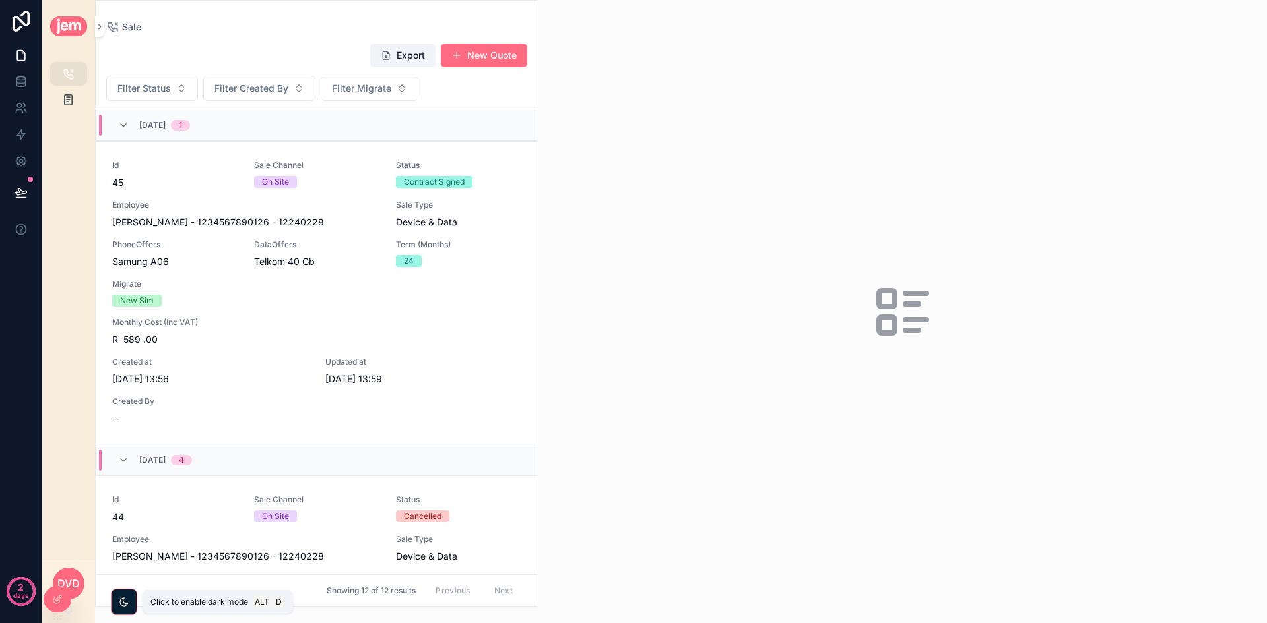
click at [129, 604] on icon "scrollable content" at bounding box center [124, 602] width 11 height 11
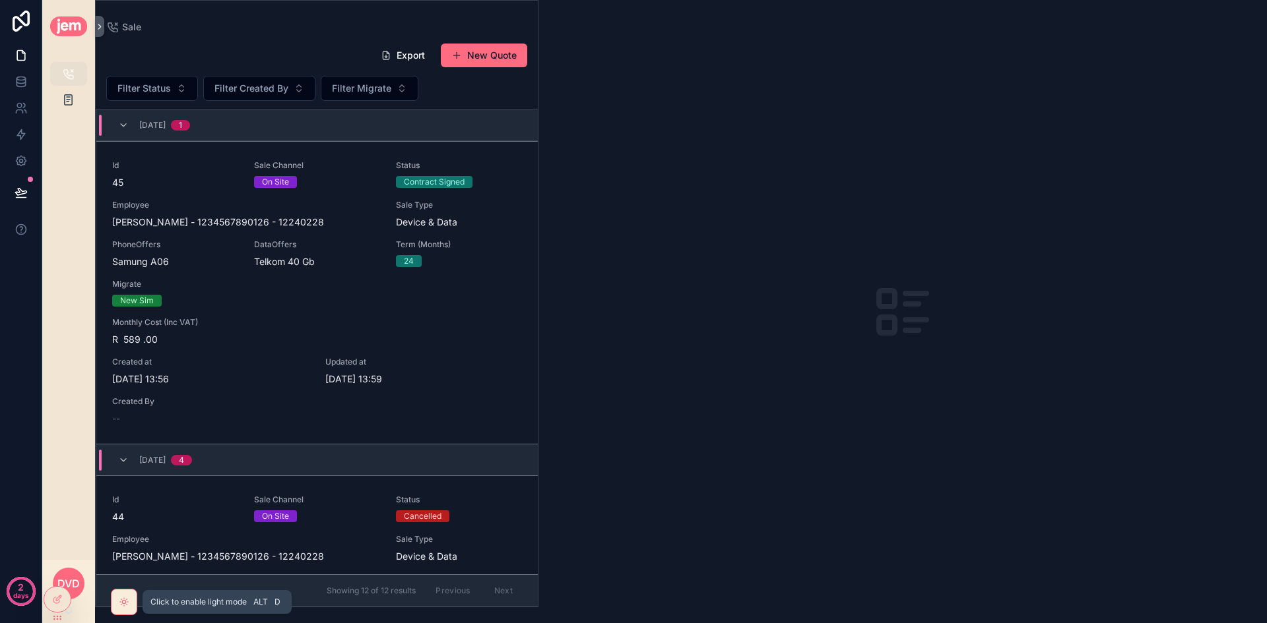
click at [129, 604] on icon "scrollable content" at bounding box center [124, 602] width 11 height 11
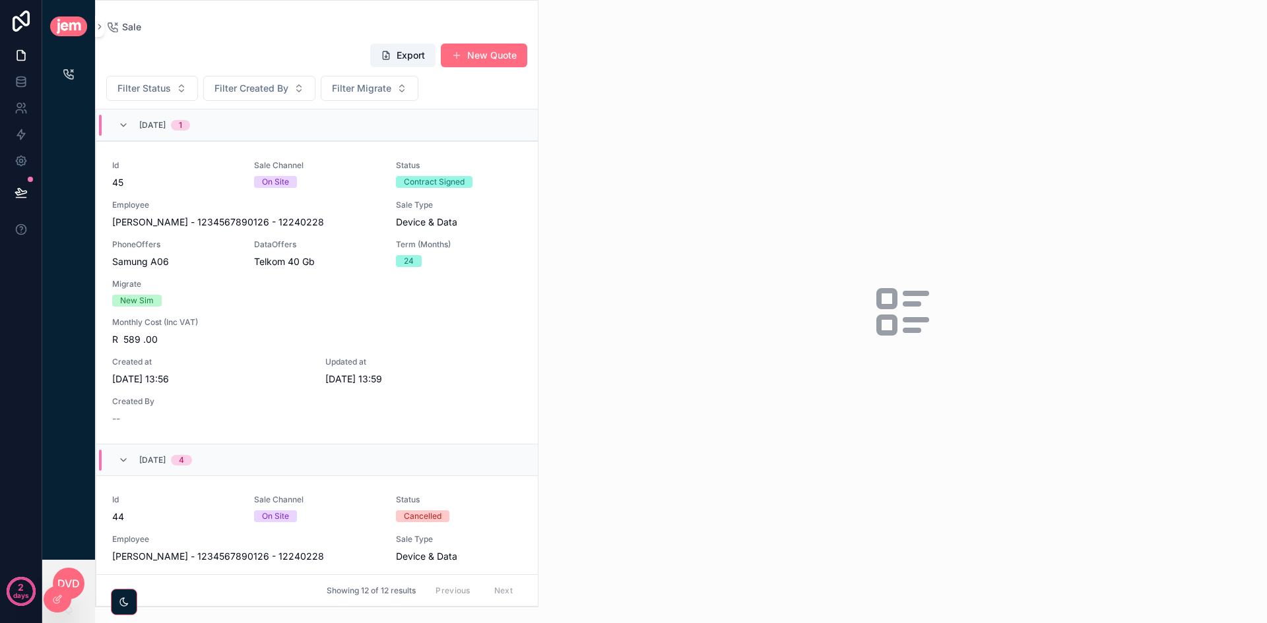
click at [117, 600] on div "scrollable content" at bounding box center [124, 602] width 26 height 26
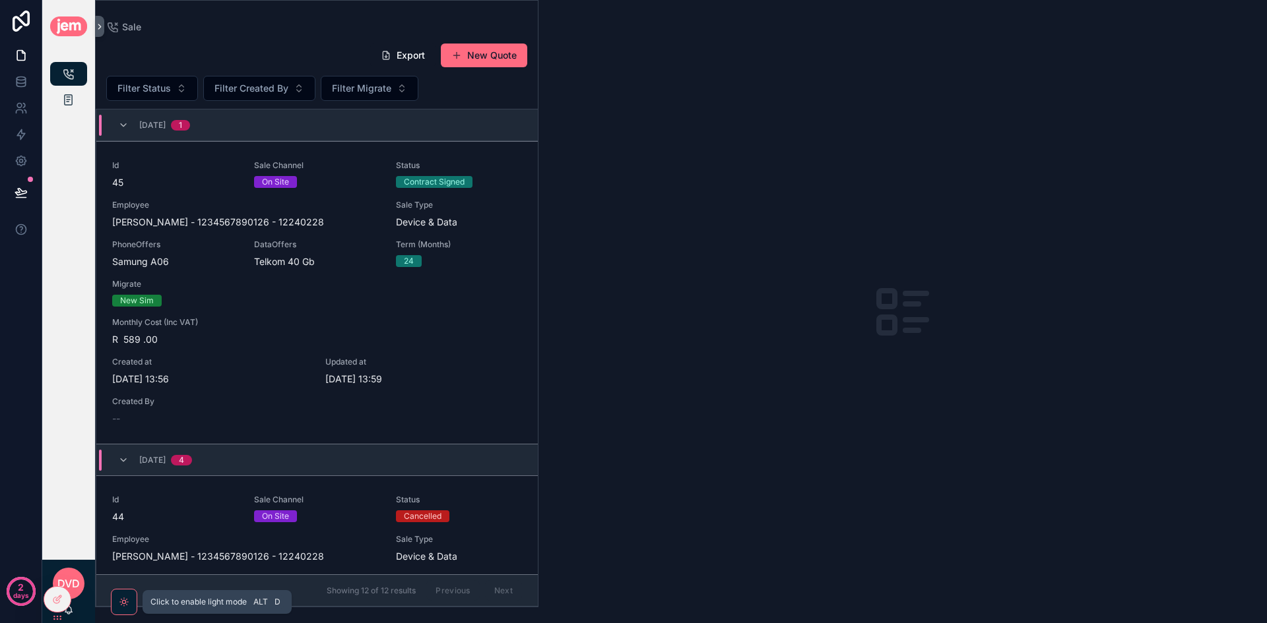
click at [117, 600] on div "scrollable content" at bounding box center [124, 602] width 26 height 26
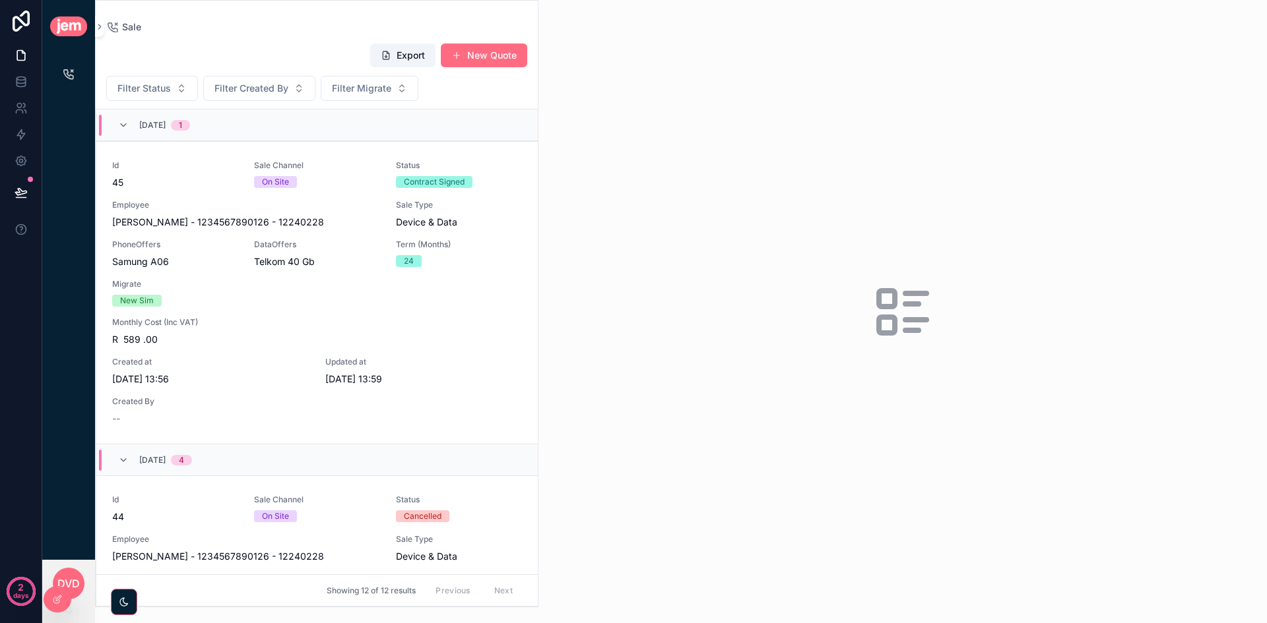
click at [123, 608] on div "scrollable content" at bounding box center [124, 602] width 12 height 12
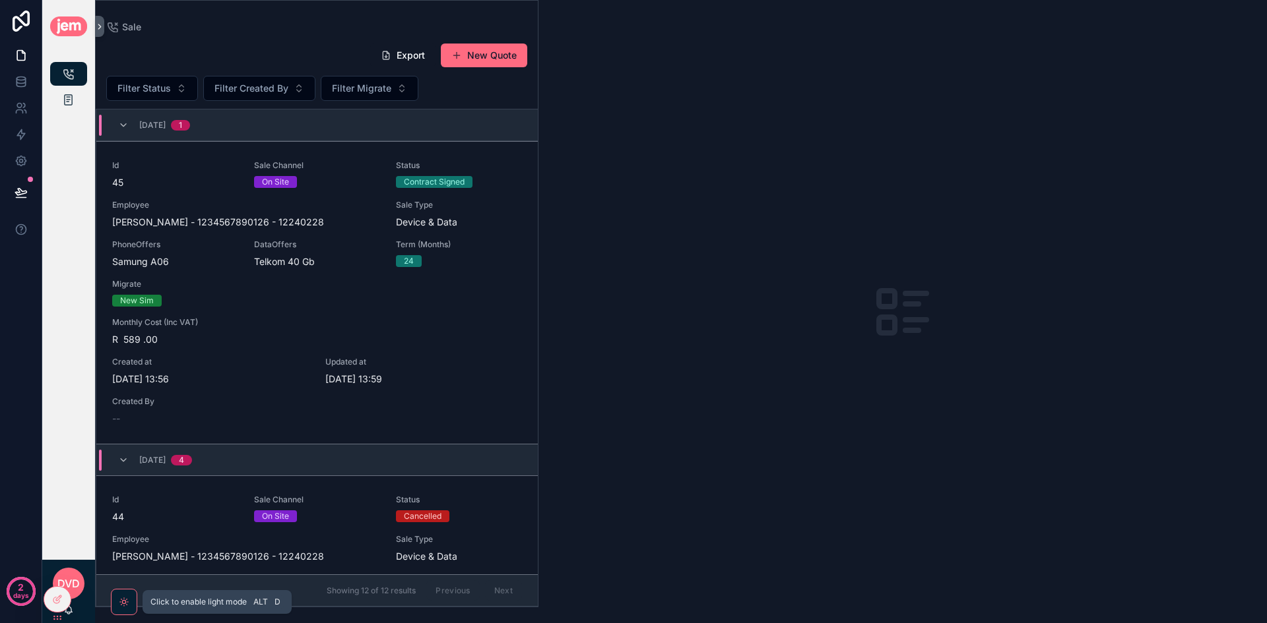
click at [123, 608] on div "scrollable content" at bounding box center [124, 602] width 12 height 12
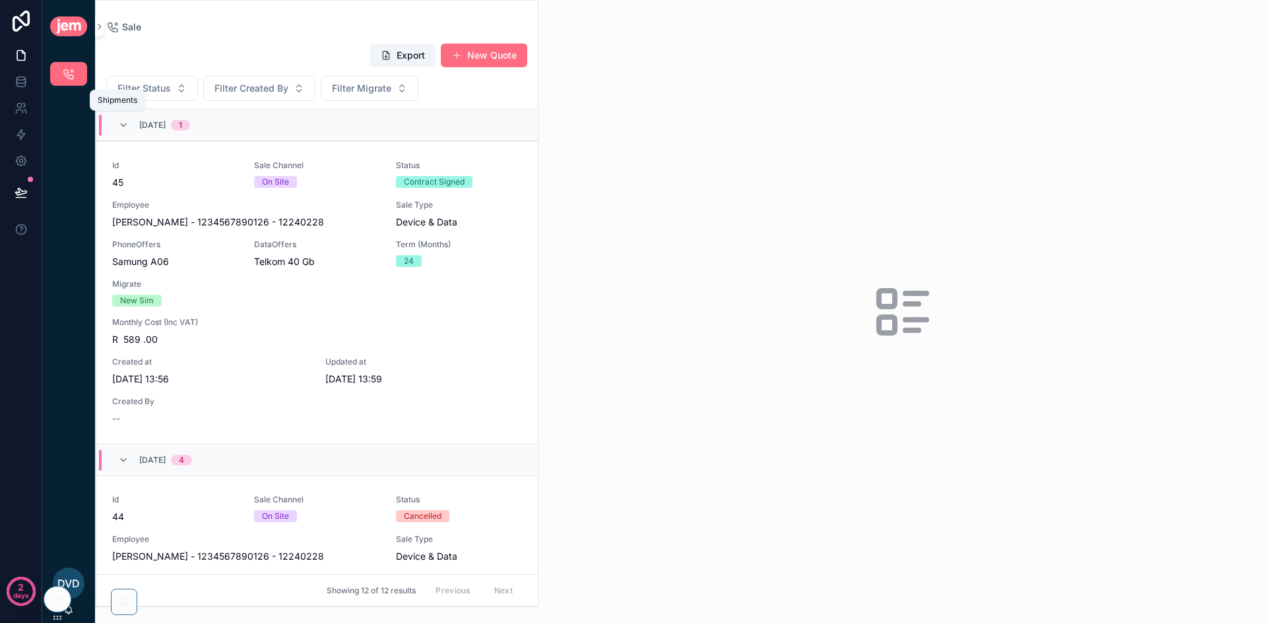
click at [69, 109] on div "Shipments" at bounding box center [68, 100] width 21 height 21
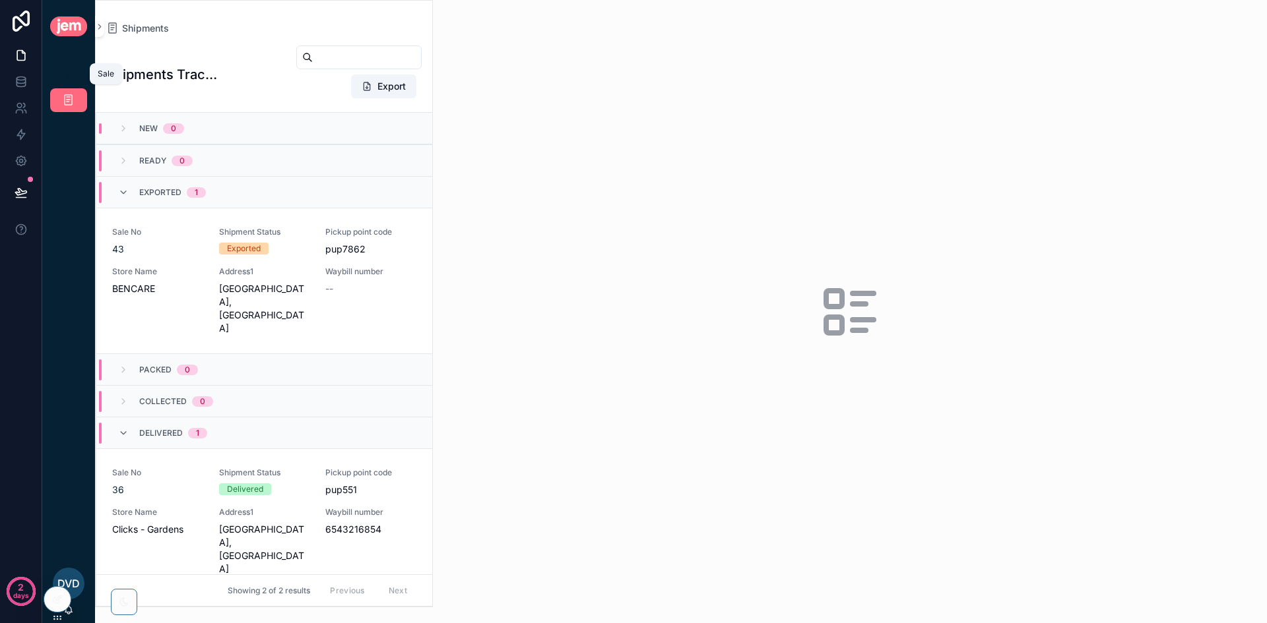
click at [83, 68] on link "Sale 12" at bounding box center [68, 74] width 37 height 24
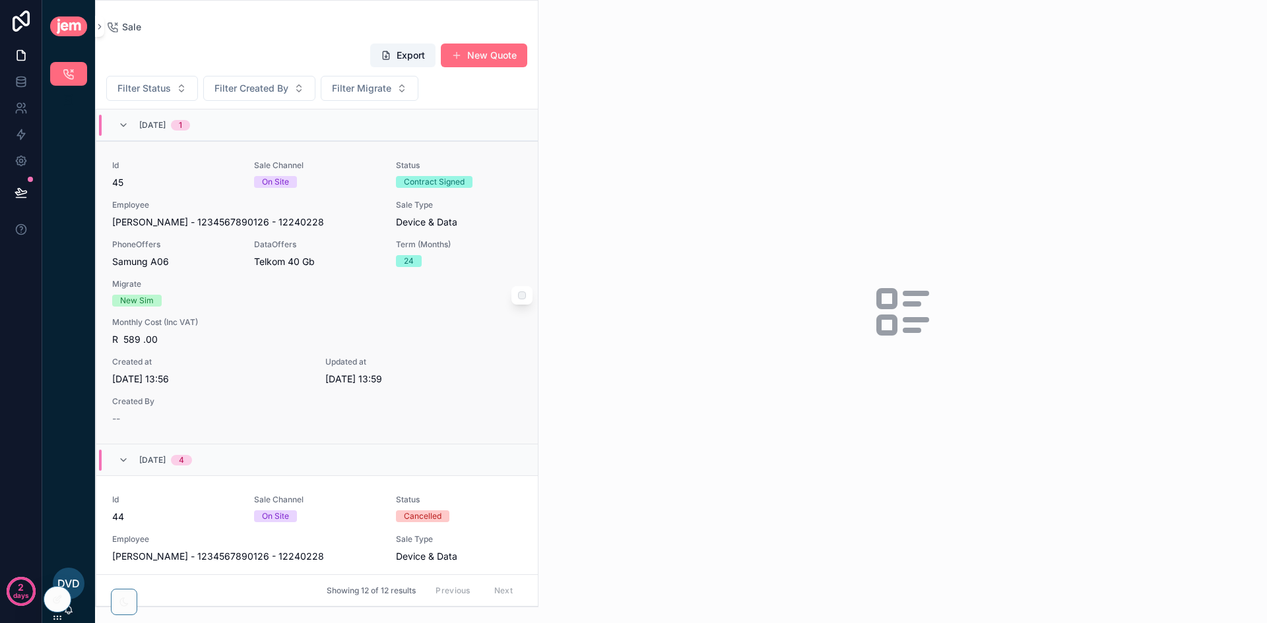
click at [456, 319] on span "Monthly Cost (Inc VAT)" at bounding box center [317, 322] width 410 height 11
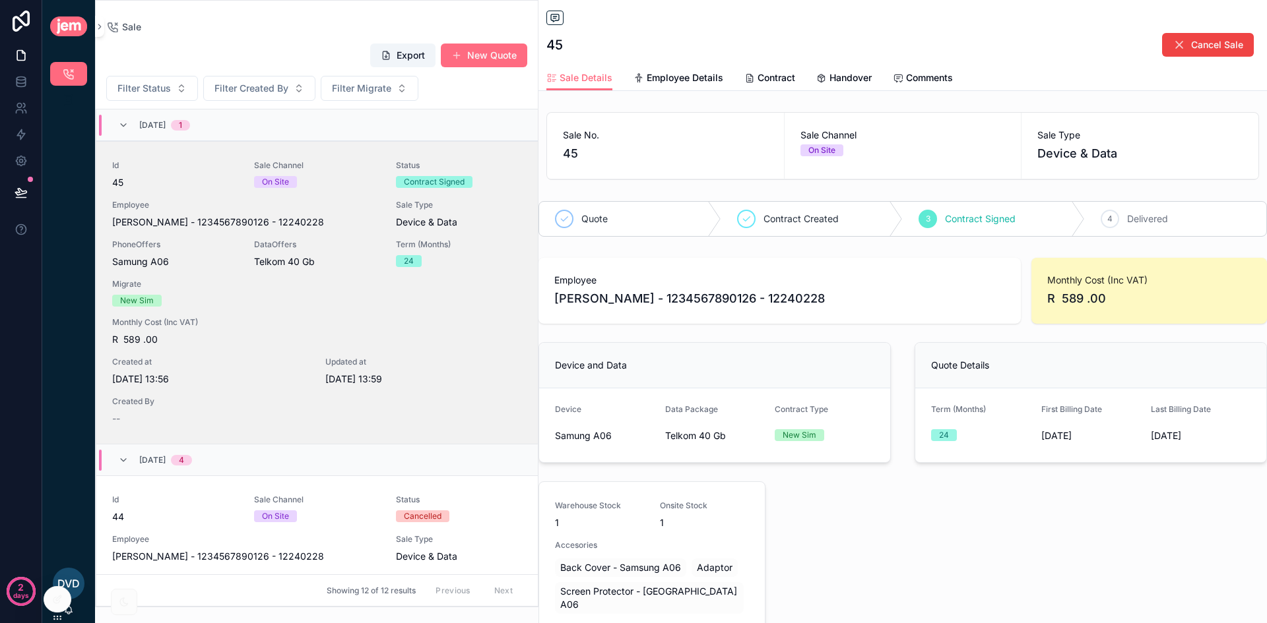
click at [742, 22] on div "Sale" at bounding box center [902, 19] width 712 height 16
click at [121, 605] on icon "scrollable content" at bounding box center [124, 602] width 8 height 8
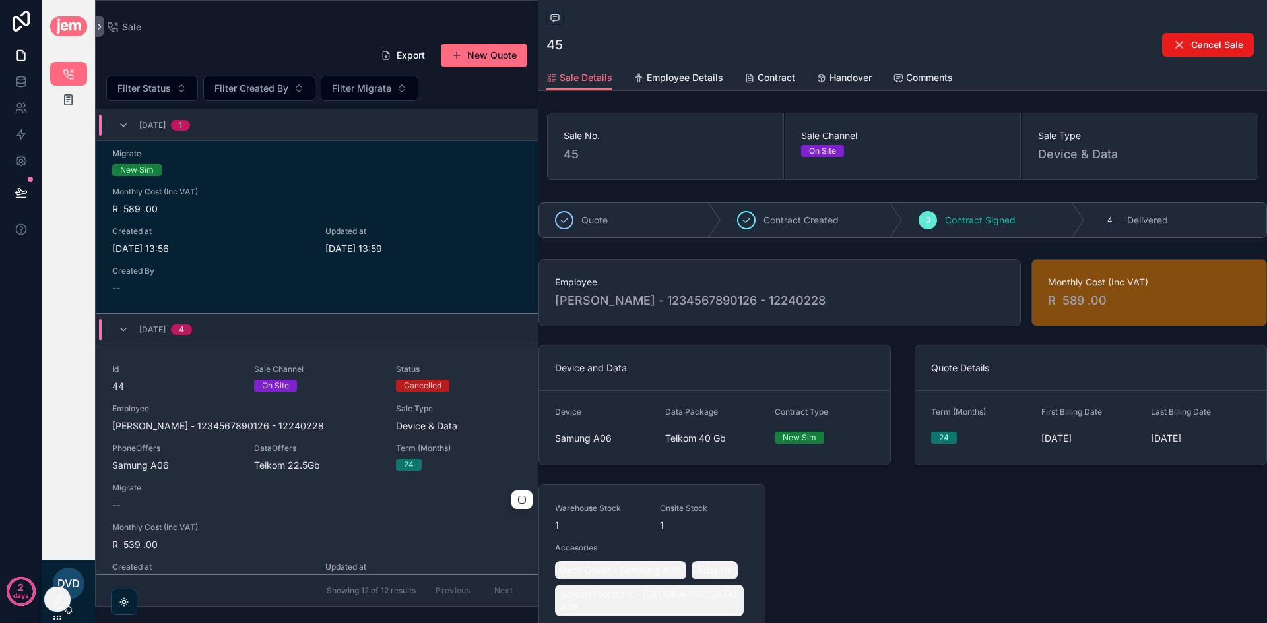
scroll to position [132, 0]
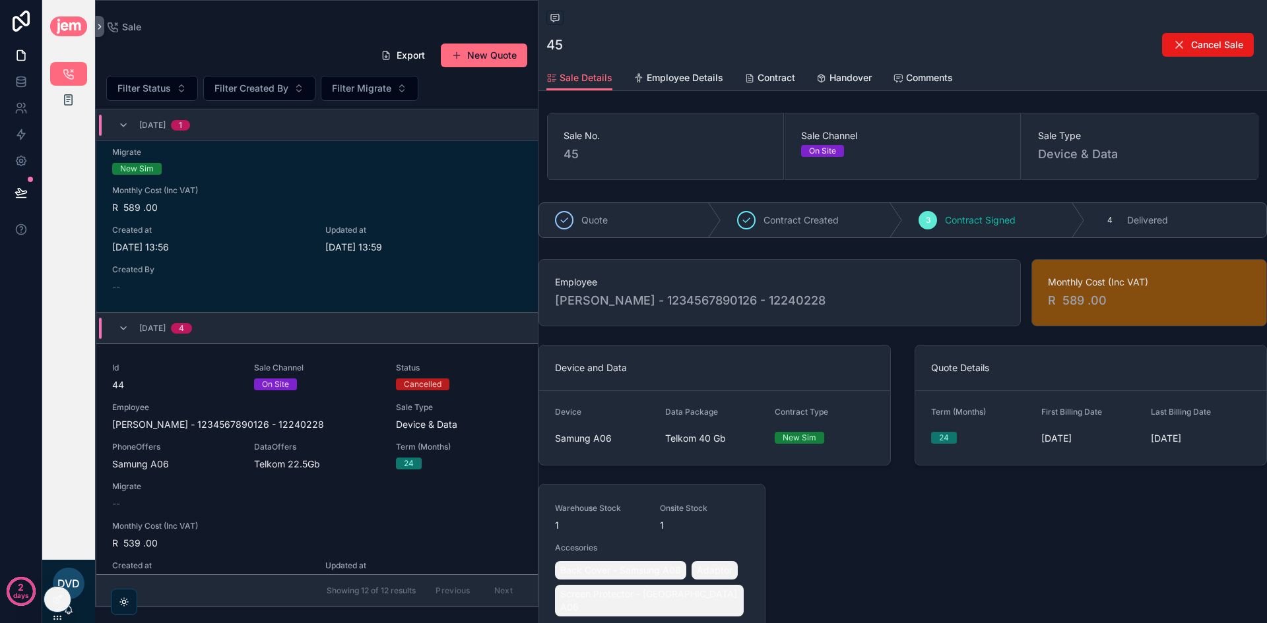
click at [117, 604] on div "scrollable content" at bounding box center [124, 602] width 26 height 26
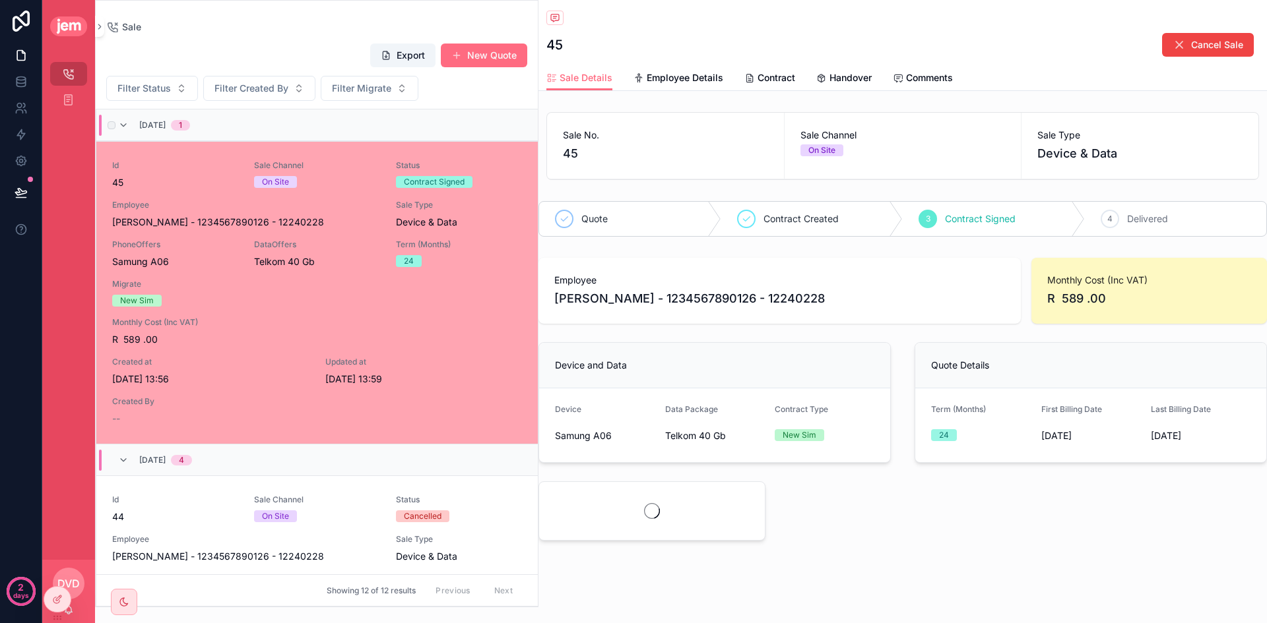
scroll to position [32, 0]
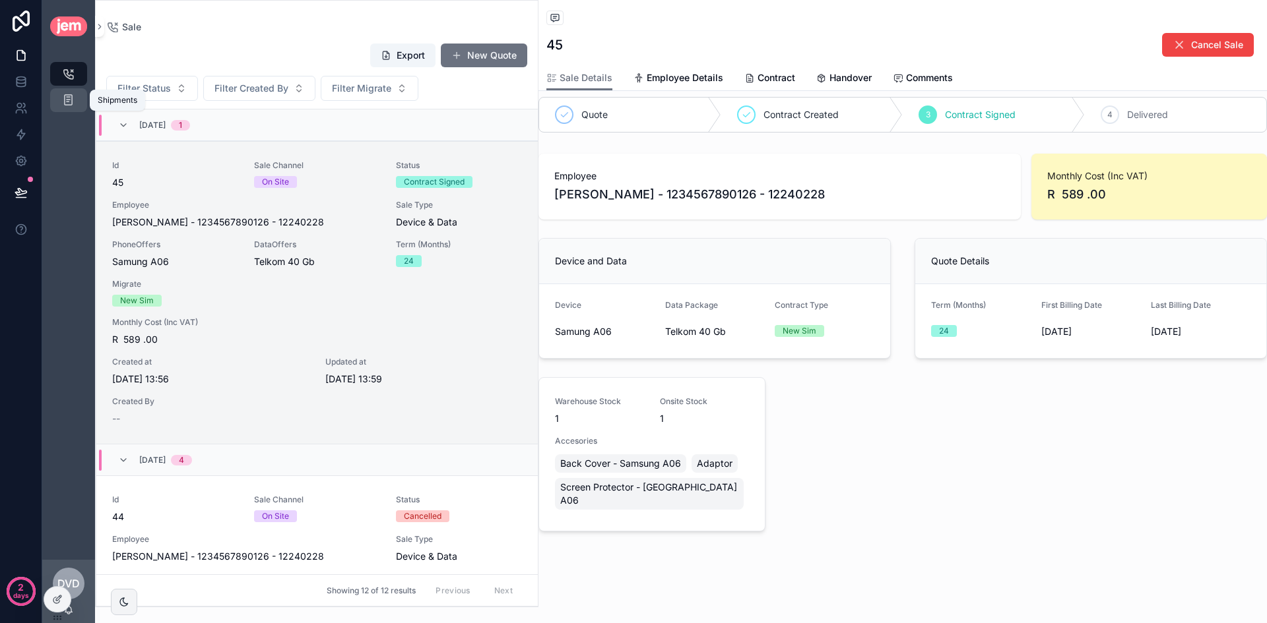
click at [55, 107] on link "Shipments" at bounding box center [68, 100] width 37 height 24
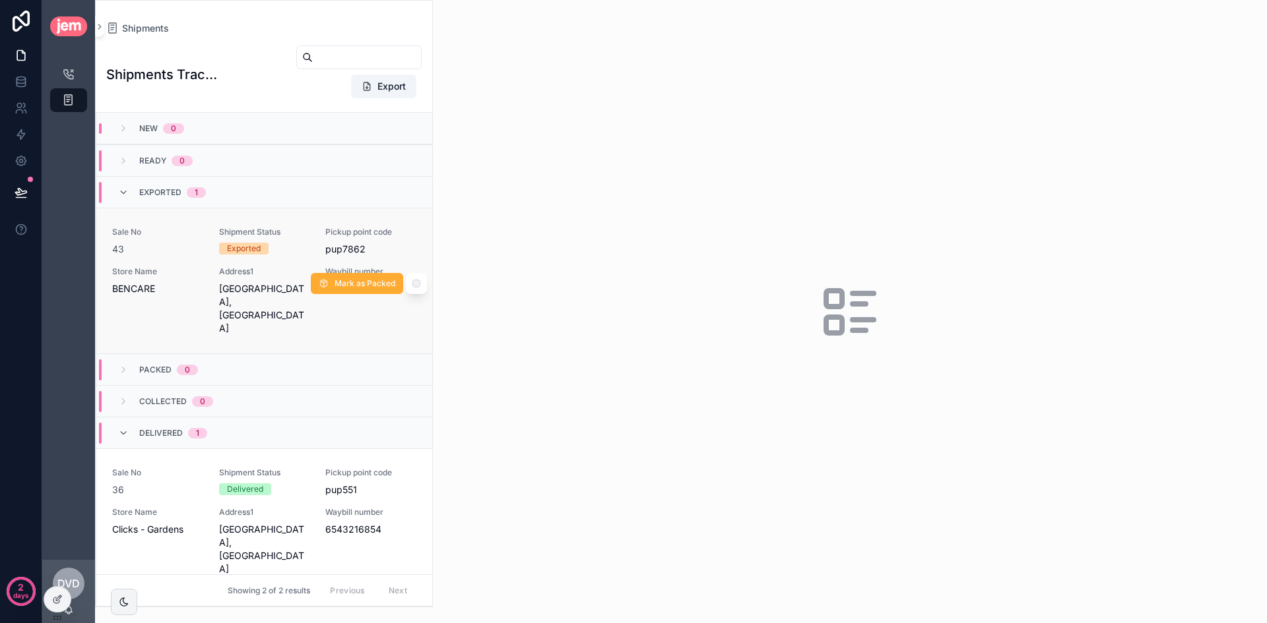
click at [299, 245] on div "Exported" at bounding box center [264, 249] width 91 height 12
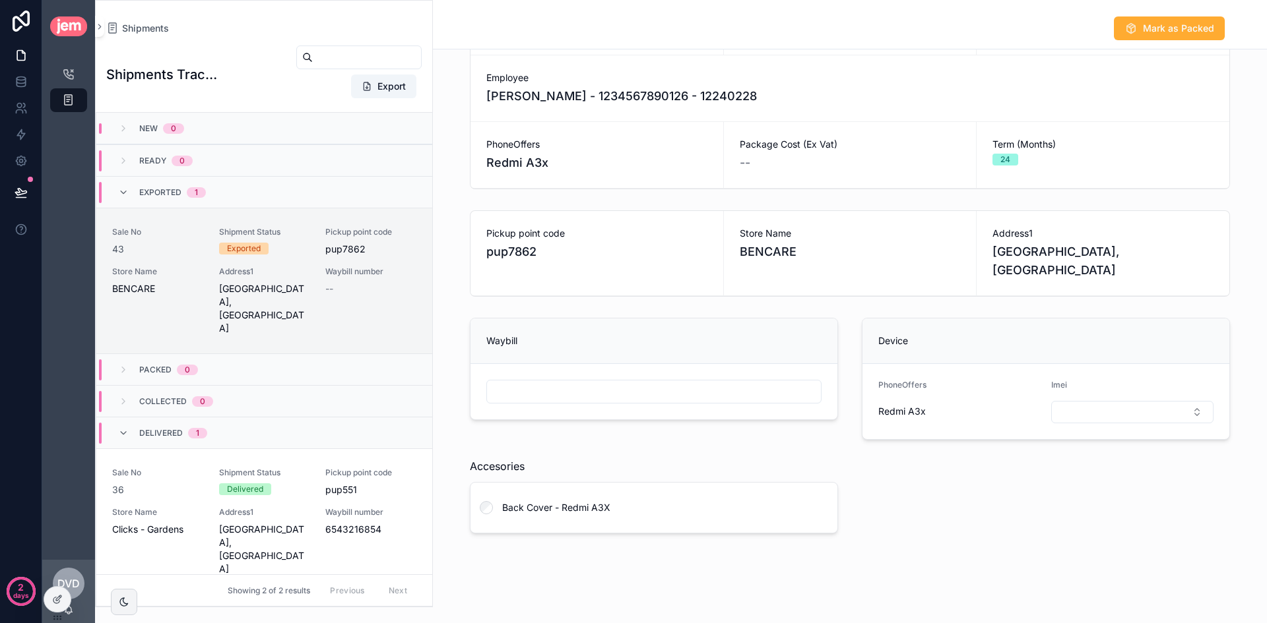
scroll to position [158, 0]
click at [1061, 400] on div "Imei" at bounding box center [1132, 402] width 162 height 44
click at [1063, 406] on button "Select Button" at bounding box center [1132, 412] width 162 height 22
click at [1013, 411] on div "Redmi A3x" at bounding box center [959, 411] width 162 height 13
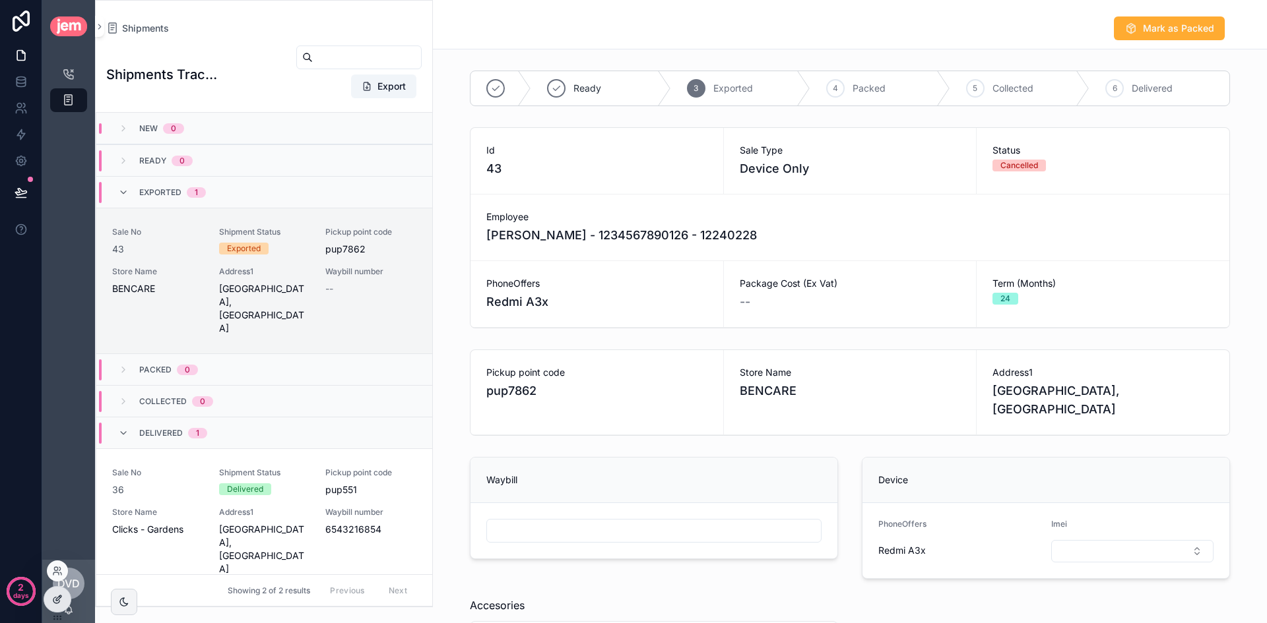
click at [53, 605] on div at bounding box center [57, 599] width 26 height 25
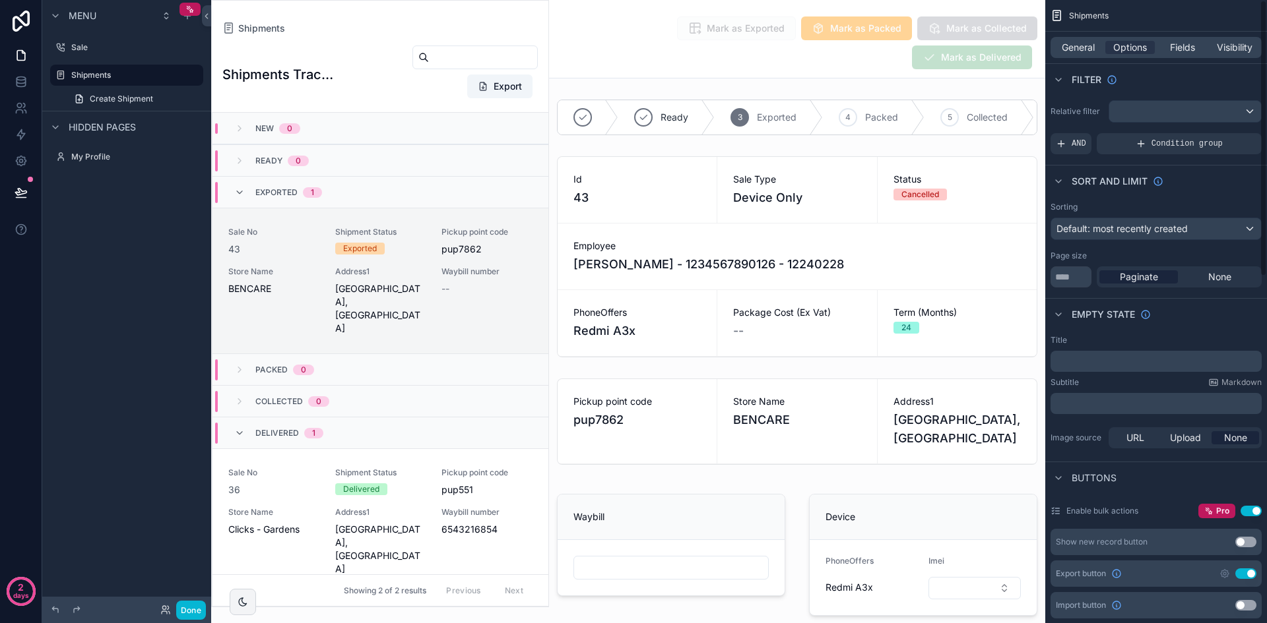
scroll to position [33, 0]
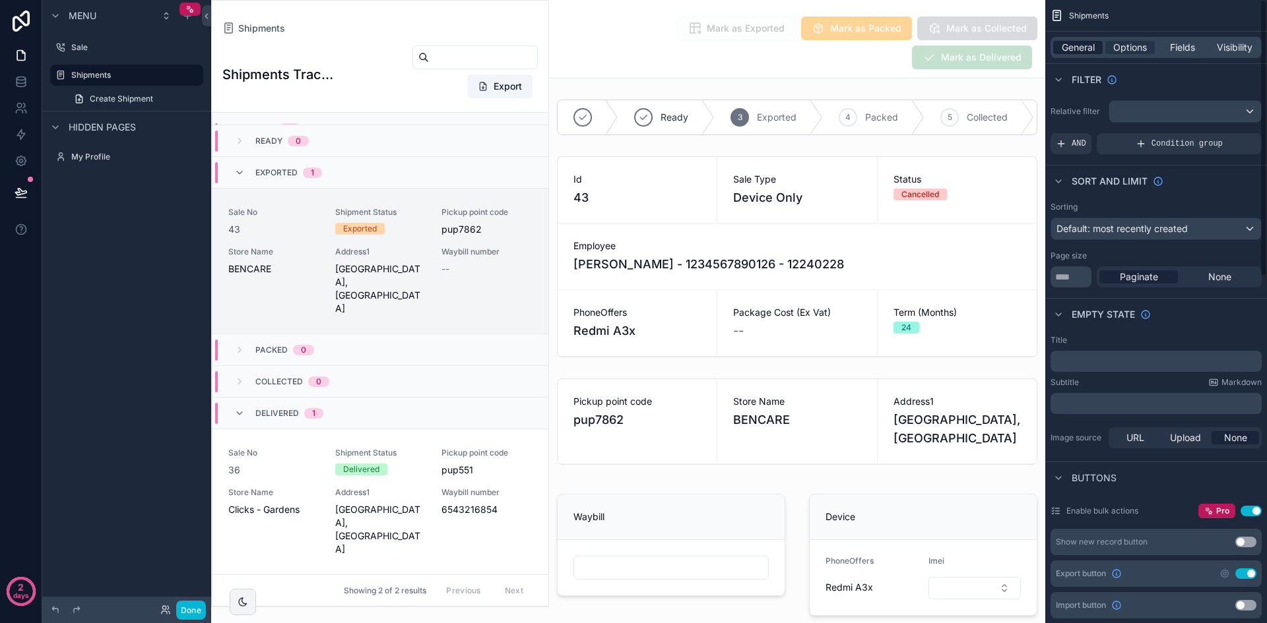
click at [1086, 46] on span "General" at bounding box center [1077, 47] width 33 height 13
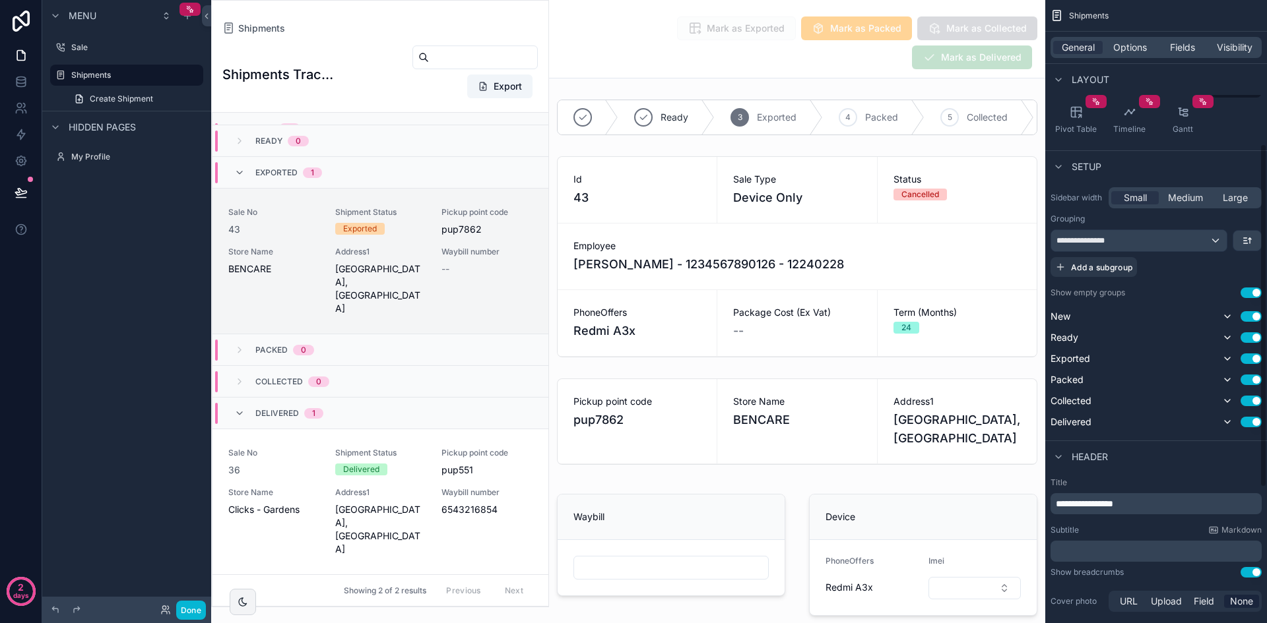
scroll to position [264, 0]
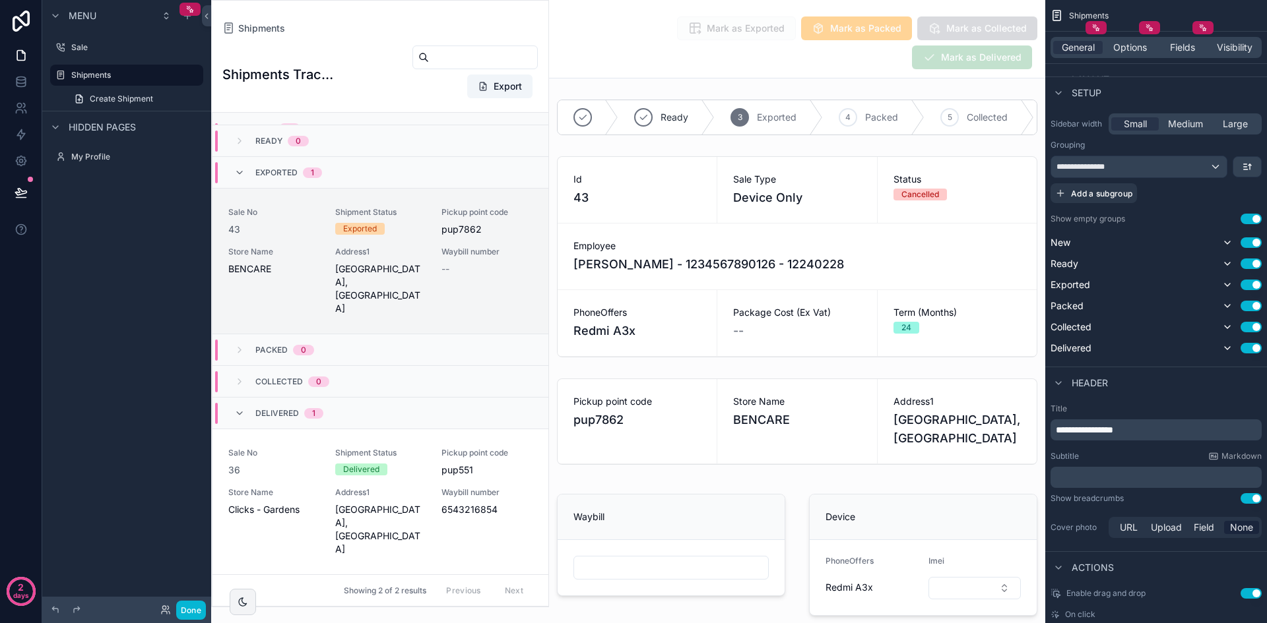
click at [1113, 432] on span "**********" at bounding box center [1083, 429] width 57 height 9
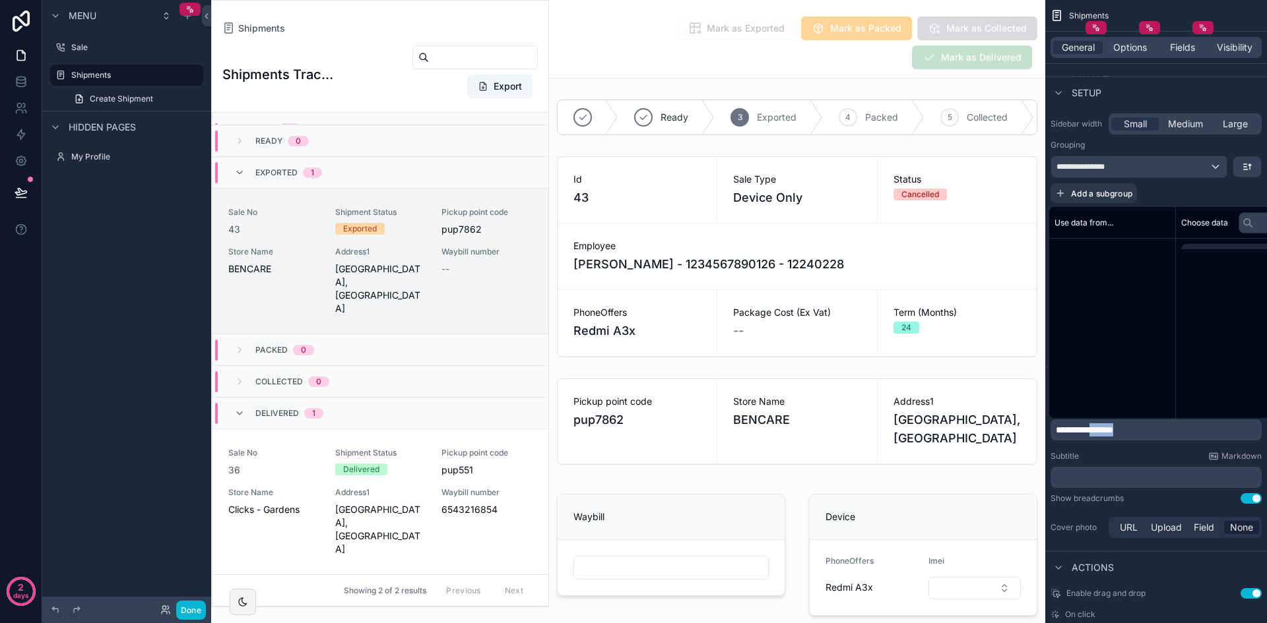
click at [1113, 432] on span "**********" at bounding box center [1083, 429] width 57 height 9
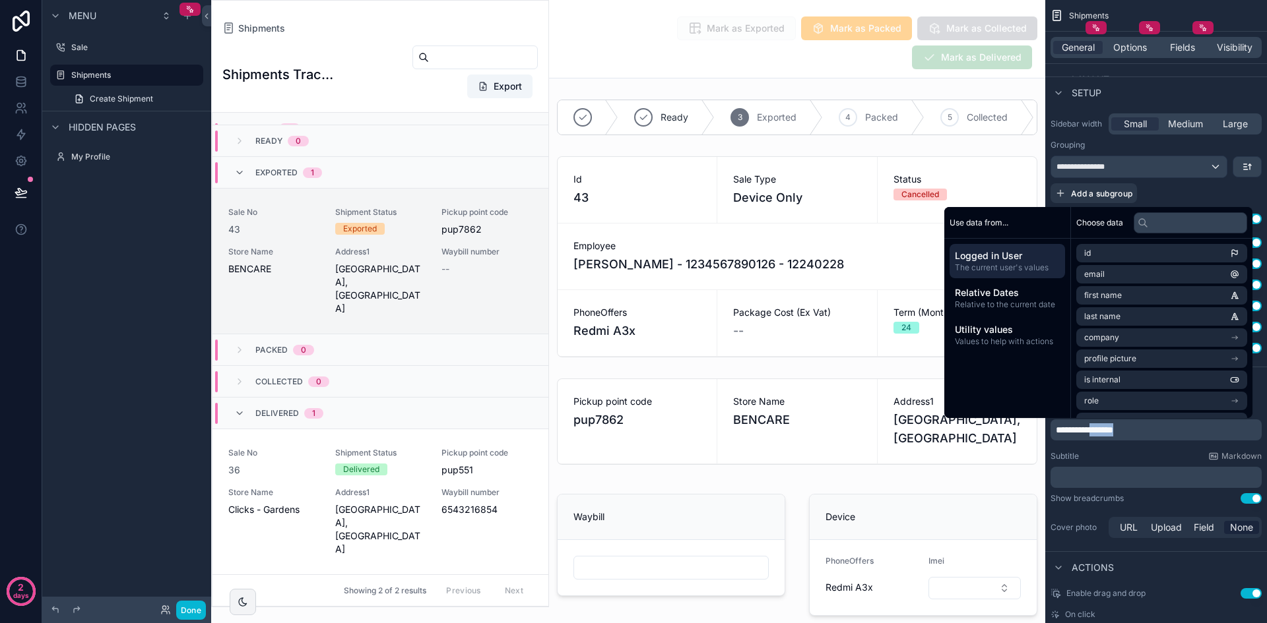
click at [1113, 432] on span "**********" at bounding box center [1083, 429] width 57 height 9
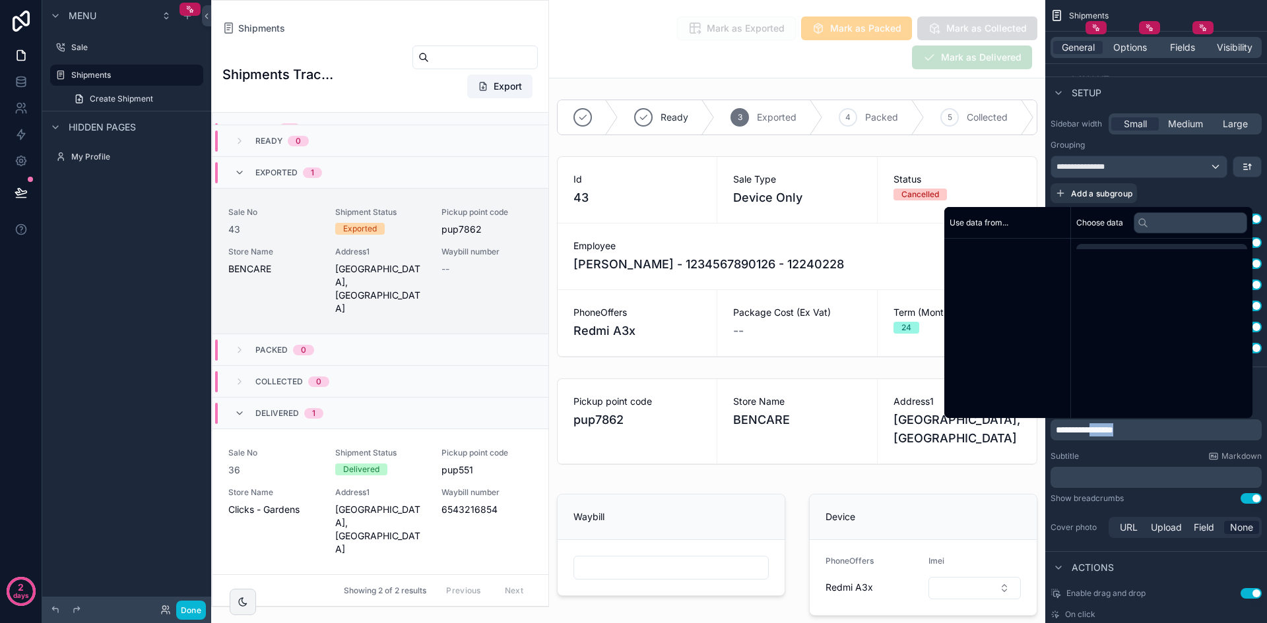
click at [1113, 432] on span "**********" at bounding box center [1083, 429] width 57 height 9
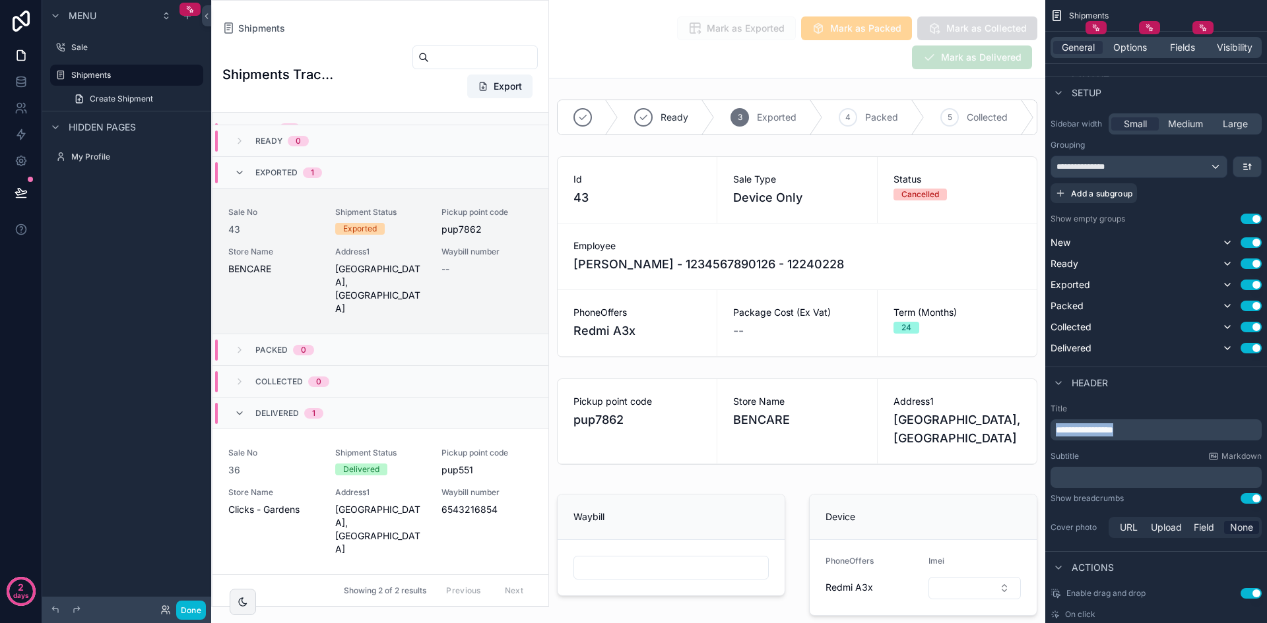
click at [1113, 432] on span "**********" at bounding box center [1083, 429] width 57 height 9
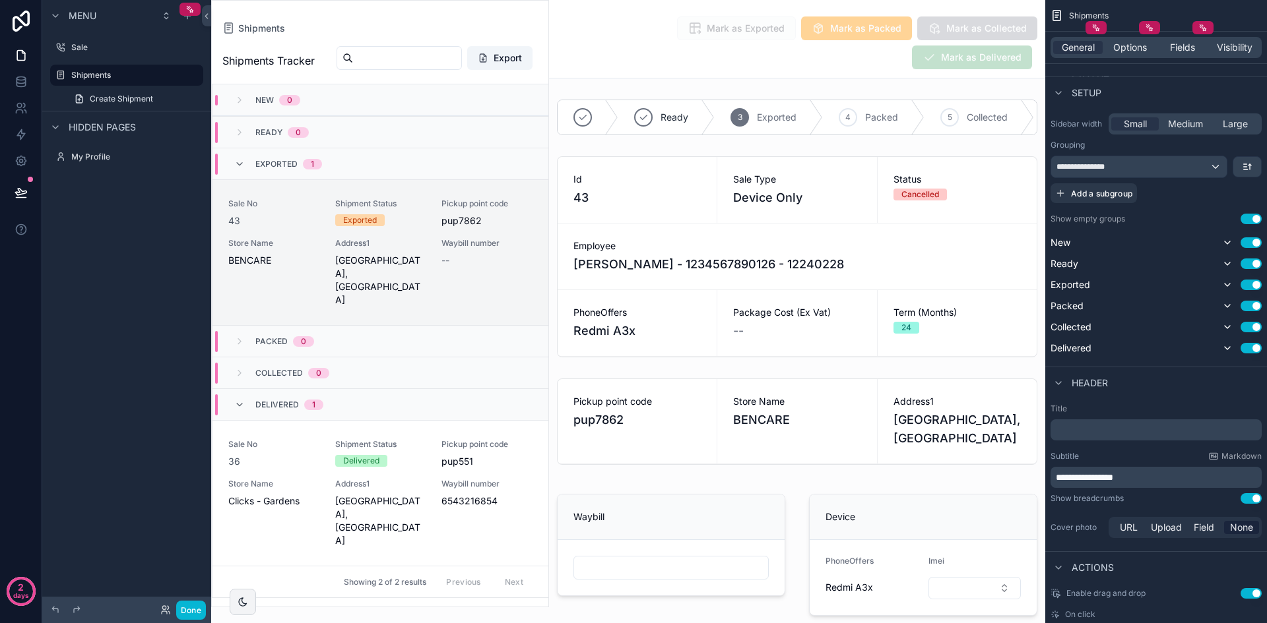
scroll to position [33, 0]
click at [1113, 480] on span "**********" at bounding box center [1083, 477] width 57 height 9
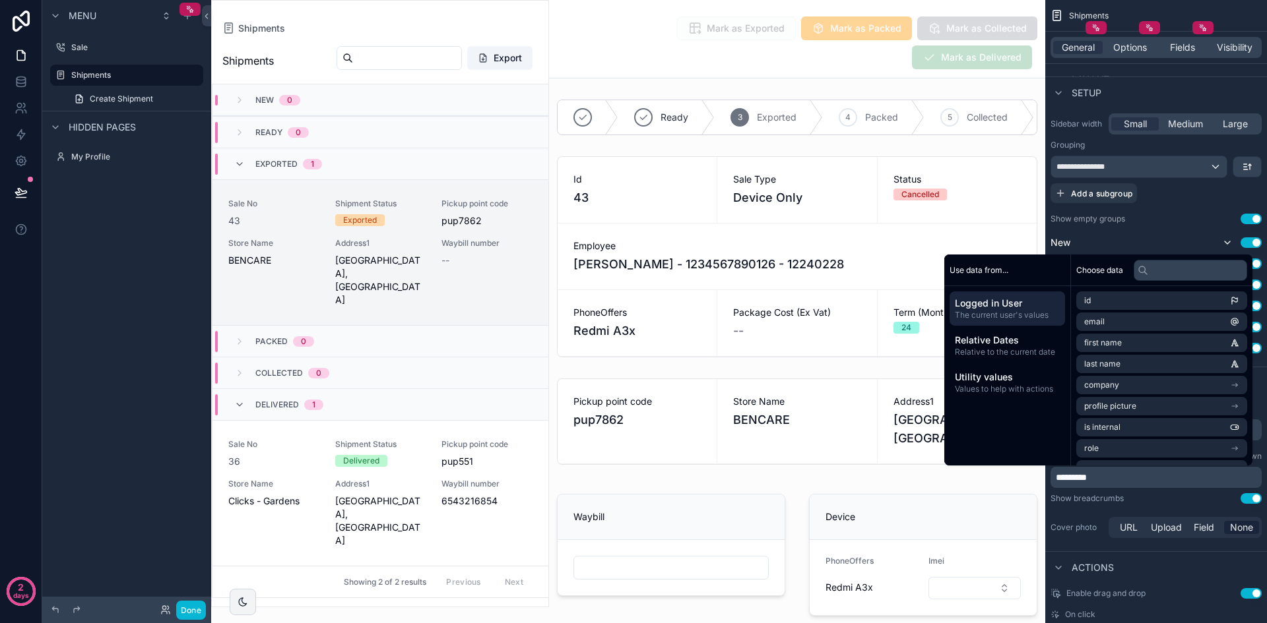
click at [612, 46] on div "Mark as Exported Mark as Packed Mark as Collected Mark as Delivered" at bounding box center [797, 43] width 480 height 54
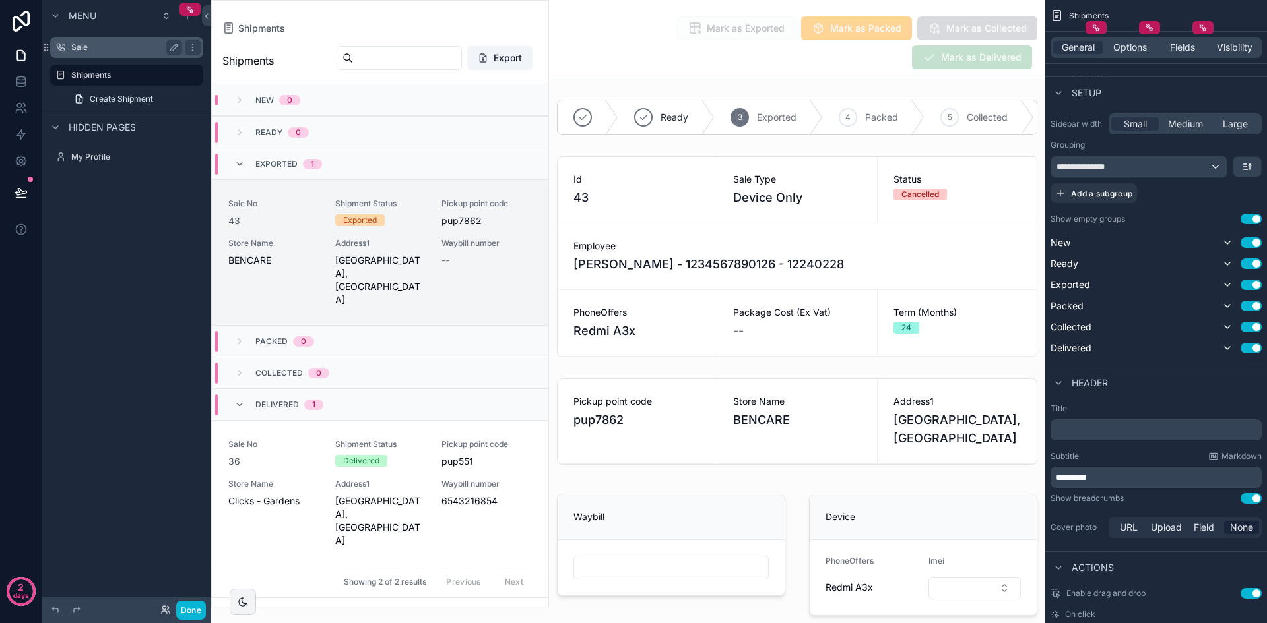
click at [131, 52] on label "Sale" at bounding box center [124, 47] width 106 height 11
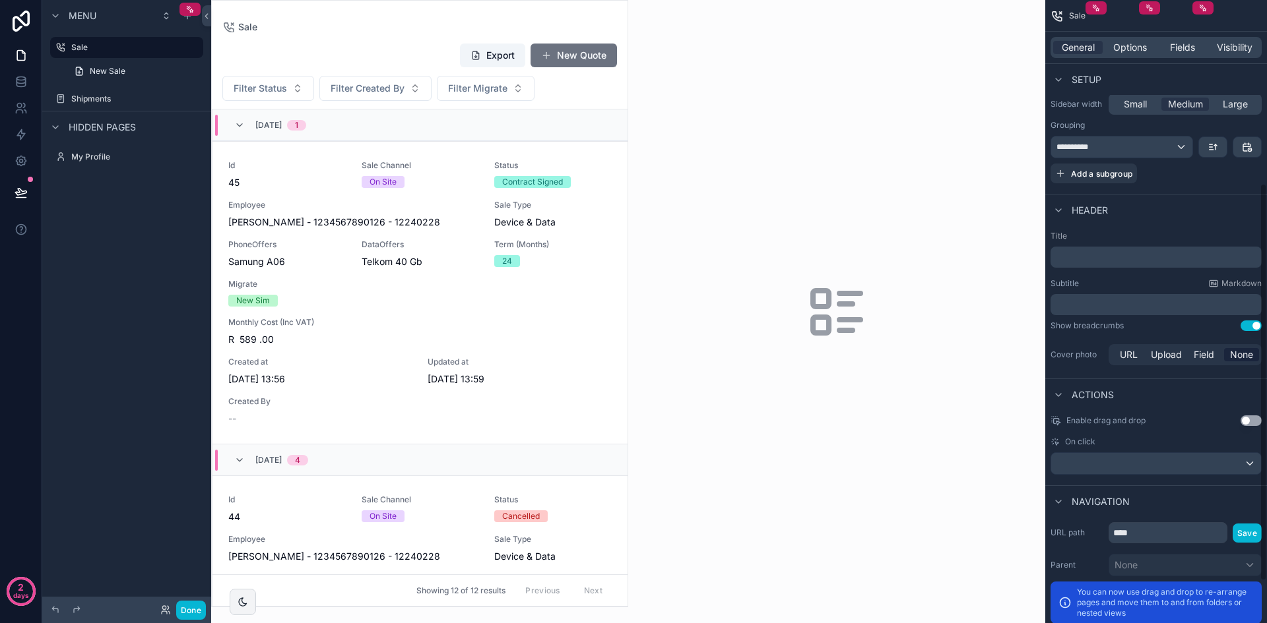
scroll to position [287, 0]
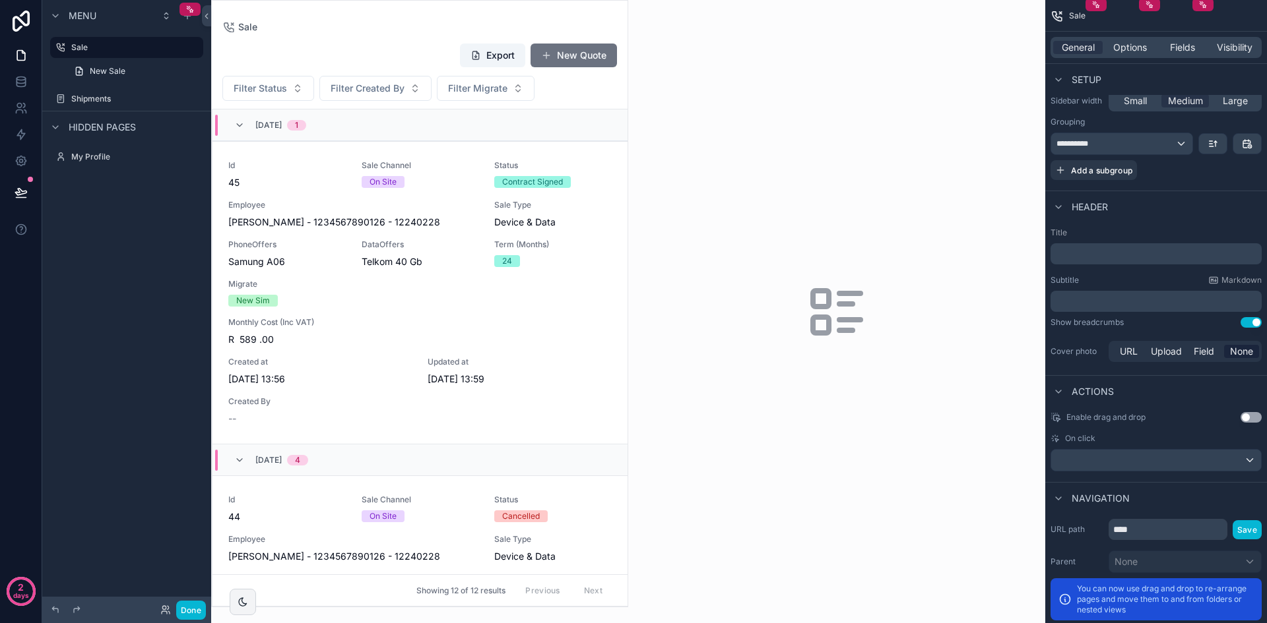
click at [1128, 307] on p "﻿" at bounding box center [1156, 301] width 203 height 13
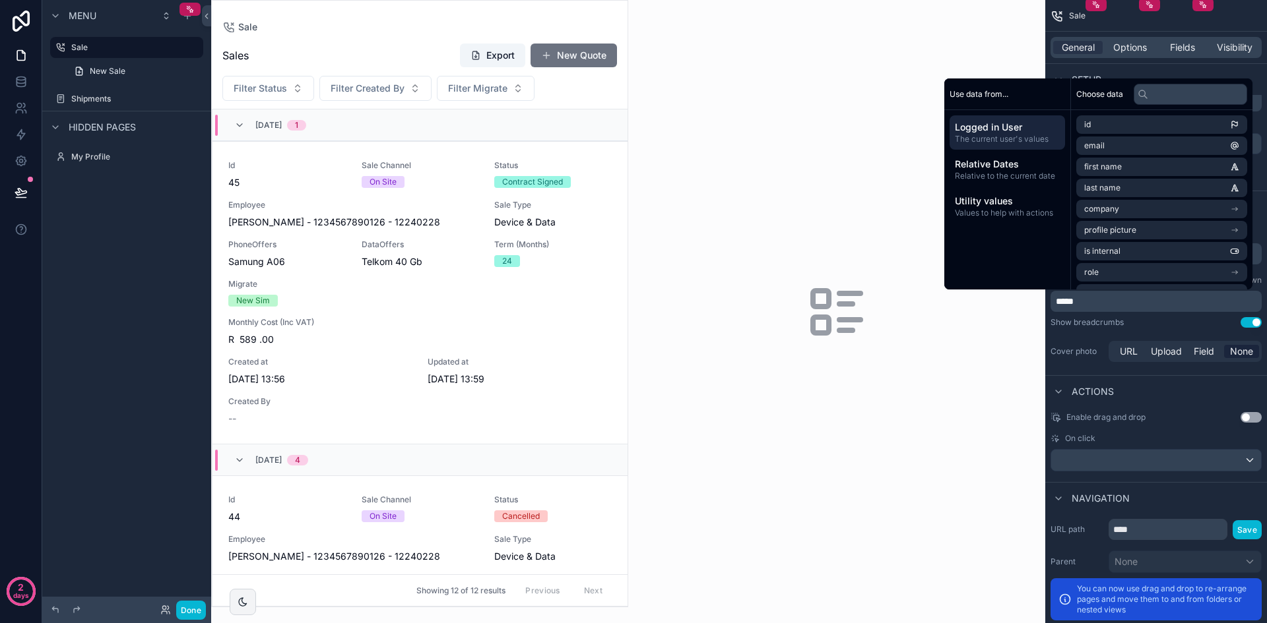
click at [701, 57] on div "scrollable content" at bounding box center [836, 311] width 417 height 623
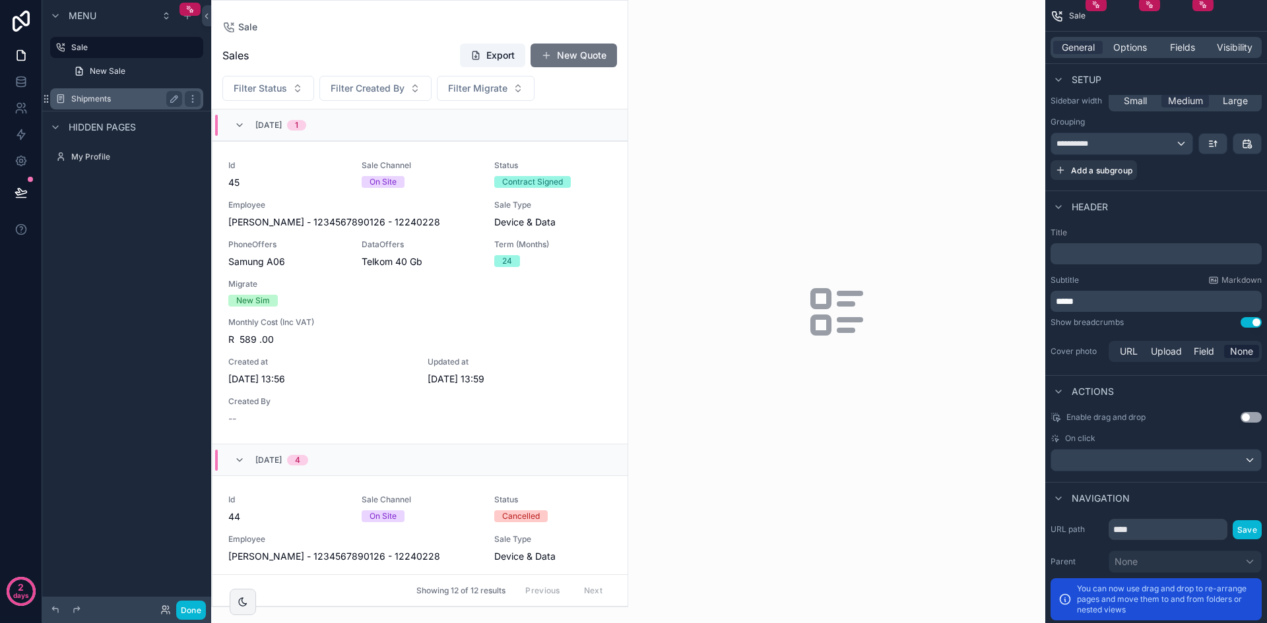
click at [140, 94] on label "Shipments" at bounding box center [124, 99] width 106 height 11
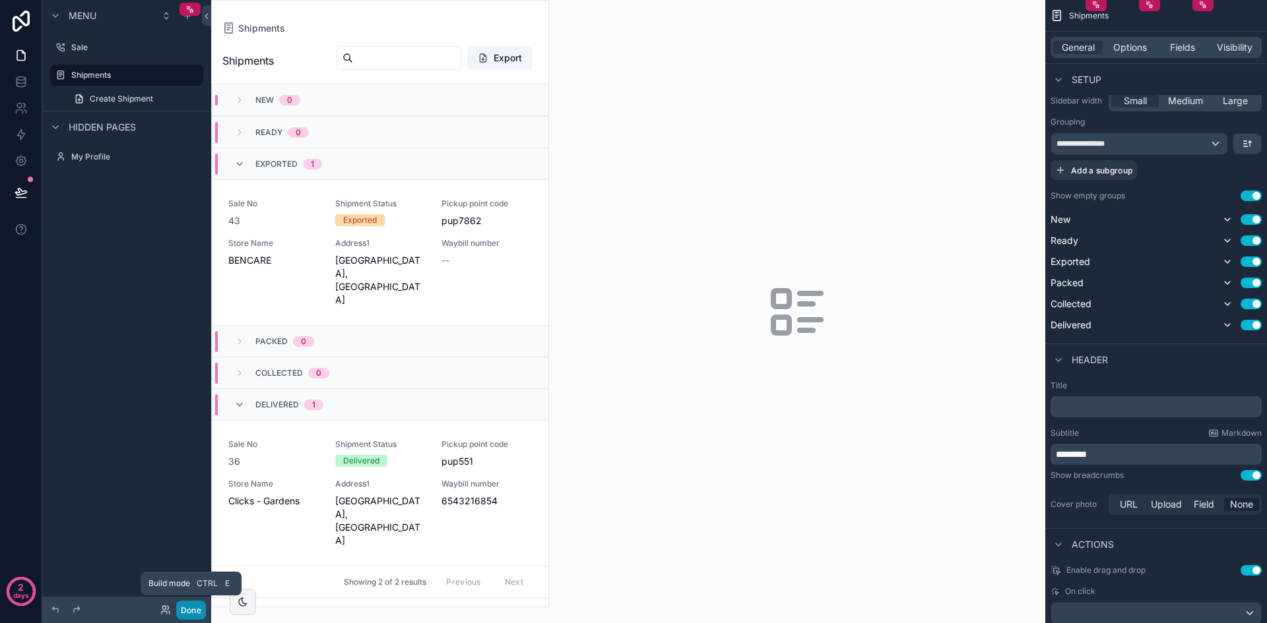
click at [192, 608] on button "Done" at bounding box center [191, 610] width 30 height 19
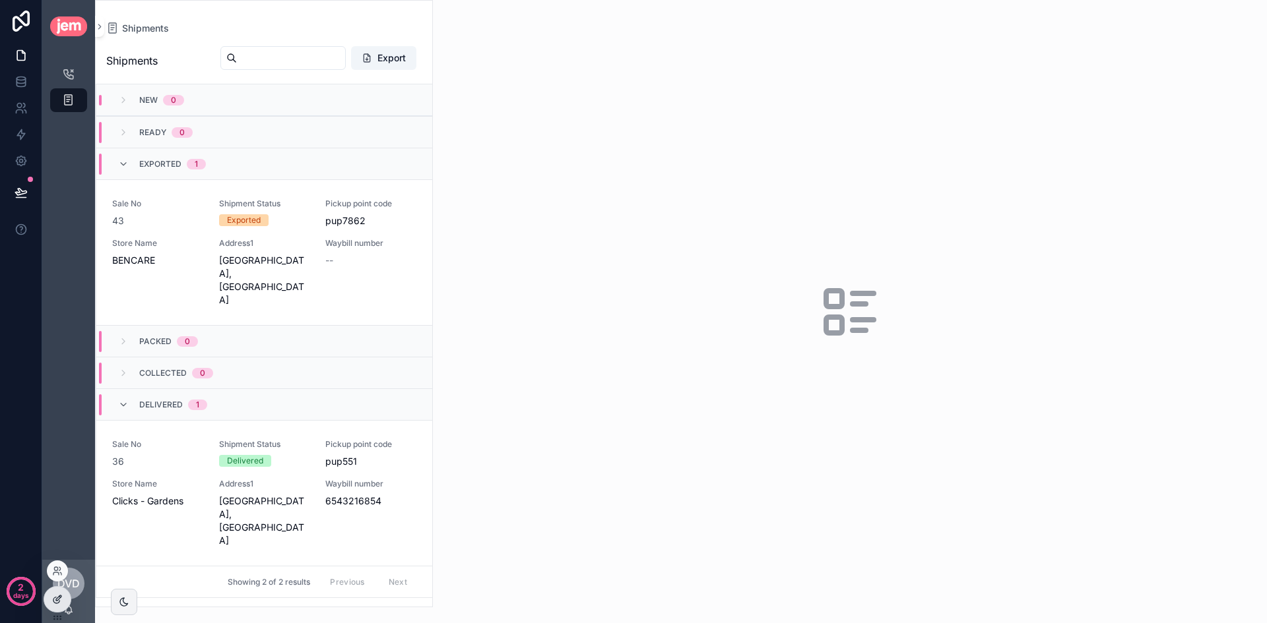
click at [61, 593] on div at bounding box center [57, 599] width 26 height 25
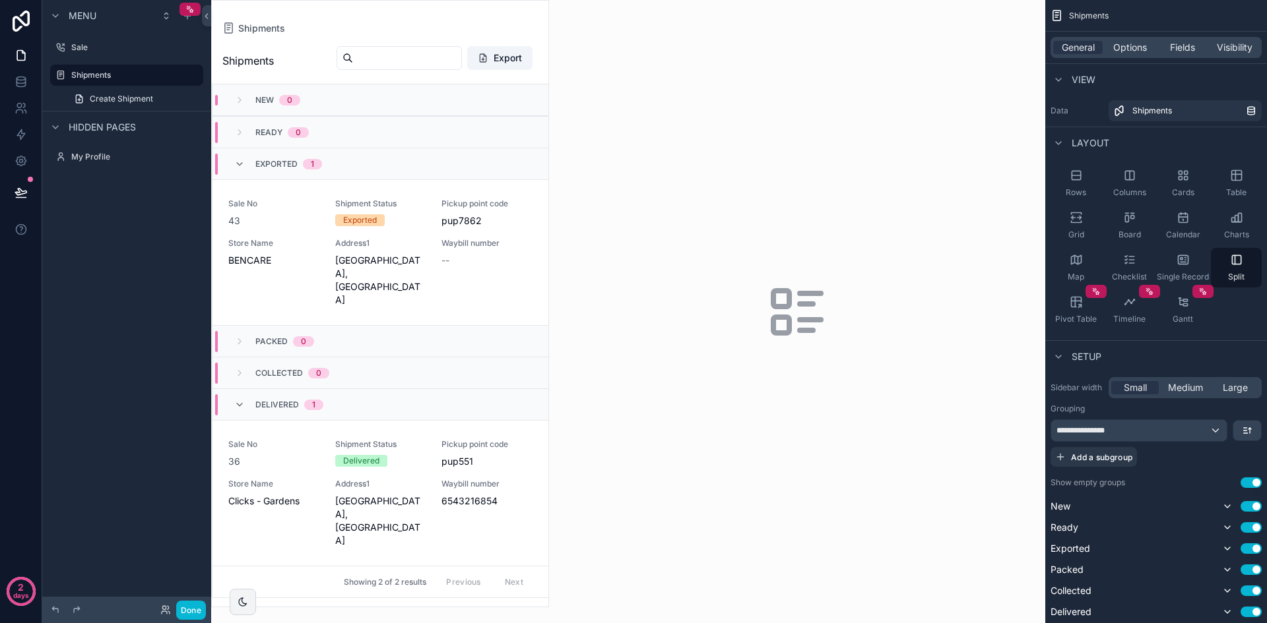
click at [510, 311] on div "scrollable content" at bounding box center [380, 304] width 336 height 606
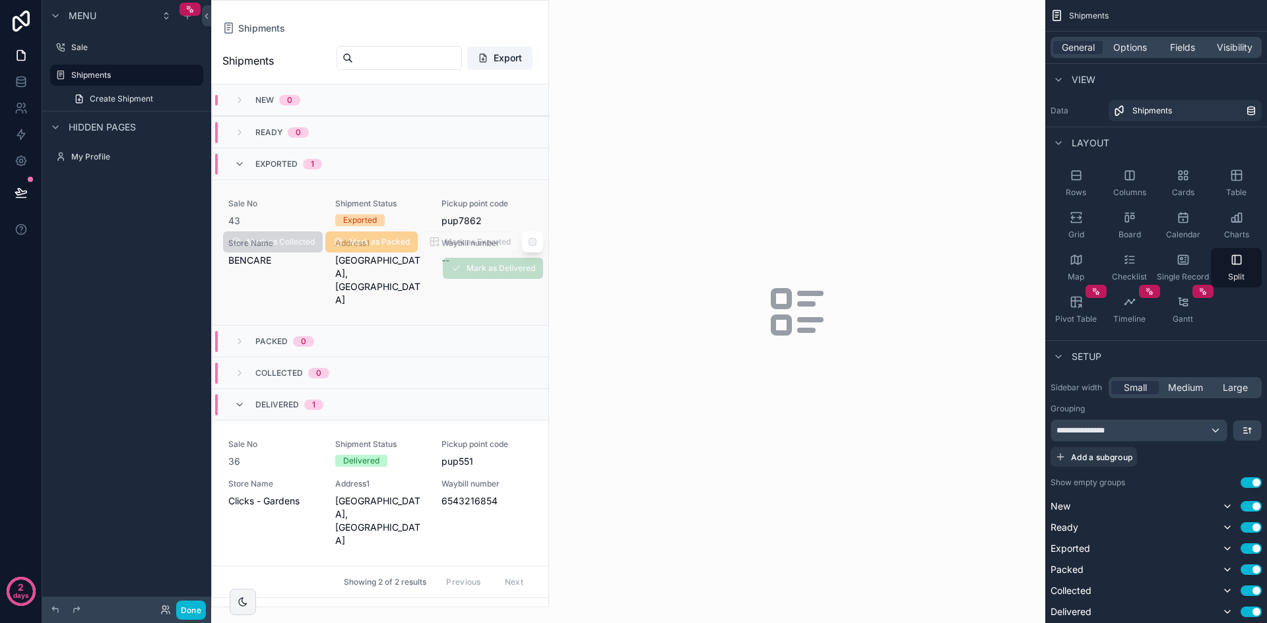
click at [489, 307] on div "Waybill number --" at bounding box center [486, 272] width 91 height 69
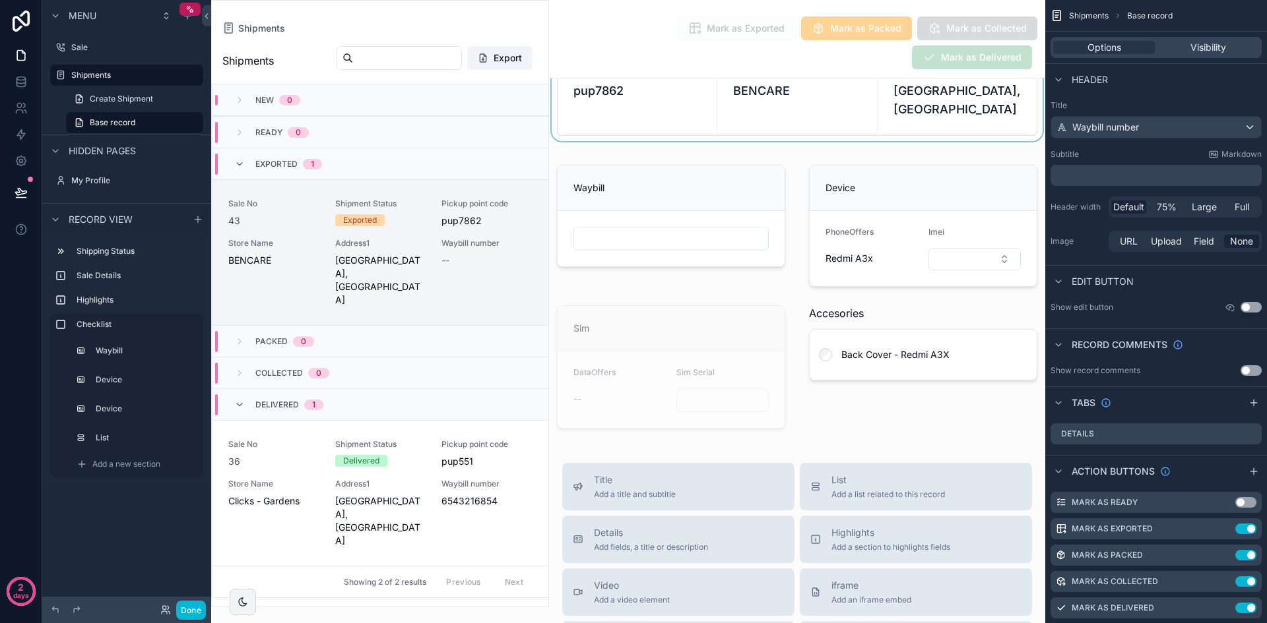
scroll to position [330, 0]
click at [191, 602] on button "Done" at bounding box center [191, 610] width 30 height 19
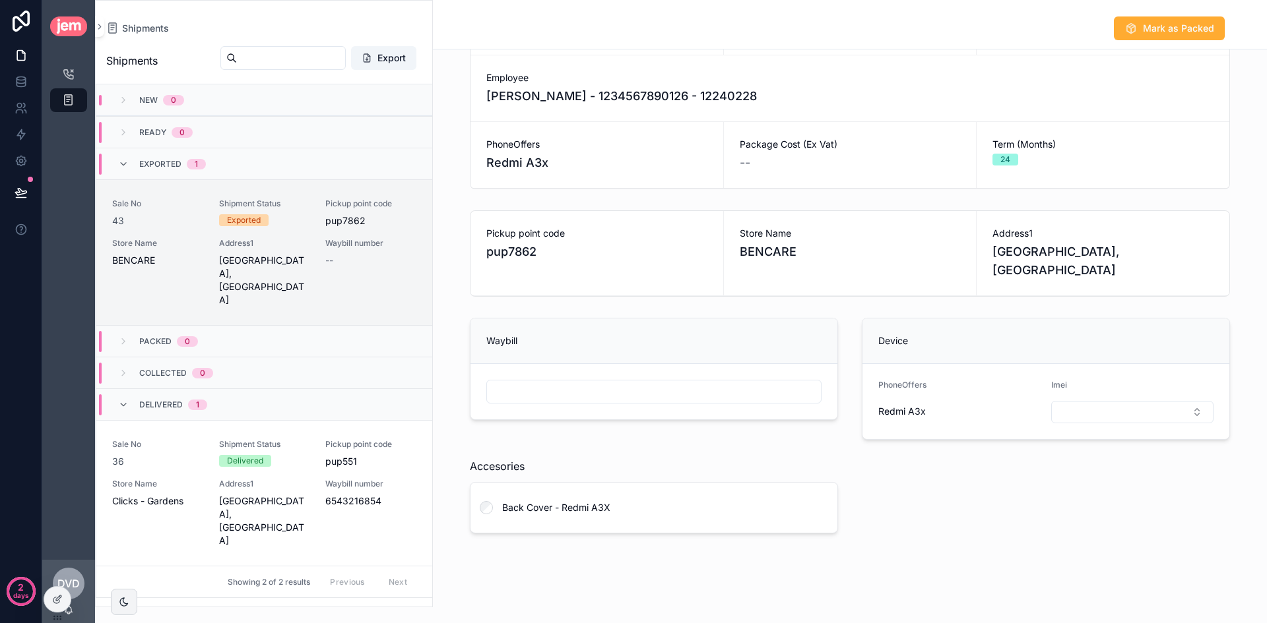
scroll to position [158, 0]
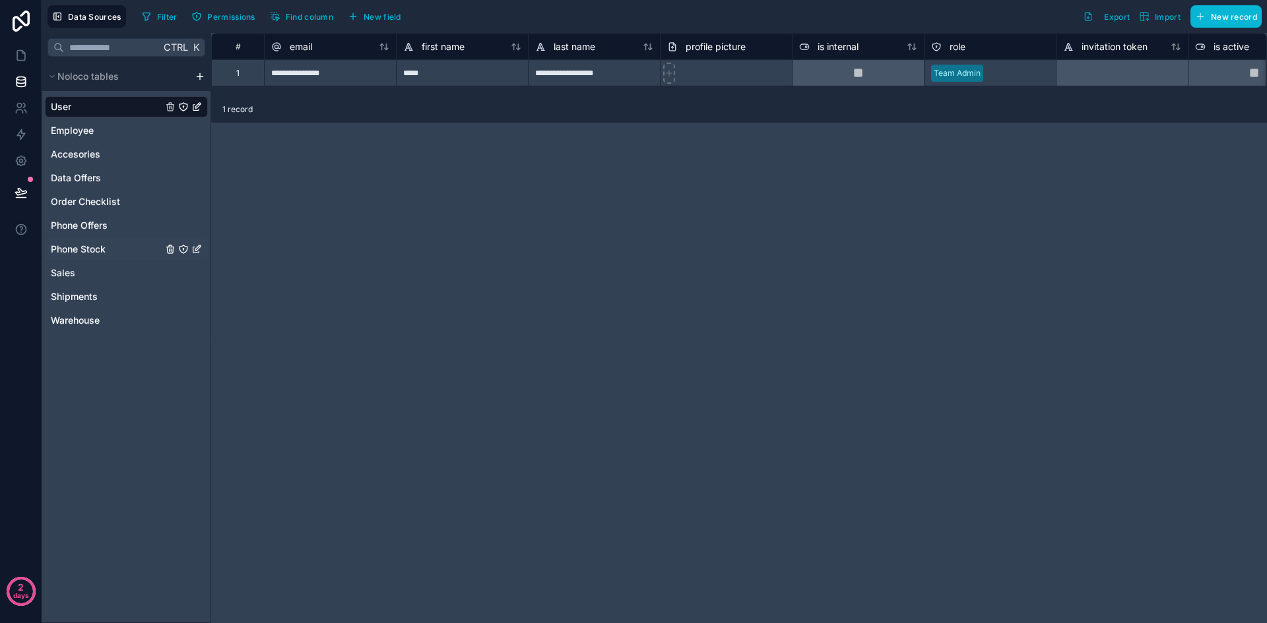
click at [106, 255] on span "Phone Stock" at bounding box center [78, 249] width 55 height 13
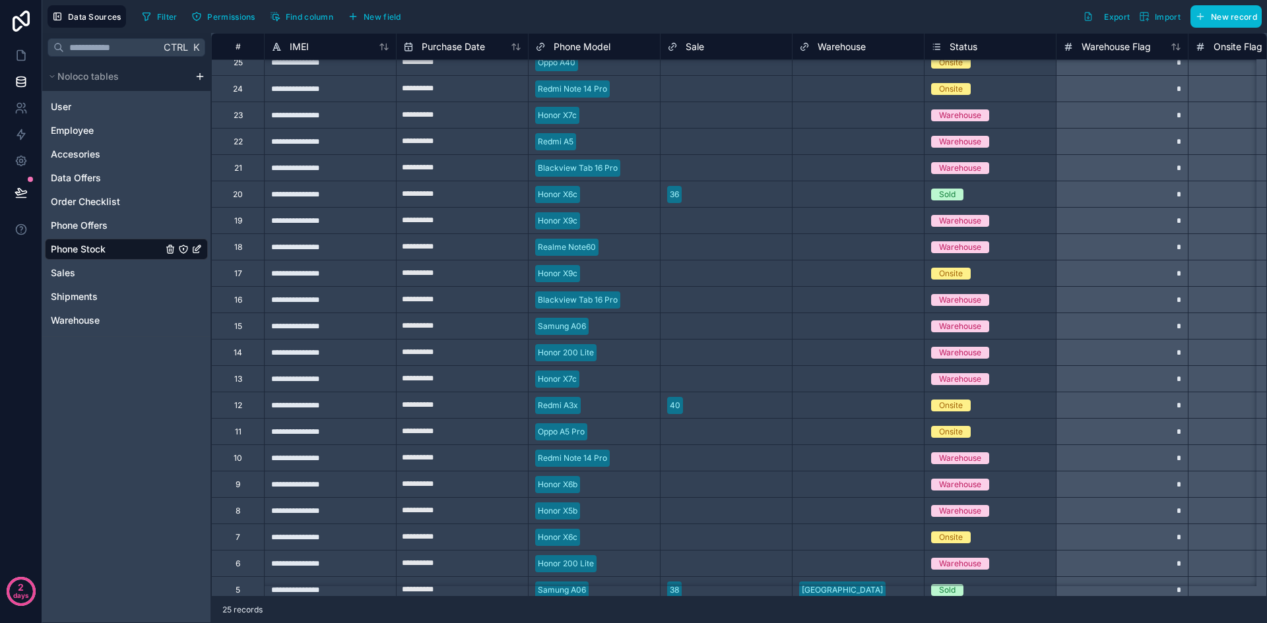
scroll to position [1, 0]
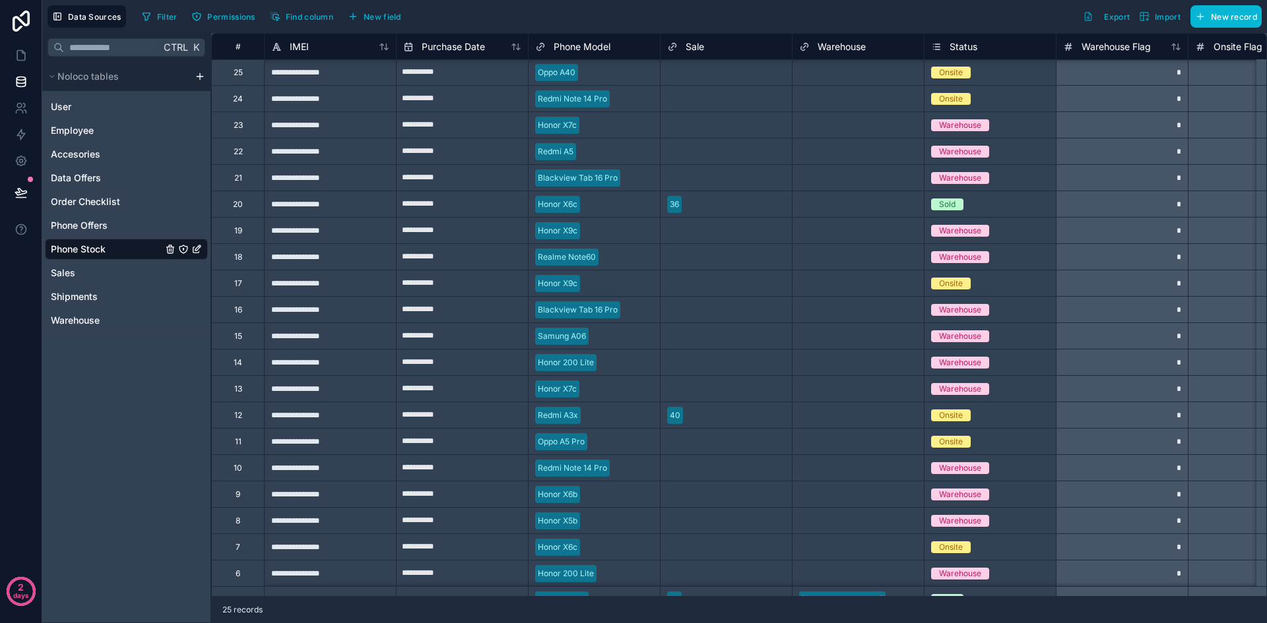
click at [728, 210] on div "36" at bounding box center [725, 205] width 131 height 20
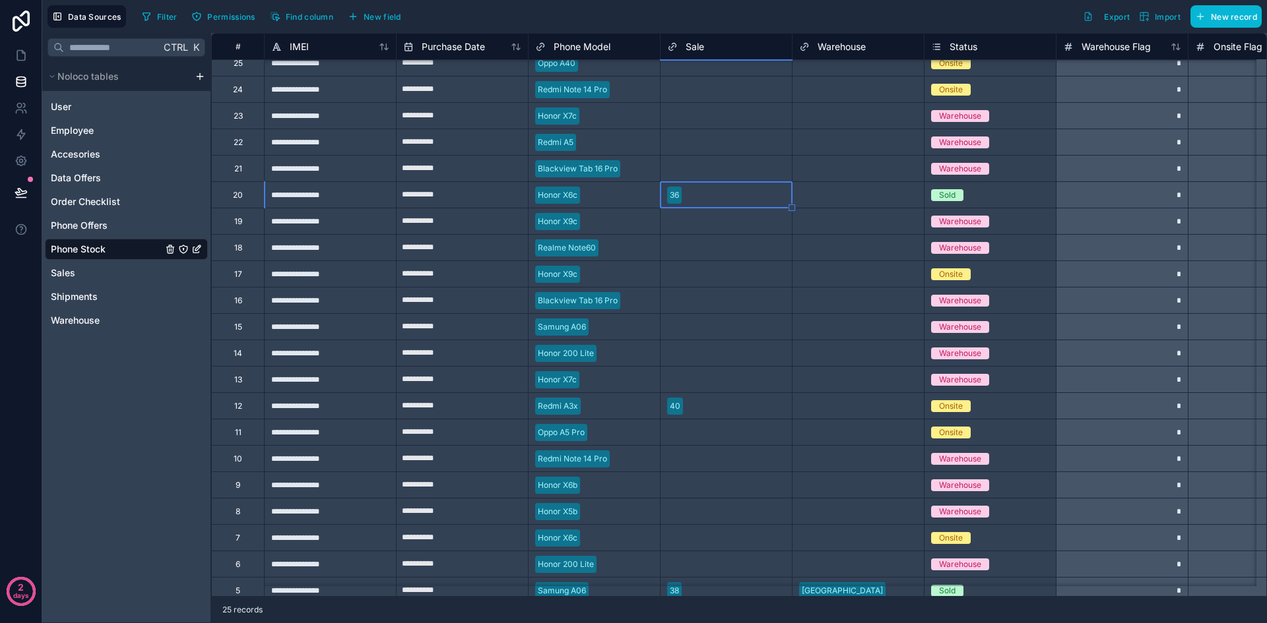
scroll to position [0, 0]
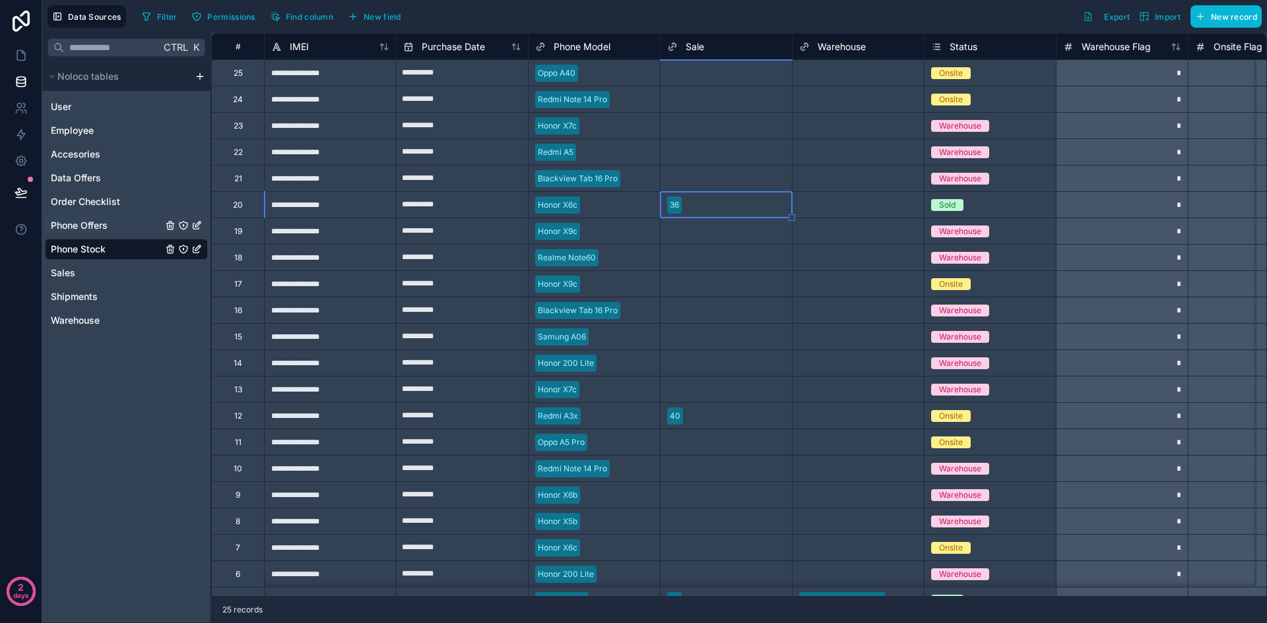
click at [127, 231] on link "Phone Offers" at bounding box center [126, 225] width 163 height 21
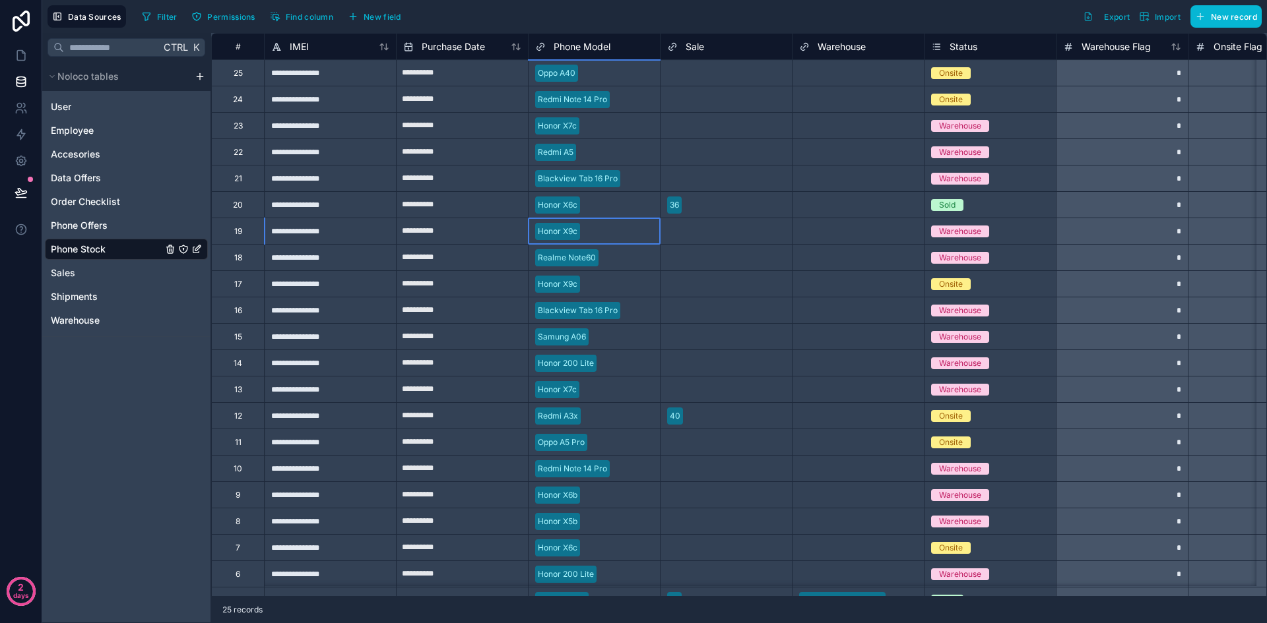
click at [606, 236] on div "Honor X9c" at bounding box center [593, 232] width 131 height 20
click at [606, 237] on div "Honor X9c" at bounding box center [593, 232] width 131 height 20
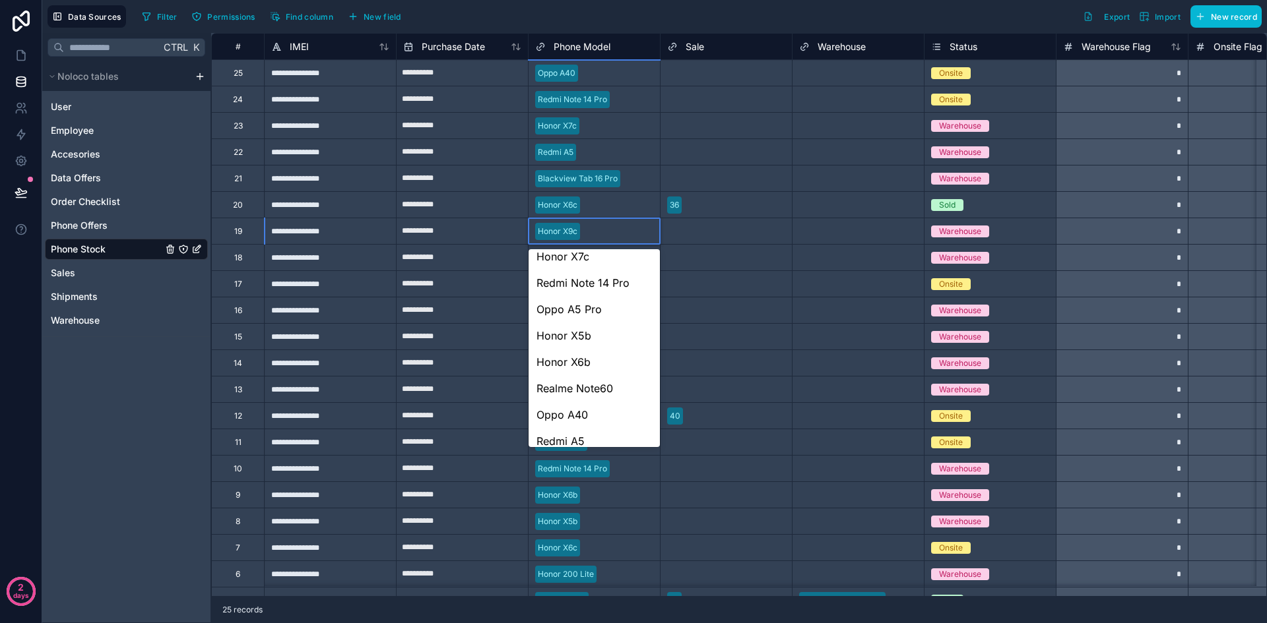
scroll to position [177, 0]
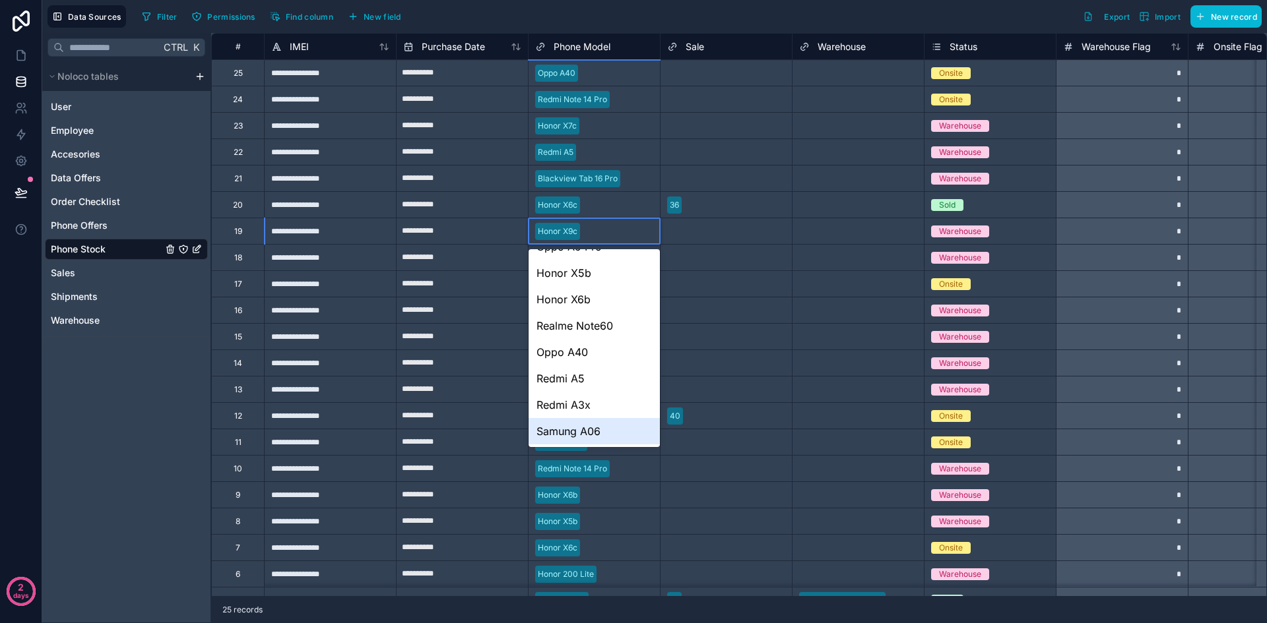
click at [598, 426] on div "Samung A06" at bounding box center [593, 431] width 131 height 26
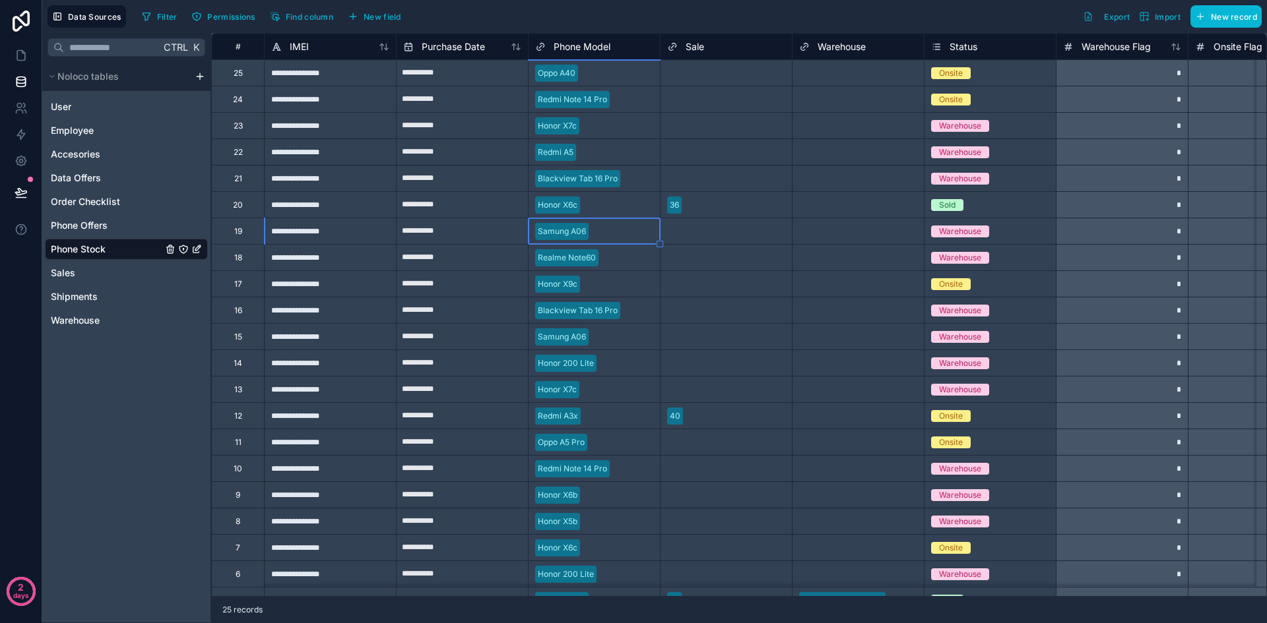
click at [630, 259] on div "Realme Note60" at bounding box center [593, 258] width 131 height 20
click at [620, 263] on div "Realme Note60" at bounding box center [593, 258] width 131 height 20
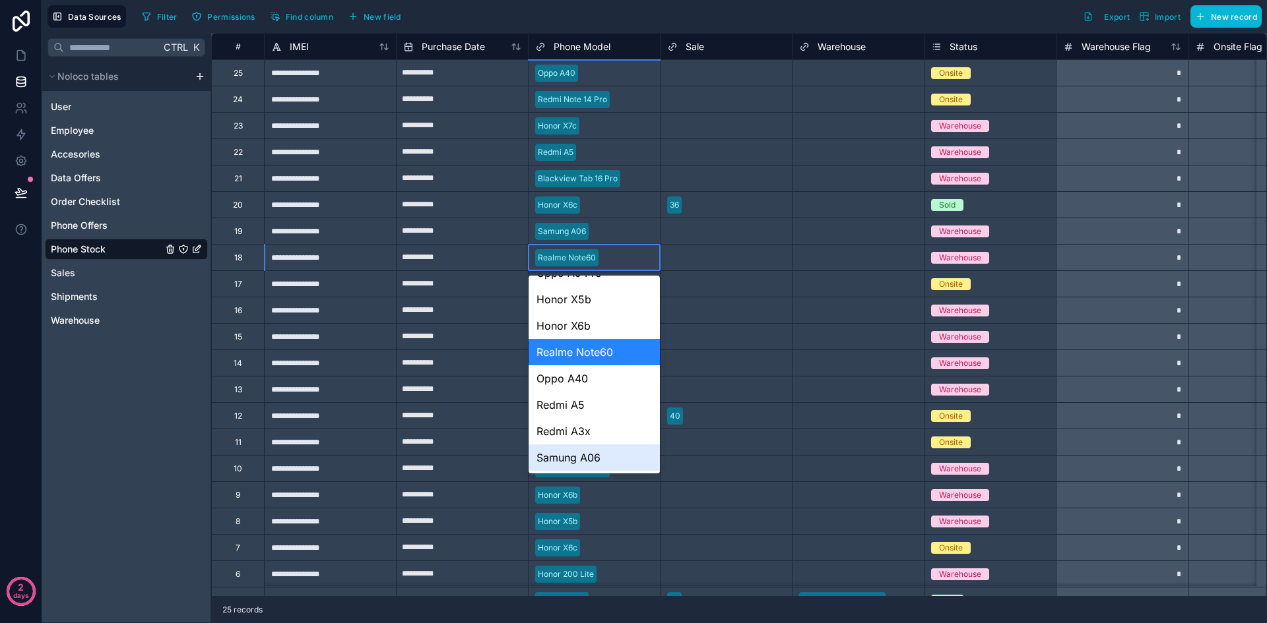
click at [613, 460] on div "Samung A06" at bounding box center [593, 458] width 131 height 26
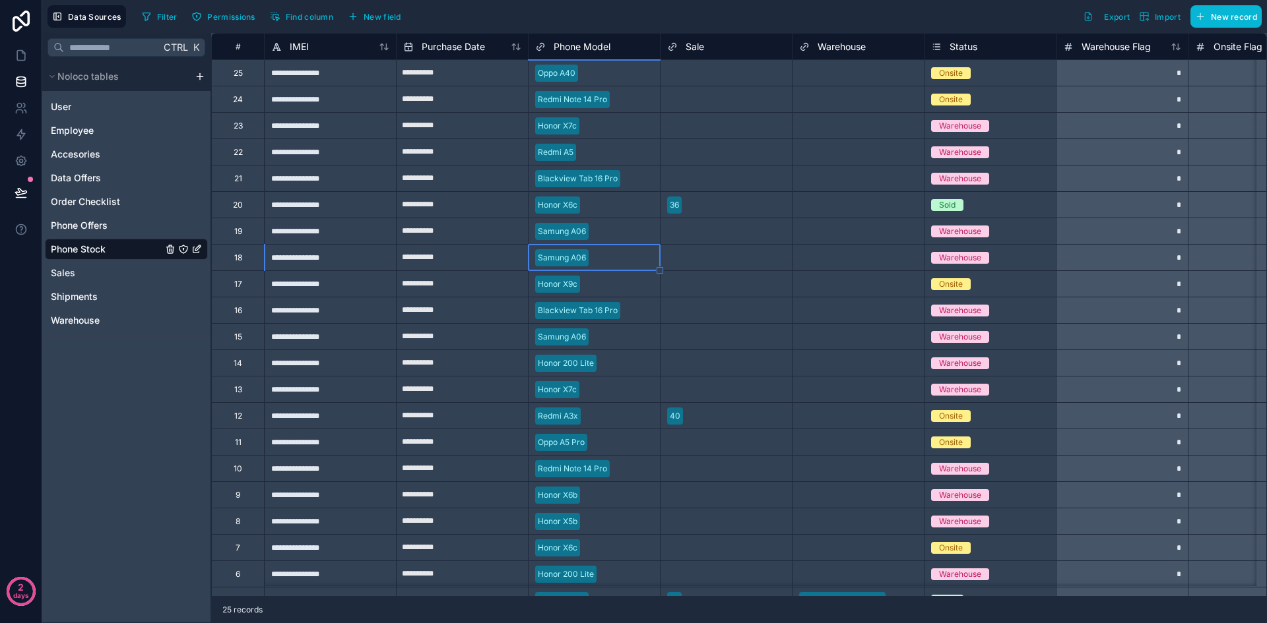
click at [630, 313] on div "Blackview Tab 16 Pro" at bounding box center [593, 311] width 131 height 20
click at [633, 315] on div "Blackview Tab 16 Pro" at bounding box center [593, 311] width 131 height 20
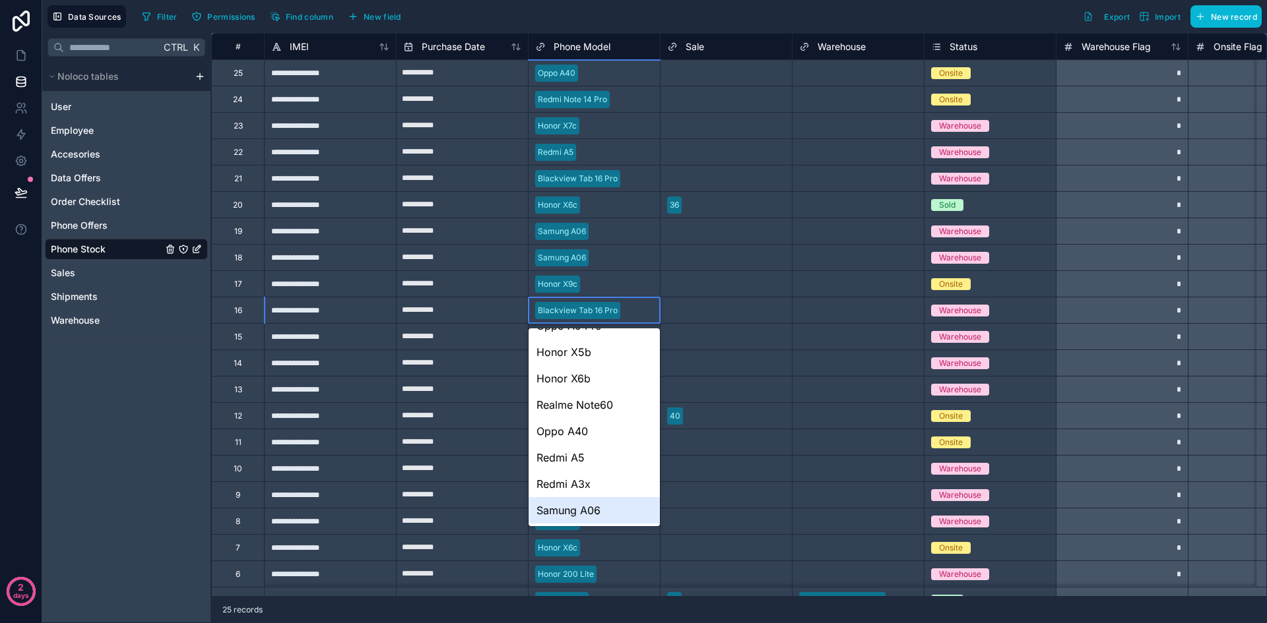
click at [607, 504] on div "Samung A06" at bounding box center [593, 510] width 131 height 26
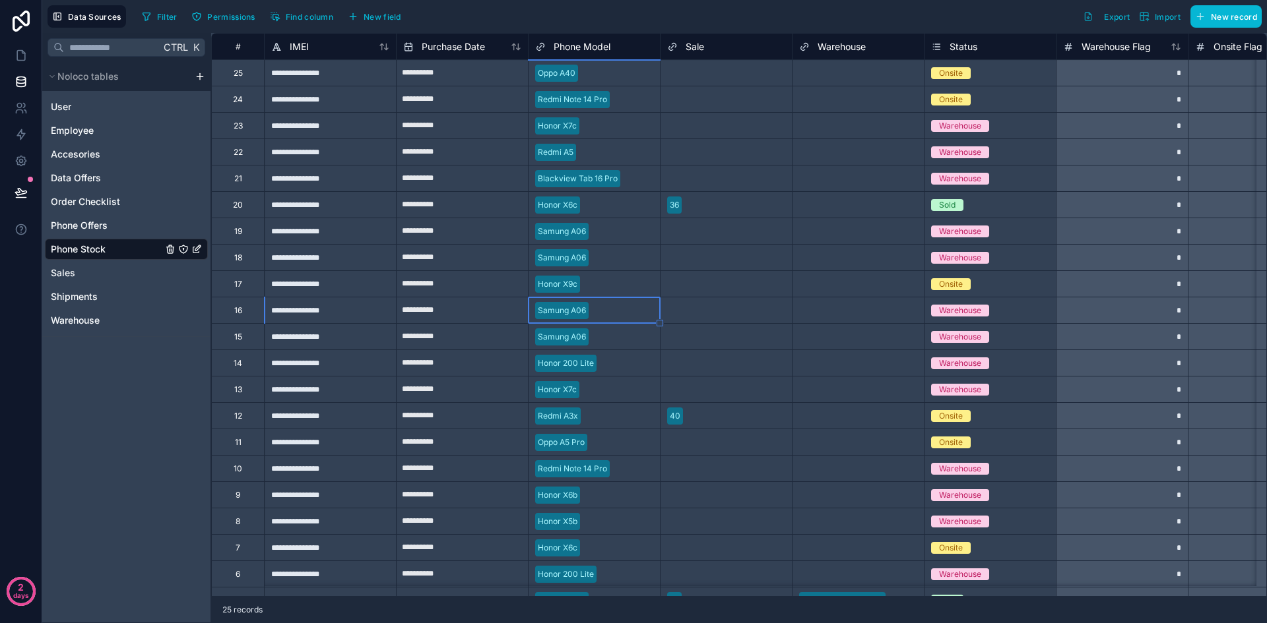
click at [626, 340] on div "Samung A06" at bounding box center [593, 337] width 131 height 20
click at [621, 366] on div "Honor 200 Lite" at bounding box center [593, 364] width 131 height 20
click at [623, 390] on div "Honor X7c" at bounding box center [593, 390] width 131 height 20
click at [606, 390] on div "Honor X7c" at bounding box center [593, 390] width 131 height 20
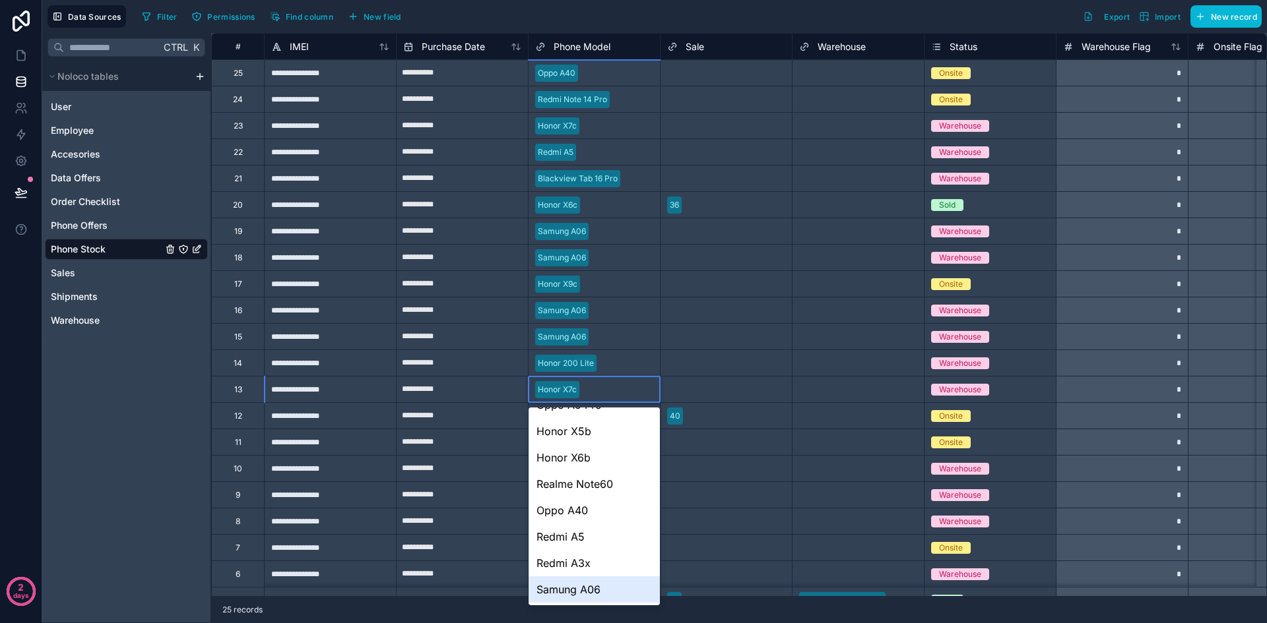
click at [603, 584] on div "Samung A06" at bounding box center [593, 590] width 131 height 26
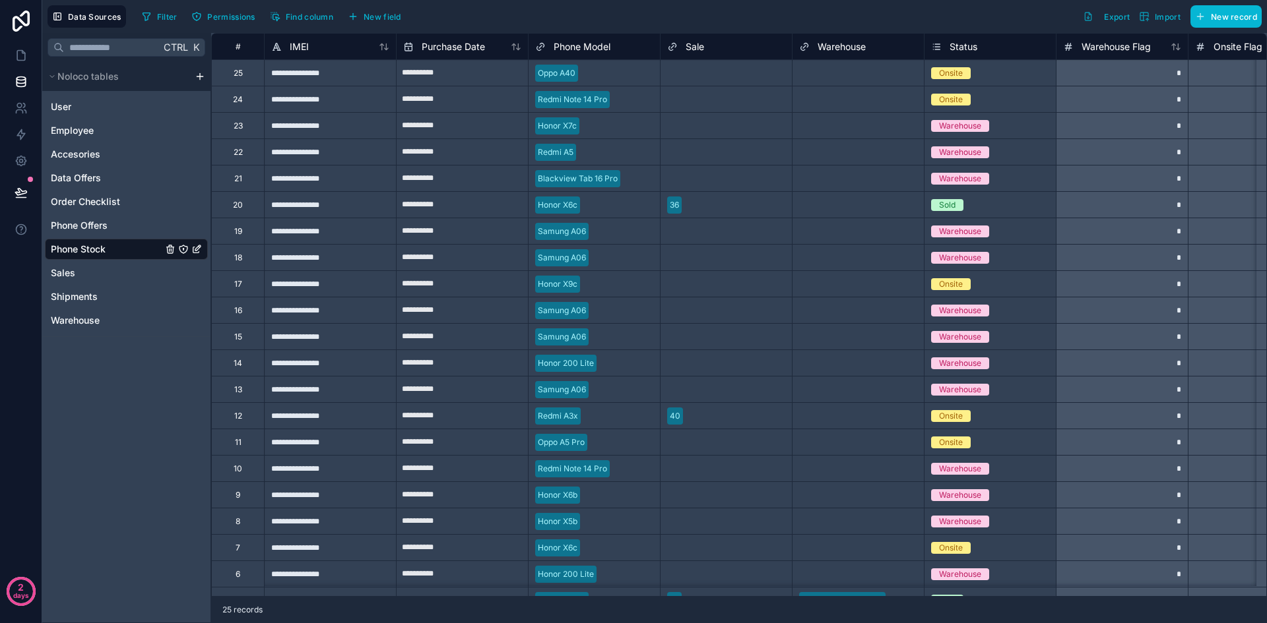
click at [803, 11] on div "Filter Permissions Find column New field Export Import New record" at bounding box center [699, 16] width 1125 height 22
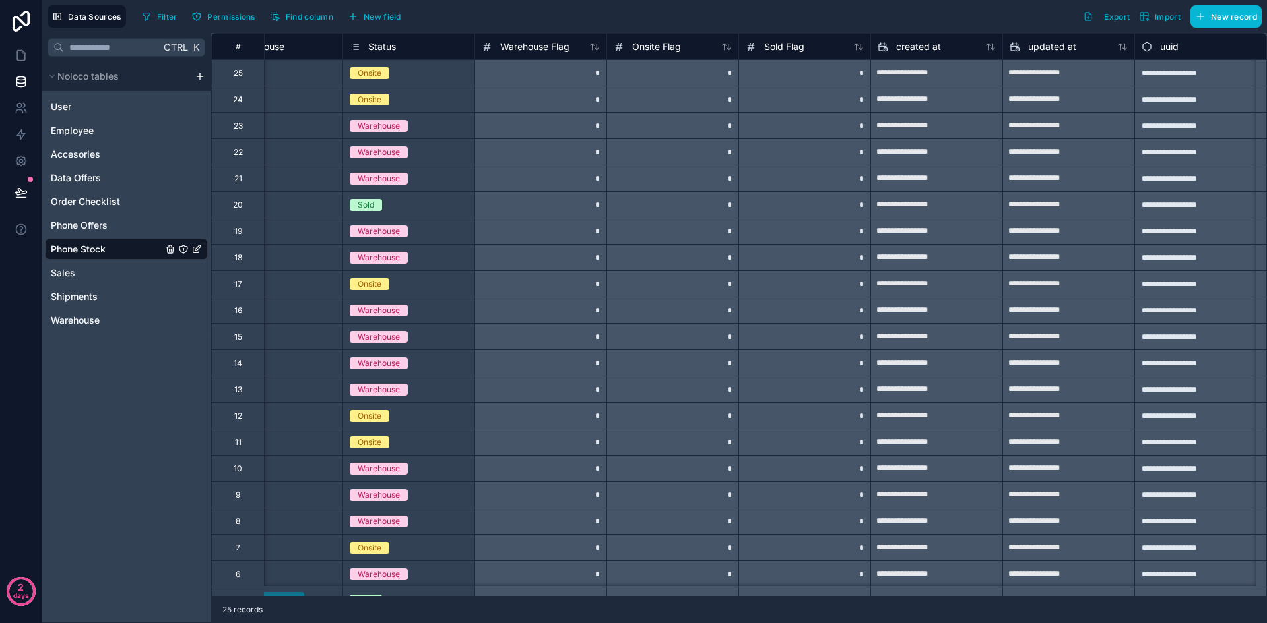
scroll to position [0, 0]
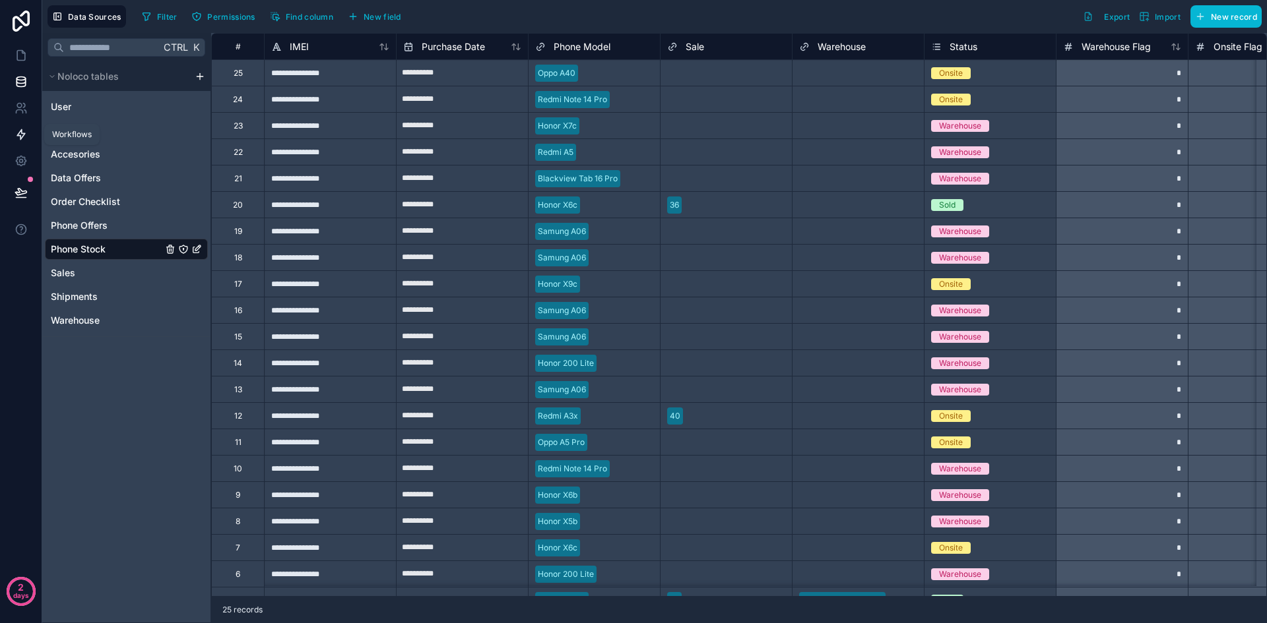
click at [24, 130] on icon at bounding box center [21, 134] width 13 height 13
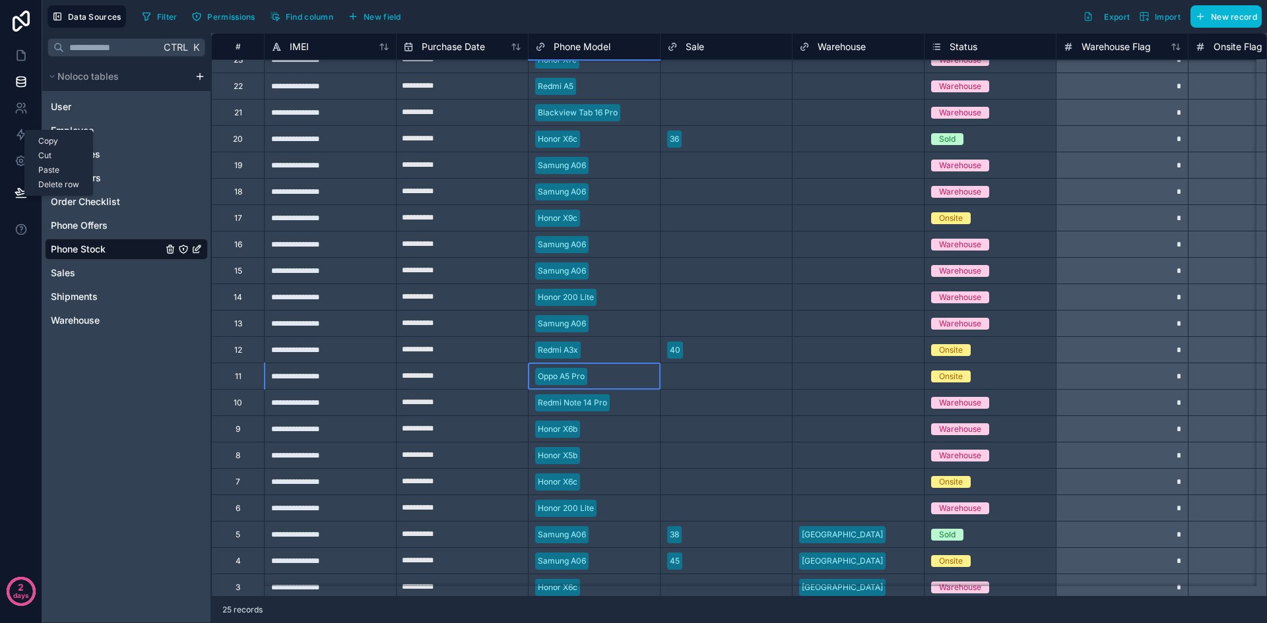
click at [612, 383] on div "Oppo A5 Pro" at bounding box center [593, 377] width 131 height 20
click at [606, 381] on div "Oppo A5 Pro" at bounding box center [593, 377] width 131 height 20
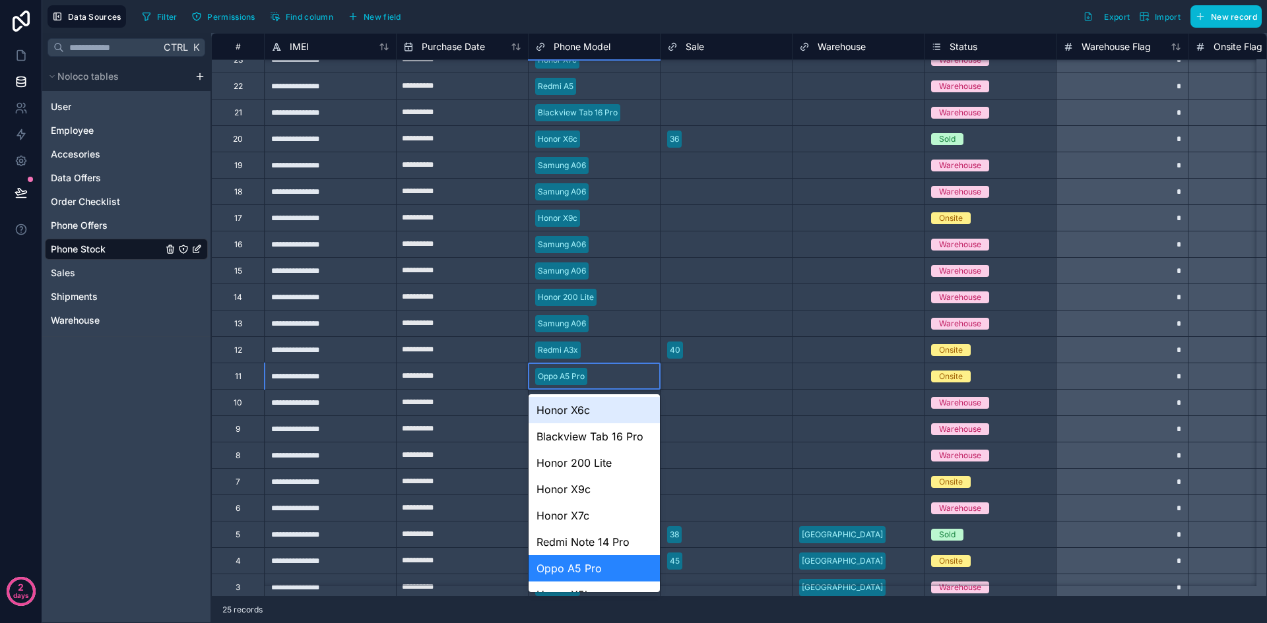
click at [595, 378] on div "Oppo A5 Pro" at bounding box center [593, 377] width 131 height 20
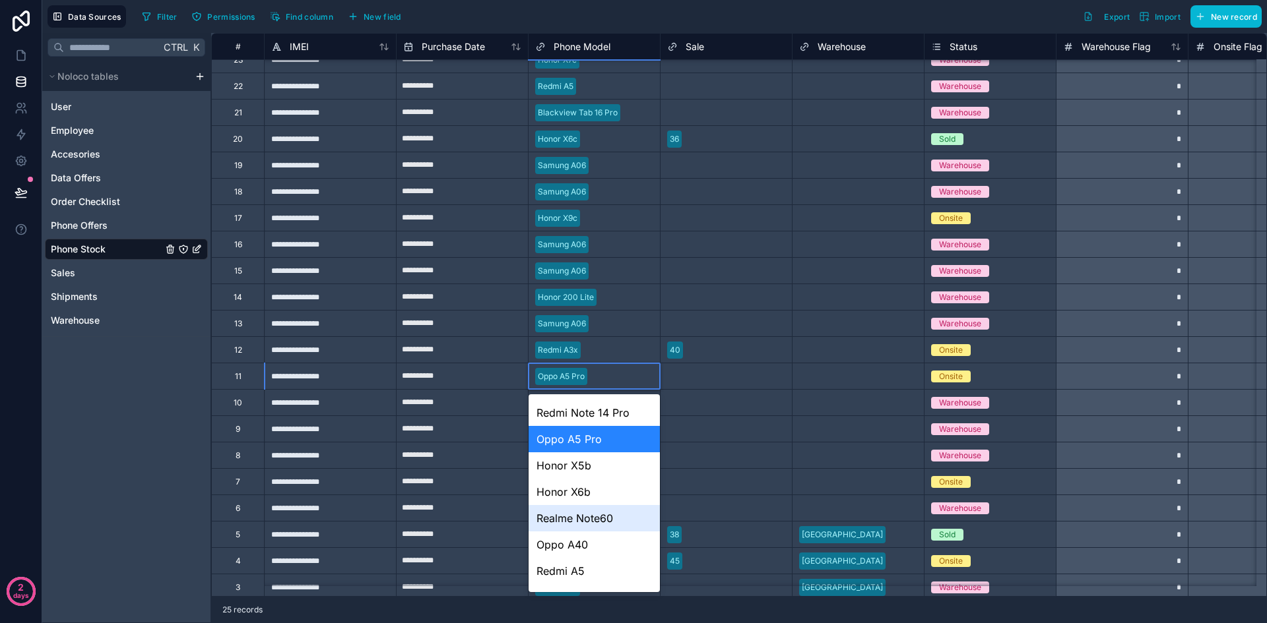
scroll to position [177, 0]
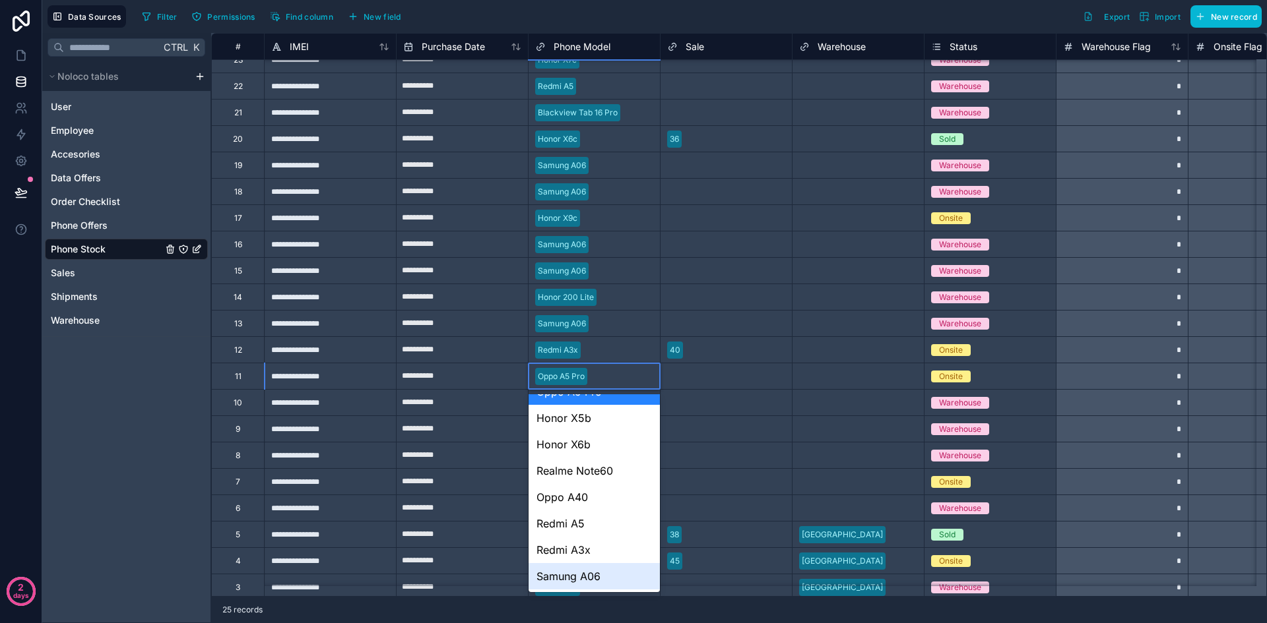
click at [613, 579] on div "Samung A06" at bounding box center [593, 576] width 131 height 26
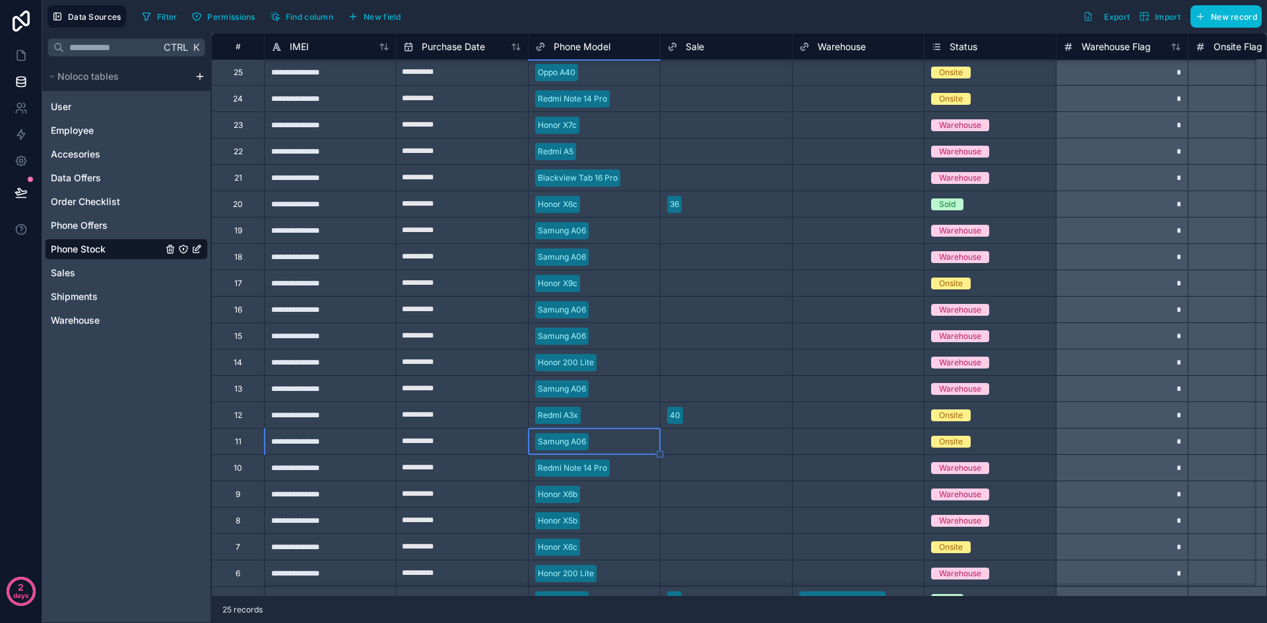
scroll to position [0, 0]
click at [984, 313] on span "Warehouse" at bounding box center [960, 311] width 58 height 12
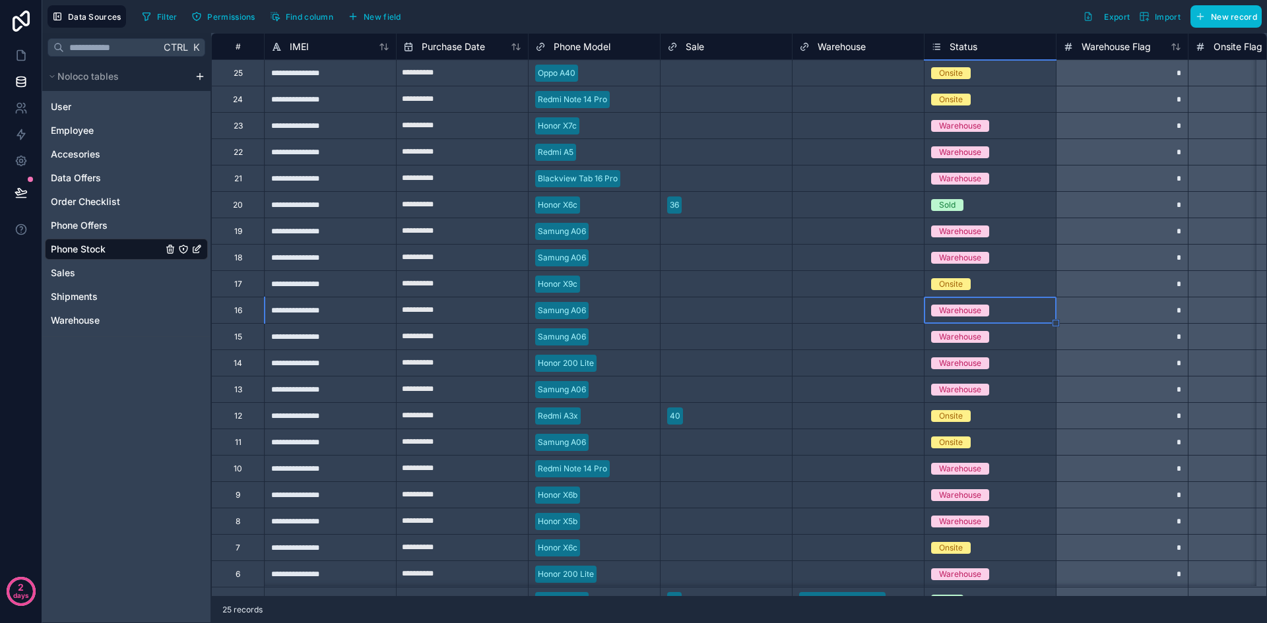
click at [984, 313] on span "Warehouse" at bounding box center [960, 311] width 58 height 12
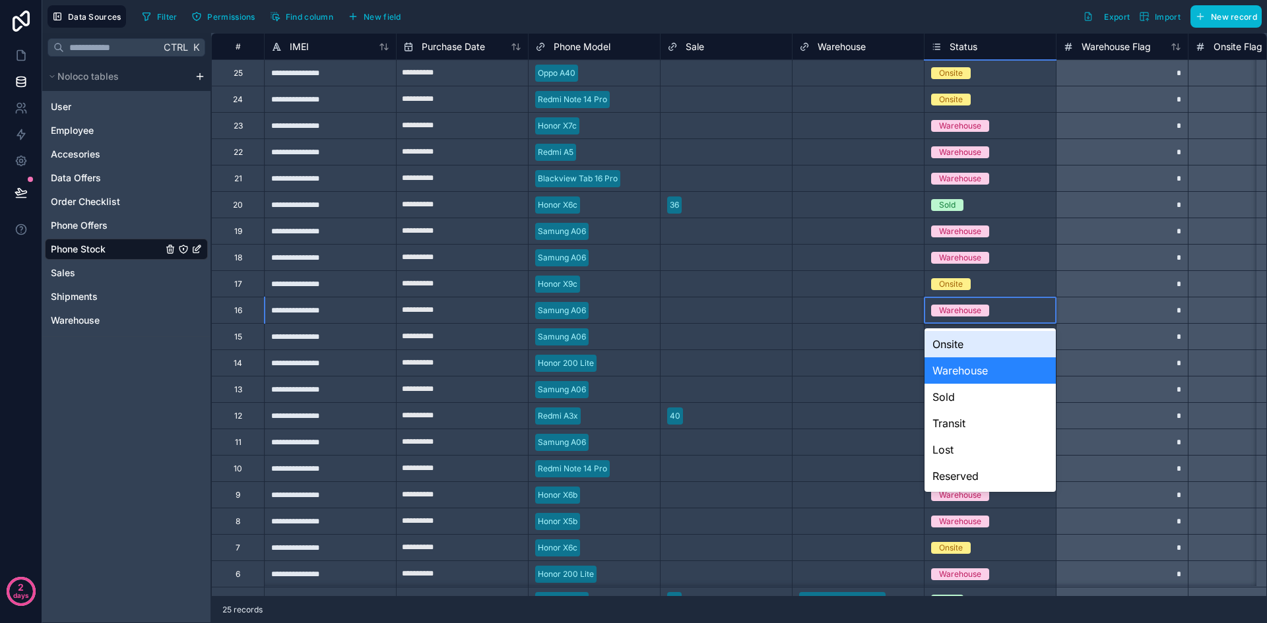
click at [980, 347] on div "Onsite" at bounding box center [989, 344] width 131 height 26
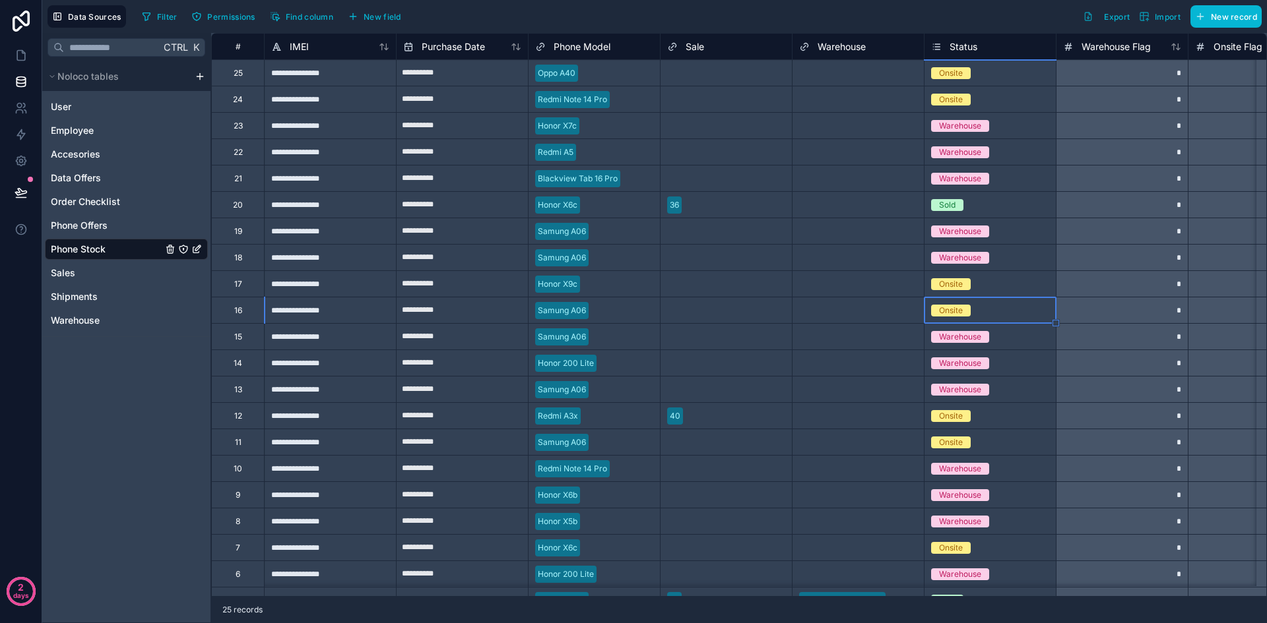
click at [1005, 338] on div "Warehouse" at bounding box center [989, 337] width 131 height 15
click at [1001, 336] on div "Warehouse" at bounding box center [989, 337] width 131 height 15
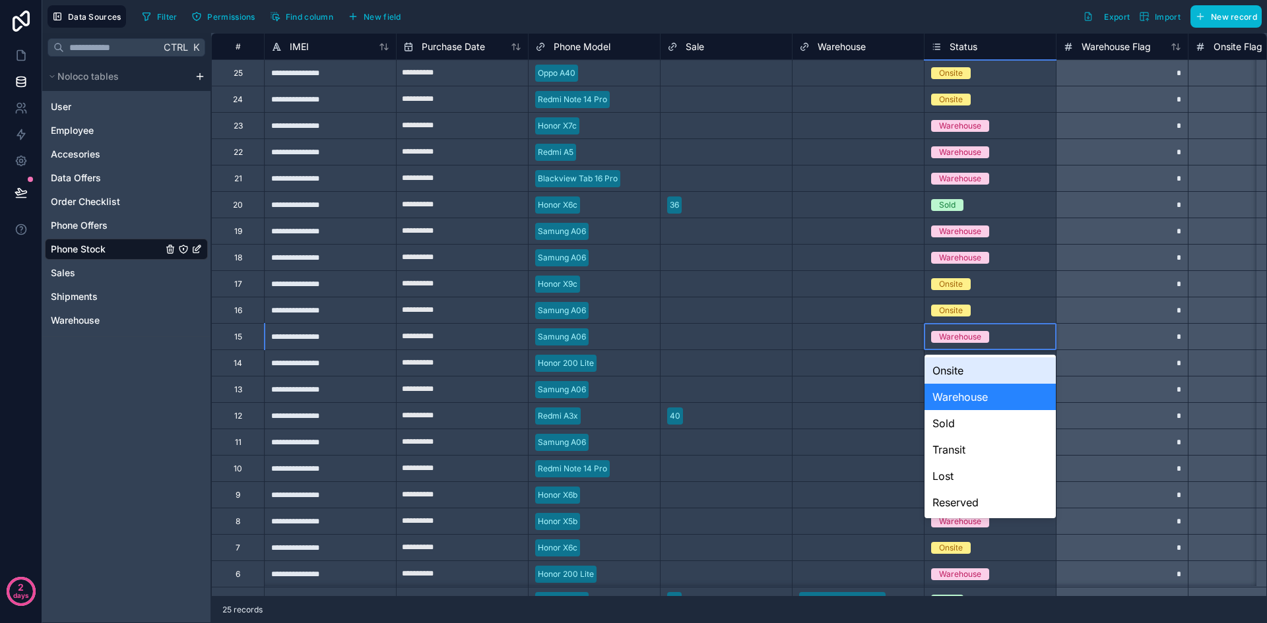
click at [984, 371] on div "Onsite" at bounding box center [989, 371] width 131 height 26
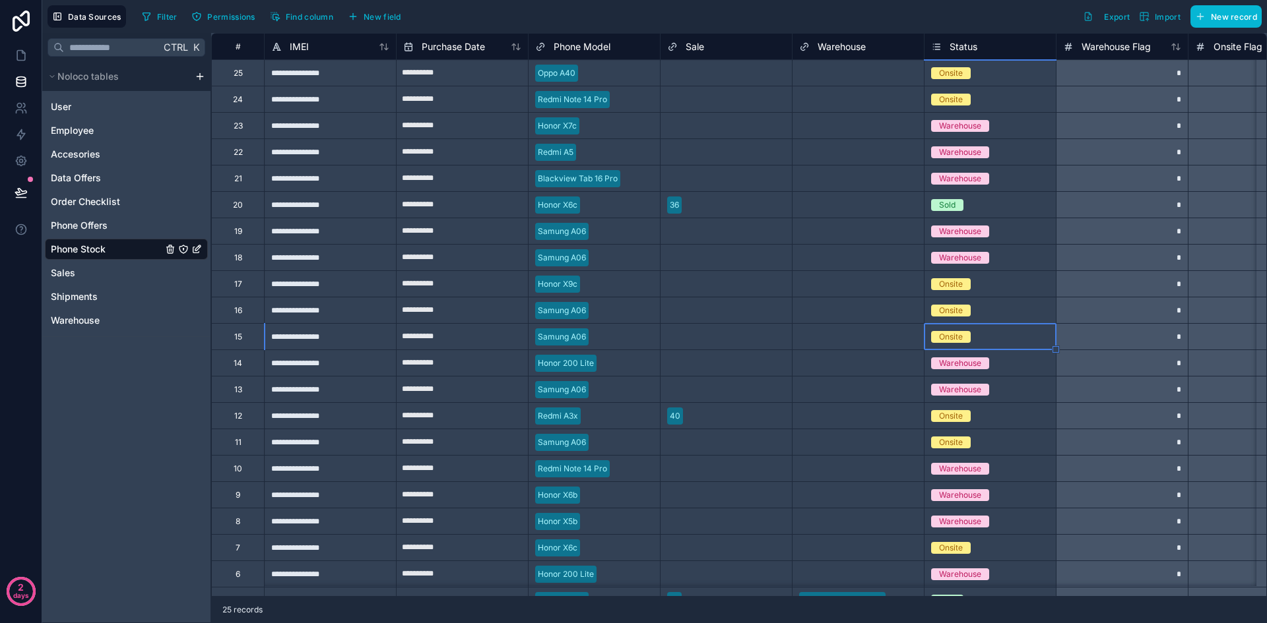
click at [843, 344] on div "Select a Warehouse" at bounding box center [857, 337] width 131 height 26
click at [753, 5] on div "Filter Permissions Find column New field Export Import New record" at bounding box center [699, 16] width 1125 height 22
click at [668, 15] on div "Filter Permissions Find column New field Export Import New record" at bounding box center [699, 16] width 1125 height 22
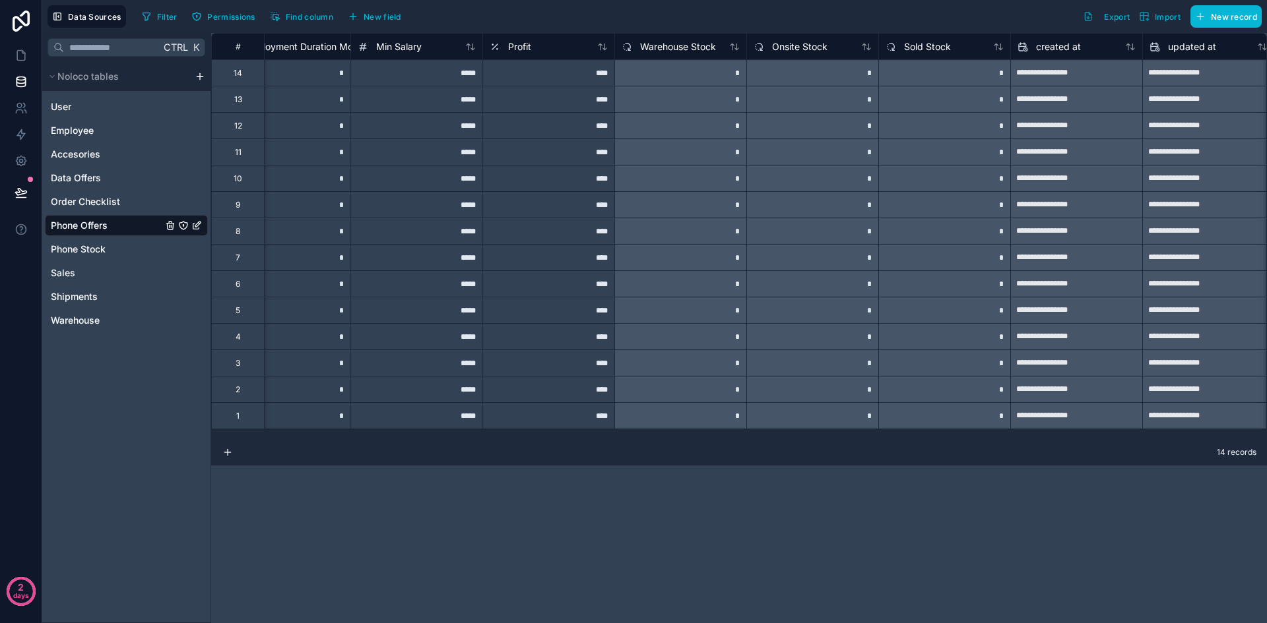
scroll to position [0, 1012]
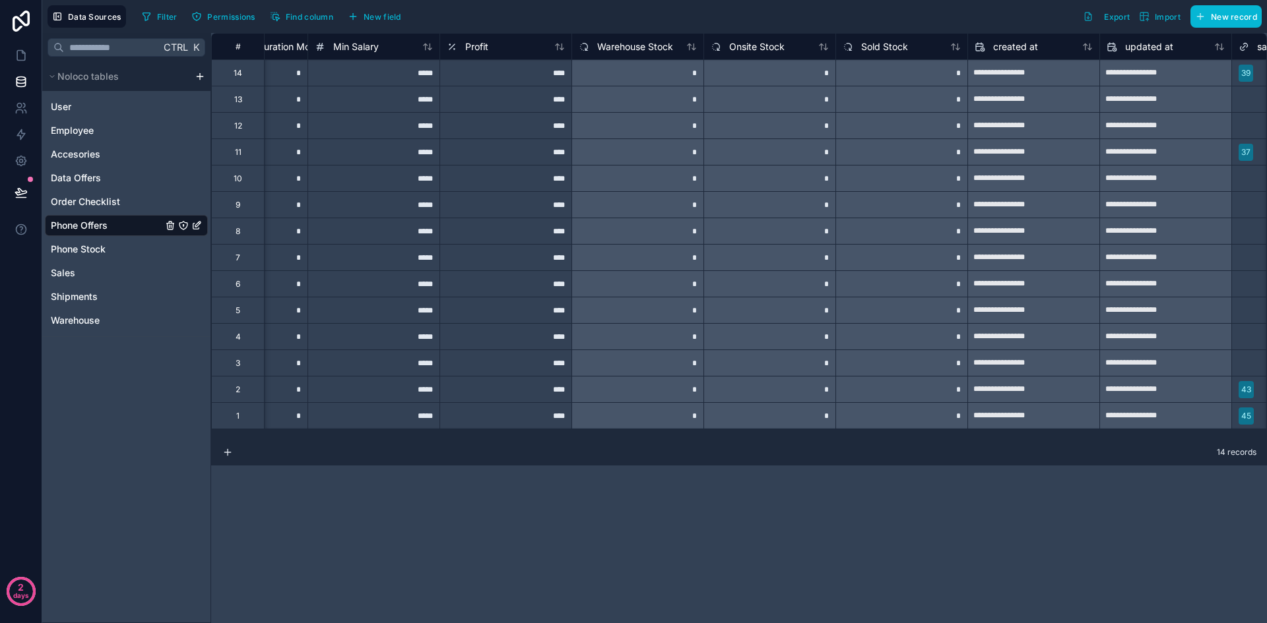
click at [738, 439] on div "14 records" at bounding box center [738, 452] width 1055 height 26
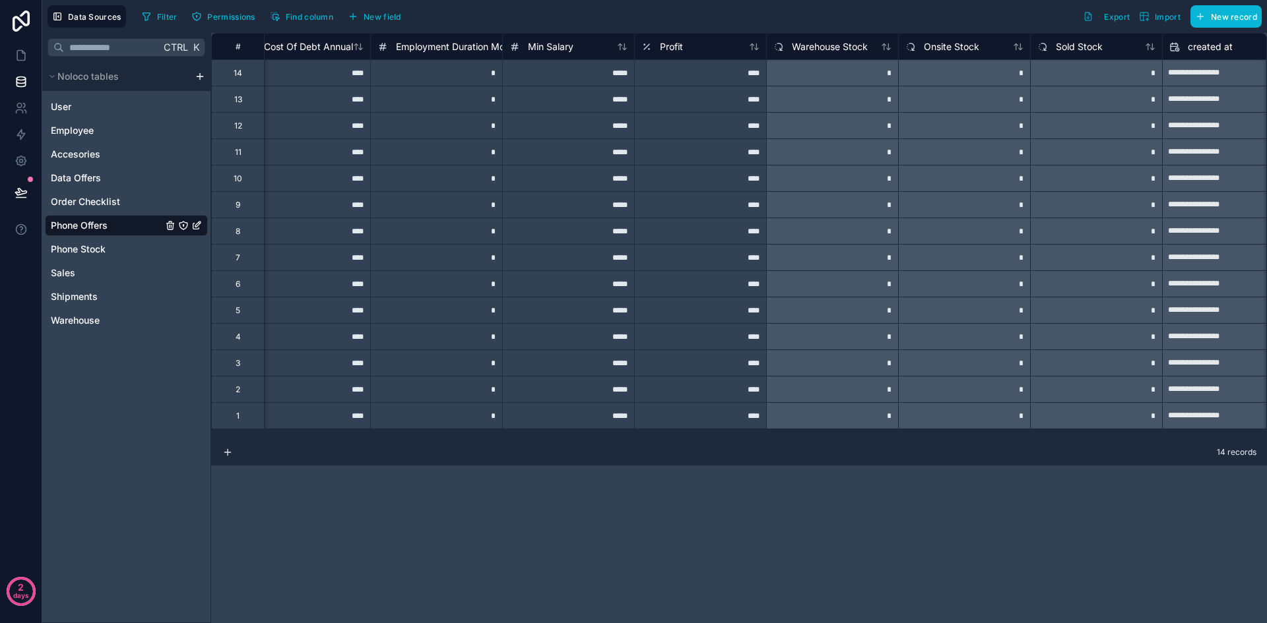
scroll to position [0, 852]
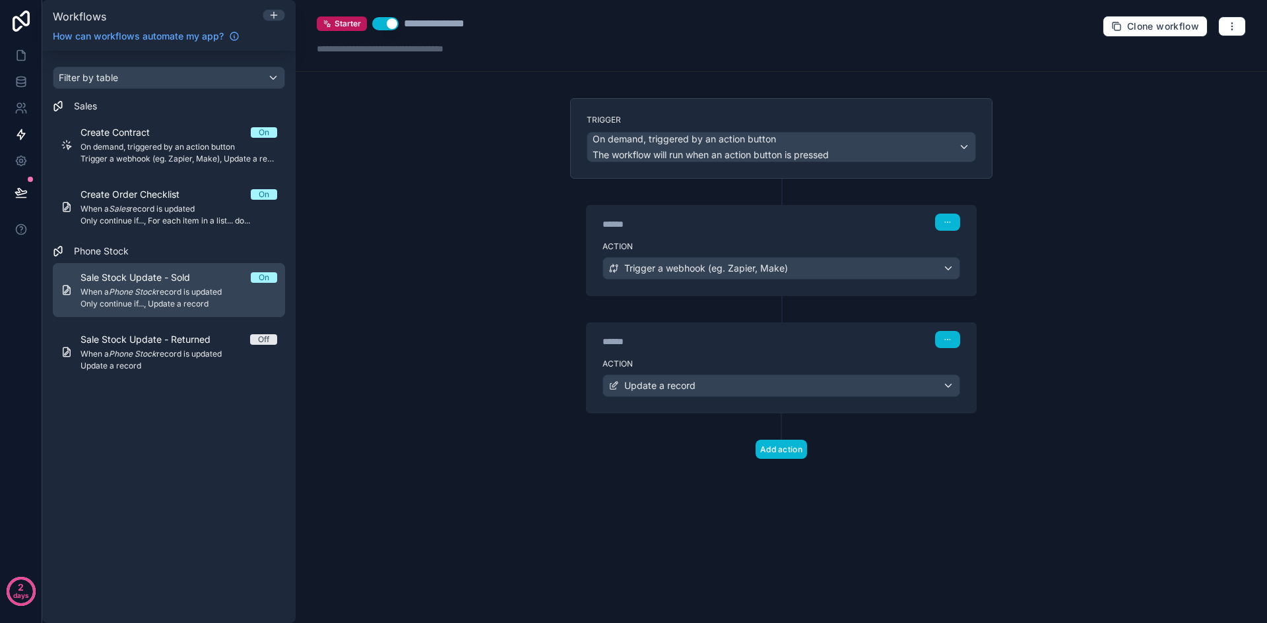
click at [214, 294] on span "When a Phone Stock record is updated" at bounding box center [178, 292] width 197 height 11
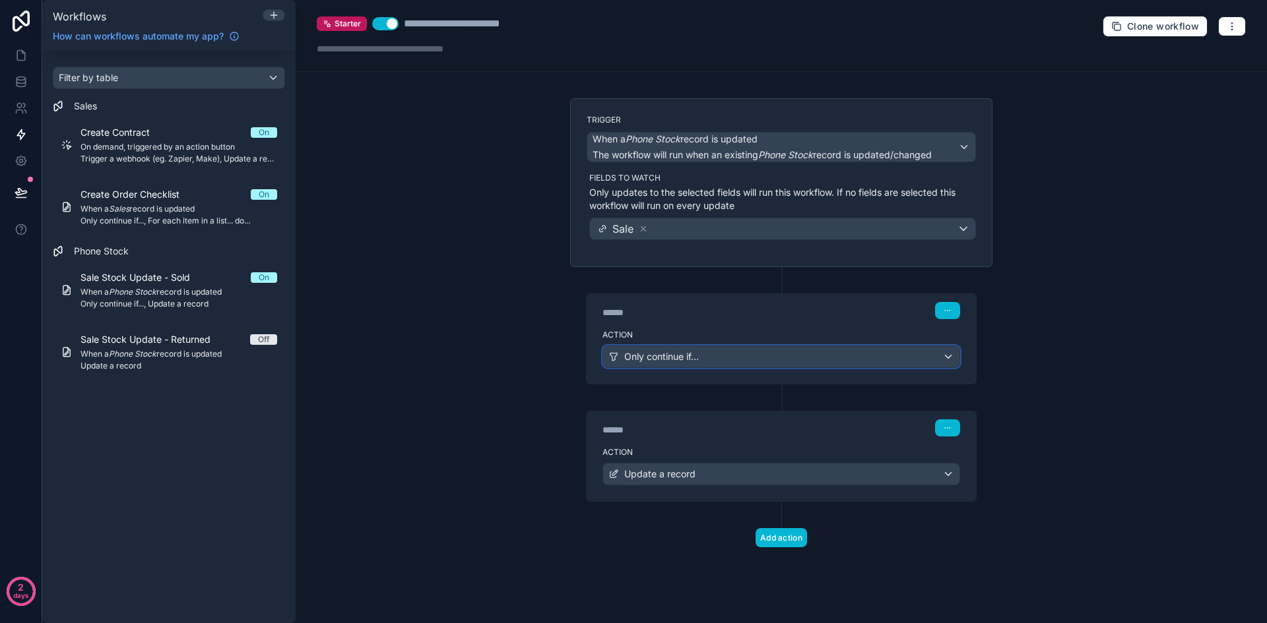
click at [766, 354] on div "Only continue if..." at bounding box center [781, 356] width 356 height 21
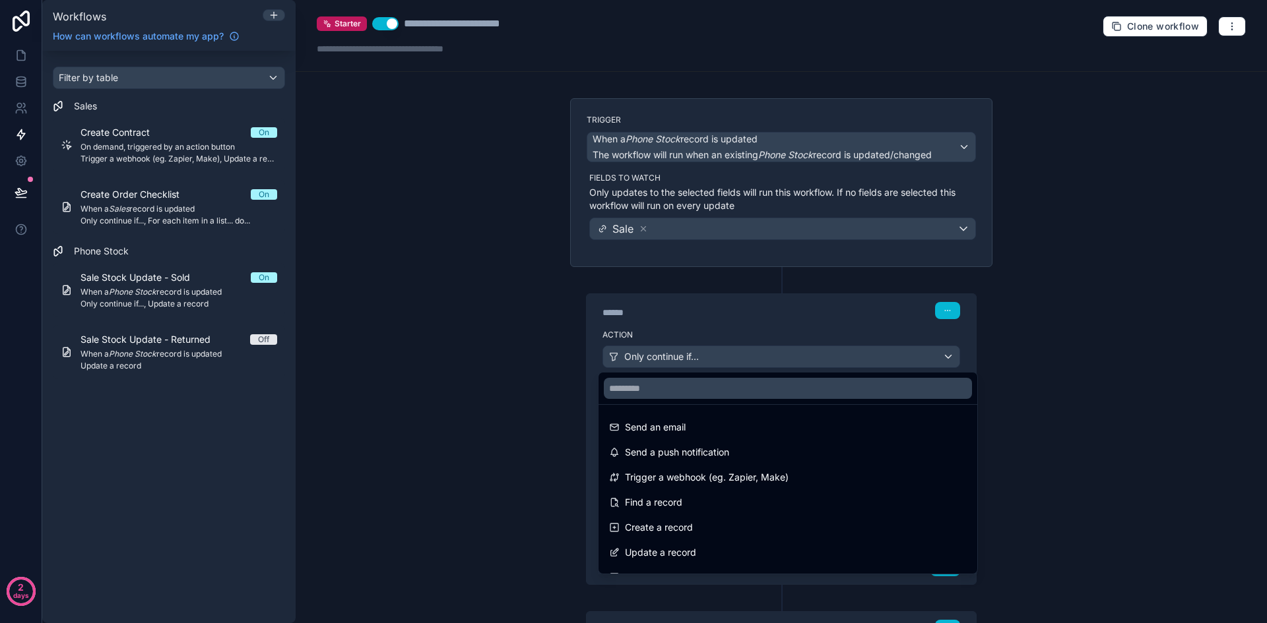
click at [780, 331] on div at bounding box center [633, 311] width 1267 height 623
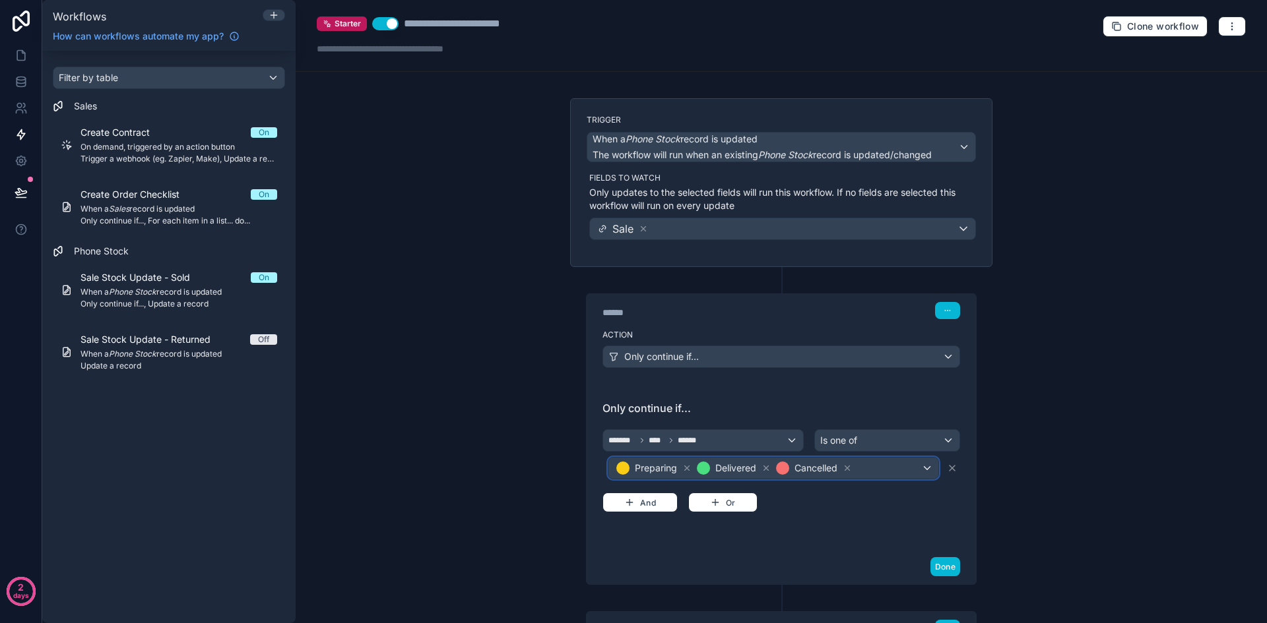
click at [905, 478] on div "Preparing Delivered Cancelled" at bounding box center [773, 468] width 330 height 21
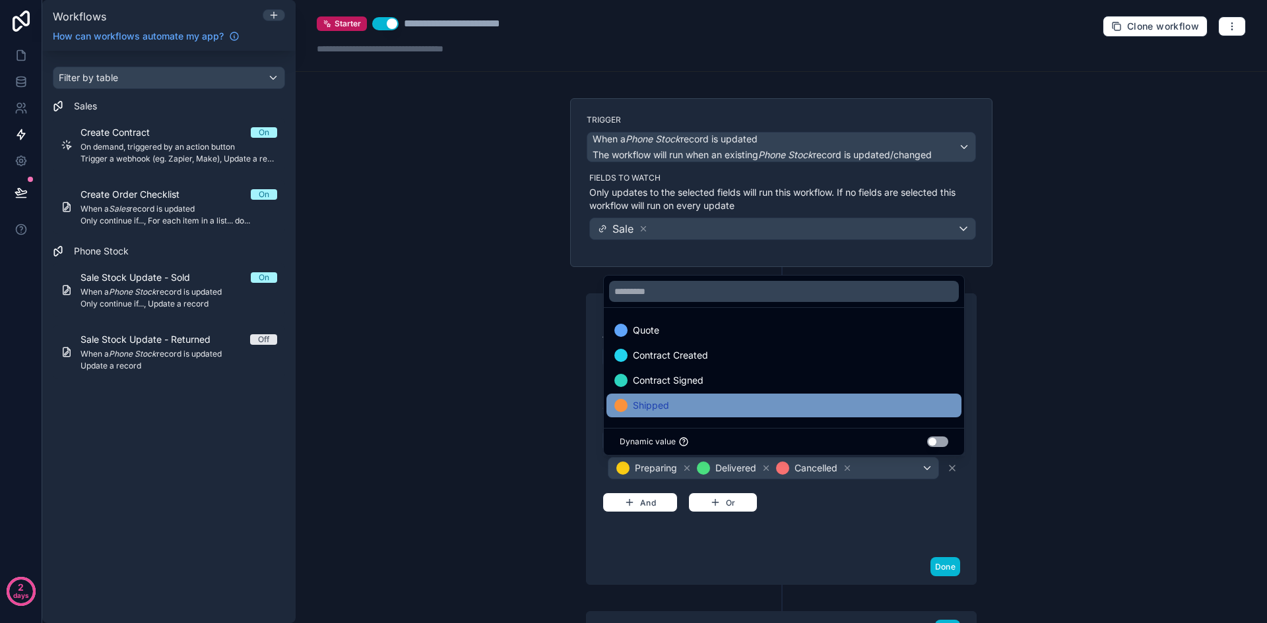
click at [760, 409] on div "Shipped" at bounding box center [783, 406] width 339 height 16
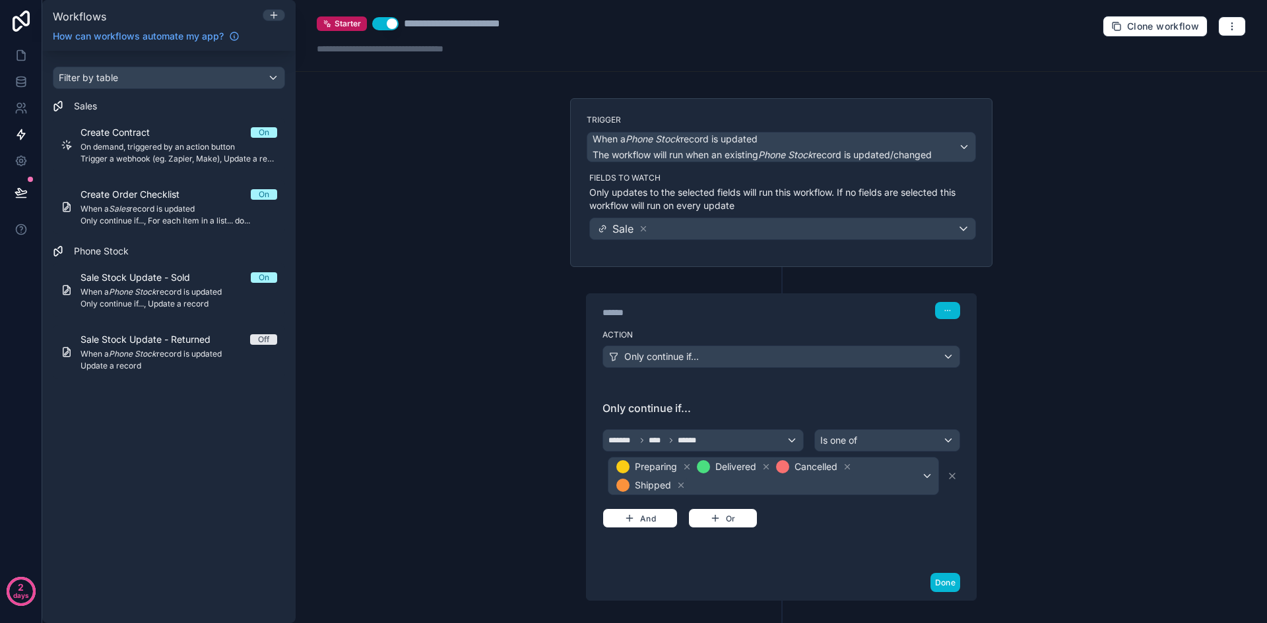
click at [1040, 449] on div "**********" at bounding box center [781, 311] width 971 height 623
click at [682, 467] on icon at bounding box center [686, 466] width 9 height 9
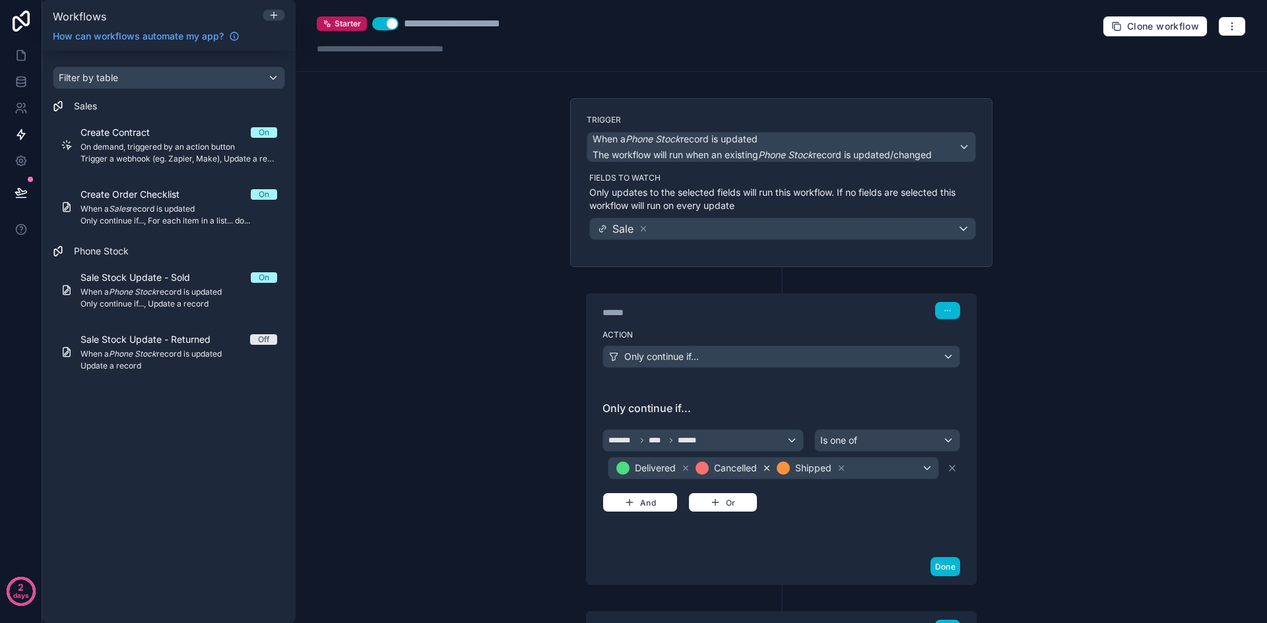
click at [765, 470] on icon at bounding box center [766, 468] width 9 height 9
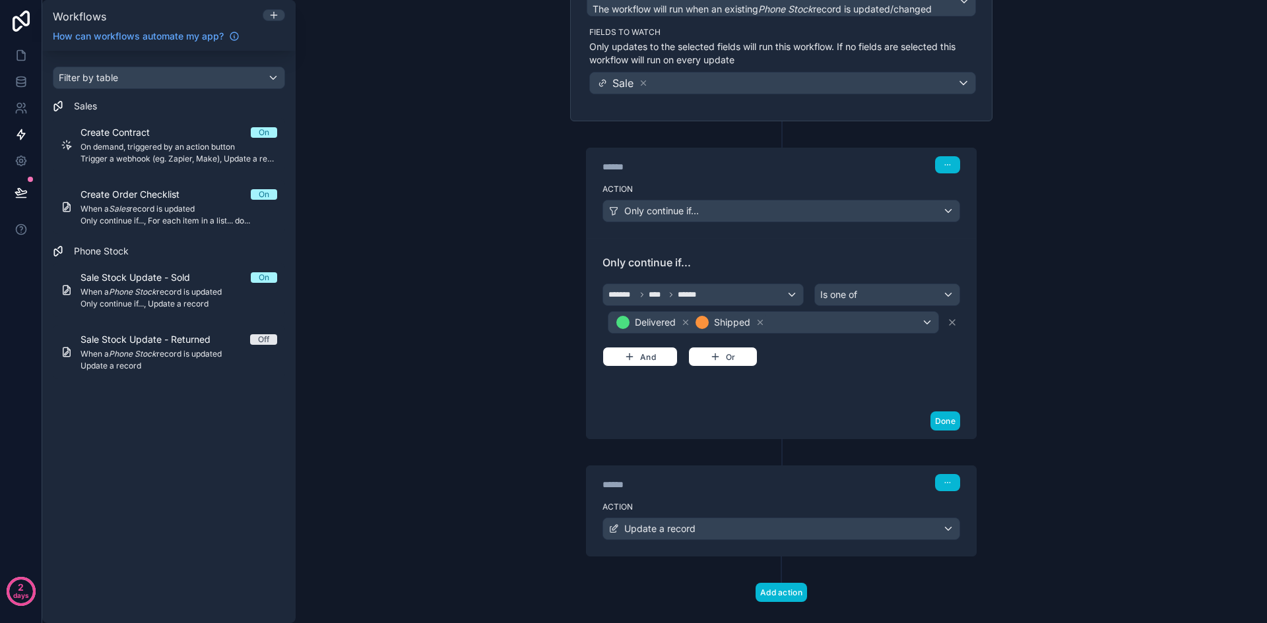
scroll to position [167, 0]
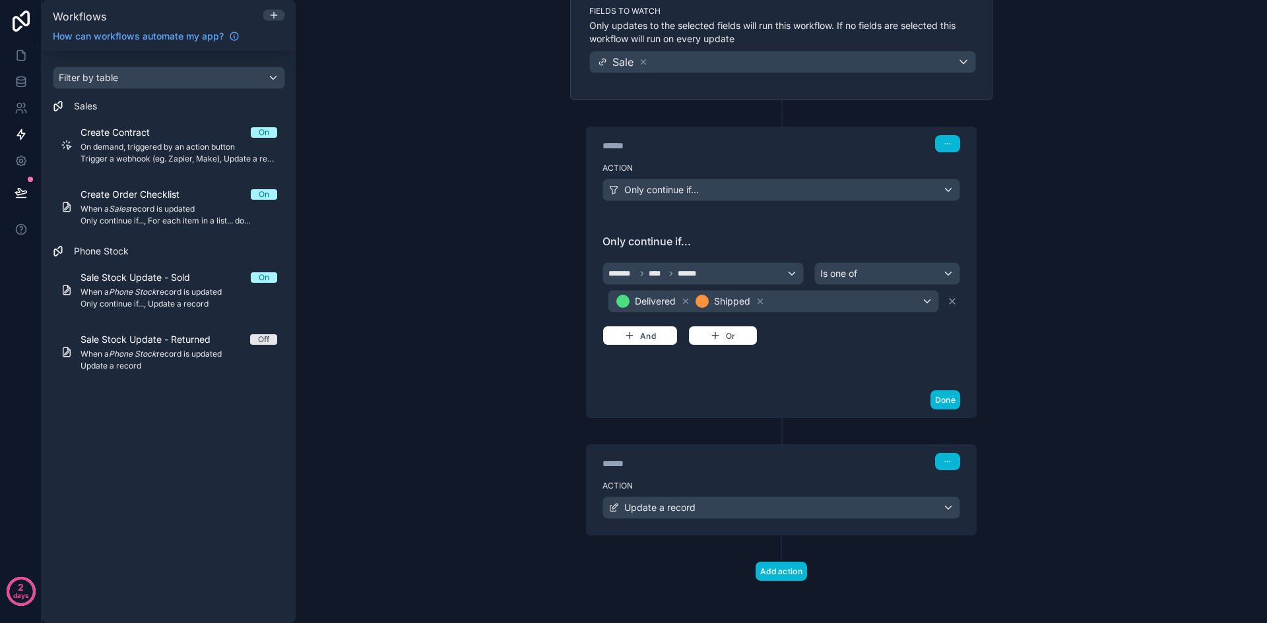
click at [905, 484] on label "Action" at bounding box center [781, 486] width 358 height 11
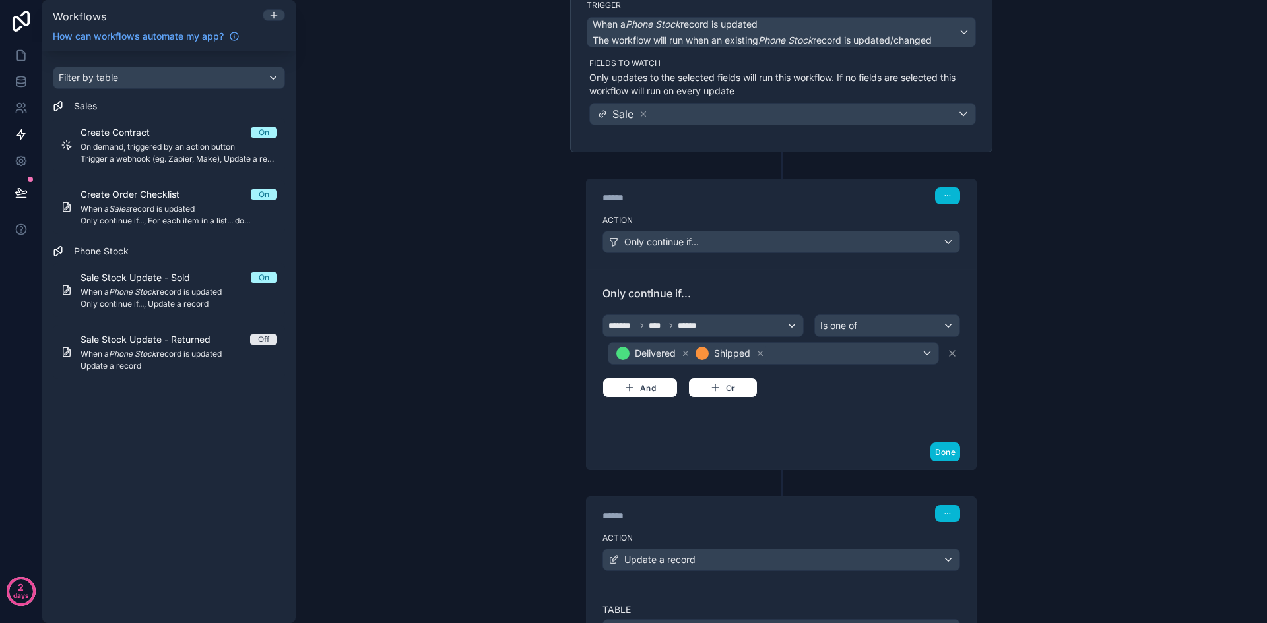
scroll to position [101, 0]
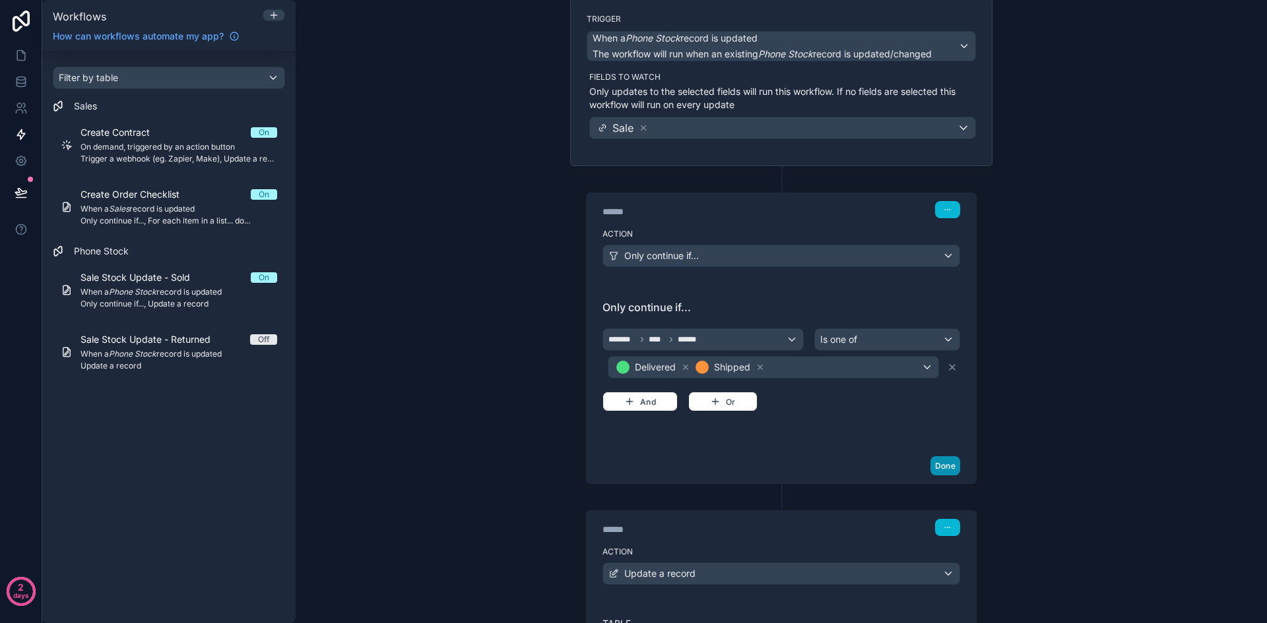
click at [952, 465] on button "Done" at bounding box center [945, 465] width 30 height 19
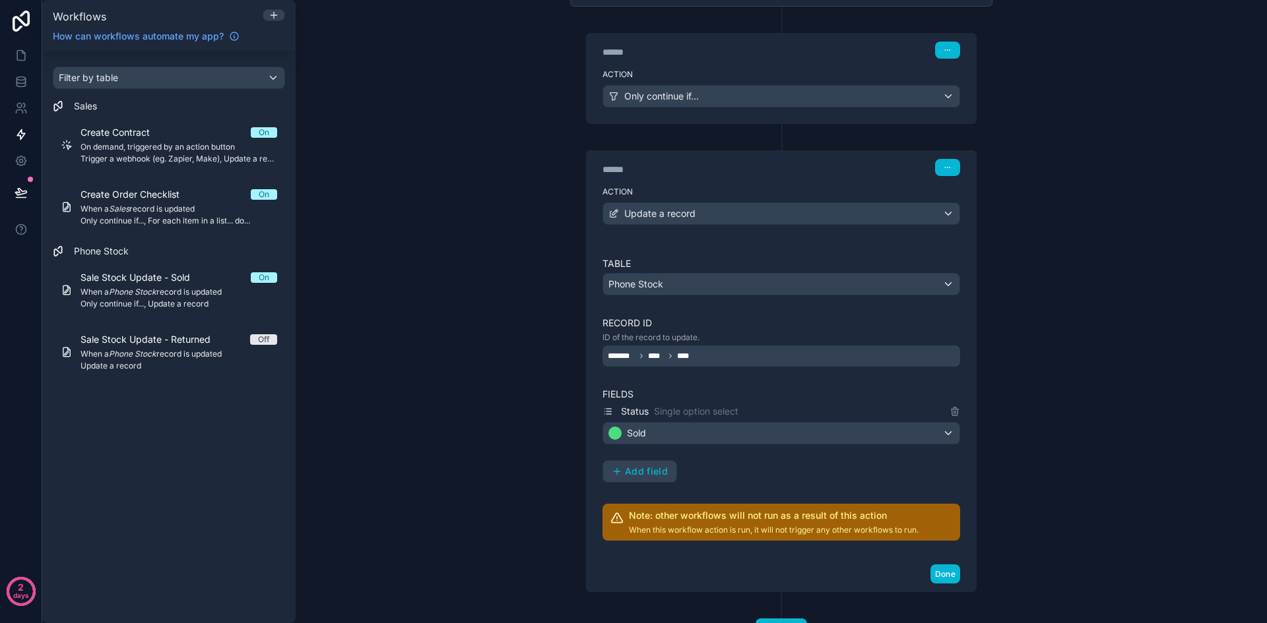
scroll to position [299, 0]
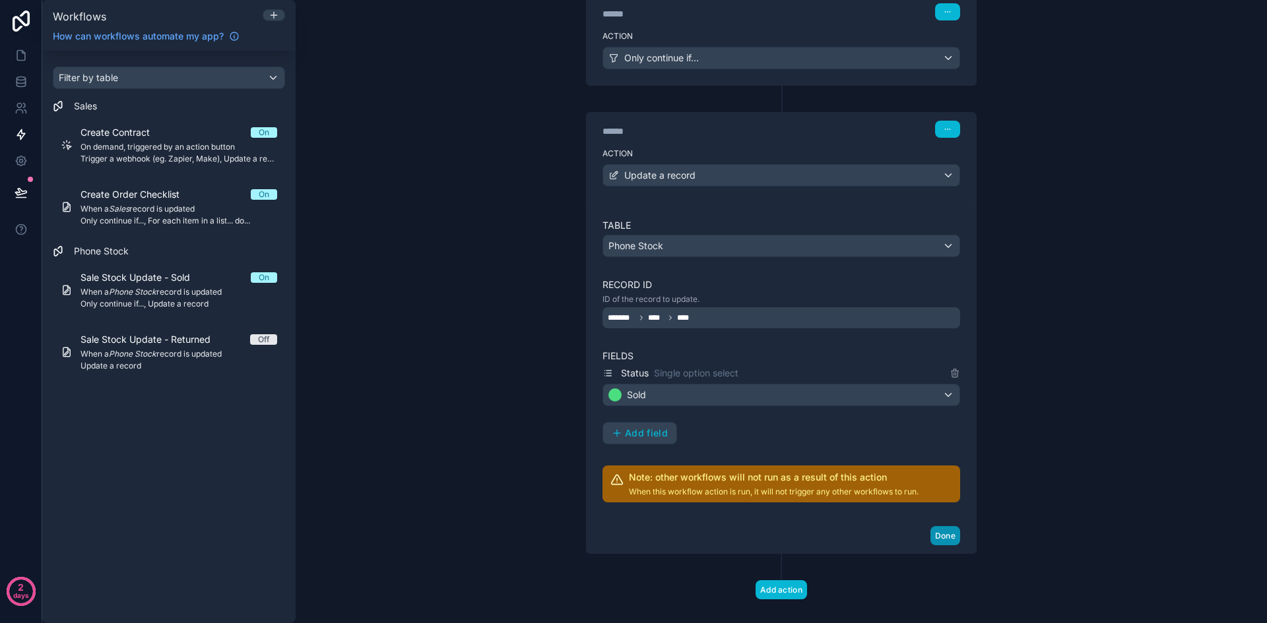
click at [947, 535] on button "Done" at bounding box center [945, 535] width 30 height 19
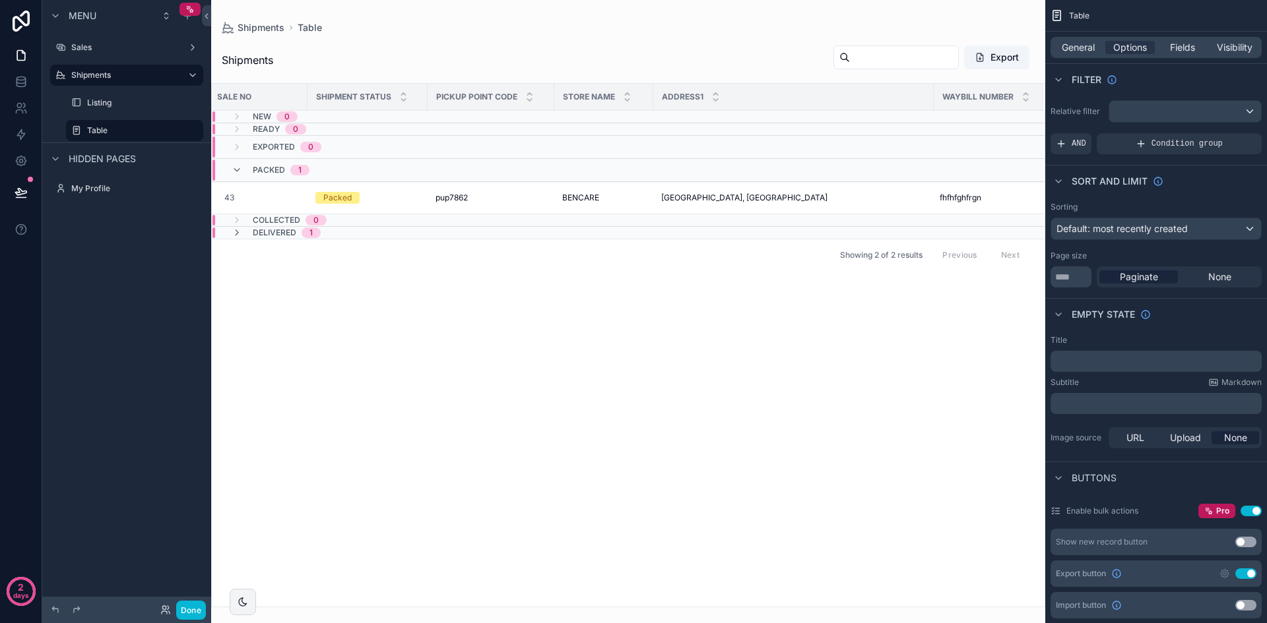
click at [811, 354] on div "Sale No Shipment Status Pickup point code Store Name Address1 Waybill number Ne…" at bounding box center [628, 345] width 833 height 523
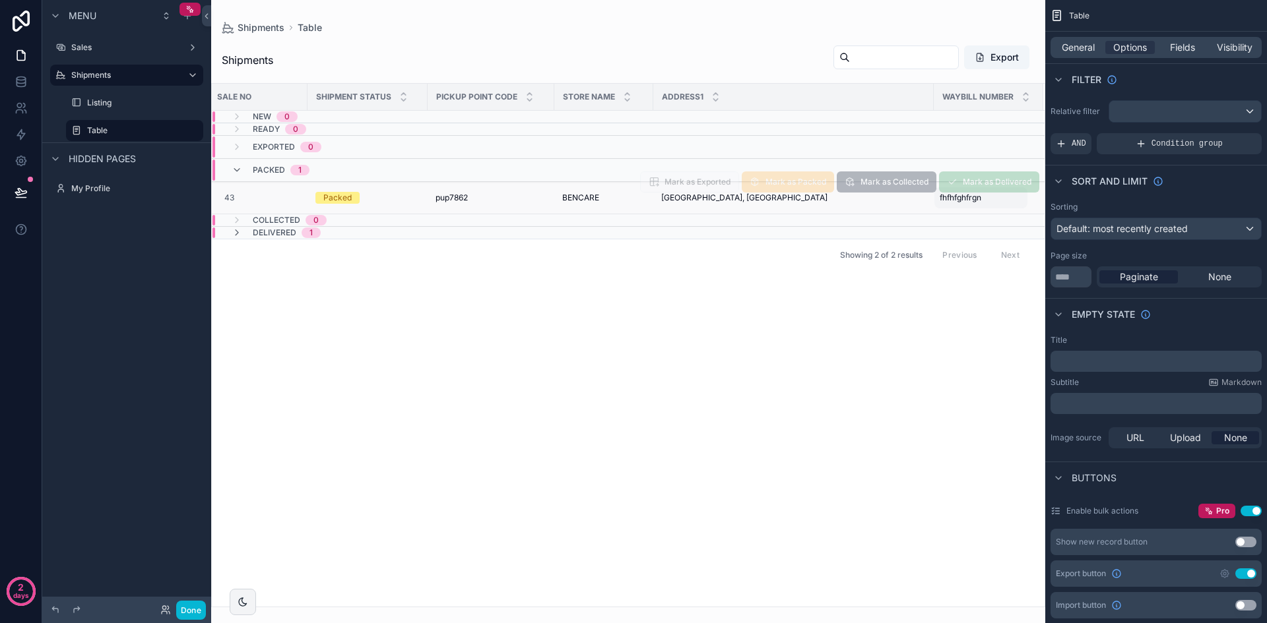
click at [964, 203] on div "fhfhfghfrgn fhfhfghfrgn" at bounding box center [980, 197] width 93 height 21
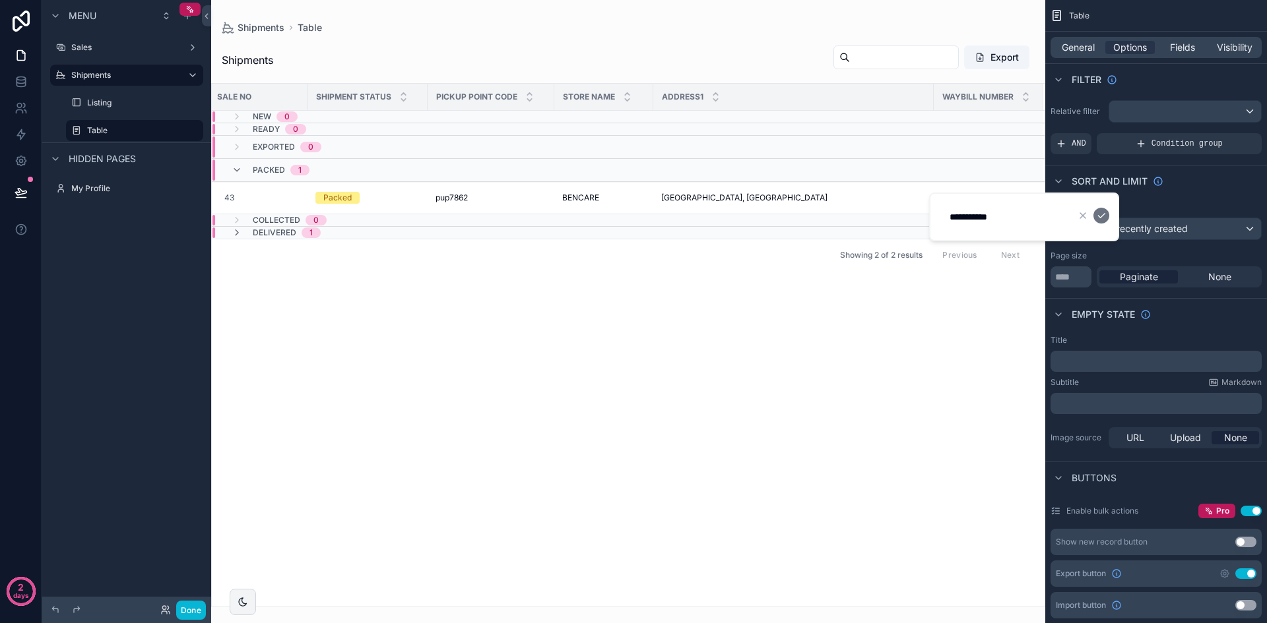
click at [807, 325] on div "Sale No Shipment Status Pickup point code Store Name Address1 Waybill number Ne…" at bounding box center [628, 345] width 833 height 523
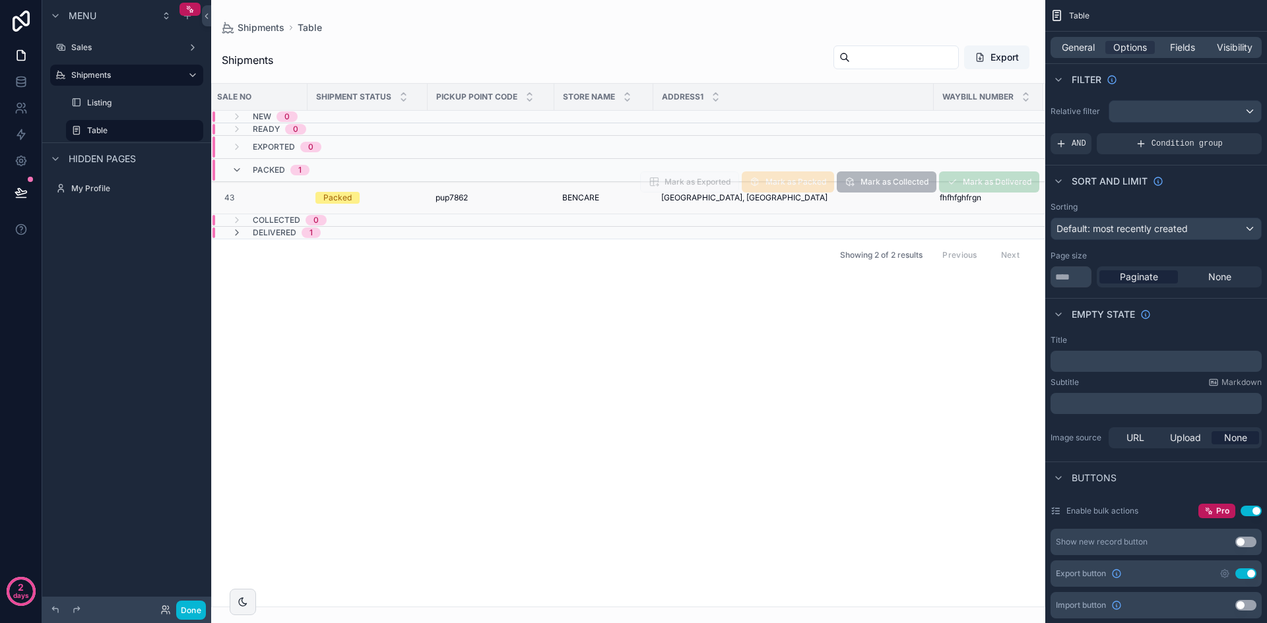
click at [767, 203] on span "[GEOGRAPHIC_DATA], [GEOGRAPHIC_DATA]" at bounding box center [744, 198] width 166 height 11
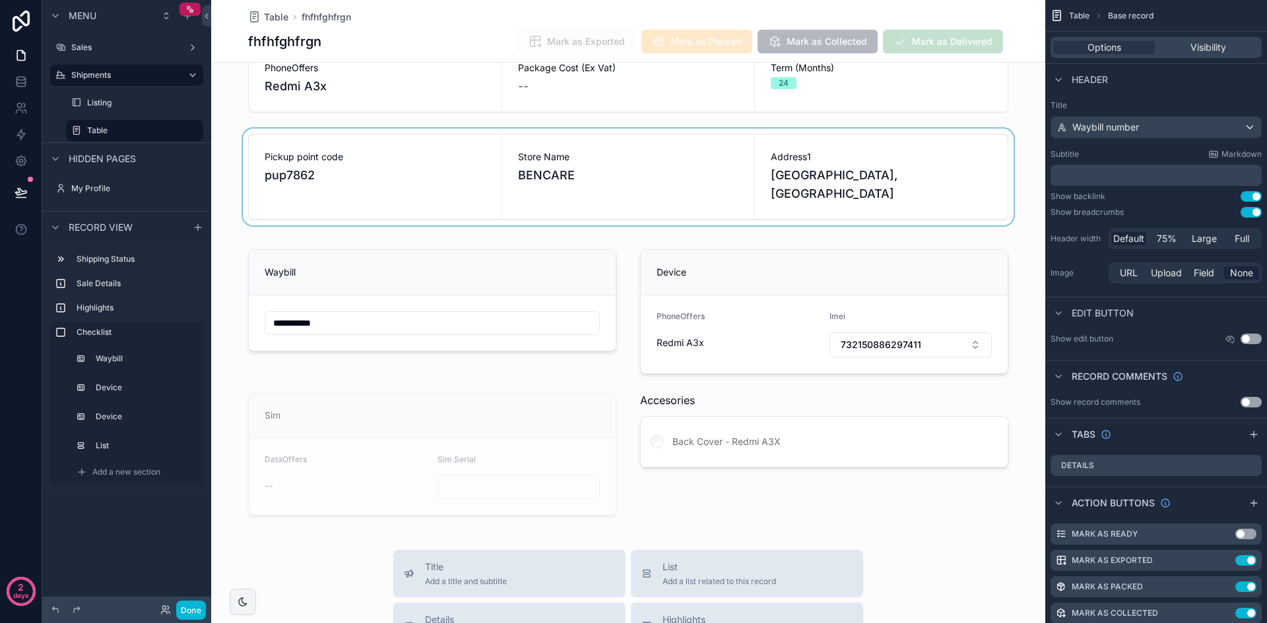
scroll to position [264, 0]
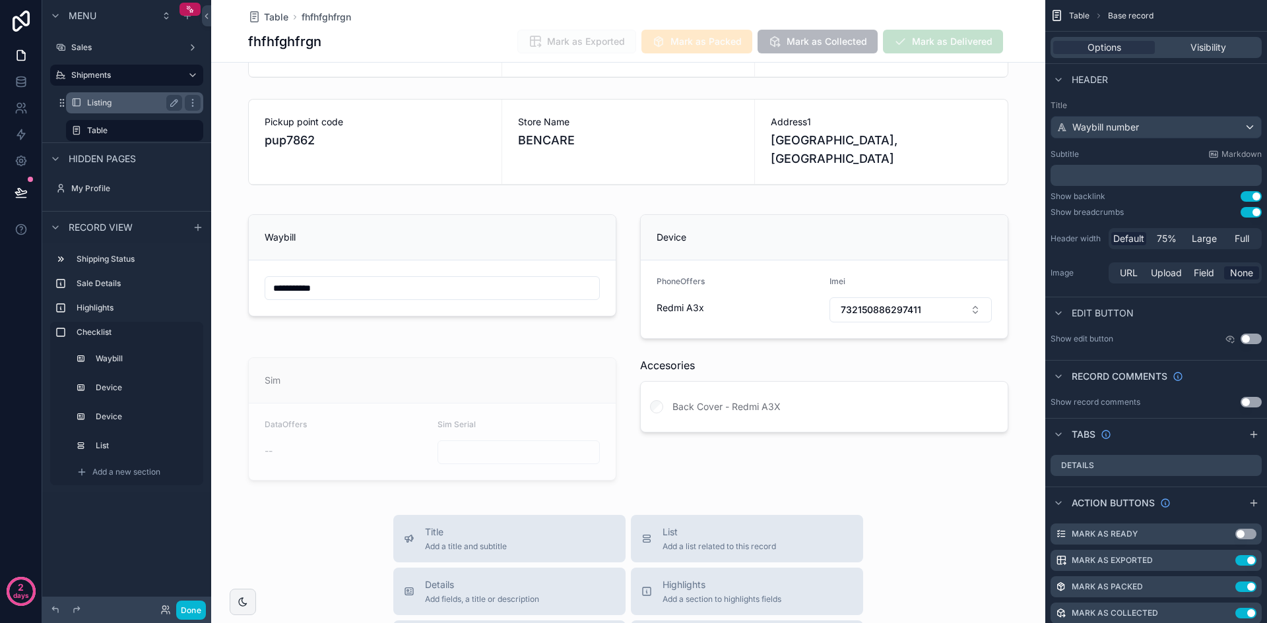
click at [121, 106] on label "Listing" at bounding box center [132, 103] width 90 height 11
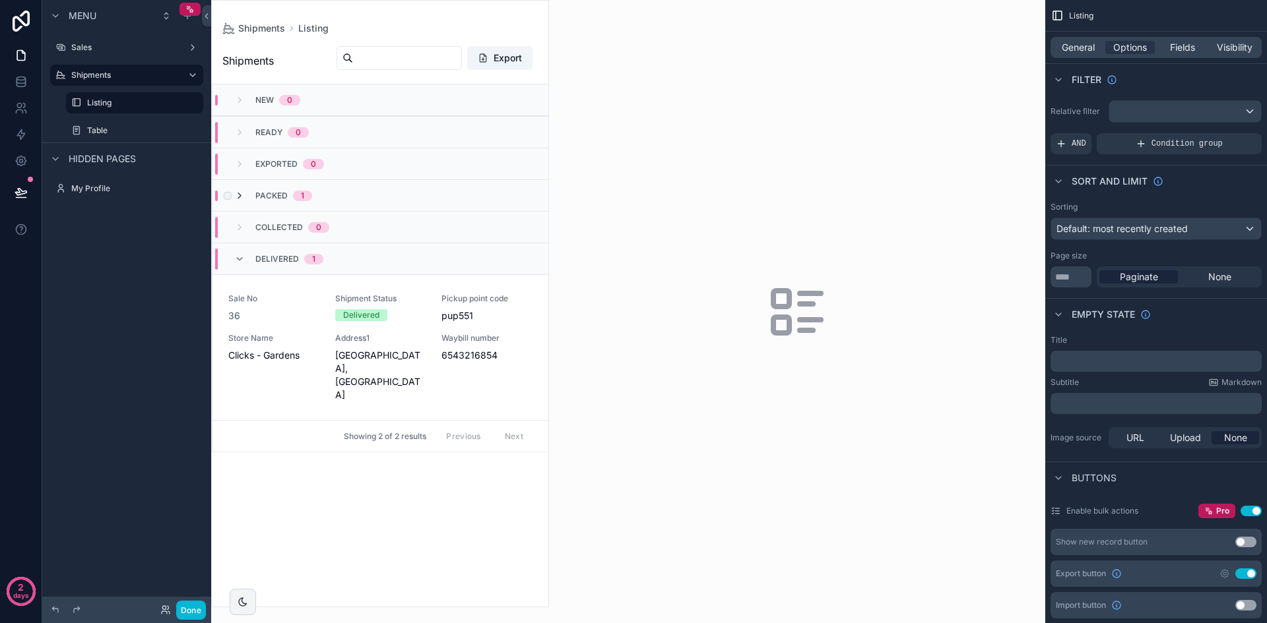
click at [238, 198] on icon "scrollable content" at bounding box center [239, 196] width 11 height 11
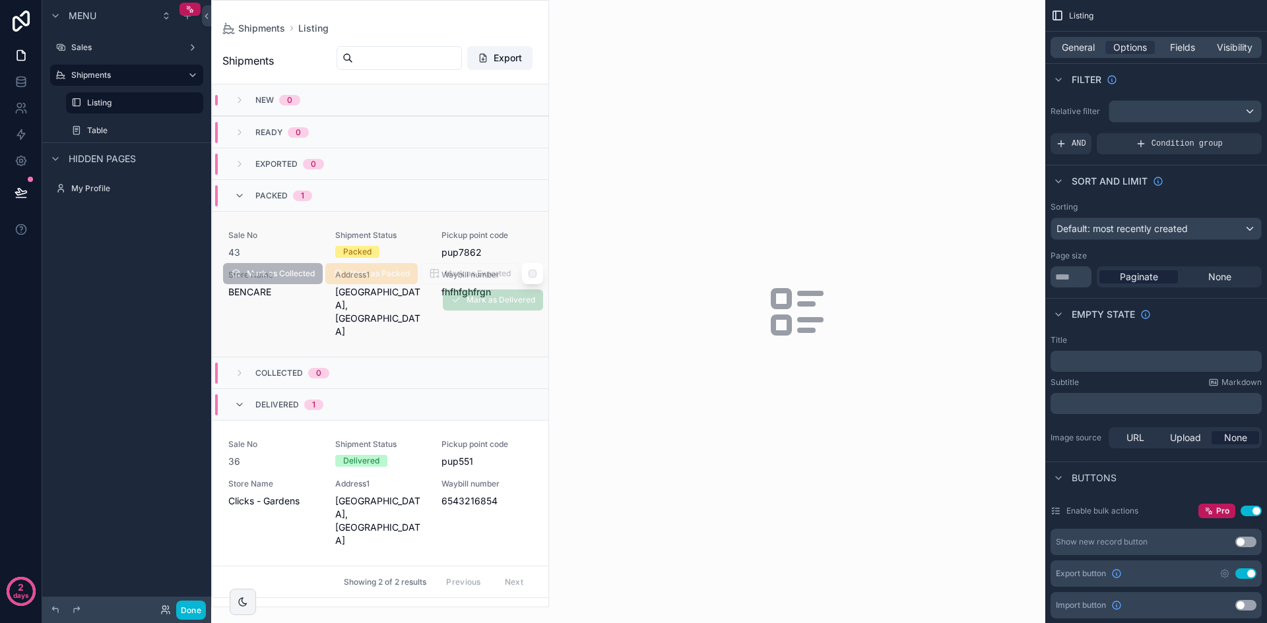
click at [443, 255] on span "pup7862" at bounding box center [486, 252] width 91 height 13
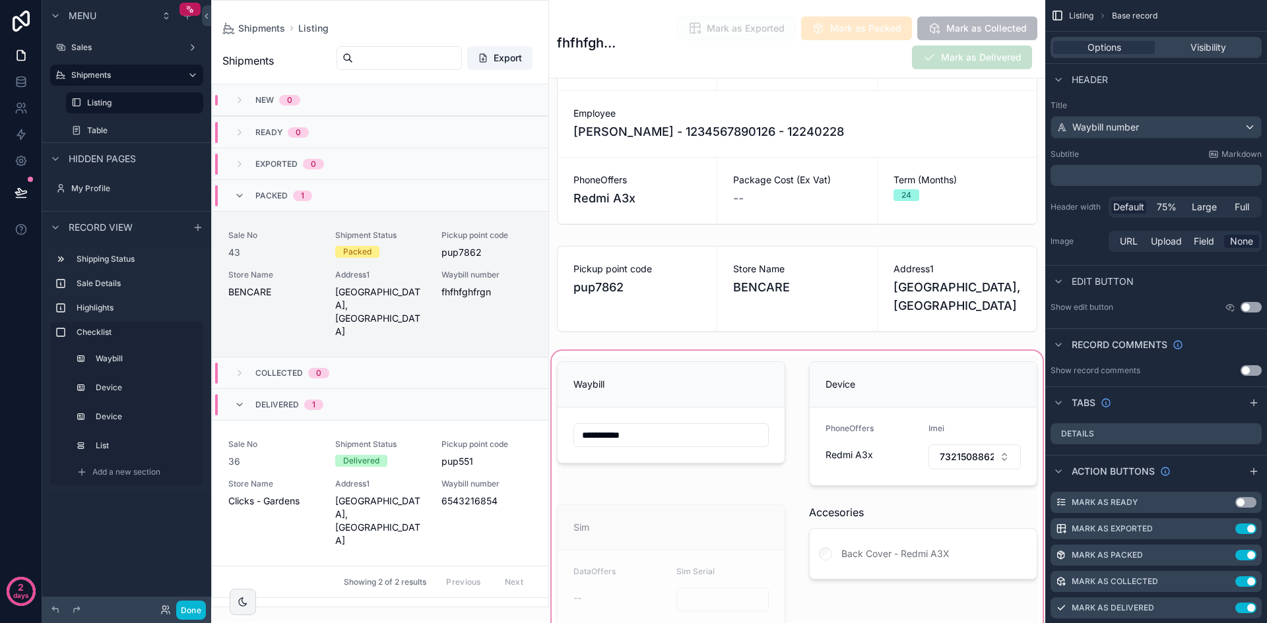
scroll to position [132, 0]
click at [674, 263] on div "scrollable content" at bounding box center [797, 289] width 496 height 97
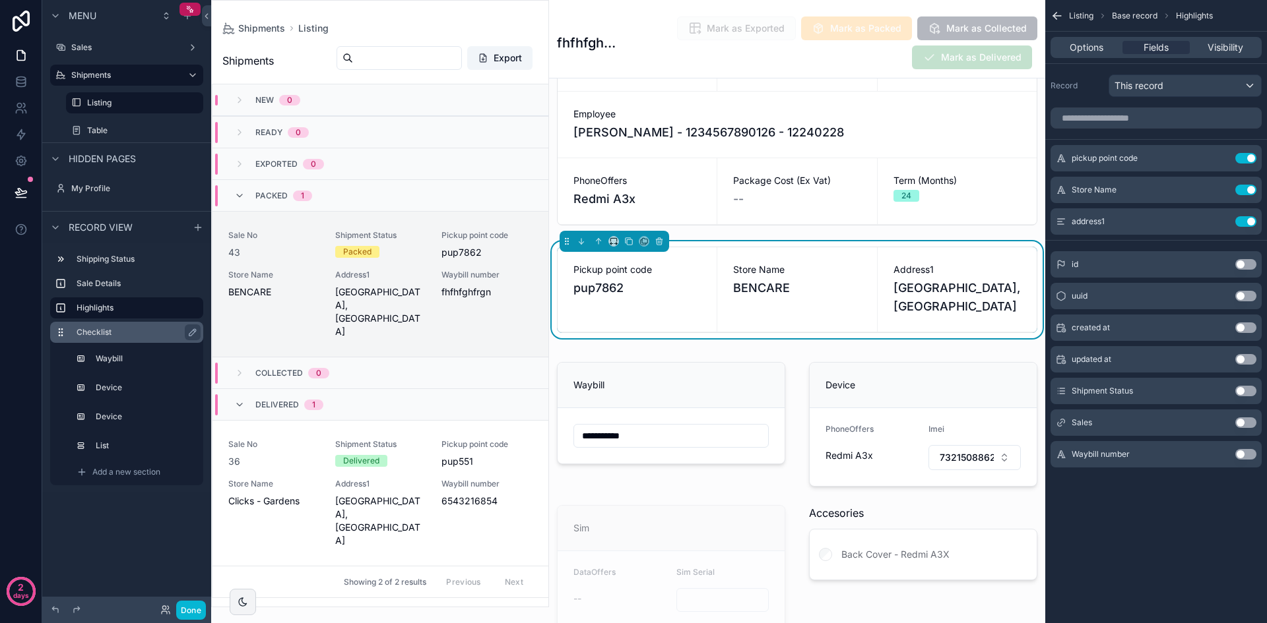
click at [136, 326] on div "Checklist" at bounding box center [137, 333] width 121 height 16
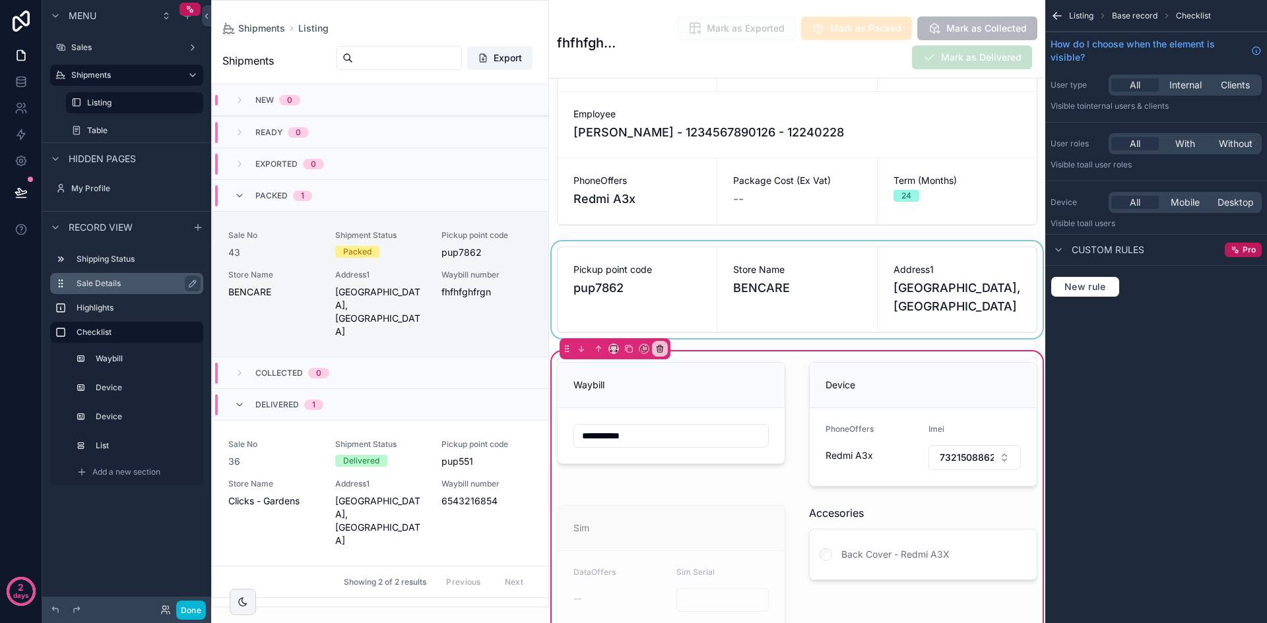
click at [135, 287] on label "Sale Details" at bounding box center [135, 283] width 116 height 11
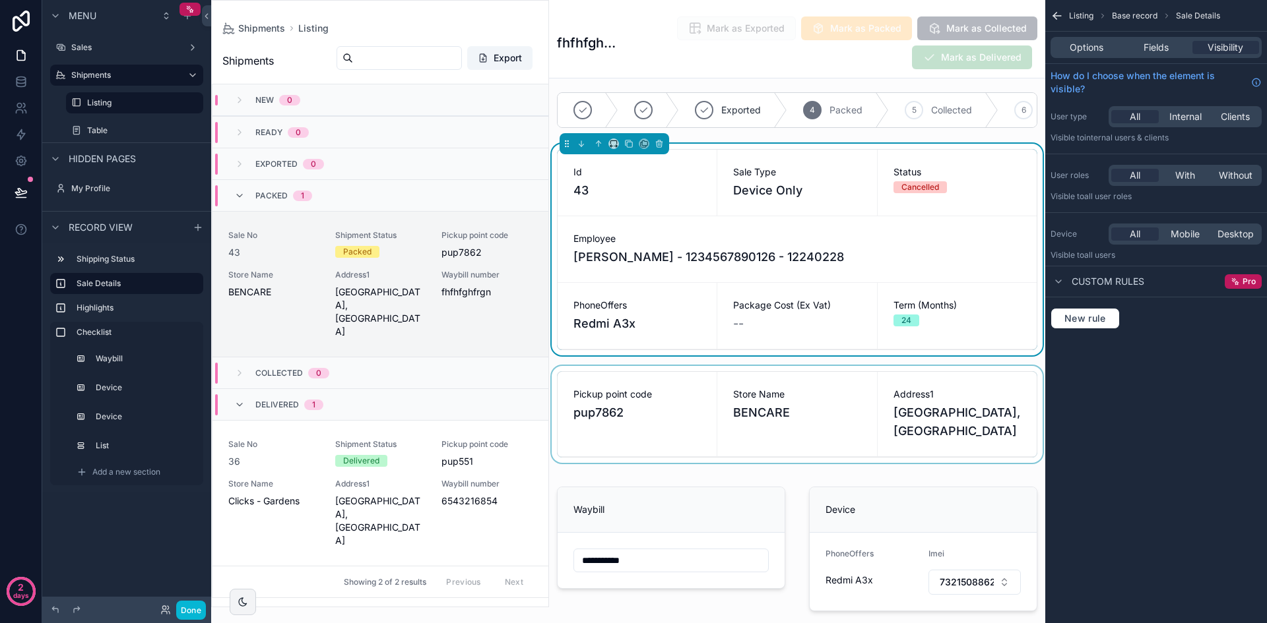
scroll to position [0, 0]
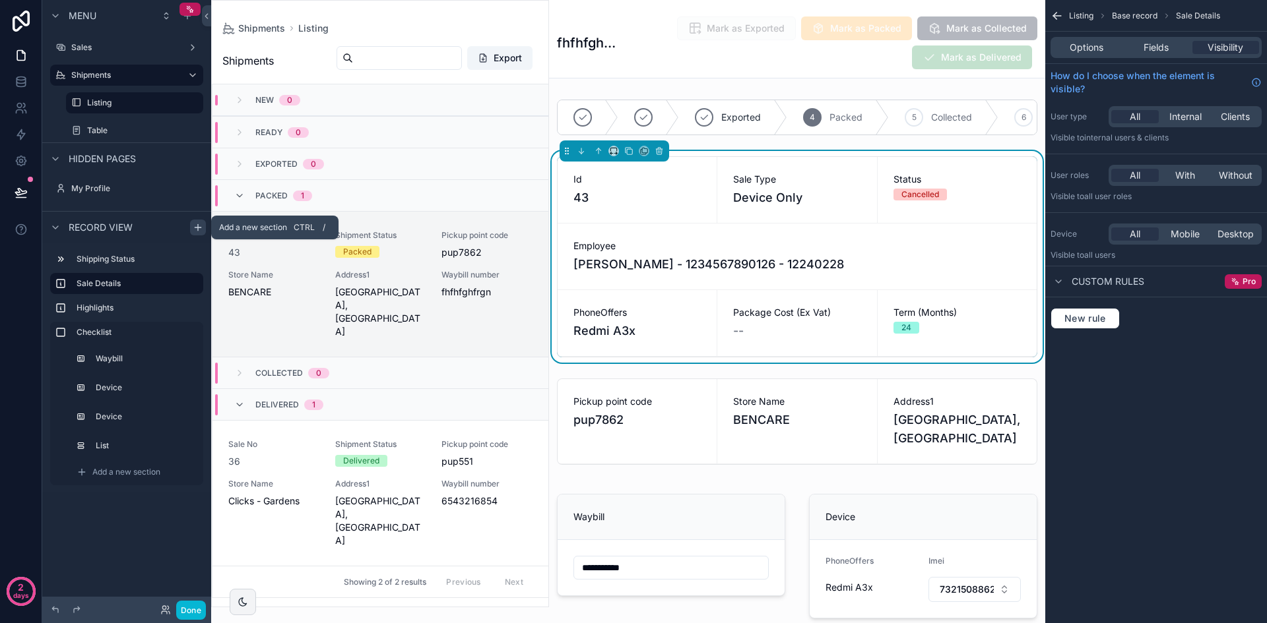
click at [198, 230] on icon "scrollable content" at bounding box center [198, 227] width 0 height 6
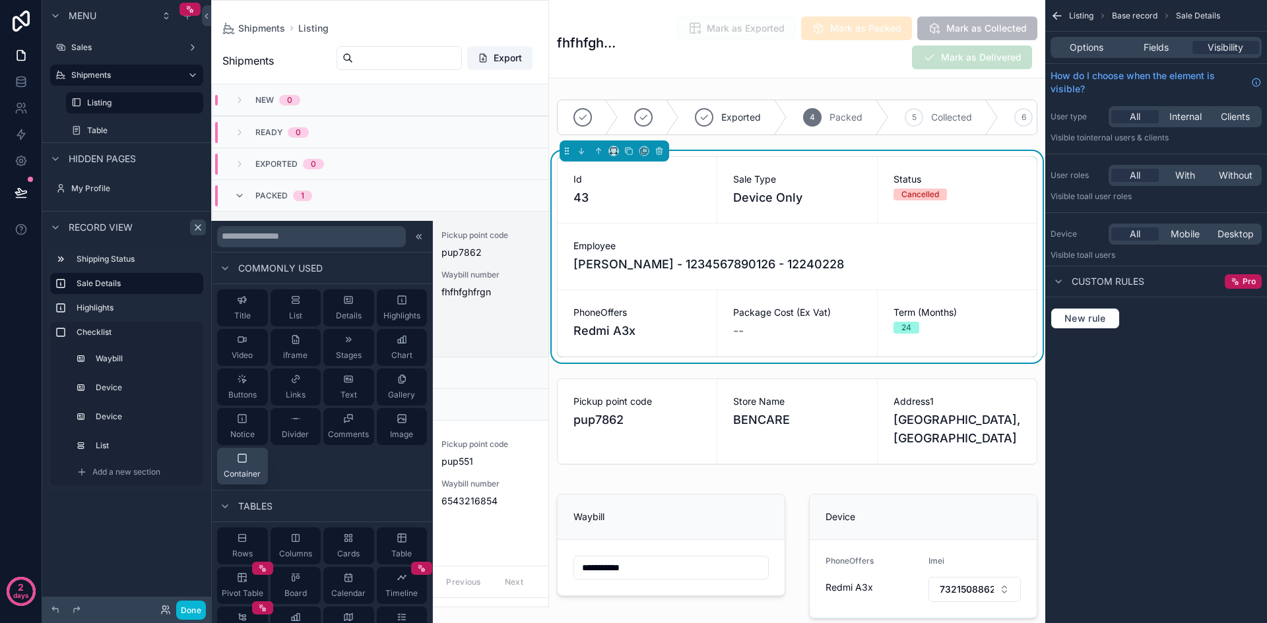
click at [237, 456] on icon at bounding box center [242, 458] width 11 height 11
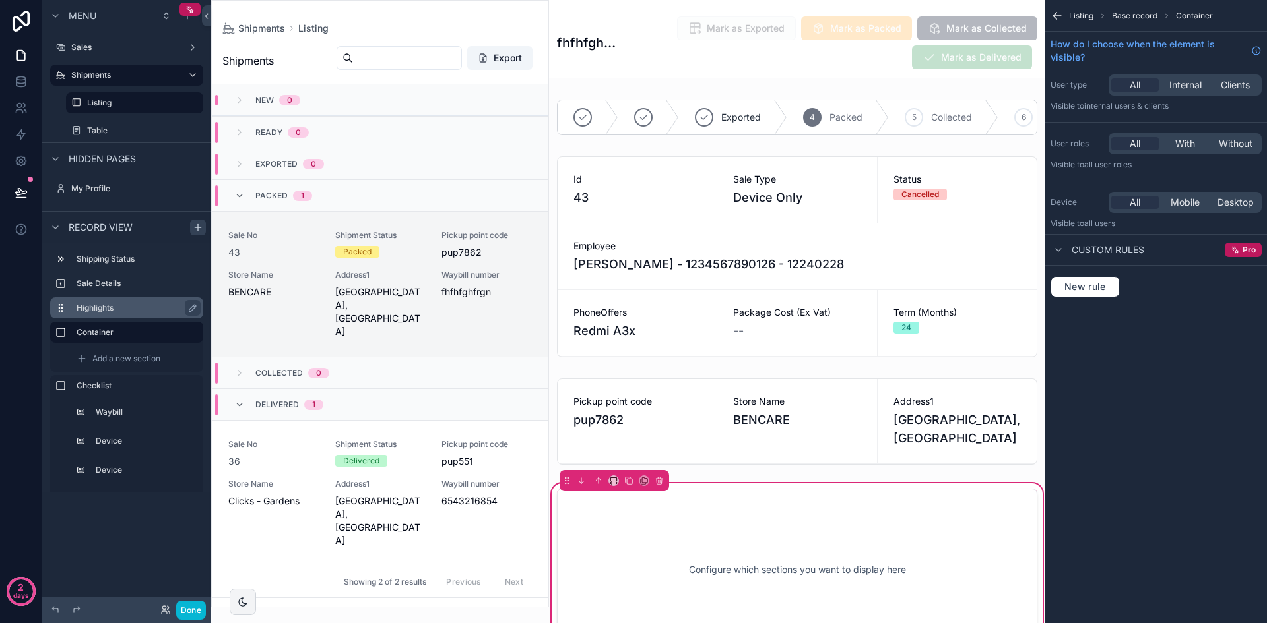
click at [86, 307] on label "Highlights" at bounding box center [135, 308] width 116 height 11
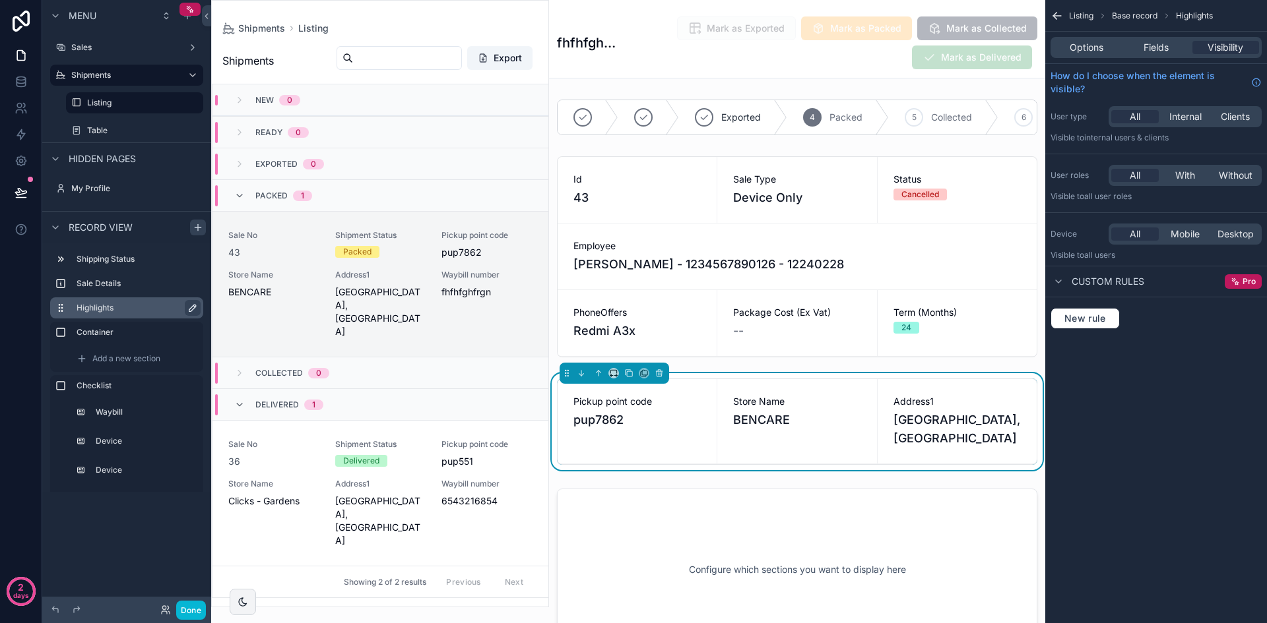
click at [196, 309] on icon "scrollable content" at bounding box center [192, 308] width 11 height 11
click at [125, 299] on icon "scrollable content" at bounding box center [127, 295] width 12 height 12
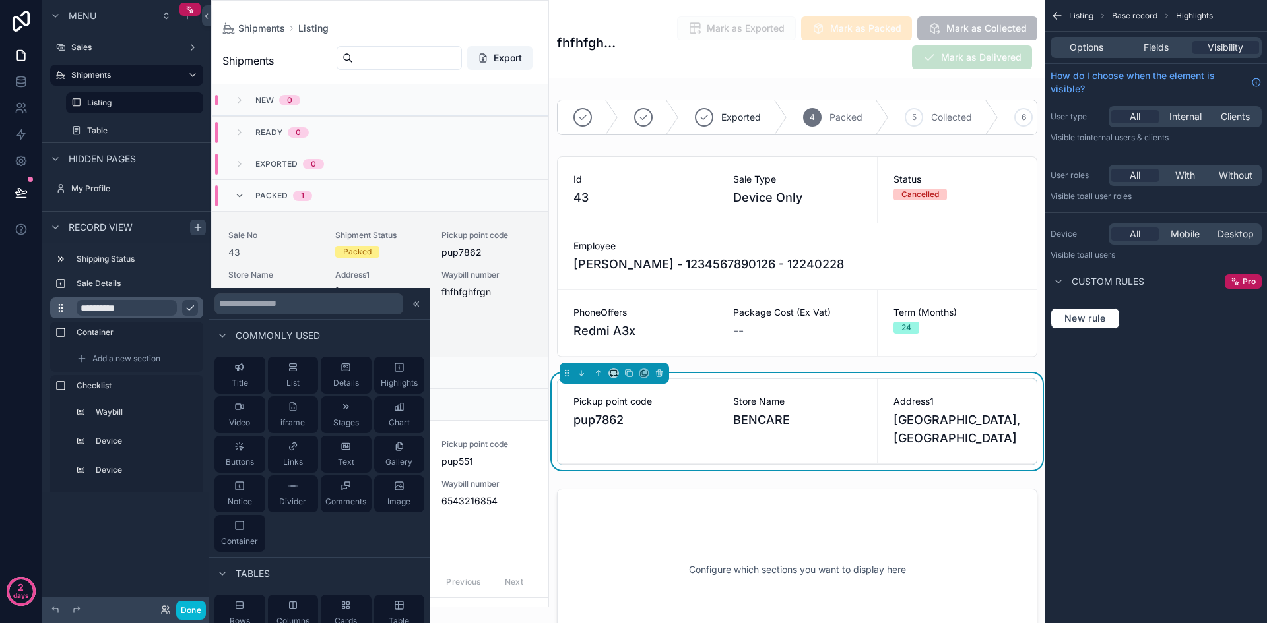
click at [124, 304] on input "**********" at bounding box center [127, 308] width 100 height 16
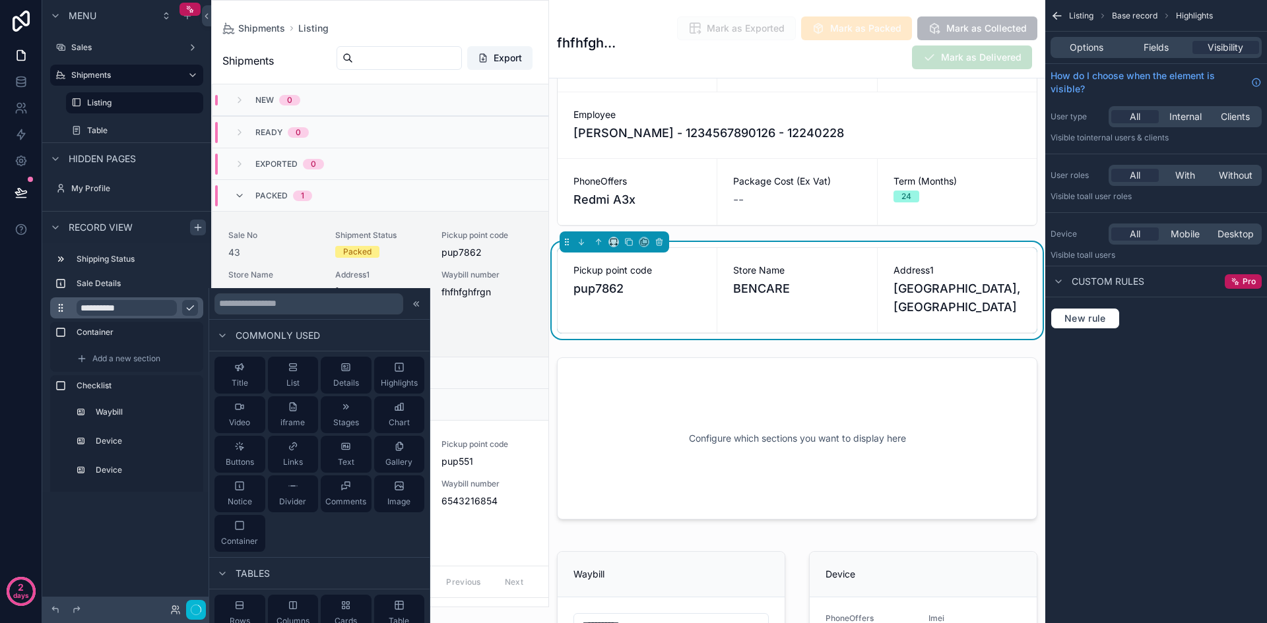
scroll to position [148, 0]
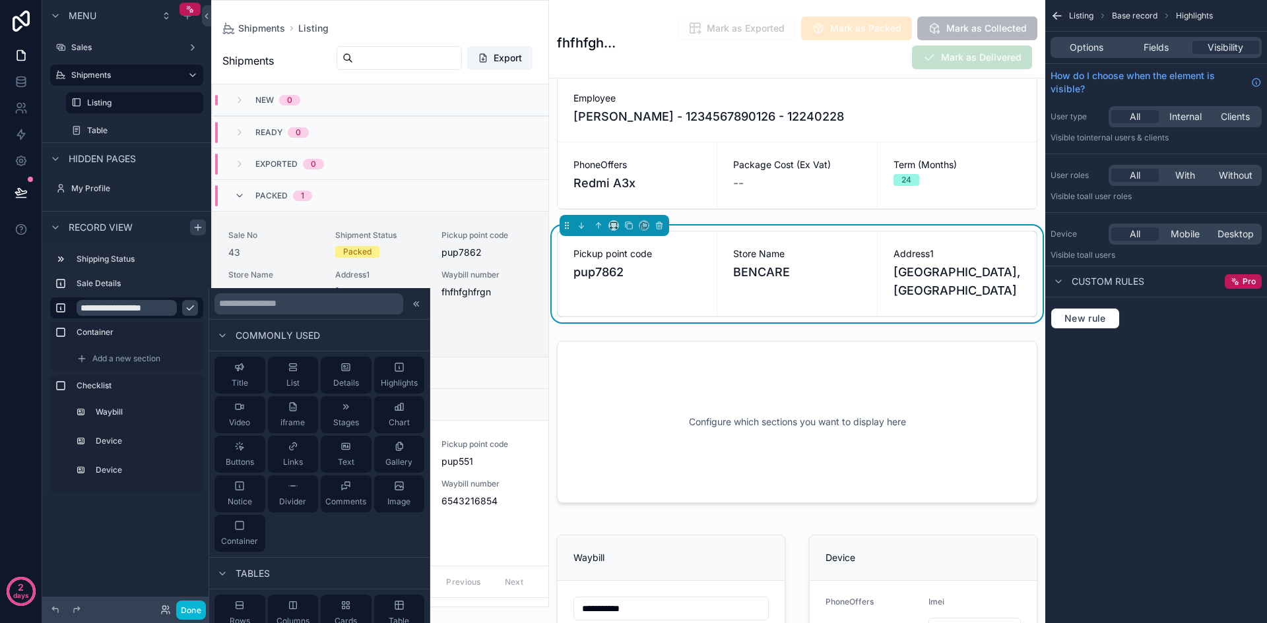
type input "**********"
click at [197, 304] on button "scrollable content" at bounding box center [190, 308] width 16 height 16
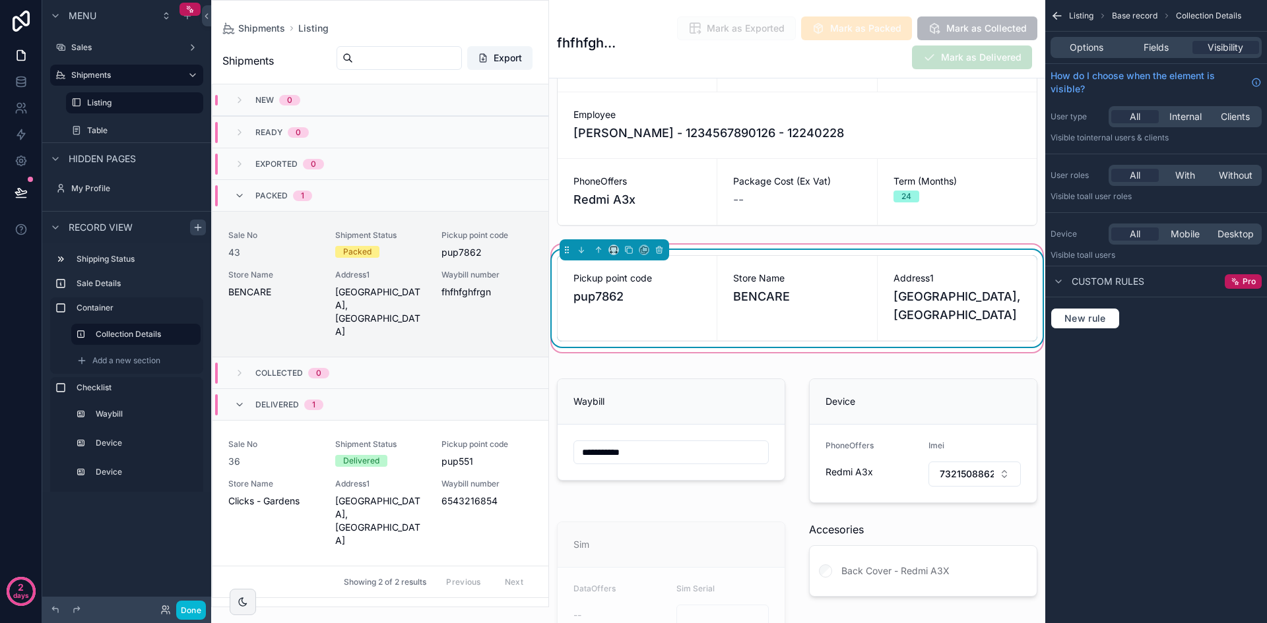
scroll to position [132, 0]
click at [611, 254] on button "scrollable content" at bounding box center [613, 249] width 11 height 11
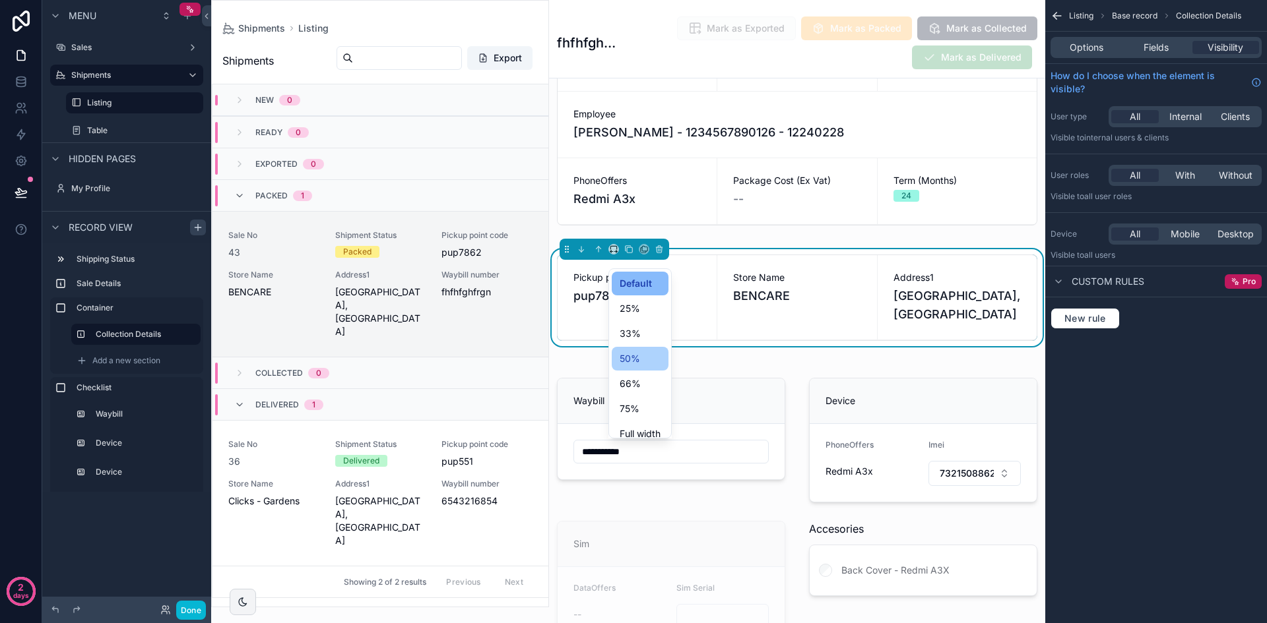
click at [643, 351] on div "50%" at bounding box center [639, 359] width 41 height 16
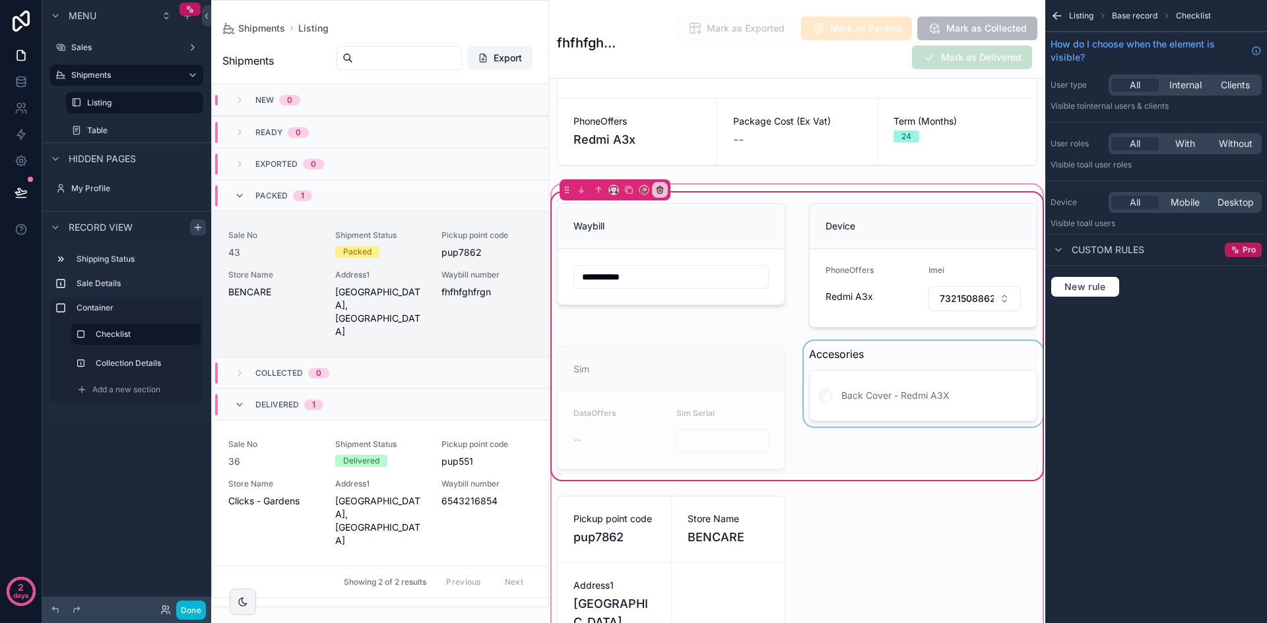
scroll to position [198, 0]
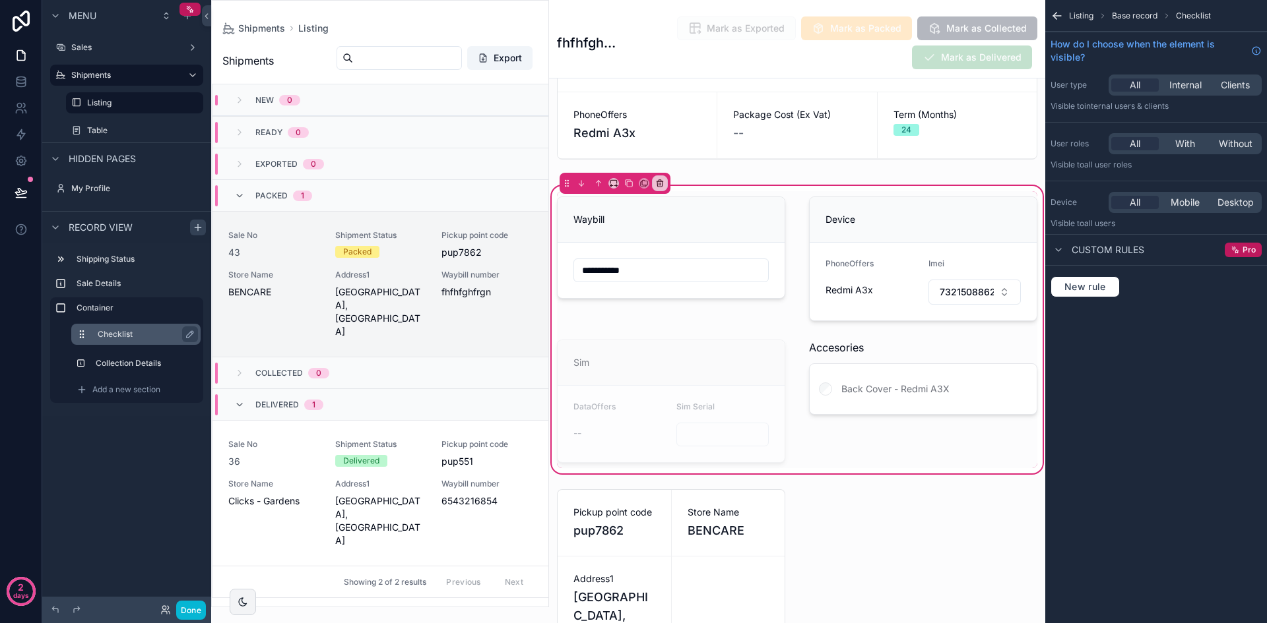
click at [128, 332] on label "Checklist" at bounding box center [144, 334] width 92 height 11
click at [130, 332] on label "Checklist" at bounding box center [144, 334] width 92 height 11
click at [613, 188] on icon "scrollable content" at bounding box center [613, 183] width 9 height 9
click at [652, 288] on div "50%" at bounding box center [639, 293] width 41 height 16
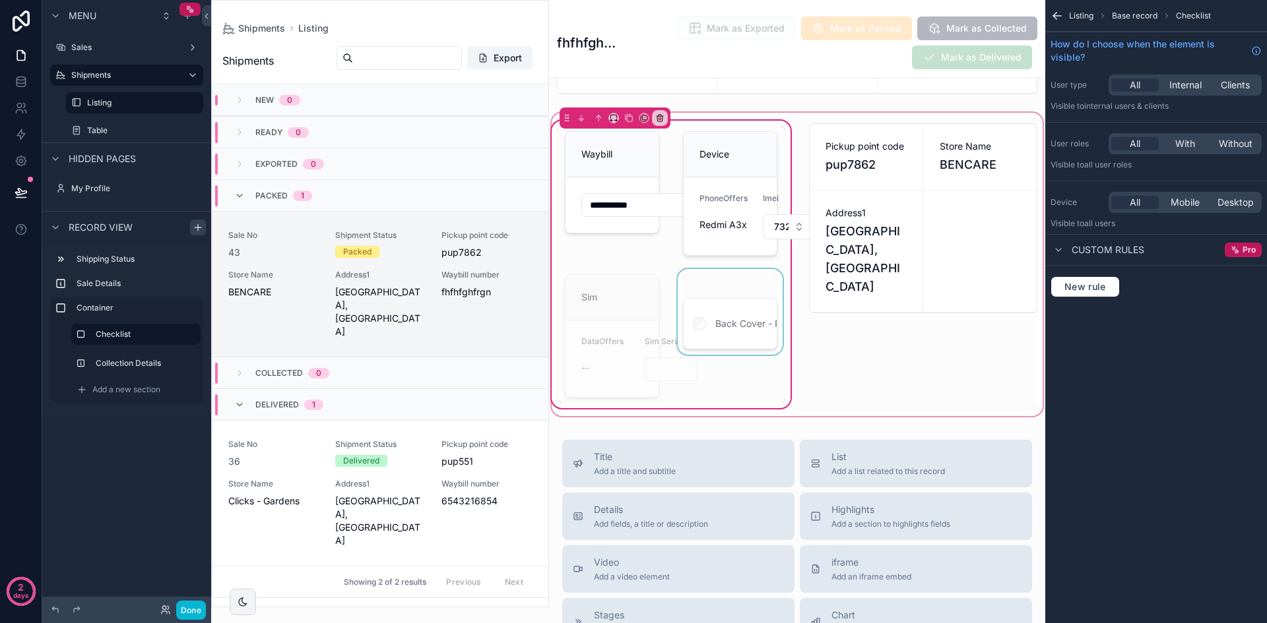
scroll to position [264, 0]
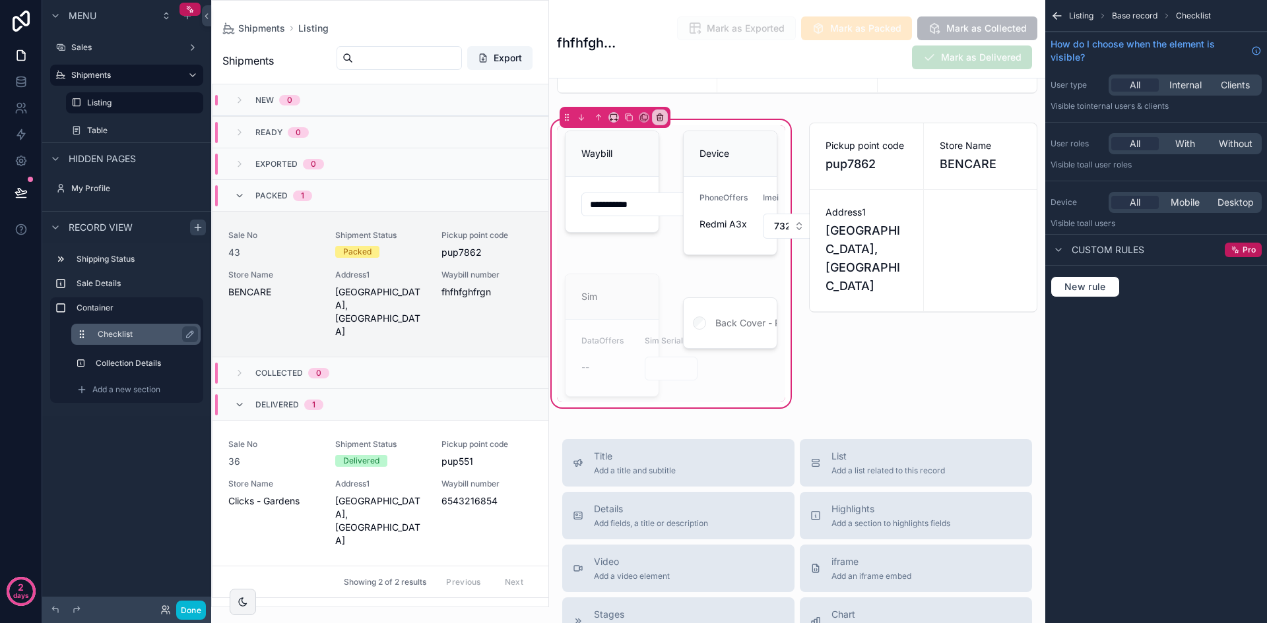
click at [125, 335] on label "Checklist" at bounding box center [144, 334] width 92 height 11
click at [631, 164] on div "scrollable content" at bounding box center [612, 192] width 110 height 135
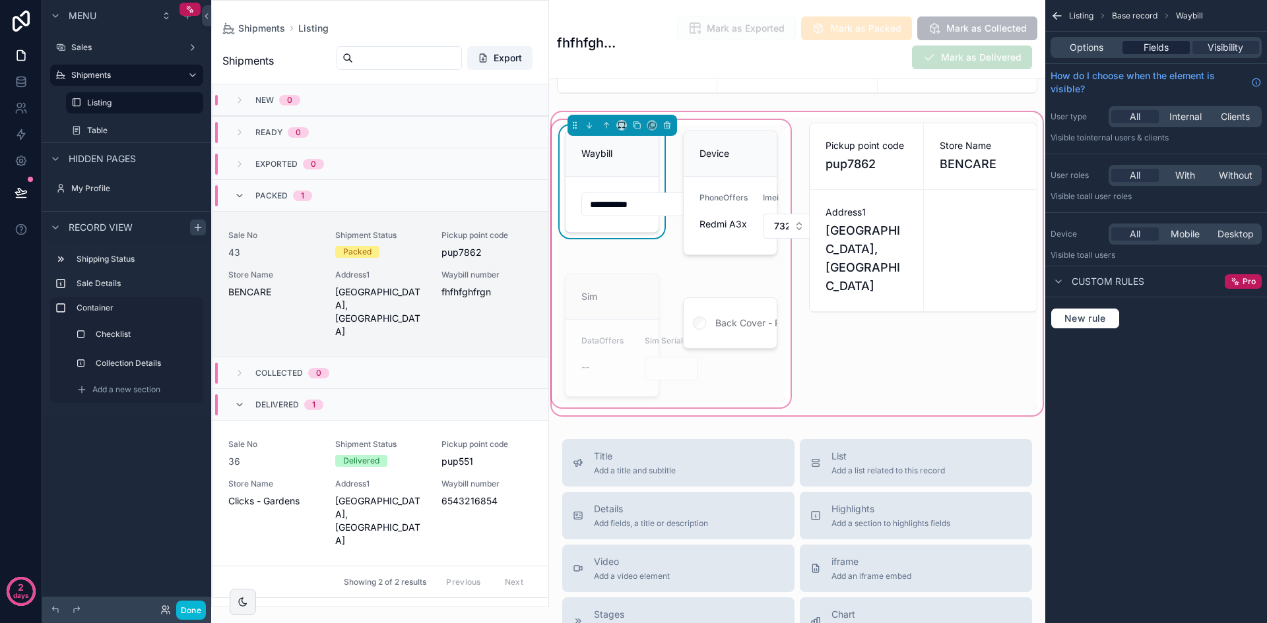
click at [1153, 47] on span "Fields" at bounding box center [1155, 47] width 25 height 13
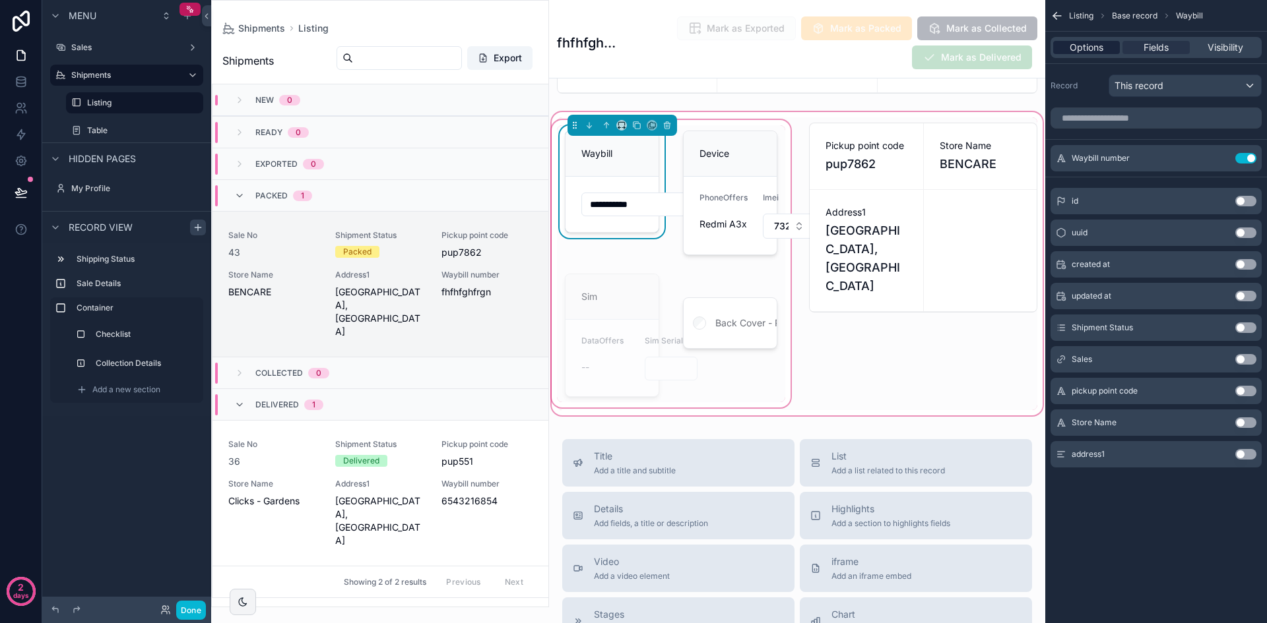
click at [1105, 47] on div "Options" at bounding box center [1086, 47] width 67 height 13
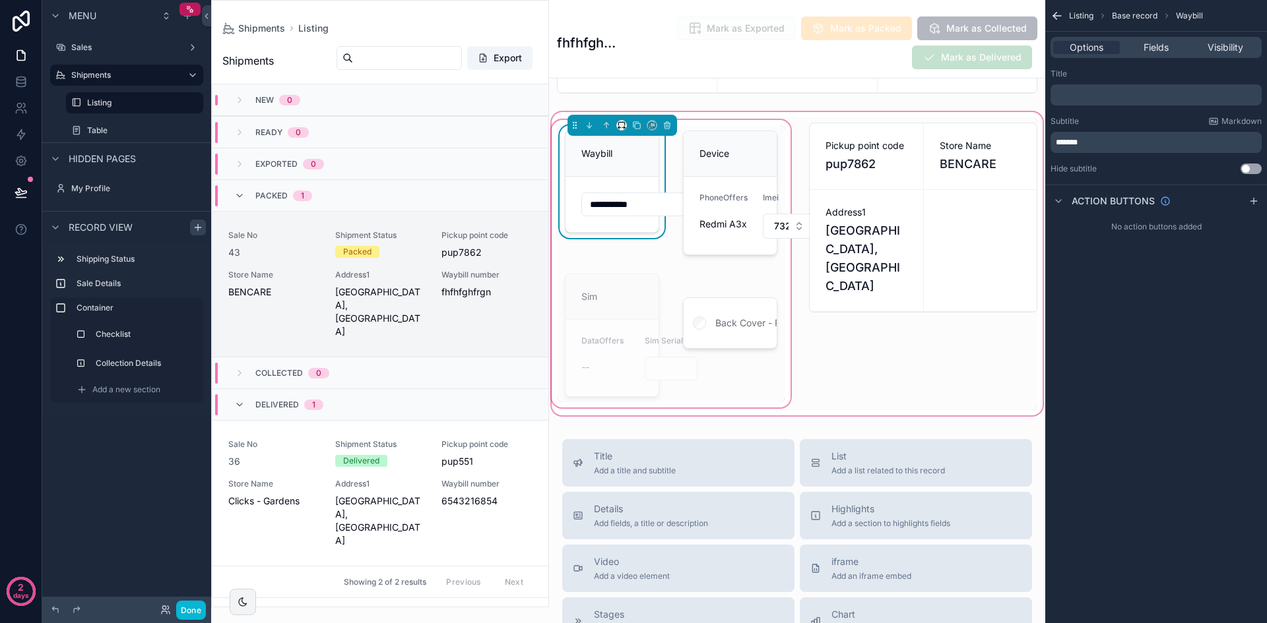
click at [617, 131] on div "scrollable content" at bounding box center [621, 125] width 11 height 11
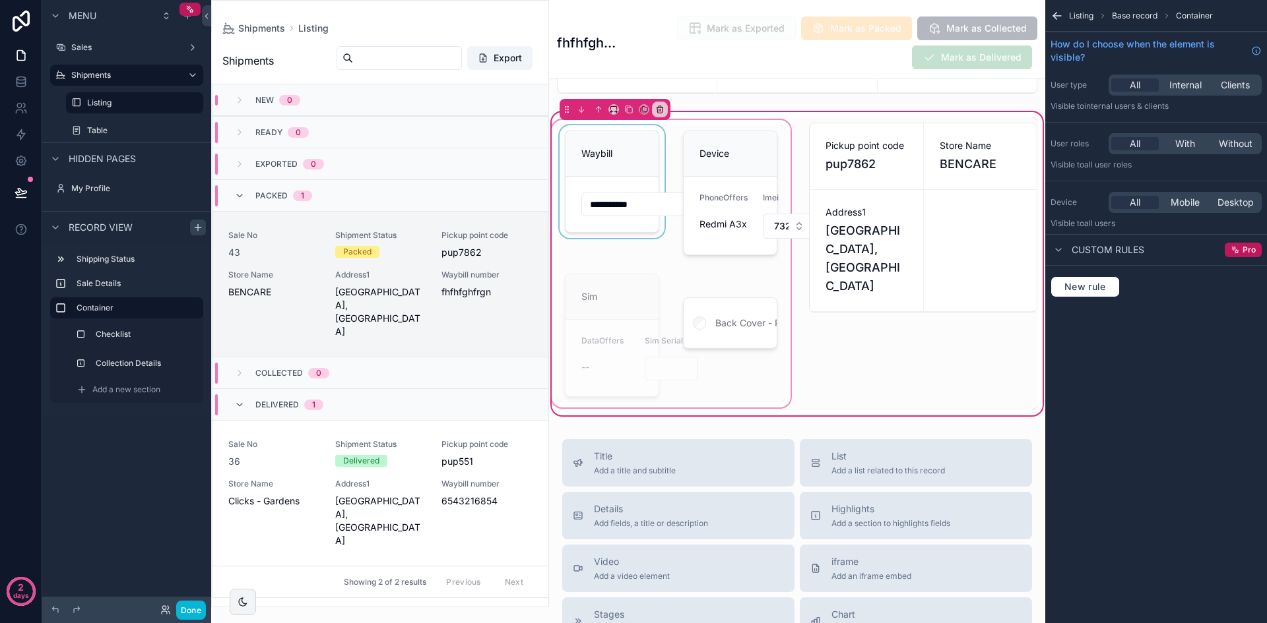
click at [639, 156] on div "scrollable content" at bounding box center [671, 263] width 244 height 293
click at [658, 140] on div "scrollable content" at bounding box center [671, 263] width 244 height 293
click at [117, 309] on label "Container" at bounding box center [135, 308] width 116 height 11
click at [133, 330] on label "Checklist" at bounding box center [144, 334] width 92 height 11
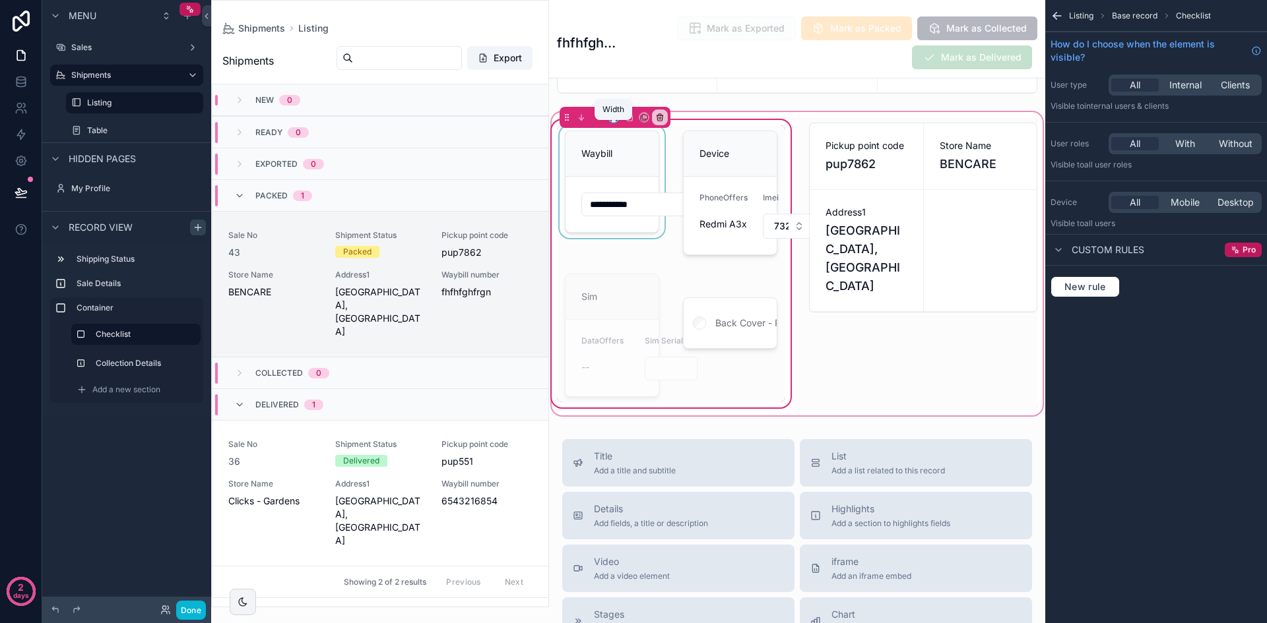
click at [613, 122] on icon "scrollable content" at bounding box center [613, 117] width 9 height 9
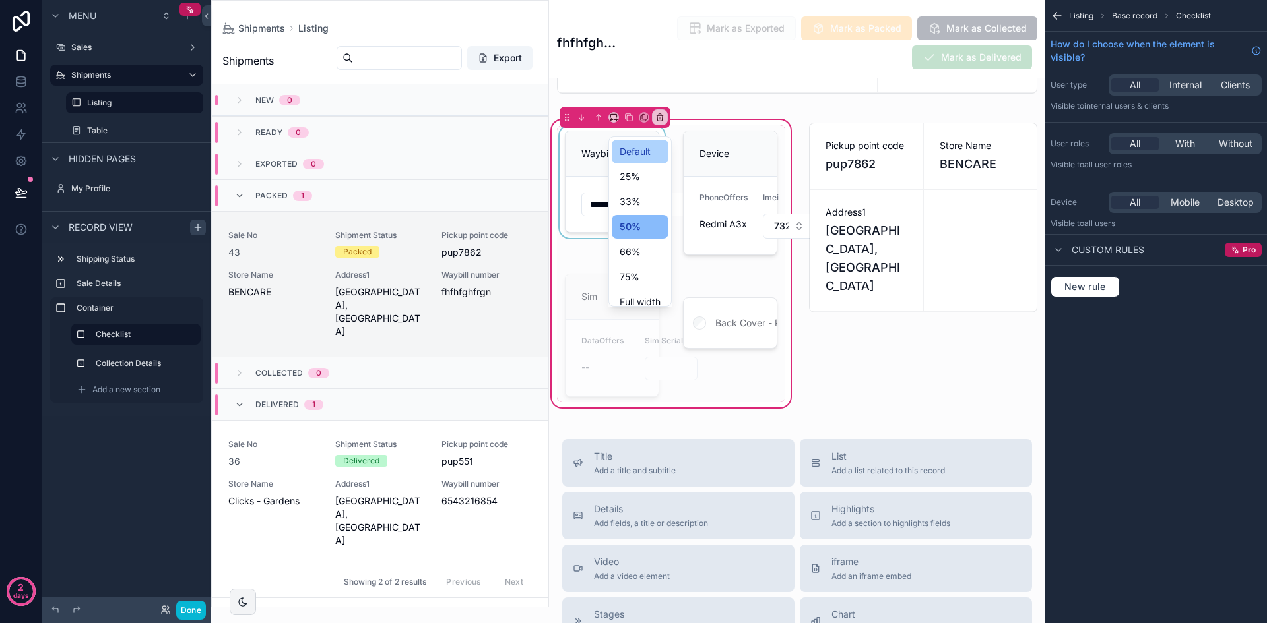
click at [650, 146] on span "Default" at bounding box center [634, 152] width 31 height 16
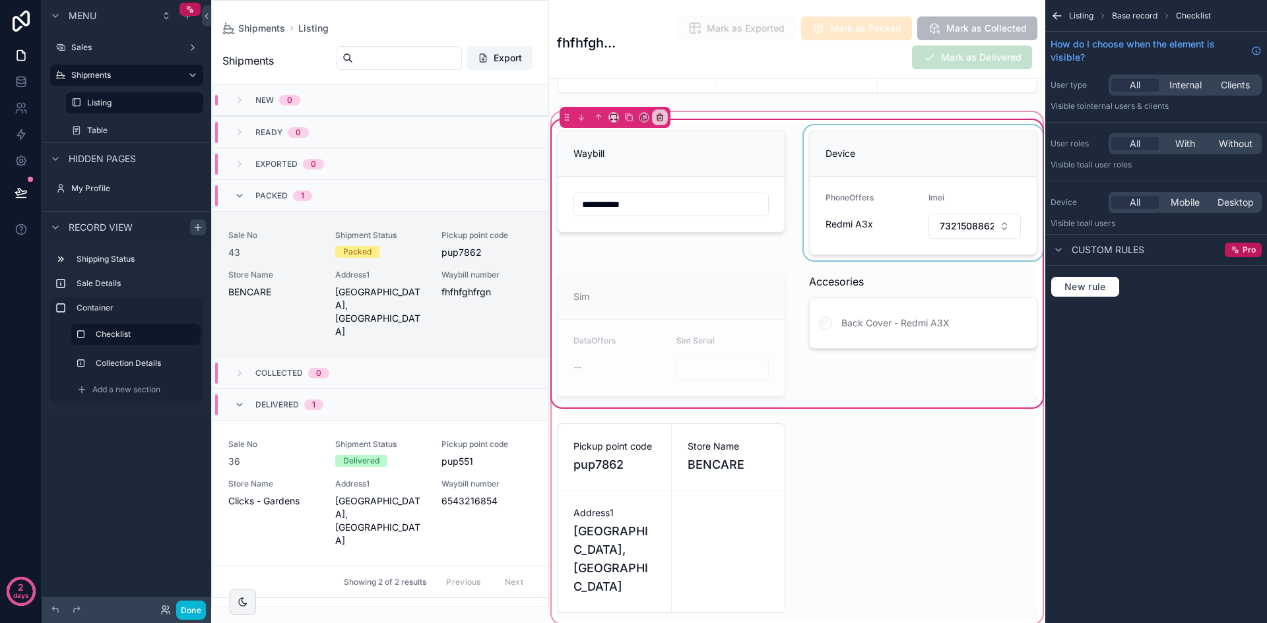
click at [862, 159] on div "scrollable content" at bounding box center [923, 192] width 244 height 135
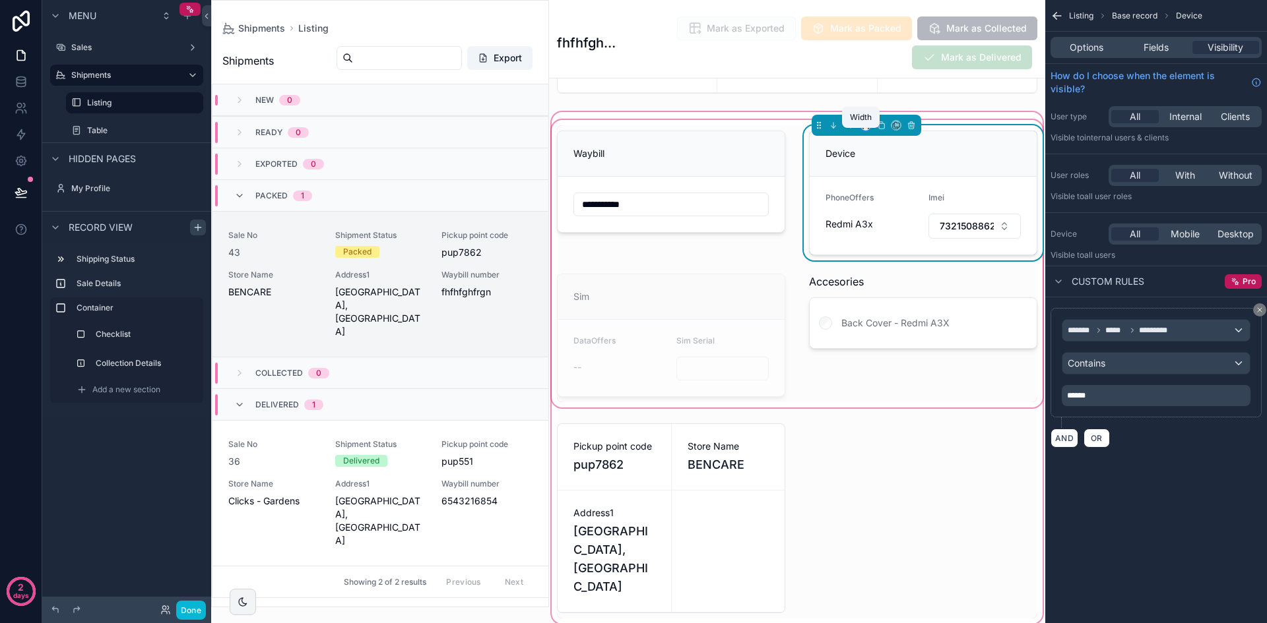
click at [861, 130] on icon "scrollable content" at bounding box center [865, 125] width 9 height 9
click at [743, 181] on div "scrollable content" at bounding box center [633, 311] width 1267 height 623
click at [715, 166] on div "scrollable content" at bounding box center [797, 368] width 496 height 517
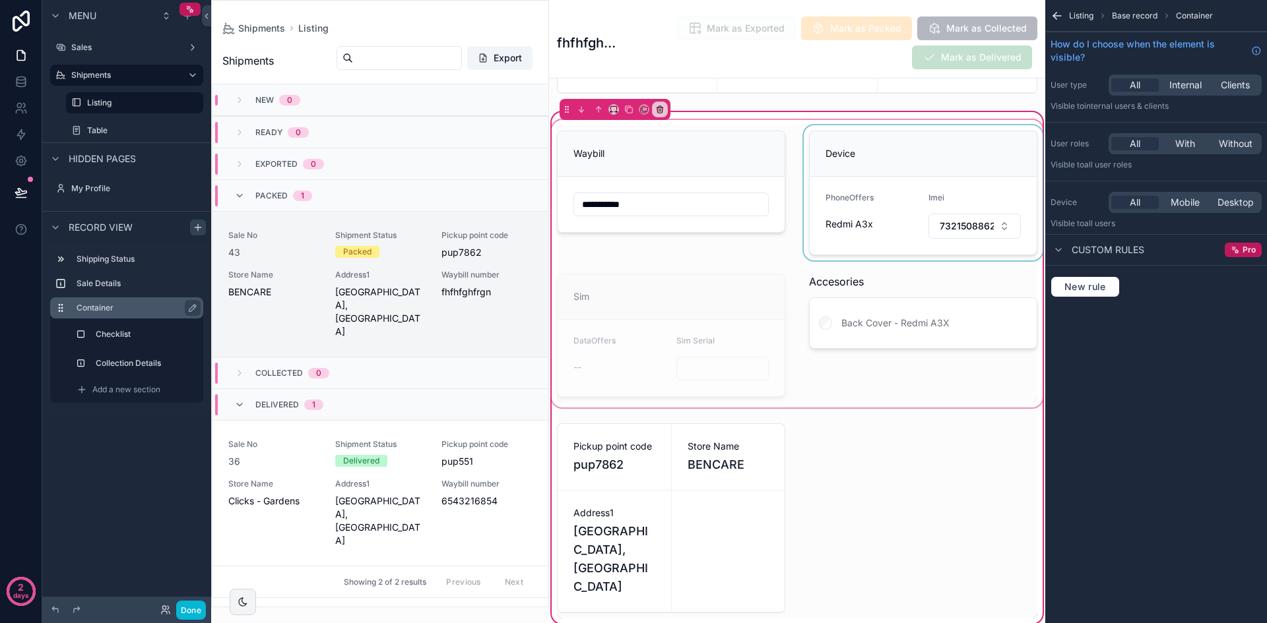
click at [97, 312] on label "Container" at bounding box center [135, 308] width 116 height 11
click at [120, 271] on div "scrollable content" at bounding box center [126, 270] width 153 height 3
click at [85, 305] on label "Container" at bounding box center [135, 308] width 116 height 11
click at [678, 141] on div "scrollable content" at bounding box center [797, 263] width 496 height 293
click at [678, 133] on div "scrollable content" at bounding box center [797, 263] width 496 height 293
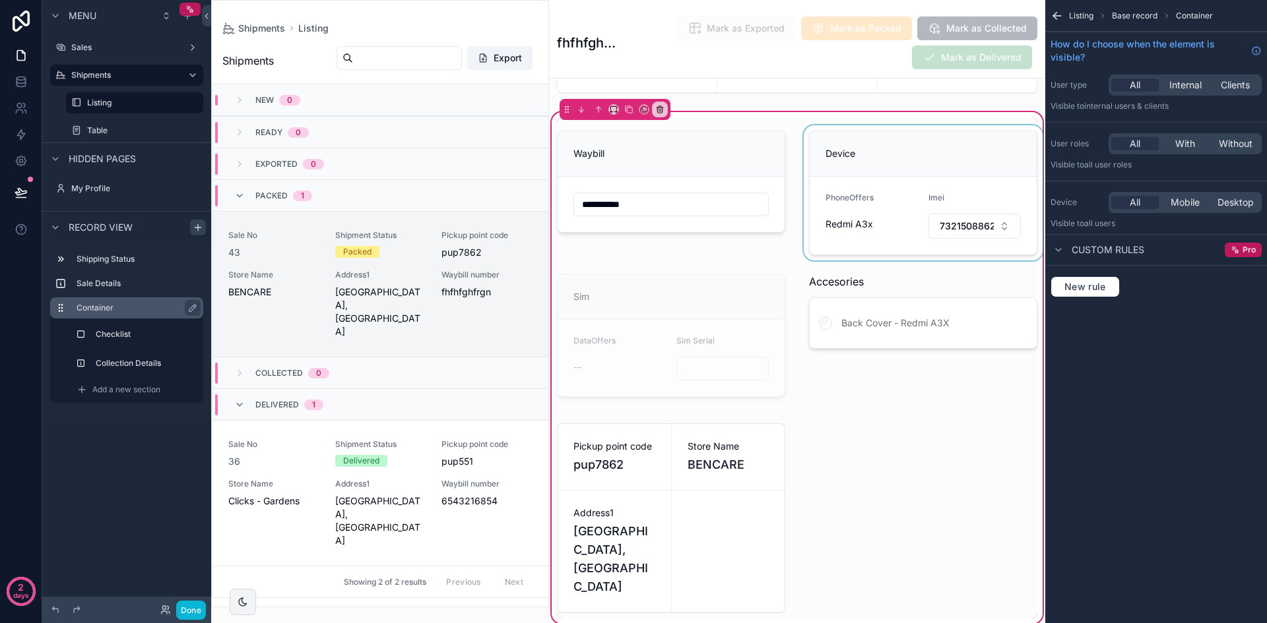
click at [127, 305] on label "Container" at bounding box center [135, 308] width 116 height 11
click at [133, 329] on label "Checklist" at bounding box center [144, 334] width 92 height 11
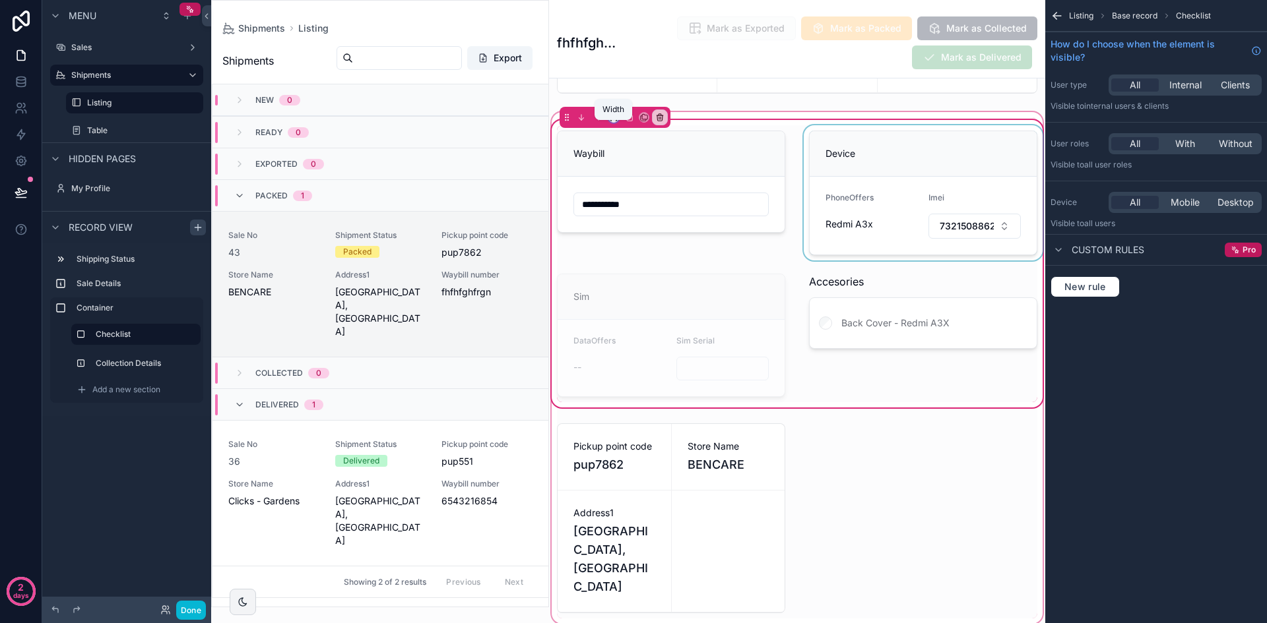
click at [616, 122] on icon "scrollable content" at bounding box center [613, 117] width 9 height 9
click at [642, 220] on div "50%" at bounding box center [639, 227] width 41 height 16
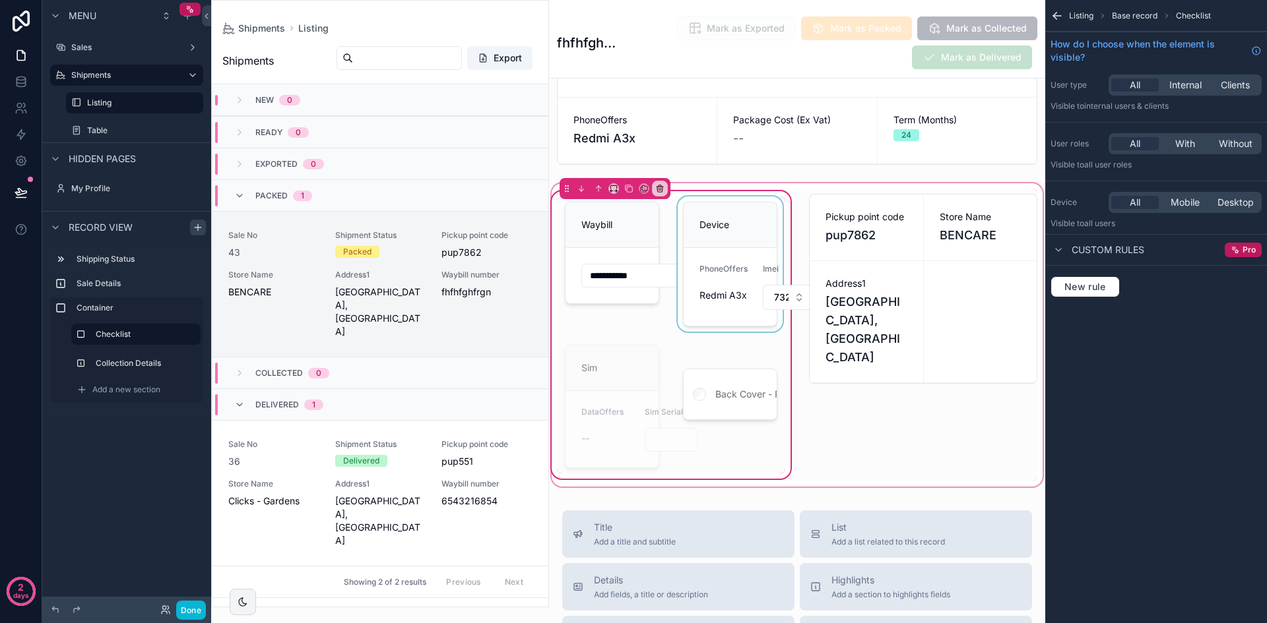
scroll to position [198, 0]
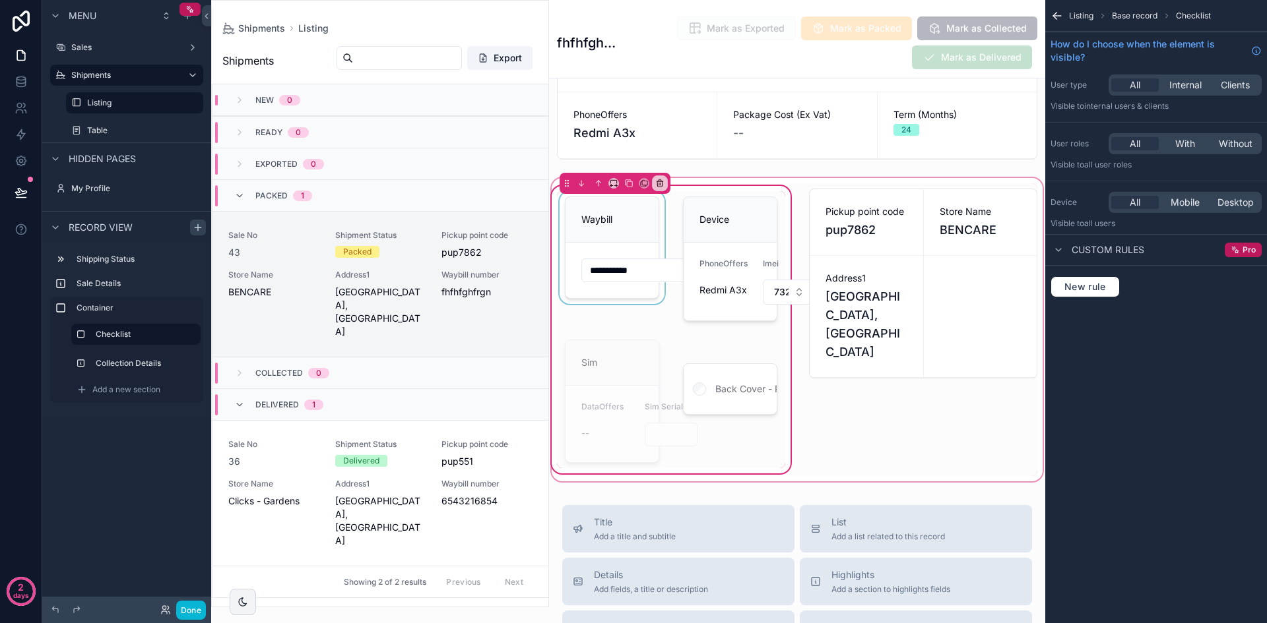
click at [643, 243] on div "scrollable content" at bounding box center [612, 258] width 110 height 135
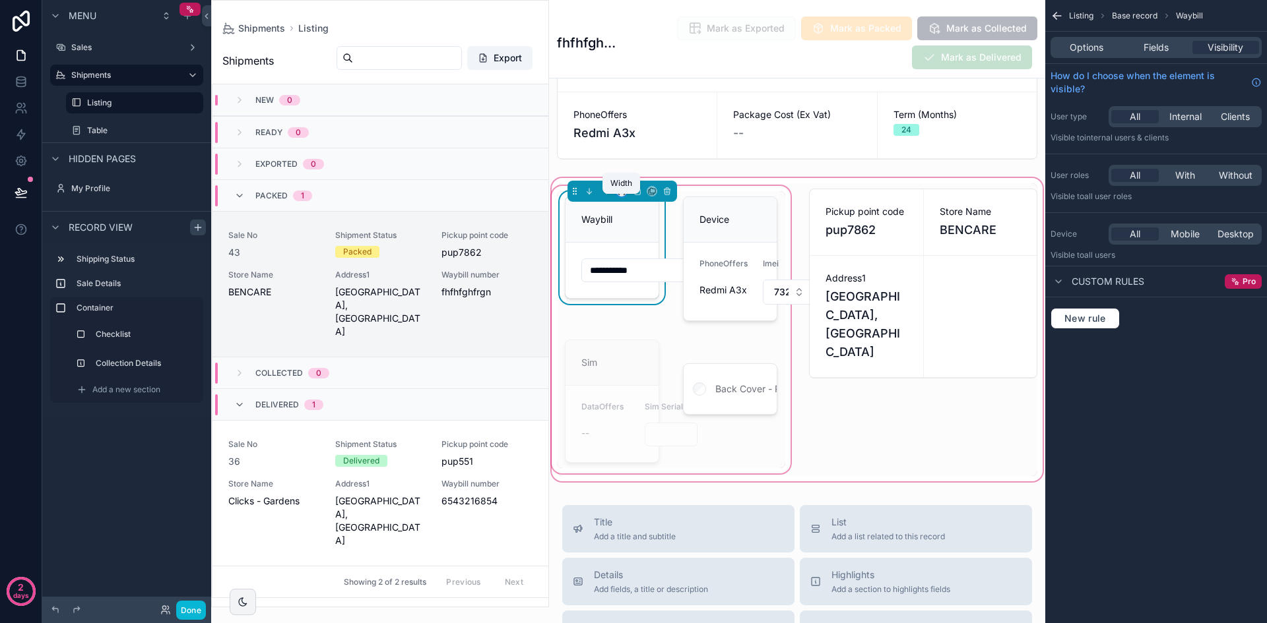
click at [624, 191] on icon "scrollable content" at bounding box center [621, 189] width 6 height 3
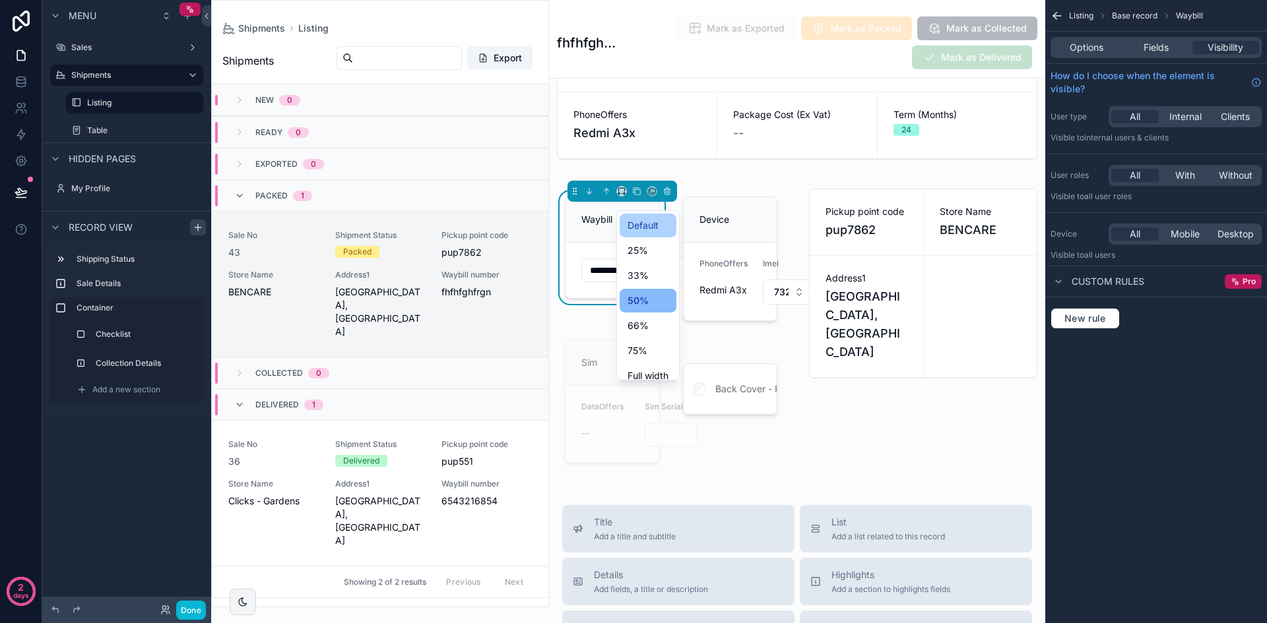
click at [640, 221] on span "Default" at bounding box center [642, 226] width 31 height 16
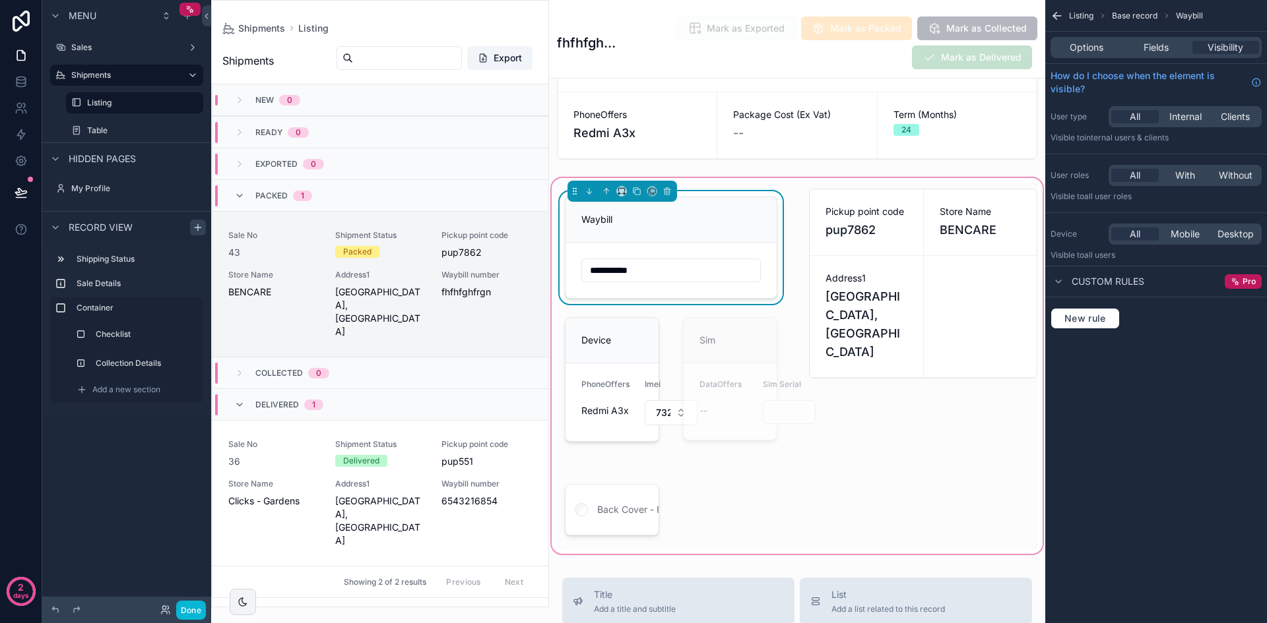
click at [610, 376] on div "scrollable content" at bounding box center [797, 365] width 496 height 381
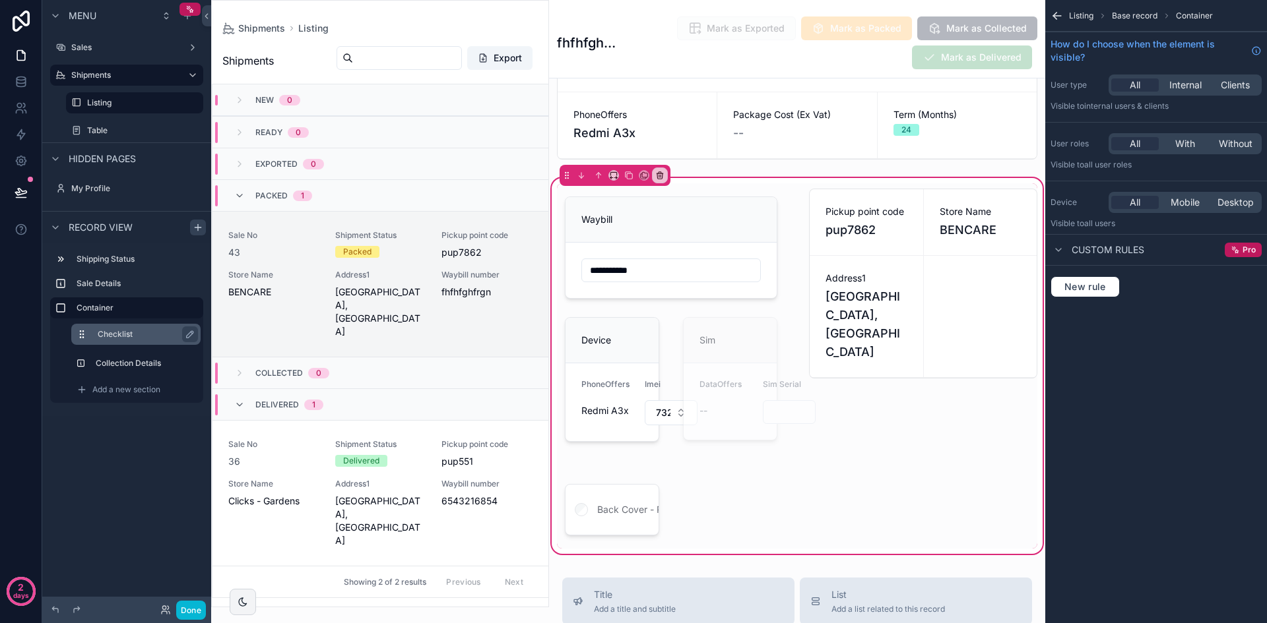
click at [126, 334] on label "Checklist" at bounding box center [144, 334] width 92 height 11
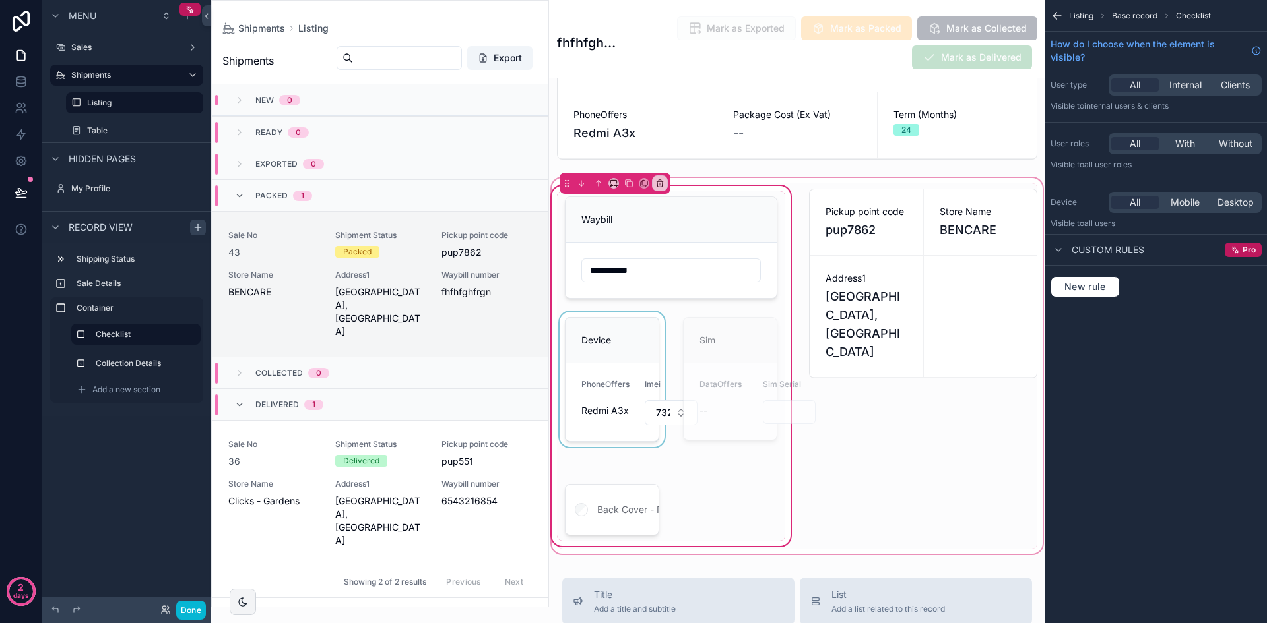
click at [613, 336] on div "scrollable content" at bounding box center [612, 379] width 110 height 135
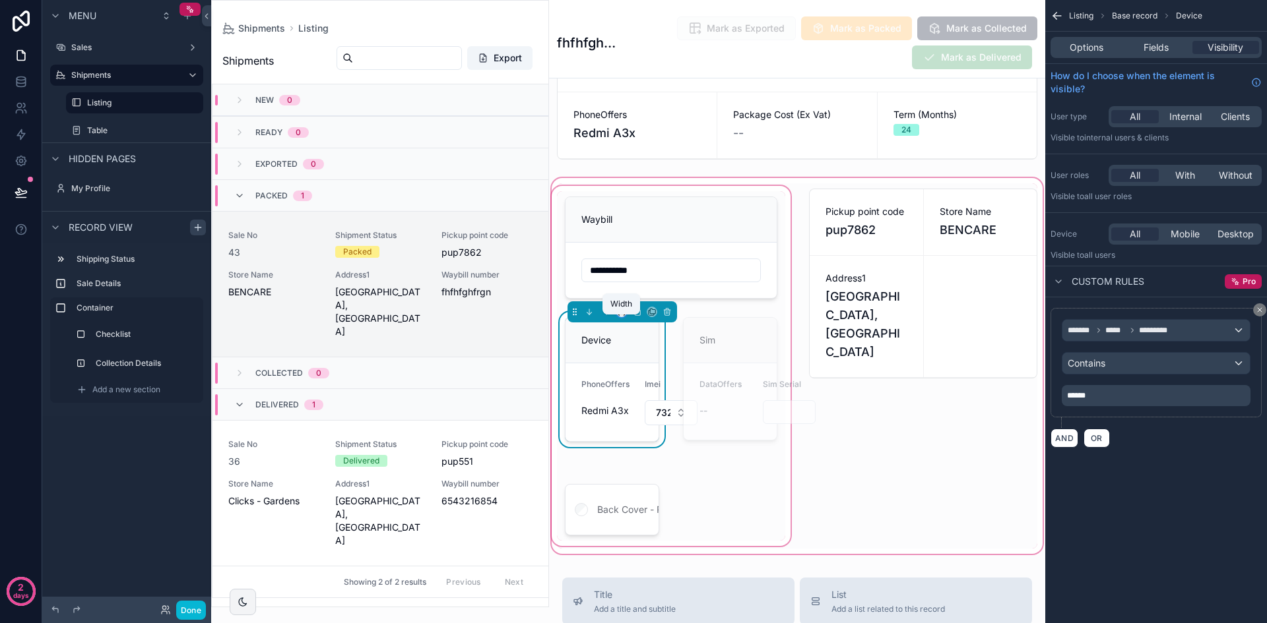
click at [617, 317] on icon "scrollable content" at bounding box center [621, 311] width 9 height 9
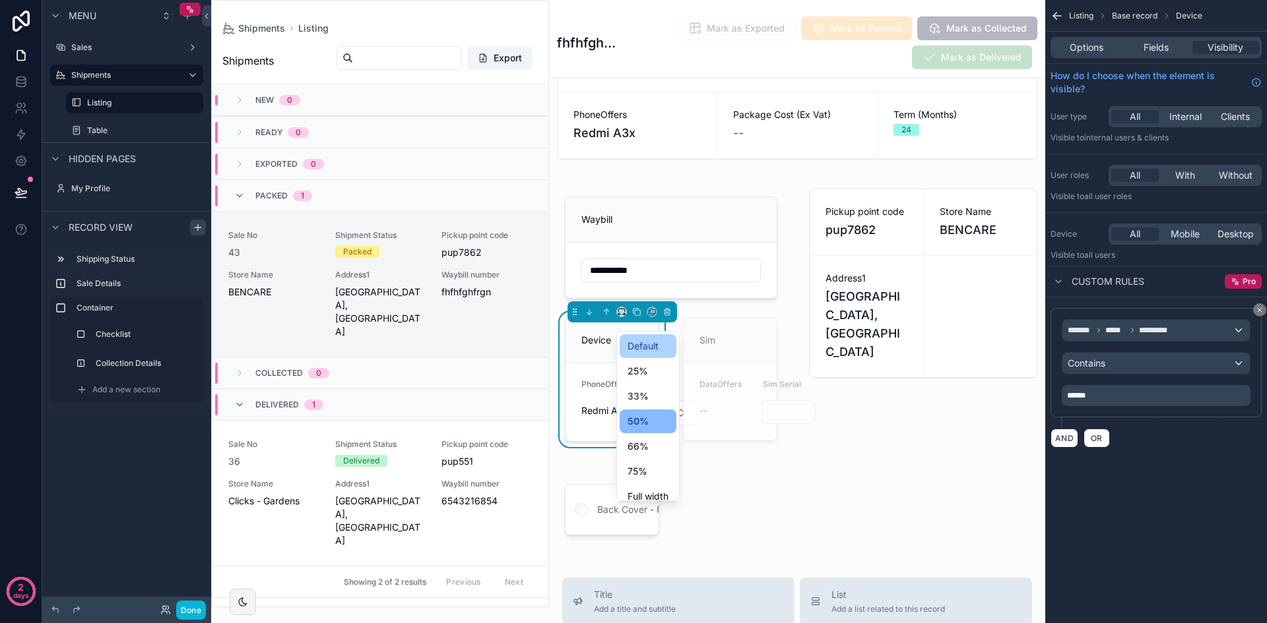
click at [660, 356] on div "Default" at bounding box center [647, 346] width 57 height 24
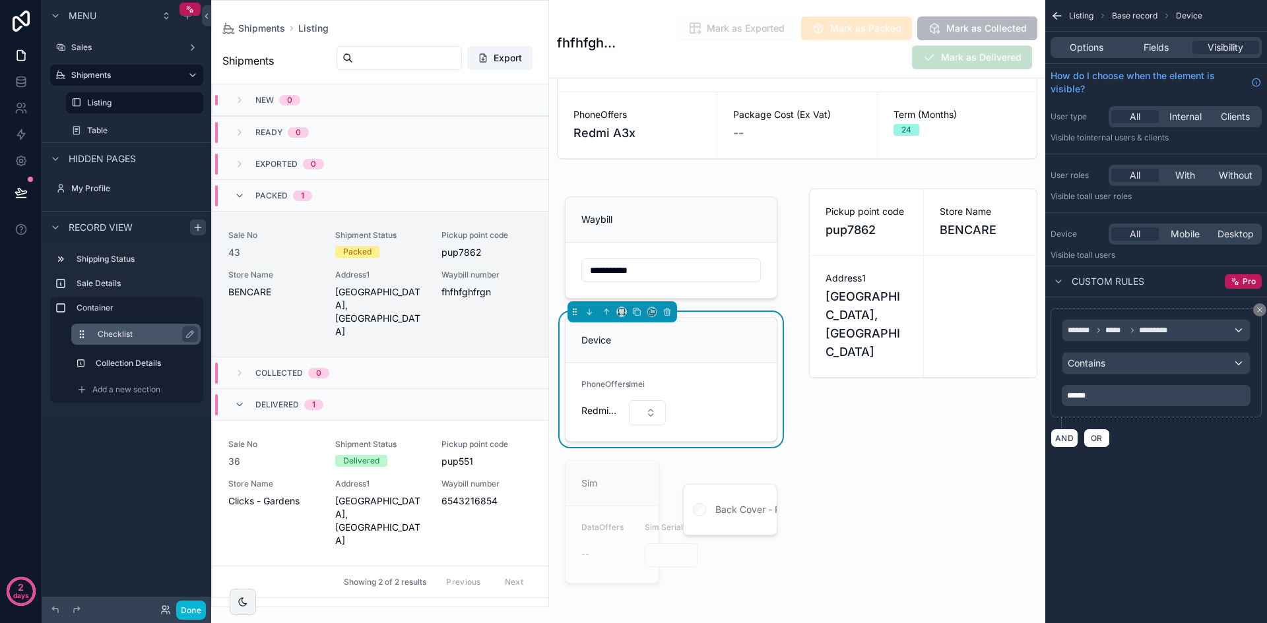
click at [136, 338] on label "Checklist" at bounding box center [144, 334] width 92 height 11
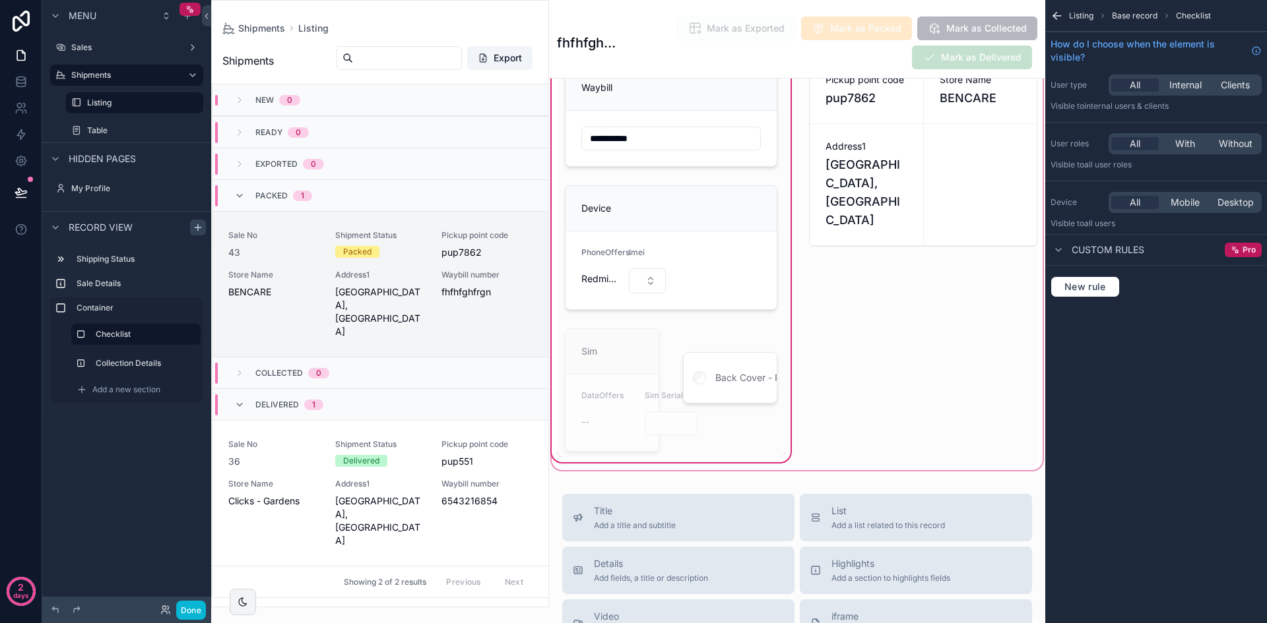
scroll to position [264, 0]
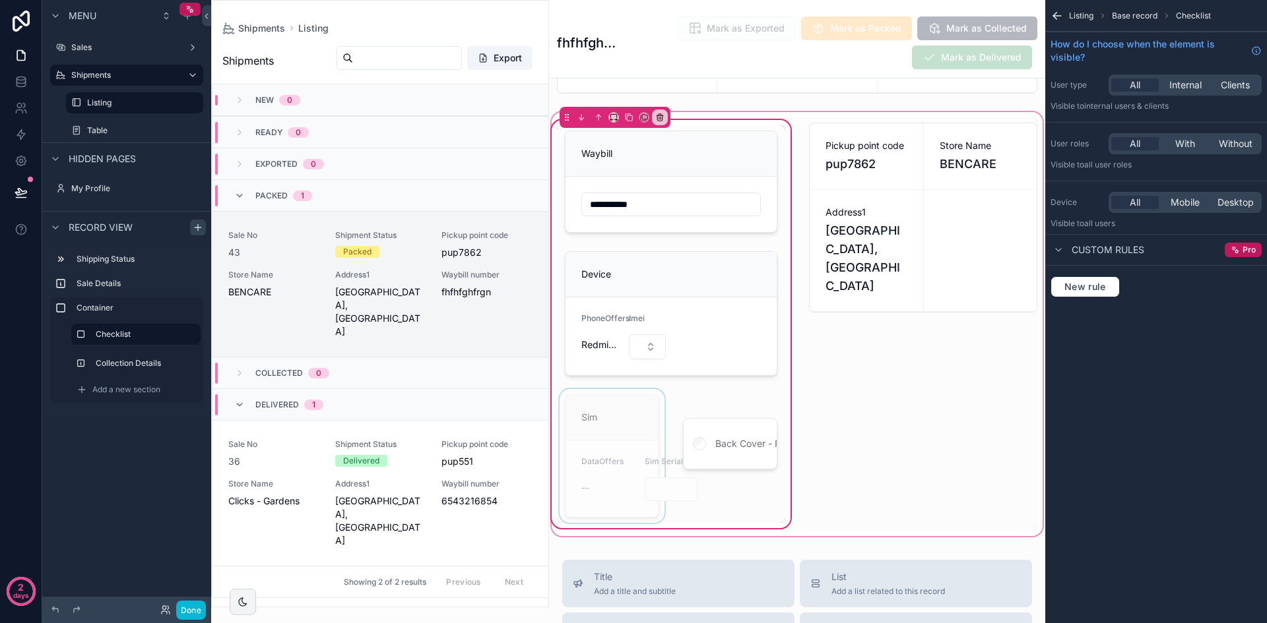
click at [629, 422] on div "scrollable content" at bounding box center [612, 456] width 110 height 134
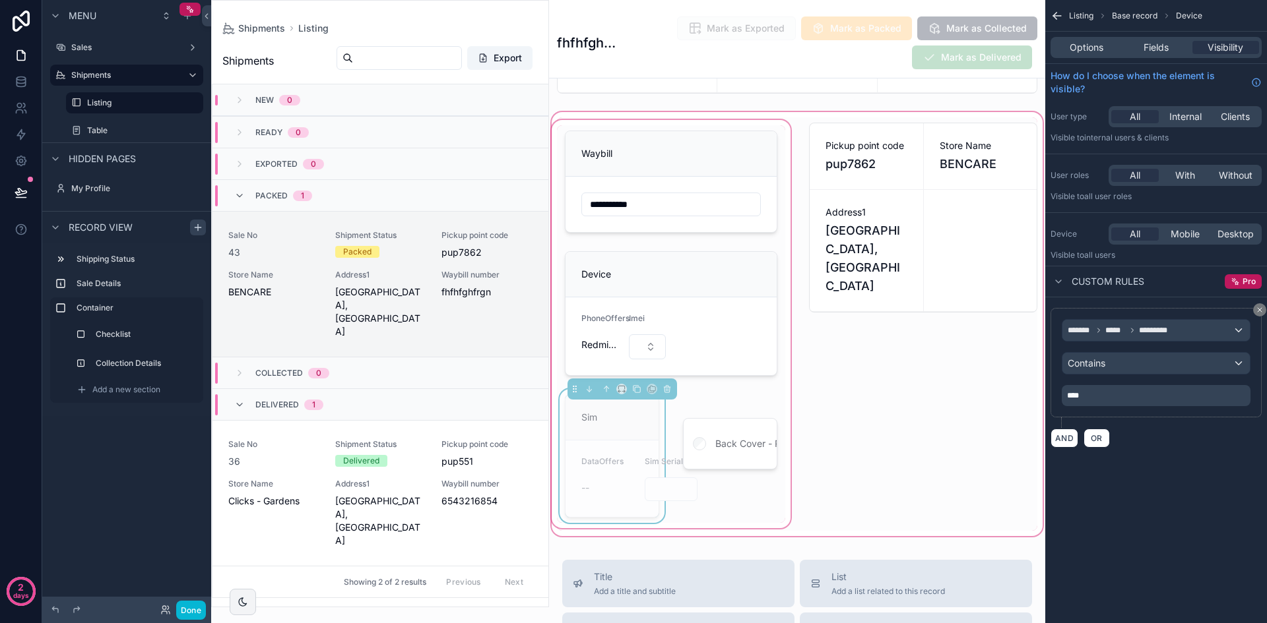
click at [624, 398] on div "scrollable content" at bounding box center [797, 324] width 496 height 429
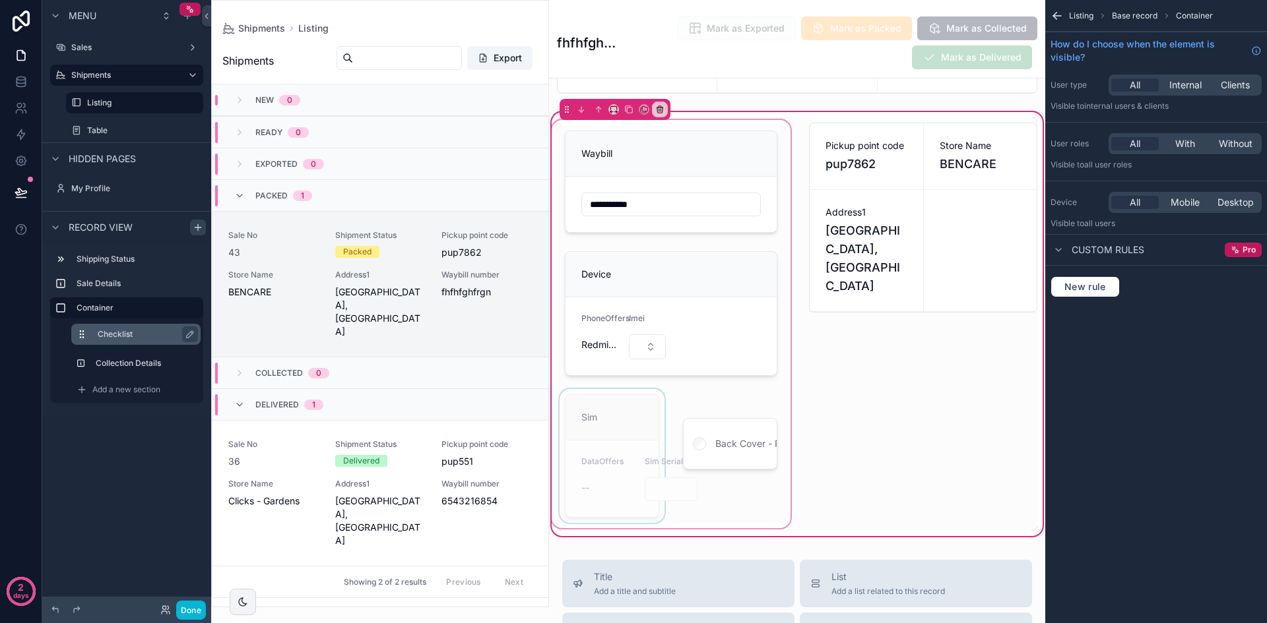
click at [126, 332] on label "Checklist" at bounding box center [144, 334] width 92 height 11
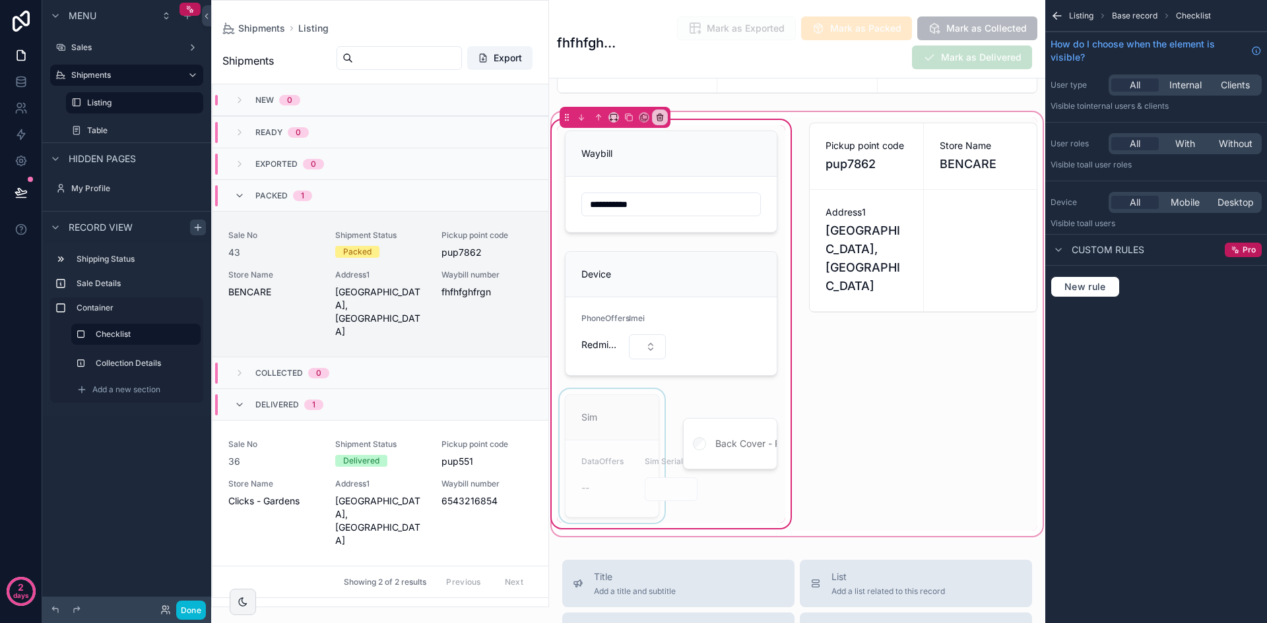
click at [650, 443] on div "scrollable content" at bounding box center [612, 456] width 110 height 134
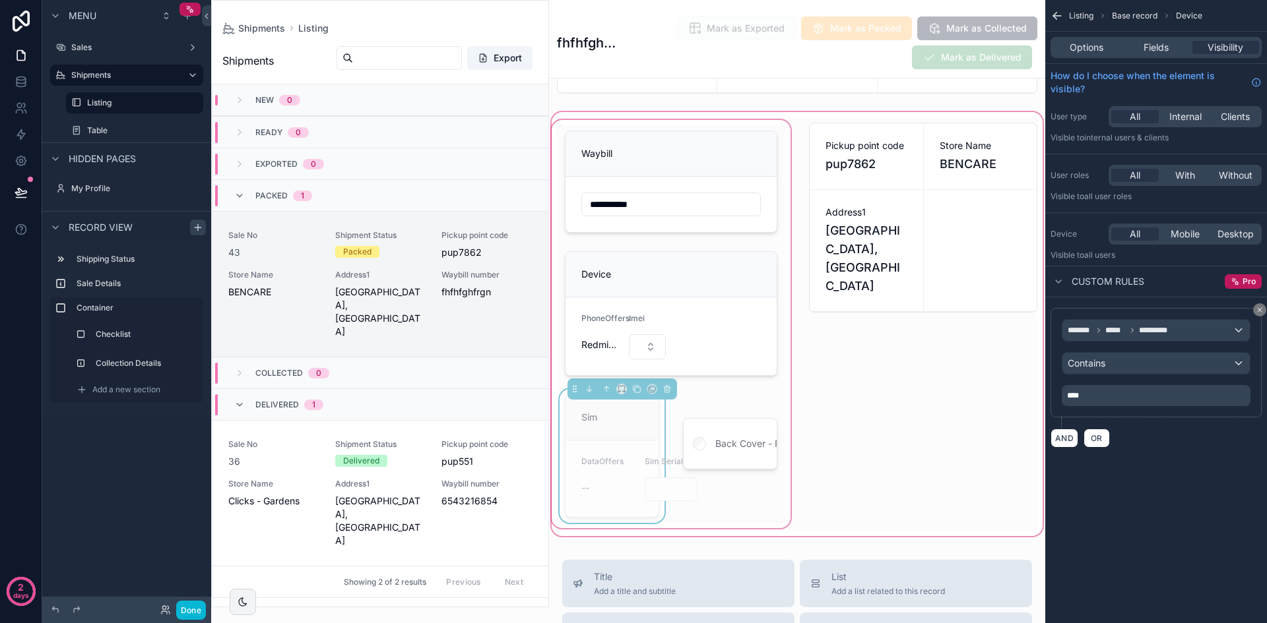
click at [621, 398] on div "scrollable content" at bounding box center [797, 324] width 496 height 429
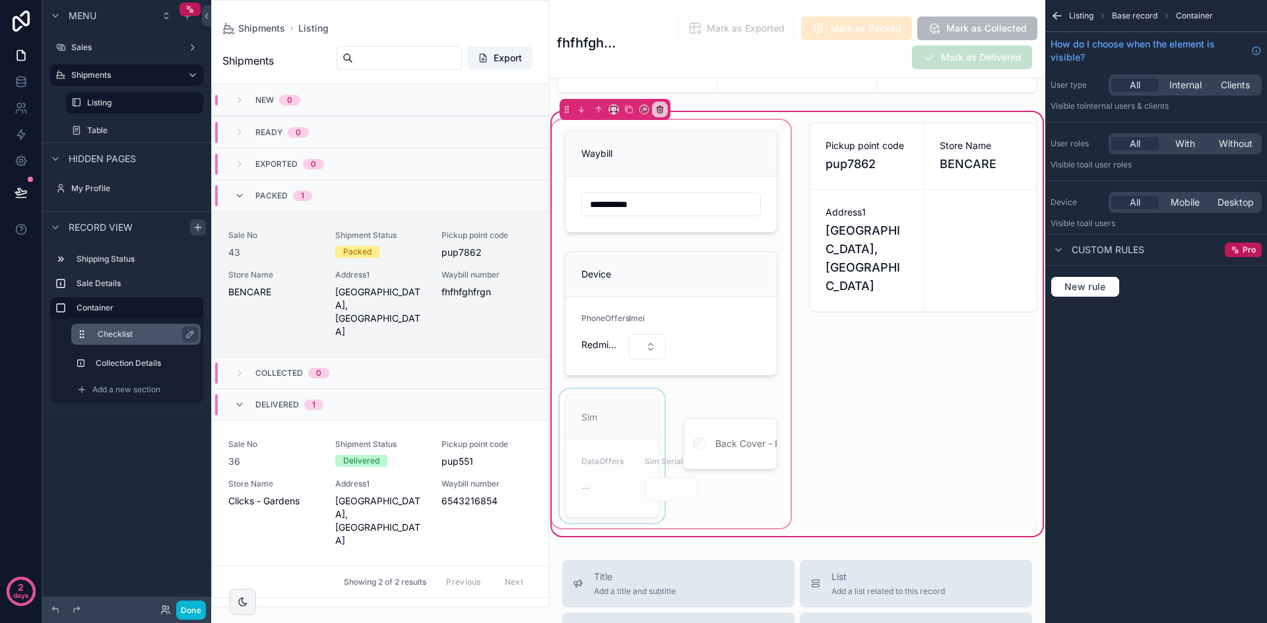
click at [125, 328] on div "Checklist" at bounding box center [147, 335] width 98 height 16
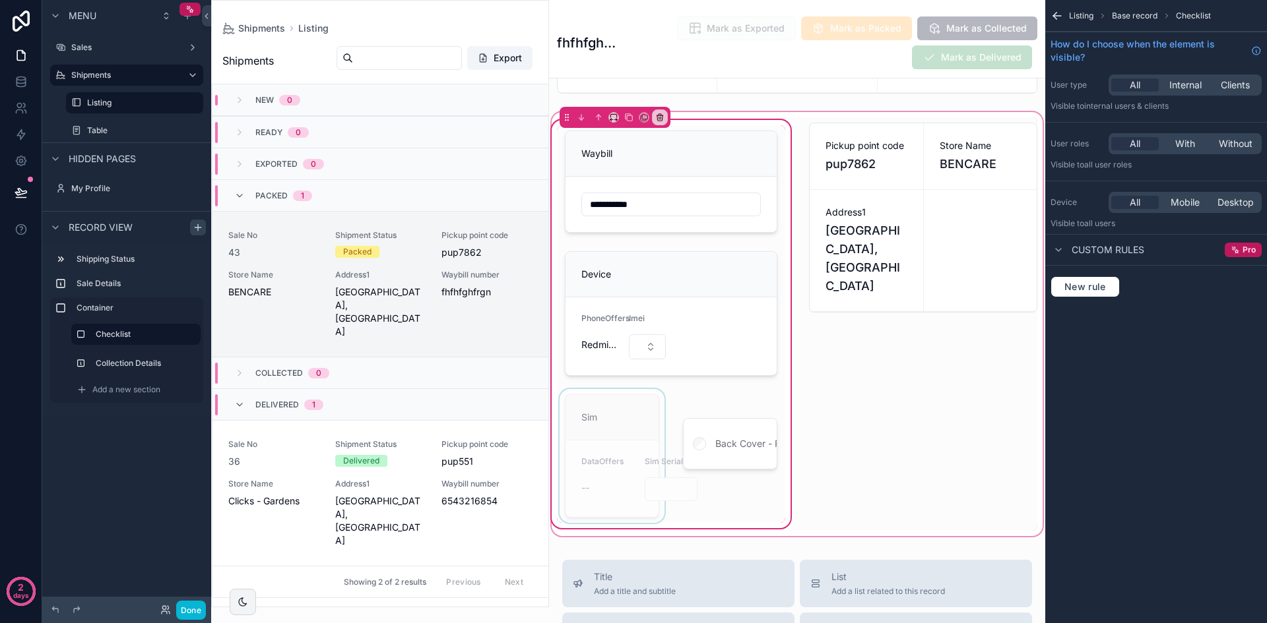
click at [630, 418] on div "scrollable content" at bounding box center [612, 456] width 110 height 134
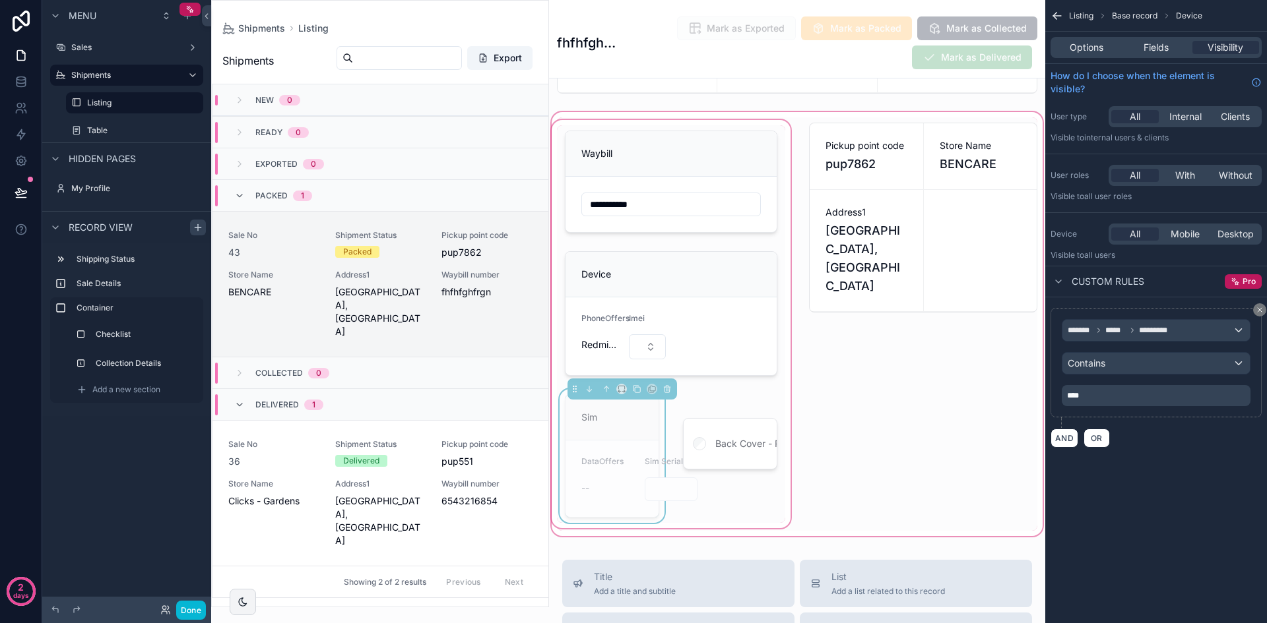
click at [717, 460] on div "scrollable content" at bounding box center [797, 324] width 496 height 429
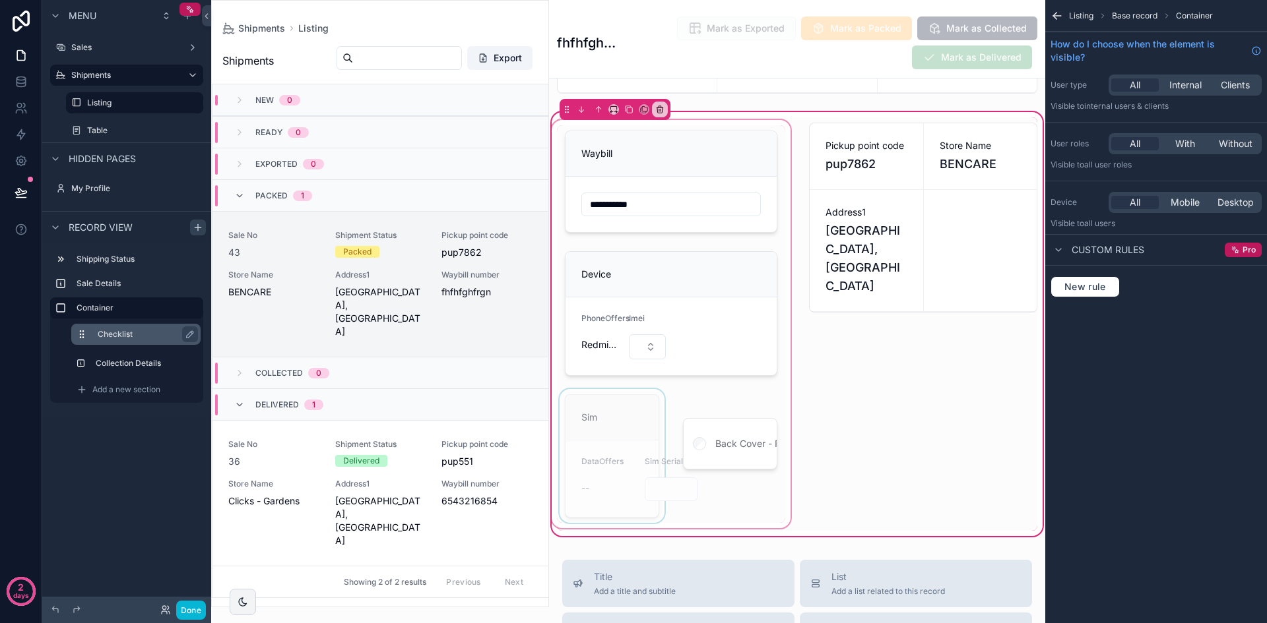
click at [133, 338] on label "Checklist" at bounding box center [144, 334] width 92 height 11
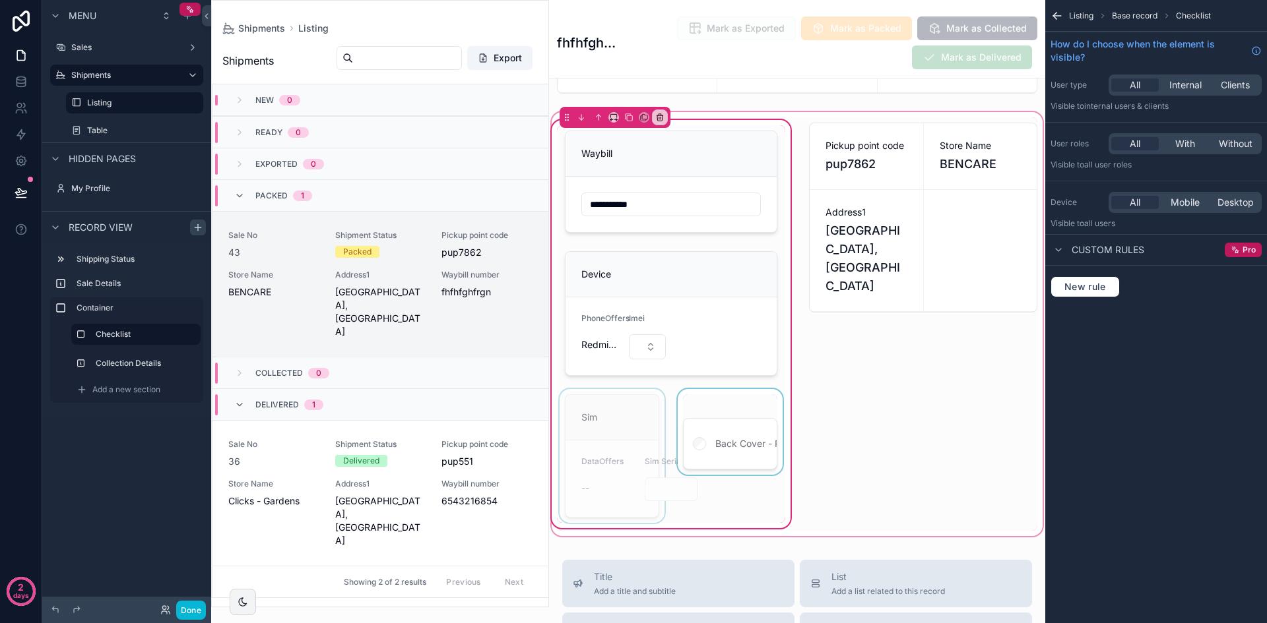
click at [727, 445] on div "scrollable content" at bounding box center [730, 456] width 110 height 134
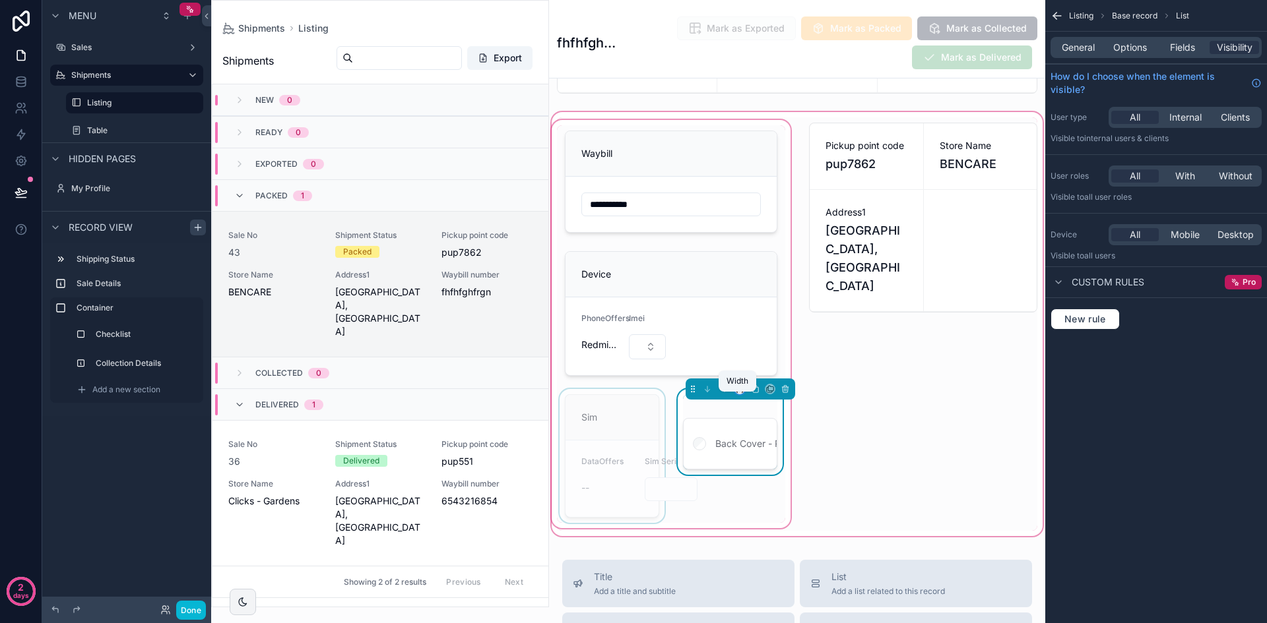
click at [739, 394] on icon "scrollable content" at bounding box center [739, 389] width 9 height 9
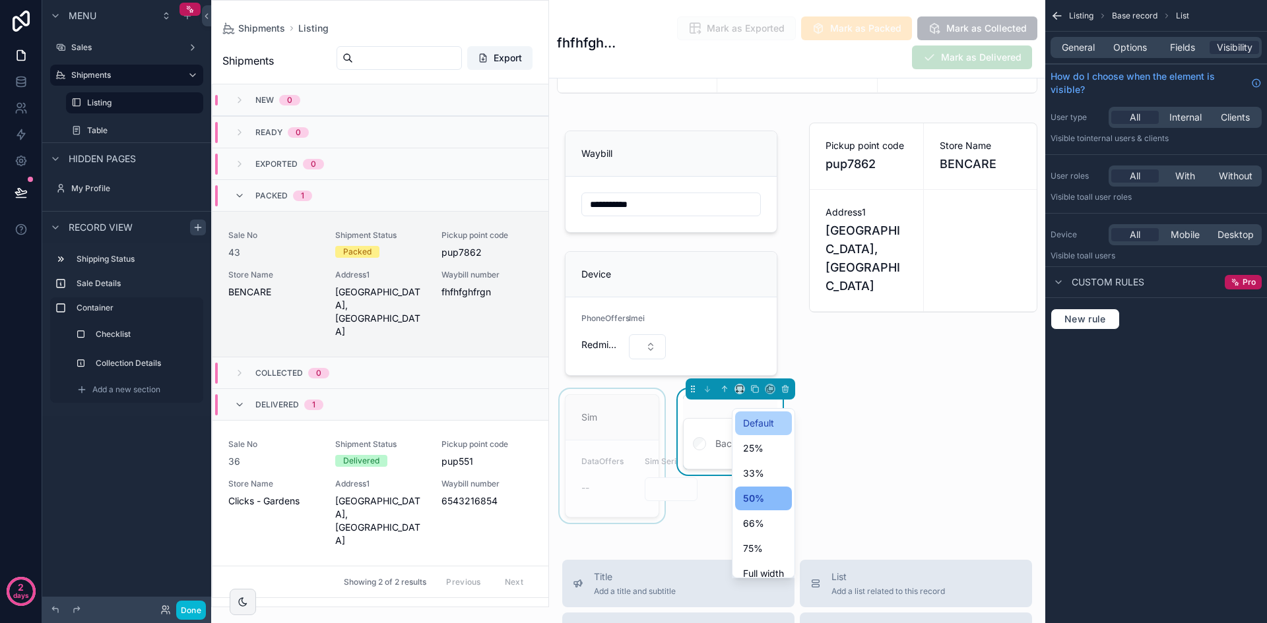
click at [772, 428] on span "Default" at bounding box center [758, 424] width 31 height 16
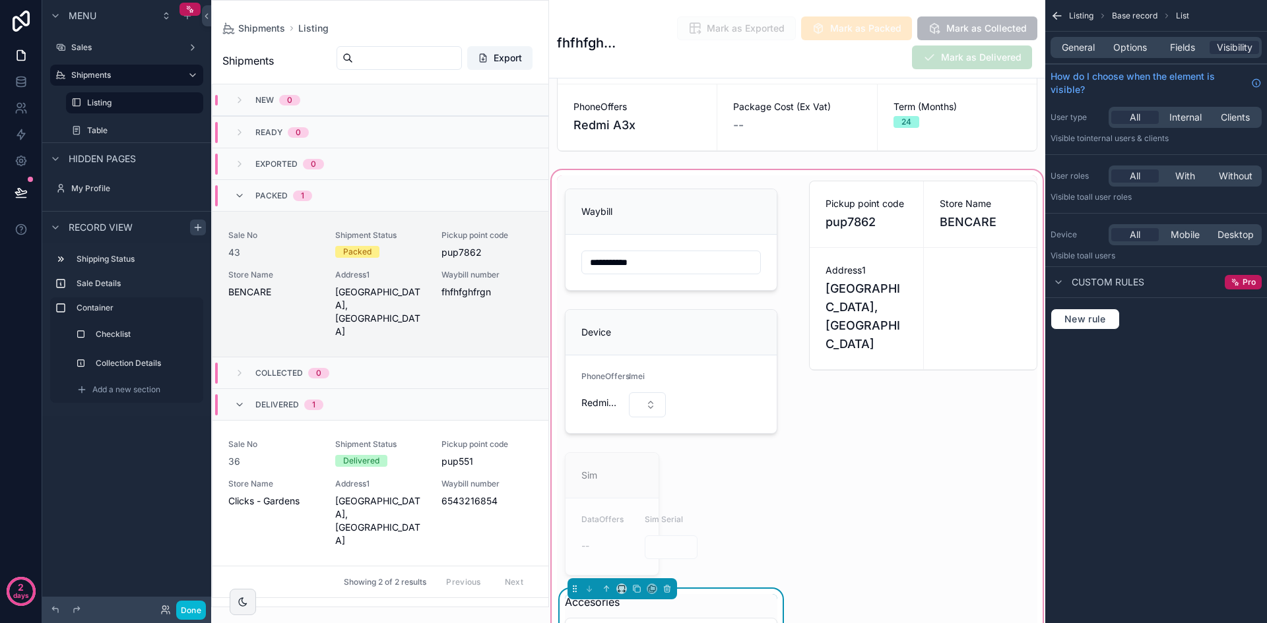
scroll to position [198, 0]
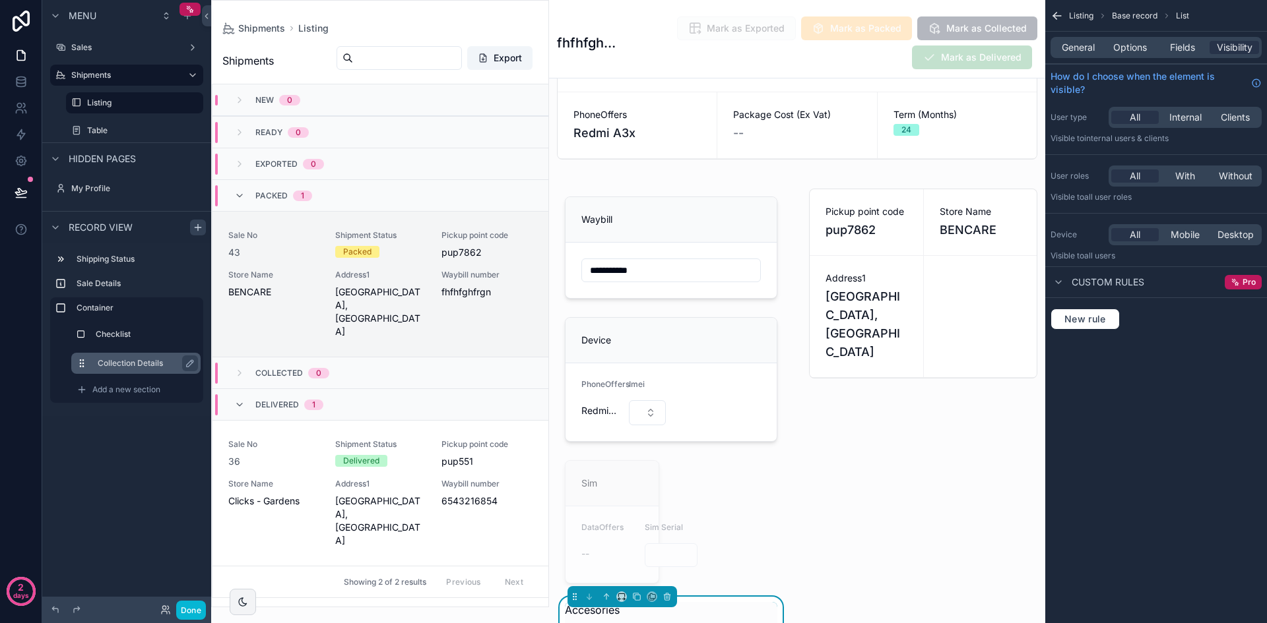
click at [127, 359] on label "Collection Details" at bounding box center [144, 363] width 92 height 11
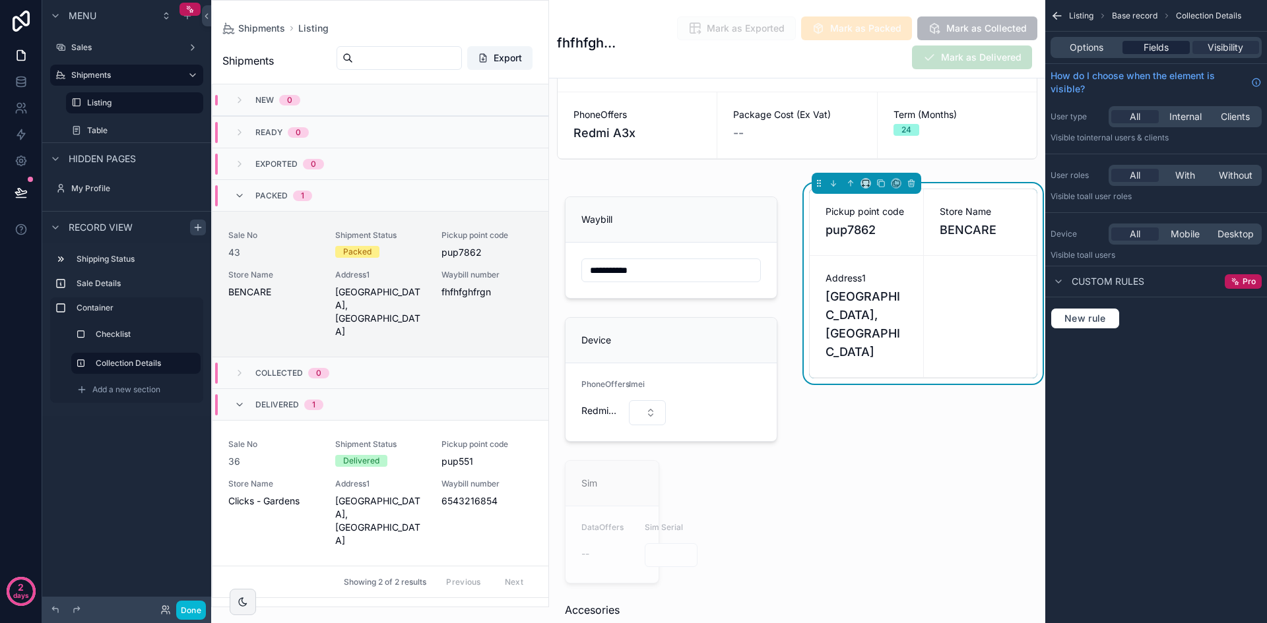
click at [1167, 48] on span "Fields" at bounding box center [1155, 47] width 25 height 13
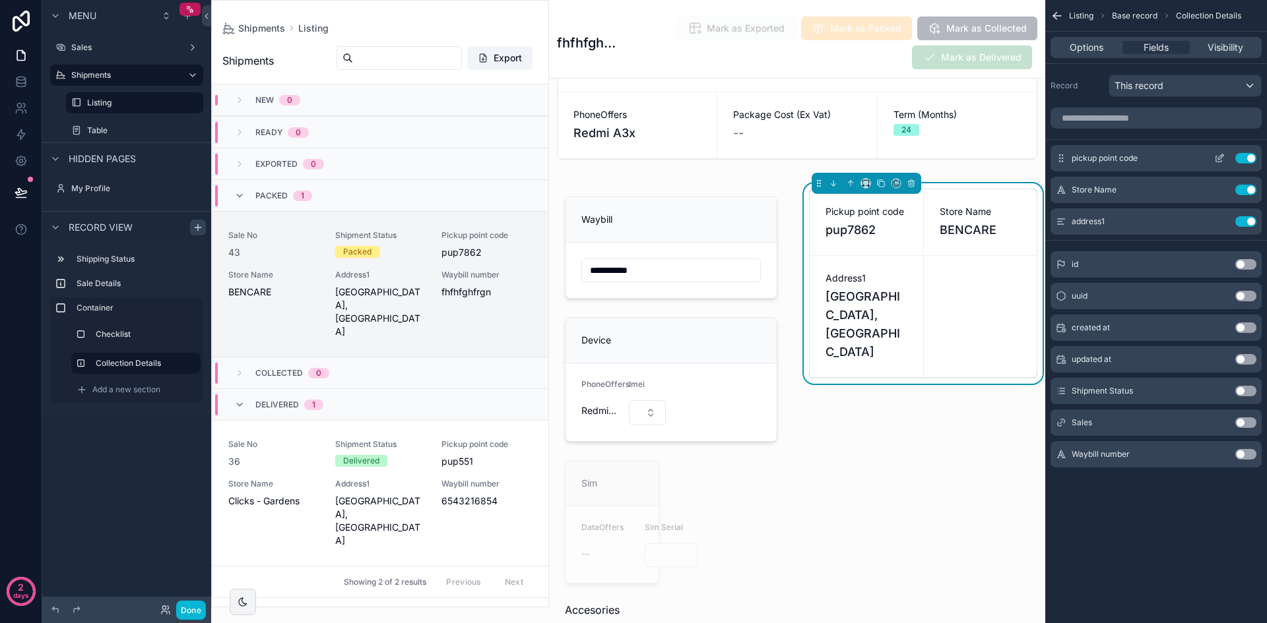
click at [1220, 159] on icon "scrollable content" at bounding box center [1219, 158] width 11 height 11
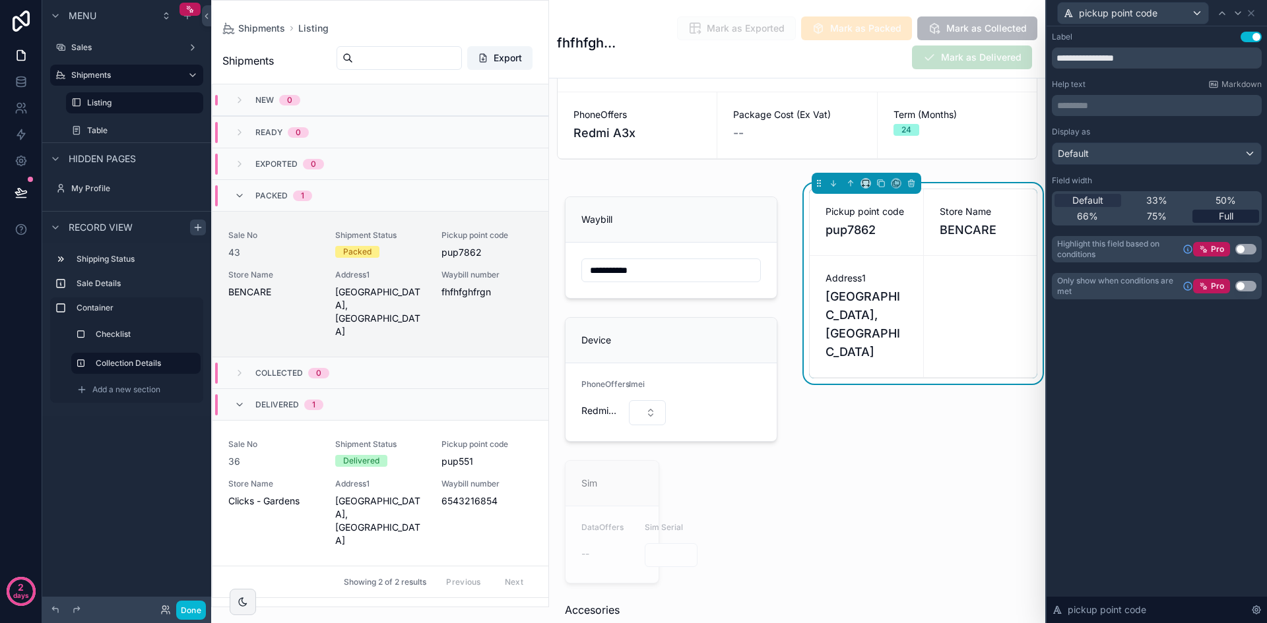
click at [1223, 213] on span "Full" at bounding box center [1225, 216] width 15 height 13
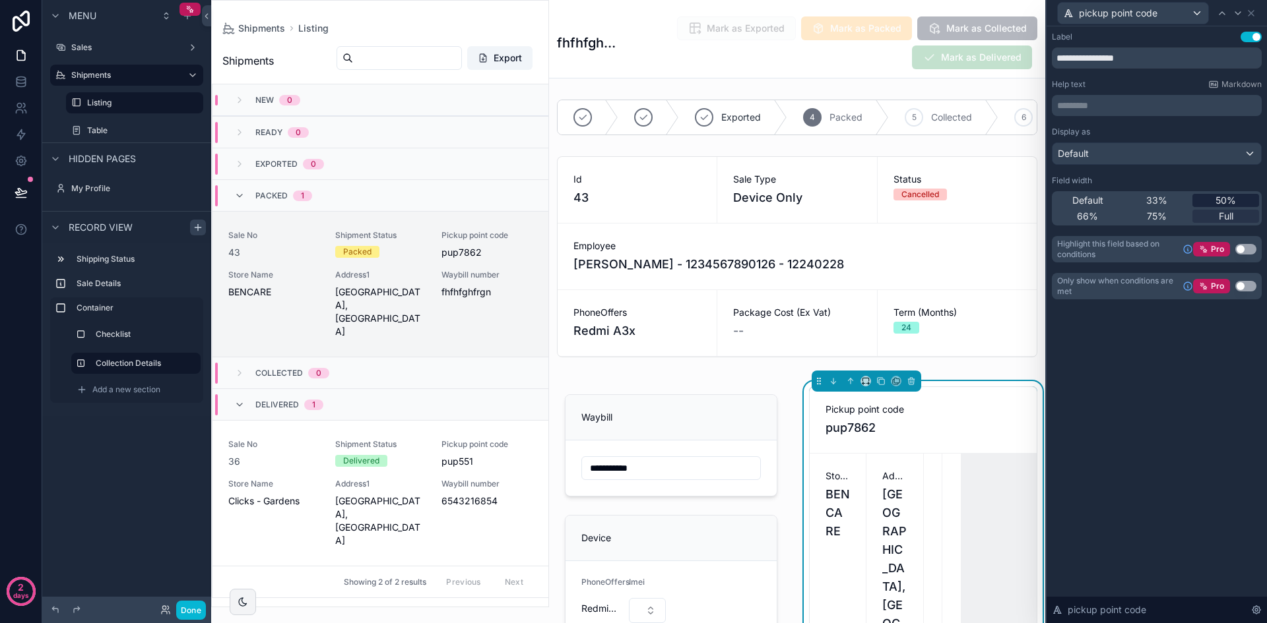
click at [1226, 199] on span "50%" at bounding box center [1225, 200] width 20 height 13
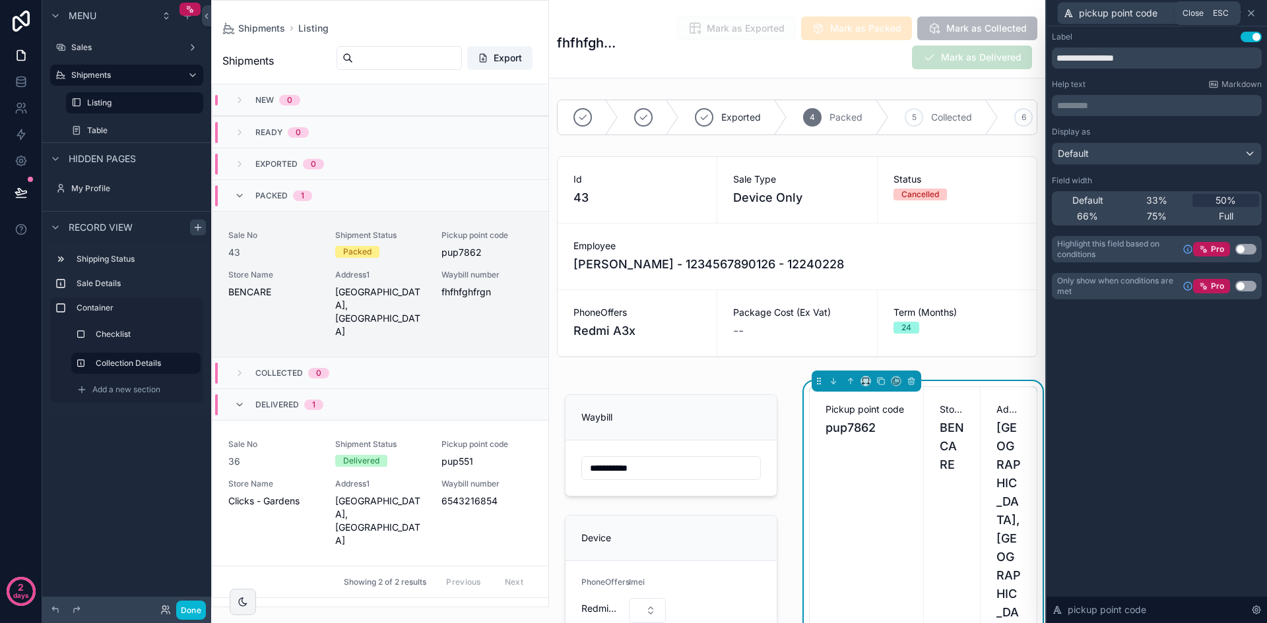
click at [1253, 12] on icon at bounding box center [1250, 13] width 11 height 11
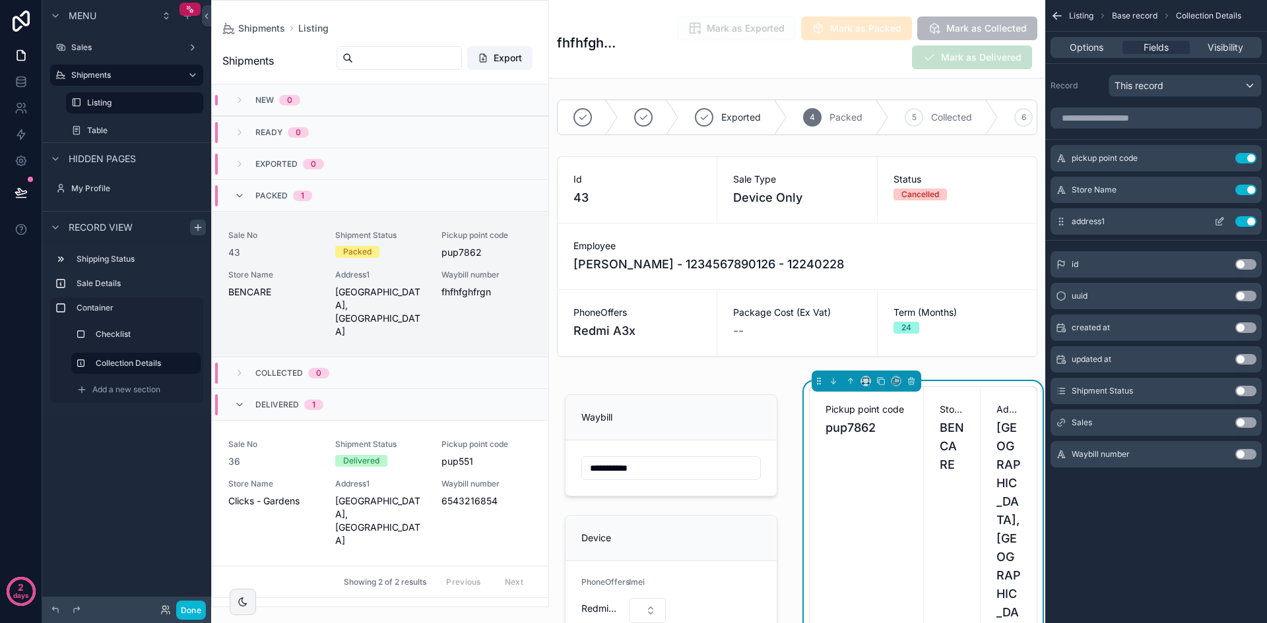
click at [1220, 222] on icon "scrollable content" at bounding box center [1219, 221] width 11 height 11
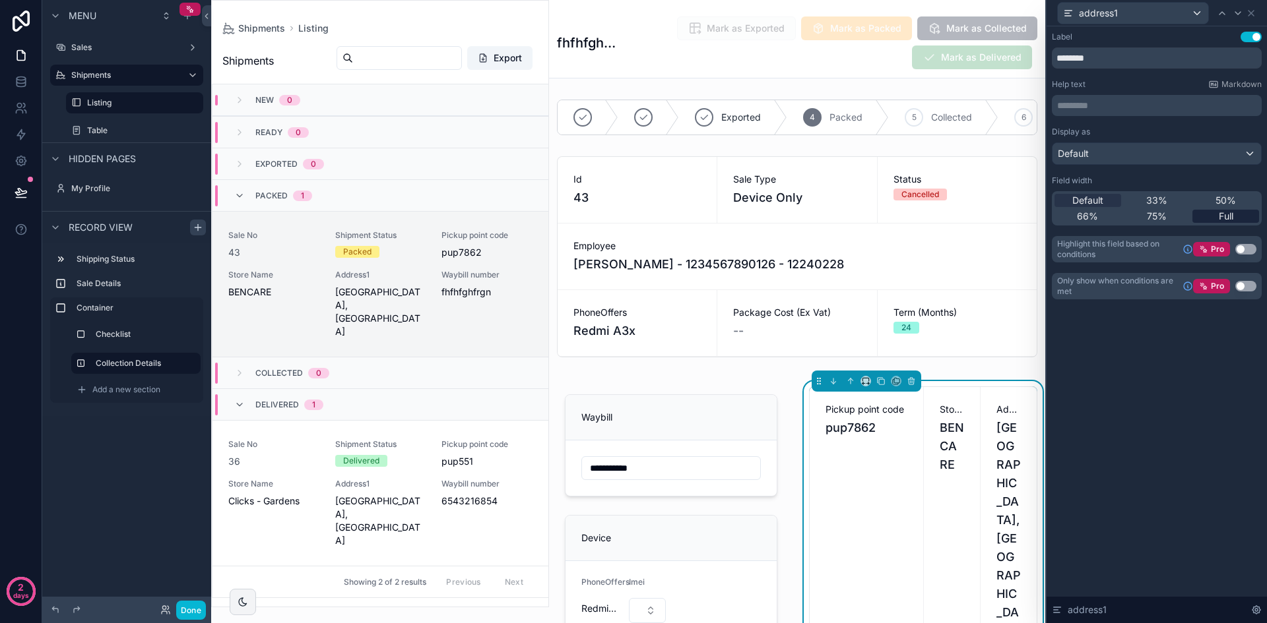
click at [1227, 221] on span "Full" at bounding box center [1225, 216] width 15 height 13
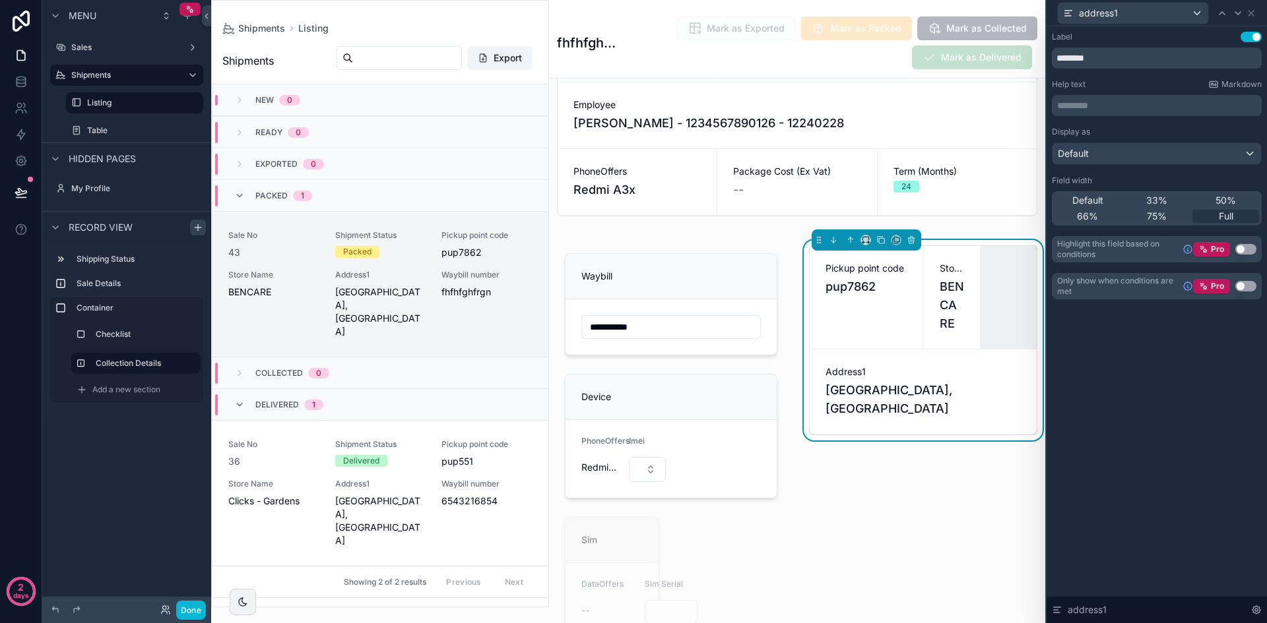
scroll to position [66, 0]
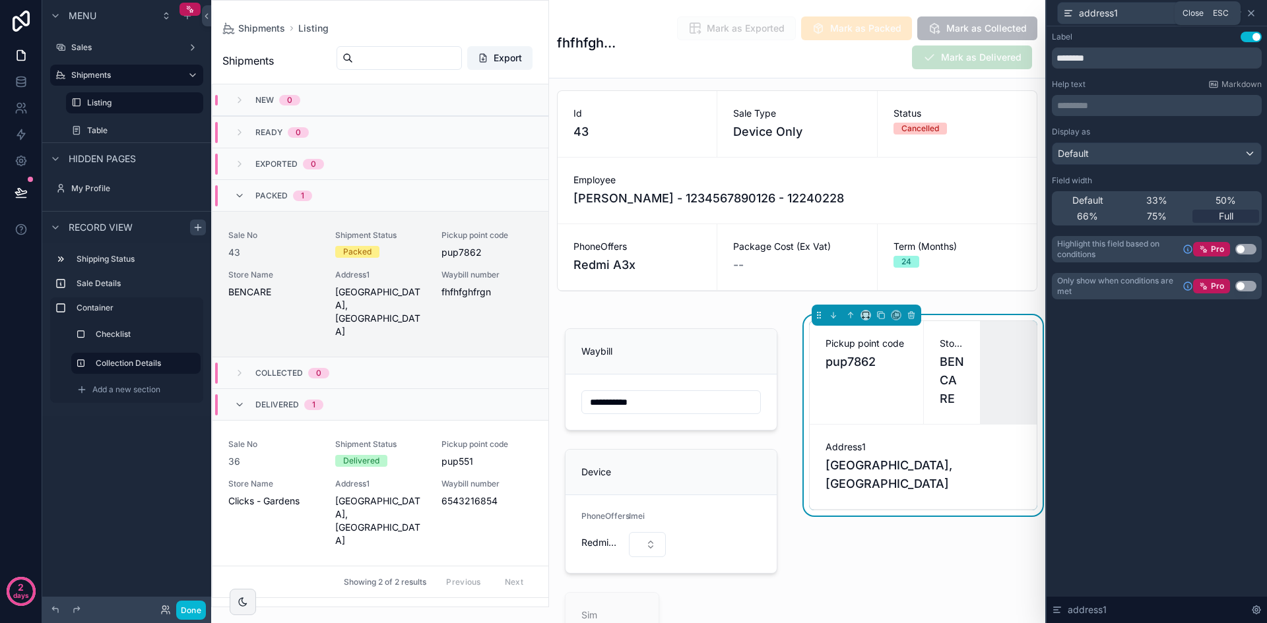
click at [1255, 15] on icon at bounding box center [1250, 13] width 11 height 11
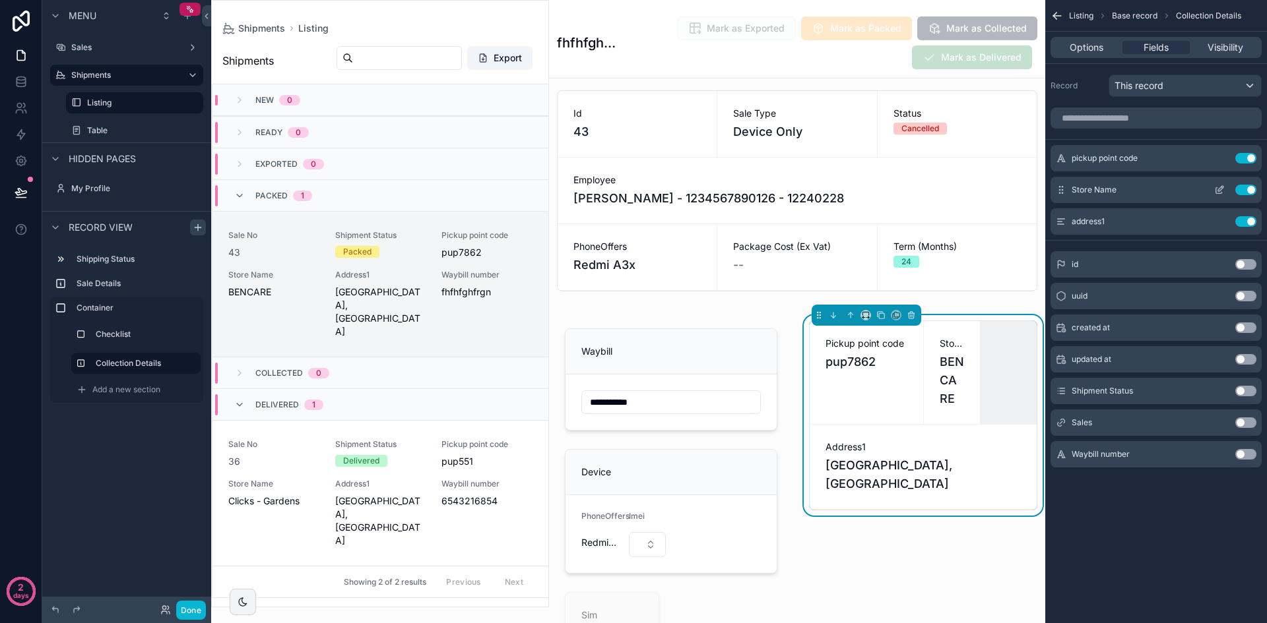
click at [1219, 189] on icon "scrollable content" at bounding box center [1220, 188] width 5 height 5
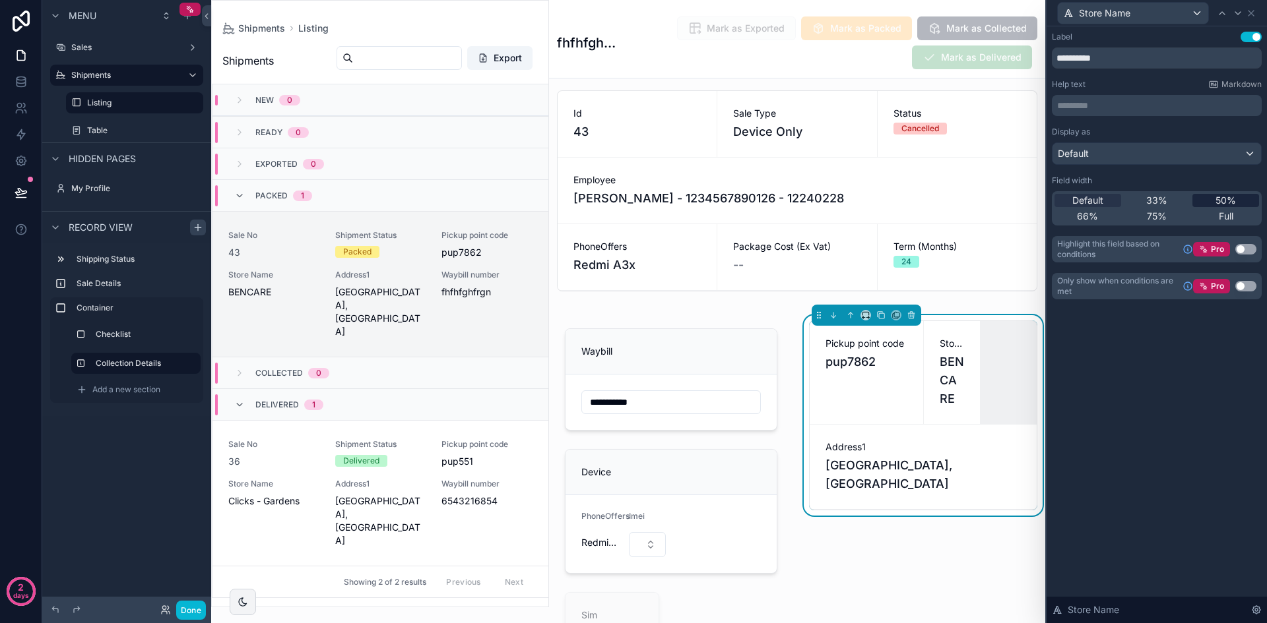
click at [1237, 201] on div "50%" at bounding box center [1225, 200] width 67 height 13
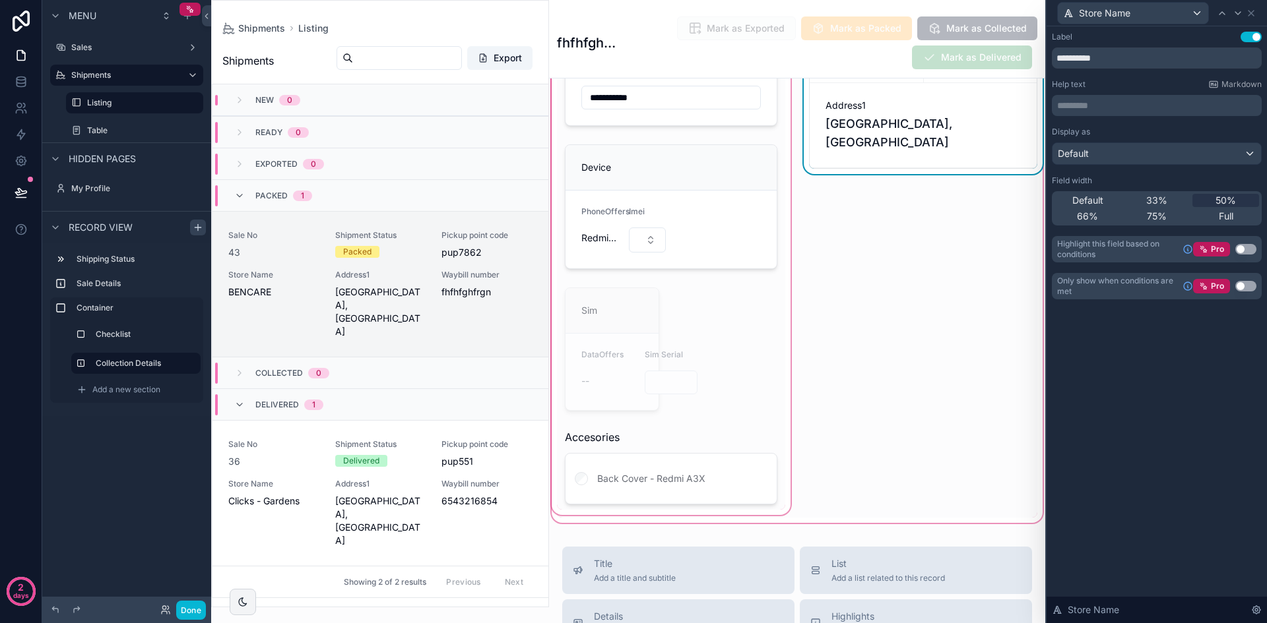
scroll to position [396, 0]
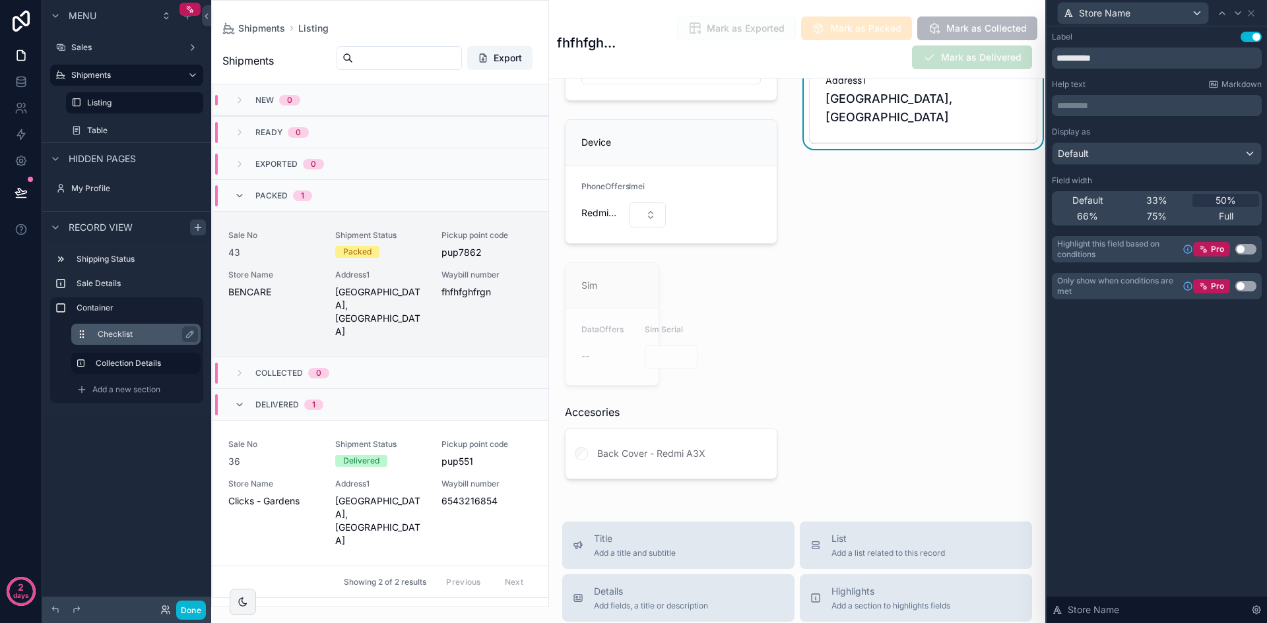
click at [127, 334] on label "Checklist" at bounding box center [144, 334] width 92 height 11
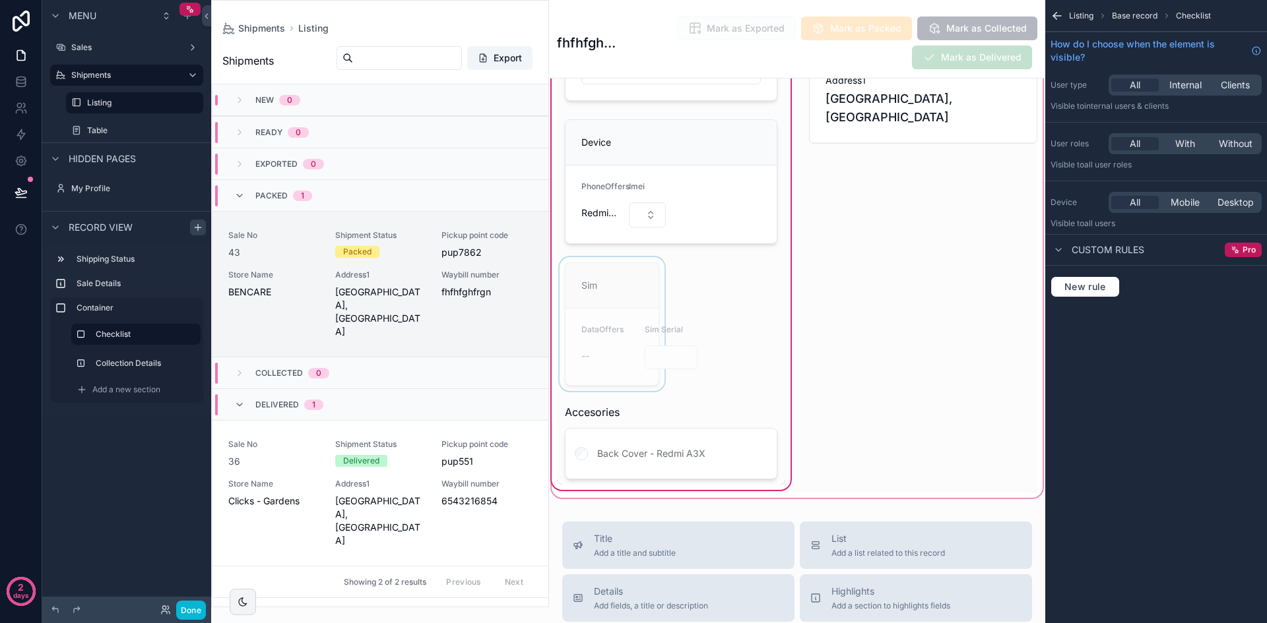
click at [612, 309] on div "scrollable content" at bounding box center [612, 324] width 110 height 134
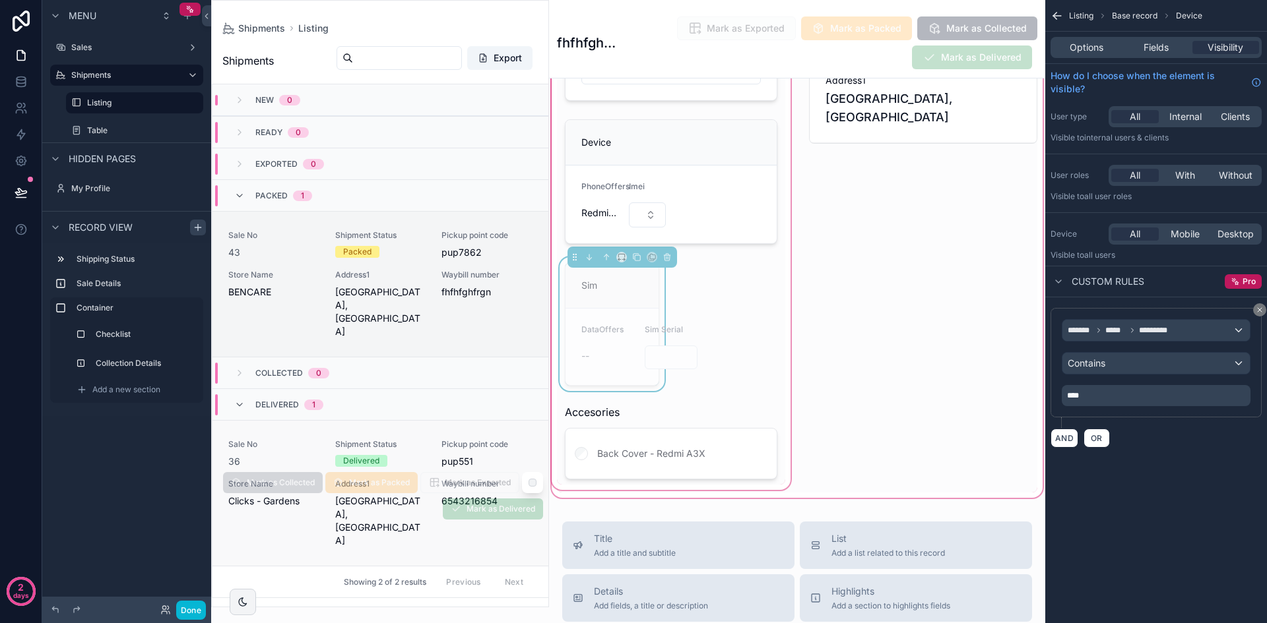
click at [439, 473] on div "Sale No 36 Shipment Status Delivered Pickup point code pup551 Store Name Clicks…" at bounding box center [380, 493] width 304 height 108
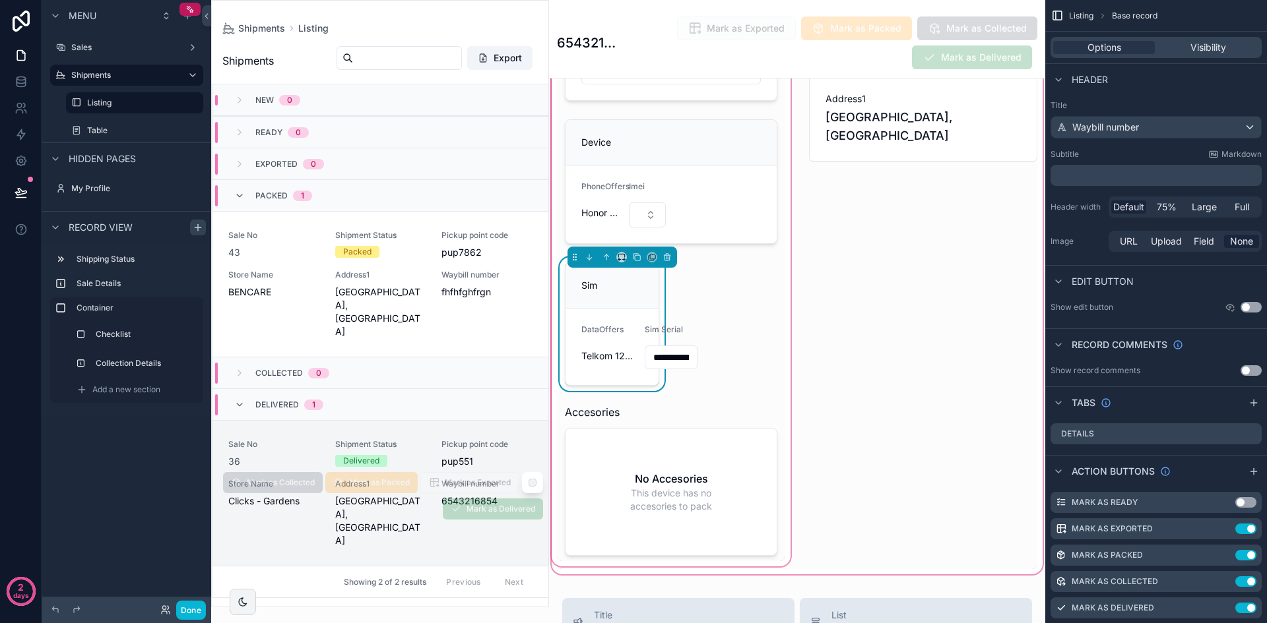
scroll to position [386, 0]
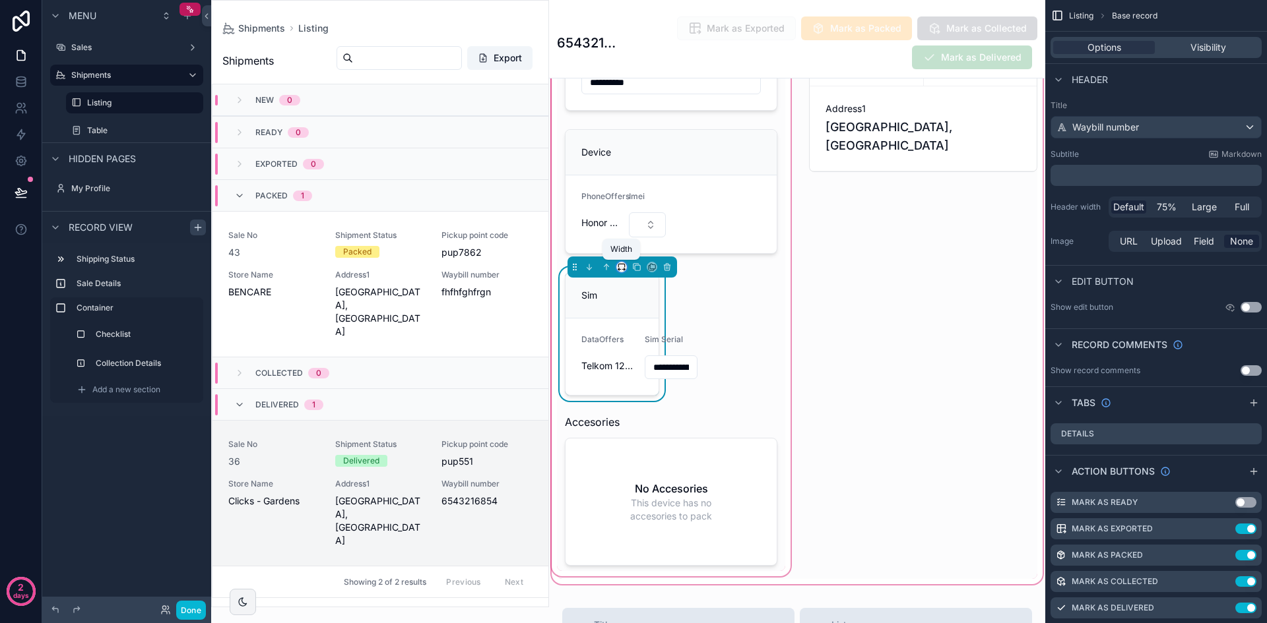
click at [624, 267] on icon "scrollable content" at bounding box center [621, 267] width 9 height 9
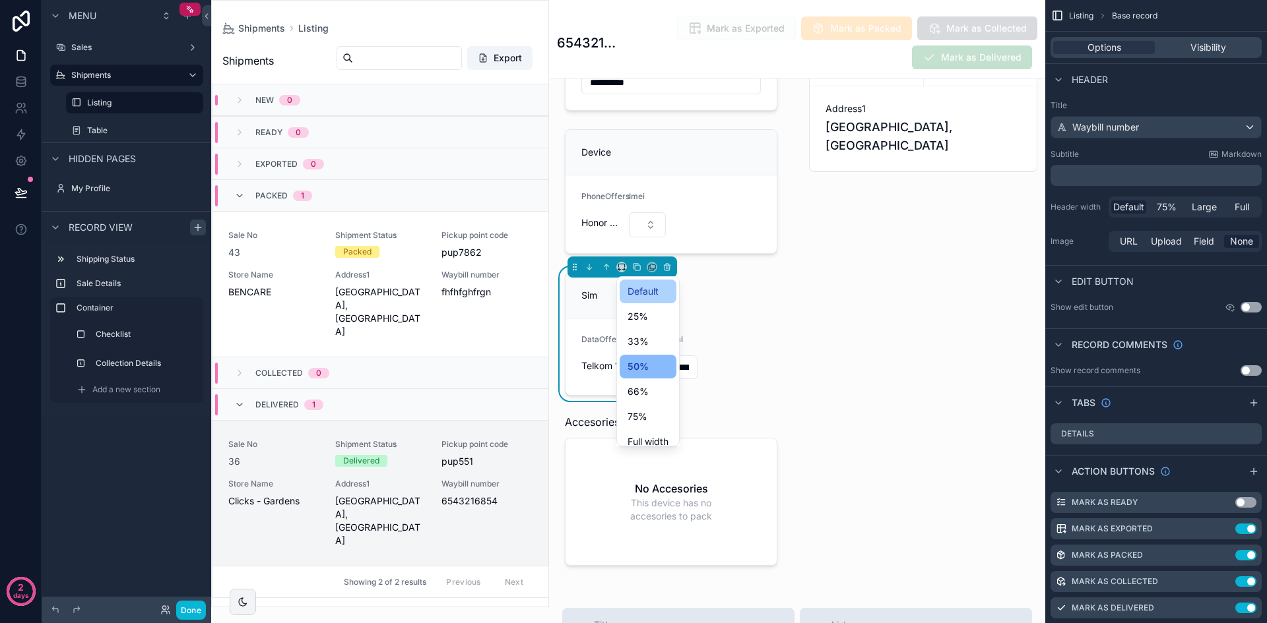
click at [646, 288] on span "Default" at bounding box center [642, 292] width 31 height 16
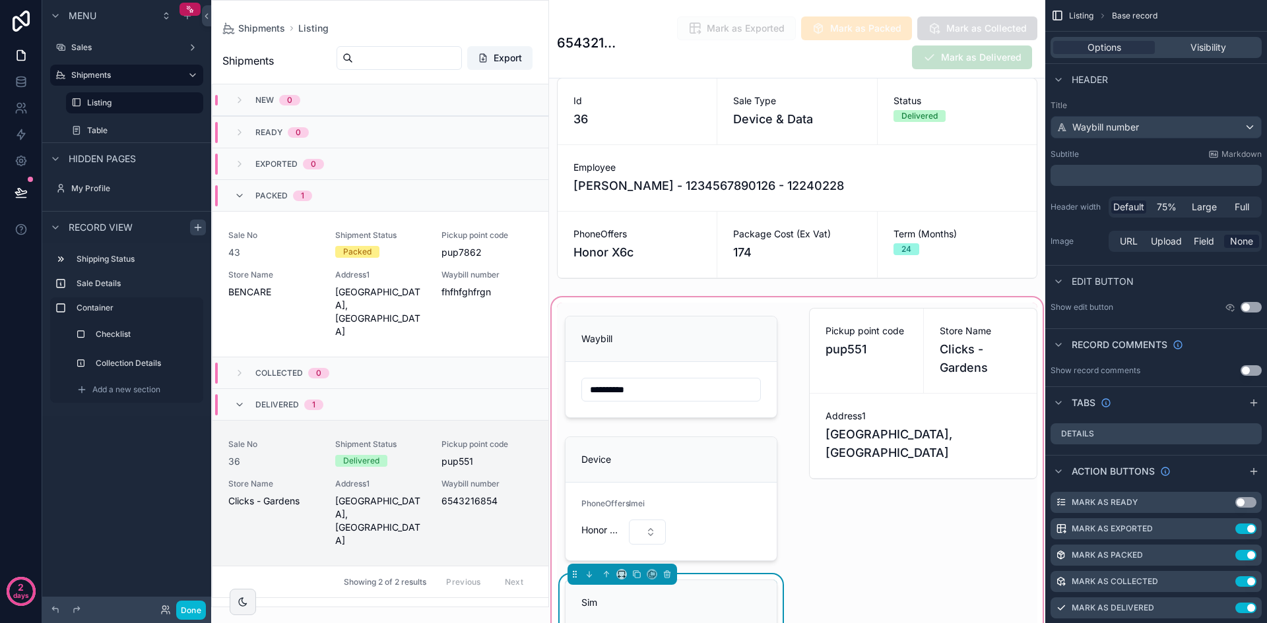
scroll to position [198, 0]
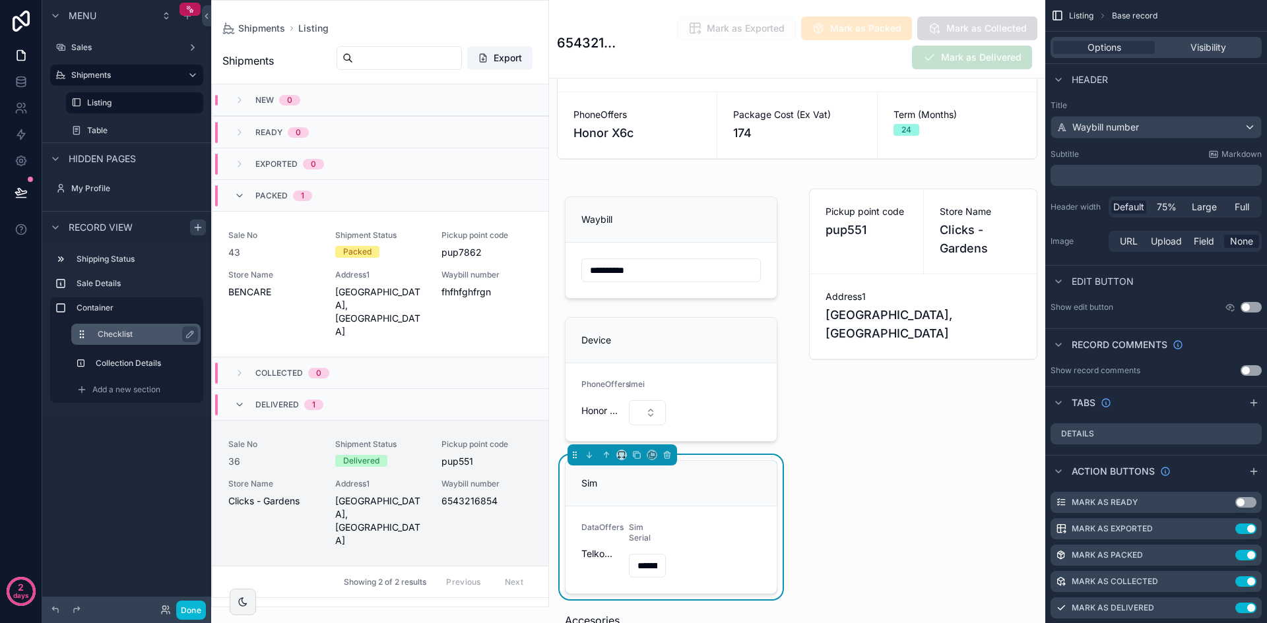
click at [122, 335] on label "Checklist" at bounding box center [144, 334] width 92 height 11
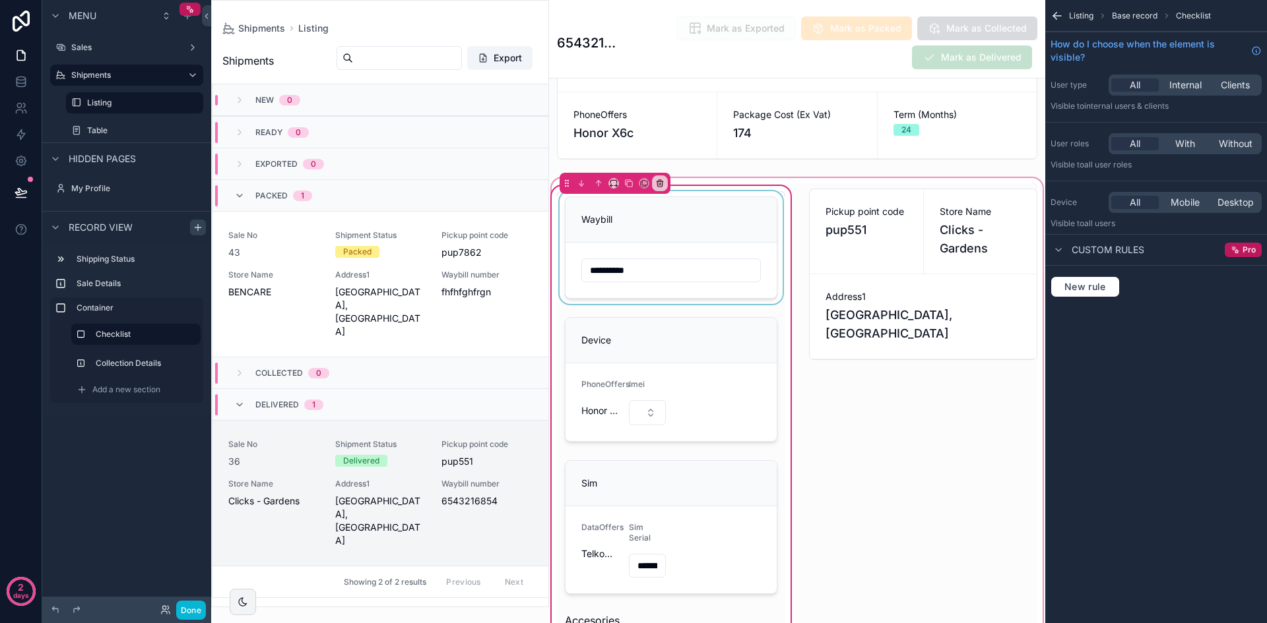
click at [723, 230] on div "scrollable content" at bounding box center [671, 247] width 228 height 113
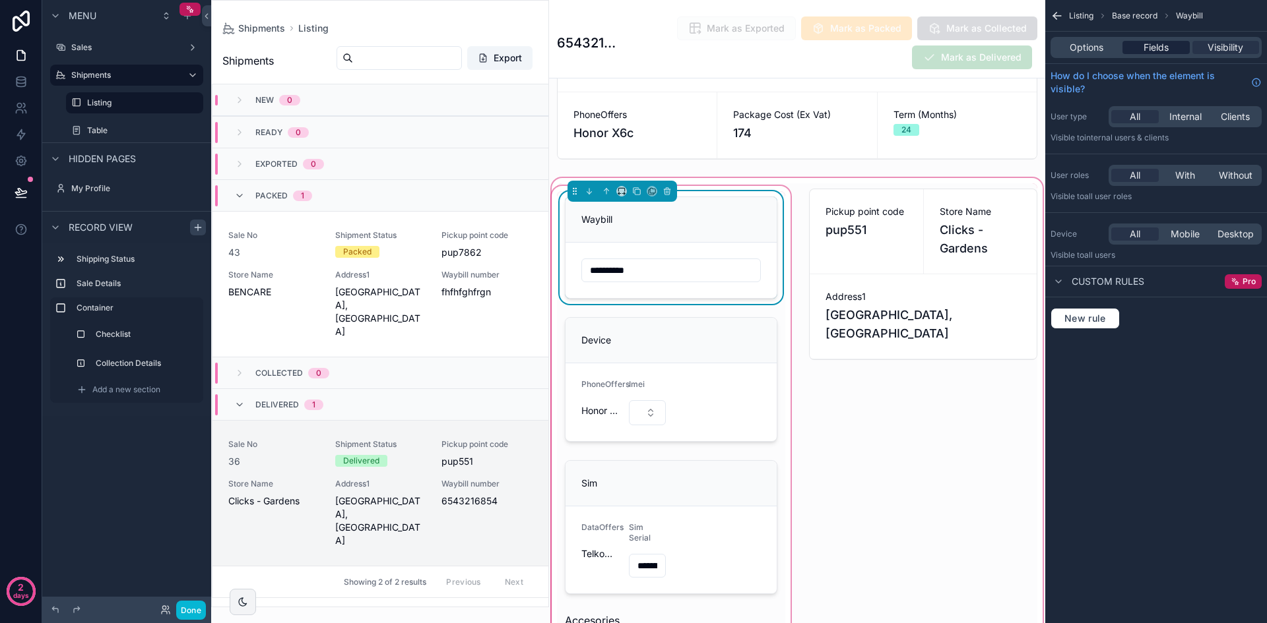
click at [1163, 50] on span "Fields" at bounding box center [1155, 47] width 25 height 13
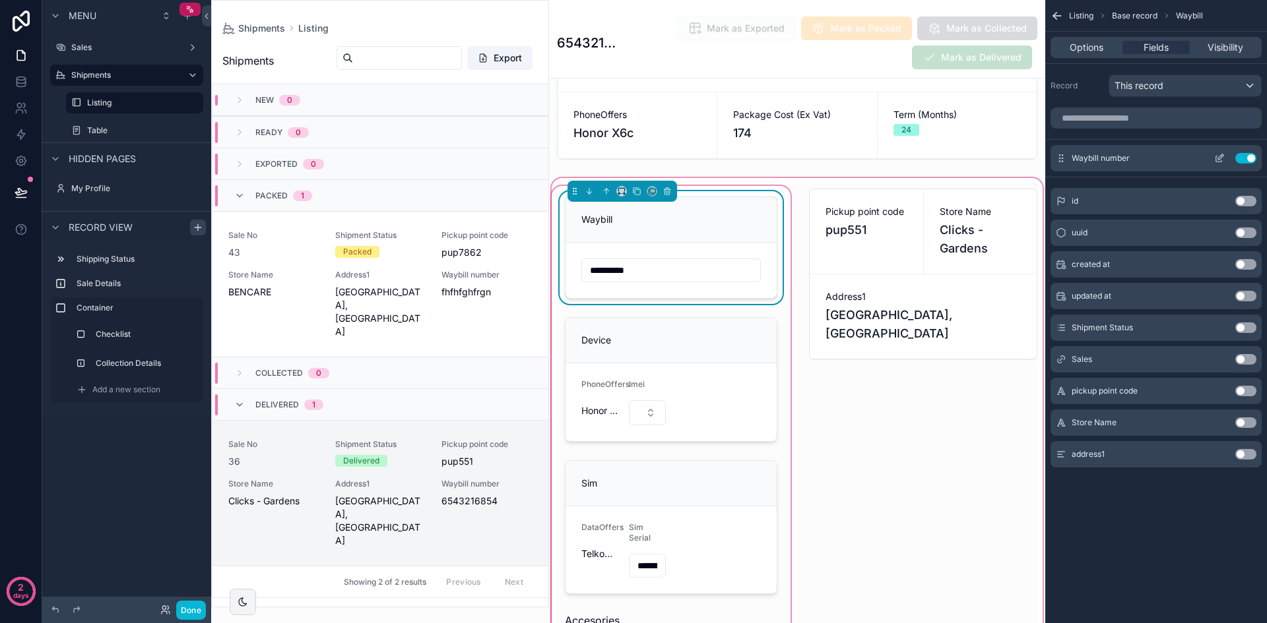
click at [1220, 158] on icon "scrollable content" at bounding box center [1219, 158] width 11 height 11
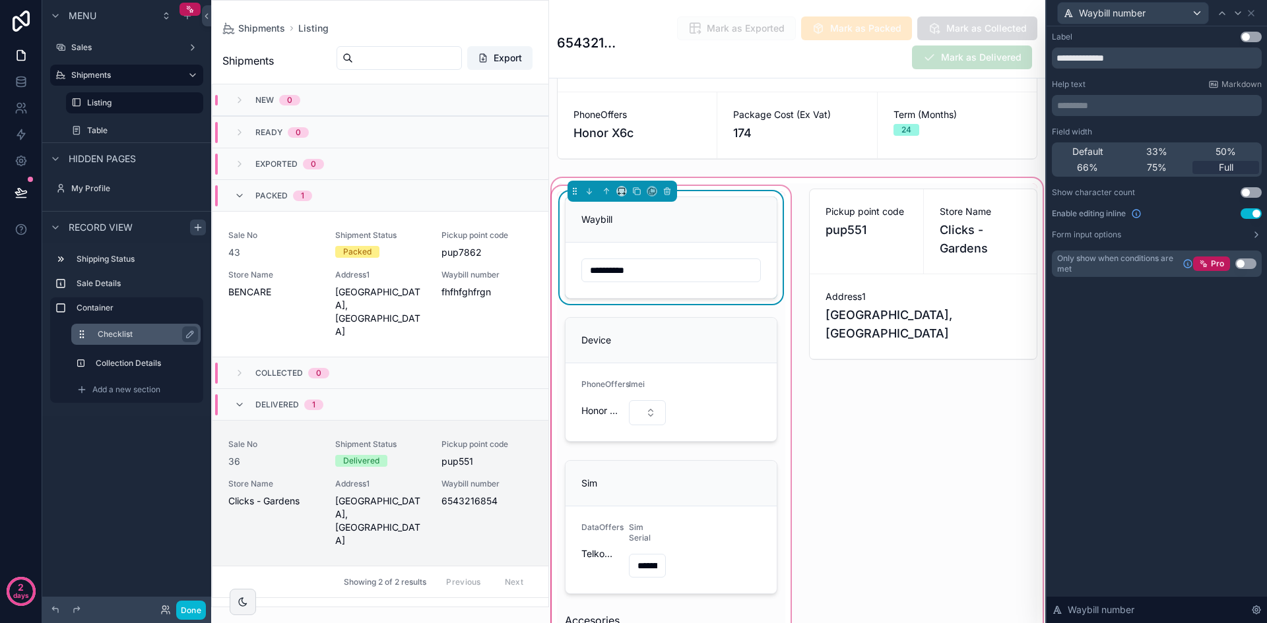
click at [132, 337] on label "Checklist" at bounding box center [144, 334] width 92 height 11
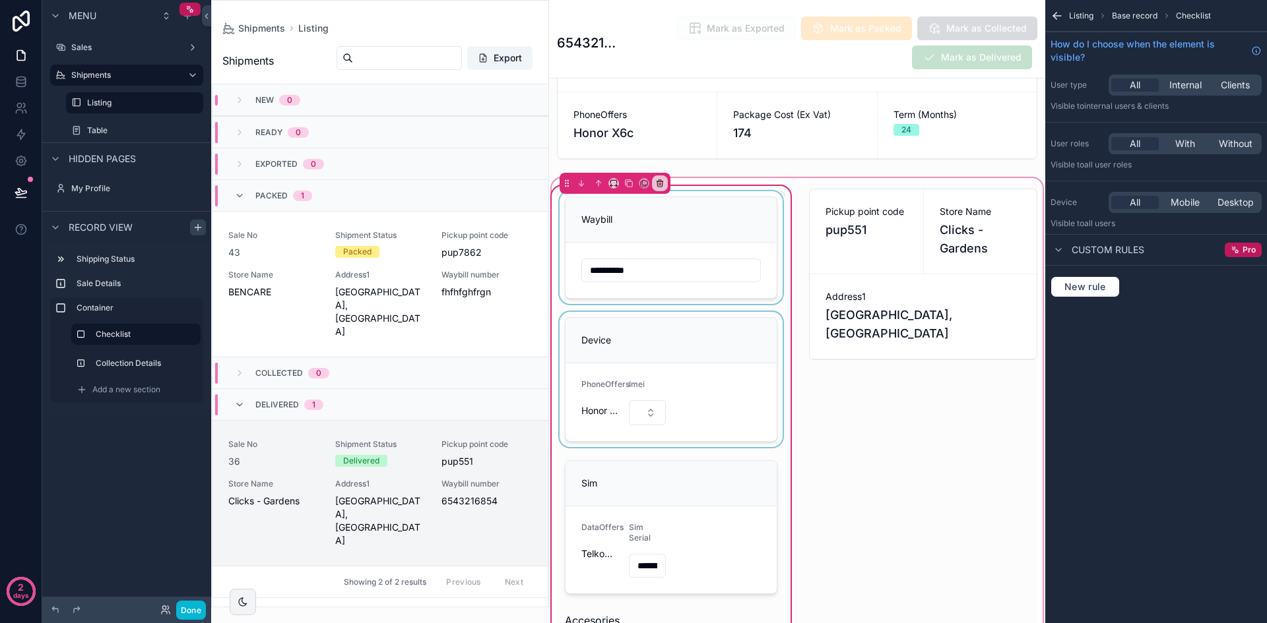
click at [662, 341] on div "scrollable content" at bounding box center [671, 379] width 228 height 135
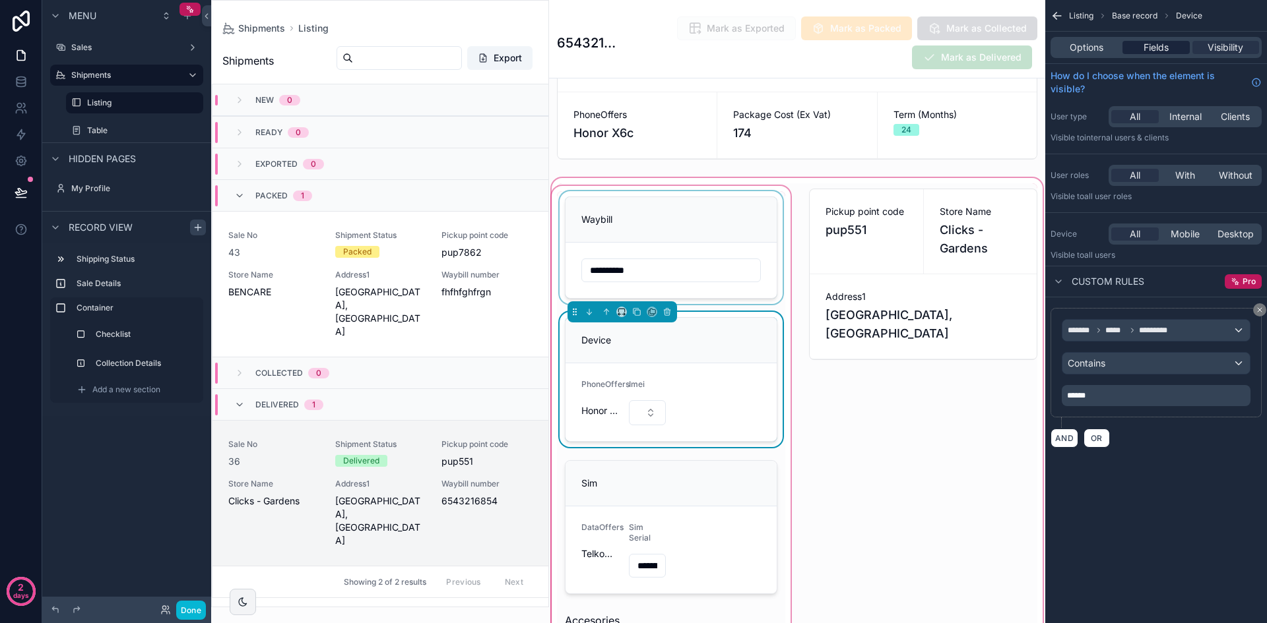
click at [1168, 53] on span "Fields" at bounding box center [1155, 47] width 25 height 13
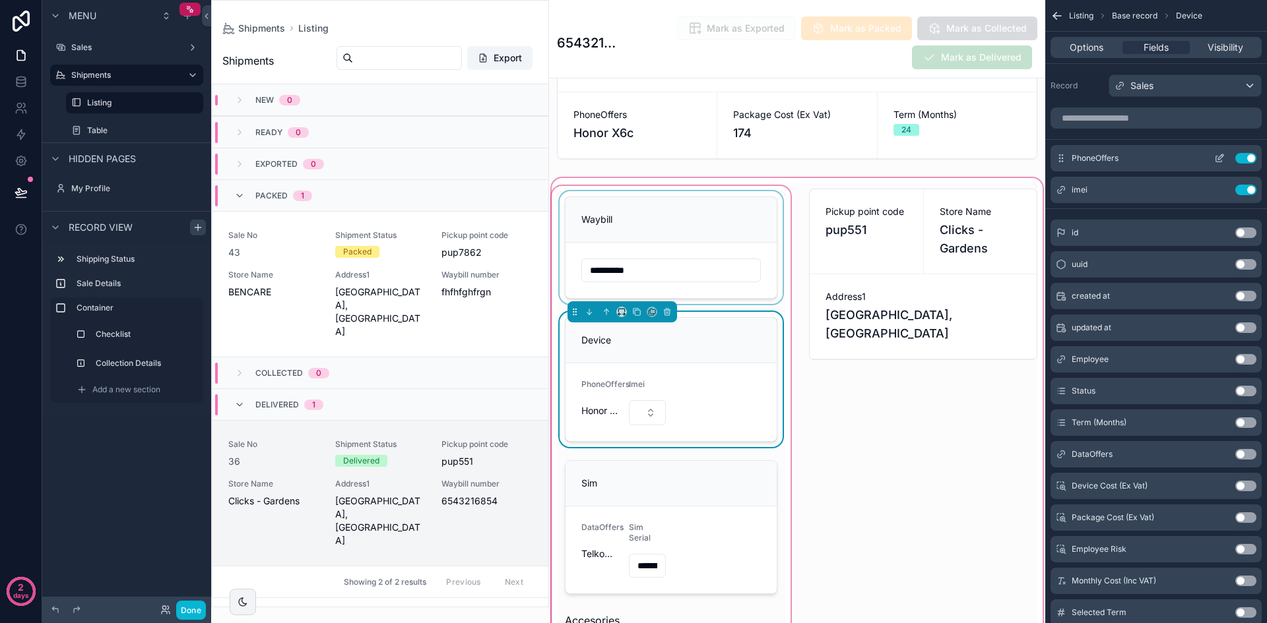
click at [1222, 158] on icon "scrollable content" at bounding box center [1219, 158] width 11 height 11
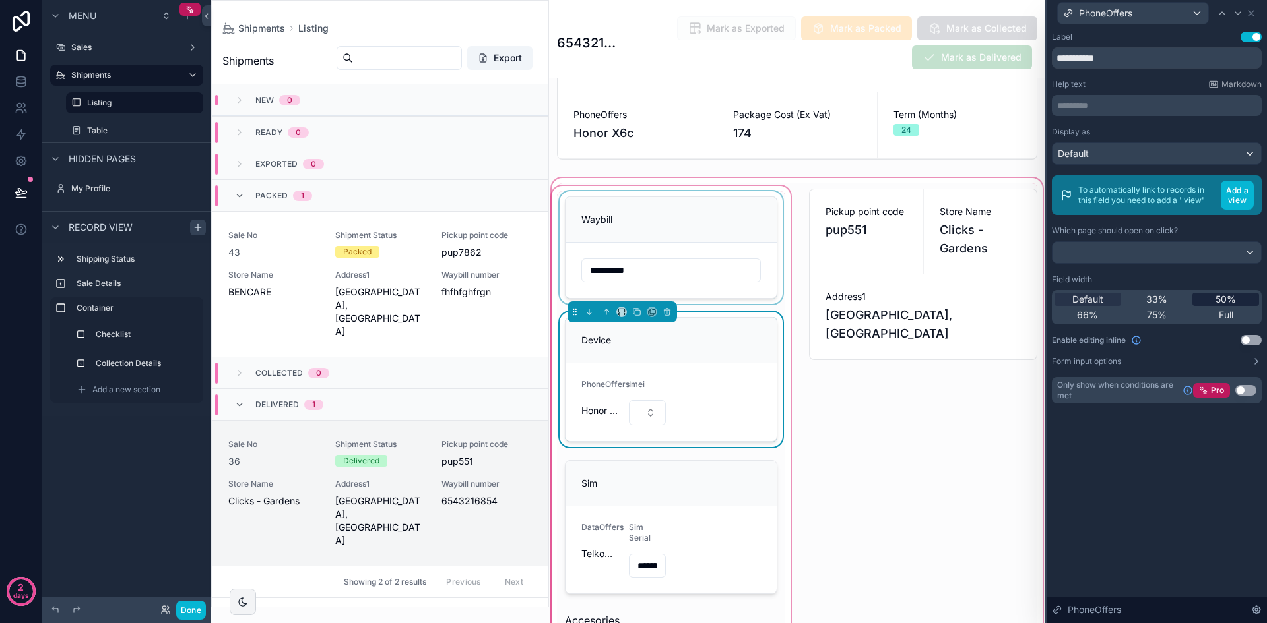
click at [1218, 300] on span "50%" at bounding box center [1225, 299] width 20 height 13
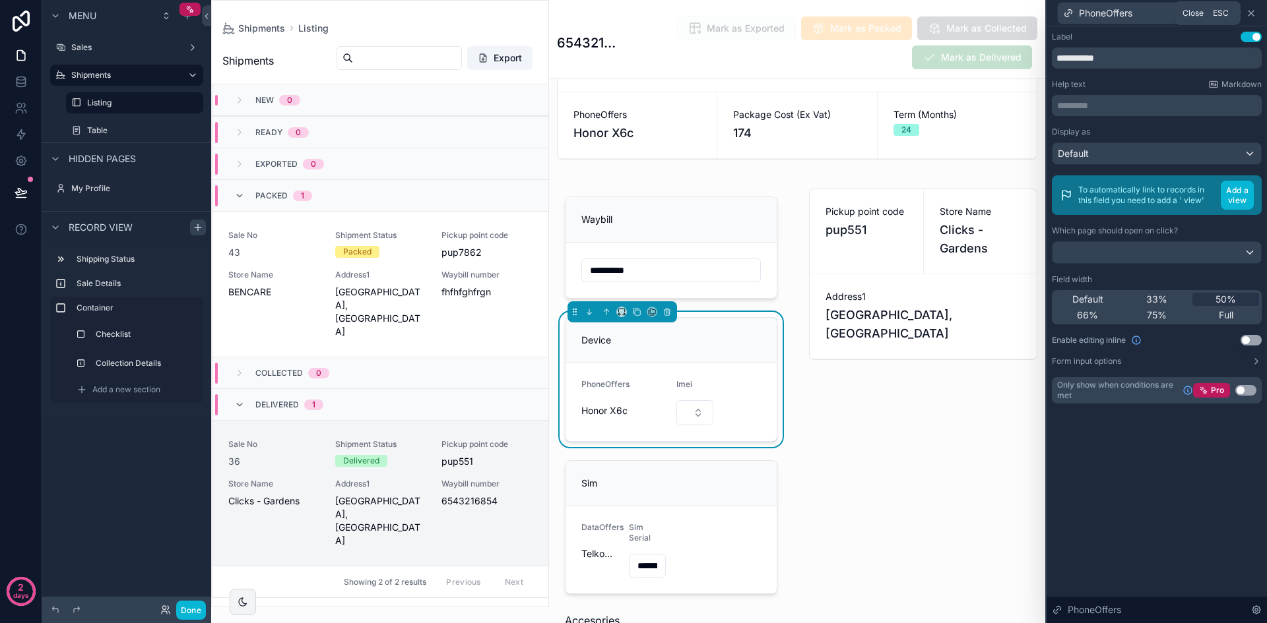
click at [1252, 11] on icon at bounding box center [1250, 13] width 5 height 5
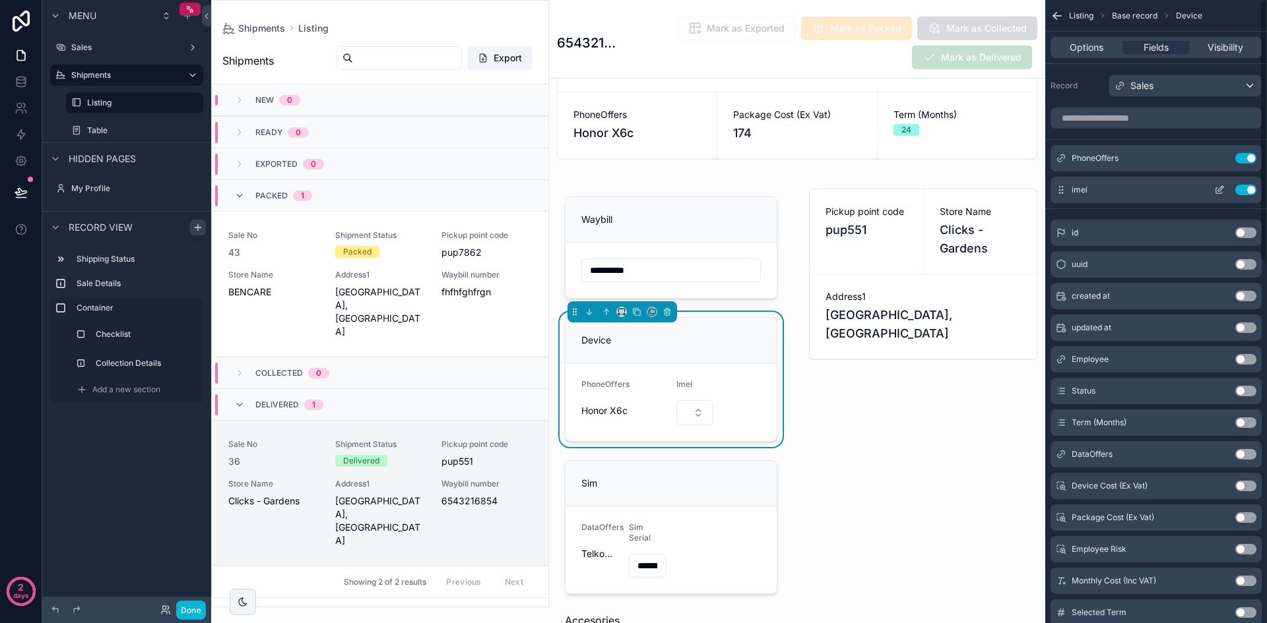
click at [1218, 188] on icon "scrollable content" at bounding box center [1219, 190] width 11 height 11
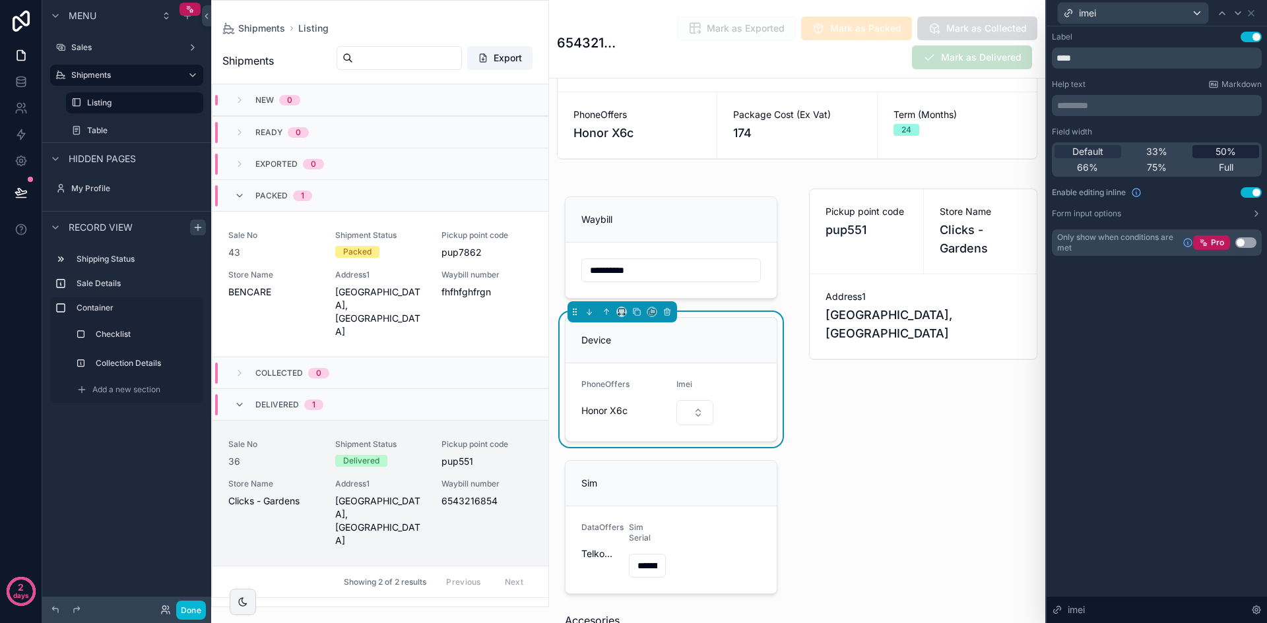
click at [1214, 152] on div "50%" at bounding box center [1225, 151] width 67 height 13
click at [200, 606] on button "Done" at bounding box center [191, 610] width 30 height 19
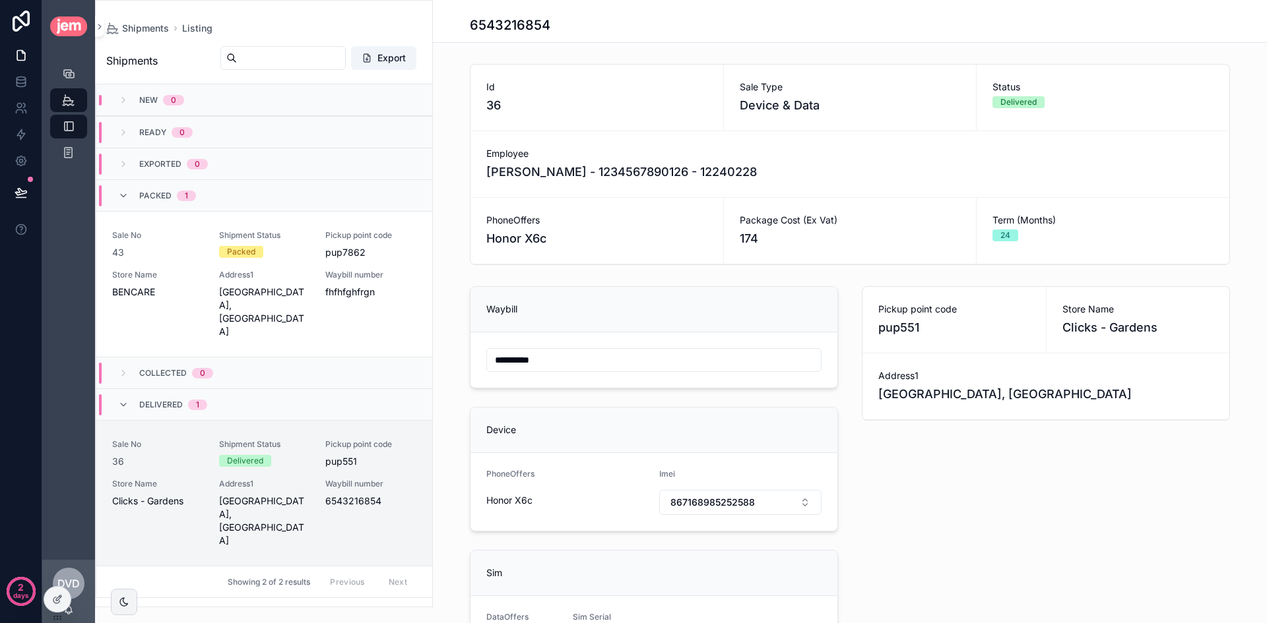
scroll to position [132, 0]
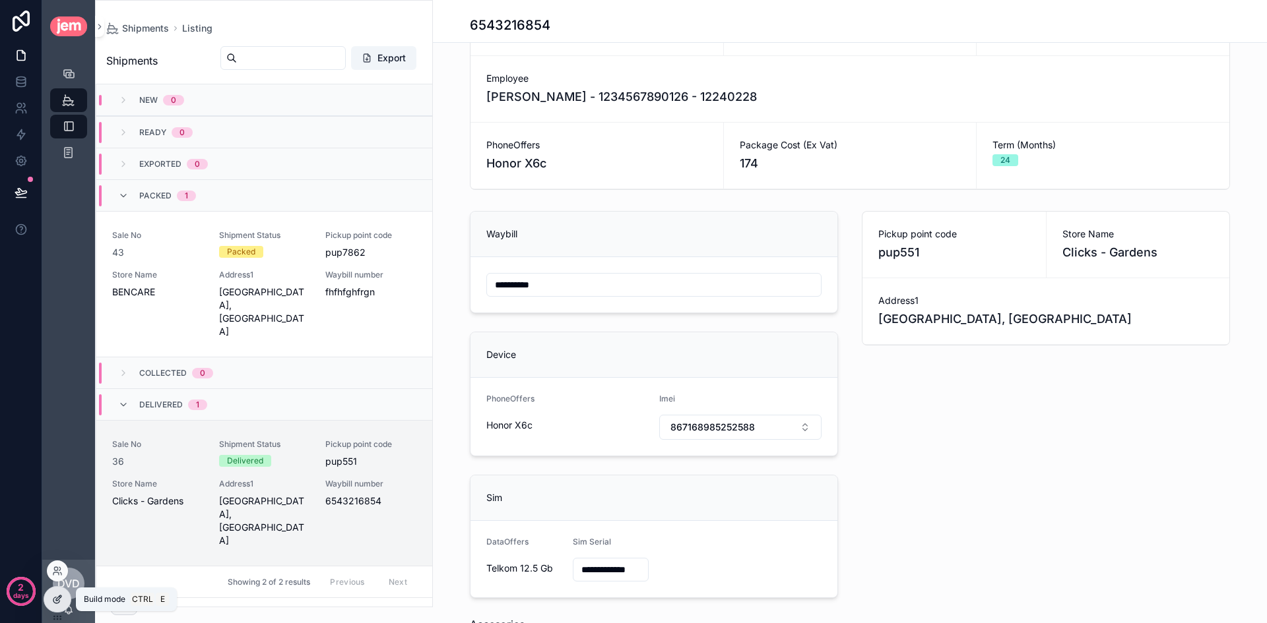
click at [63, 601] on div at bounding box center [57, 599] width 26 height 25
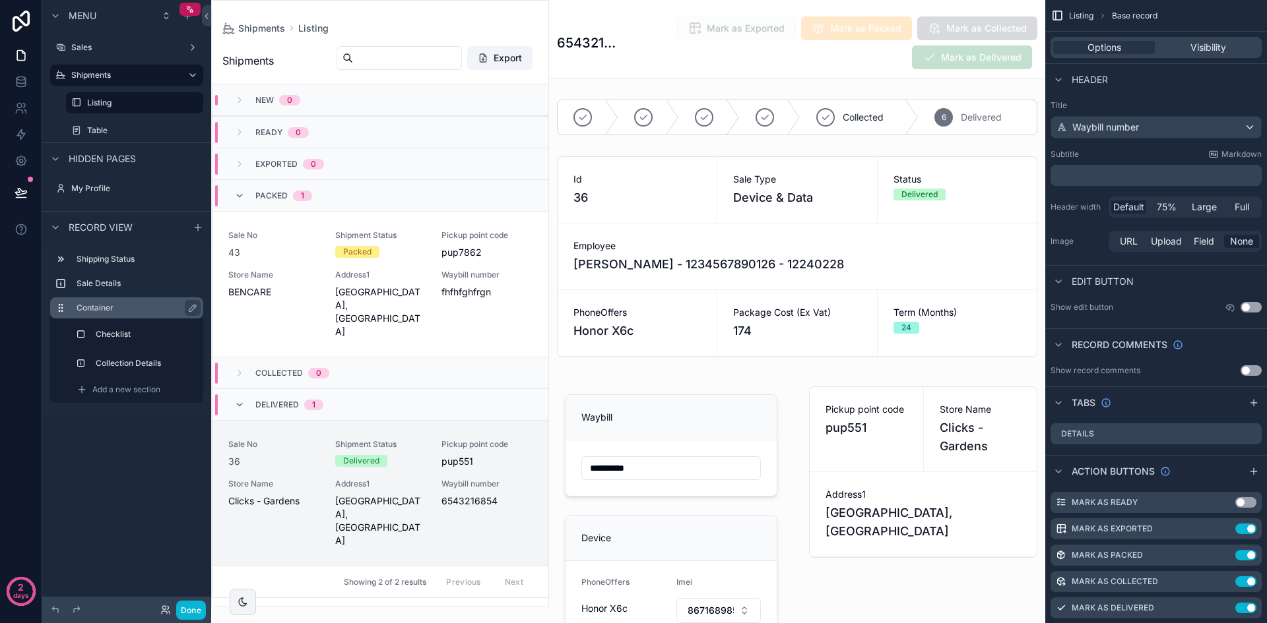
click at [127, 313] on div "Container" at bounding box center [137, 308] width 121 height 16
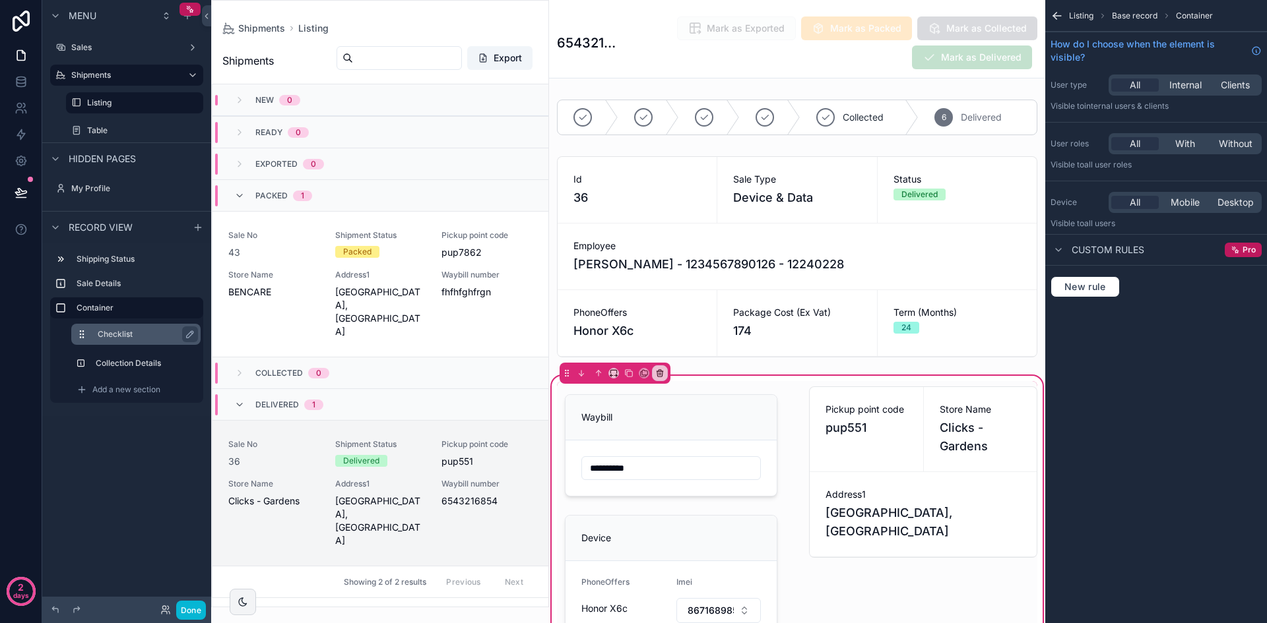
click at [139, 330] on label "Checklist" at bounding box center [144, 334] width 92 height 11
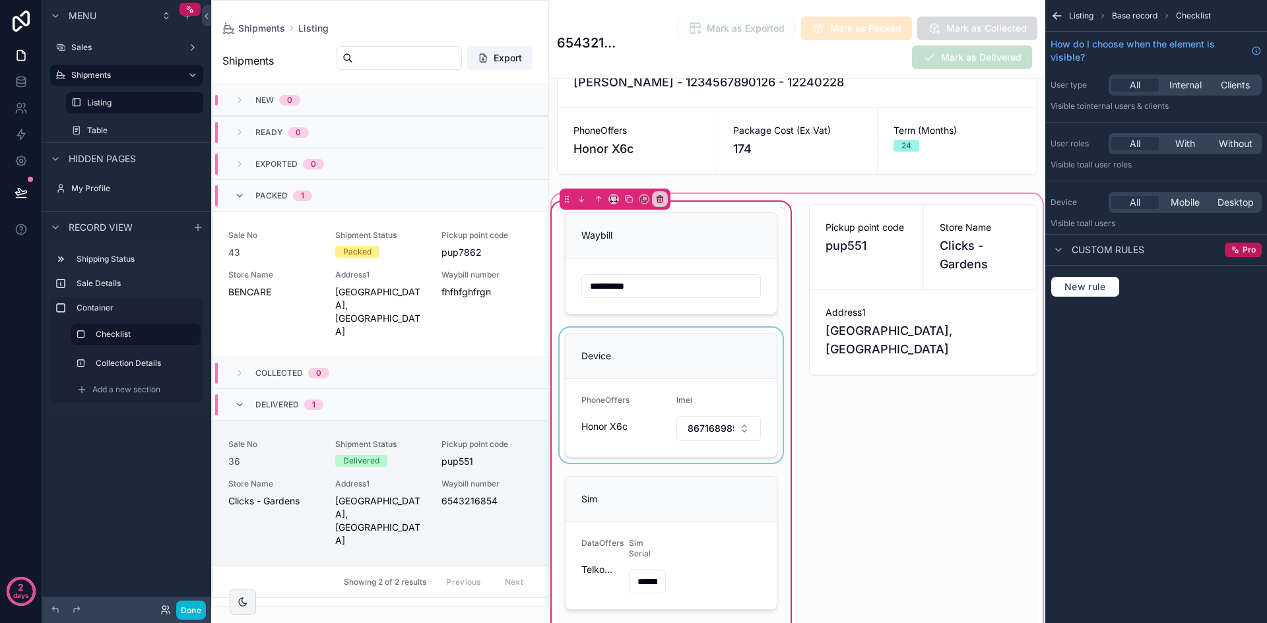
scroll to position [198, 0]
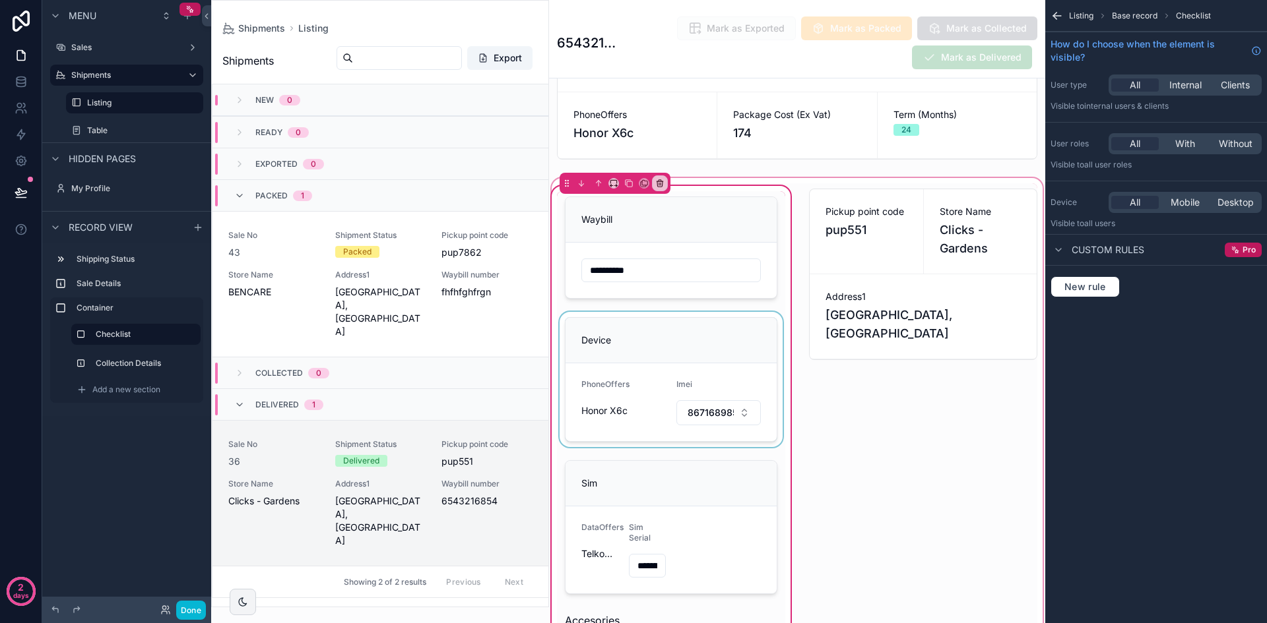
click at [687, 360] on div "scrollable content" at bounding box center [671, 379] width 228 height 135
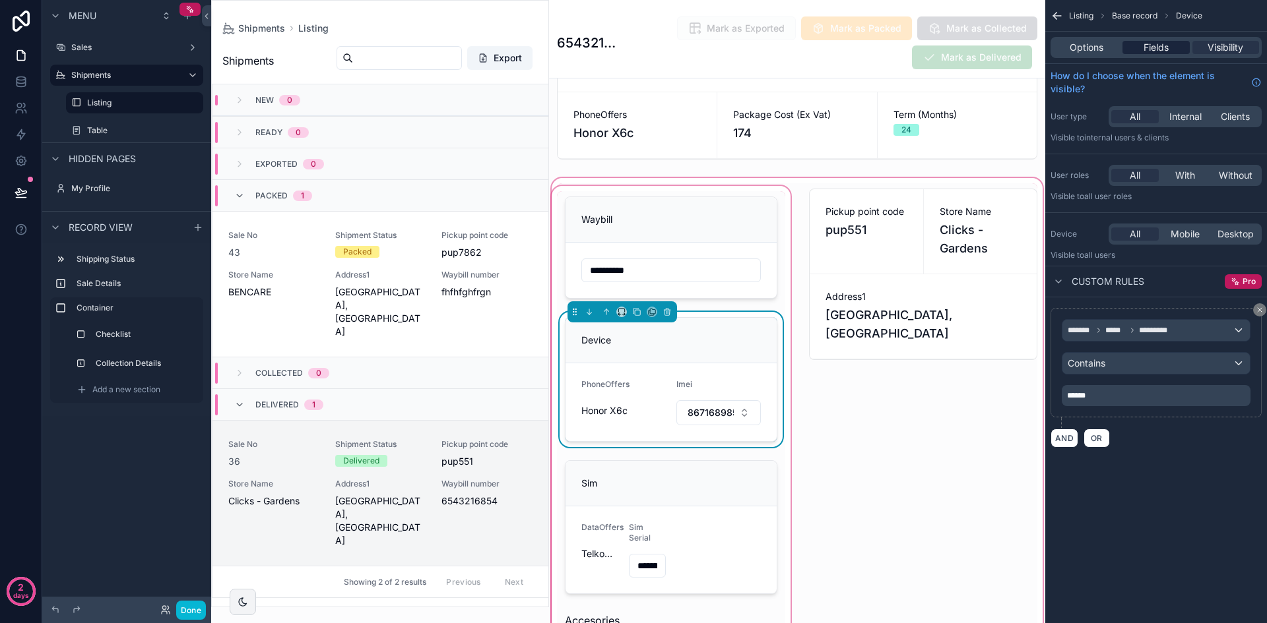
click at [1164, 49] on span "Fields" at bounding box center [1155, 47] width 25 height 13
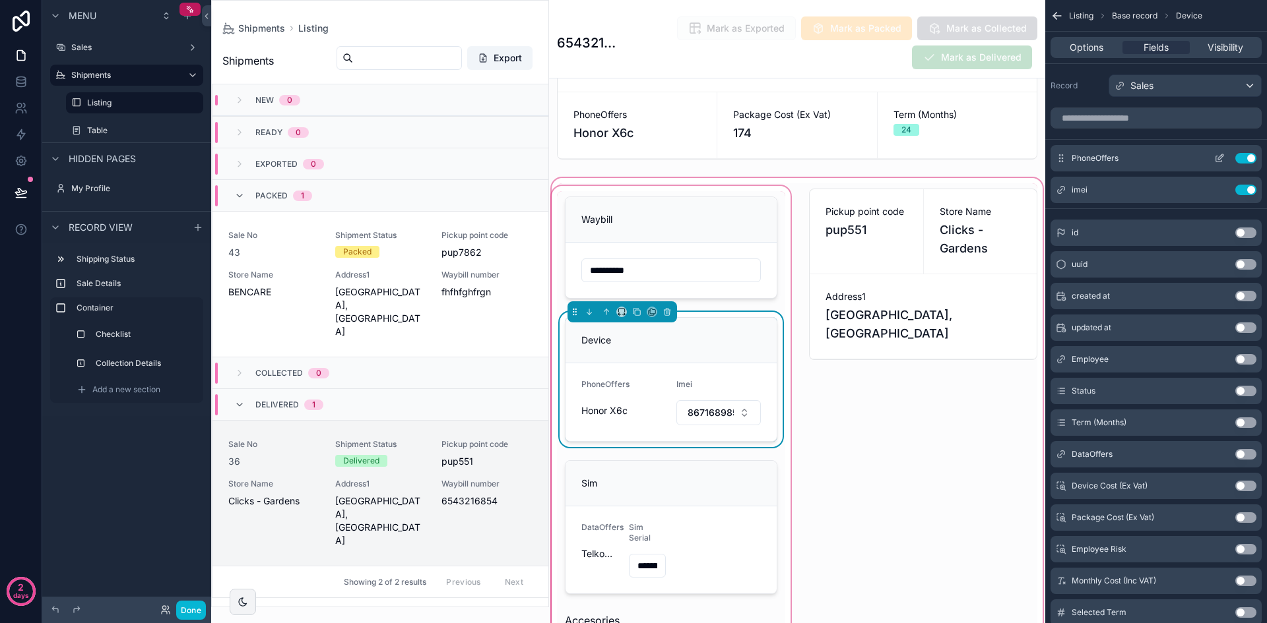
click at [1222, 154] on icon "scrollable content" at bounding box center [1219, 158] width 11 height 11
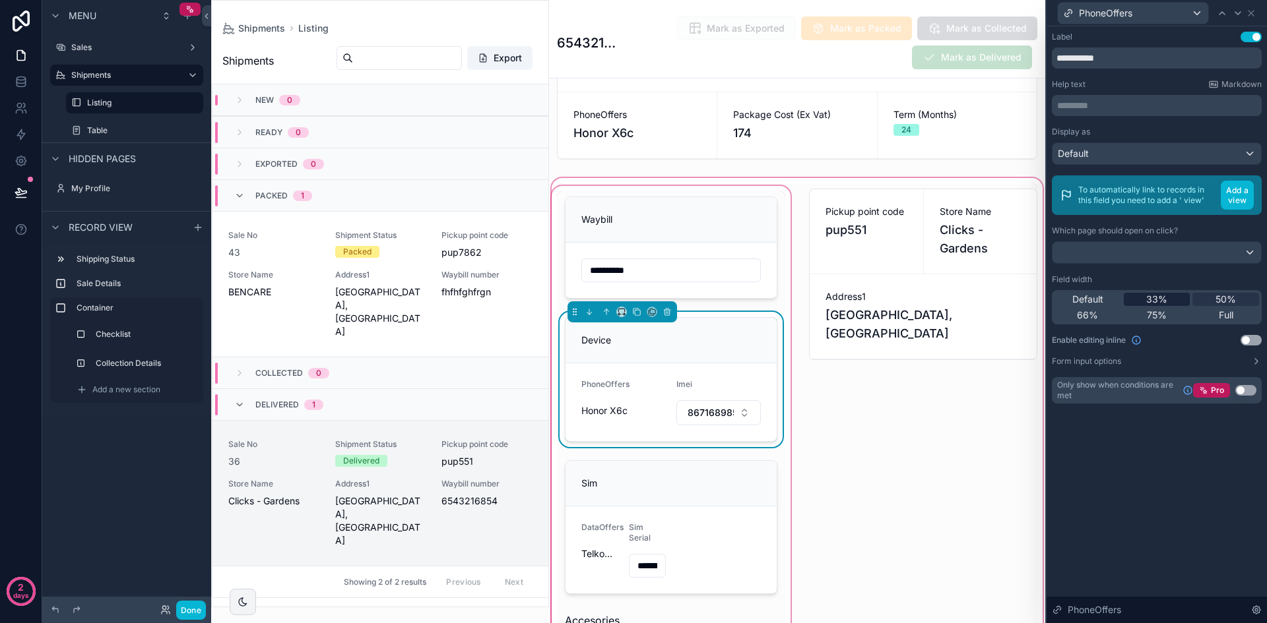
click at [1148, 305] on span "33%" at bounding box center [1156, 299] width 21 height 13
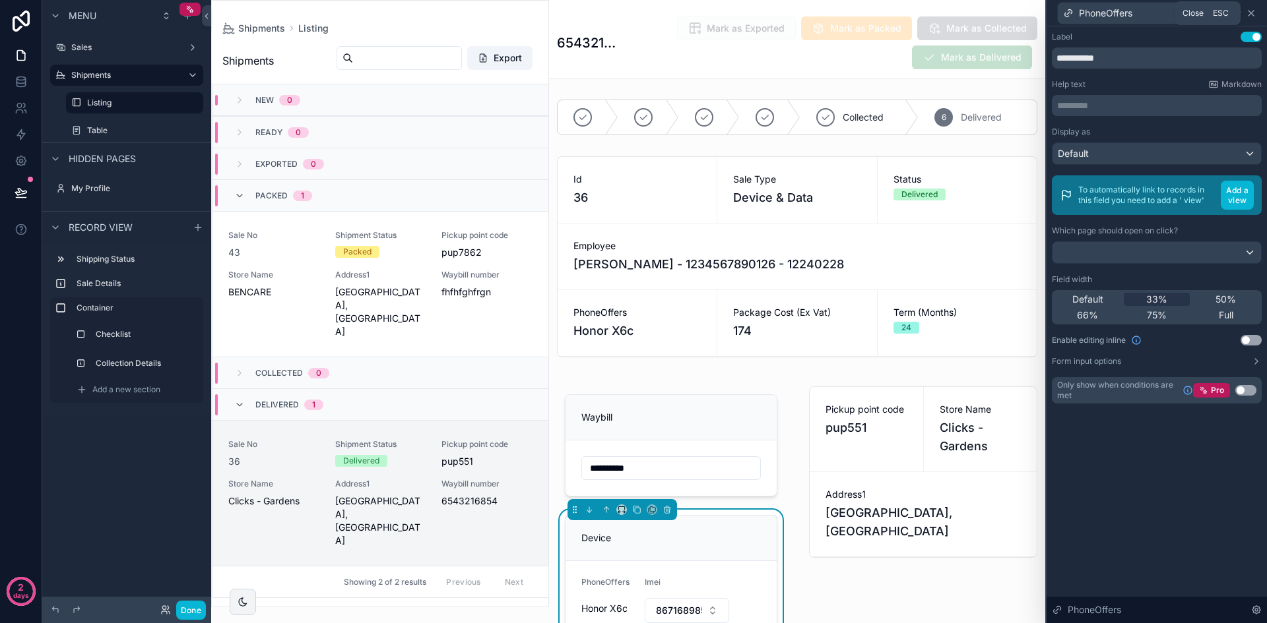
click at [1249, 14] on icon at bounding box center [1250, 13] width 5 height 5
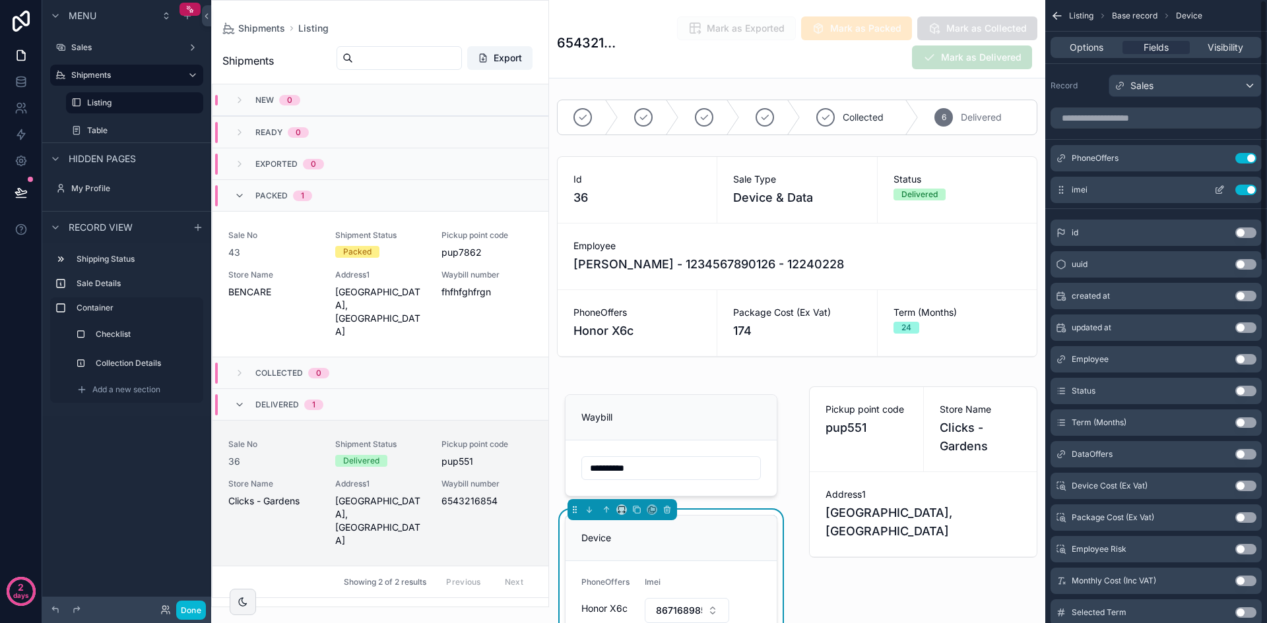
click at [1224, 190] on icon "scrollable content" at bounding box center [1219, 190] width 11 height 11
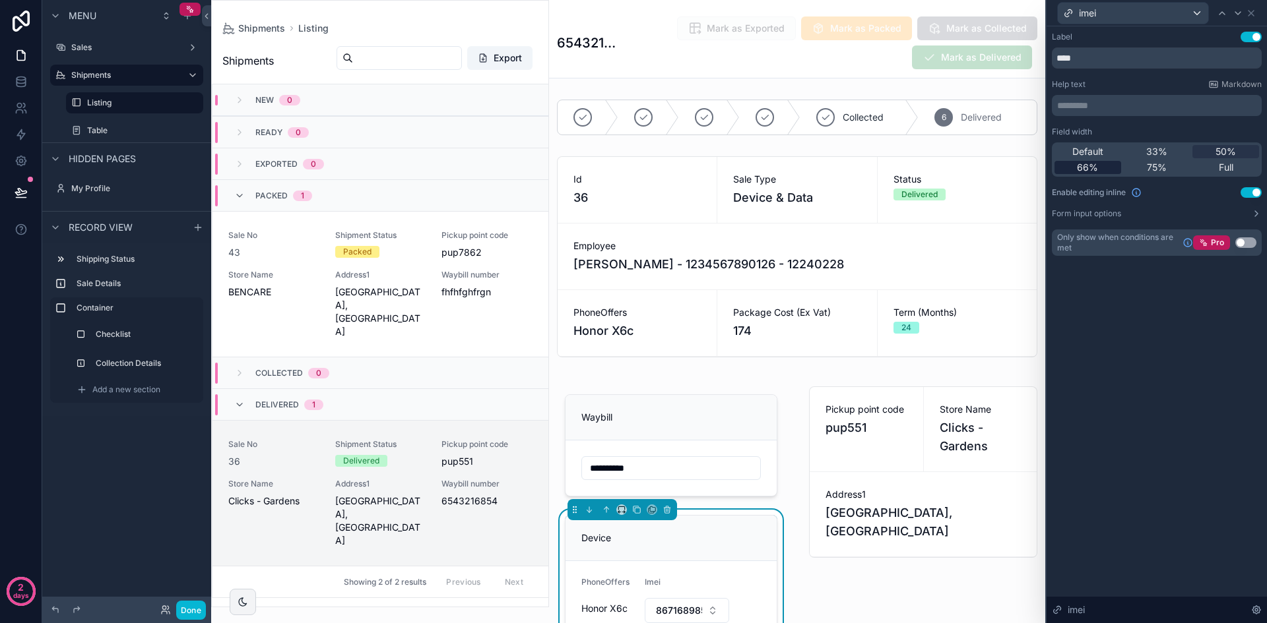
click at [1103, 169] on div "66%" at bounding box center [1087, 167] width 67 height 13
click at [1252, 13] on icon at bounding box center [1250, 13] width 11 height 11
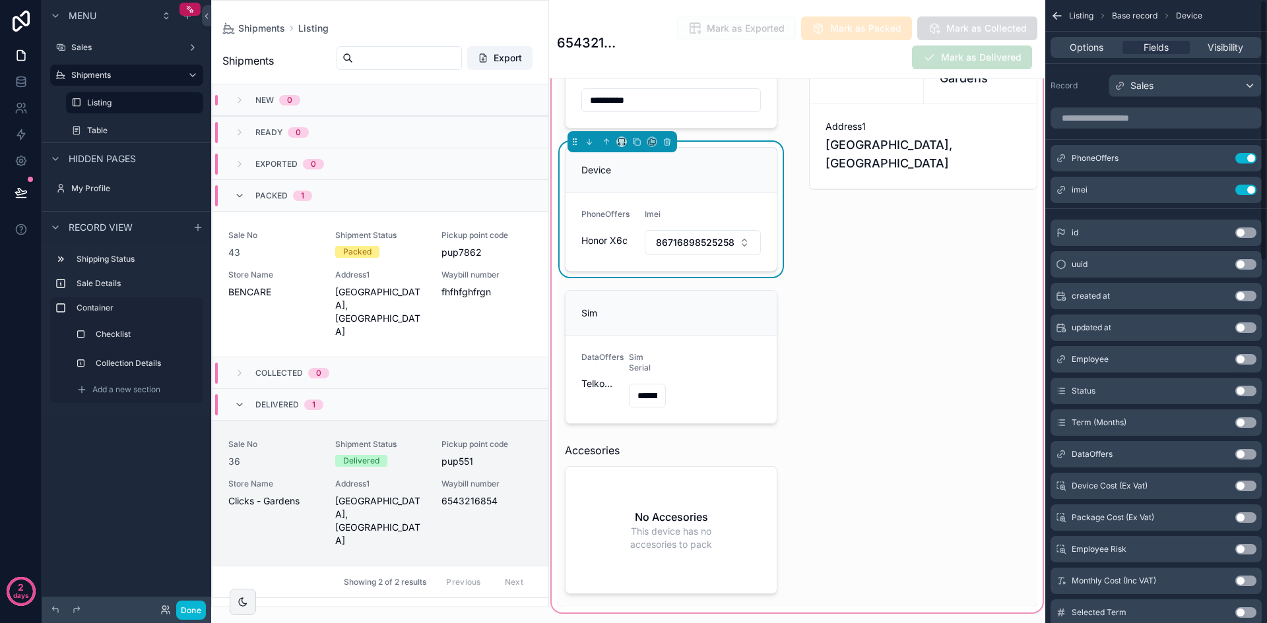
scroll to position [396, 0]
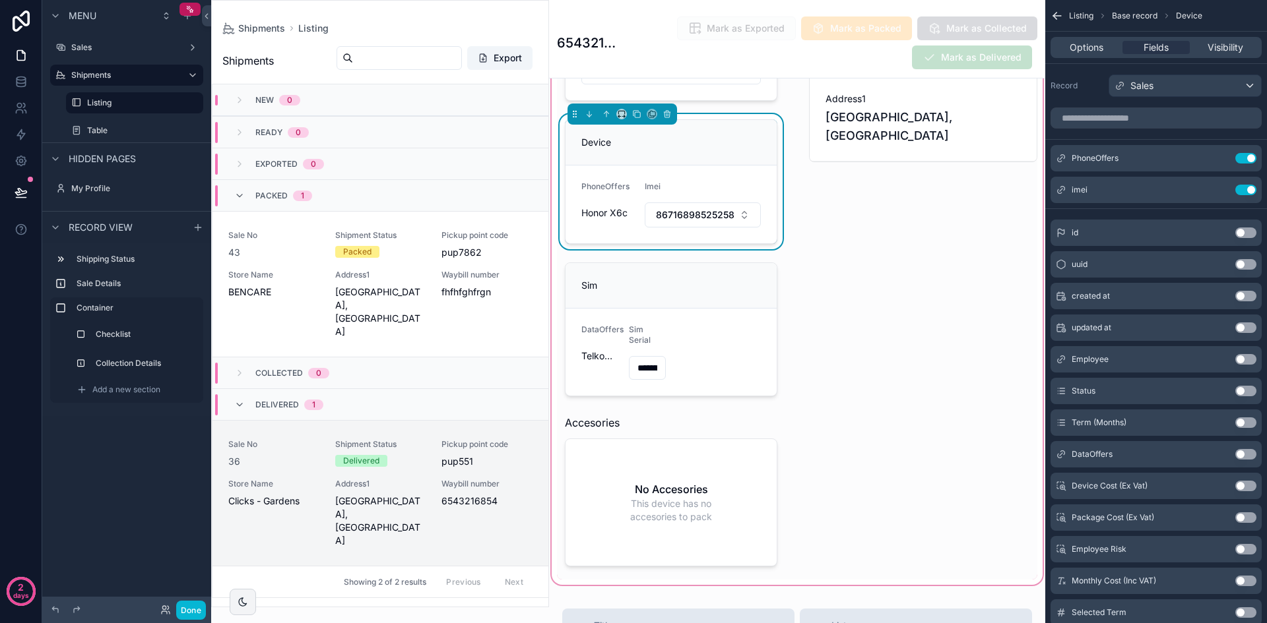
click at [697, 283] on div "scrollable content" at bounding box center [797, 283] width 496 height 610
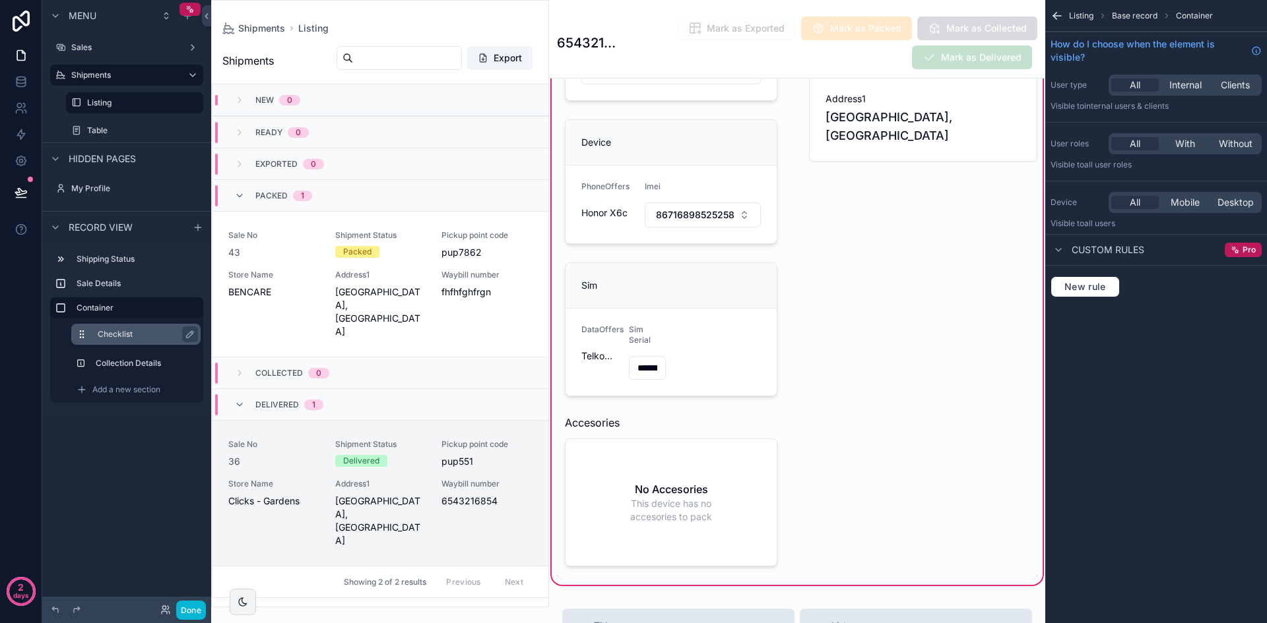
click at [135, 333] on label "Checklist" at bounding box center [144, 334] width 92 height 11
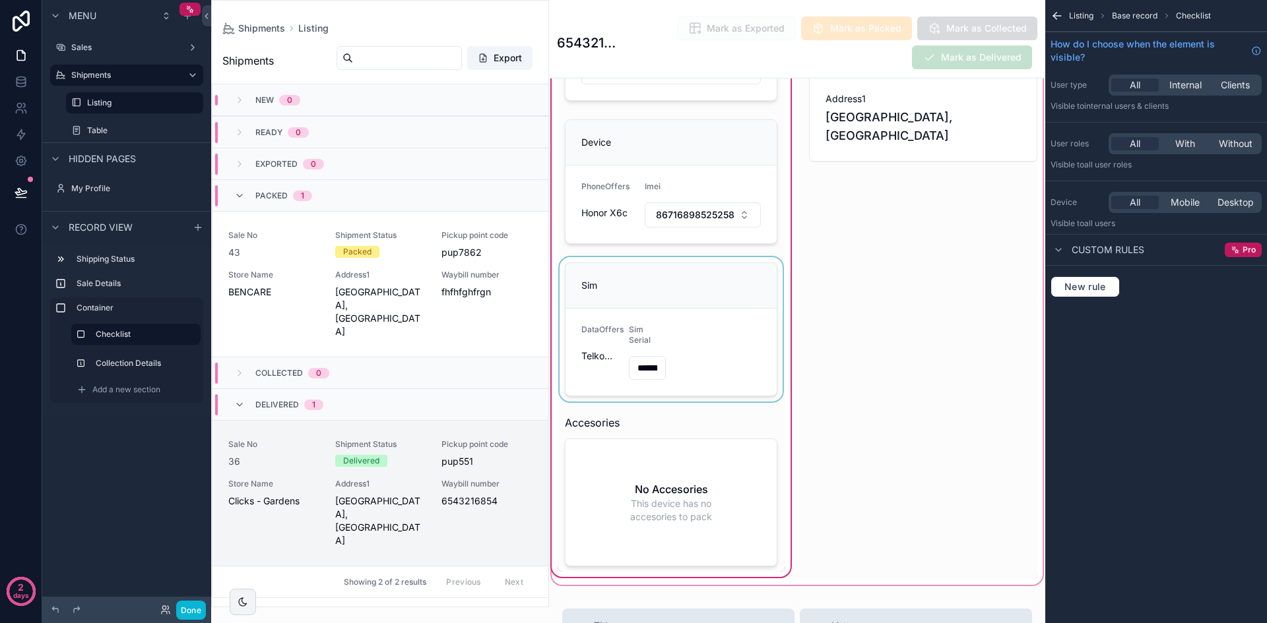
click at [658, 288] on div "scrollable content" at bounding box center [671, 329] width 228 height 144
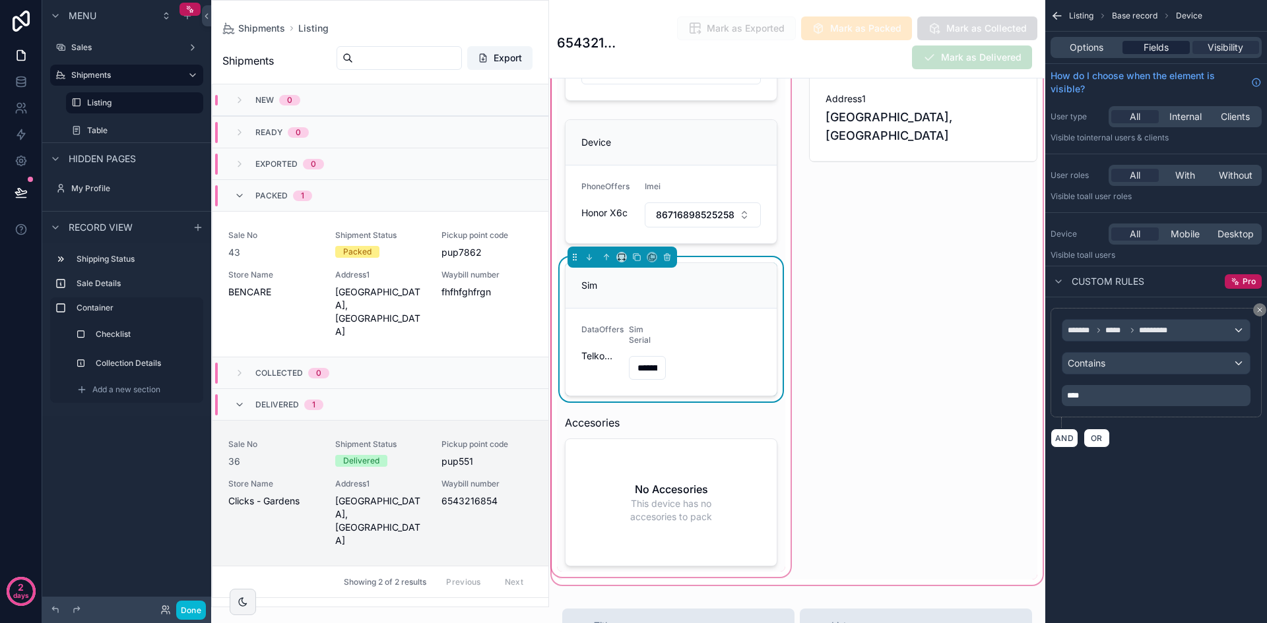
click at [1171, 47] on div "Fields" at bounding box center [1155, 47] width 67 height 13
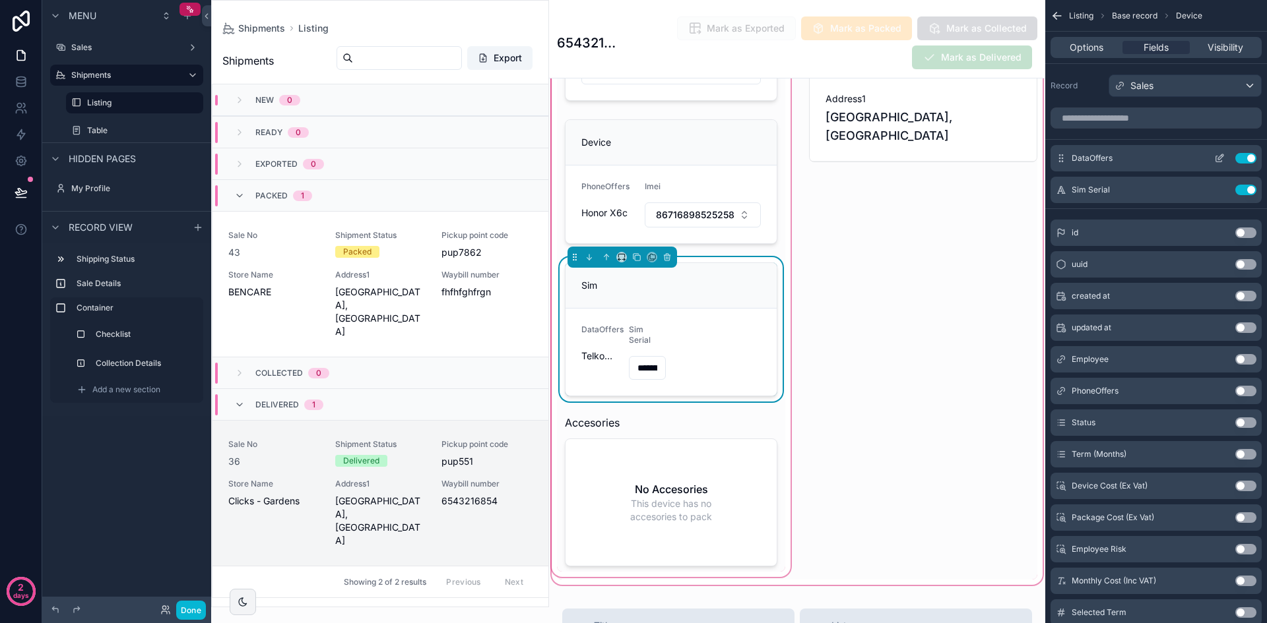
click at [1221, 156] on icon "scrollable content" at bounding box center [1219, 158] width 11 height 11
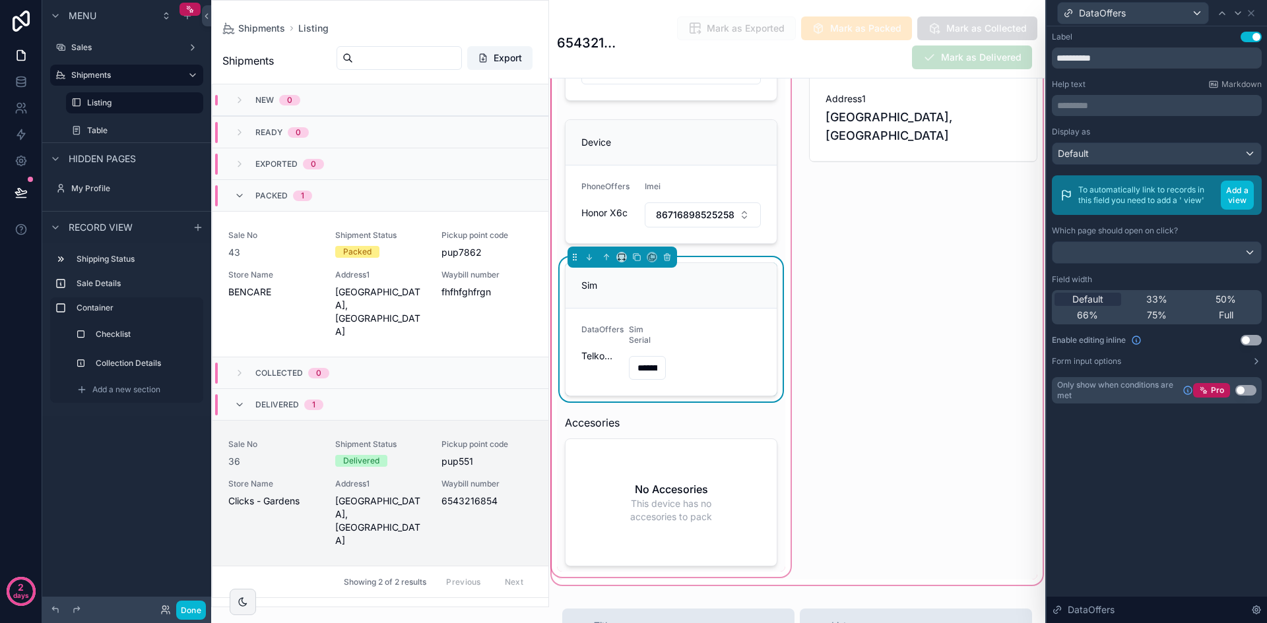
drag, startPoint x: 1159, startPoint y: 303, endPoint x: 1209, endPoint y: 250, distance: 72.3
click at [1160, 303] on span "33%" at bounding box center [1156, 299] width 21 height 13
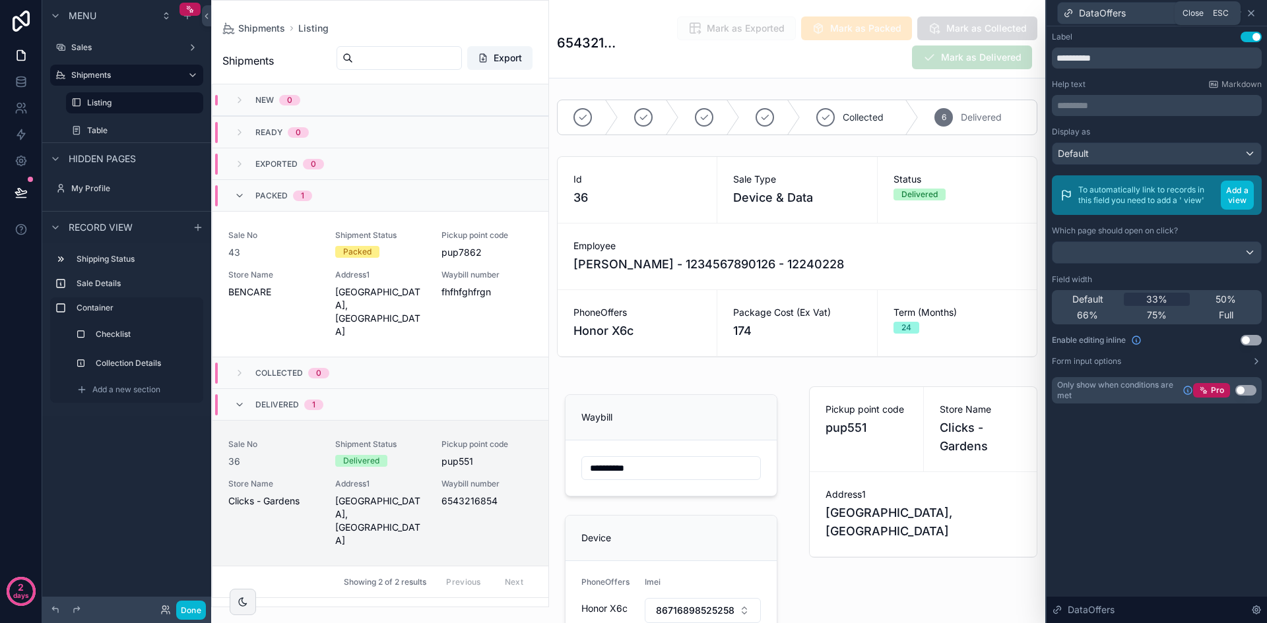
click at [1251, 9] on icon at bounding box center [1250, 13] width 11 height 11
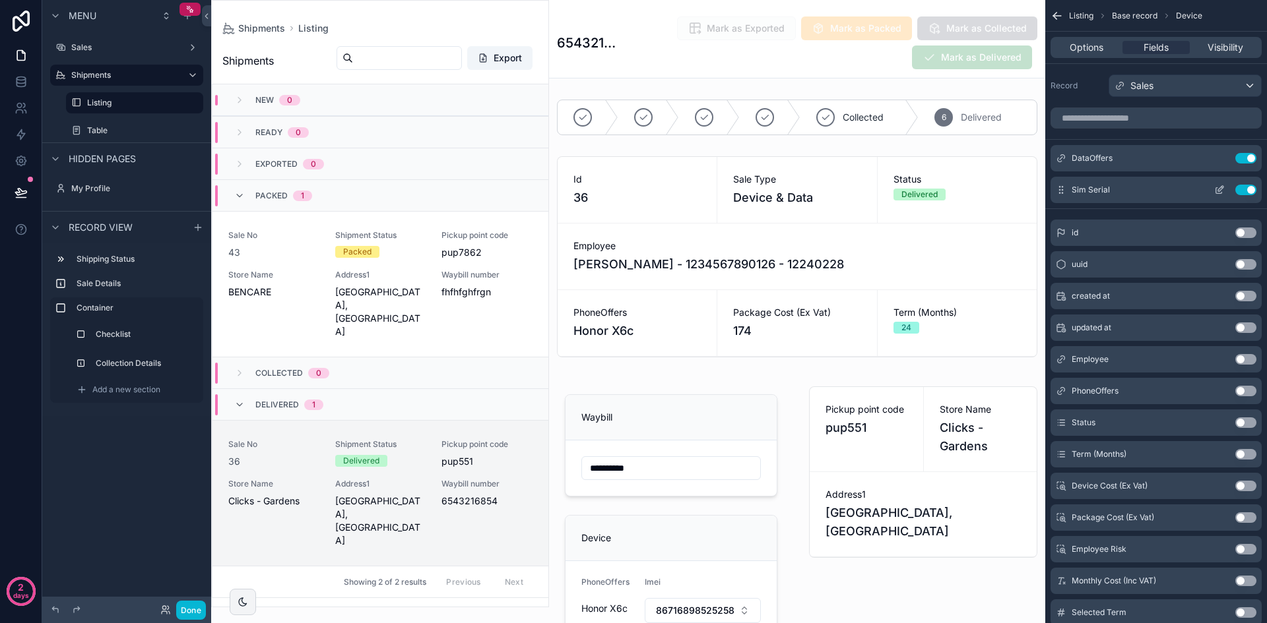
click at [1217, 188] on icon "scrollable content" at bounding box center [1219, 191] width 6 height 6
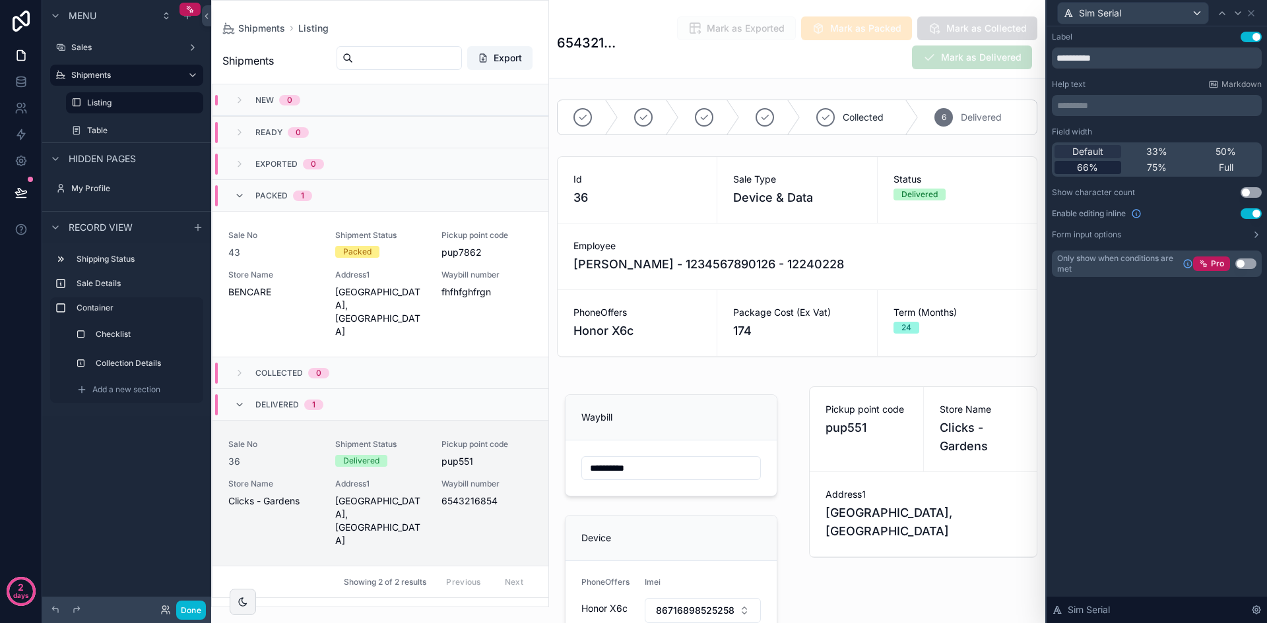
click at [1106, 171] on div "66%" at bounding box center [1087, 167] width 67 height 13
click at [1253, 13] on icon at bounding box center [1250, 13] width 11 height 11
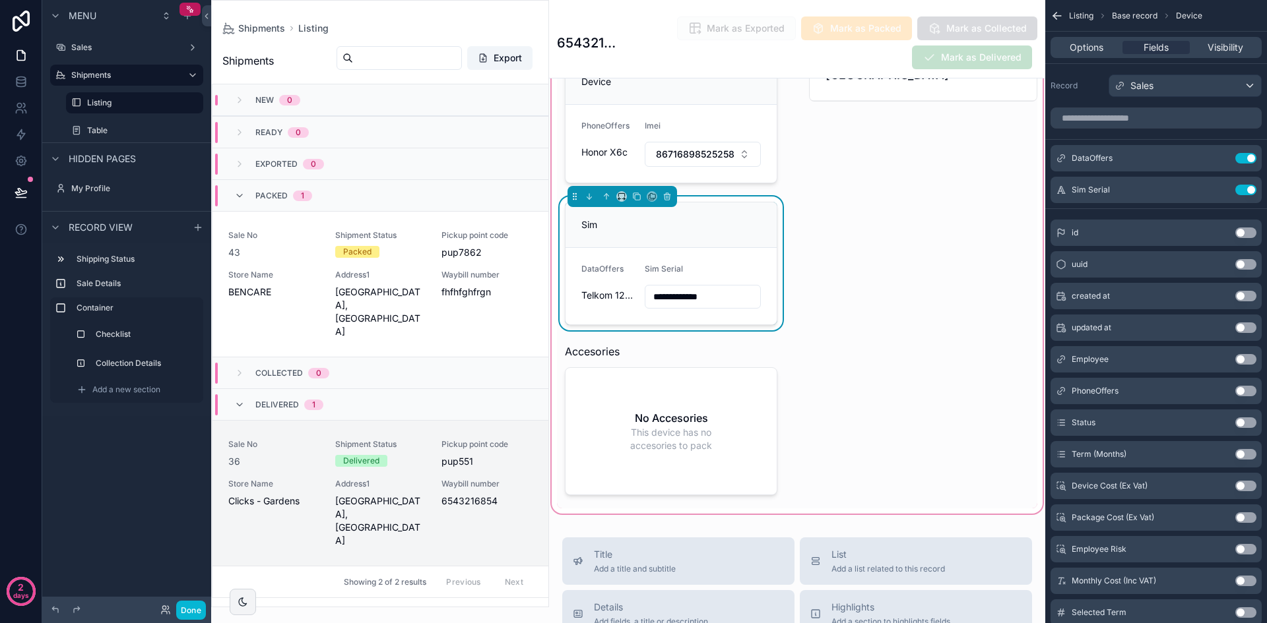
scroll to position [462, 0]
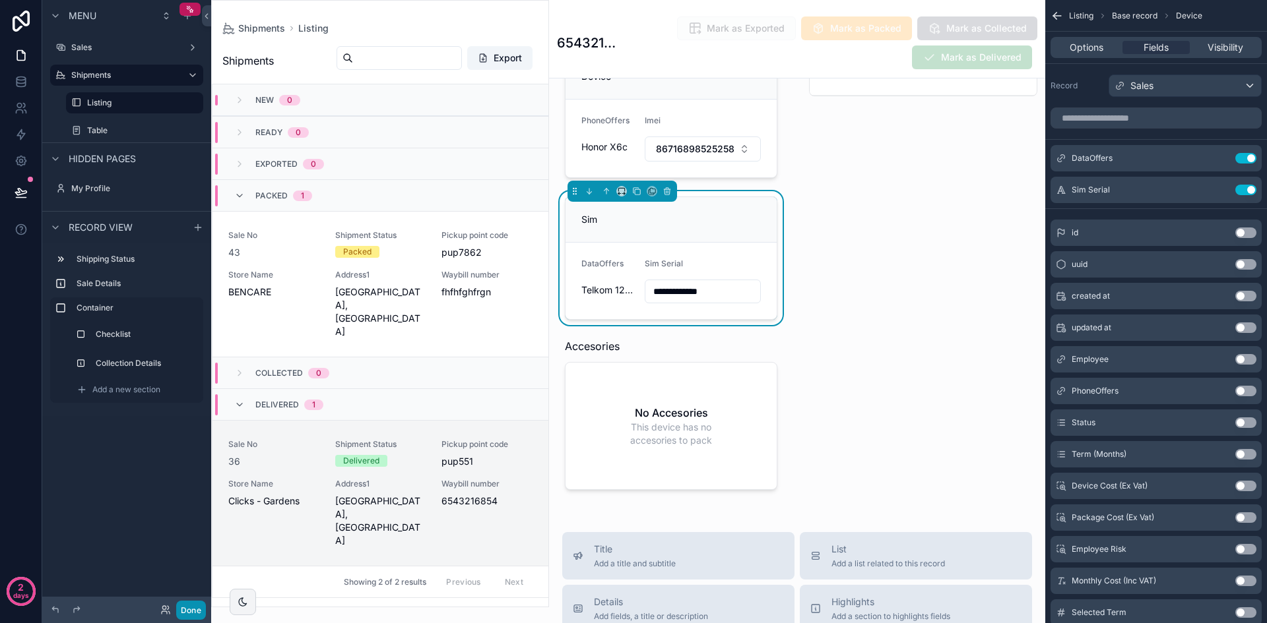
click at [195, 607] on button "Done" at bounding box center [191, 610] width 30 height 19
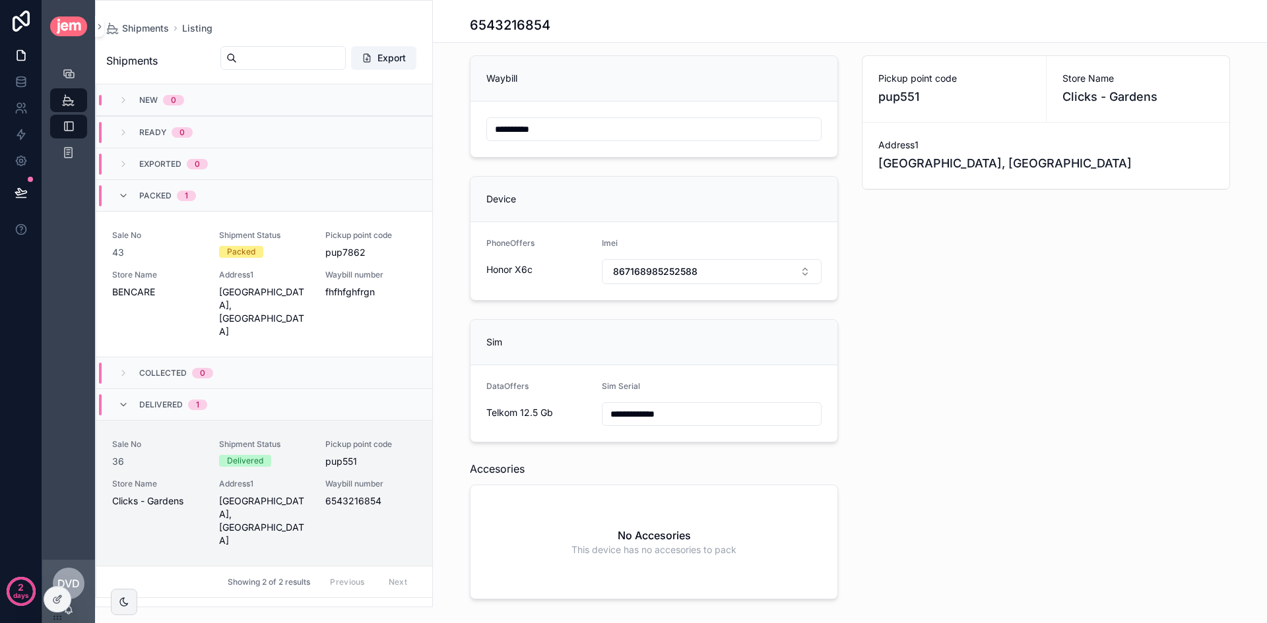
scroll to position [156, 0]
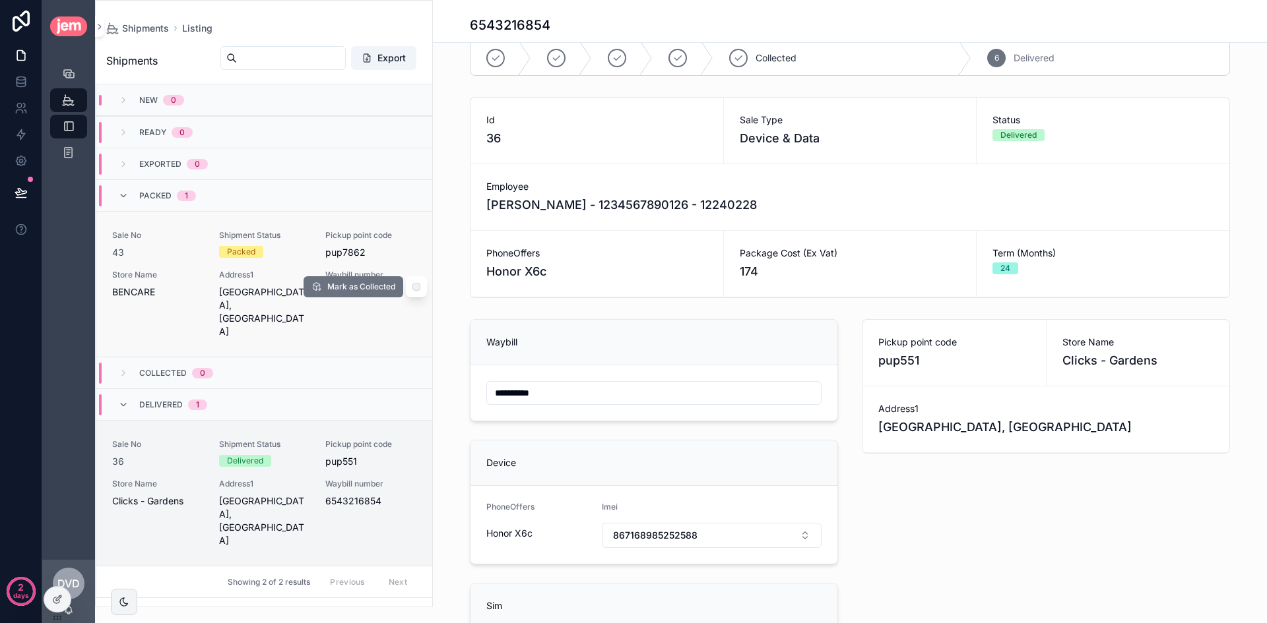
click at [294, 259] on div "Shipment Status Packed" at bounding box center [264, 244] width 91 height 29
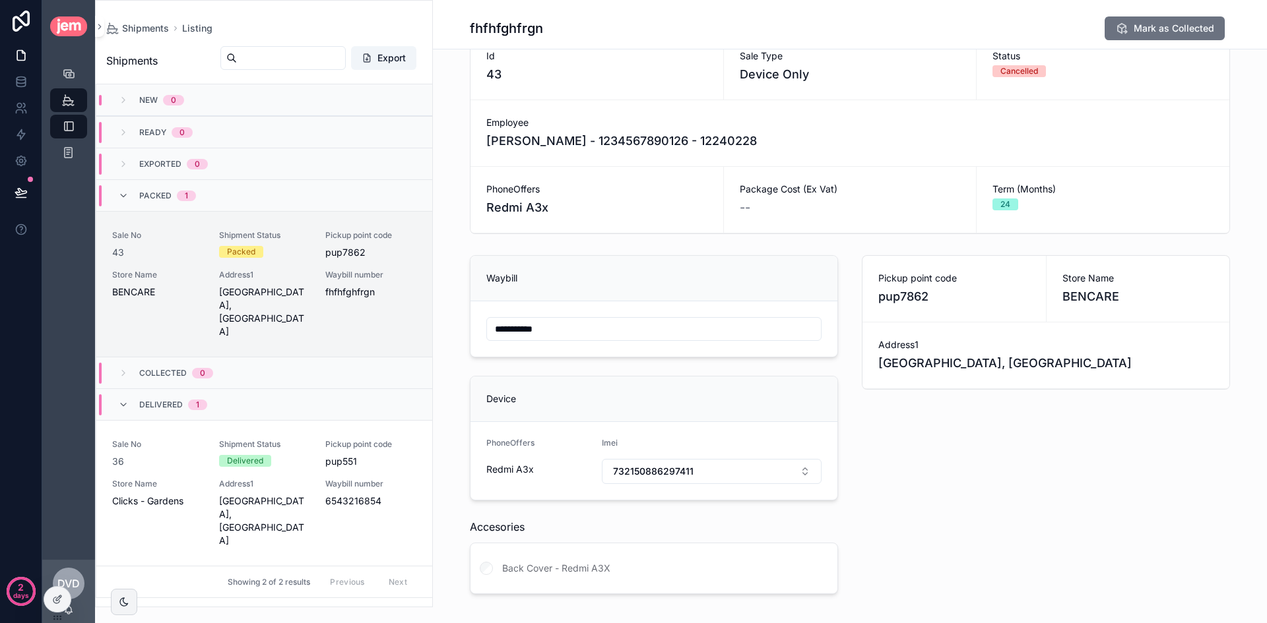
scroll to position [155, 0]
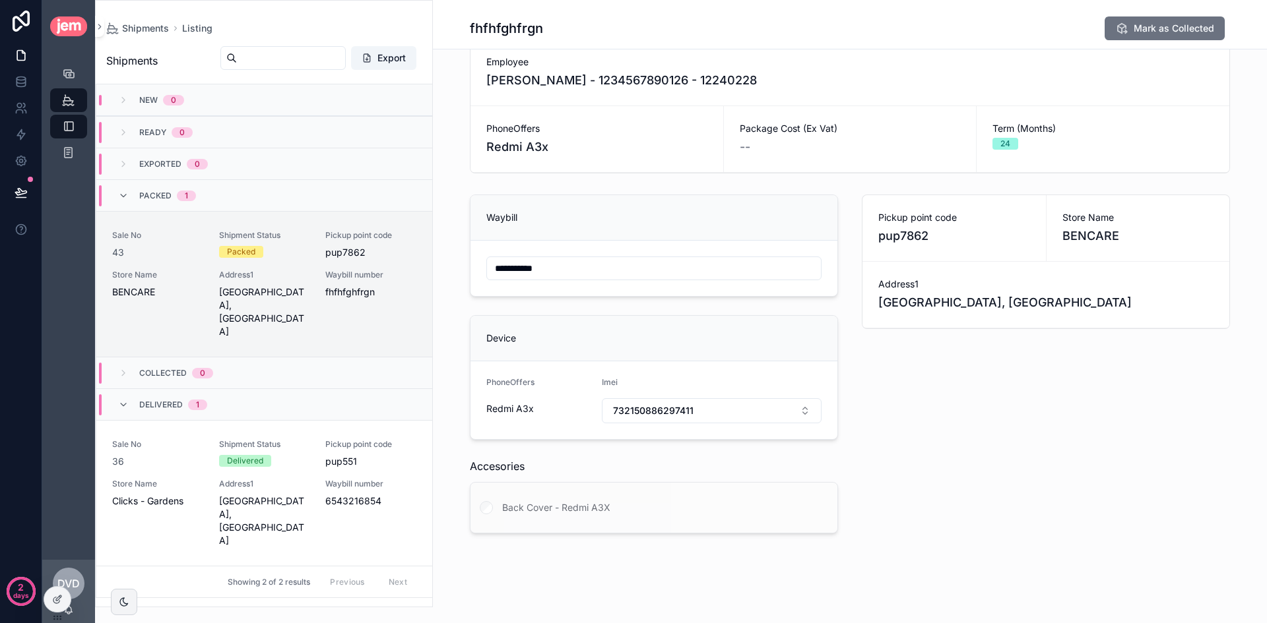
click at [473, 513] on div "scrollable content" at bounding box center [486, 508] width 32 height 50
click at [689, 413] on button "732150886297411" at bounding box center [712, 410] width 220 height 25
click at [739, 462] on div "None" at bounding box center [706, 464] width 213 height 21
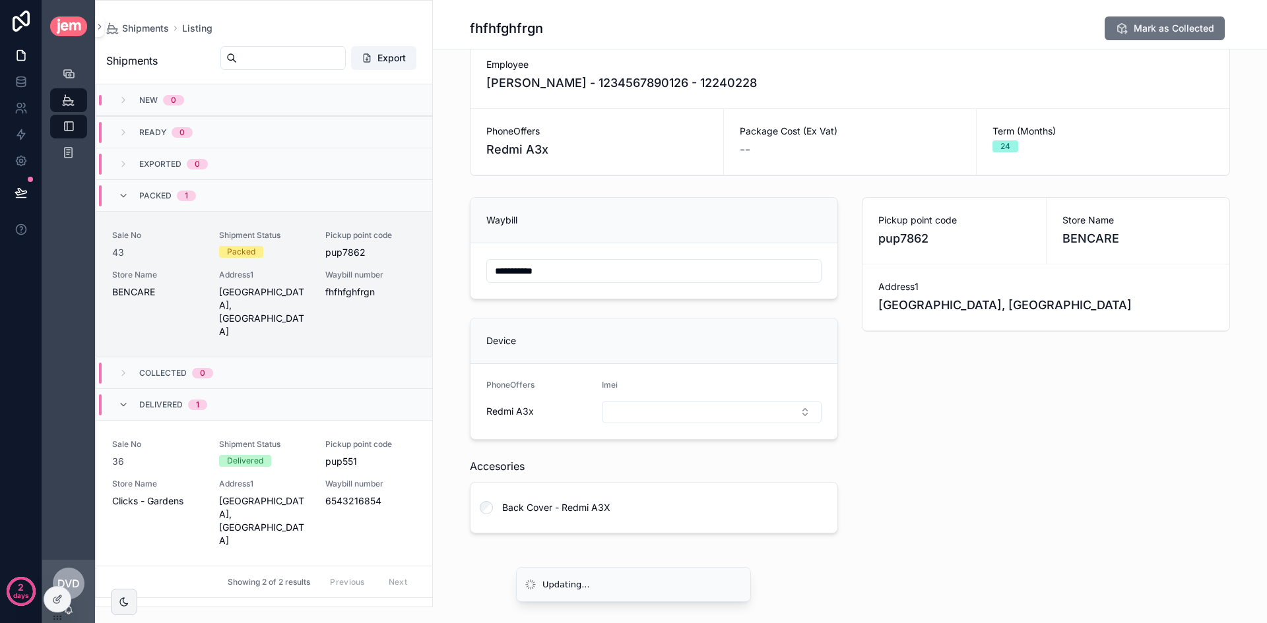
click at [933, 443] on div "Pickup point code pup7862 Store Name BENCARE Address1 [GEOGRAPHIC_DATA]" at bounding box center [1046, 365] width 384 height 347
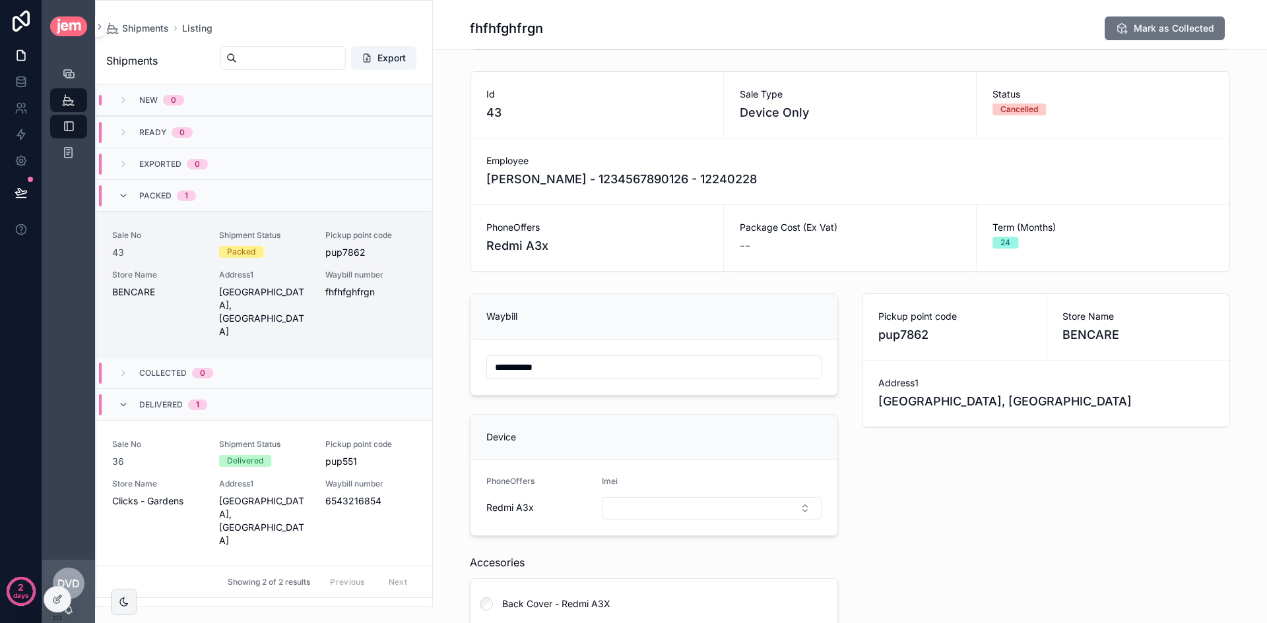
scroll to position [152, 0]
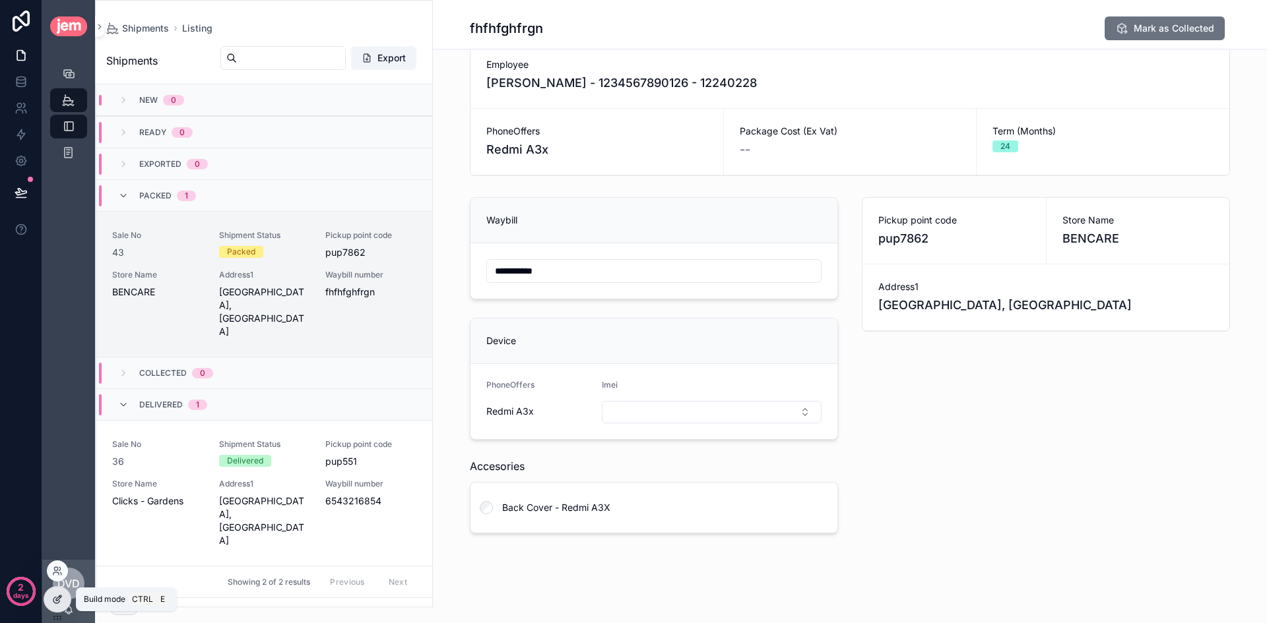
click at [59, 600] on icon at bounding box center [57, 599] width 11 height 11
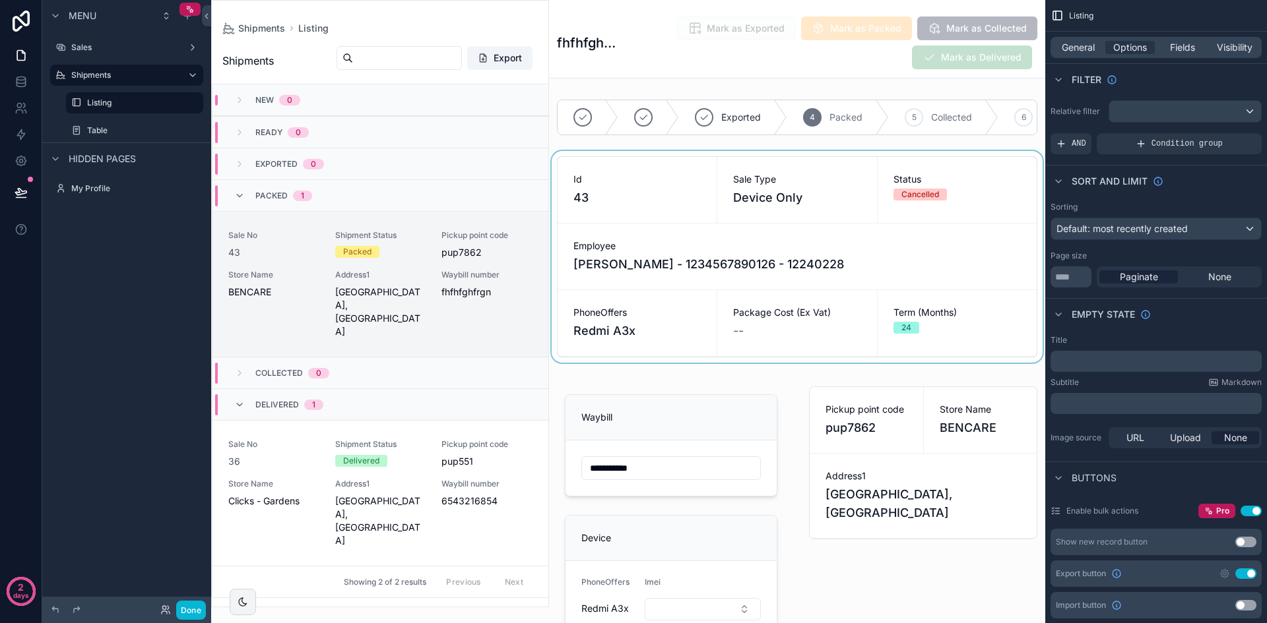
click at [793, 187] on div "scrollable content" at bounding box center [797, 257] width 496 height 212
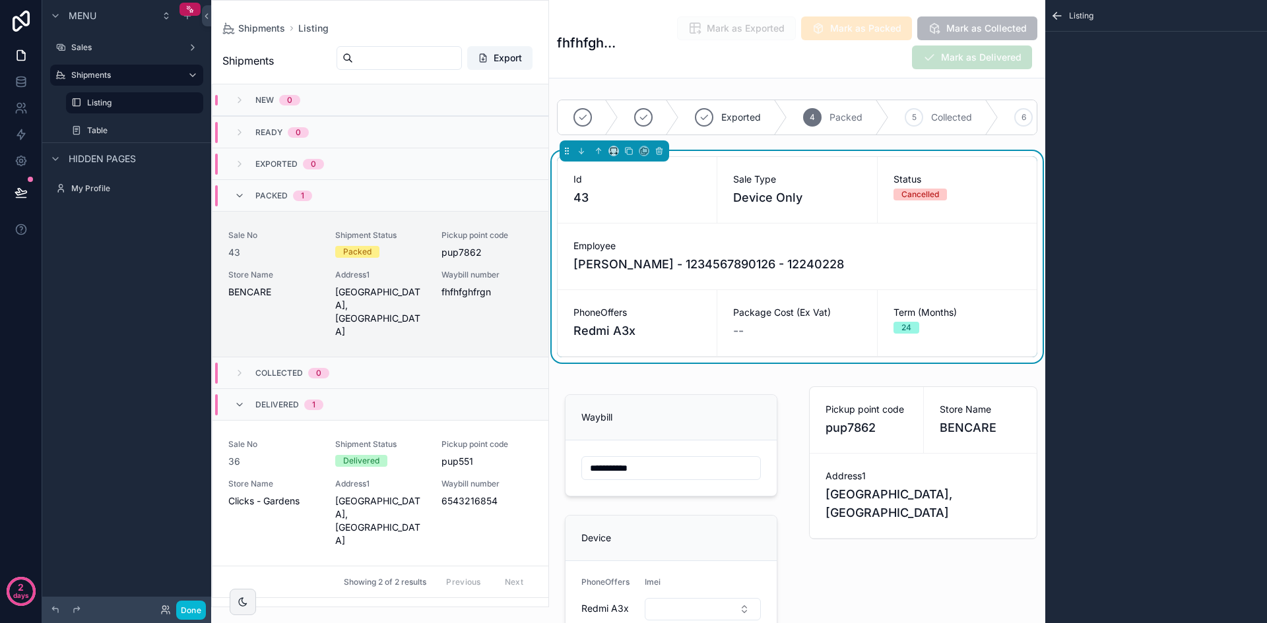
click at [1063, 13] on icon "scrollable content" at bounding box center [1056, 15] width 13 height 13
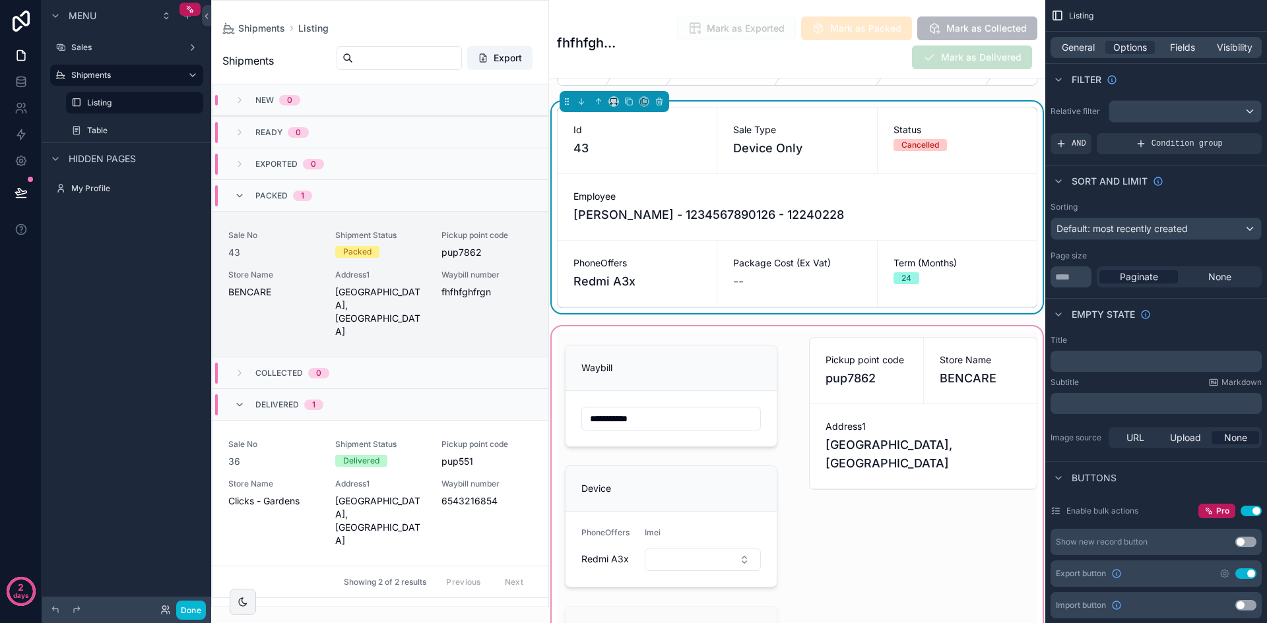
scroll to position [132, 0]
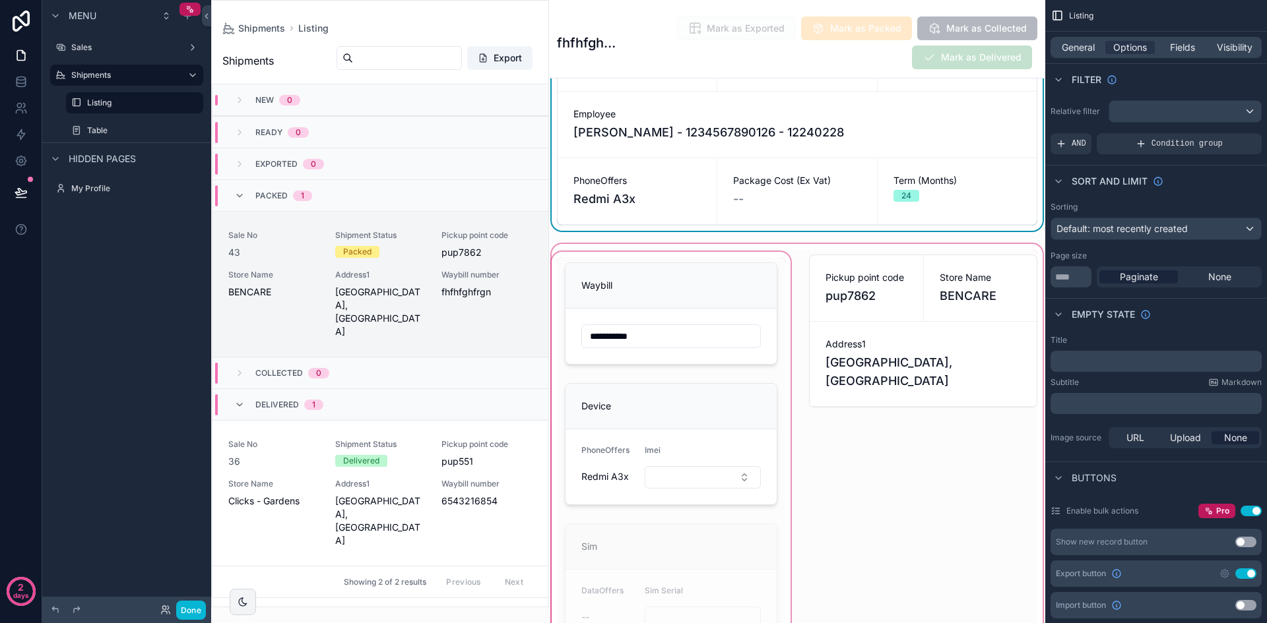
click at [782, 276] on div "scrollable content" at bounding box center [797, 501] width 496 height 520
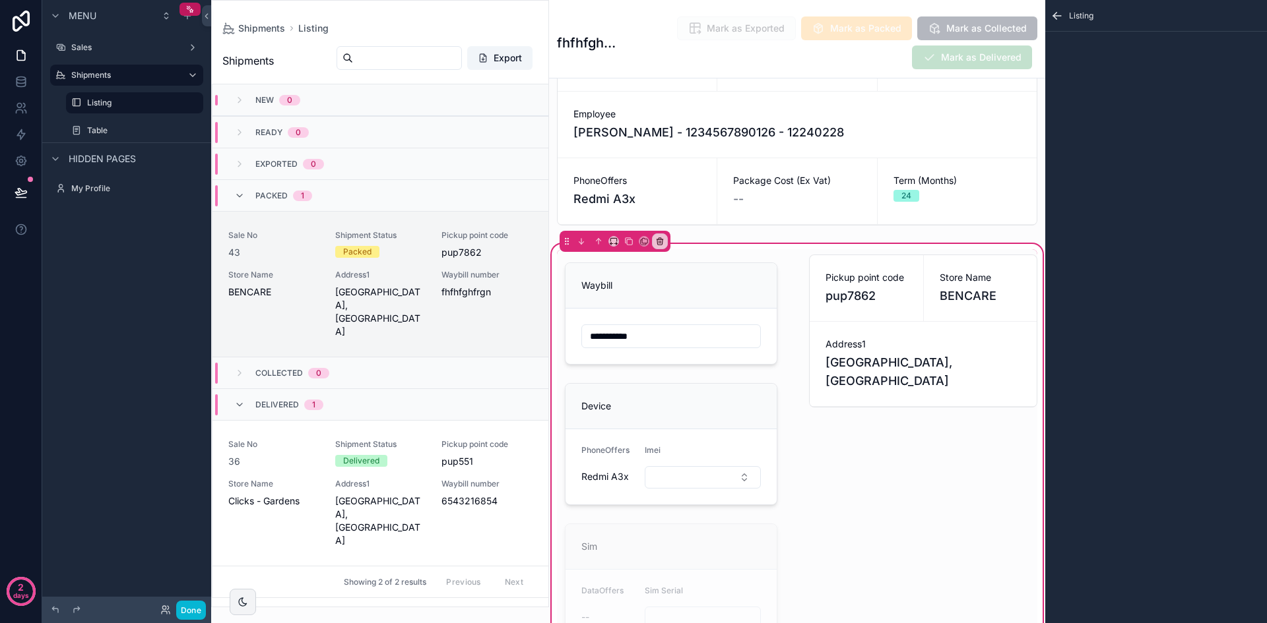
click at [790, 256] on div "**********" at bounding box center [797, 501] width 496 height 520
click at [1055, 23] on div "Listing" at bounding box center [1156, 16] width 222 height 32
click at [1059, 17] on icon "scrollable content" at bounding box center [1056, 15] width 13 height 13
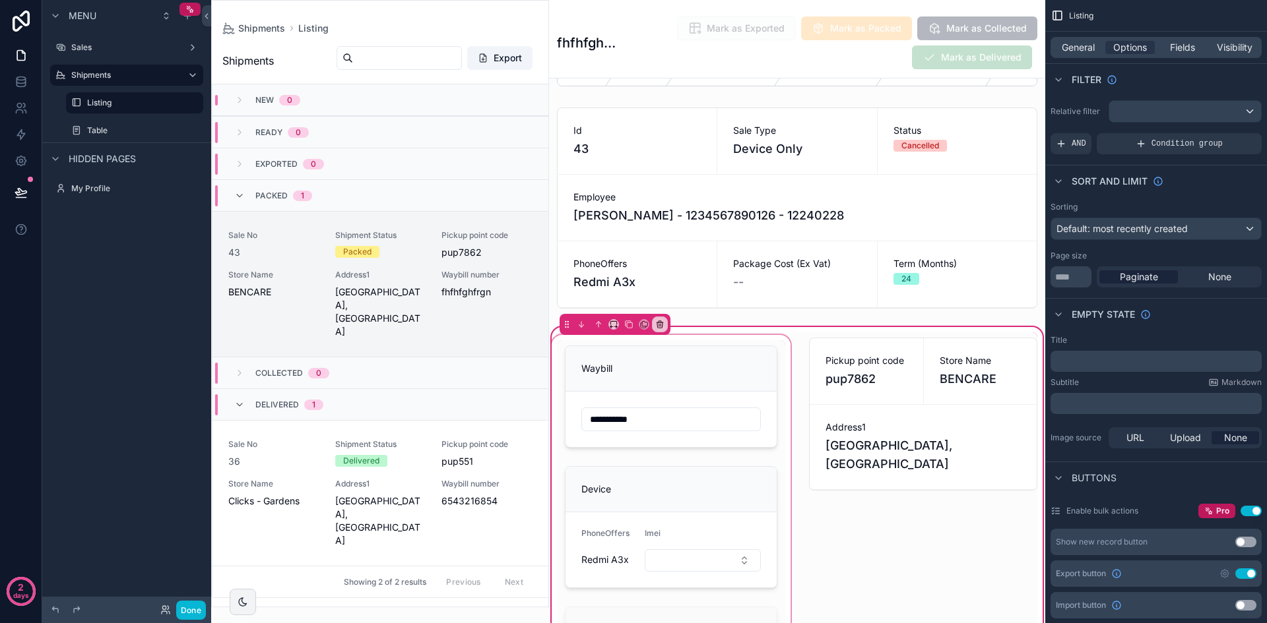
scroll to position [0, 0]
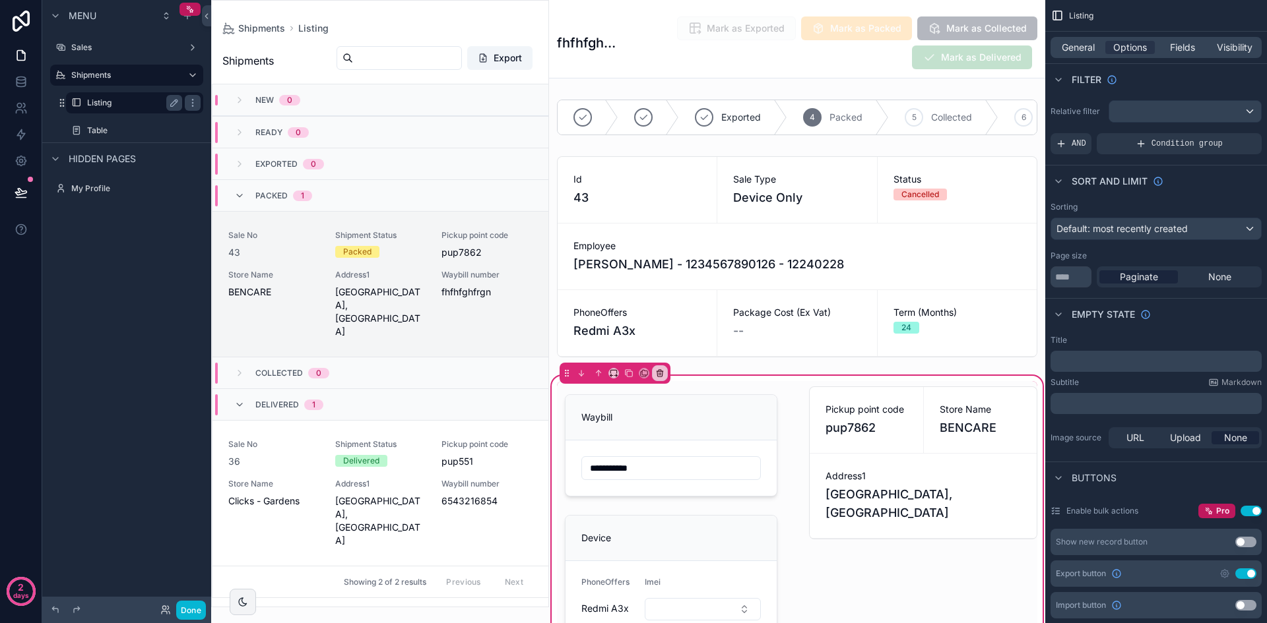
click at [137, 99] on label "Listing" at bounding box center [132, 103] width 90 height 11
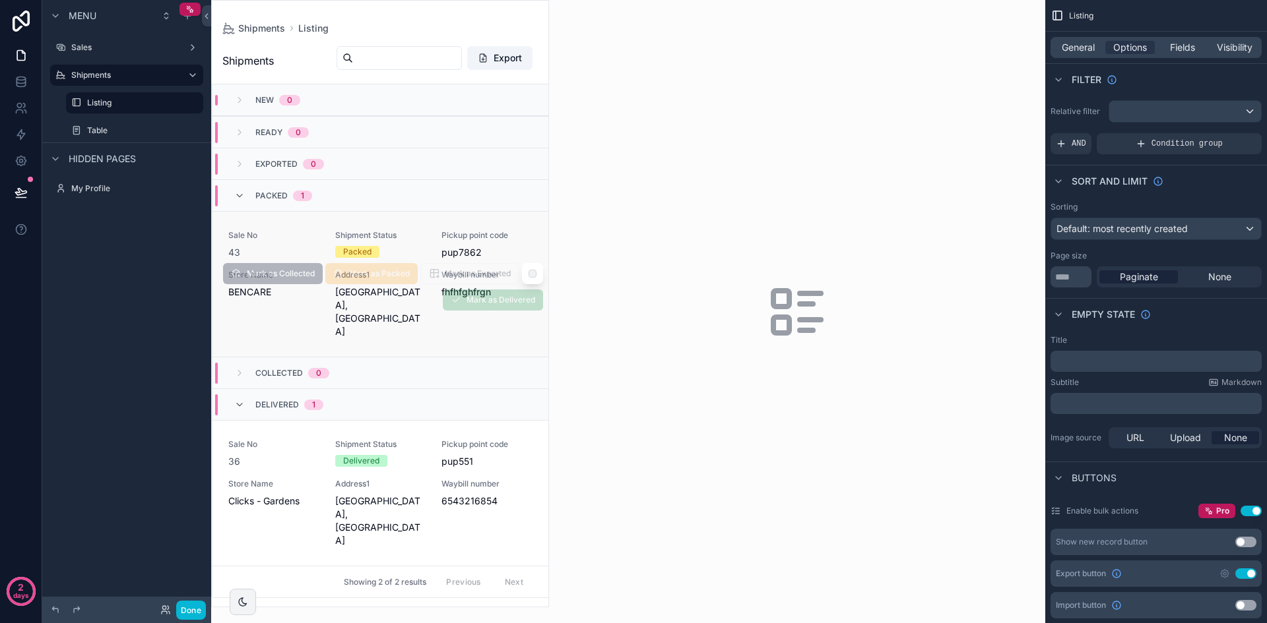
click at [435, 338] on div "Sale No 43 Shipment Status Packed Pickup point code pup7862 Store Name BENCARE …" at bounding box center [380, 284] width 304 height 108
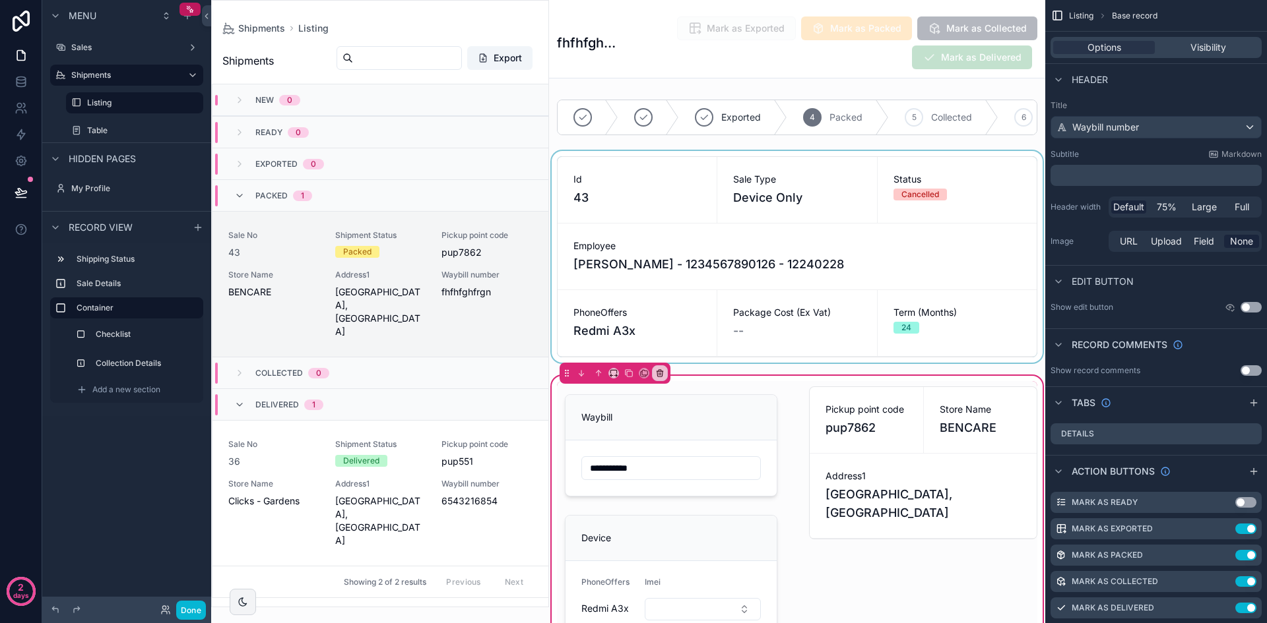
click at [598, 181] on div "scrollable content" at bounding box center [797, 257] width 496 height 212
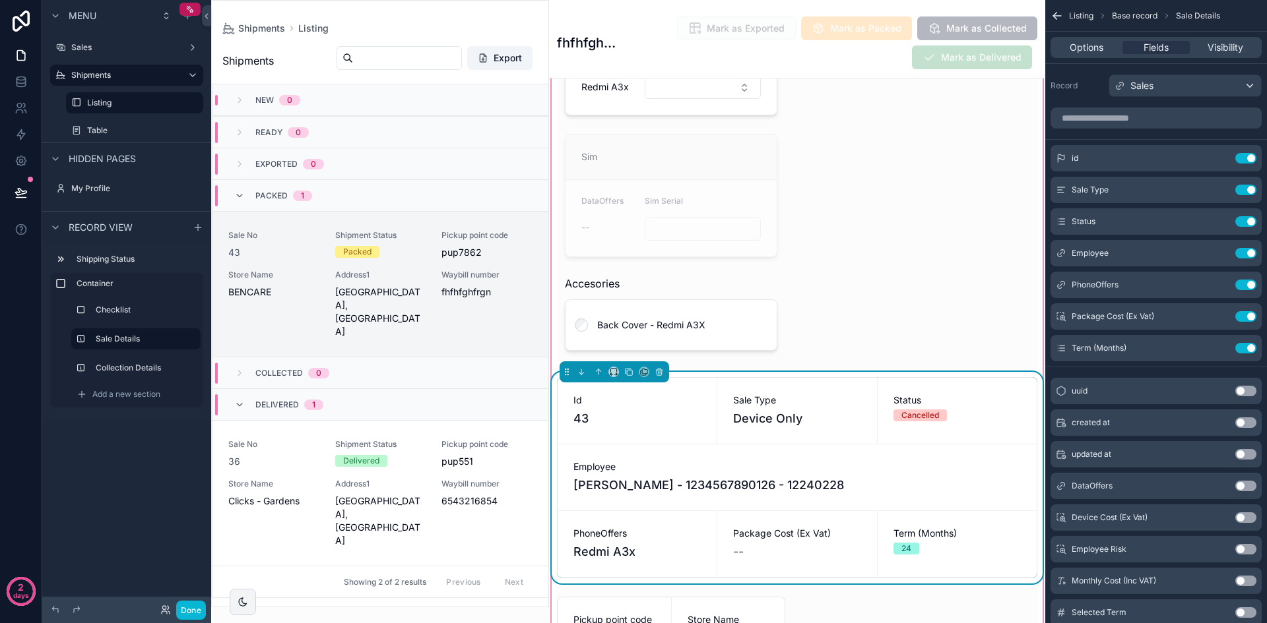
scroll to position [330, 0]
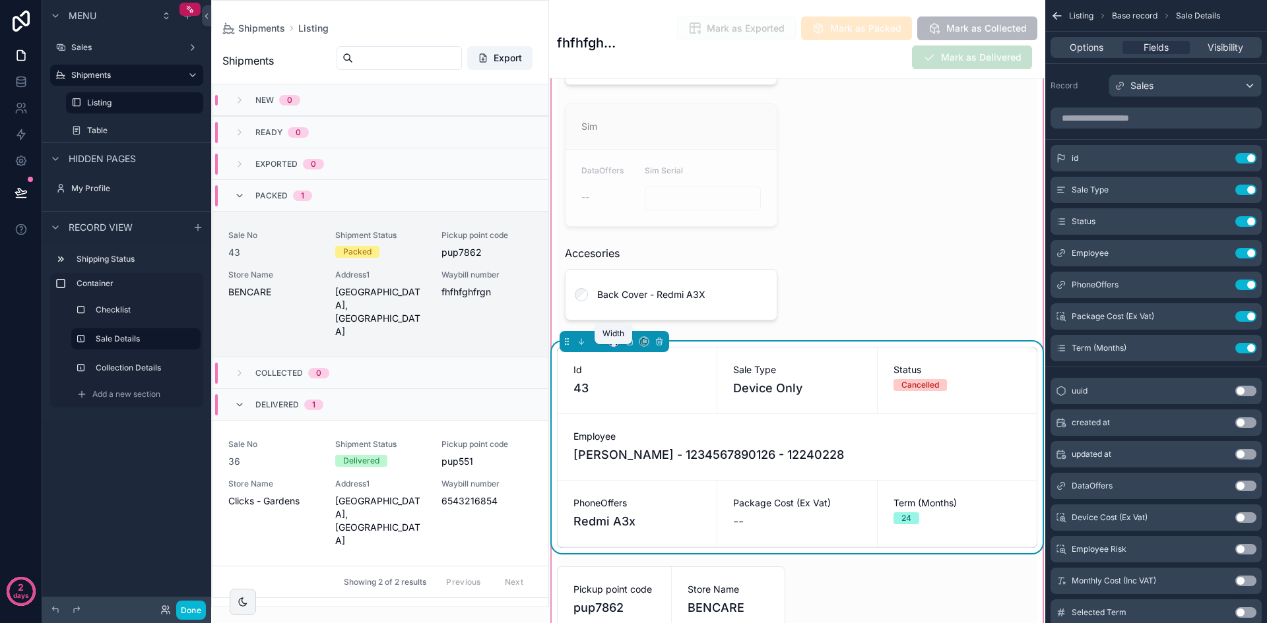
click at [612, 346] on icon "scrollable content" at bounding box center [613, 341] width 9 height 9
click at [657, 445] on div "50%" at bounding box center [639, 451] width 41 height 16
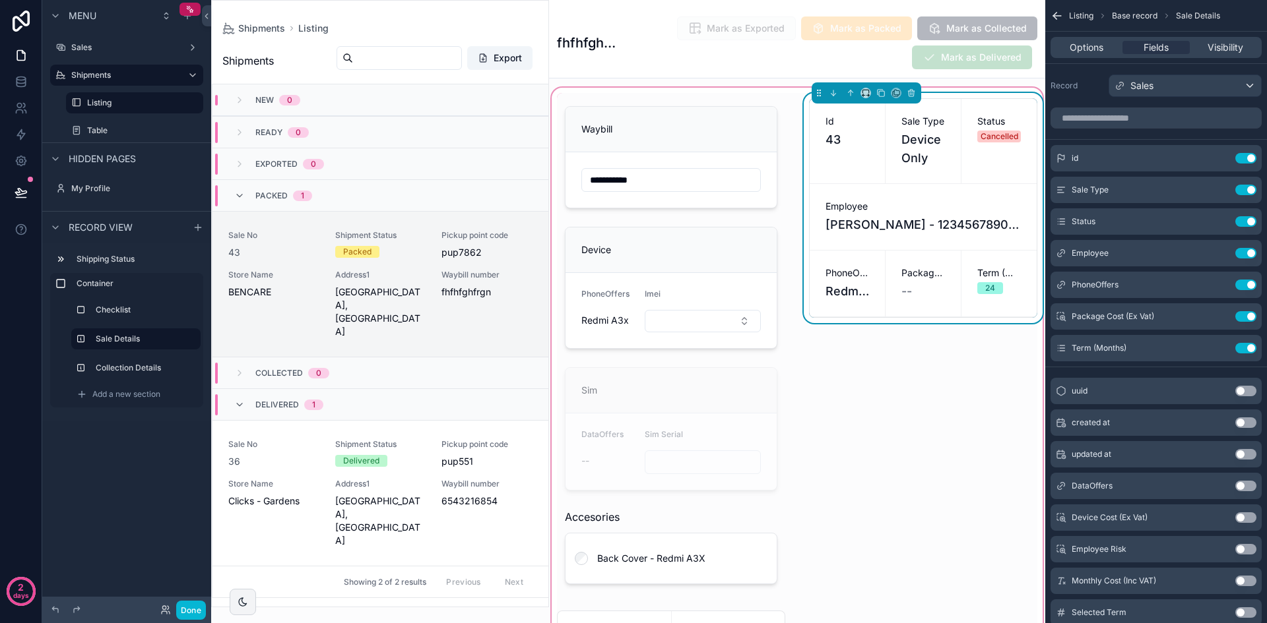
scroll to position [0, 0]
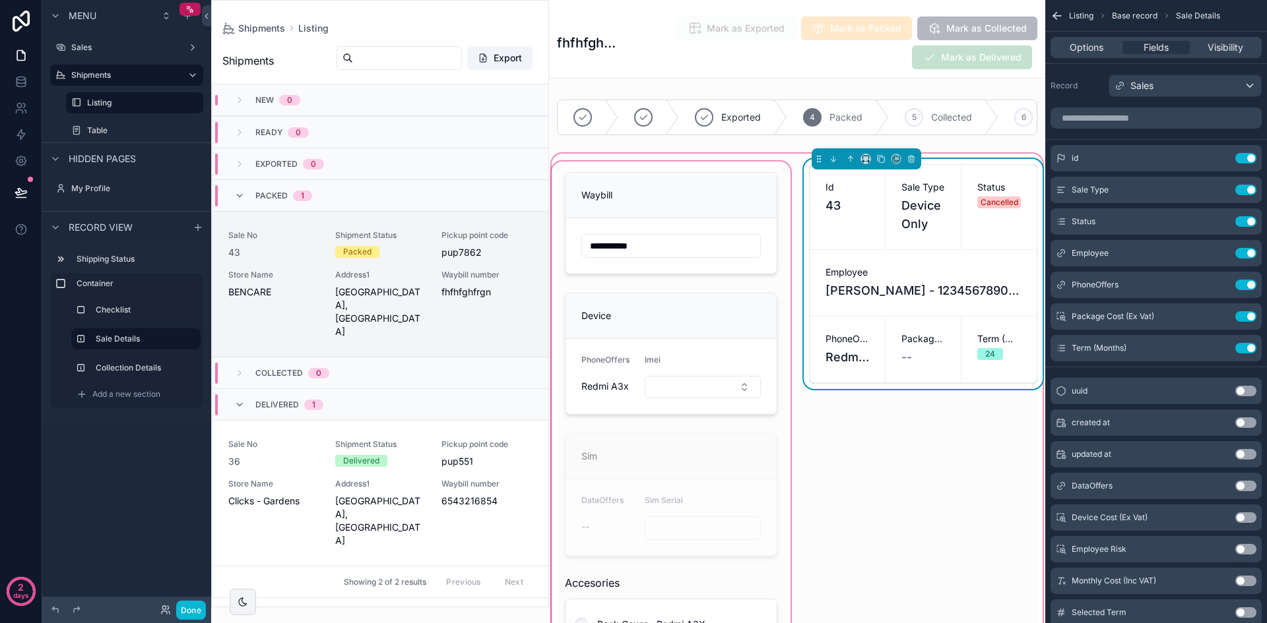
click at [778, 195] on div "scrollable content" at bounding box center [671, 411] width 244 height 505
click at [782, 262] on div "scrollable content" at bounding box center [671, 411] width 244 height 505
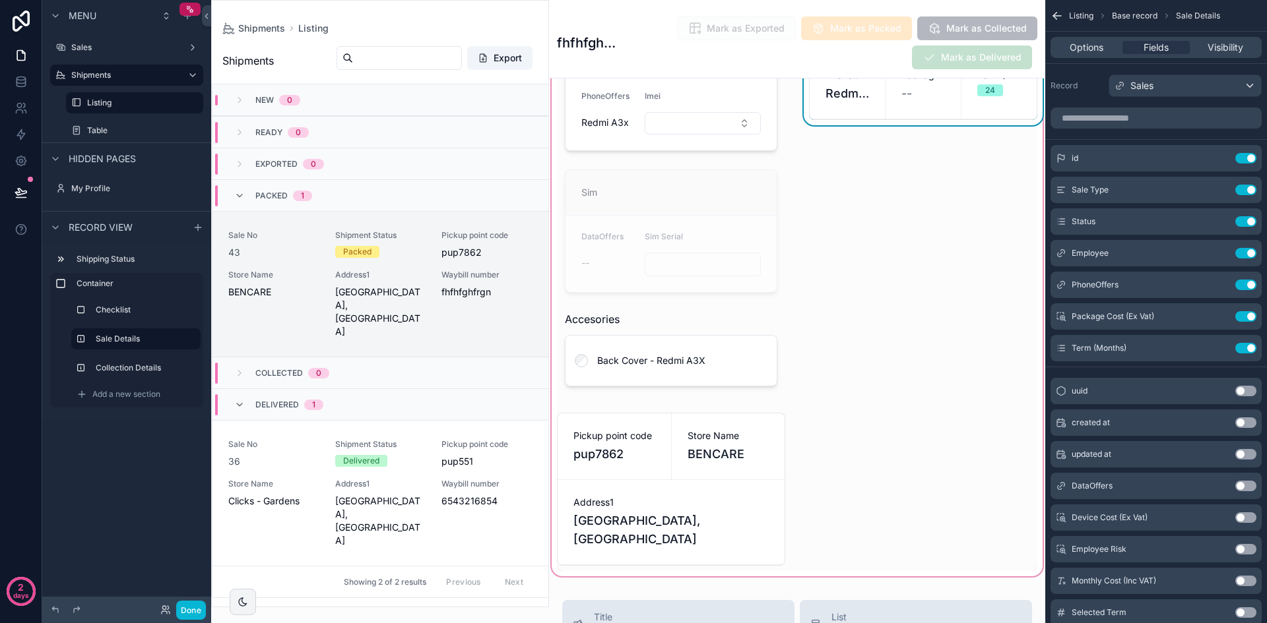
scroll to position [330, 0]
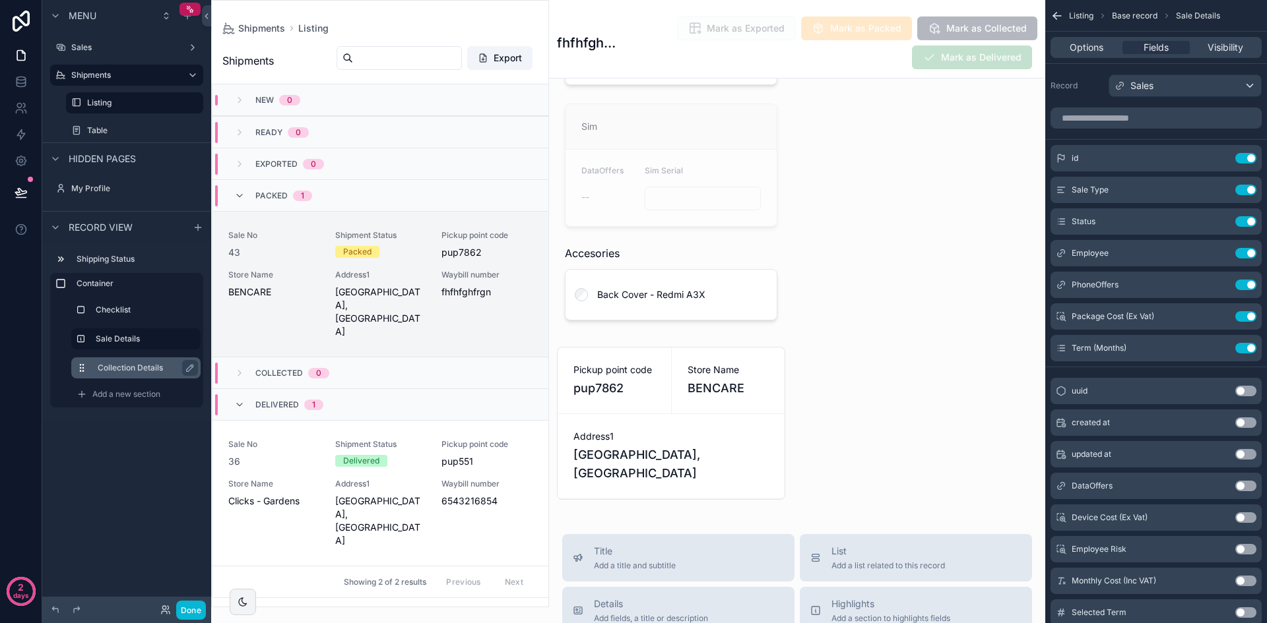
click at [138, 371] on label "Collection Details" at bounding box center [144, 368] width 92 height 11
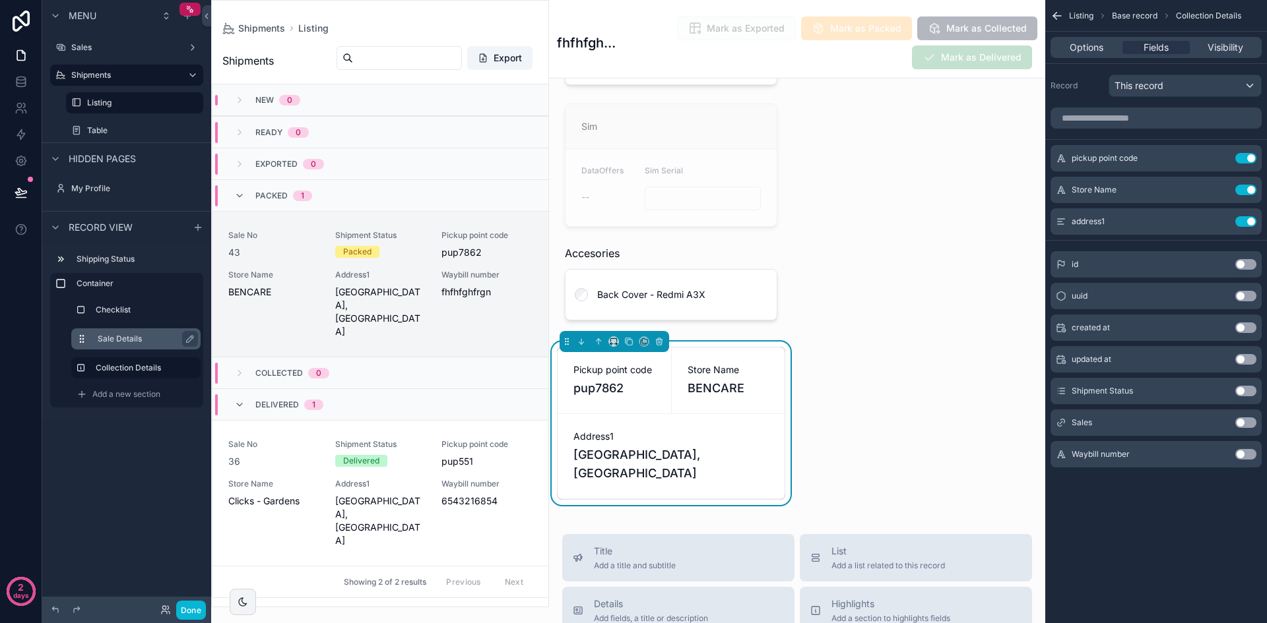
click at [140, 342] on label "Sale Details" at bounding box center [144, 339] width 92 height 11
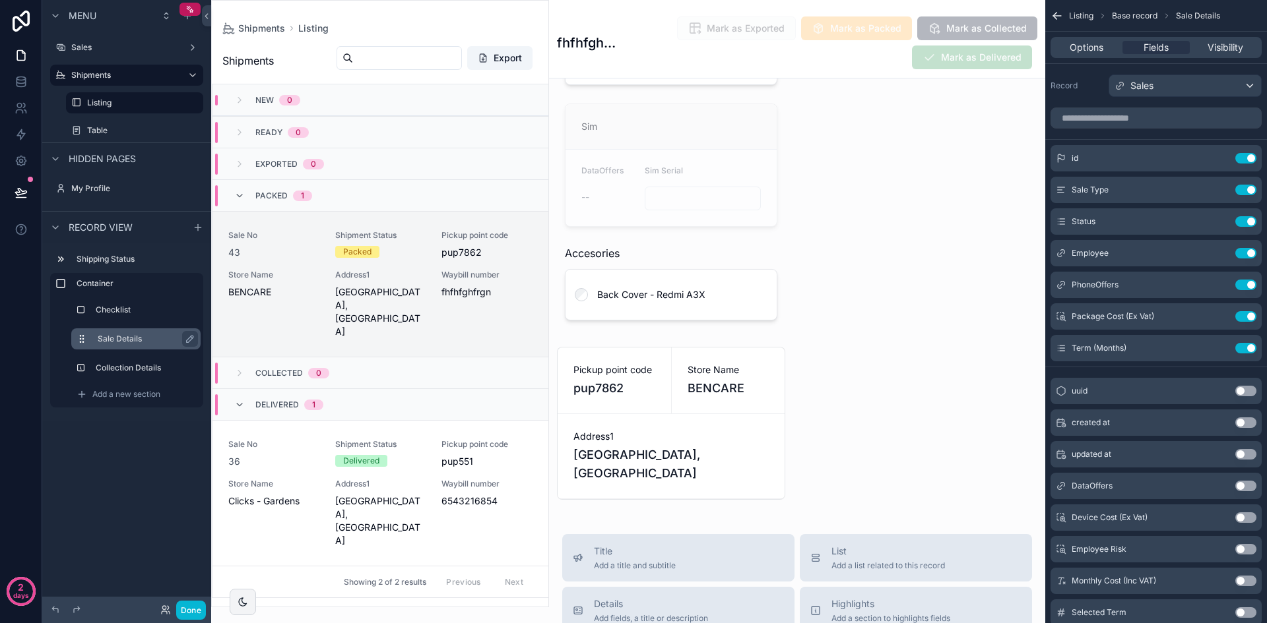
click at [134, 332] on div "Sale Details" at bounding box center [147, 339] width 98 height 16
click at [128, 313] on label "Checklist" at bounding box center [144, 310] width 92 height 11
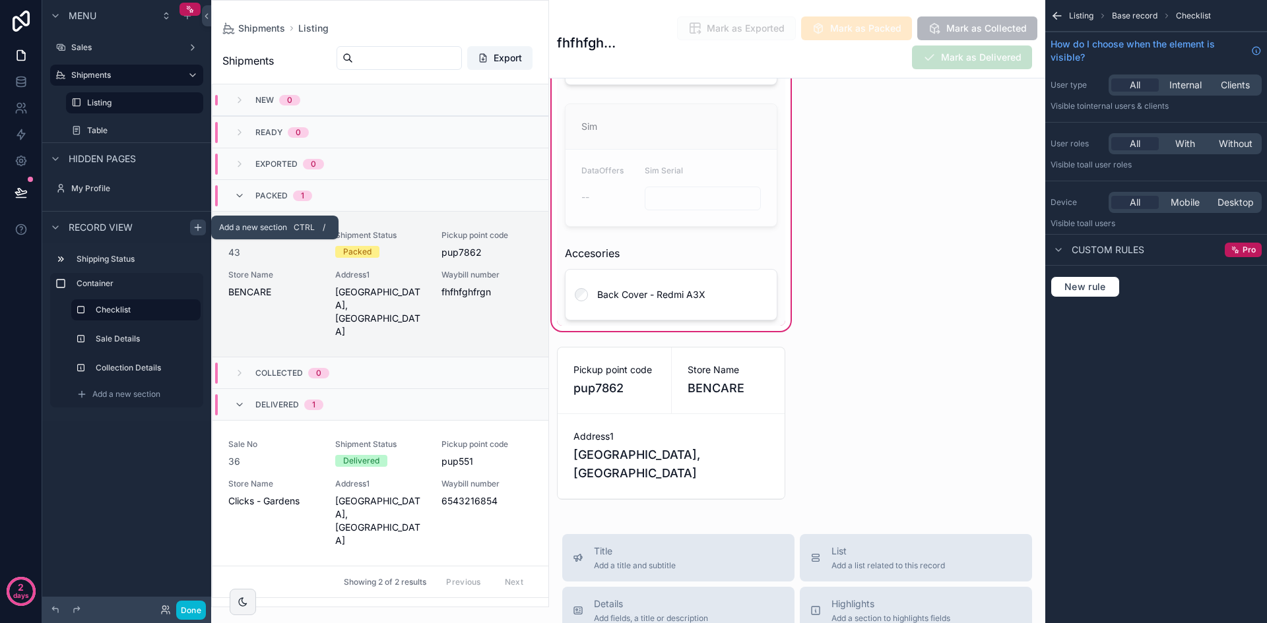
click at [193, 228] on icon "scrollable content" at bounding box center [198, 227] width 11 height 11
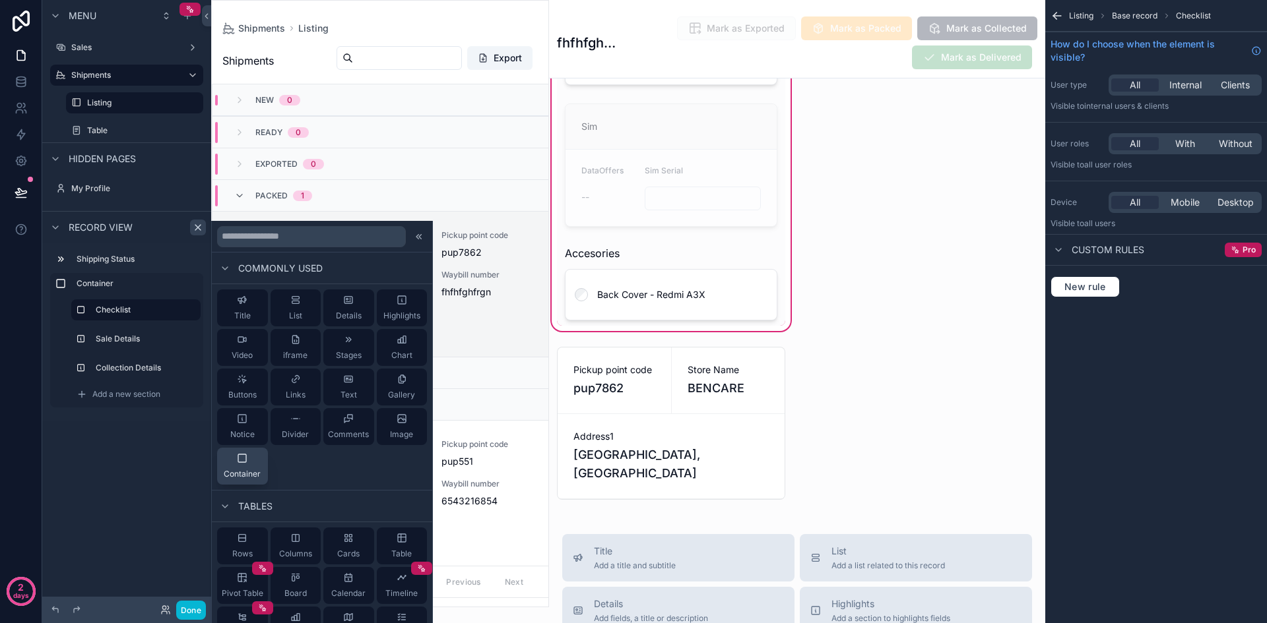
click at [251, 462] on div "Container" at bounding box center [242, 466] width 37 height 26
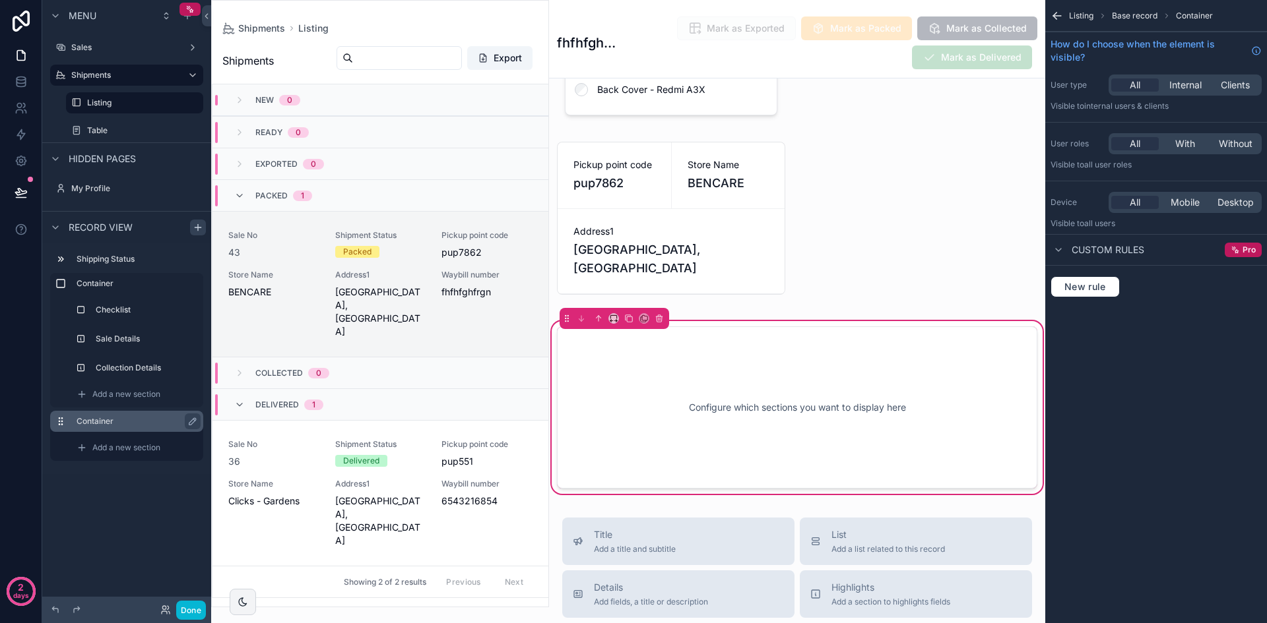
scroll to position [660, 0]
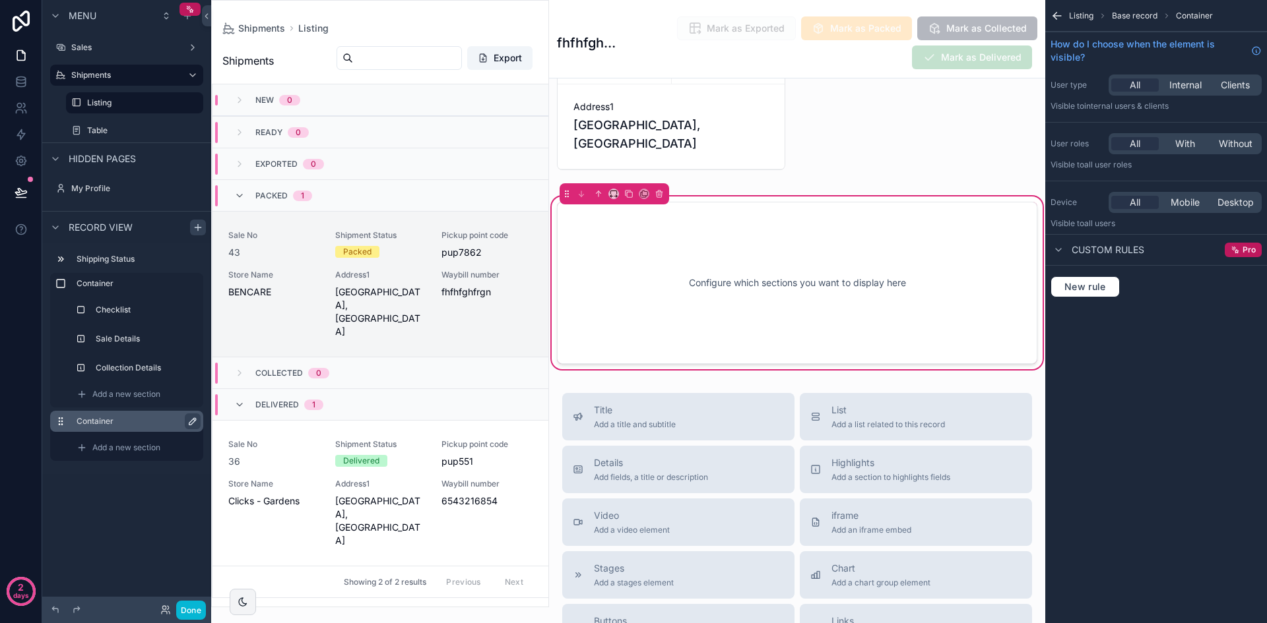
click at [195, 422] on icon "scrollable content" at bounding box center [192, 421] width 7 height 7
click at [129, 419] on input "*********" at bounding box center [127, 422] width 100 height 16
click at [129, 418] on input "*********" at bounding box center [127, 422] width 100 height 16
type input "**********"
click at [102, 494] on div "**********" at bounding box center [126, 304] width 169 height 608
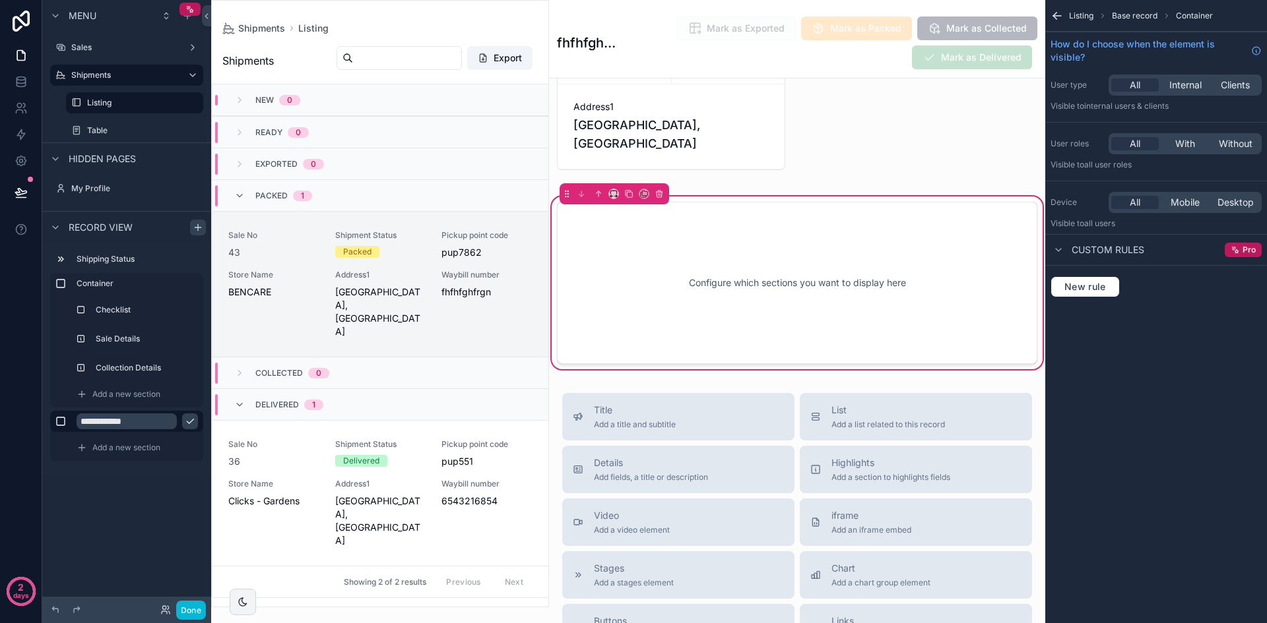
click at [193, 418] on icon "scrollable content" at bounding box center [190, 421] width 11 height 11
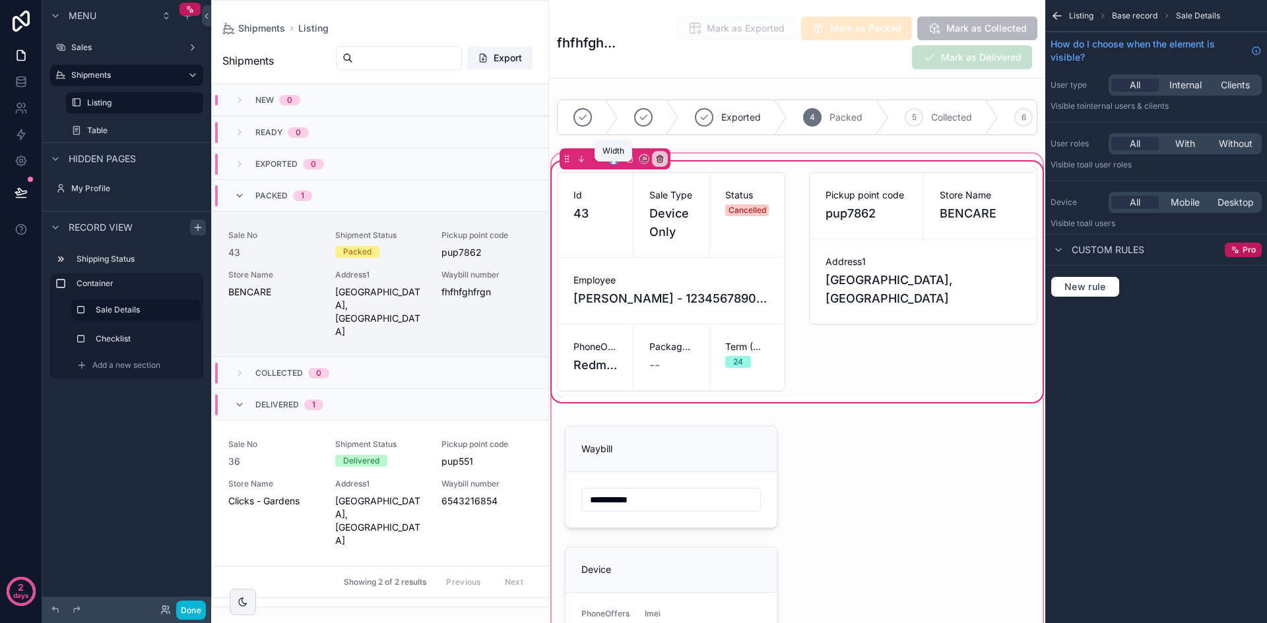
click at [612, 164] on icon "scrollable content" at bounding box center [613, 158] width 9 height 9
click at [645, 272] on div "50%" at bounding box center [639, 269] width 41 height 16
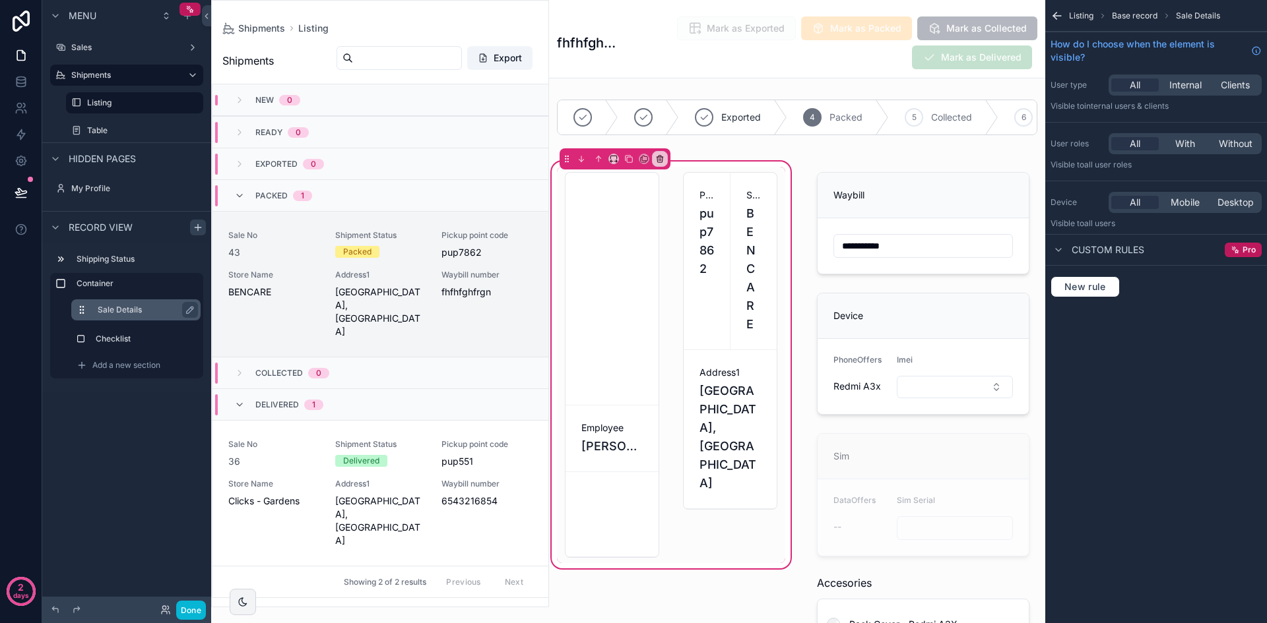
click at [143, 309] on label "Sale Details" at bounding box center [144, 310] width 92 height 11
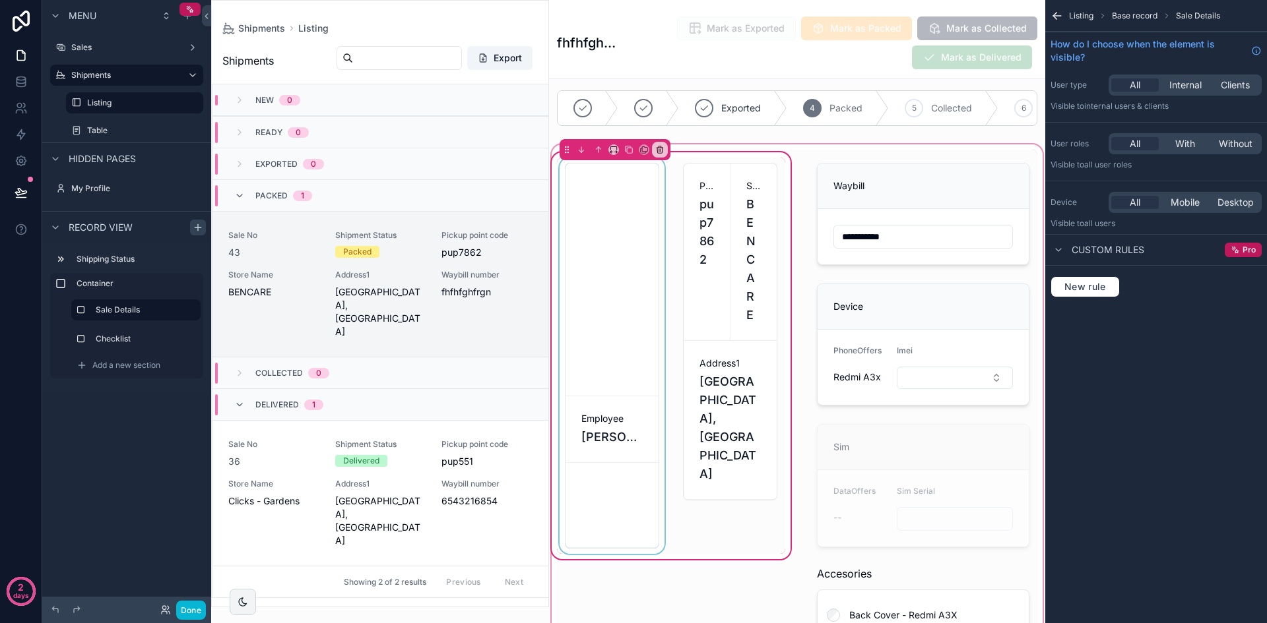
scroll to position [0, 0]
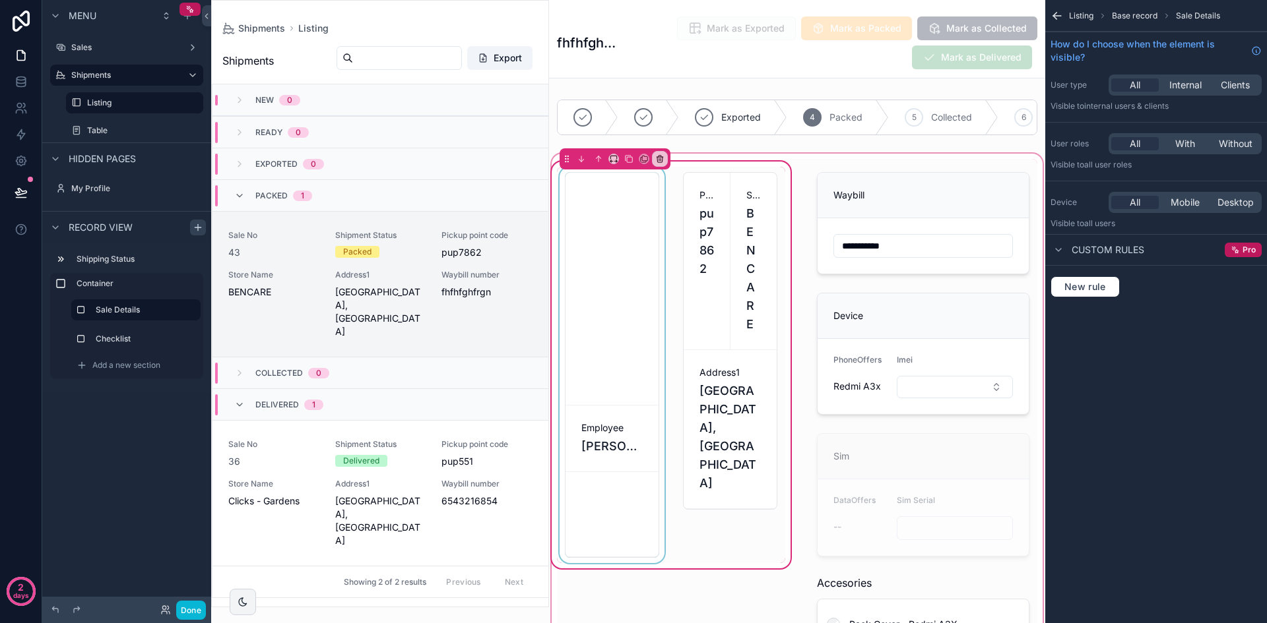
click at [652, 269] on div "scrollable content" at bounding box center [612, 365] width 110 height 396
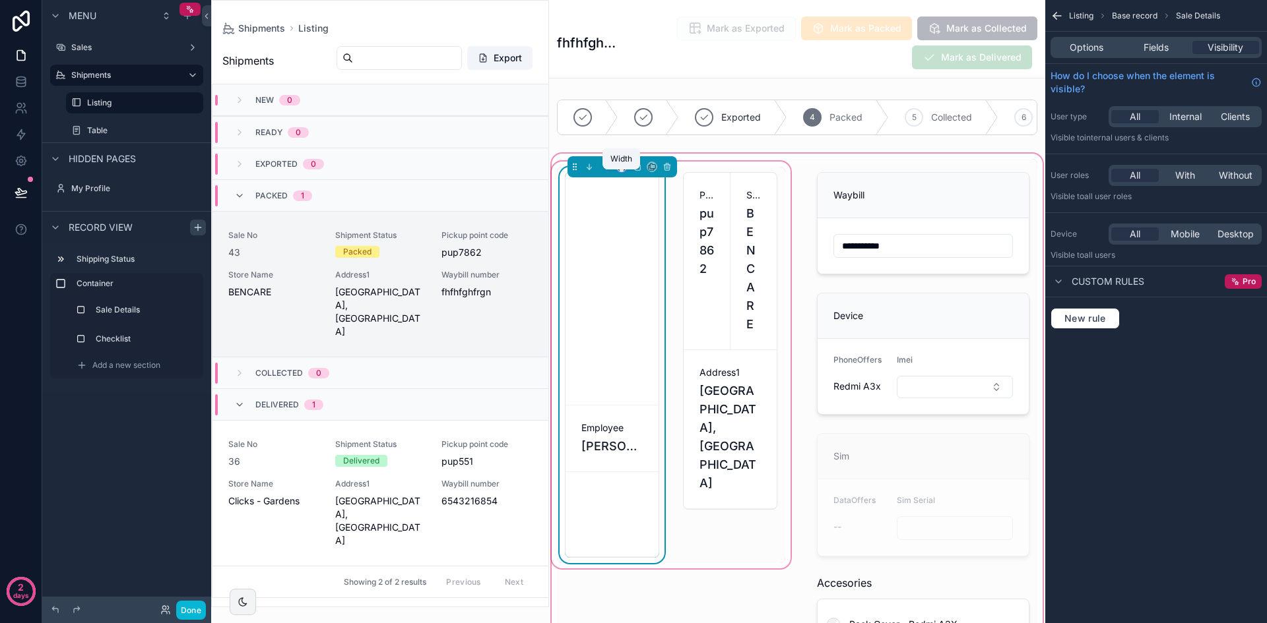
click at [623, 172] on icon "scrollable content" at bounding box center [621, 166] width 9 height 9
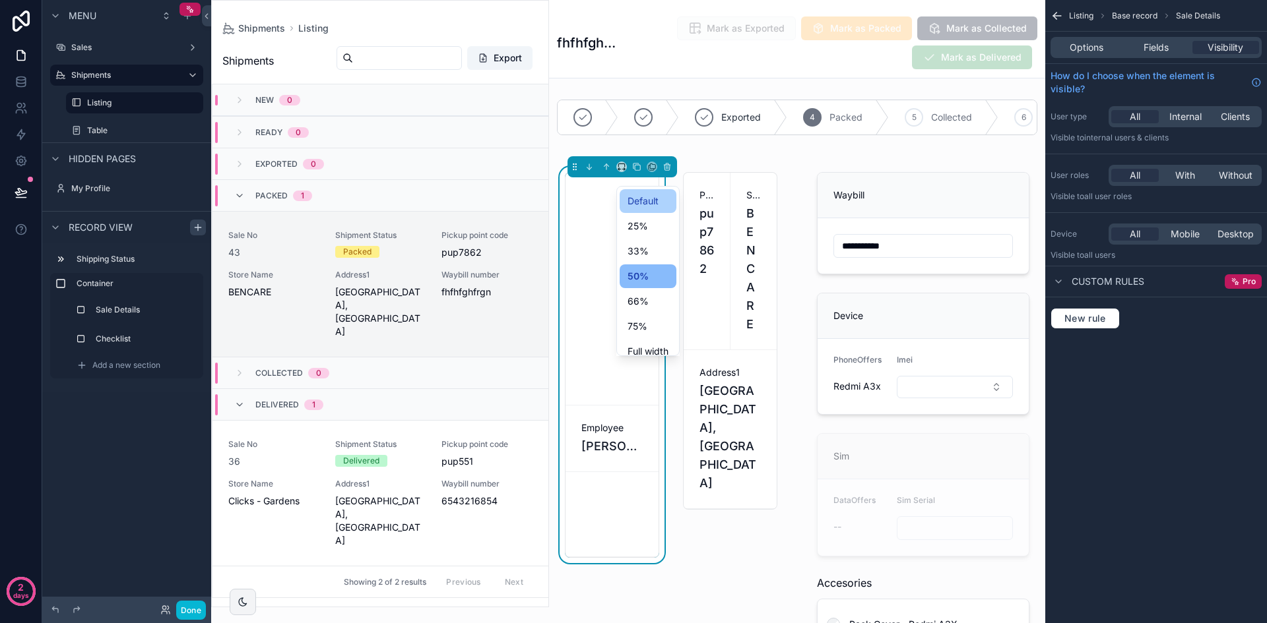
click at [644, 200] on span "Default" at bounding box center [642, 201] width 31 height 16
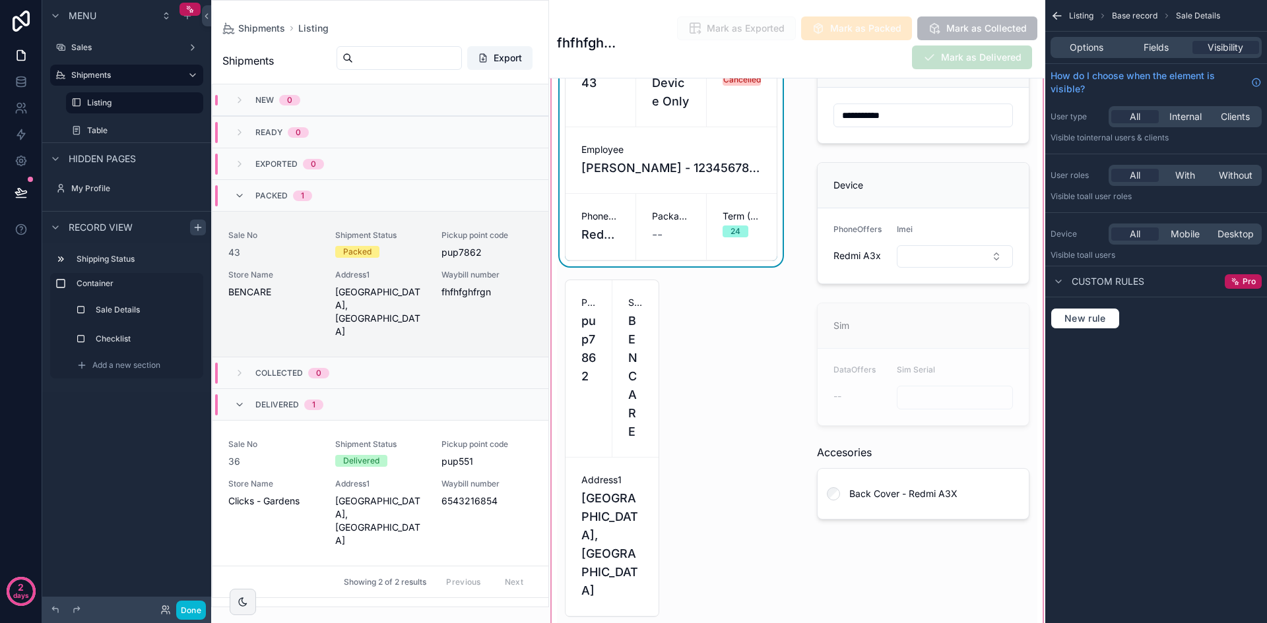
scroll to position [132, 0]
click at [117, 313] on label "Sale Details" at bounding box center [144, 310] width 92 height 11
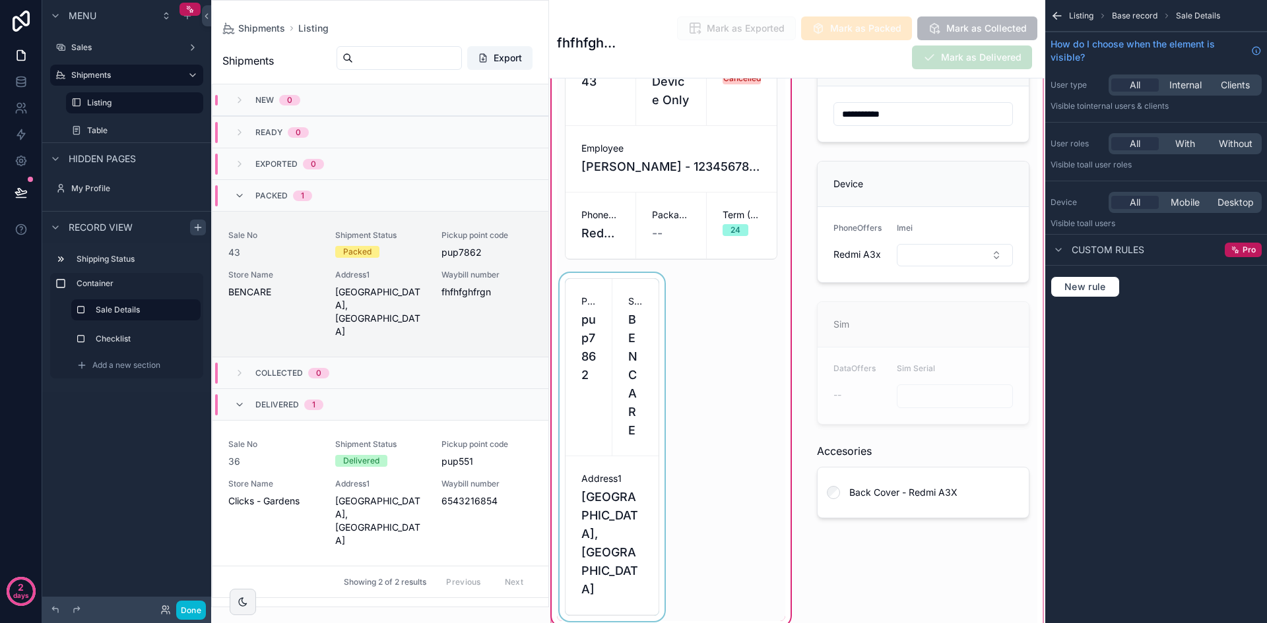
click at [656, 319] on div "scrollable content" at bounding box center [612, 447] width 110 height 348
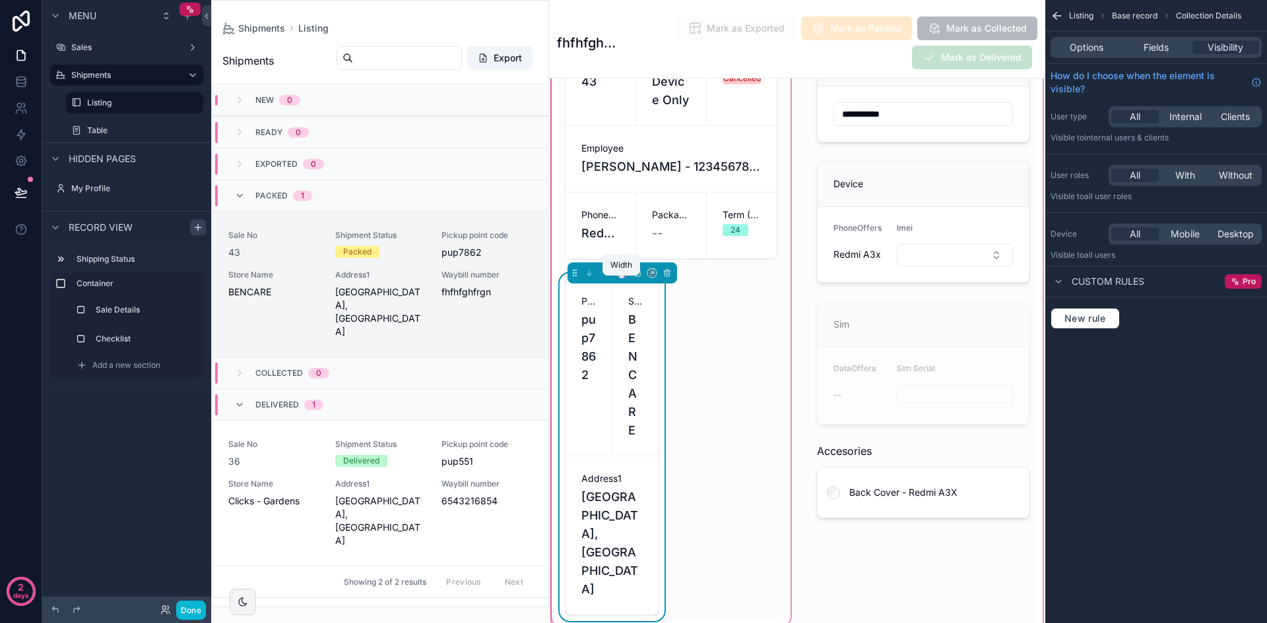
click at [617, 278] on icon "scrollable content" at bounding box center [621, 272] width 9 height 9
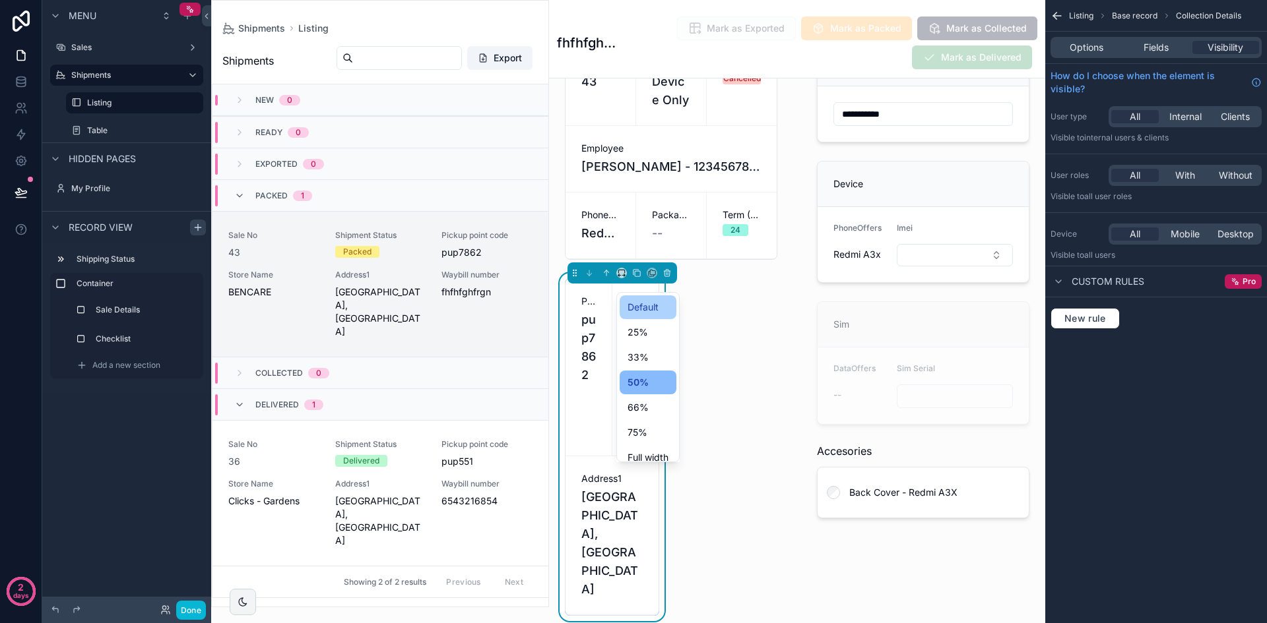
click at [647, 312] on span "Default" at bounding box center [642, 307] width 31 height 16
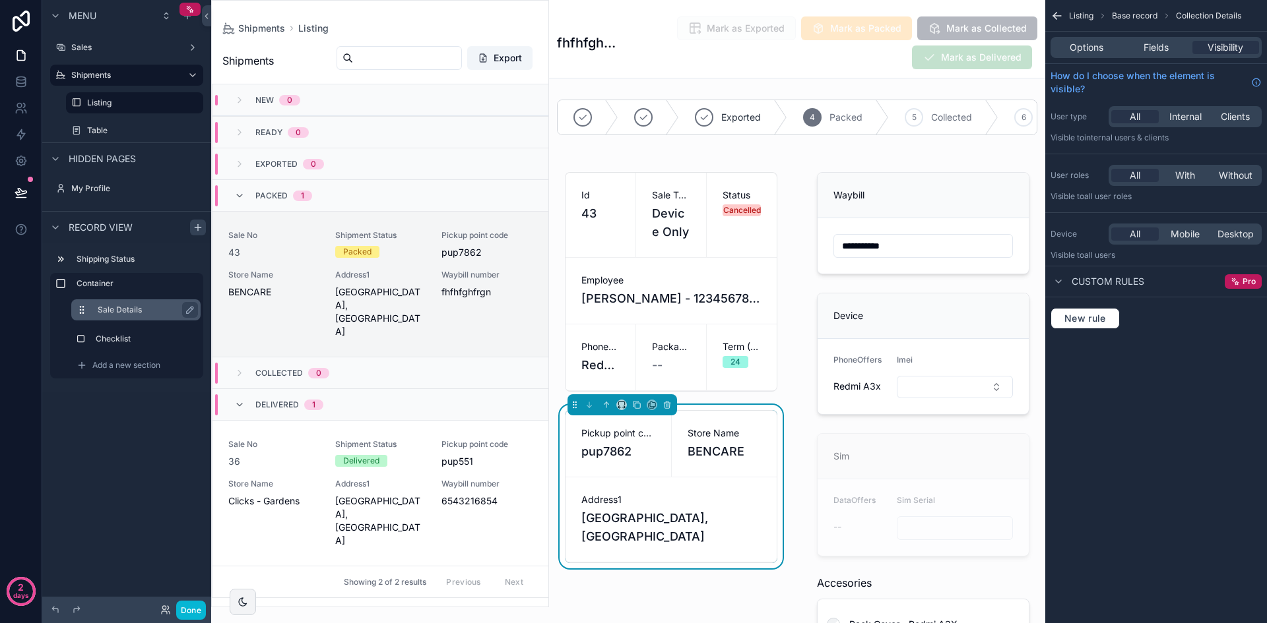
click at [110, 313] on label "Sale Details" at bounding box center [144, 310] width 92 height 11
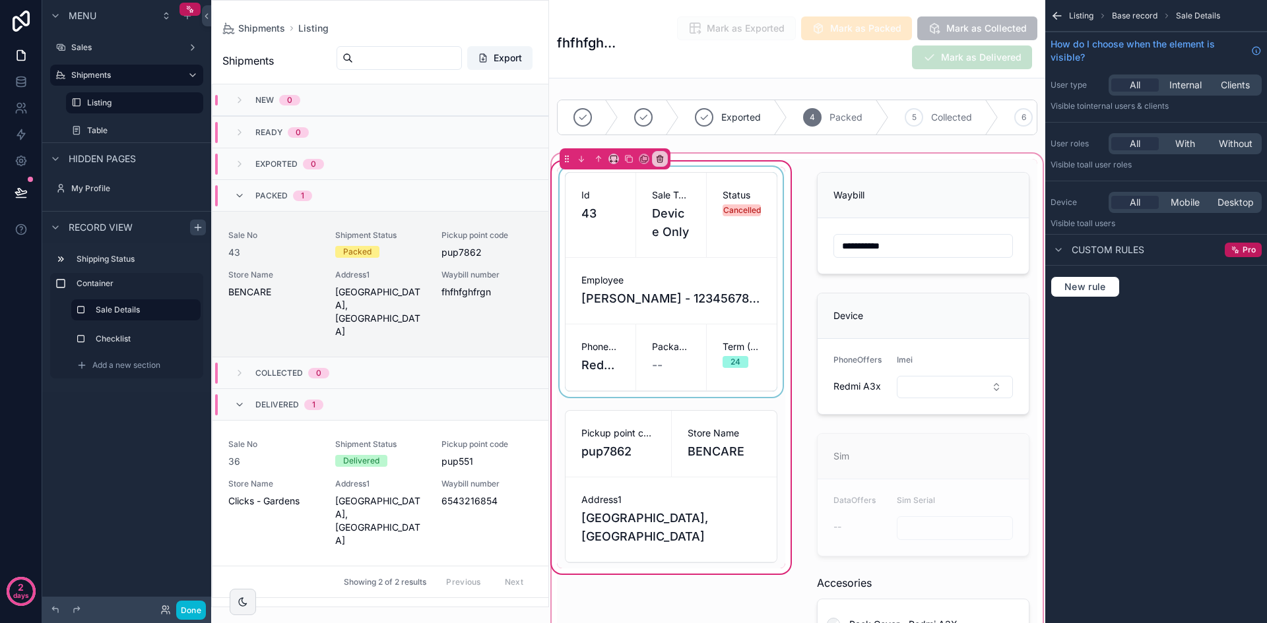
click at [631, 208] on div "scrollable content" at bounding box center [671, 282] width 228 height 230
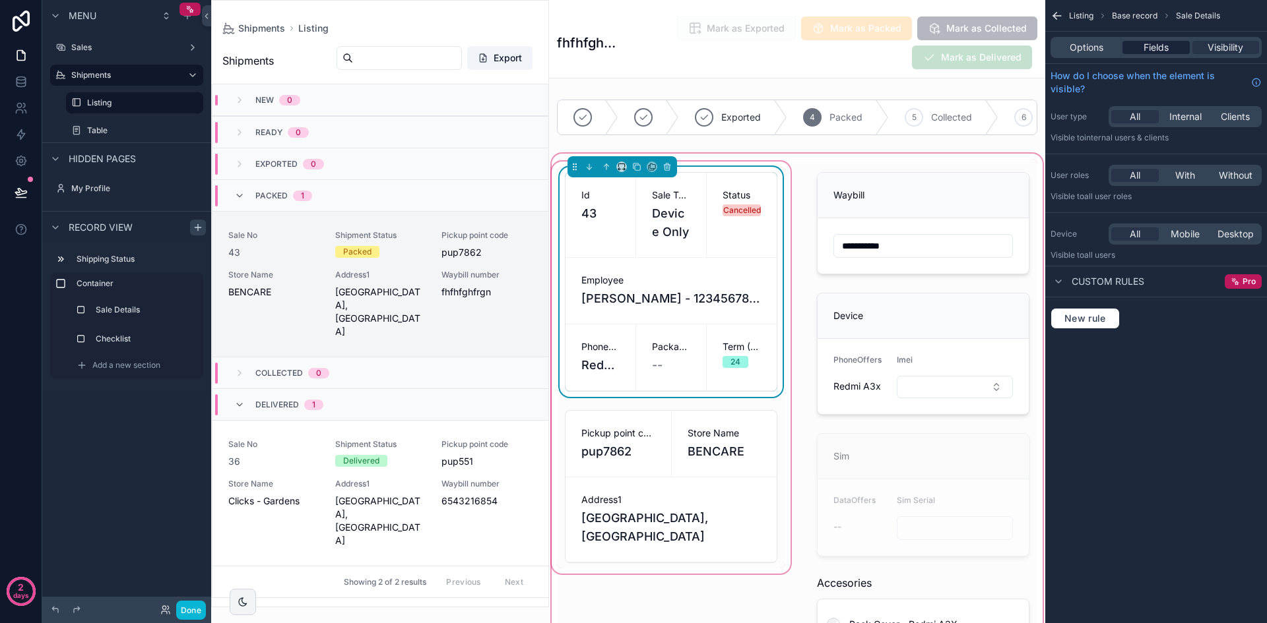
click at [1158, 43] on span "Fields" at bounding box center [1155, 47] width 25 height 13
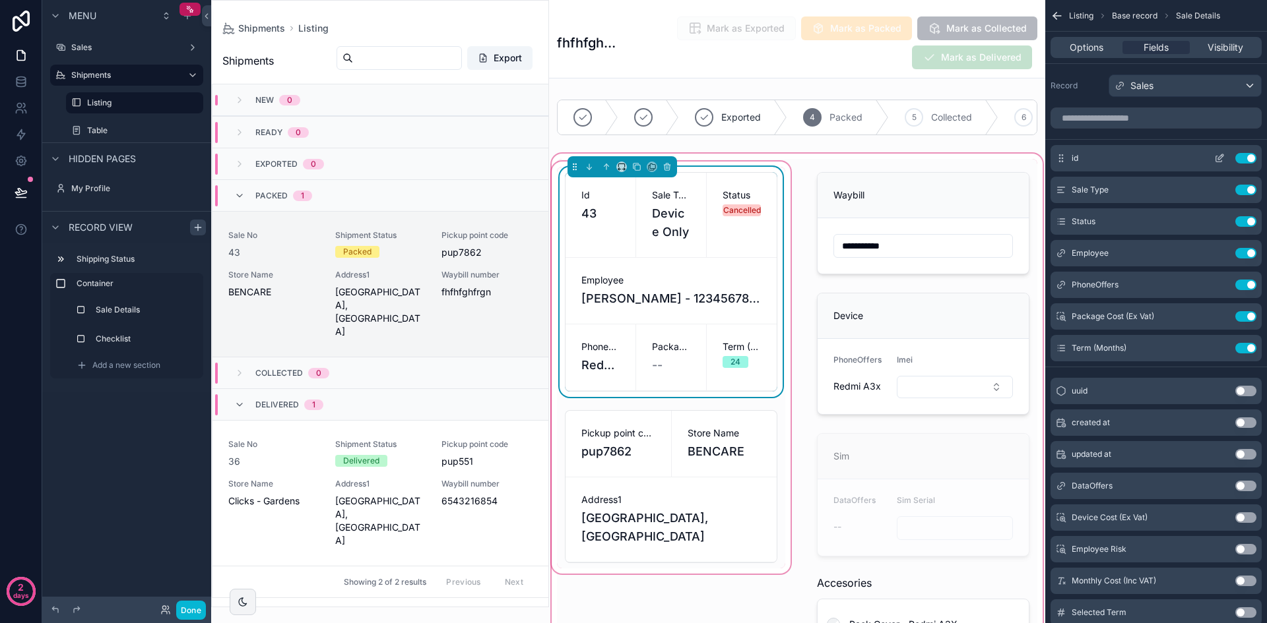
click at [1219, 156] on icon "scrollable content" at bounding box center [1219, 158] width 11 height 11
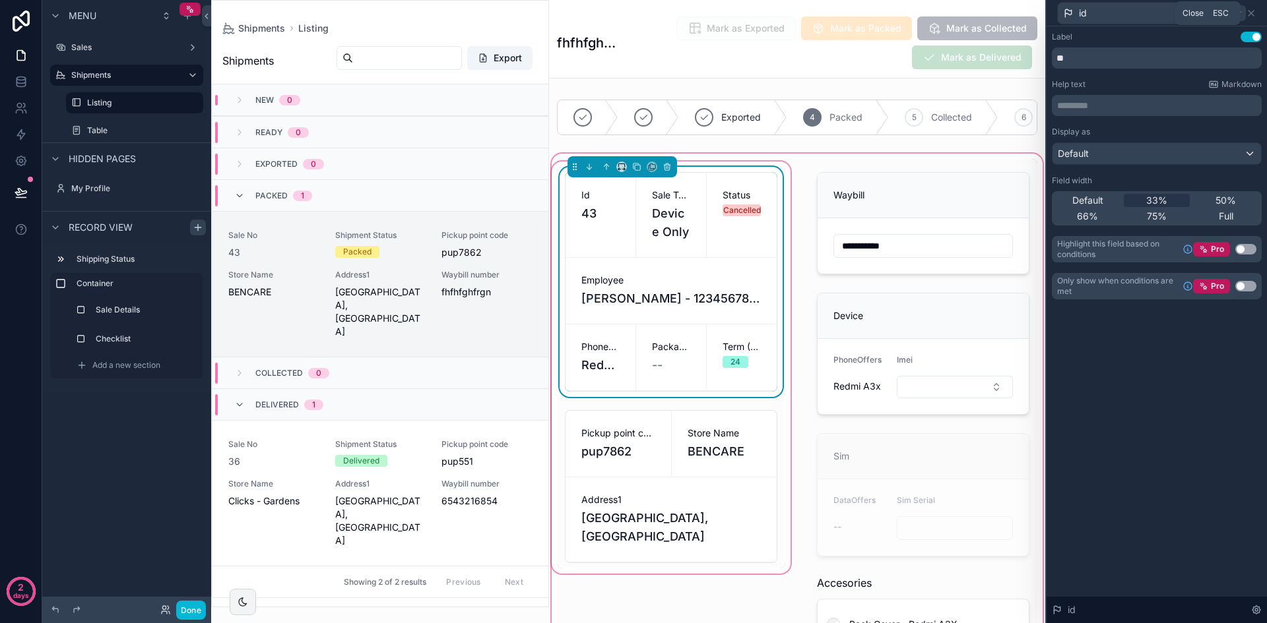
click at [1253, 13] on icon at bounding box center [1250, 13] width 11 height 11
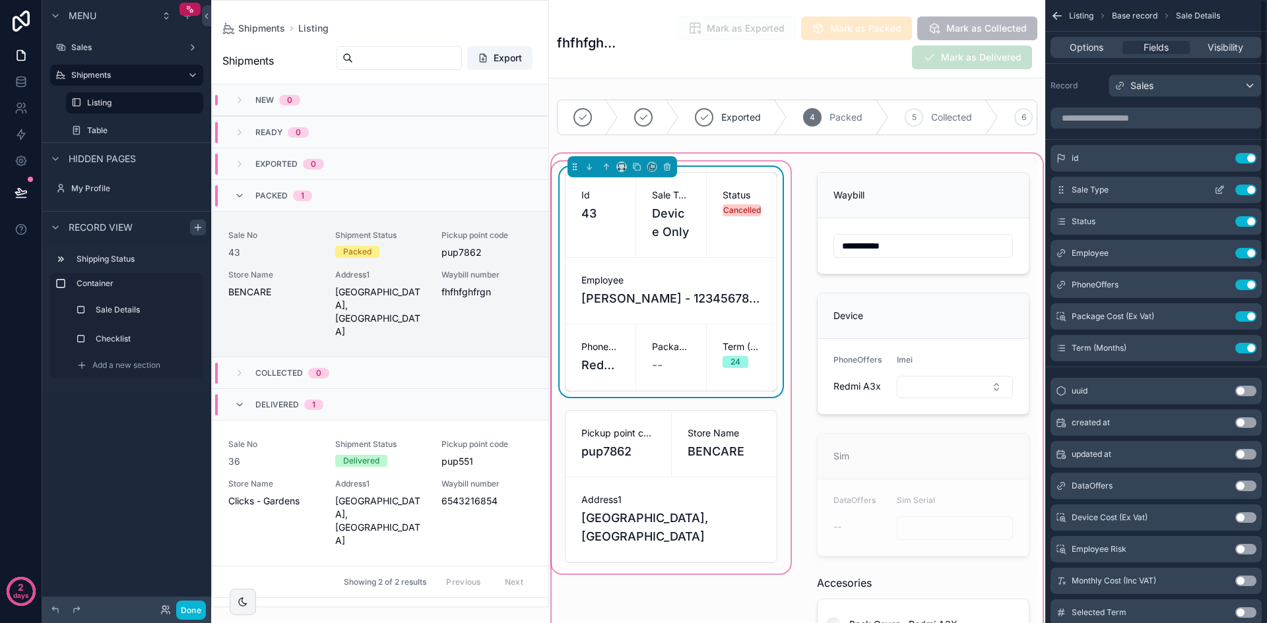
click at [1215, 187] on icon "scrollable content" at bounding box center [1219, 190] width 11 height 11
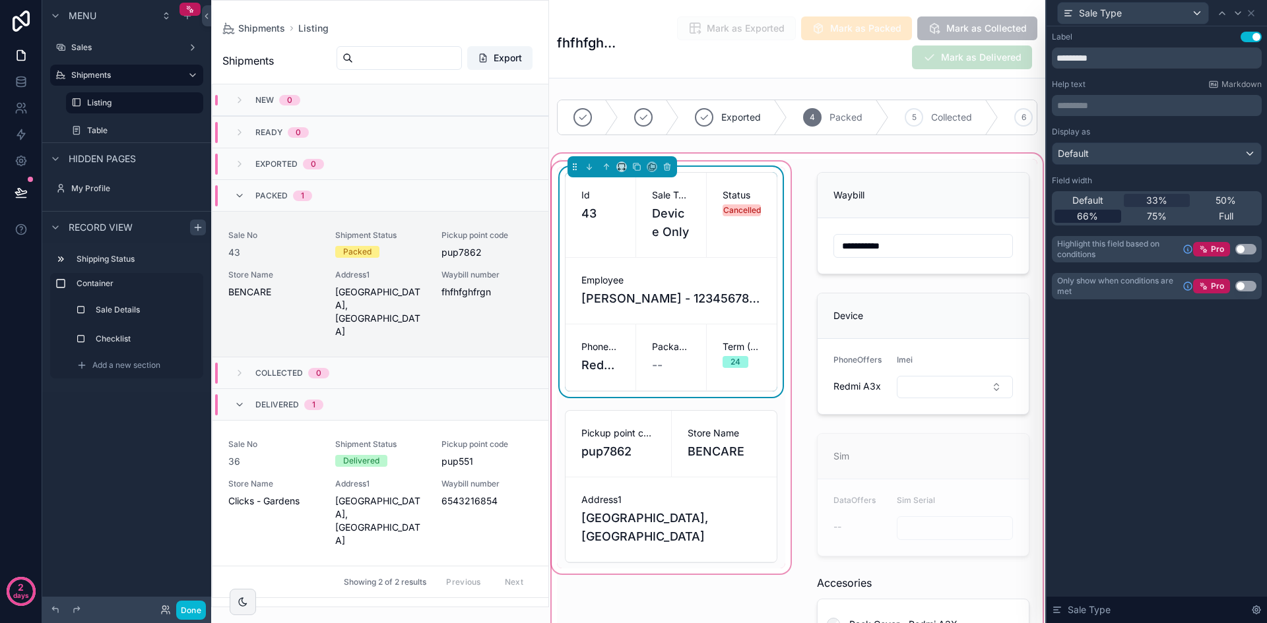
click at [1100, 212] on div "66%" at bounding box center [1087, 216] width 67 height 13
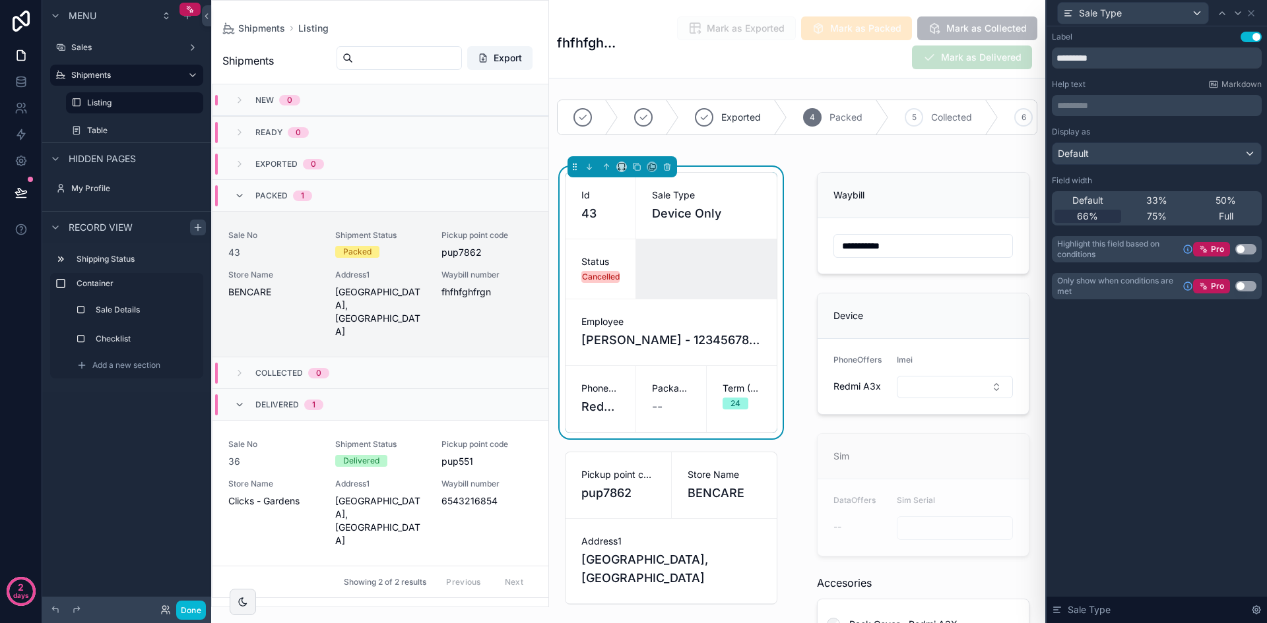
click at [1256, 11] on div "Sale Type" at bounding box center [1157, 13] width 210 height 26
click at [1254, 11] on icon at bounding box center [1250, 13] width 11 height 11
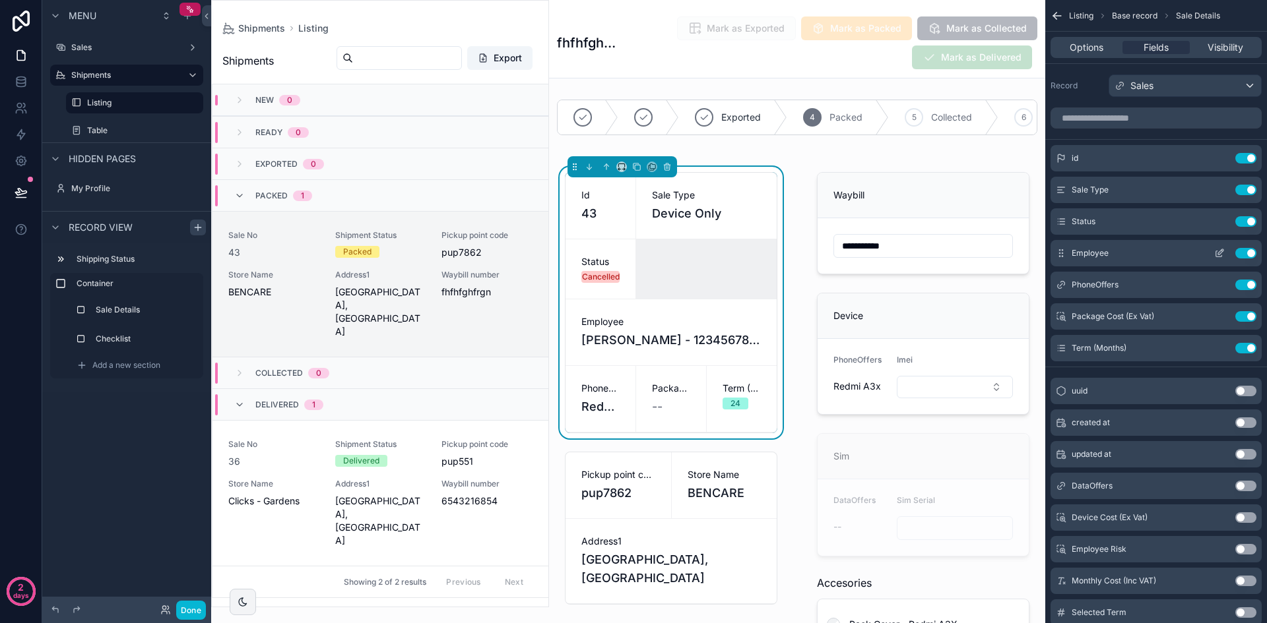
click at [1220, 251] on icon "scrollable content" at bounding box center [1220, 251] width 5 height 5
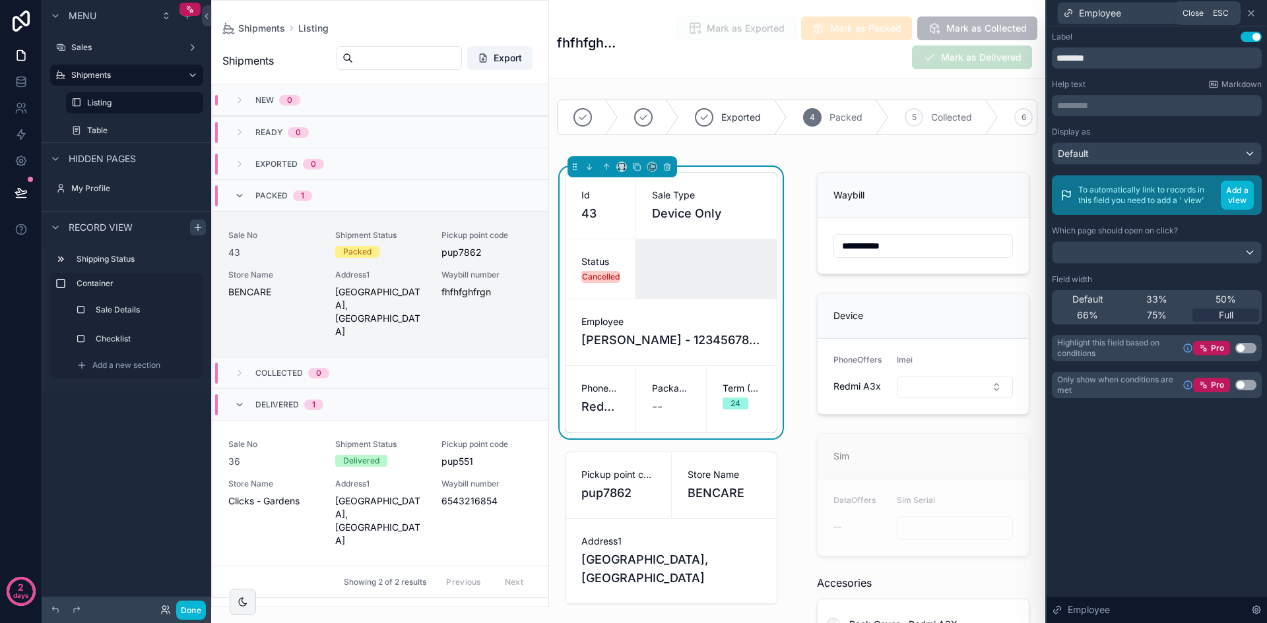
click at [1251, 17] on icon at bounding box center [1250, 13] width 11 height 11
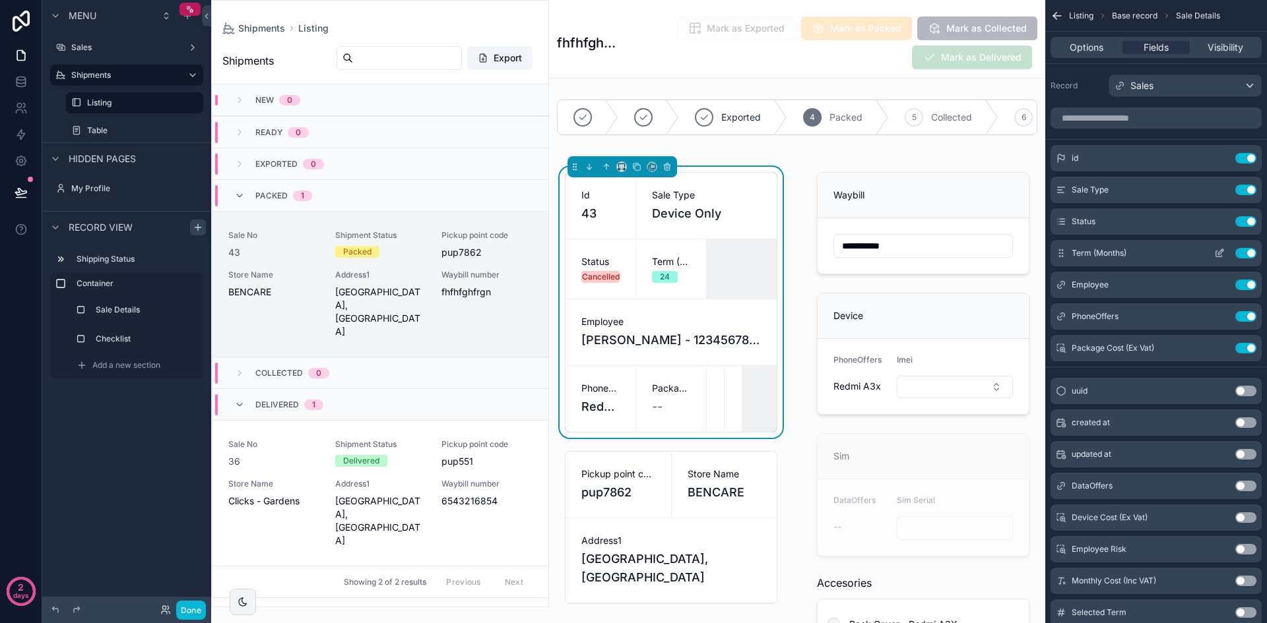
click at [1220, 249] on icon "scrollable content" at bounding box center [1219, 253] width 11 height 11
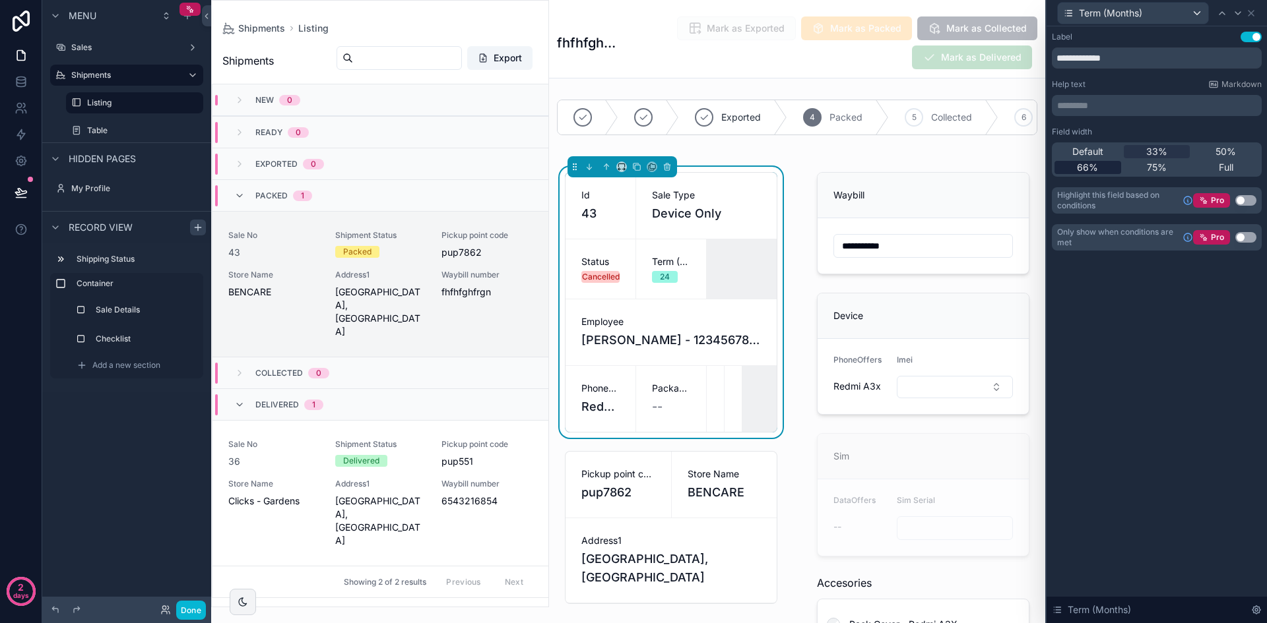
click at [1109, 166] on div "66%" at bounding box center [1087, 167] width 67 height 13
click at [1251, 13] on icon at bounding box center [1250, 13] width 5 height 5
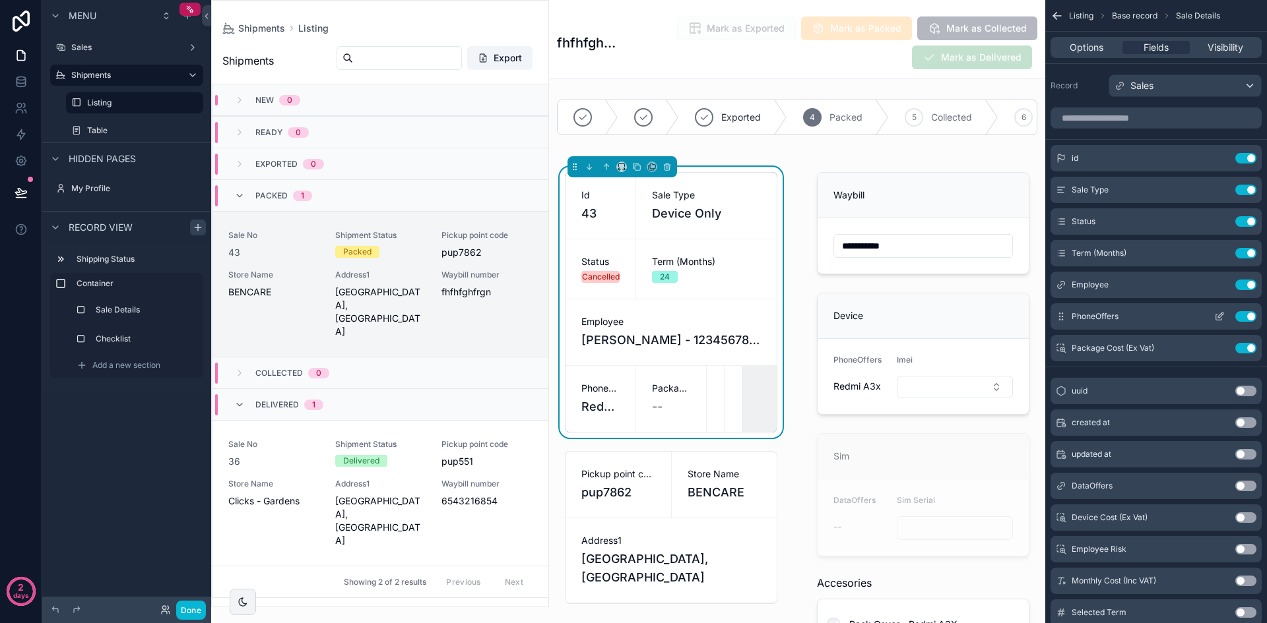
click at [1218, 315] on icon "scrollable content" at bounding box center [1219, 316] width 11 height 11
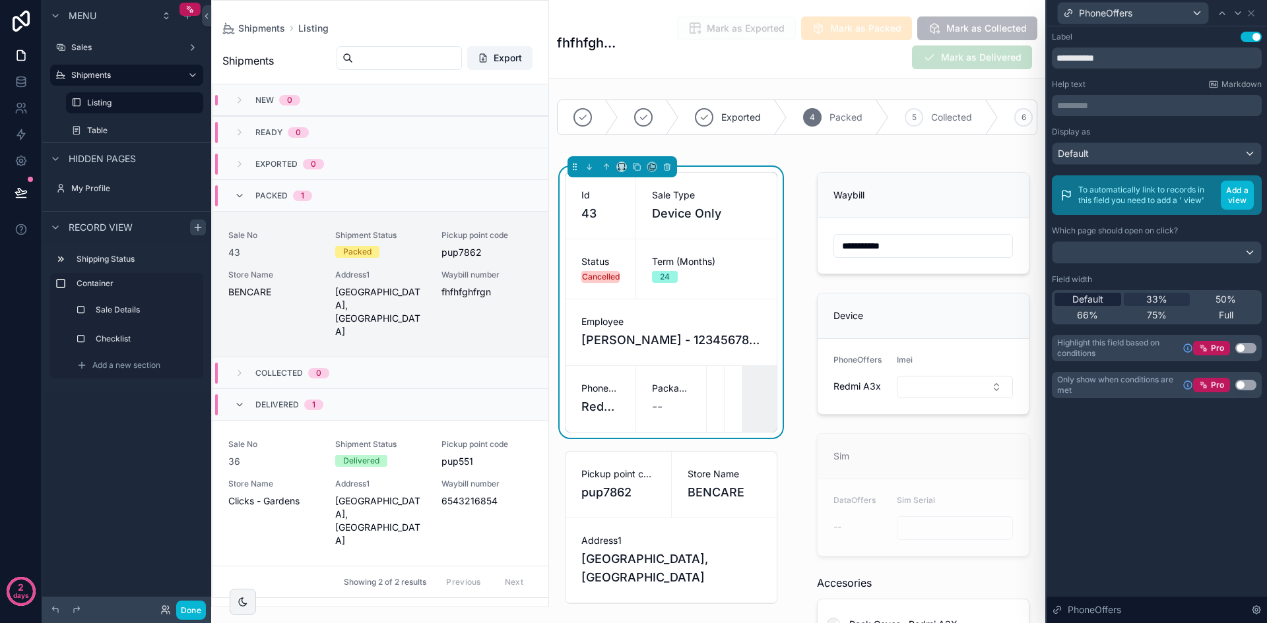
click at [1093, 304] on span "Default" at bounding box center [1087, 299] width 31 height 13
click at [1224, 311] on span "Full" at bounding box center [1225, 315] width 15 height 13
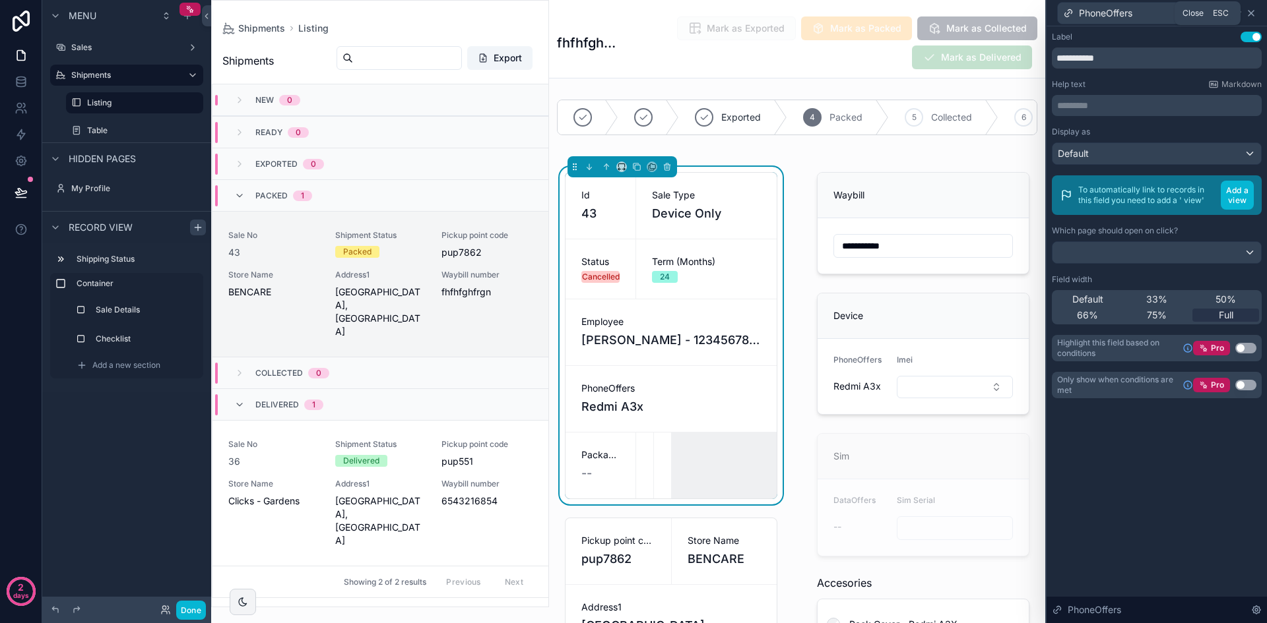
click at [1253, 12] on icon at bounding box center [1250, 13] width 11 height 11
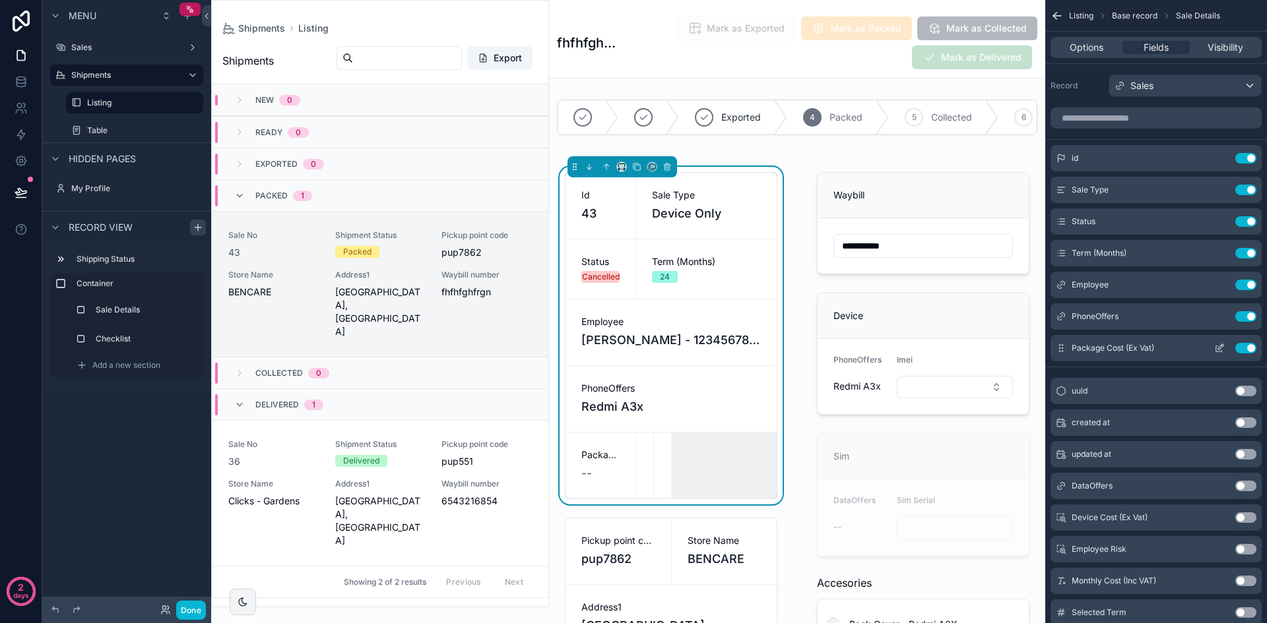
click at [1217, 346] on icon "scrollable content" at bounding box center [1219, 348] width 11 height 11
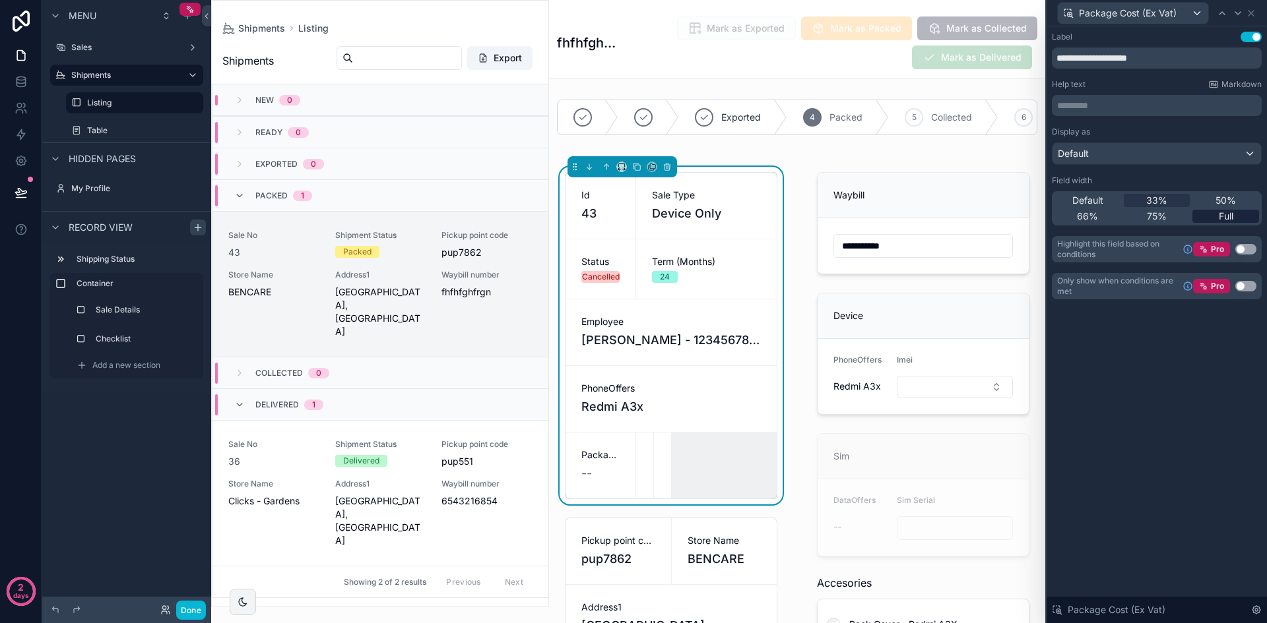
click at [1216, 216] on div "Full" at bounding box center [1225, 216] width 67 height 13
click at [1251, 11] on icon at bounding box center [1250, 13] width 11 height 11
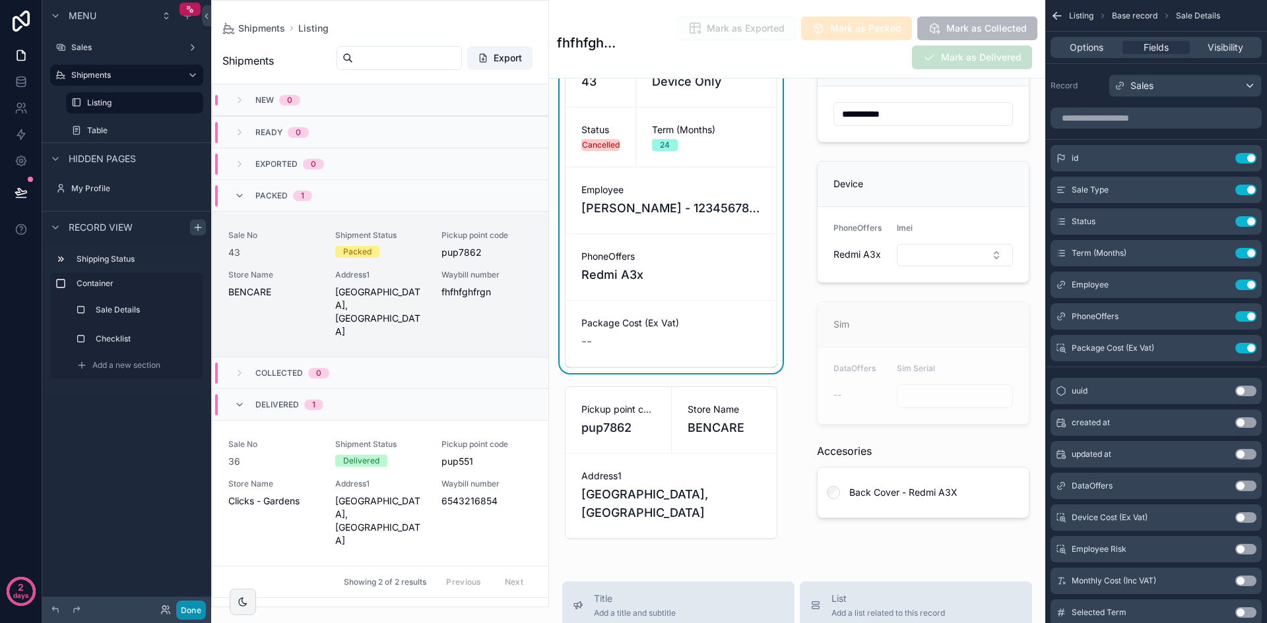
click at [181, 610] on button "Done" at bounding box center [191, 610] width 30 height 19
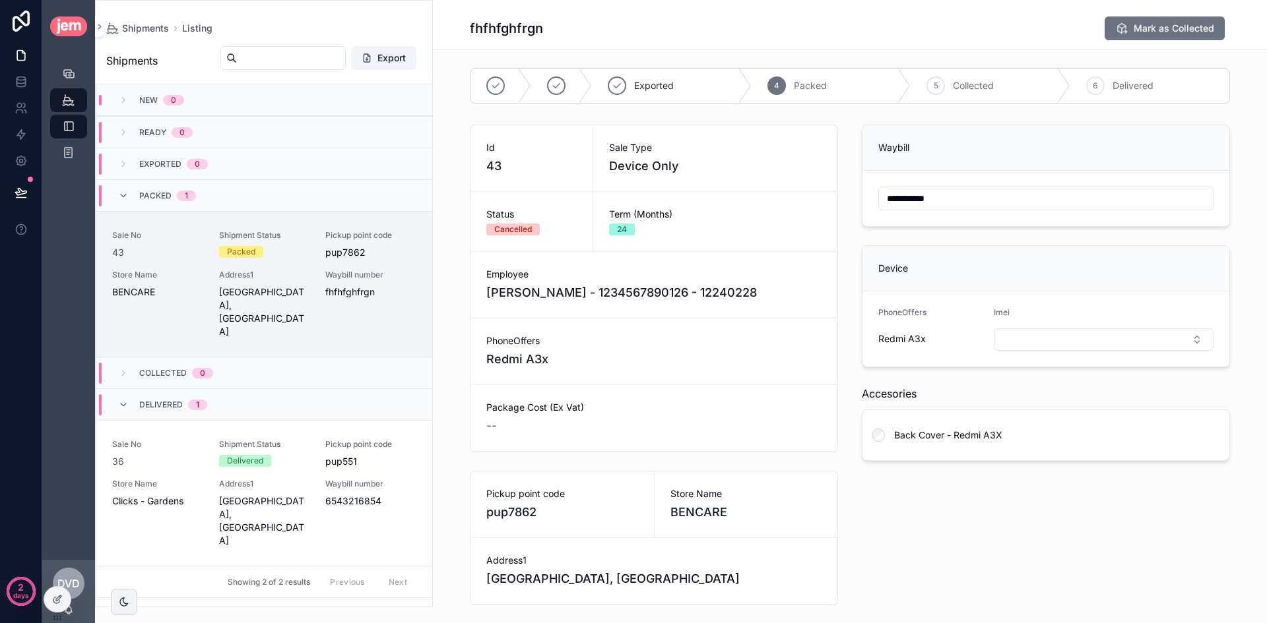
scroll to position [0, 0]
drag, startPoint x: 1025, startPoint y: 607, endPoint x: 1025, endPoint y: 590, distance: 16.5
click at [1028, 606] on div "**********" at bounding box center [1046, 367] width 384 height 491
click at [929, 198] on input "**********" at bounding box center [1046, 201] width 334 height 18
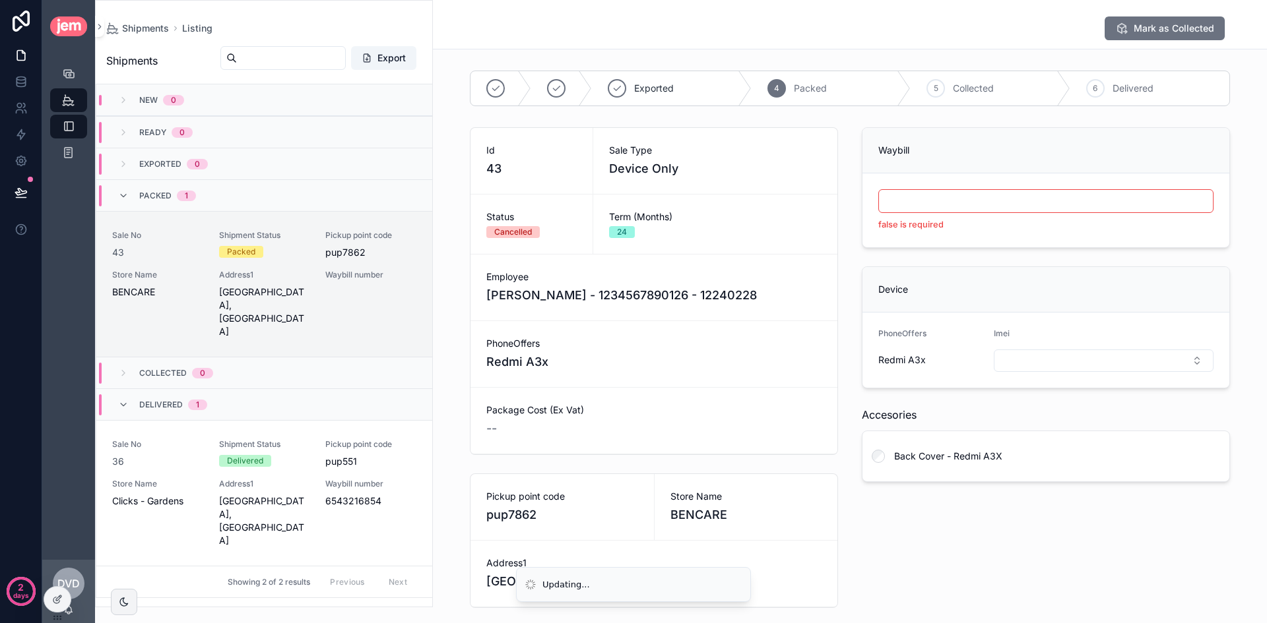
click at [1019, 532] on div "Waybill false is required Device PhoneOffers Redmi A3x Imei Accesories Back Cov…" at bounding box center [1046, 367] width 384 height 491
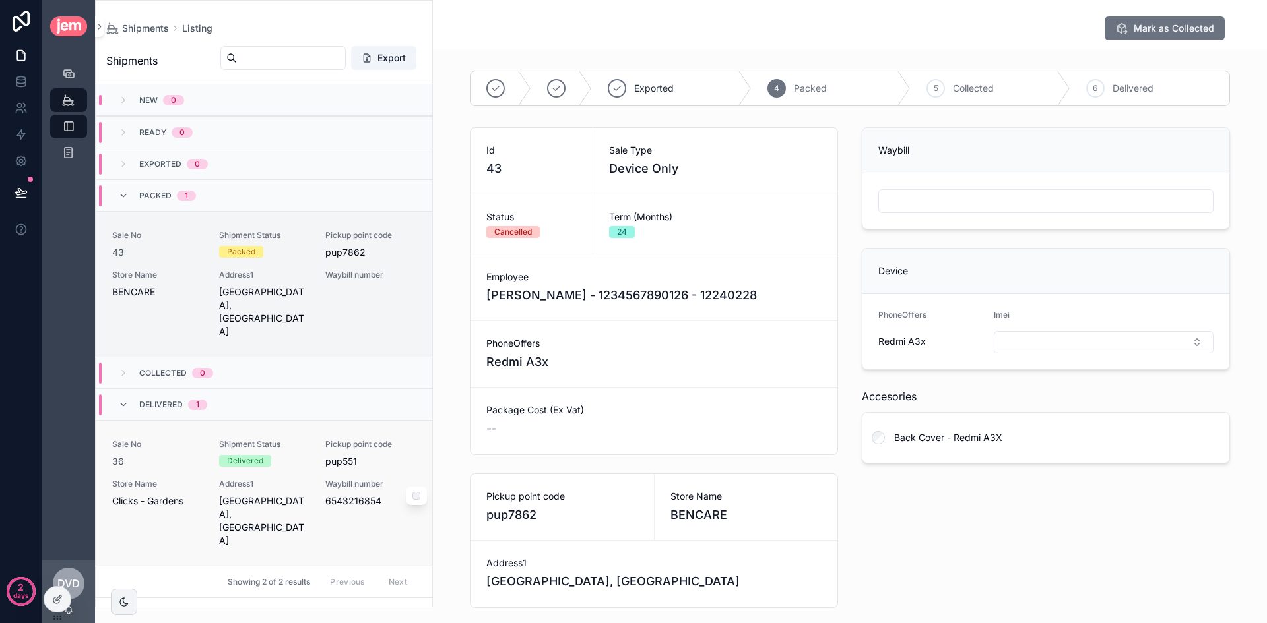
click at [315, 517] on div "Sale No 36 Shipment Status Delivered Pickup point code pup551 Store Name Clicks…" at bounding box center [264, 493] width 304 height 108
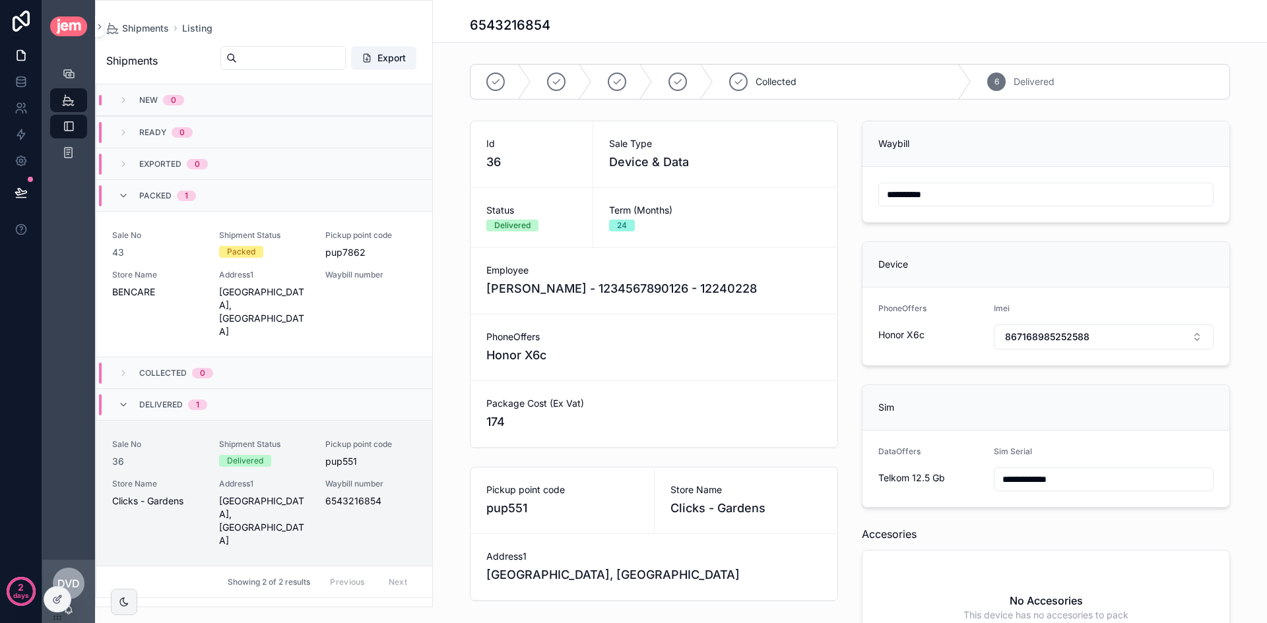
click at [970, 194] on input "**********" at bounding box center [1046, 194] width 334 height 18
click at [854, 182] on div "**********" at bounding box center [1046, 171] width 384 height 113
click at [71, 151] on icon "scrollable content" at bounding box center [68, 152] width 13 height 13
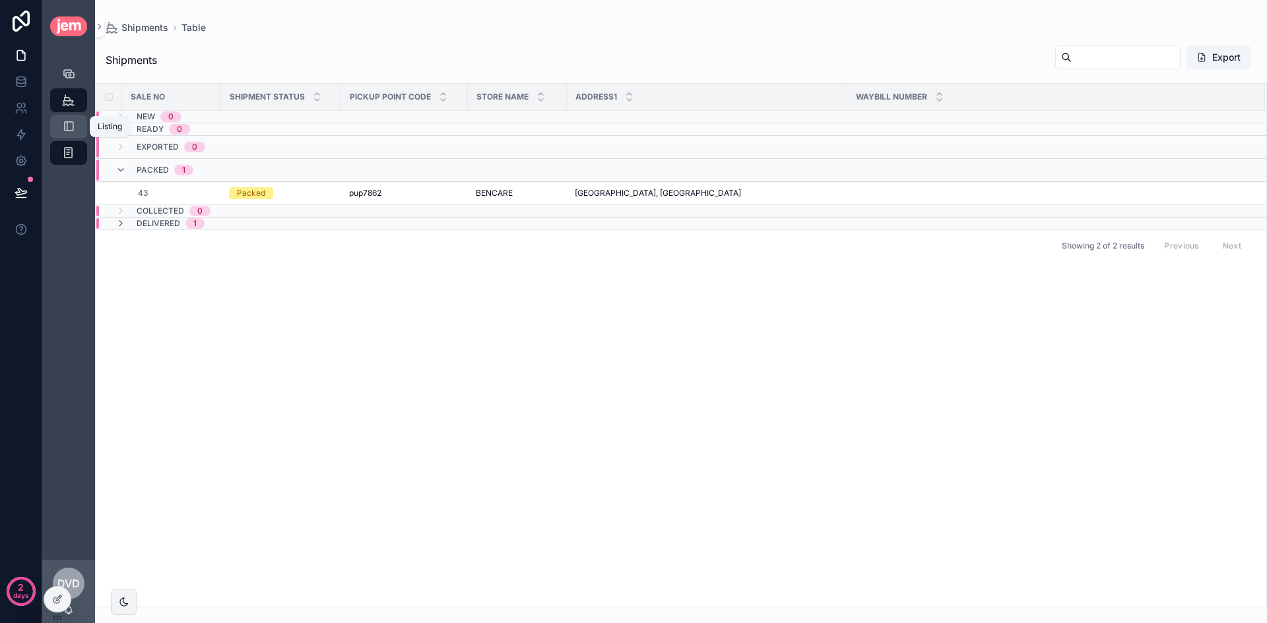
click at [80, 128] on link "Listing" at bounding box center [68, 127] width 37 height 24
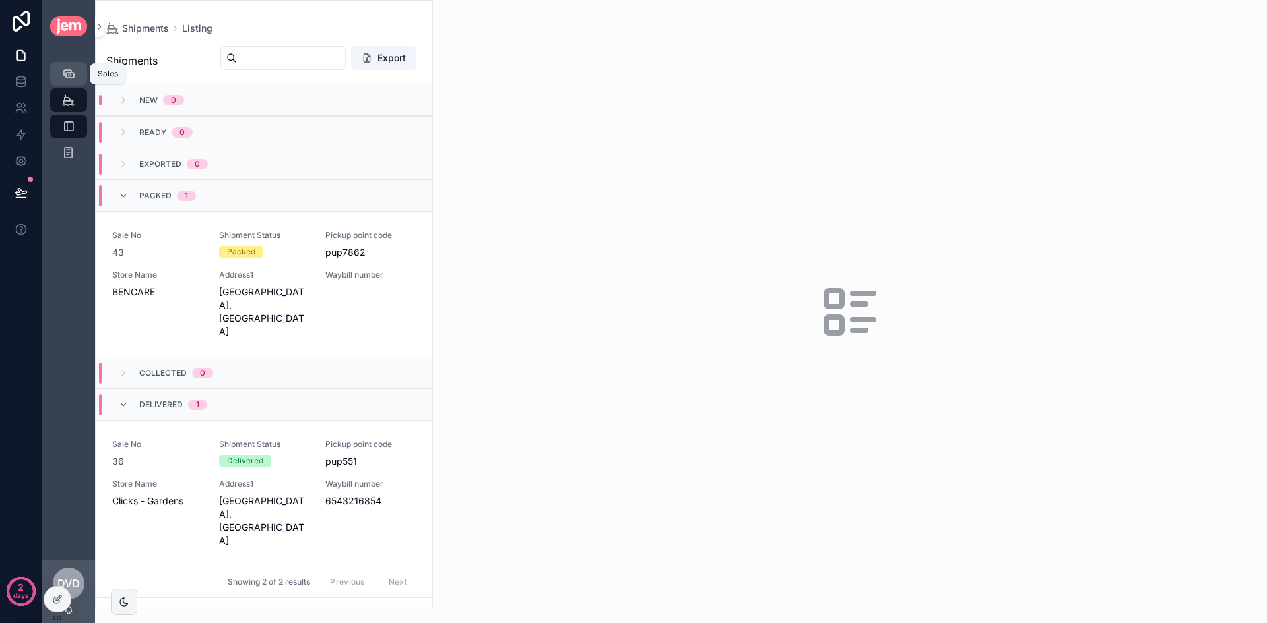
click at [75, 77] on div "Sales" at bounding box center [68, 73] width 21 height 21
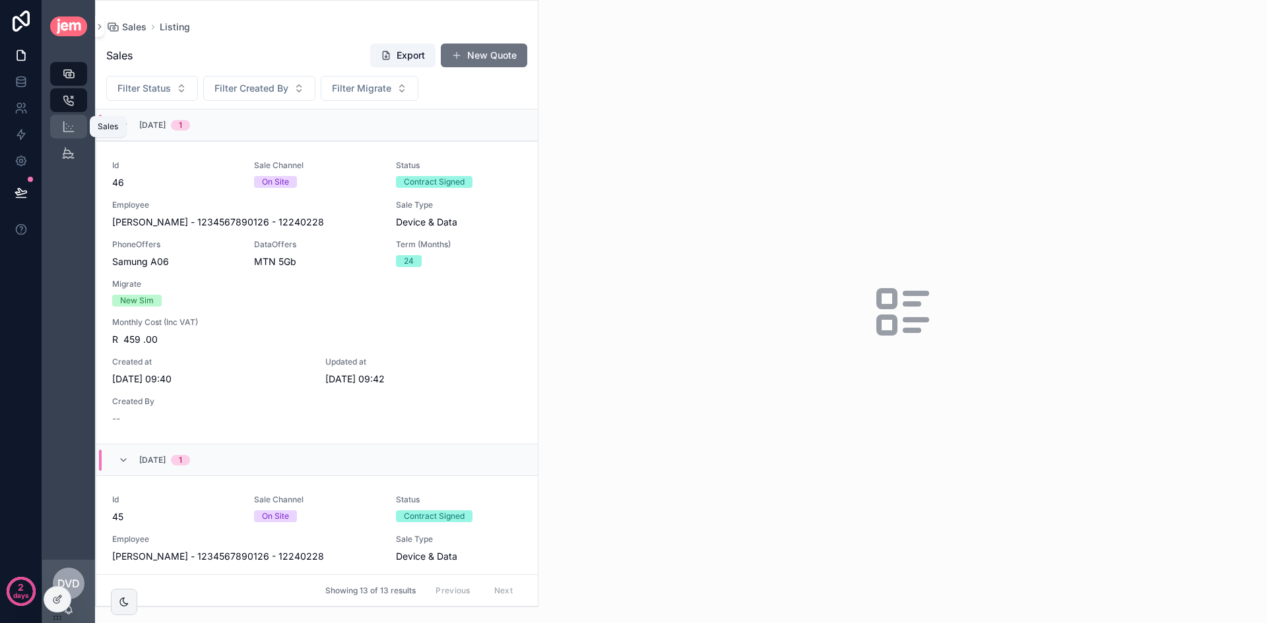
click at [71, 128] on icon "scrollable content" at bounding box center [68, 126] width 13 height 13
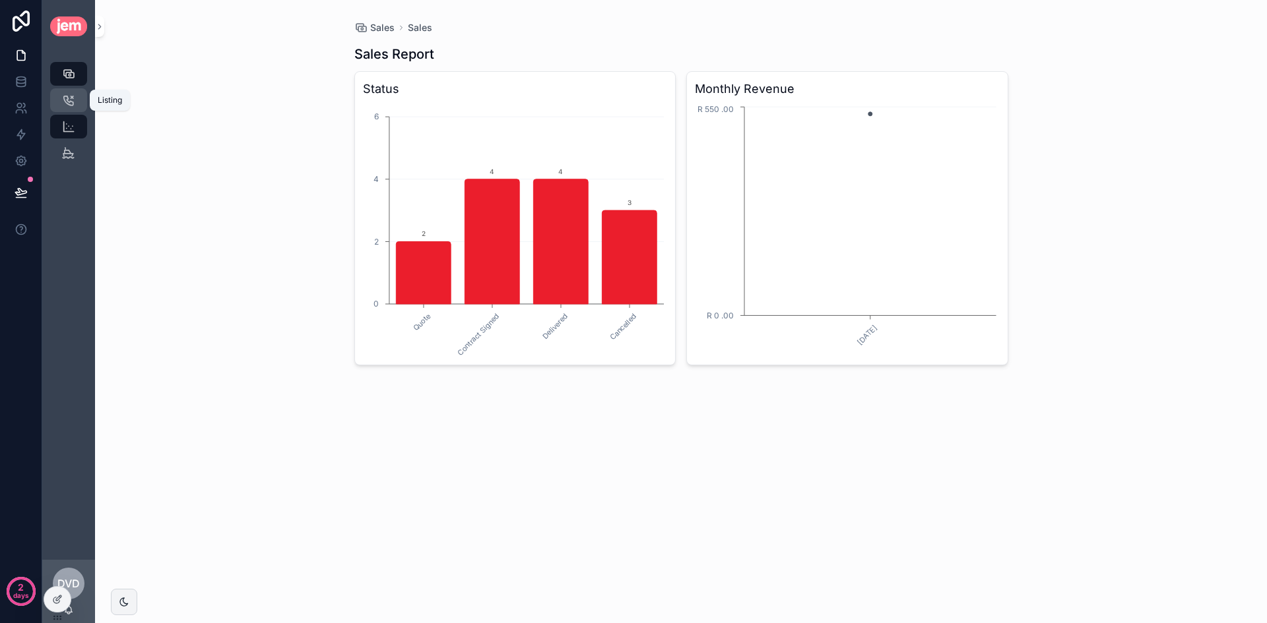
click at [69, 95] on icon "scrollable content" at bounding box center [68, 100] width 13 height 13
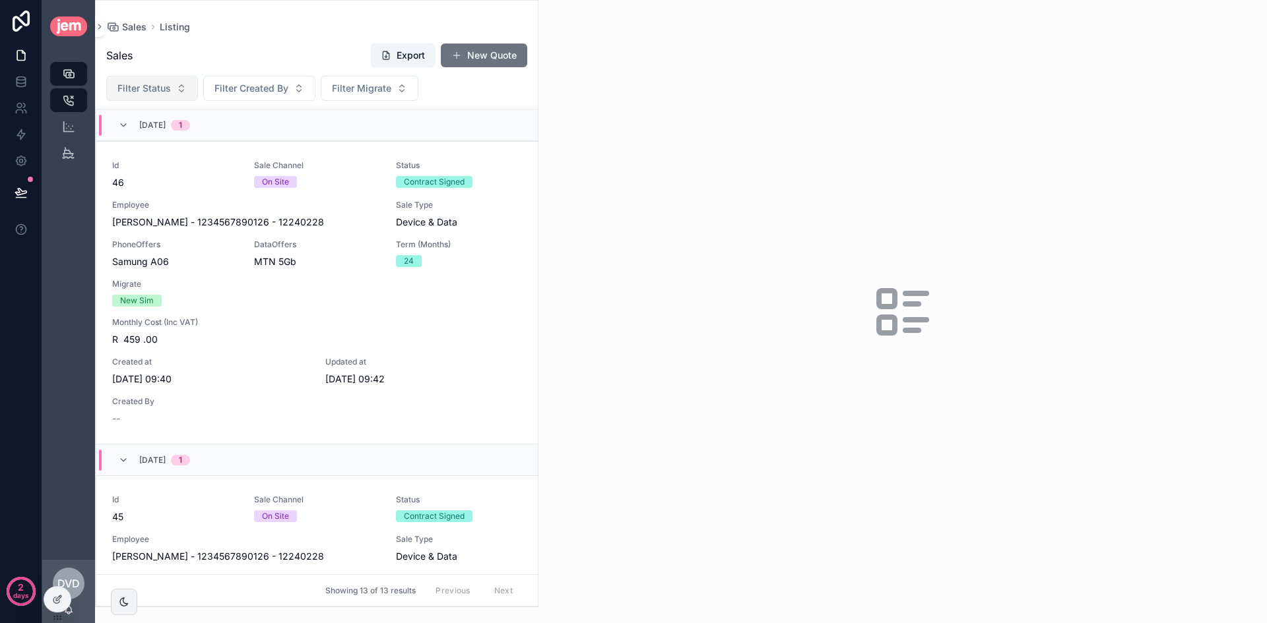
click at [179, 89] on button "Filter Status" at bounding box center [152, 88] width 92 height 25
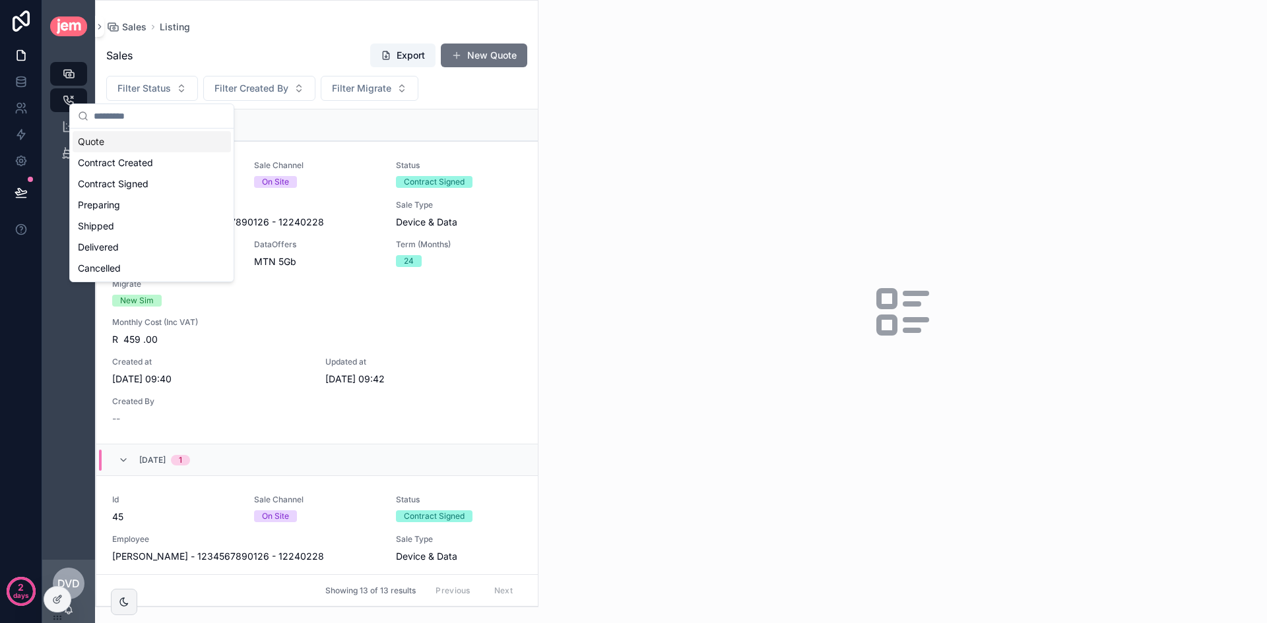
click at [149, 141] on div "Quote" at bounding box center [152, 141] width 158 height 21
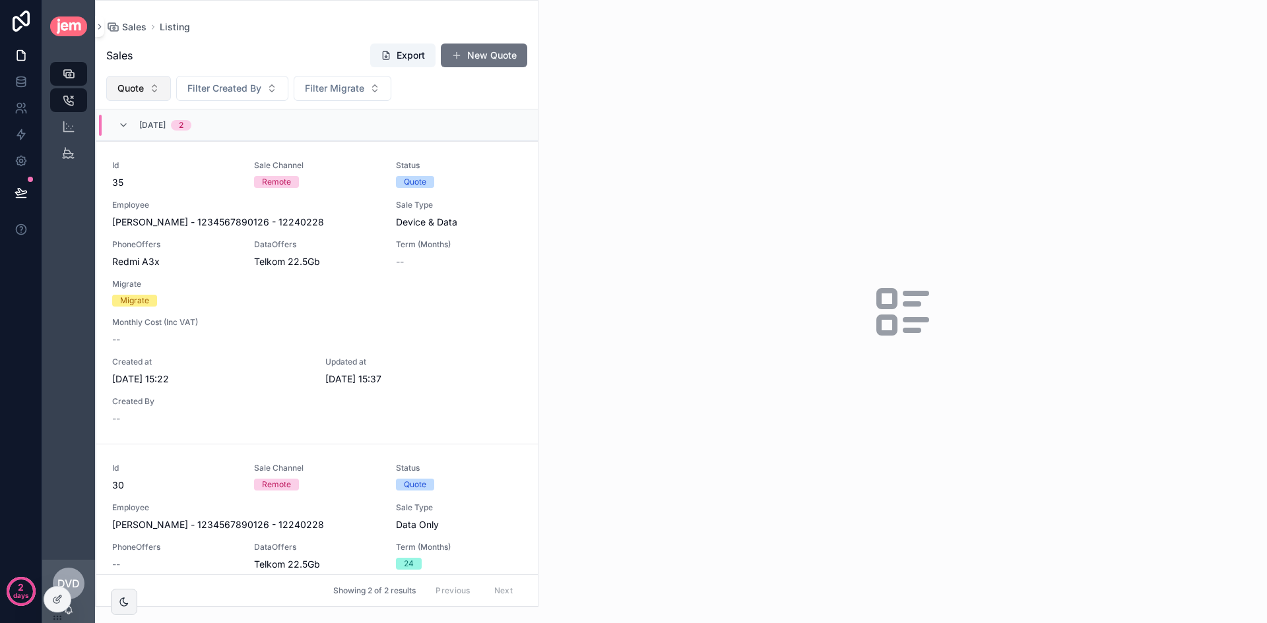
click at [149, 92] on button "Quote" at bounding box center [138, 88] width 65 height 25
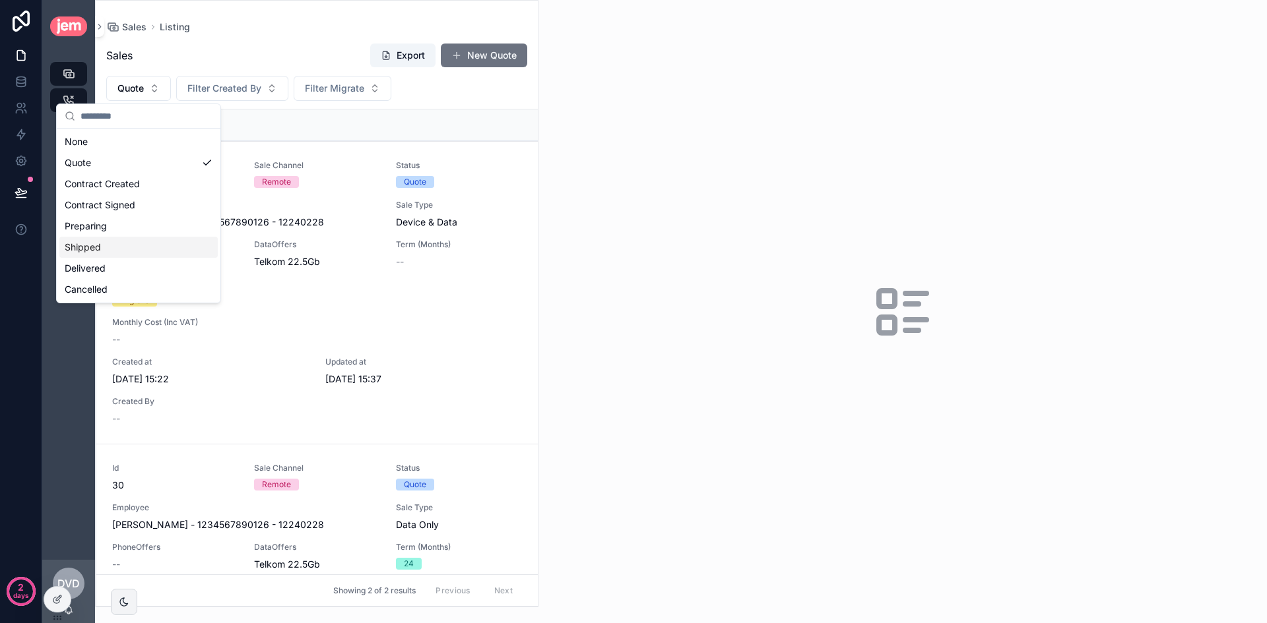
click at [130, 251] on div "Shipped" at bounding box center [138, 247] width 158 height 21
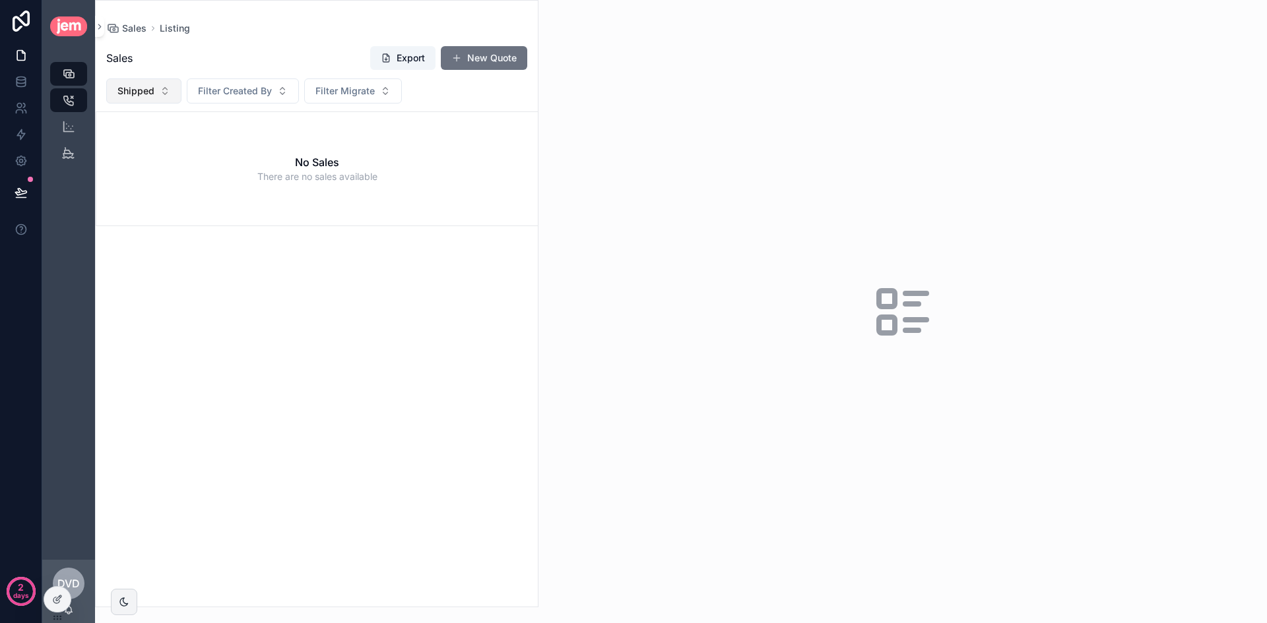
click at [152, 97] on span "Shipped" at bounding box center [135, 90] width 37 height 13
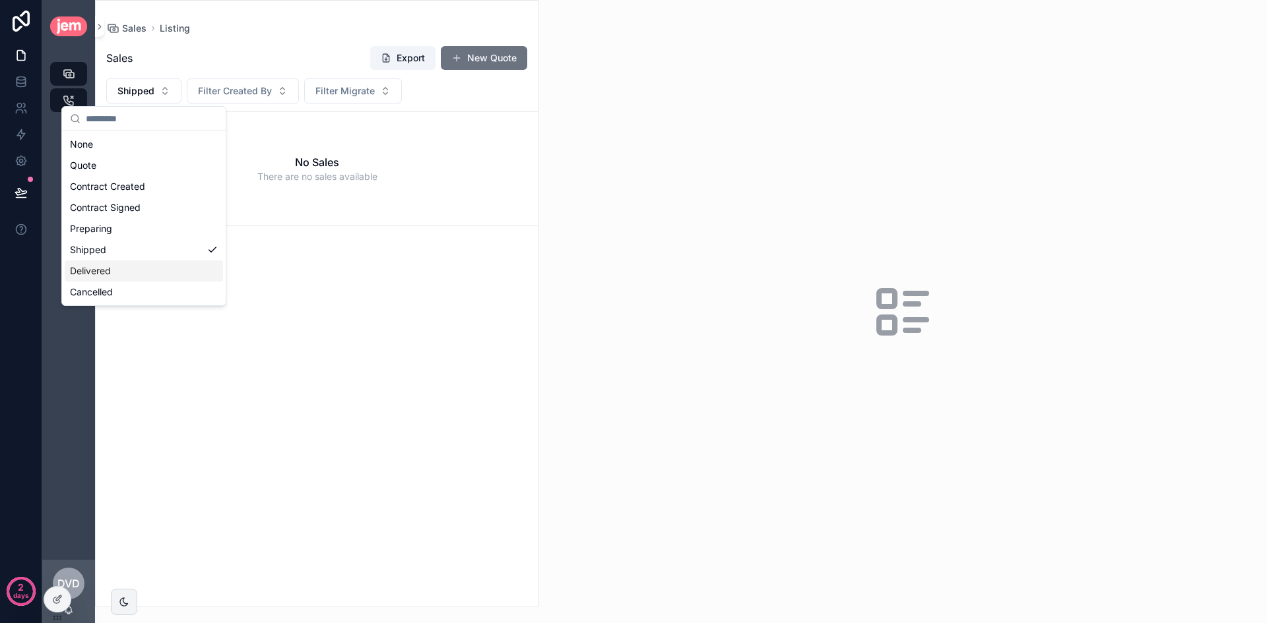
click at [150, 278] on div "Delivered" at bounding box center [144, 271] width 158 height 21
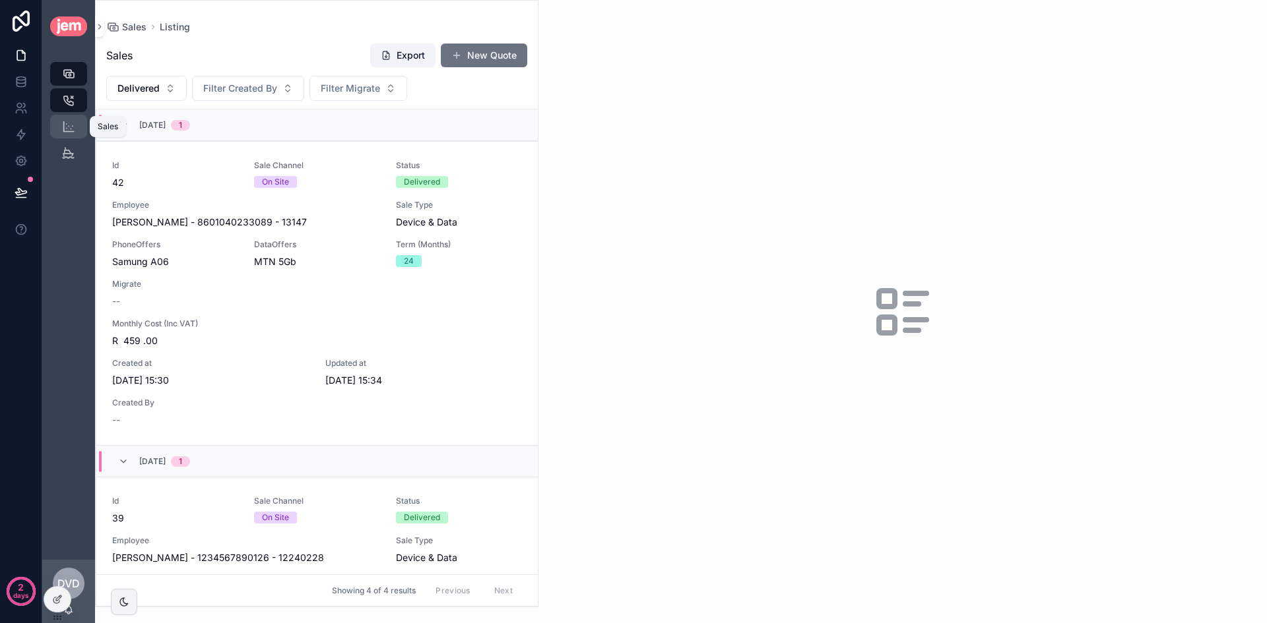
click at [67, 133] on icon "scrollable content" at bounding box center [68, 126] width 13 height 13
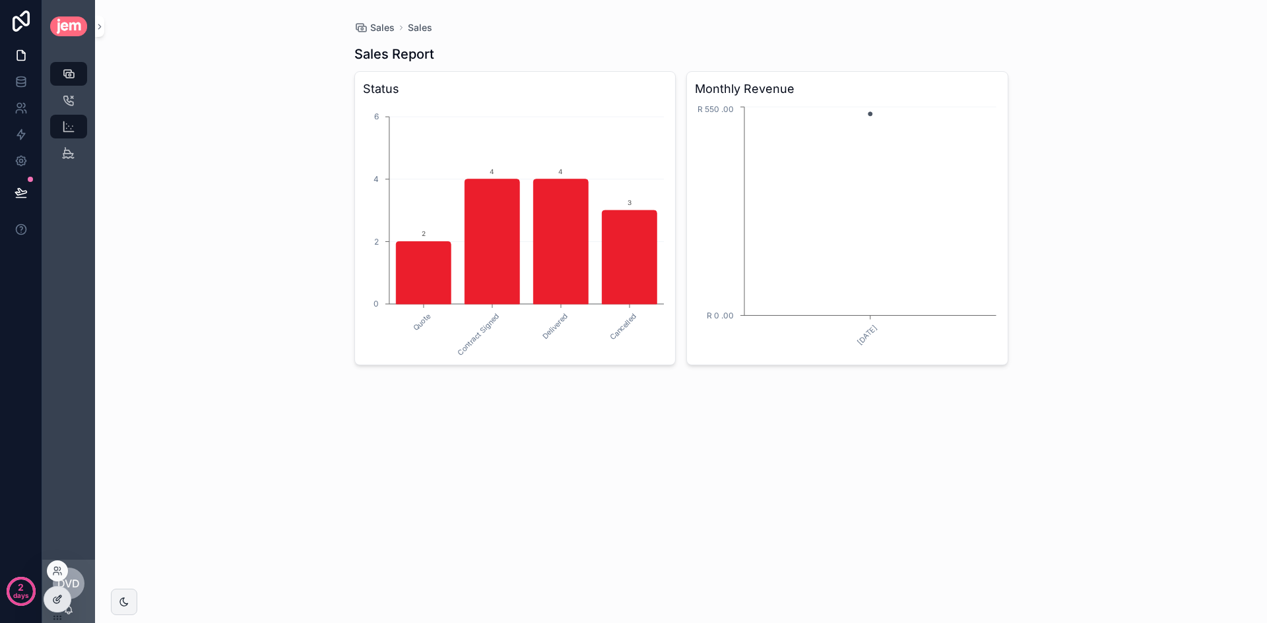
click at [65, 595] on div at bounding box center [57, 599] width 26 height 25
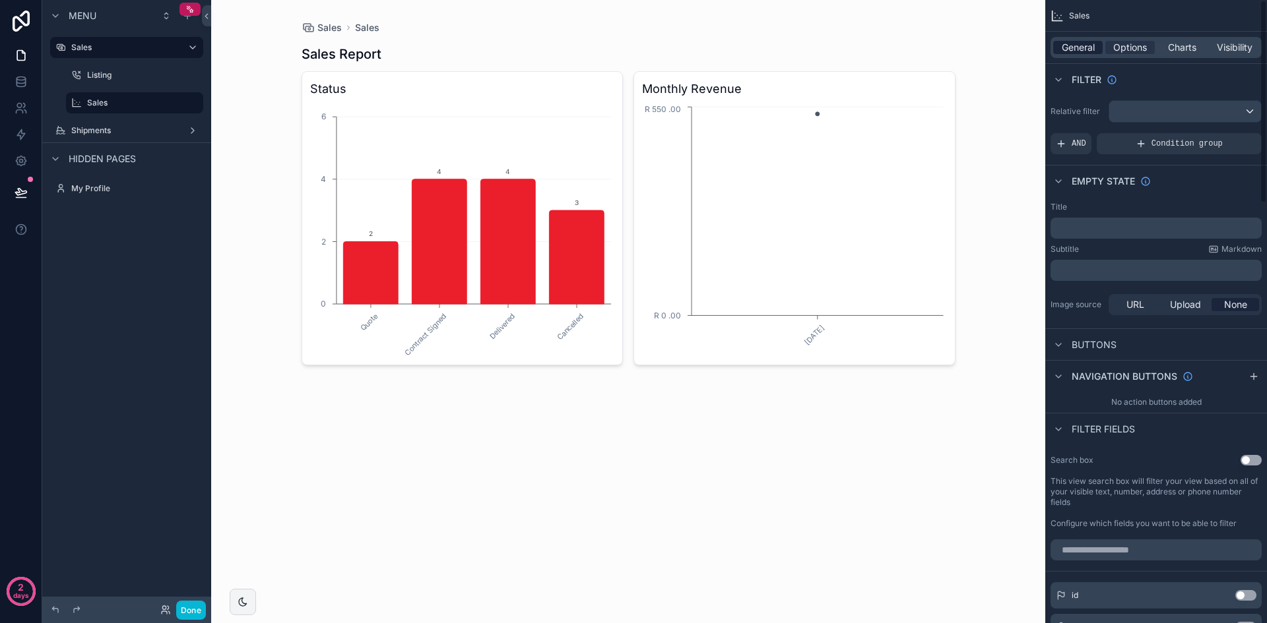
click at [1061, 44] on span "General" at bounding box center [1077, 47] width 33 height 13
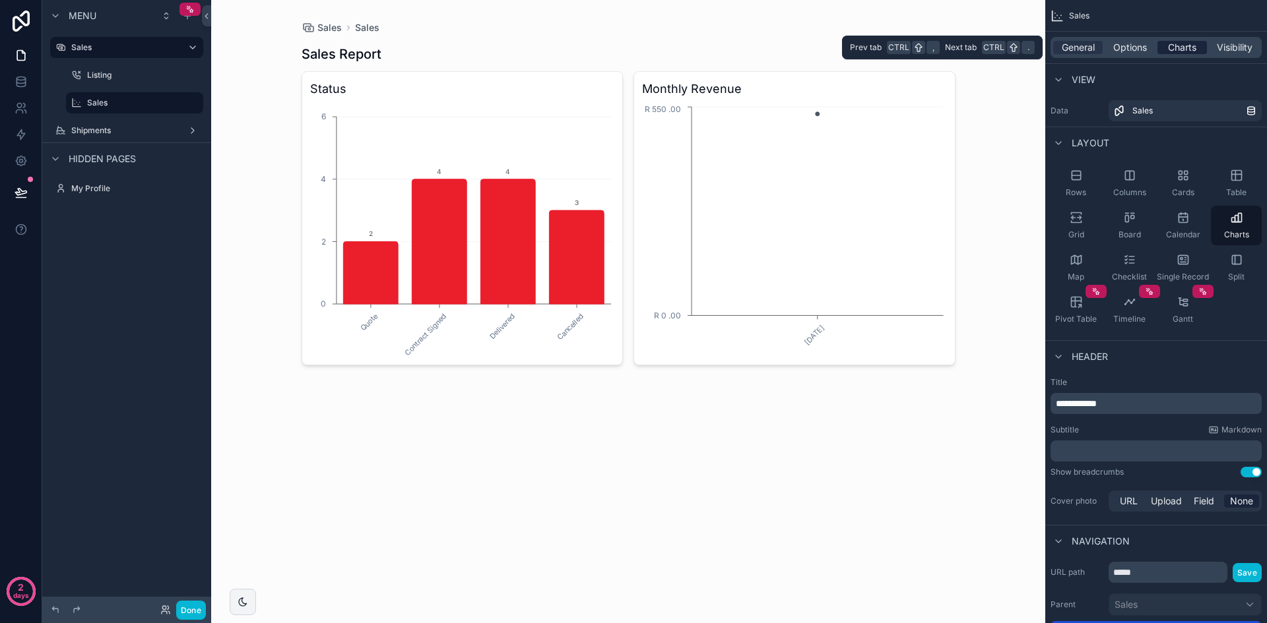
click at [1184, 49] on span "Charts" at bounding box center [1182, 47] width 28 height 13
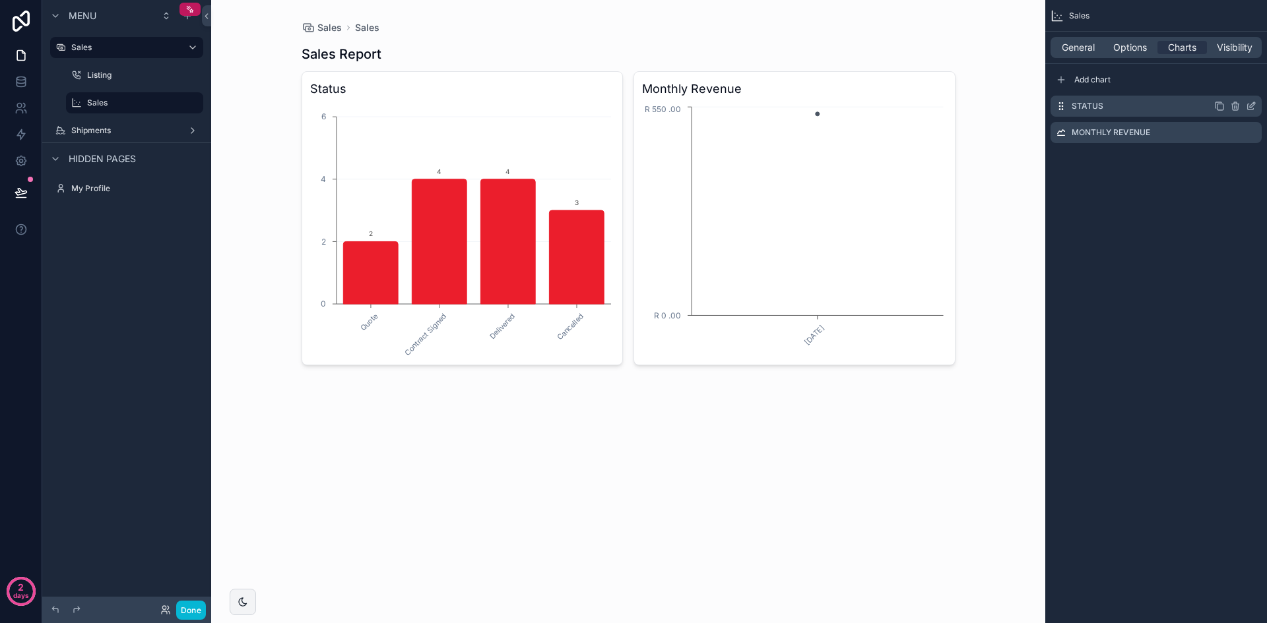
click at [1249, 105] on icon "scrollable content" at bounding box center [1250, 106] width 11 height 11
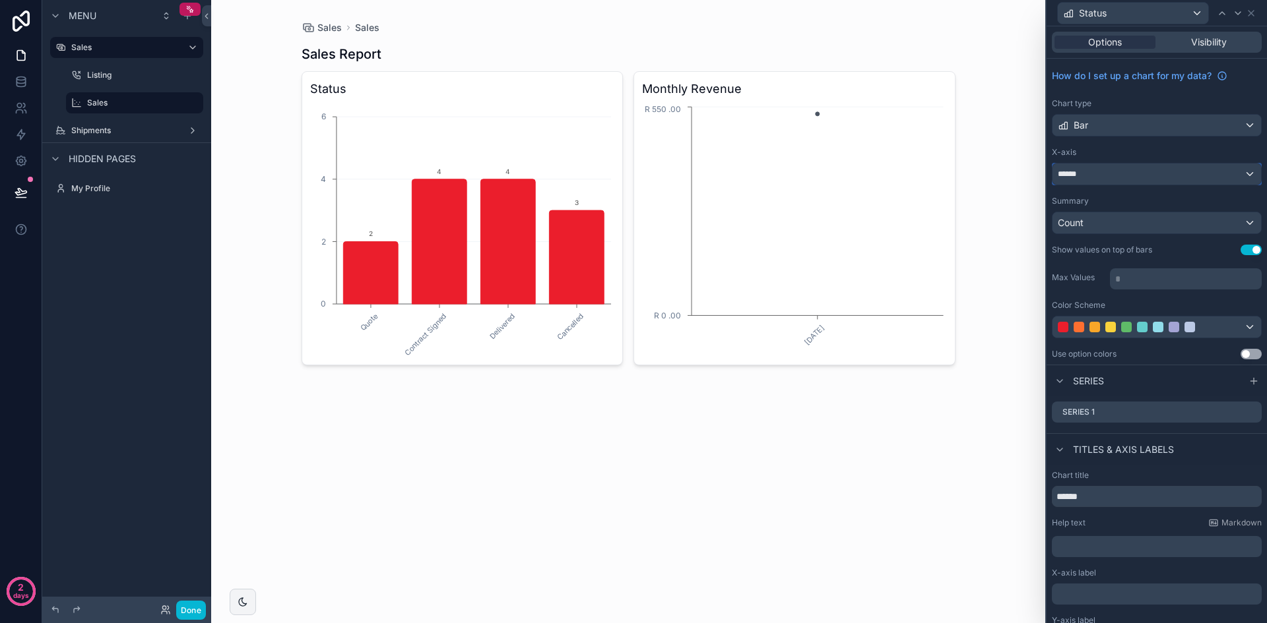
click at [1240, 173] on div "******" at bounding box center [1156, 174] width 208 height 21
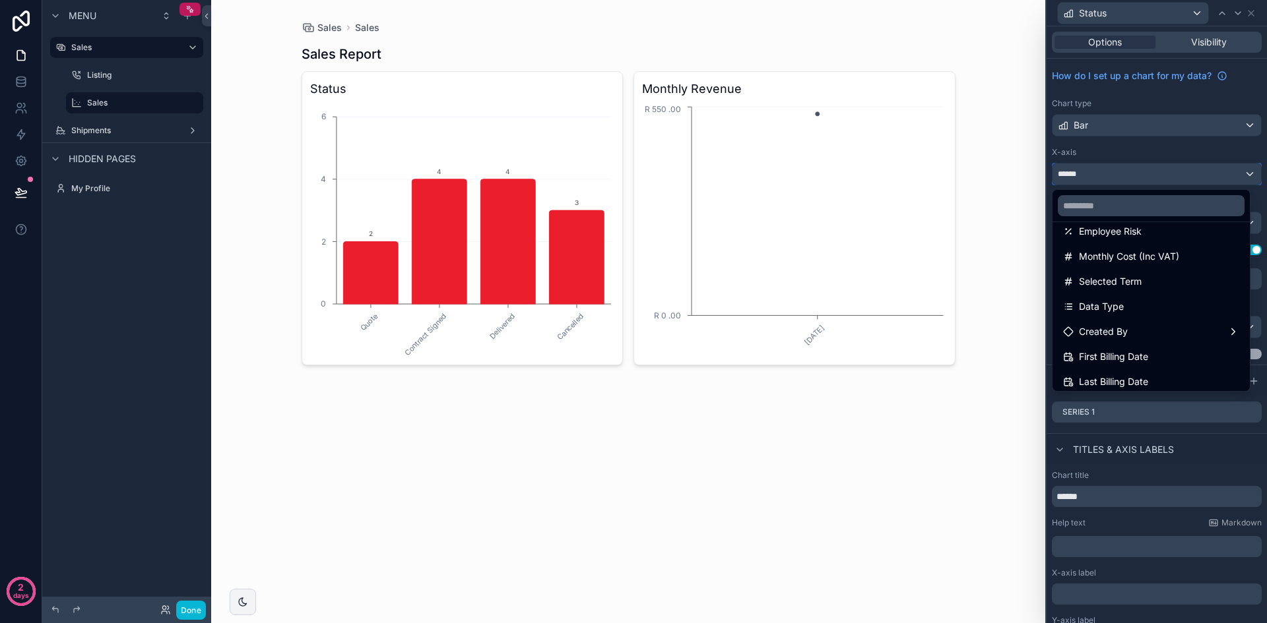
scroll to position [132, 0]
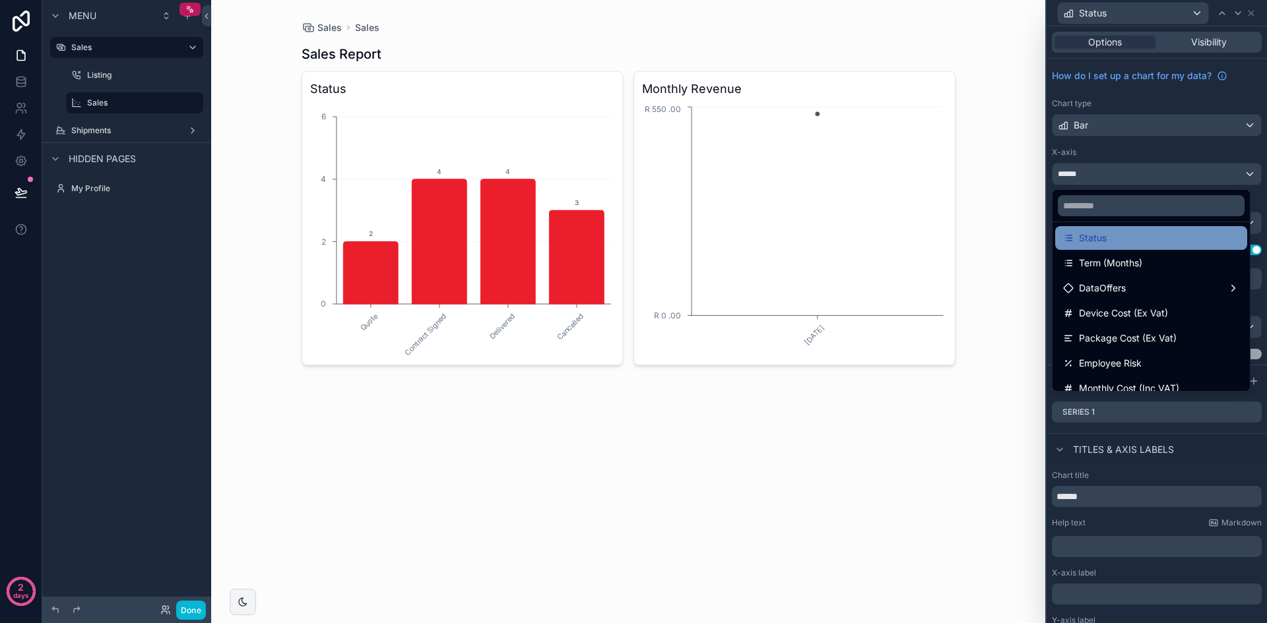
click at [1156, 247] on div "Status" at bounding box center [1151, 238] width 192 height 24
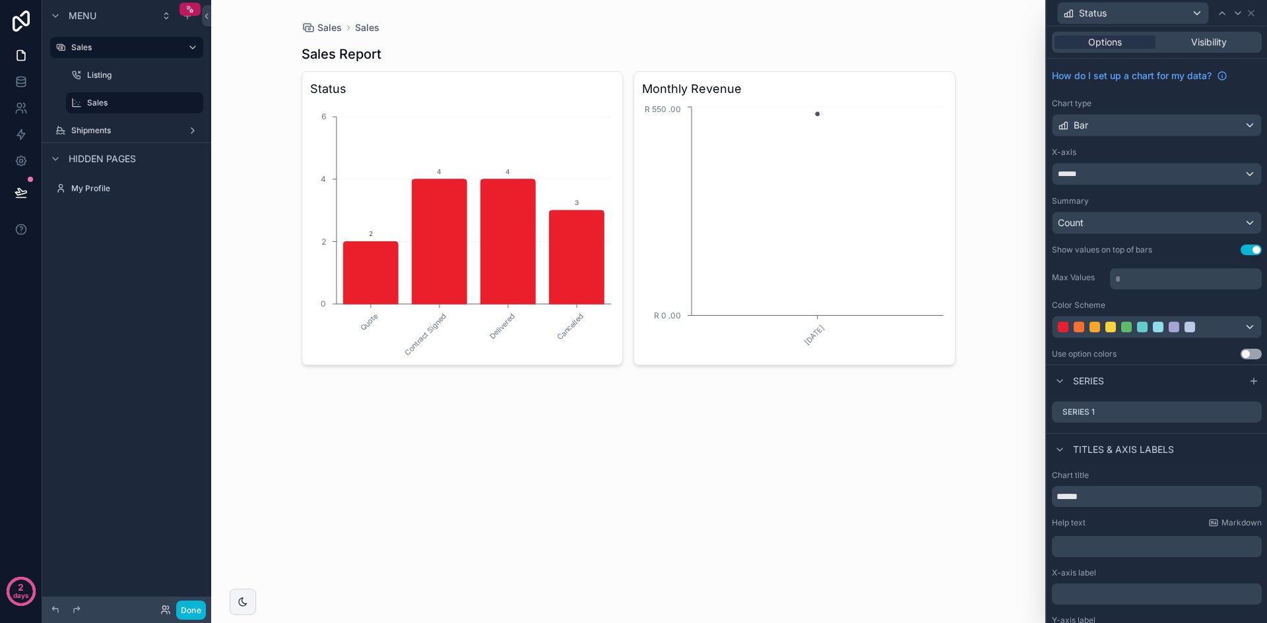
click at [1240, 353] on button "Use setting" at bounding box center [1250, 354] width 21 height 11
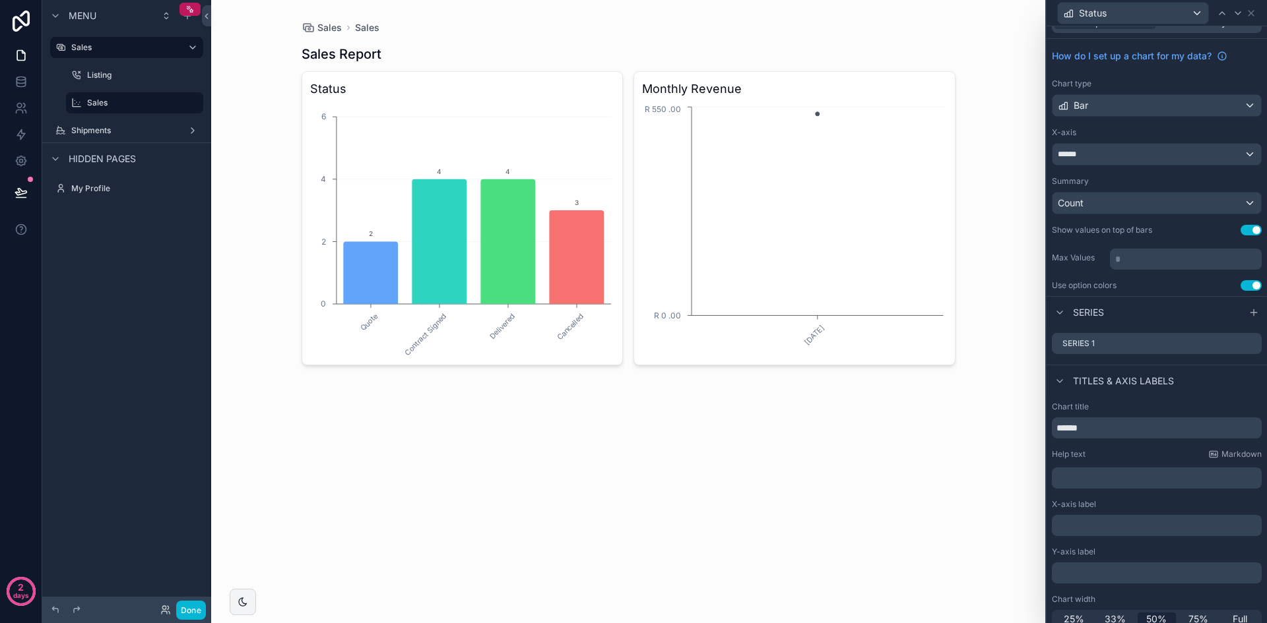
scroll to position [30, 0]
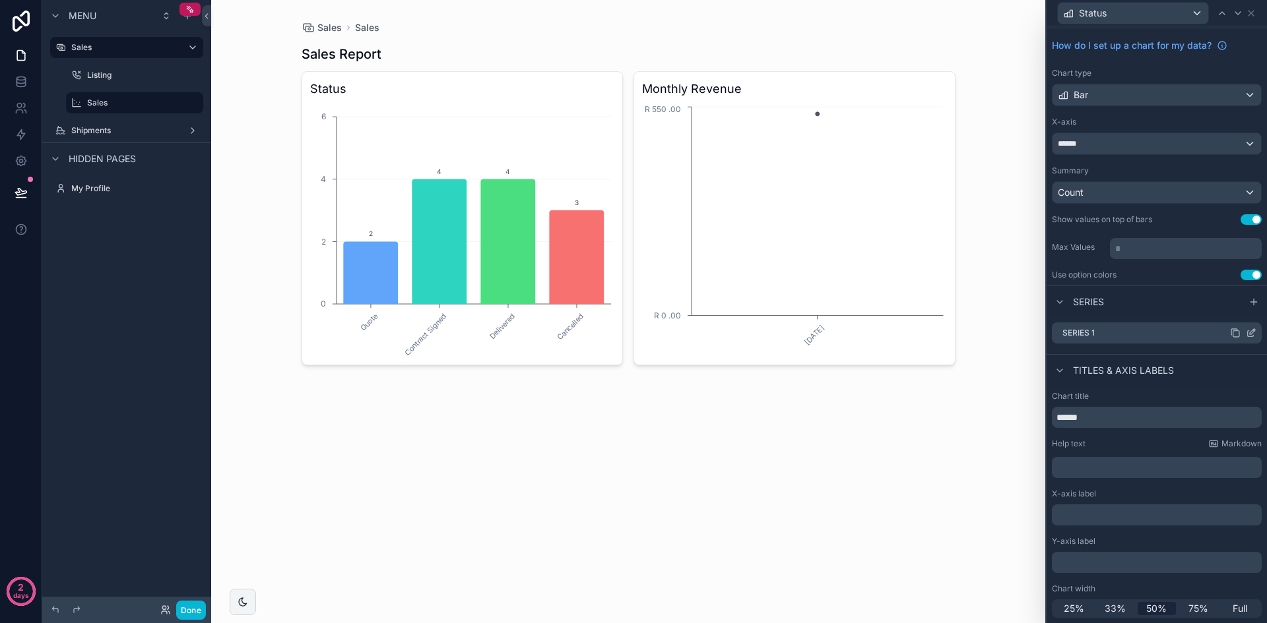
click at [1247, 336] on icon at bounding box center [1250, 334] width 6 height 6
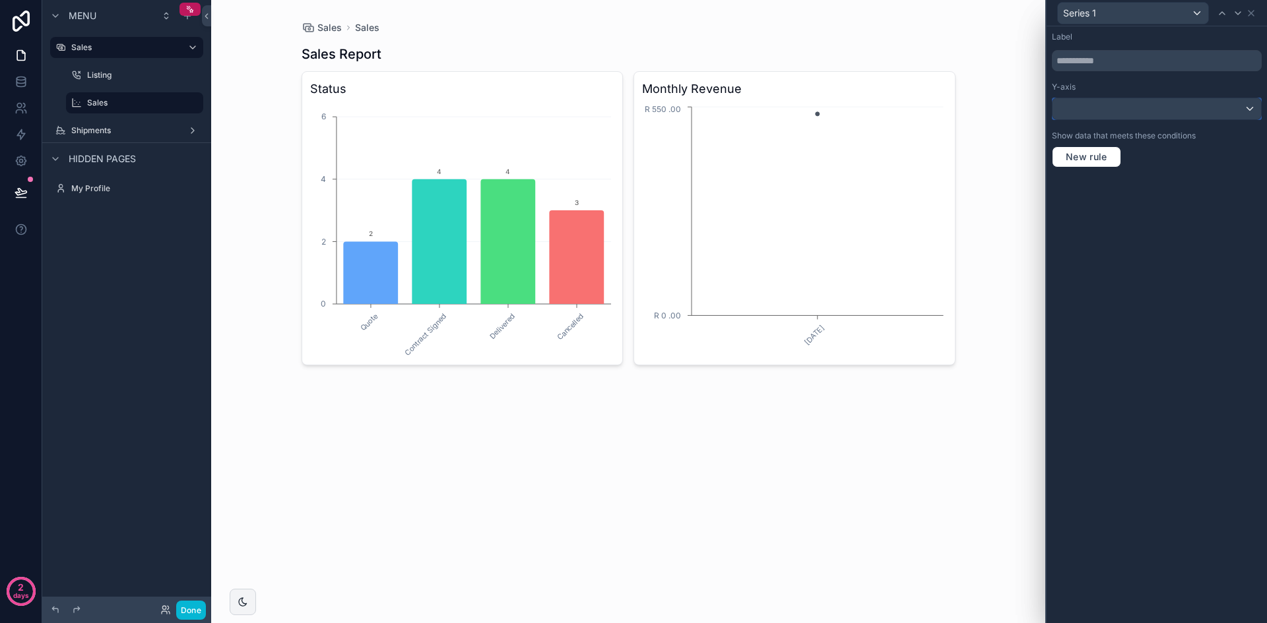
click at [1133, 111] on div at bounding box center [1156, 108] width 208 height 21
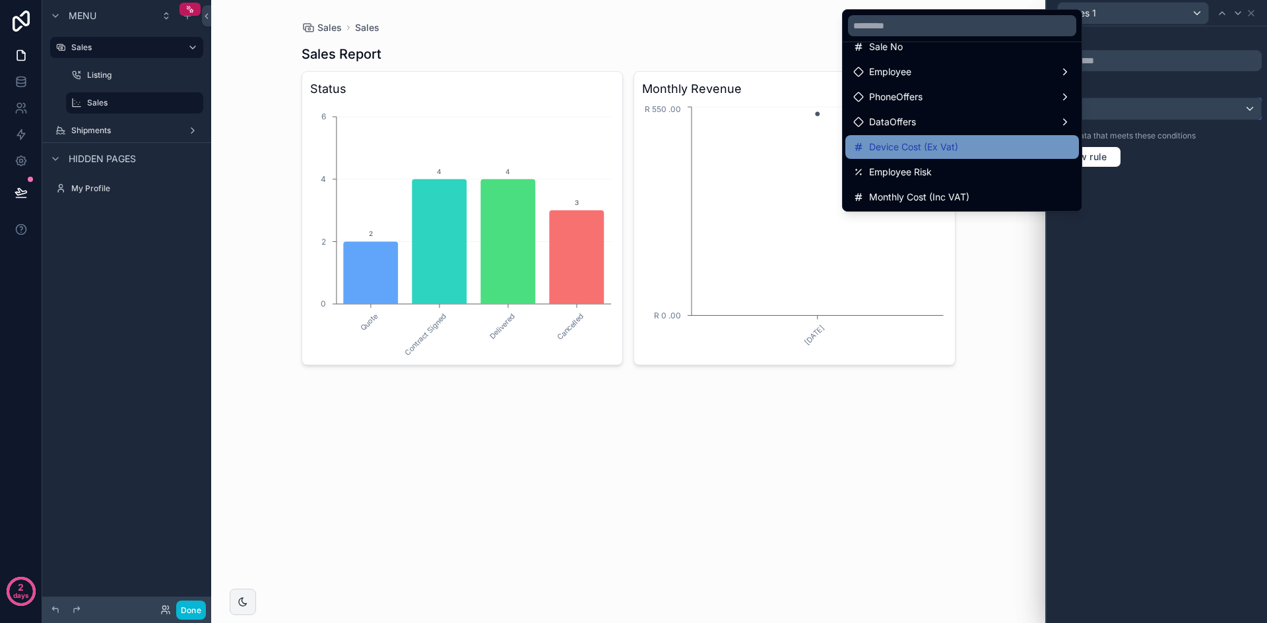
scroll to position [66, 0]
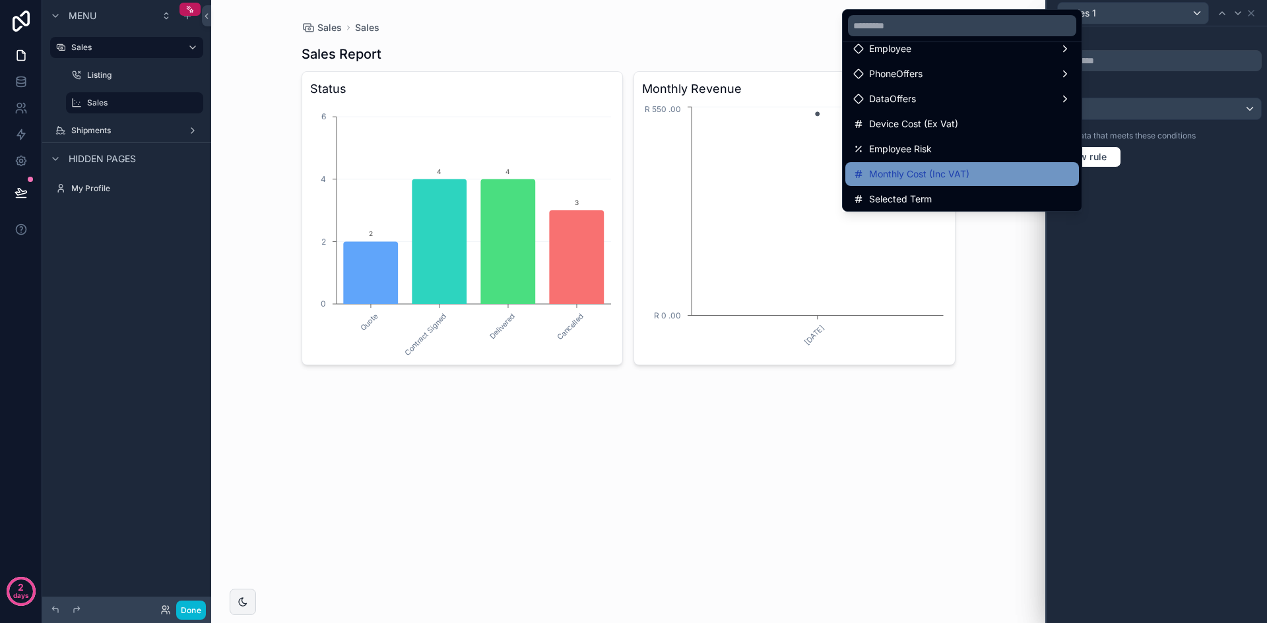
click at [976, 166] on div "Monthly Cost (Inc VAT)" at bounding box center [962, 174] width 218 height 16
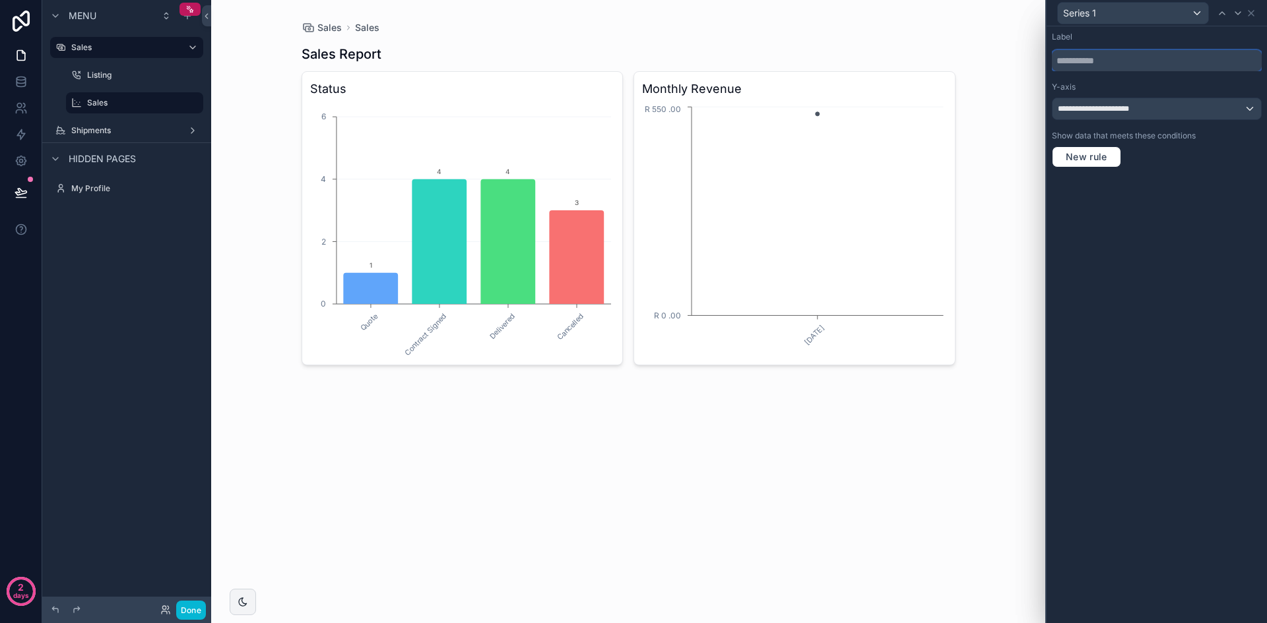
click at [1175, 56] on input "text" at bounding box center [1157, 60] width 210 height 21
type input "**********"
click at [1253, 13] on icon at bounding box center [1250, 13] width 11 height 11
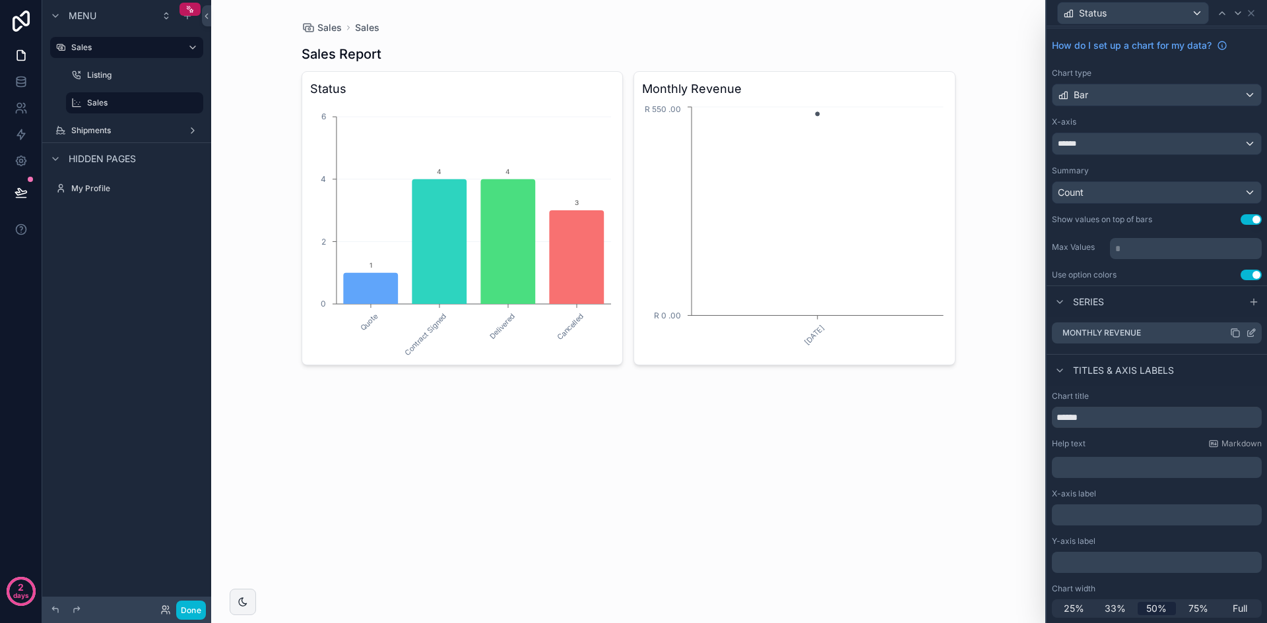
click at [1101, 332] on label "Monthly Revenue" at bounding box center [1101, 333] width 79 height 11
click at [1245, 334] on icon at bounding box center [1250, 333] width 11 height 11
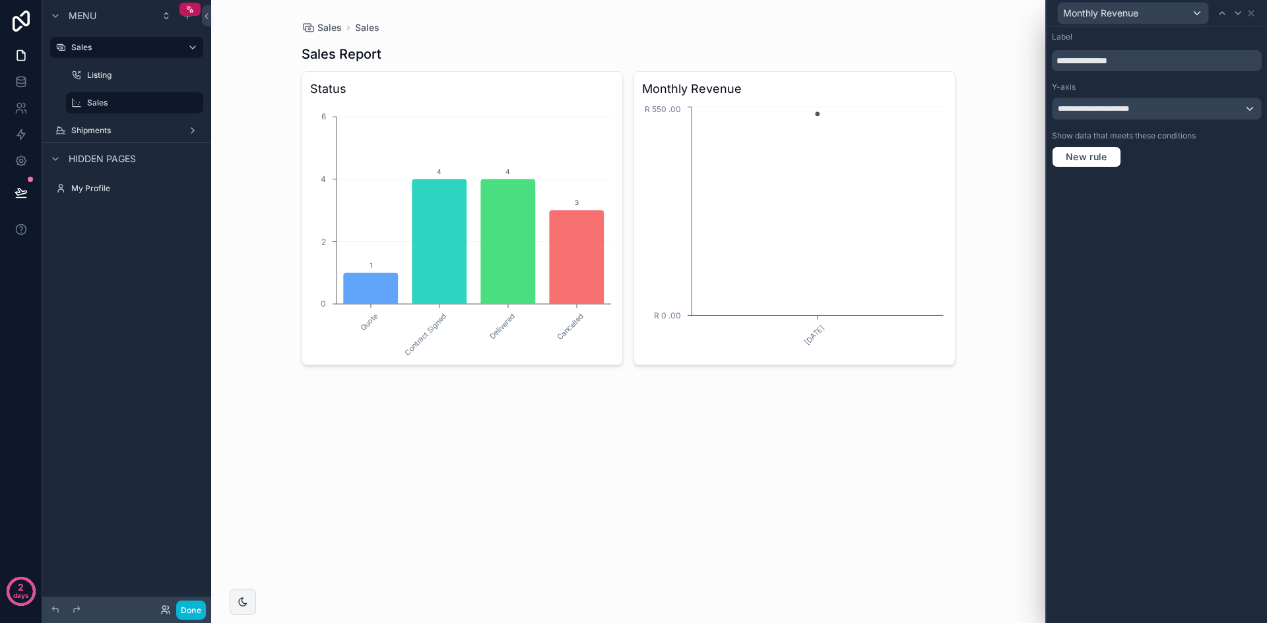
click at [1176, 123] on div "**********" at bounding box center [1156, 99] width 220 height 146
click at [1176, 117] on div "**********" at bounding box center [1156, 108] width 208 height 21
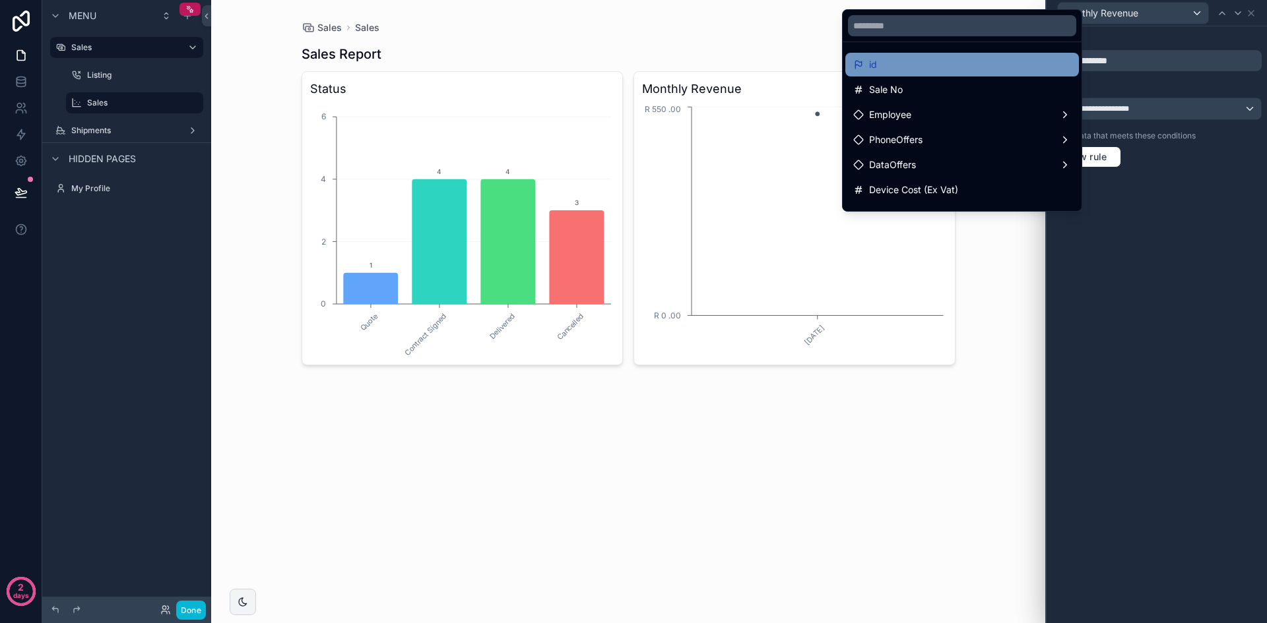
click at [931, 67] on div "id" at bounding box center [962, 65] width 218 height 16
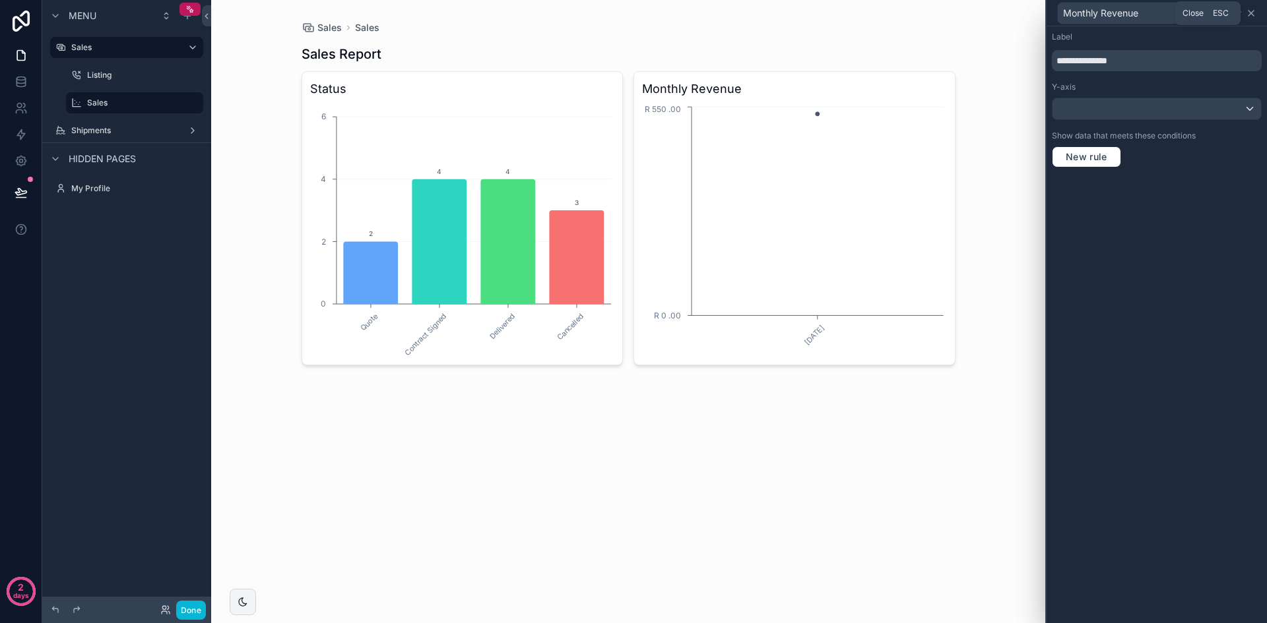
click at [1254, 15] on icon at bounding box center [1250, 13] width 11 height 11
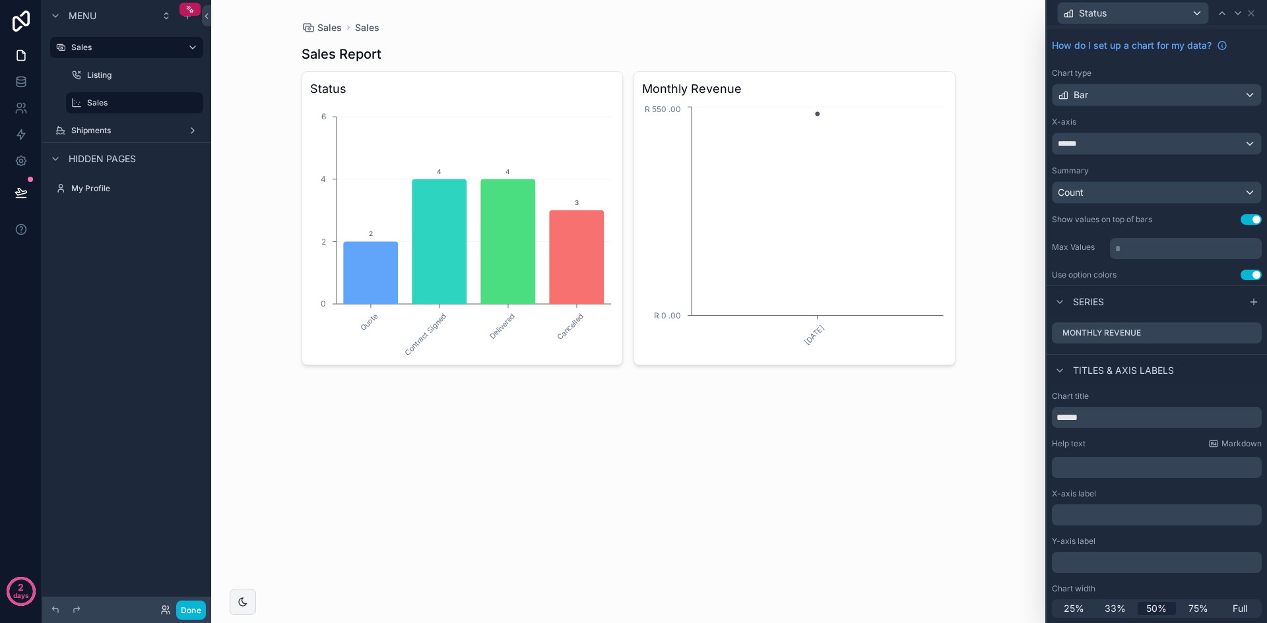
click at [1131, 515] on p "﻿" at bounding box center [1158, 515] width 202 height 13
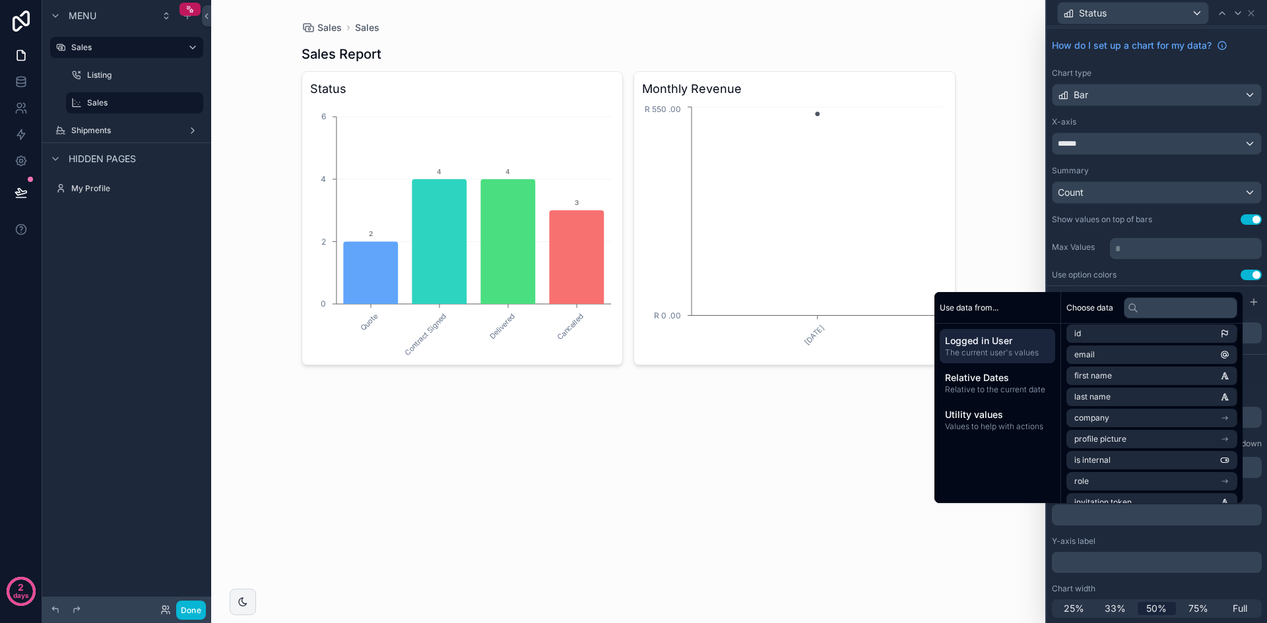
scroll to position [0, 0]
click at [1011, 417] on span "Utility values" at bounding box center [997, 414] width 105 height 13
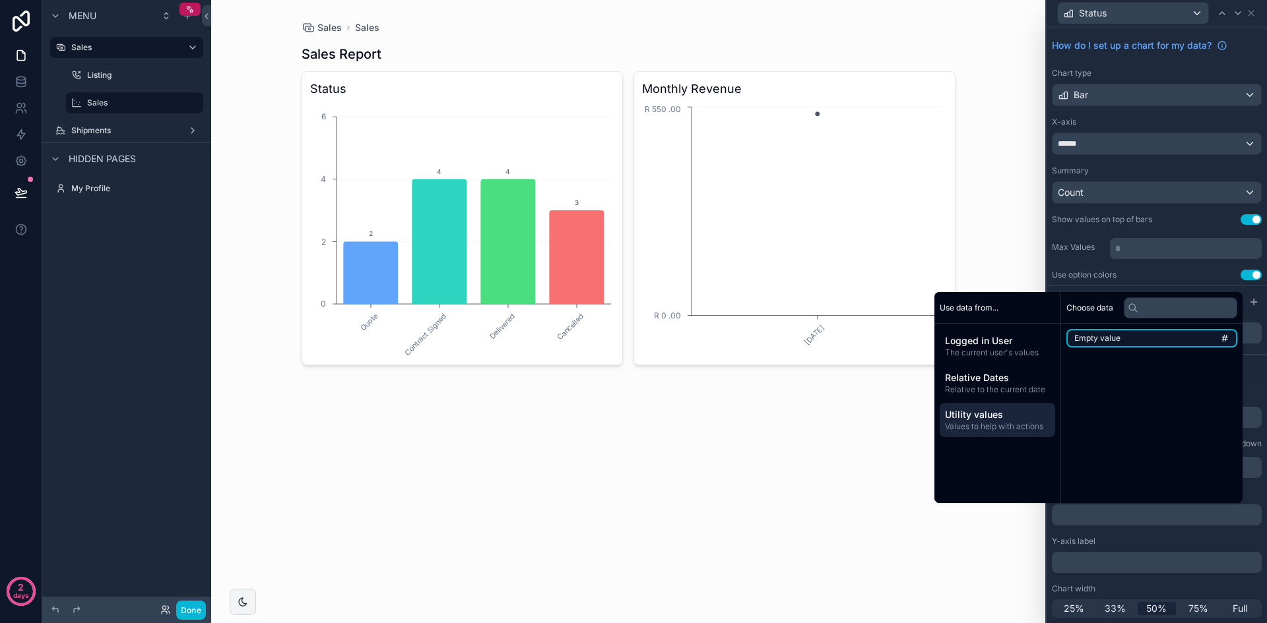
click at [1189, 338] on li "Empty value" at bounding box center [1151, 338] width 171 height 18
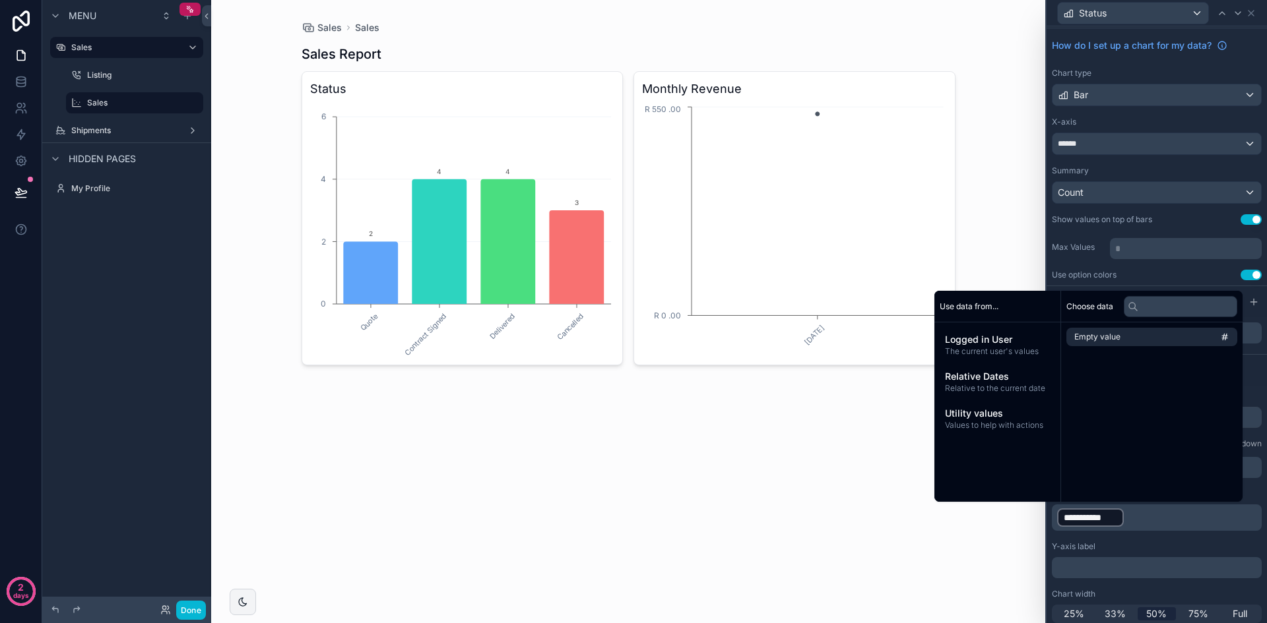
click at [1148, 511] on p "**********" at bounding box center [1158, 517] width 202 height 21
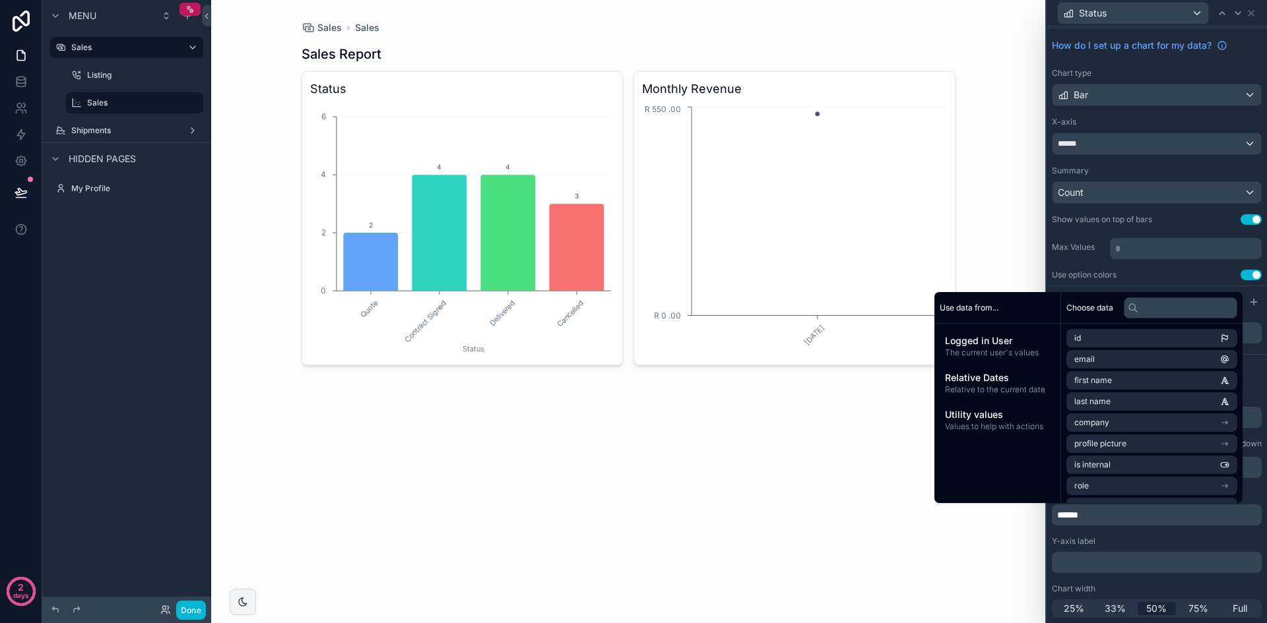
click at [1139, 563] on p "﻿" at bounding box center [1158, 562] width 202 height 13
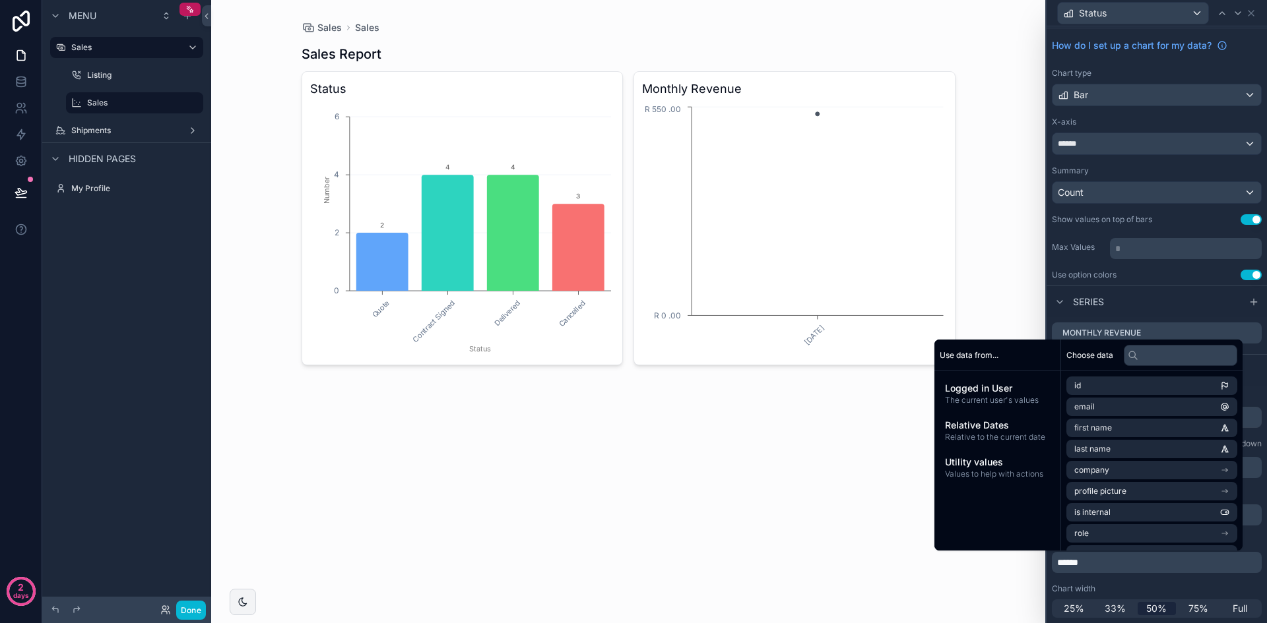
click at [1221, 587] on div "Chart width" at bounding box center [1157, 589] width 210 height 11
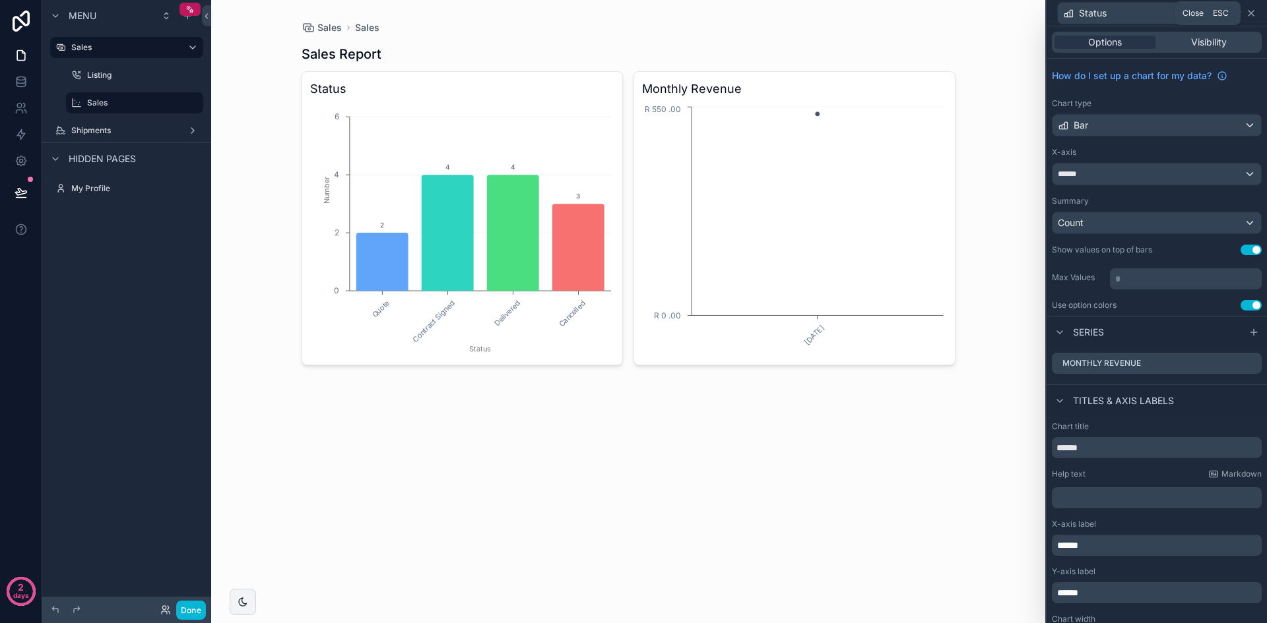
click at [1253, 15] on icon at bounding box center [1250, 13] width 5 height 5
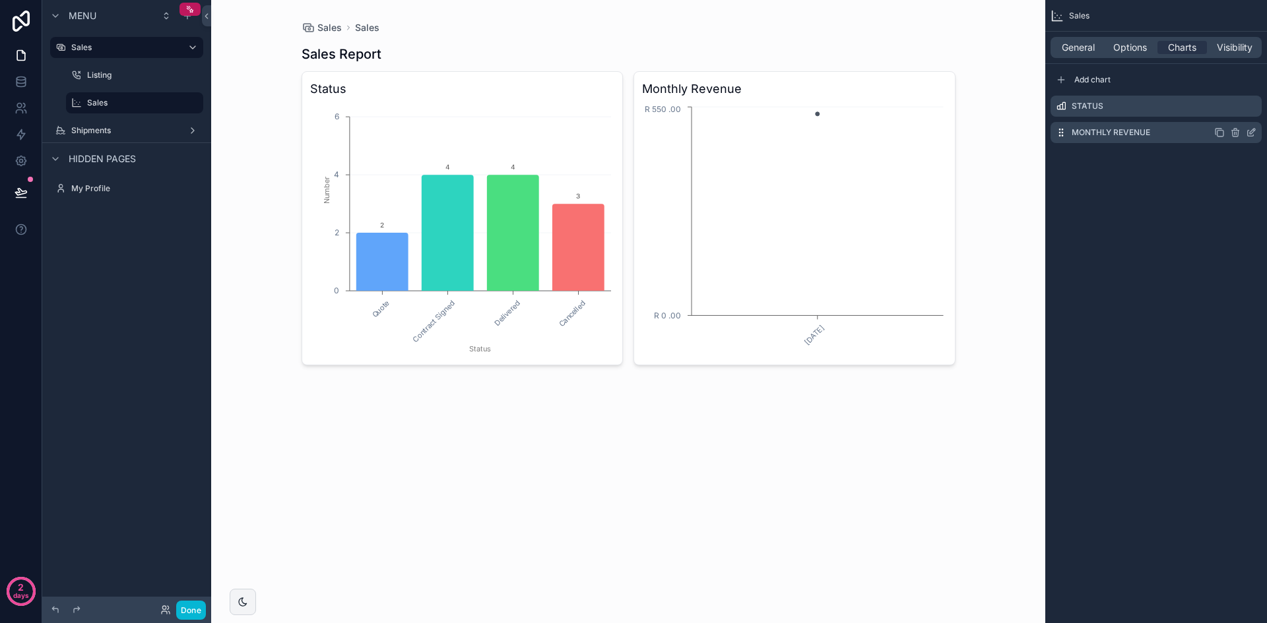
click at [1251, 133] on icon "scrollable content" at bounding box center [1250, 132] width 11 height 11
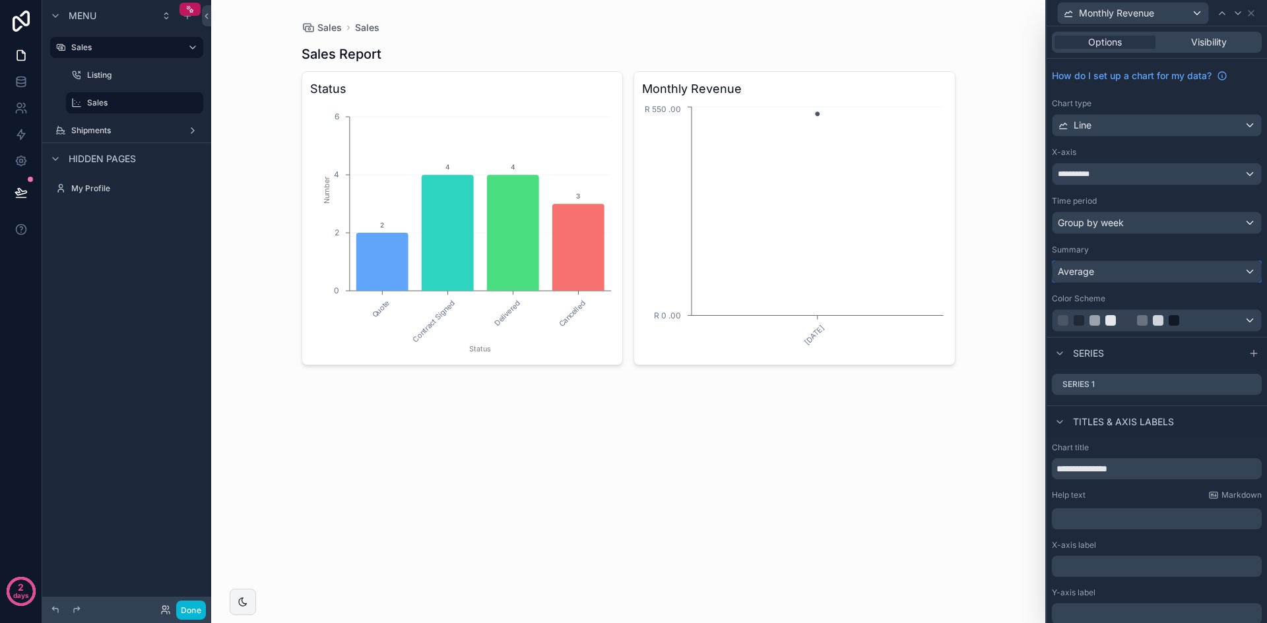
click at [1164, 269] on div "Average" at bounding box center [1156, 271] width 208 height 21
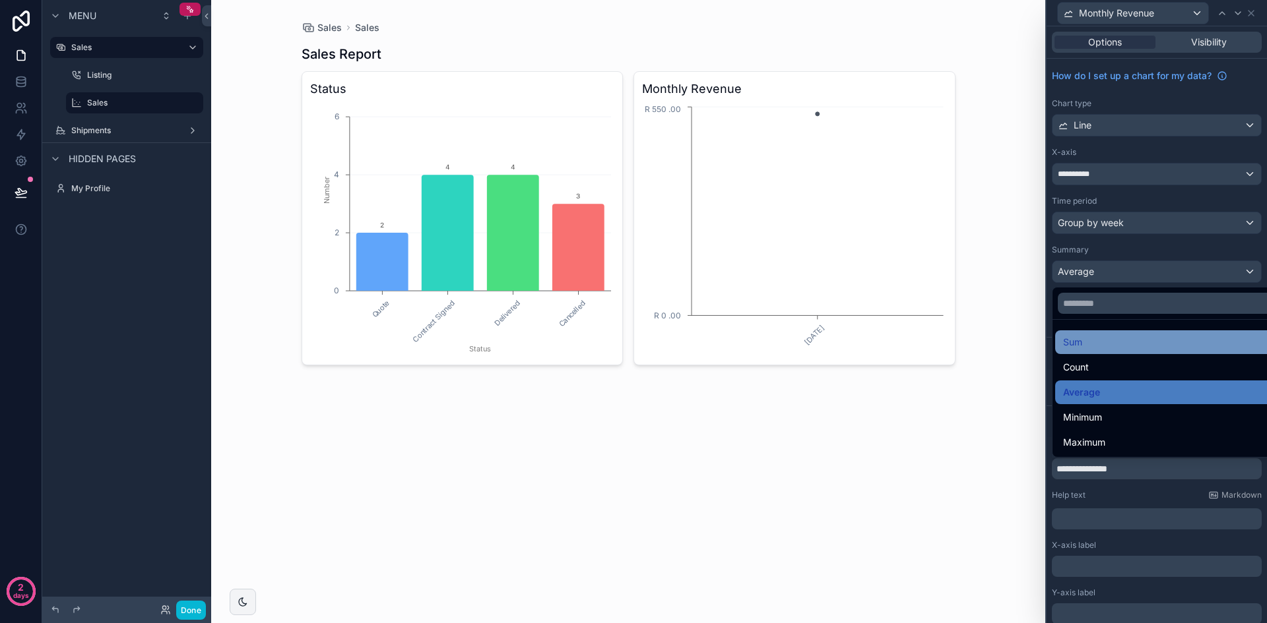
click at [1137, 346] on div "Sum" at bounding box center [1167, 342] width 208 height 16
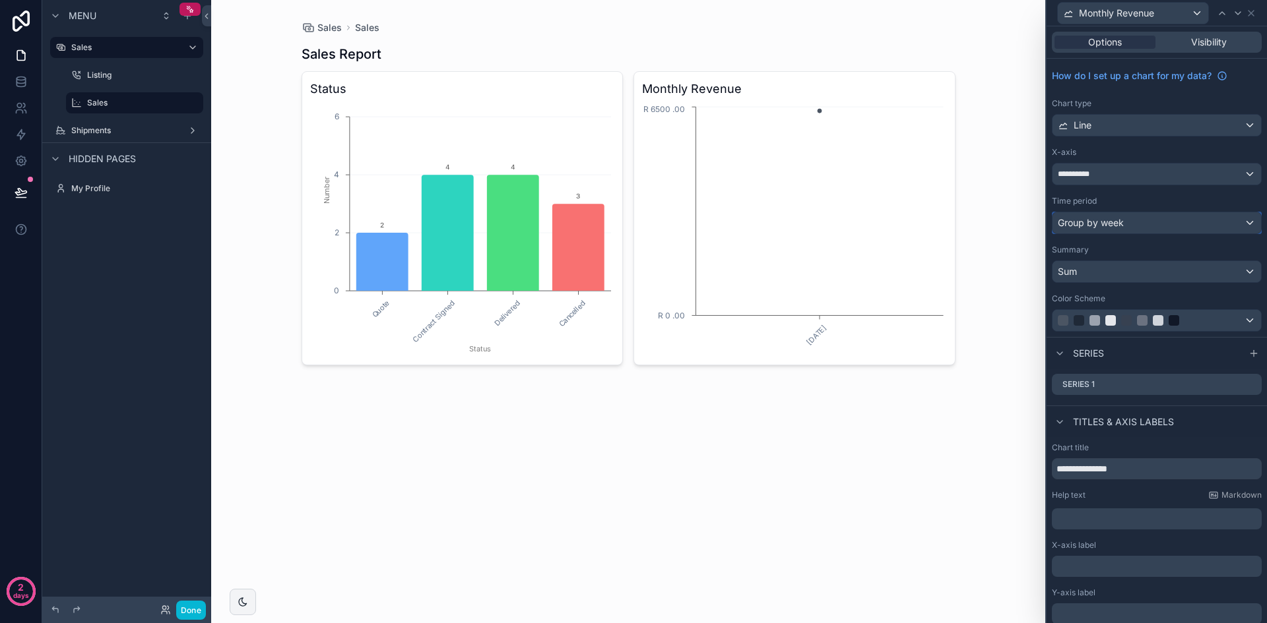
click at [1150, 226] on div "Group by week" at bounding box center [1156, 222] width 208 height 21
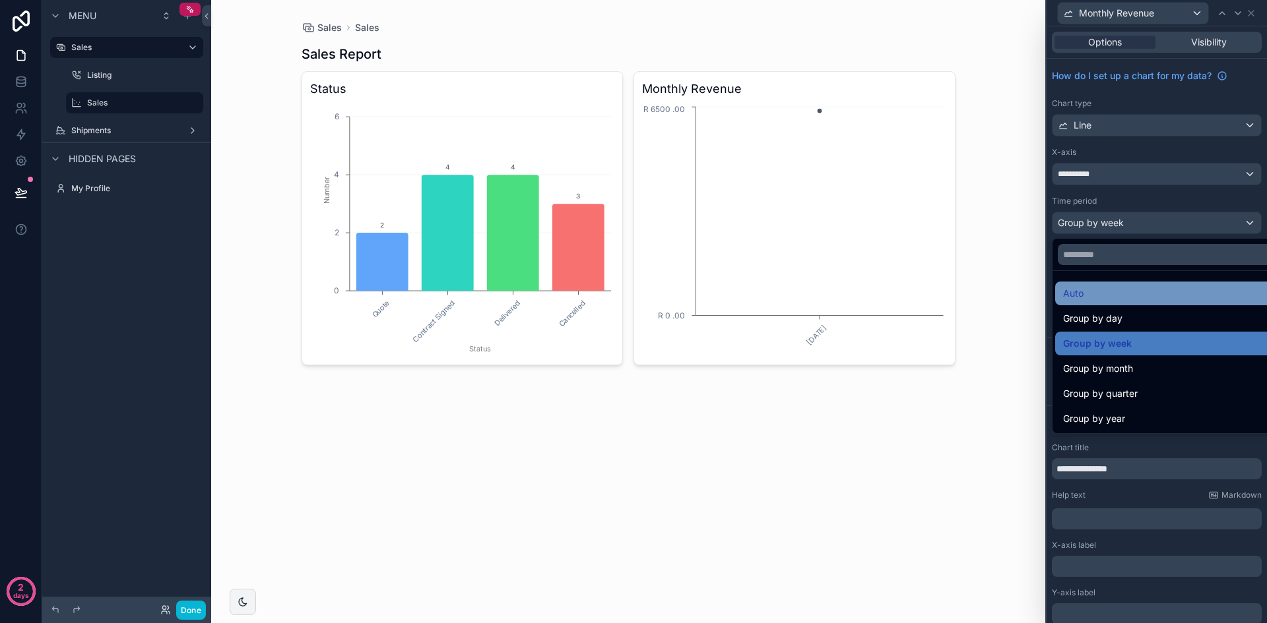
click at [1138, 297] on div "Auto" at bounding box center [1167, 294] width 208 height 16
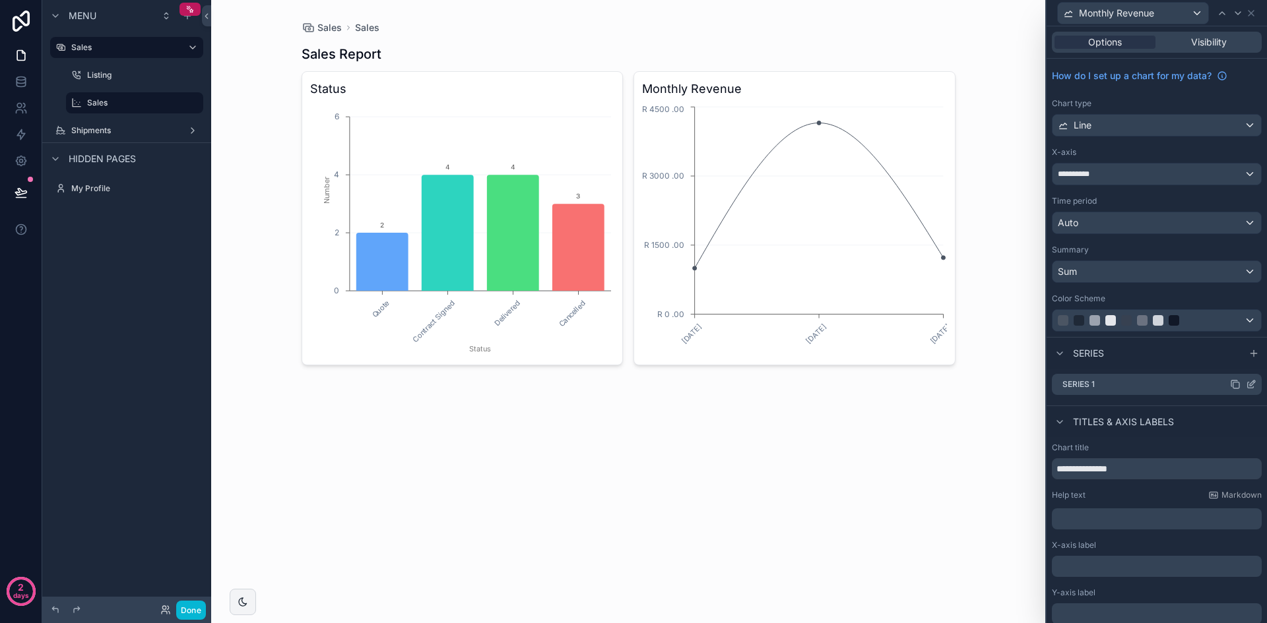
click at [1249, 385] on icon at bounding box center [1251, 383] width 5 height 5
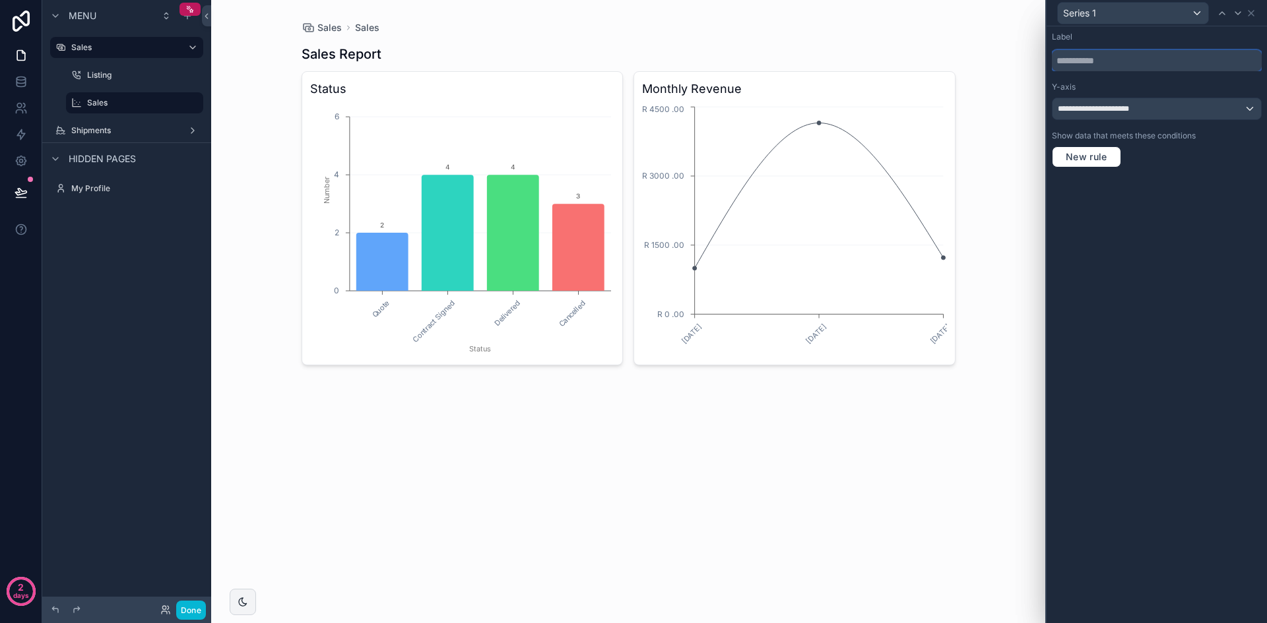
click at [1196, 58] on input "text" at bounding box center [1157, 60] width 210 height 21
type input "**"
click at [1213, 212] on div "**********" at bounding box center [1156, 324] width 220 height 597
click at [1253, 16] on icon at bounding box center [1250, 13] width 11 height 11
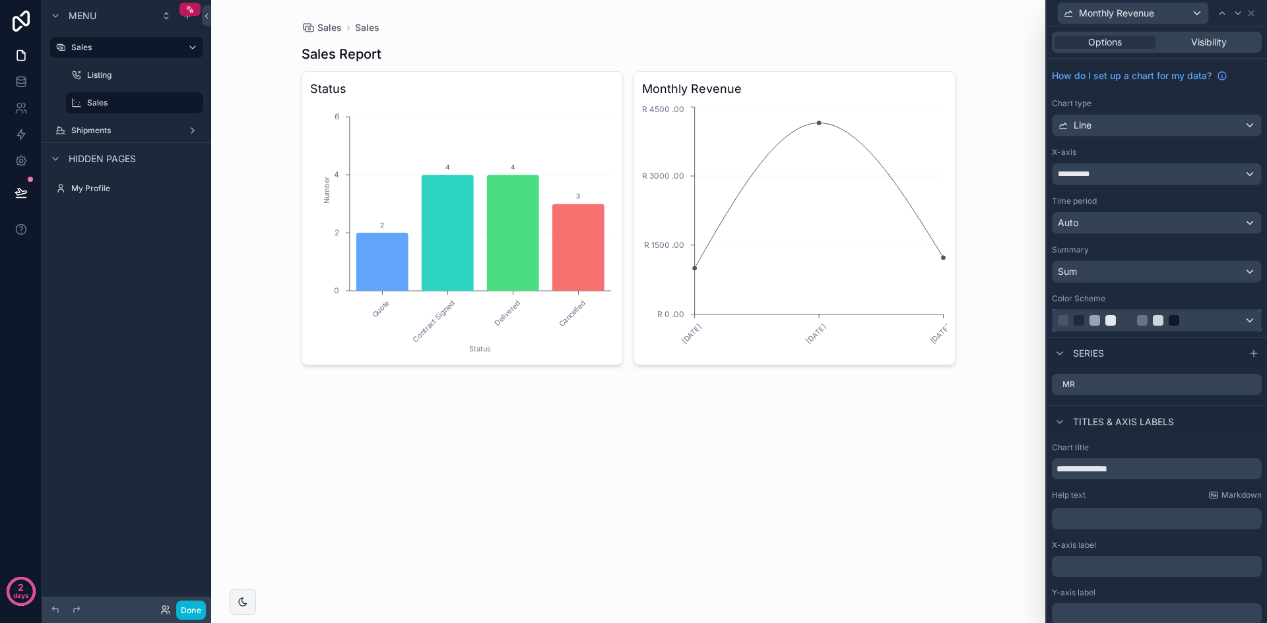
click at [1217, 324] on div at bounding box center [1141, 320] width 169 height 11
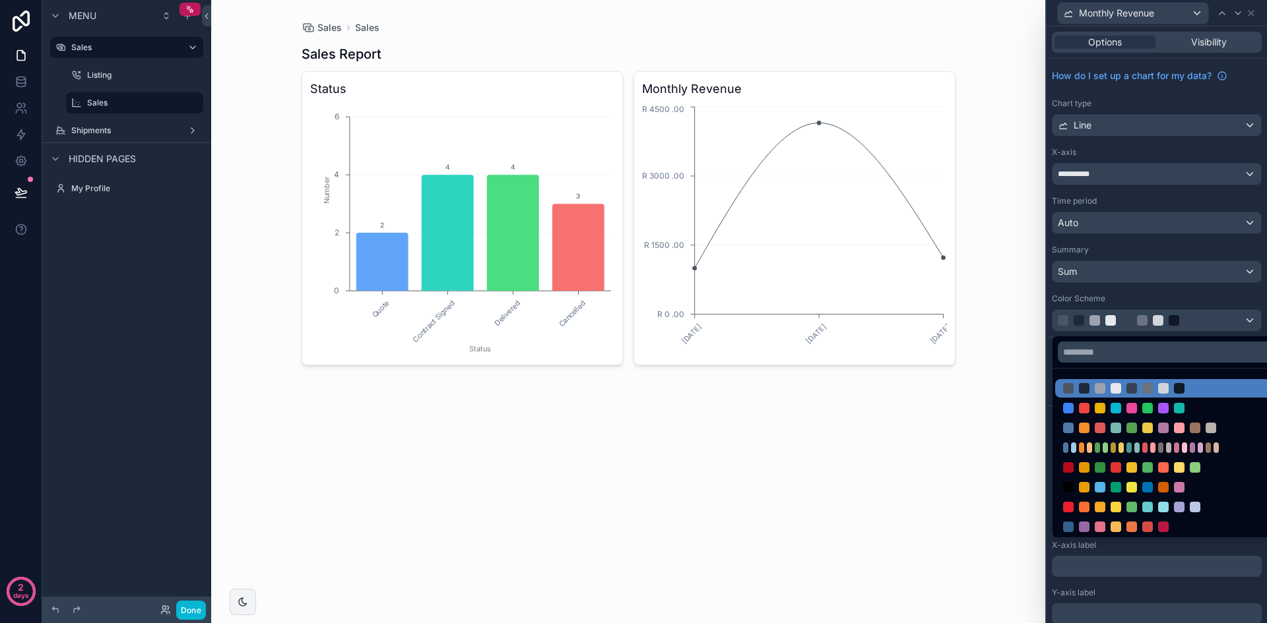
click at [1216, 311] on div at bounding box center [1156, 311] width 220 height 623
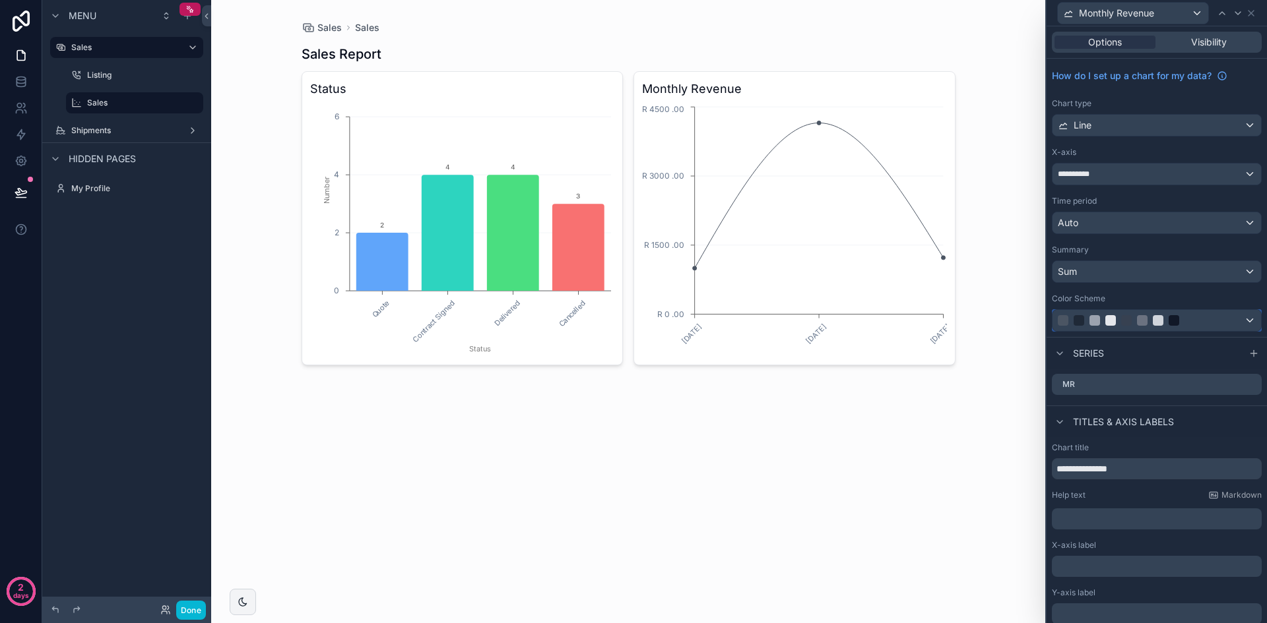
click at [1245, 319] on div at bounding box center [1156, 320] width 208 height 21
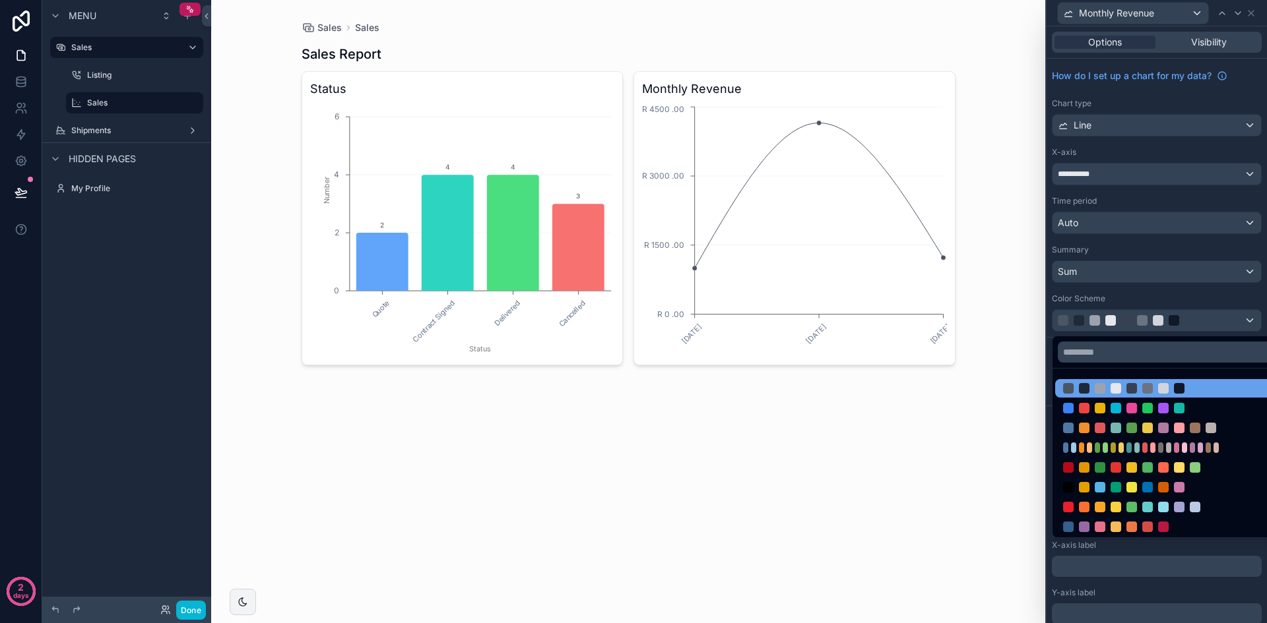
click at [1186, 397] on div at bounding box center [1167, 388] width 224 height 18
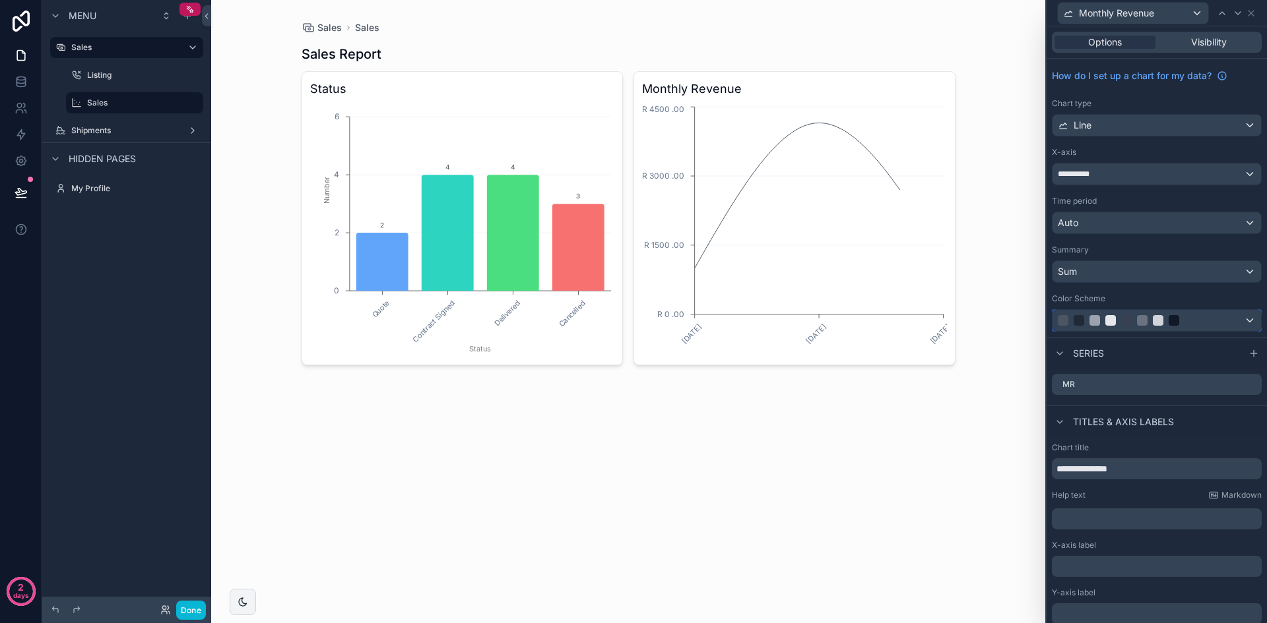
click at [1212, 320] on div at bounding box center [1141, 320] width 169 height 11
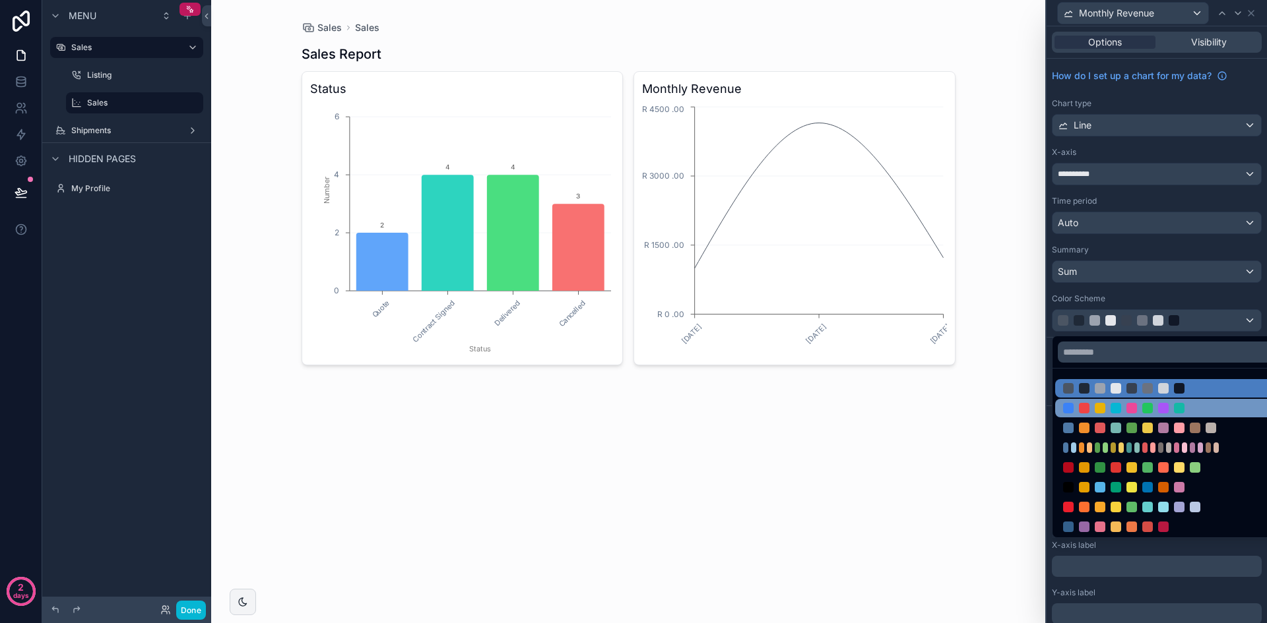
click at [1194, 405] on div at bounding box center [1147, 408] width 169 height 11
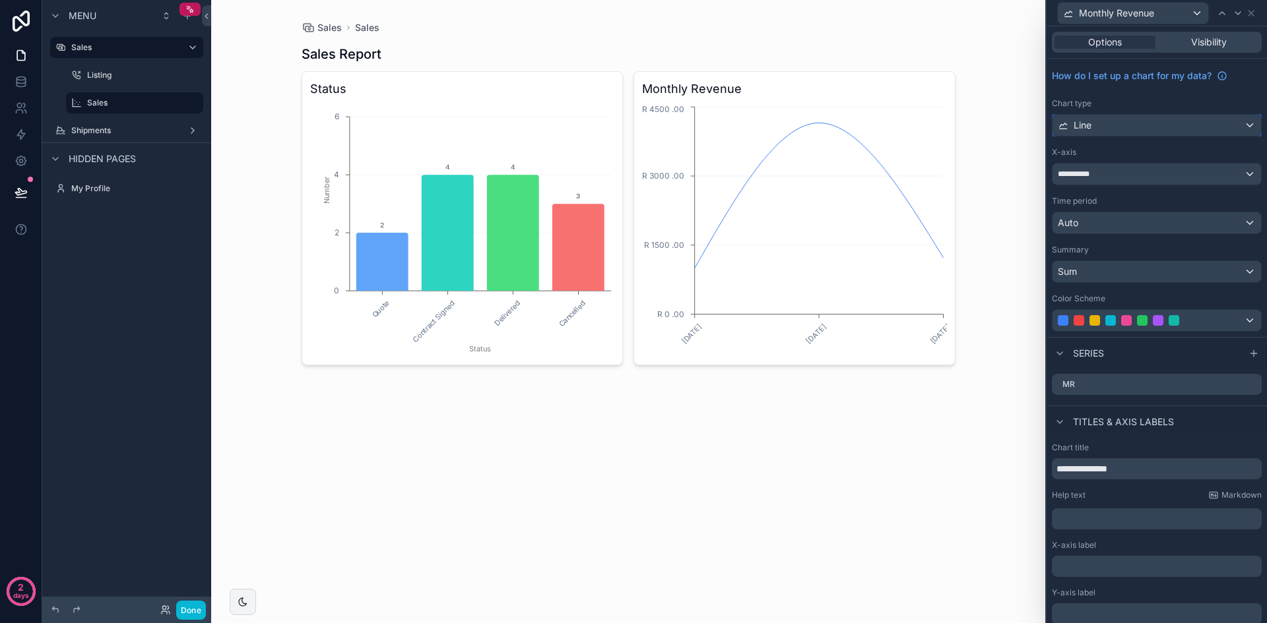
click at [1136, 129] on div "Line" at bounding box center [1156, 125] width 208 height 21
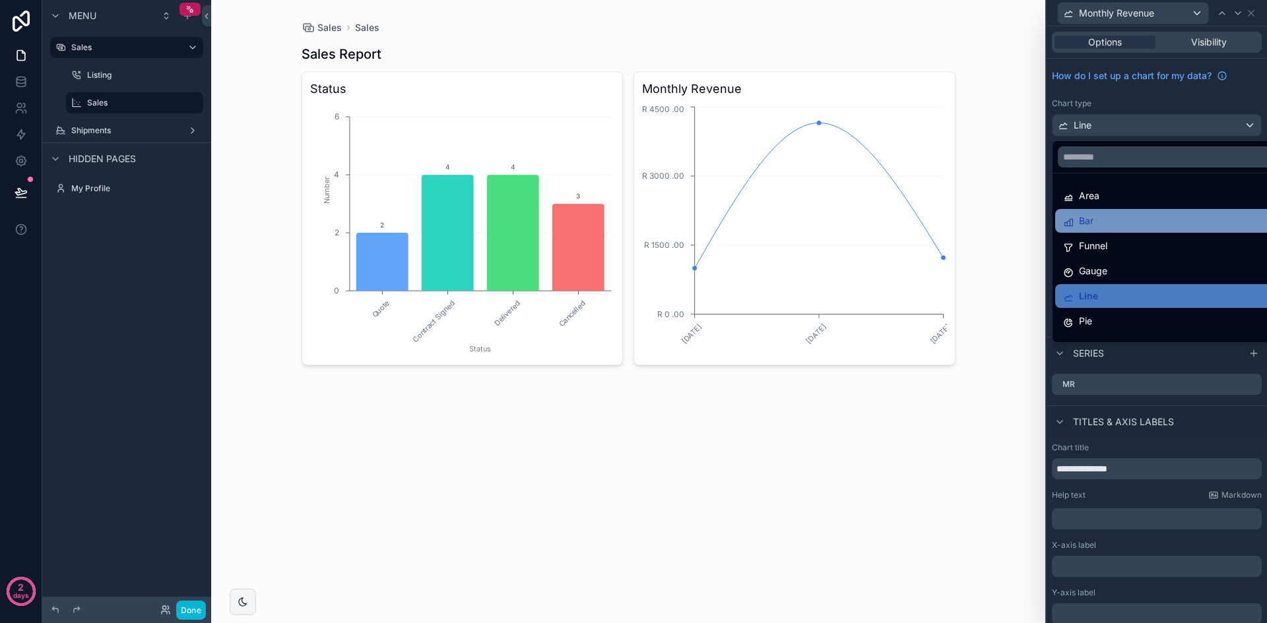
click at [1124, 223] on div "Bar" at bounding box center [1167, 221] width 208 height 16
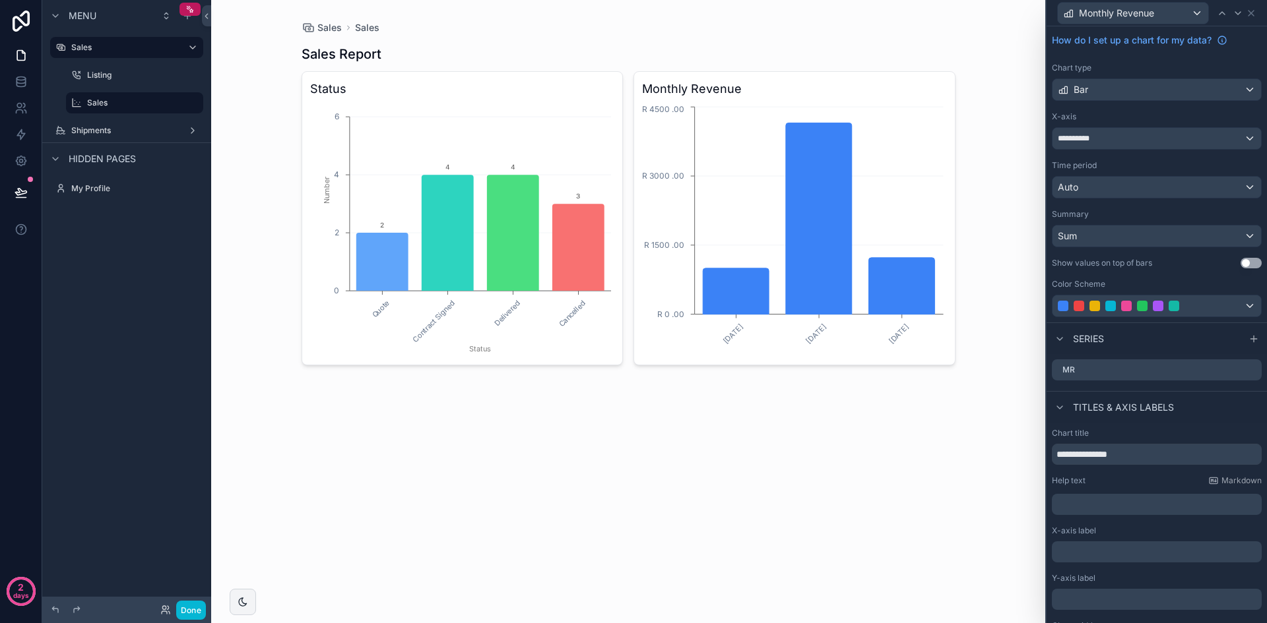
scroll to position [66, 0]
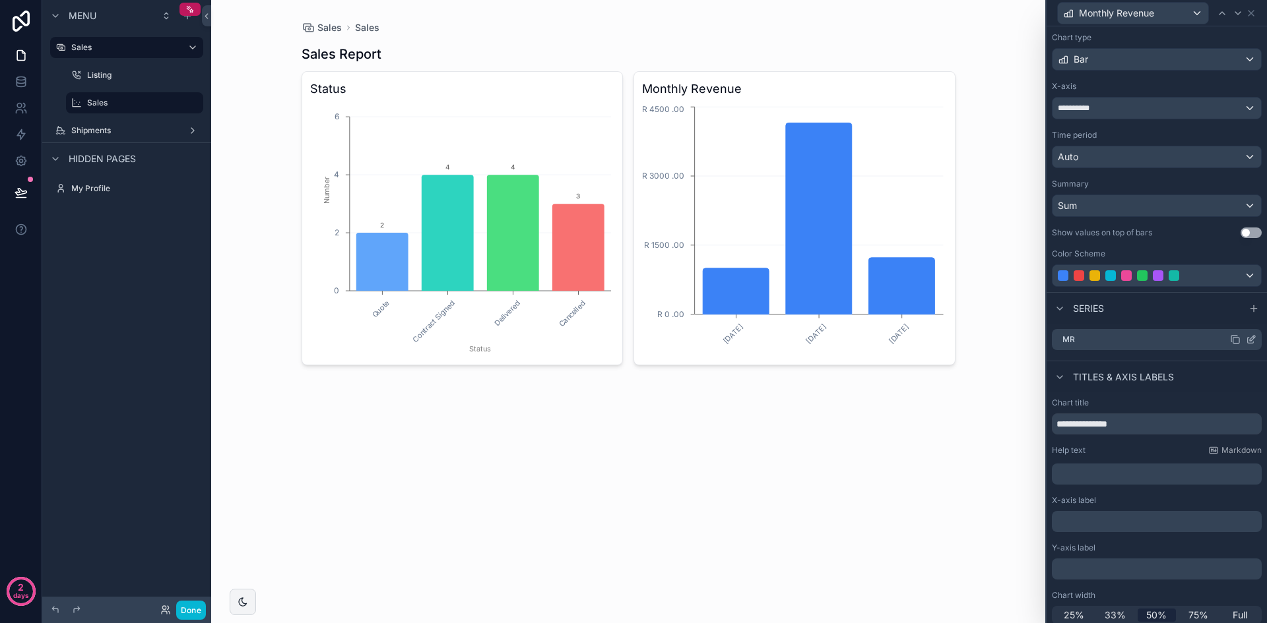
click at [1131, 344] on div "MR" at bounding box center [1157, 339] width 210 height 21
click at [1132, 340] on div "MR" at bounding box center [1157, 339] width 210 height 21
click at [1245, 336] on icon at bounding box center [1250, 339] width 11 height 11
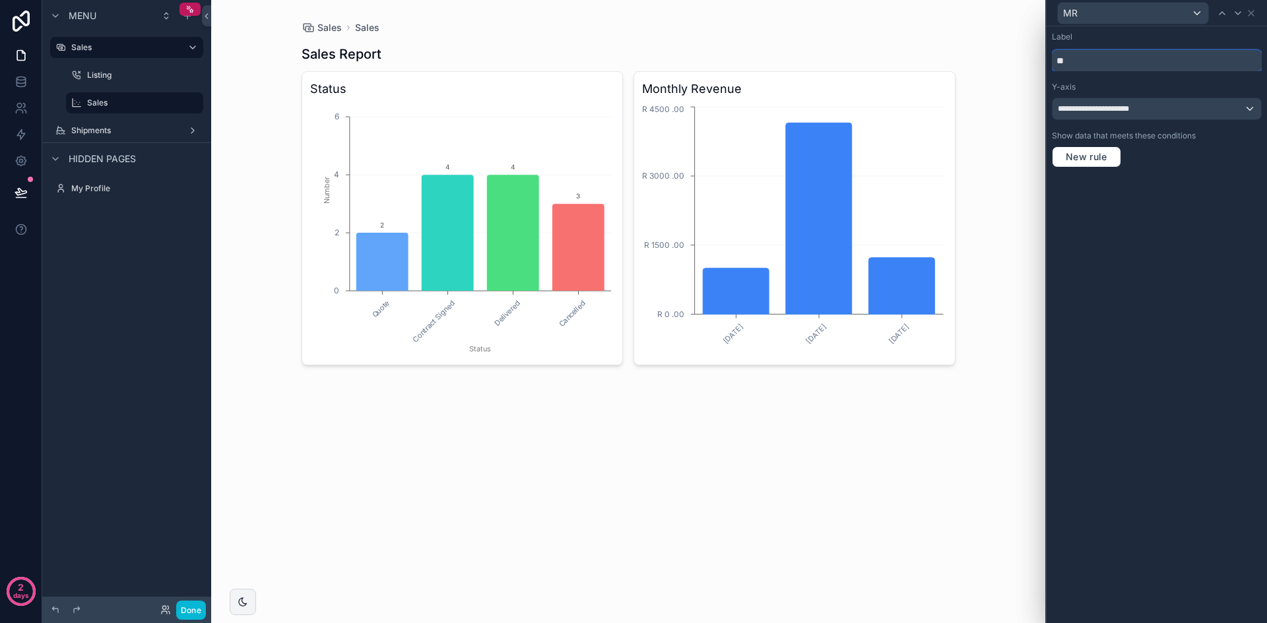
click at [1124, 60] on input "**" at bounding box center [1157, 60] width 210 height 21
type input "***"
click at [1253, 15] on icon at bounding box center [1250, 13] width 5 height 5
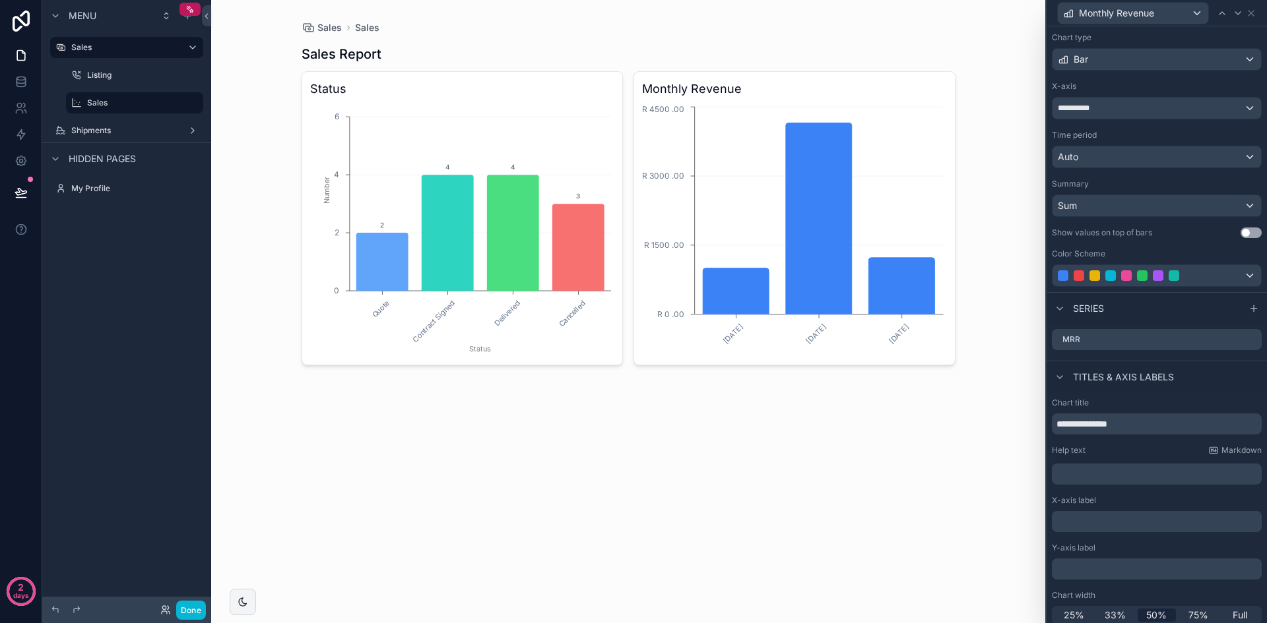
scroll to position [73, 0]
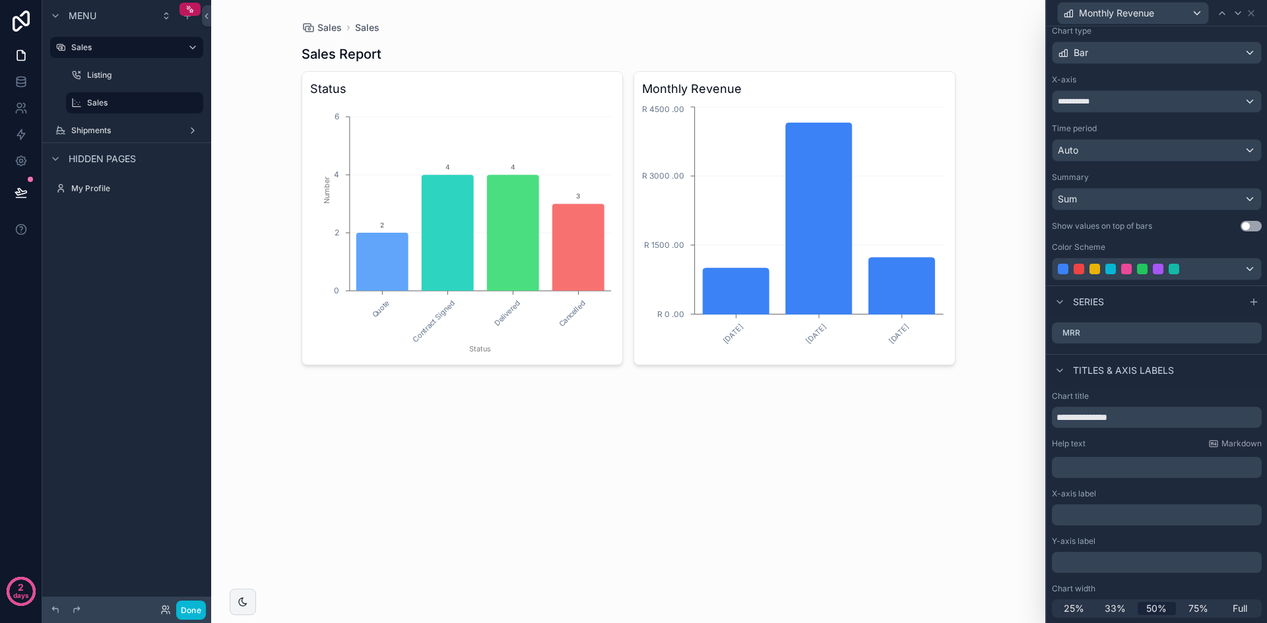
click at [1240, 227] on button "Use setting" at bounding box center [1250, 226] width 21 height 11
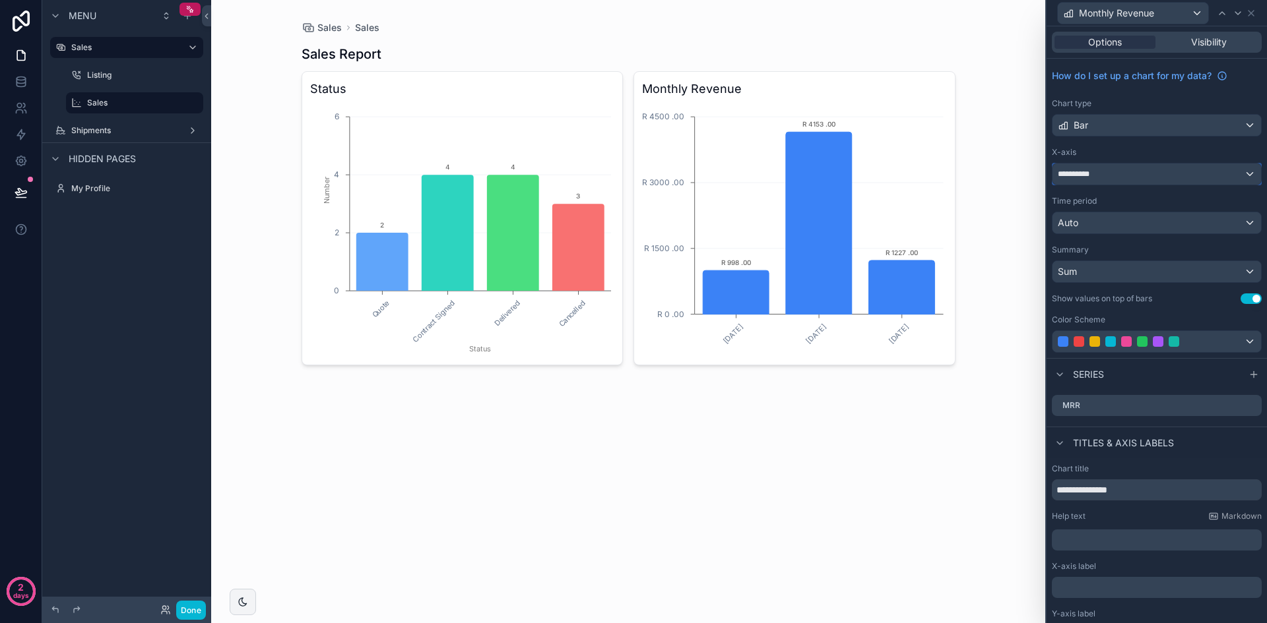
click at [1238, 175] on div "**********" at bounding box center [1156, 174] width 208 height 21
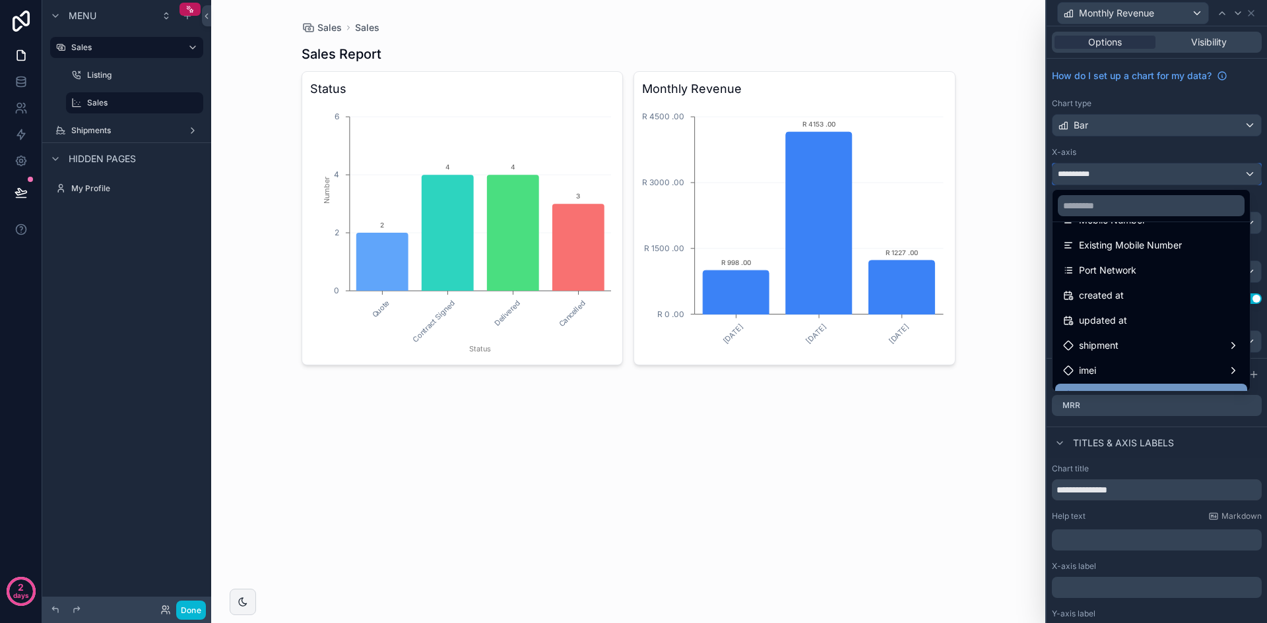
scroll to position [805, 0]
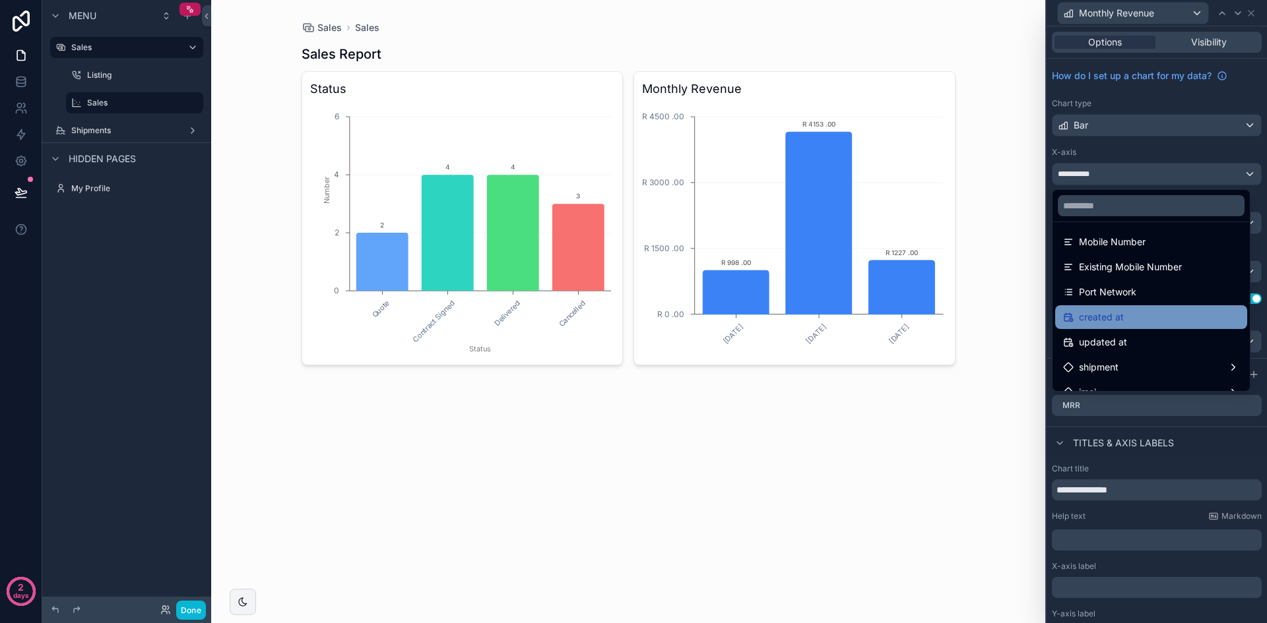
click at [1154, 326] on div "created at" at bounding box center [1151, 317] width 192 height 24
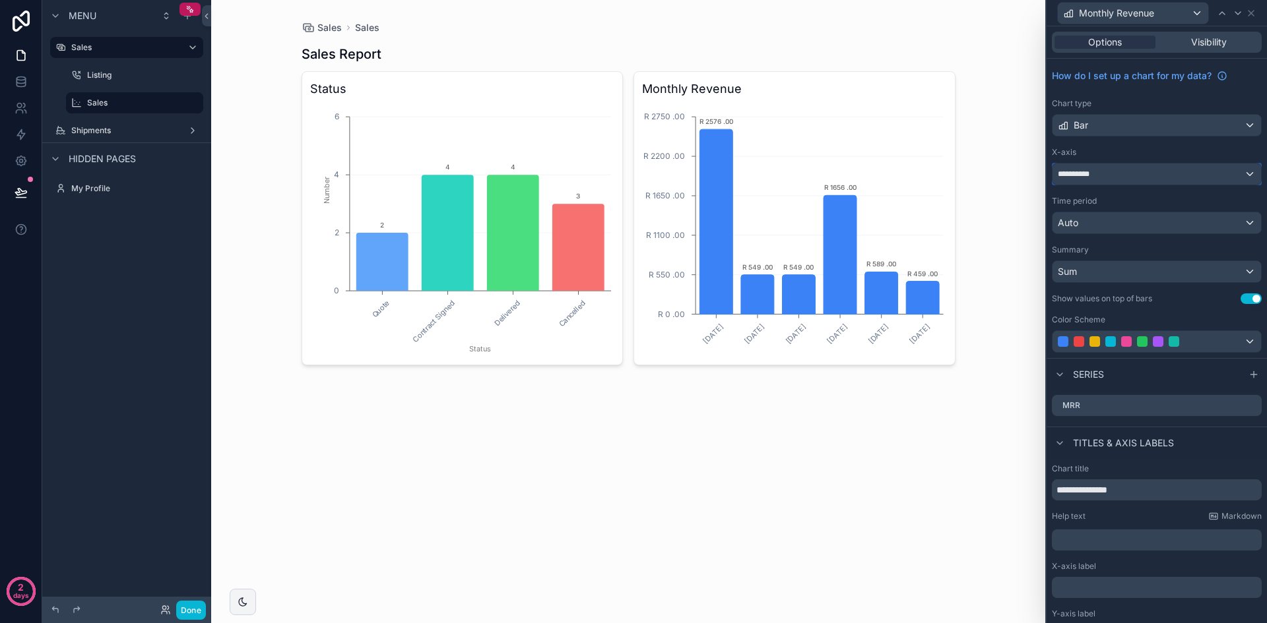
click at [1185, 177] on div "**********" at bounding box center [1156, 174] width 208 height 21
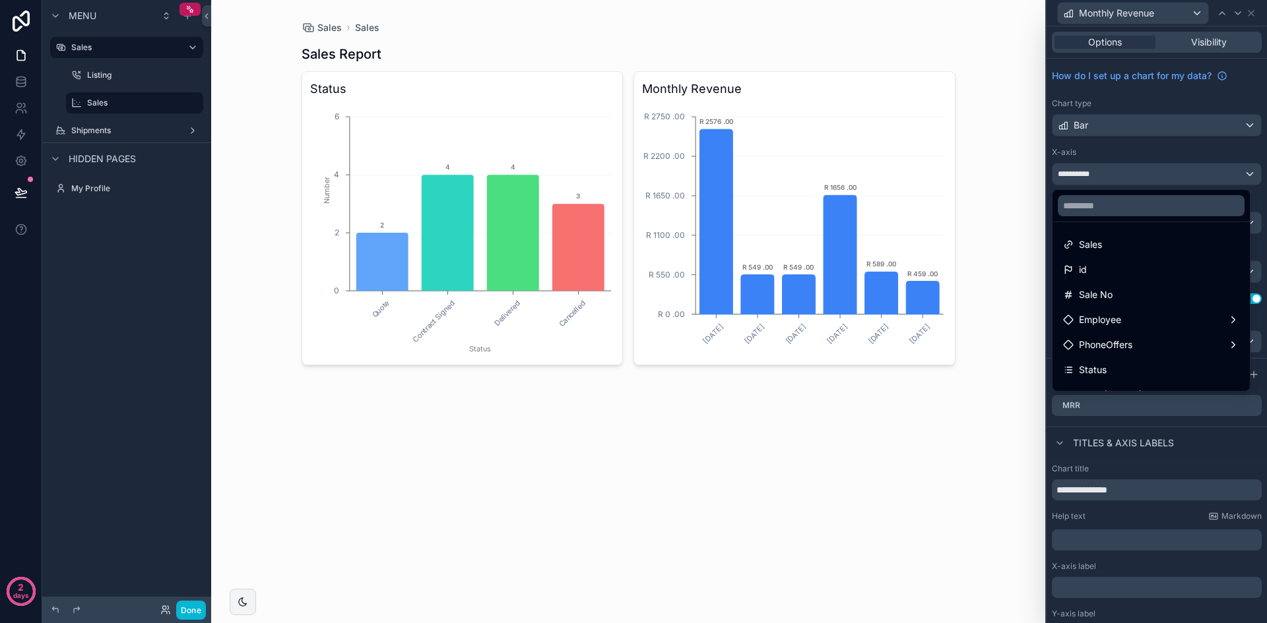
click at [1187, 153] on div at bounding box center [1156, 311] width 220 height 623
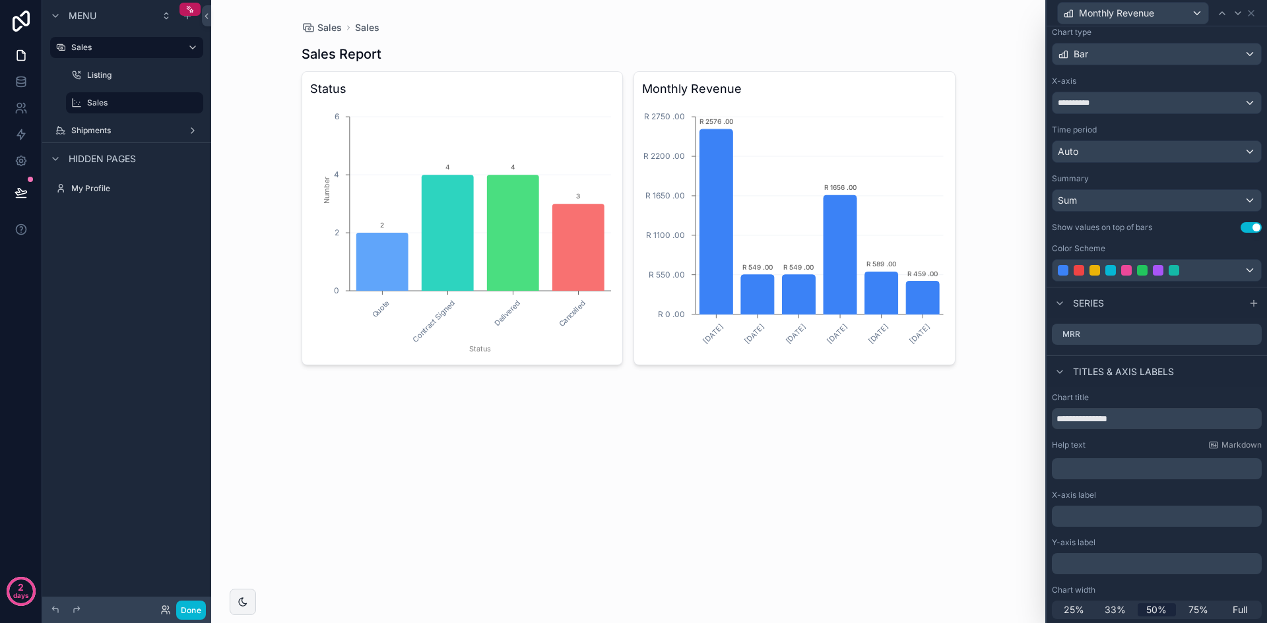
scroll to position [73, 0]
click at [1251, 15] on icon at bounding box center [1250, 13] width 11 height 11
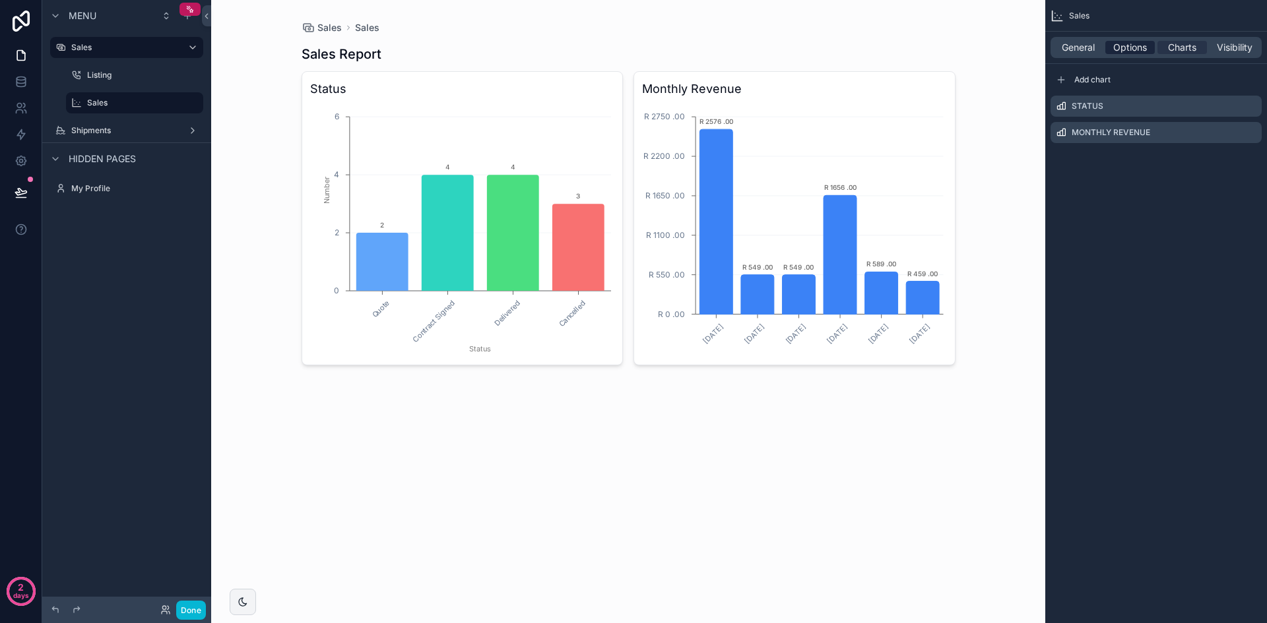
click at [1148, 49] on div "Options" at bounding box center [1129, 47] width 49 height 13
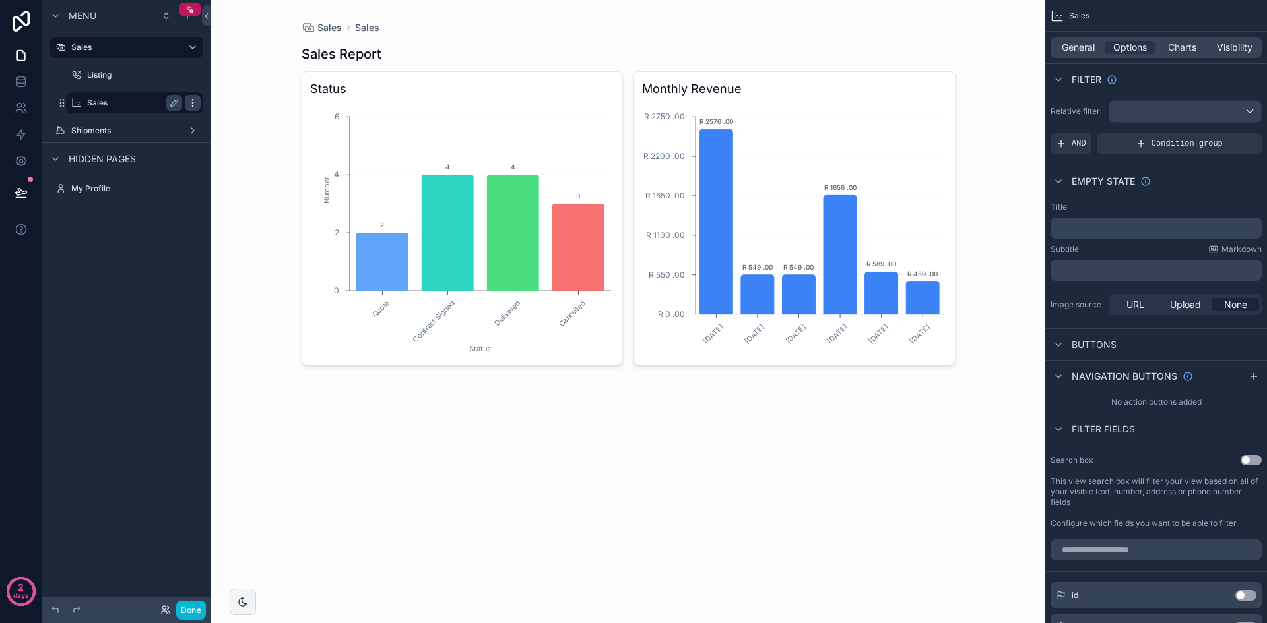
click at [197, 107] on icon "scrollable content" at bounding box center [192, 103] width 11 height 11
click at [235, 106] on span "Remove" at bounding box center [252, 112] width 35 height 13
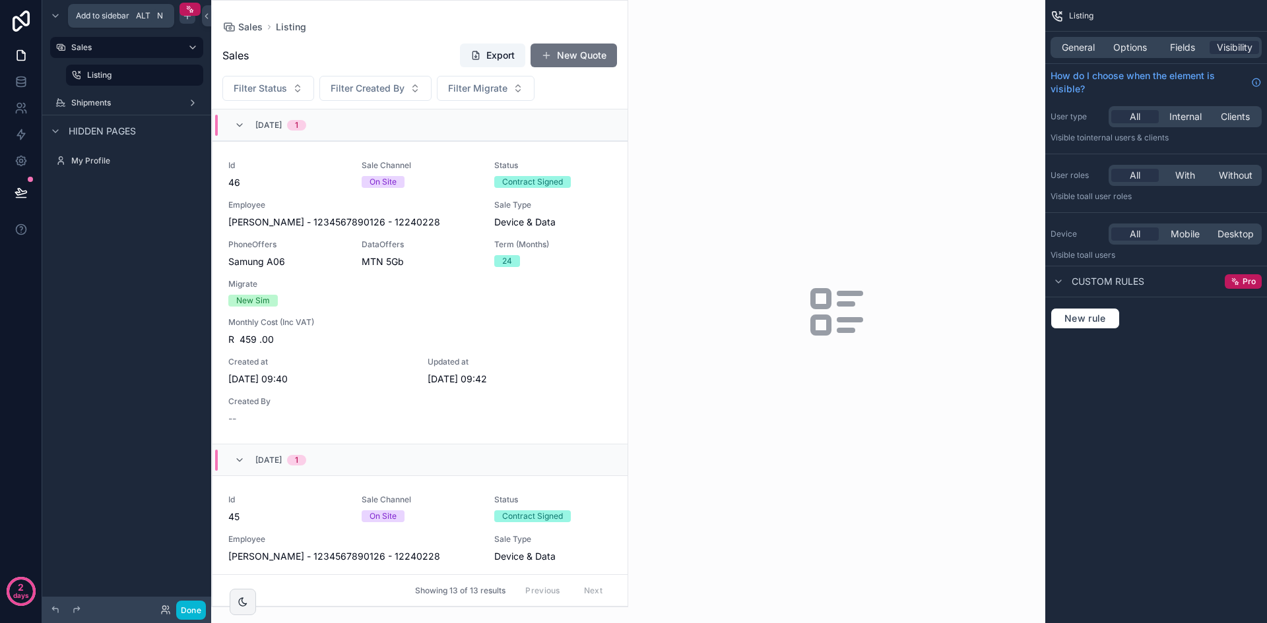
click at [185, 22] on div "scrollable content" at bounding box center [187, 16] width 16 height 16
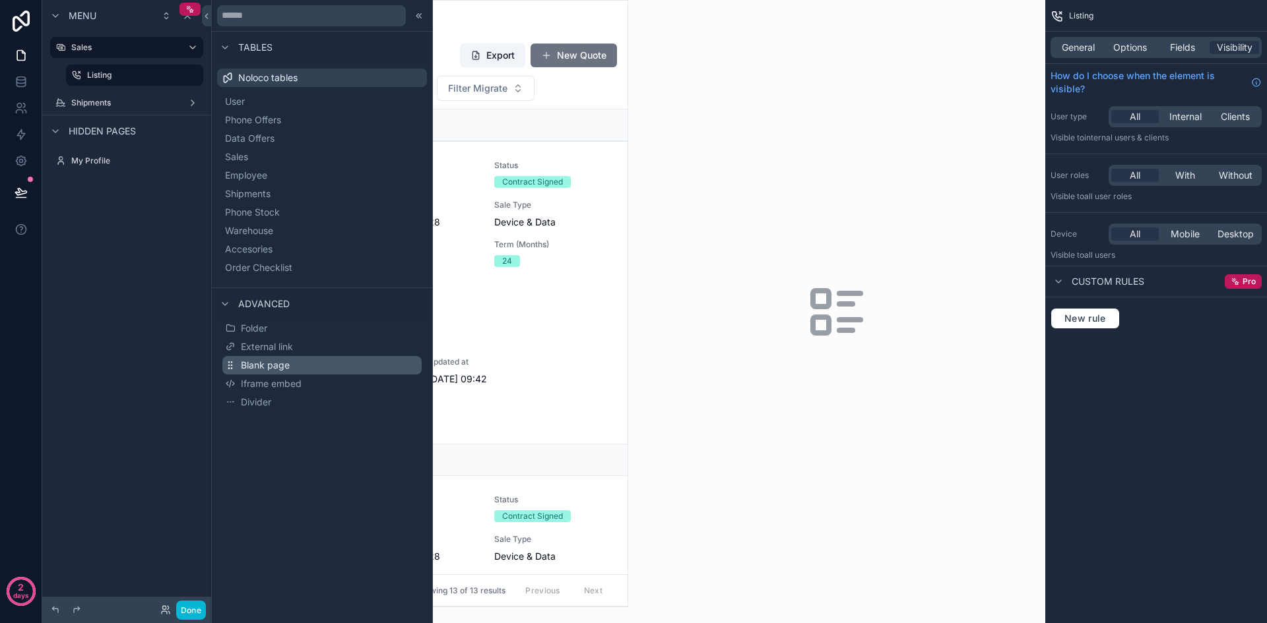
click at [303, 363] on button "Blank page" at bounding box center [321, 365] width 199 height 18
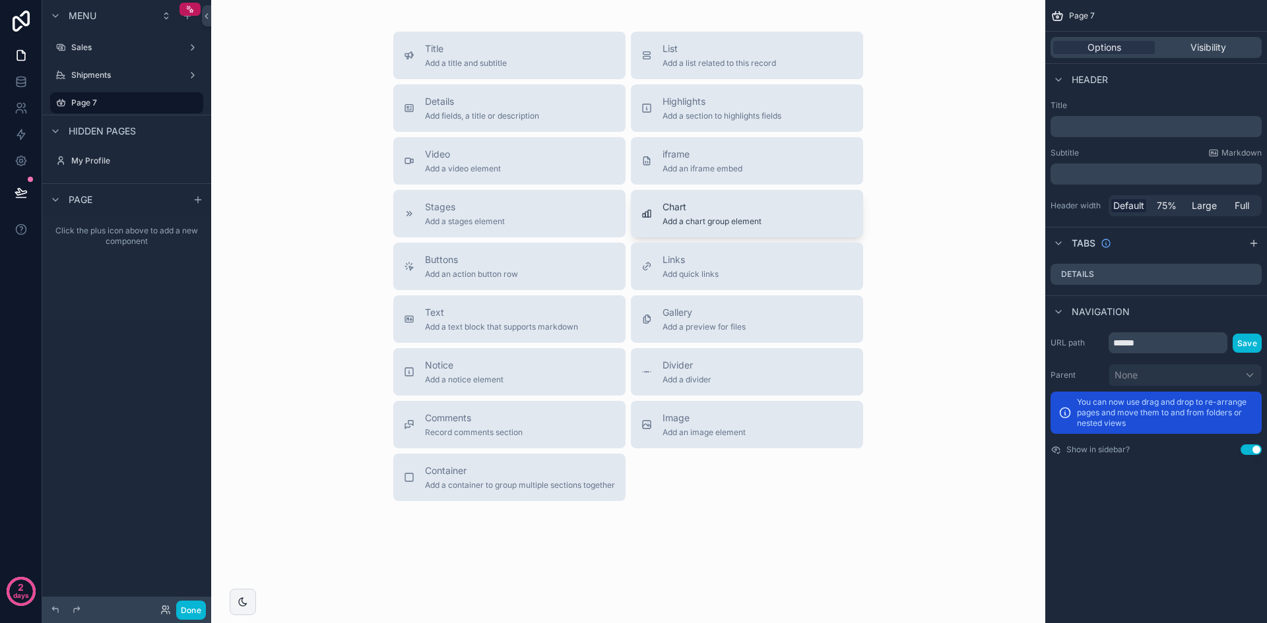
click at [709, 208] on span "Chart" at bounding box center [711, 207] width 99 height 13
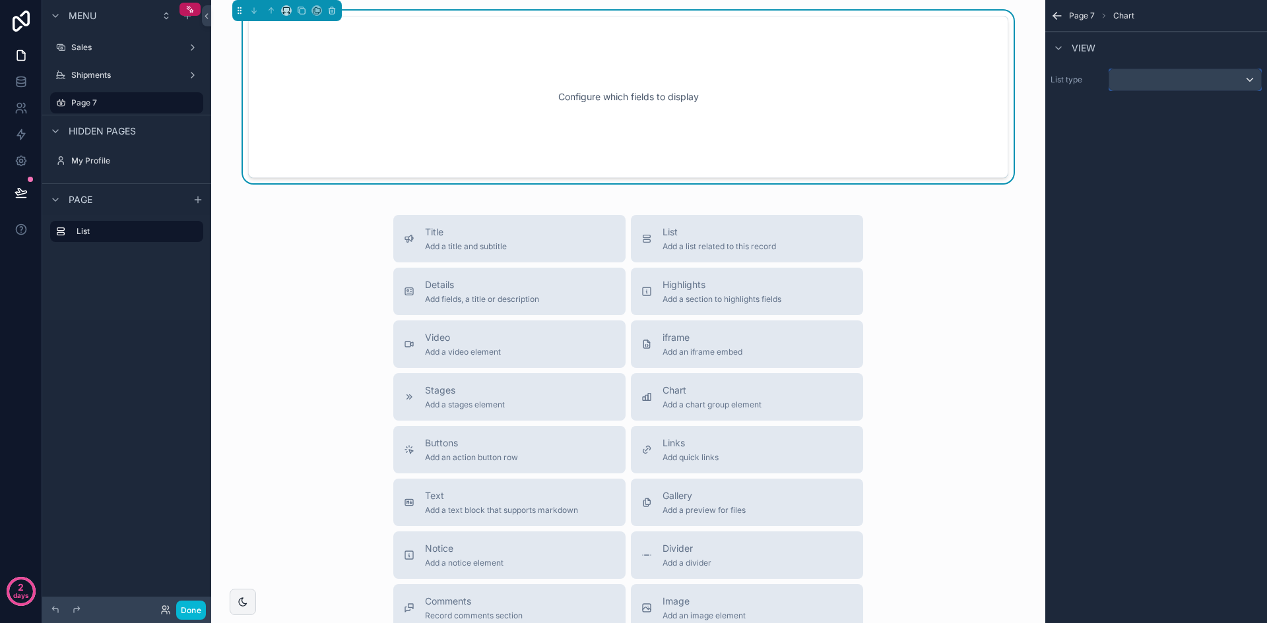
click at [1168, 88] on div "scrollable content" at bounding box center [1185, 79] width 152 height 21
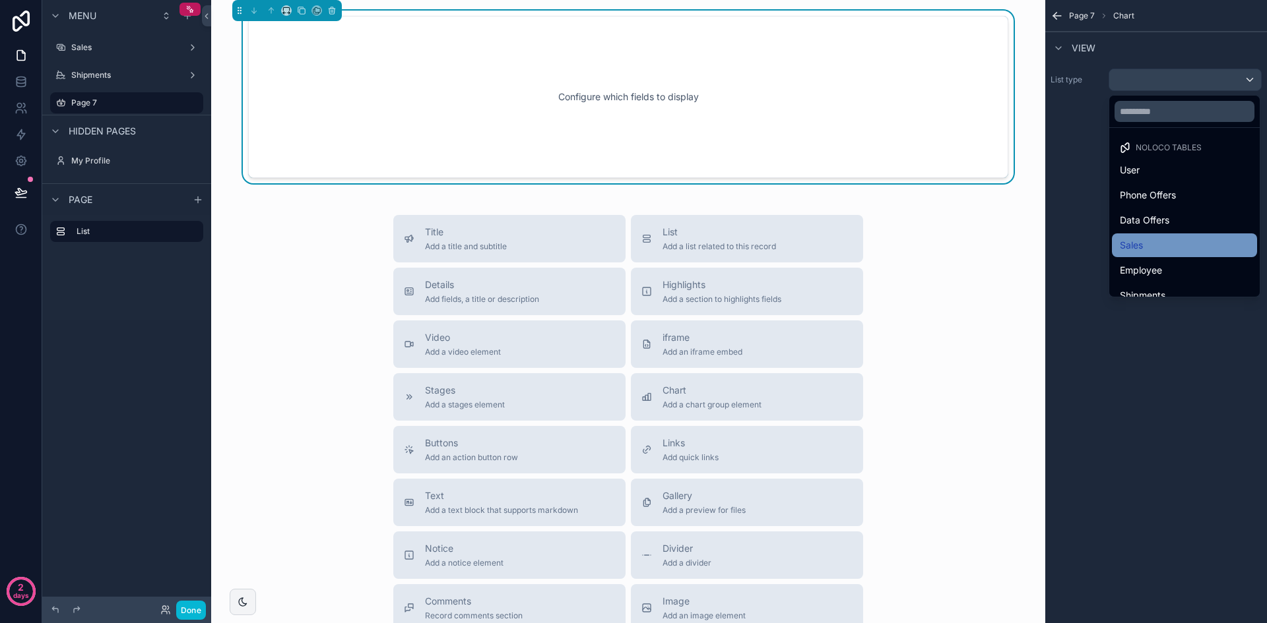
click at [1165, 240] on div "Sales" at bounding box center [1183, 245] width 129 height 16
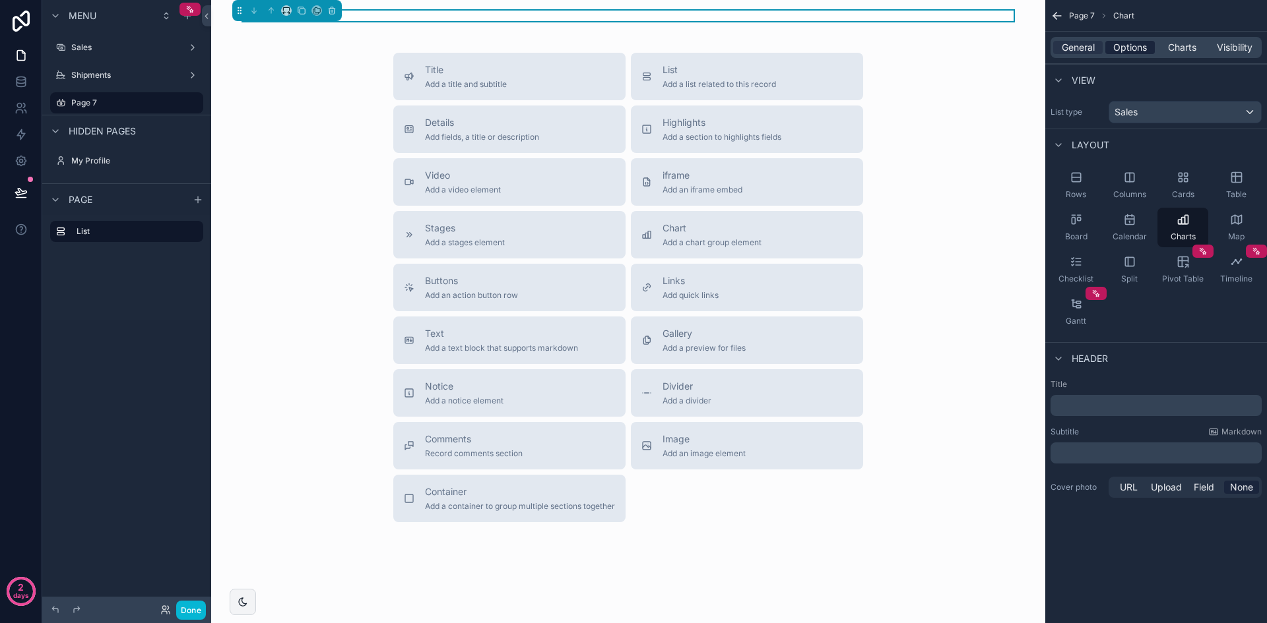
click at [1148, 53] on div "Options" at bounding box center [1129, 47] width 49 height 13
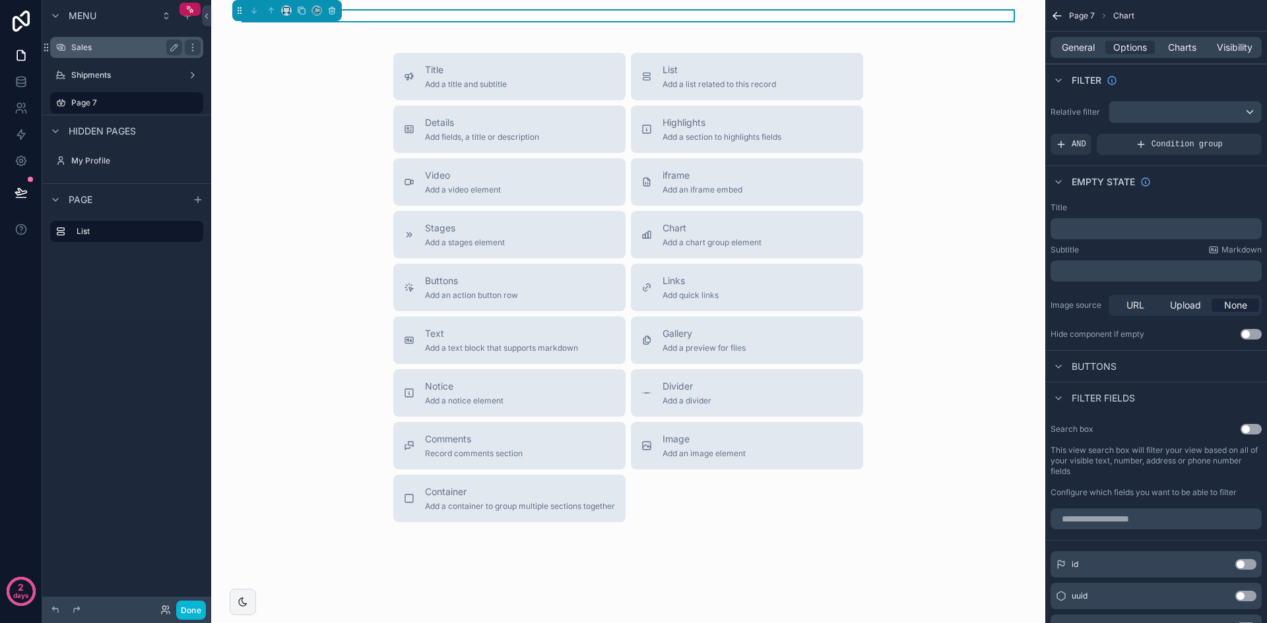
click at [92, 42] on div "Sales" at bounding box center [126, 48] width 111 height 16
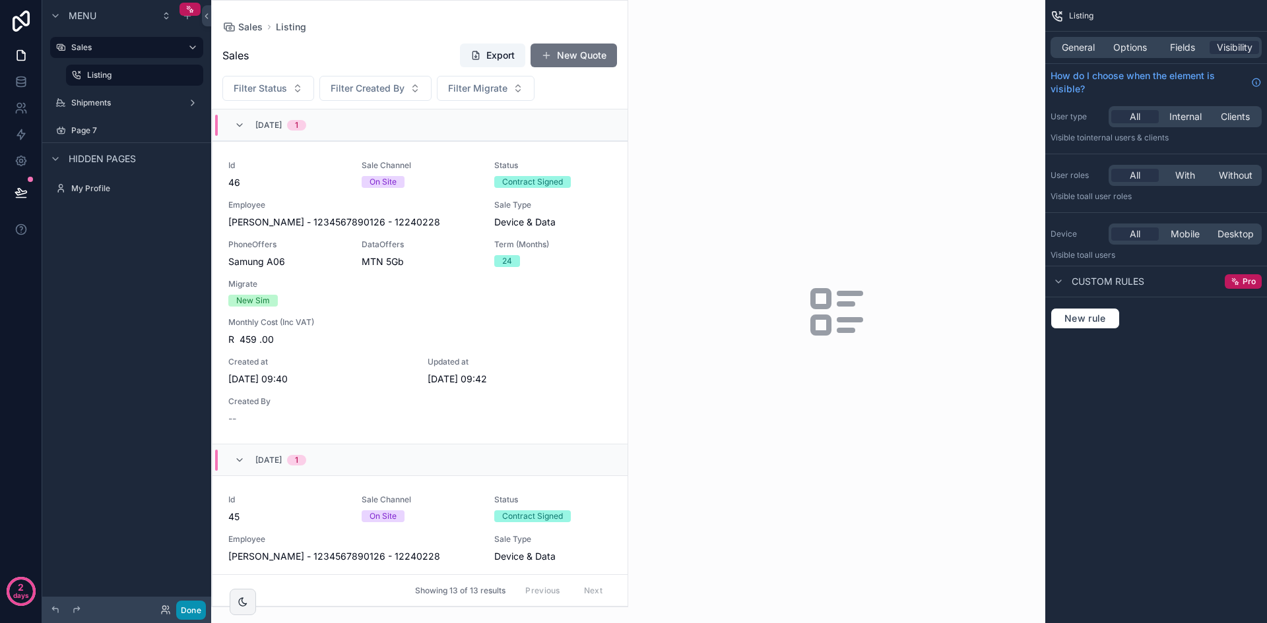
click at [189, 617] on button "Done" at bounding box center [191, 610] width 30 height 19
